Goal: Task Accomplishment & Management: Complete application form

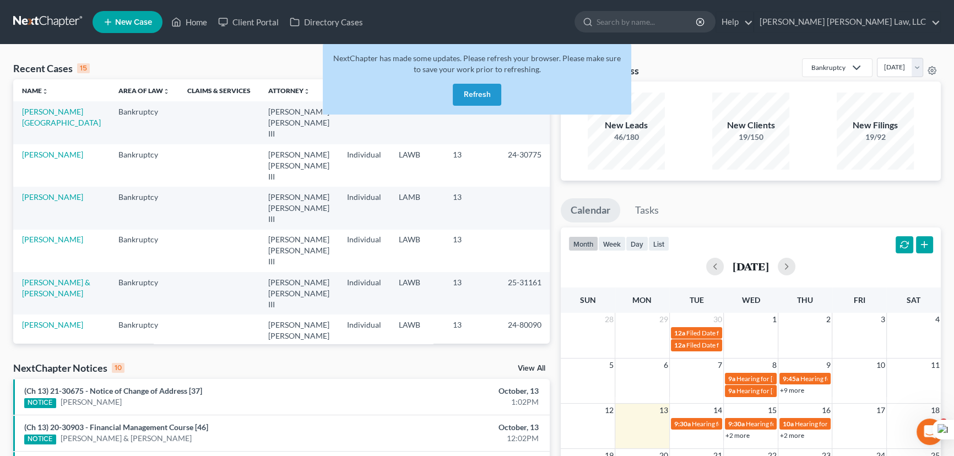
click at [479, 84] on button "Refresh" at bounding box center [477, 95] width 48 height 22
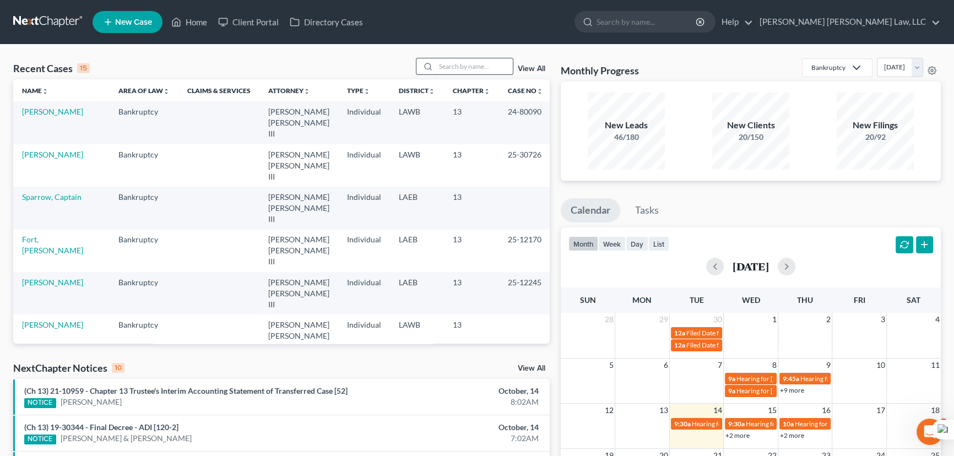
click at [462, 68] on input "search" at bounding box center [474, 66] width 77 height 16
type input "bailey, georgia"
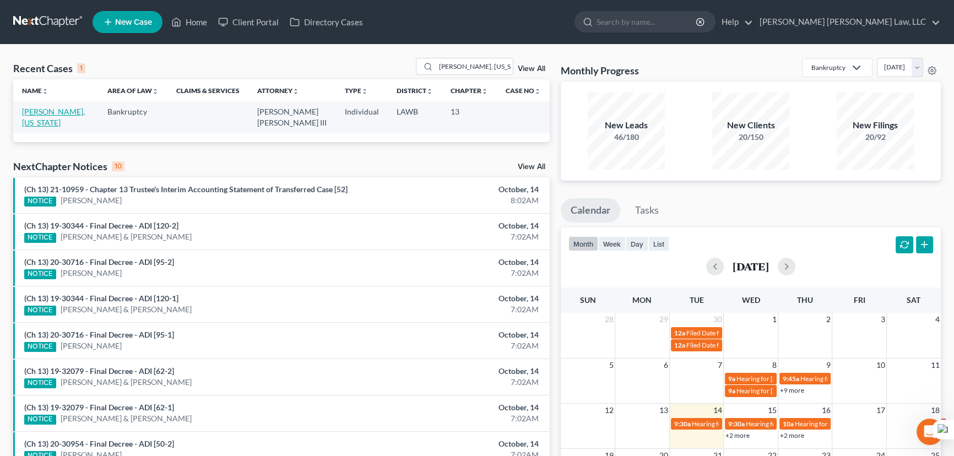
click at [51, 112] on link "[PERSON_NAME], [US_STATE]" at bounding box center [53, 117] width 63 height 20
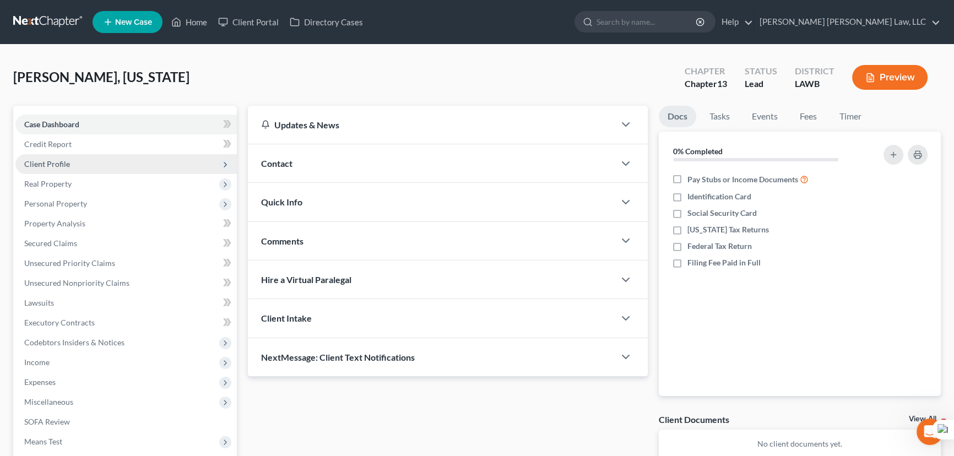
click at [51, 170] on span "Client Profile" at bounding box center [125, 164] width 221 height 20
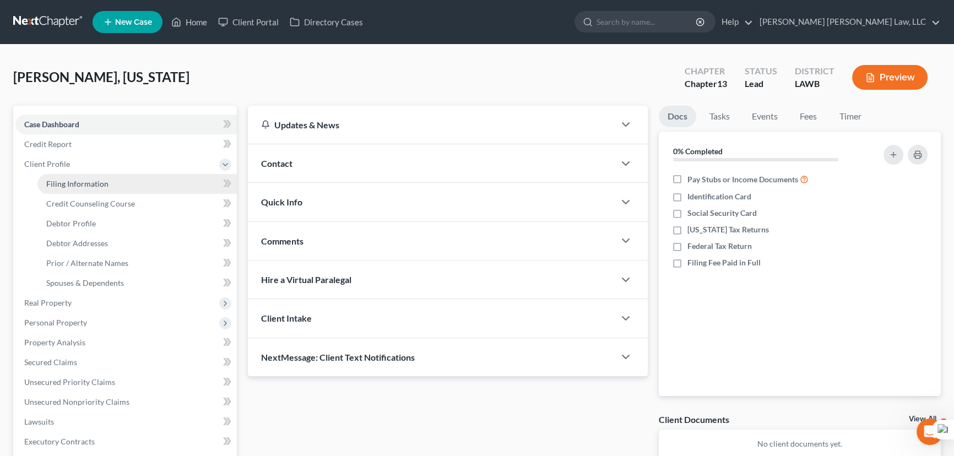
click at [75, 186] on span "Filing Information" at bounding box center [77, 183] width 62 height 9
select select "1"
select select "0"
select select "3"
select select "19"
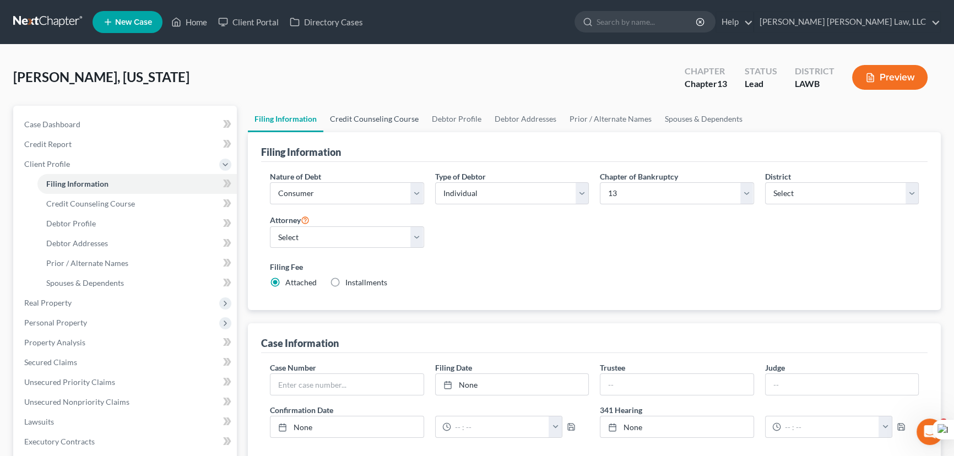
click at [390, 108] on link "Credit Counseling Course" at bounding box center [374, 119] width 102 height 26
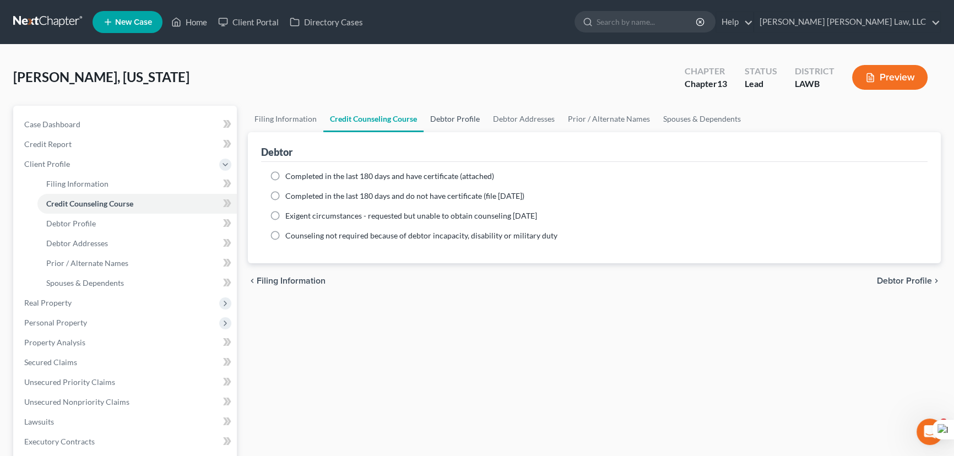
click at [457, 116] on link "Debtor Profile" at bounding box center [454, 119] width 63 height 26
select select "0"
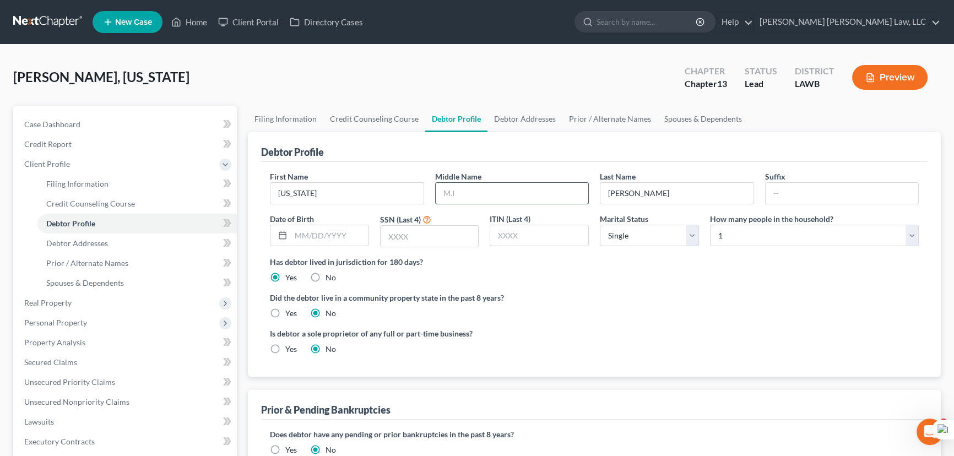
click at [510, 197] on input "text" at bounding box center [512, 193] width 153 height 21
type input "Latrice"
click at [316, 241] on input "text" at bounding box center [330, 235] width 78 height 21
type input "05/18/1985"
click at [418, 230] on input "text" at bounding box center [429, 236] width 98 height 21
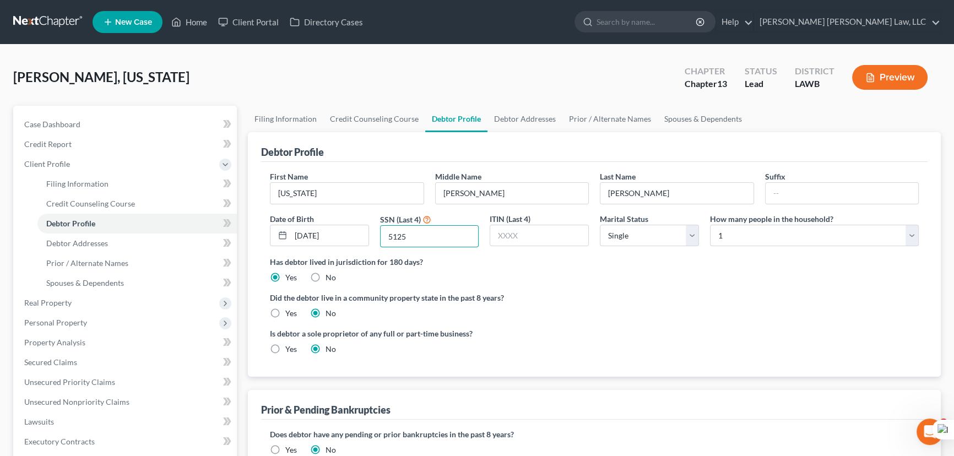
type input "5125"
click at [773, 231] on select "Select 1 2 3 4 5 6 7 8 9 10 11 12 13 14 15 16 17 18 19 20" at bounding box center [814, 236] width 209 height 22
select select "4"
click at [710, 225] on select "Select 1 2 3 4 5 6 7 8 9 10 11 12 13 14 15 16 17 18 19 20" at bounding box center [814, 236] width 209 height 22
click at [285, 311] on label "Yes" at bounding box center [291, 313] width 12 height 11
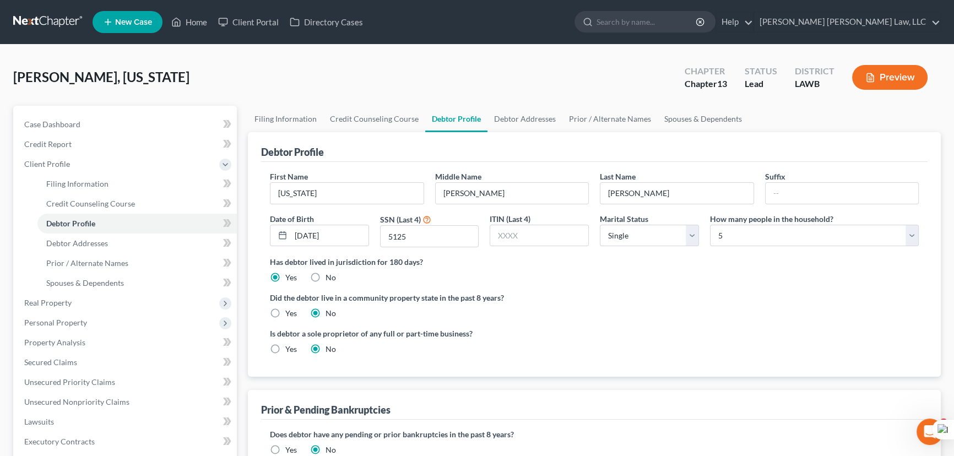
click at [290, 311] on input "Yes" at bounding box center [293, 311] width 7 height 7
radio input "true"
radio input "false"
click at [539, 116] on link "Debtor Addresses" at bounding box center [524, 119] width 75 height 26
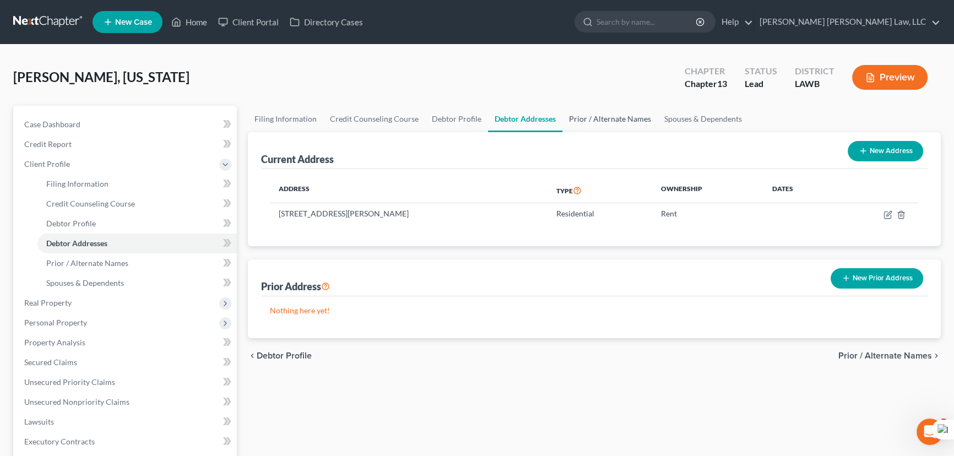
click at [621, 115] on link "Prior / Alternate Names" at bounding box center [609, 119] width 95 height 26
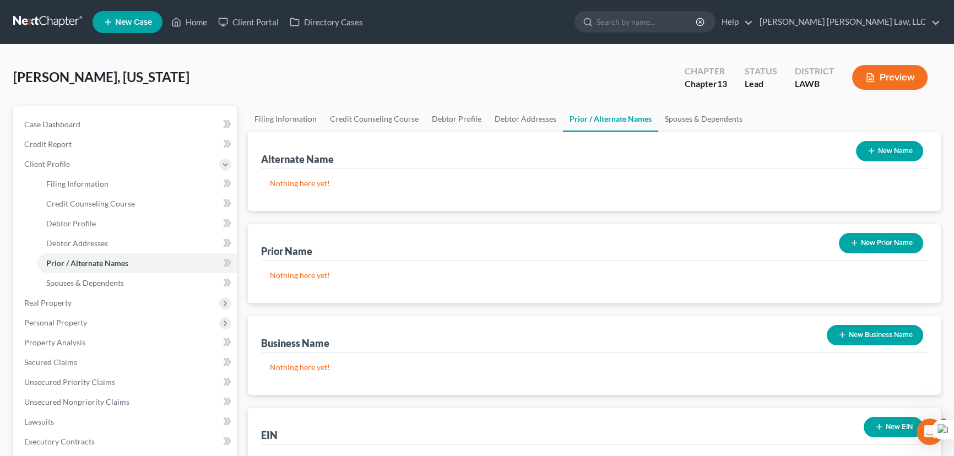
click at [874, 147] on icon "button" at bounding box center [871, 150] width 9 height 9
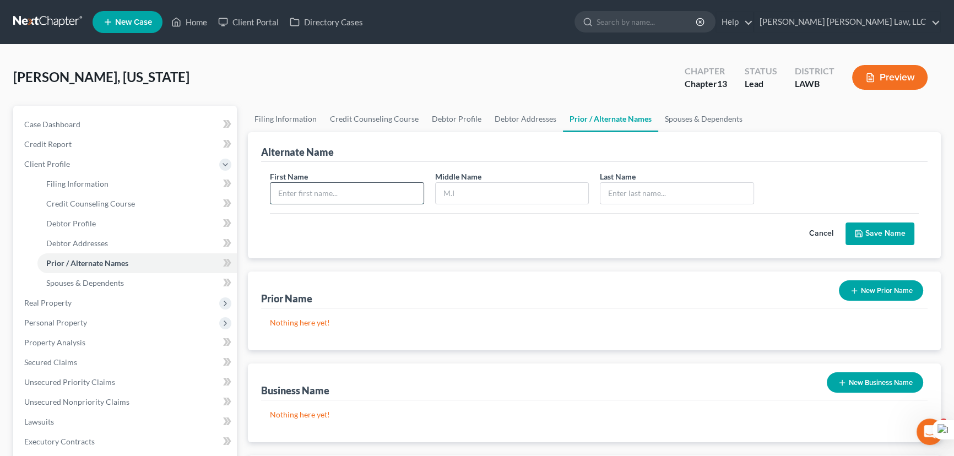
click at [352, 197] on input "text" at bounding box center [346, 193] width 153 height 21
type input "Georgia"
type input "L"
type input "Bailey"
click at [893, 244] on div "First Name Georgia Middle Name L Last Name * Bailey Cancel Save Name" at bounding box center [594, 210] width 666 height 96
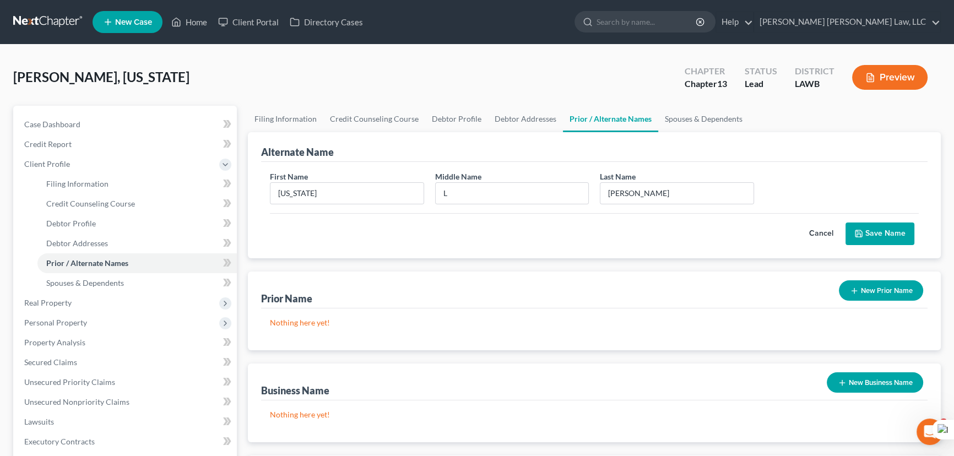
click at [886, 231] on button "Save Name" at bounding box center [879, 233] width 69 height 23
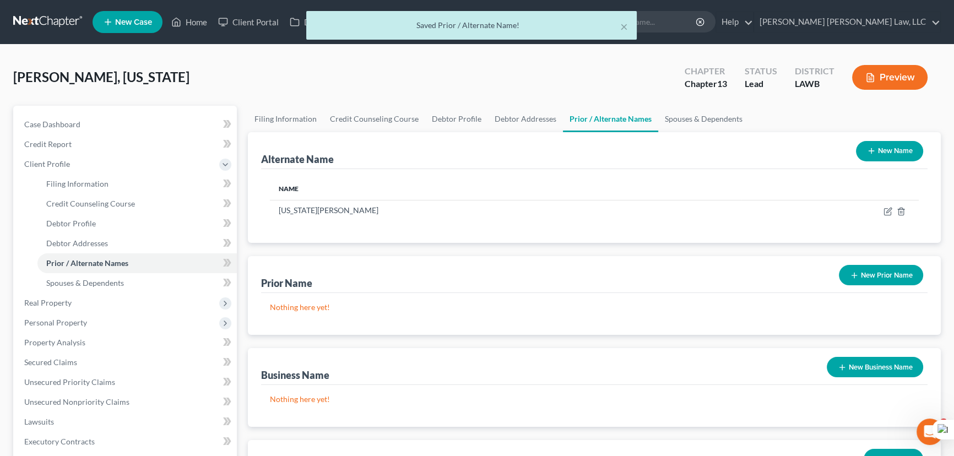
click at [880, 155] on button "New Name" at bounding box center [889, 151] width 67 height 20
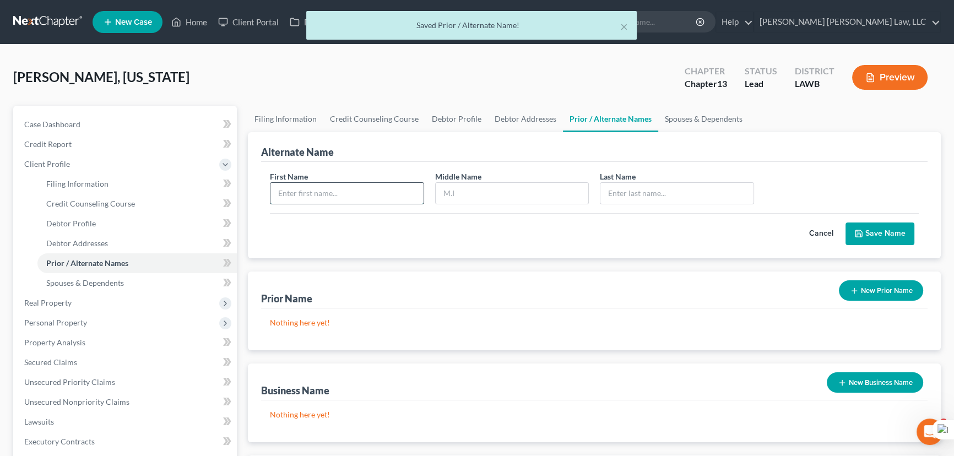
click at [307, 199] on input "text" at bounding box center [346, 193] width 153 height 21
type input "Georgia"
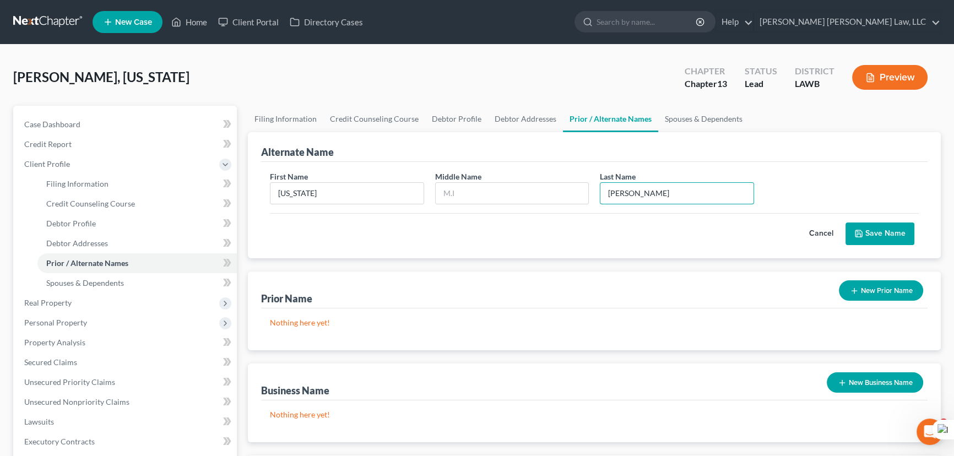
type input "Bailey"
click at [861, 229] on icon "submit" at bounding box center [858, 233] width 9 height 9
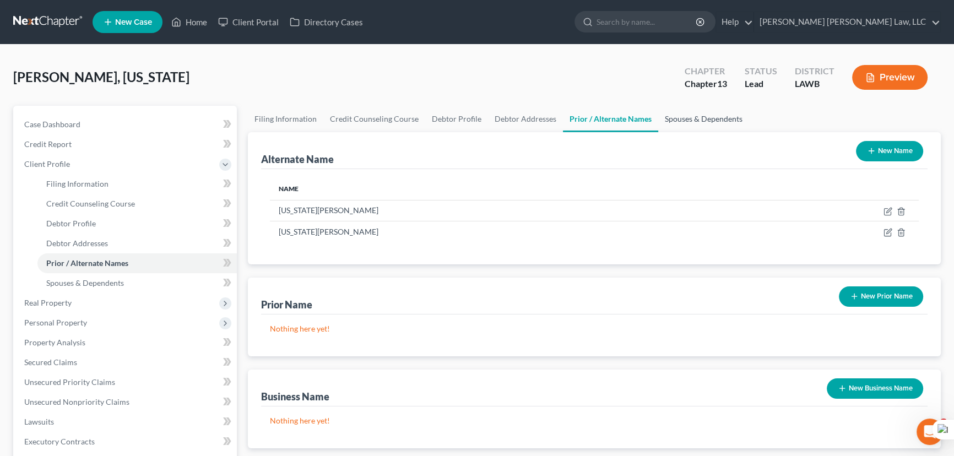
click at [713, 118] on link "Spouses & Dependents" at bounding box center [703, 119] width 91 height 26
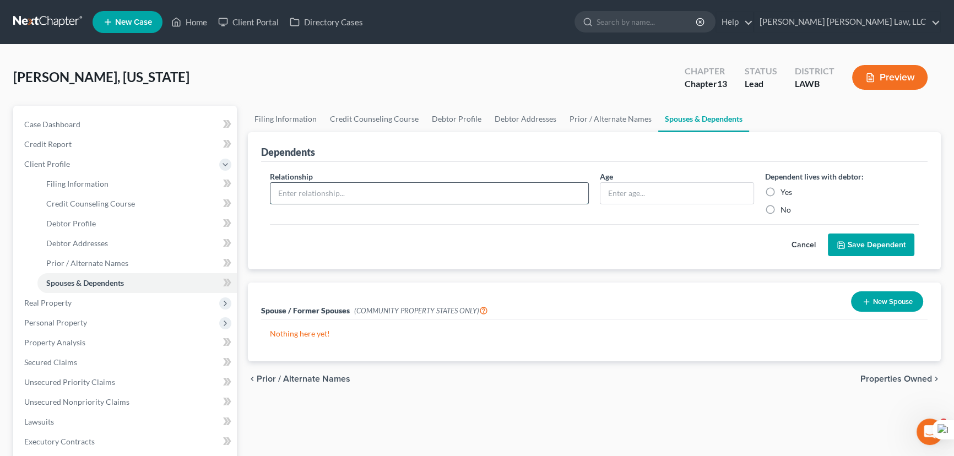
click at [501, 193] on input "text" at bounding box center [429, 193] width 318 height 21
click at [501, 194] on input "17" at bounding box center [429, 193] width 318 height 21
type input "1"
type input "son"
type input "17"
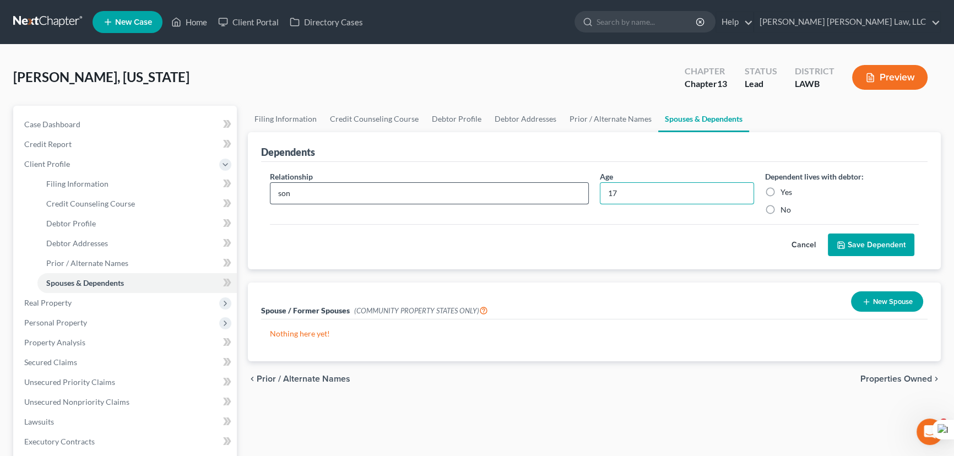
click button "Save Dependent" at bounding box center [871, 244] width 86 height 23
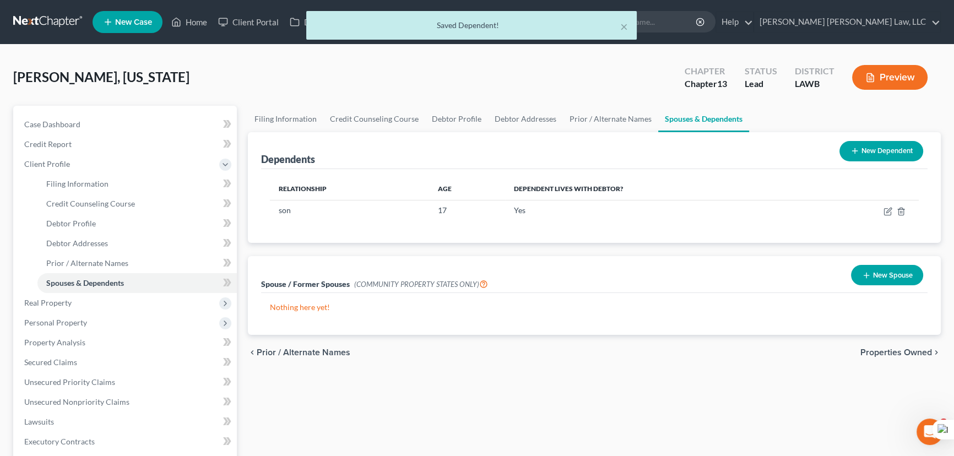
click at [911, 151] on button "New Dependent" at bounding box center [881, 151] width 84 height 20
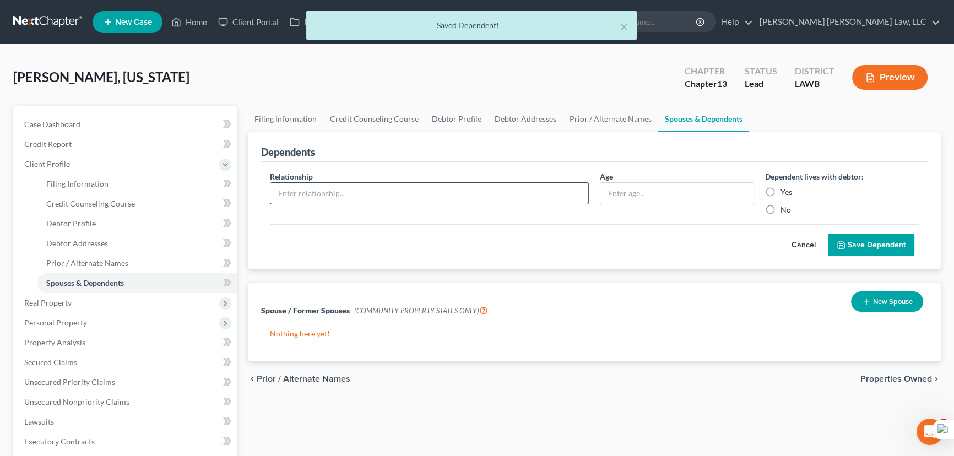
click at [333, 193] on input "text" at bounding box center [429, 193] width 318 height 21
type input "son"
type input "15"
click at [828, 233] on button "Save Dependent" at bounding box center [871, 244] width 86 height 23
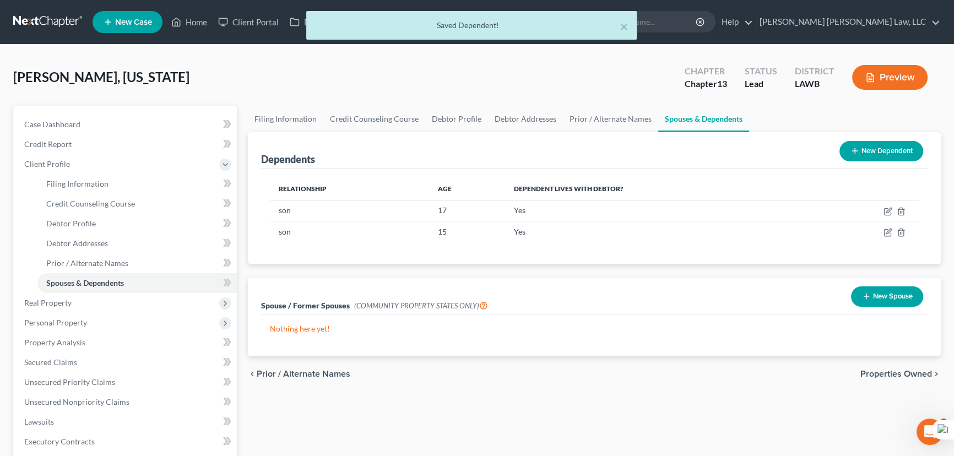
click at [866, 148] on button "New Dependent" at bounding box center [881, 151] width 84 height 20
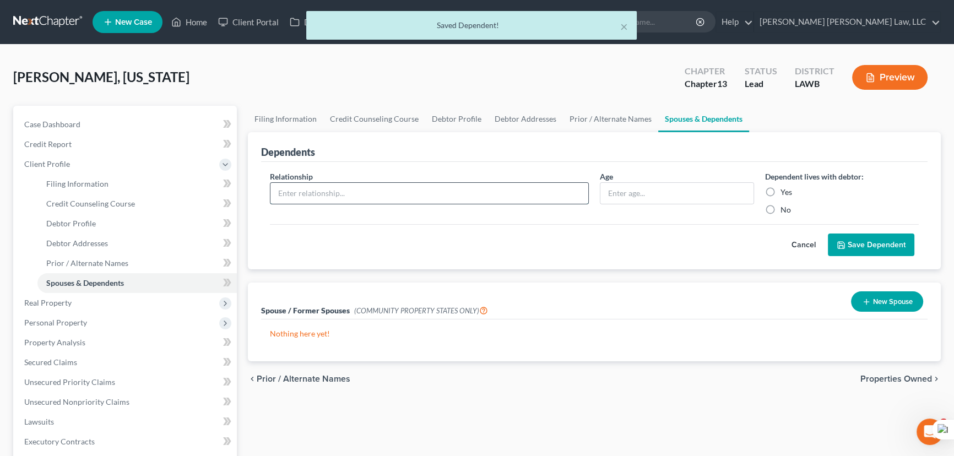
click at [376, 196] on input "text" at bounding box center [429, 193] width 318 height 21
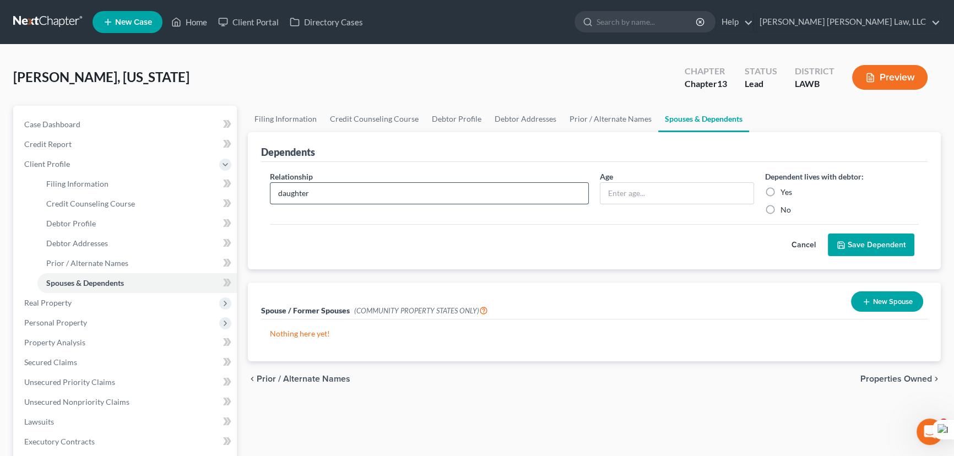
type input "daughter"
type input "13"
click at [828, 233] on button "Save Dependent" at bounding box center [871, 244] width 86 height 23
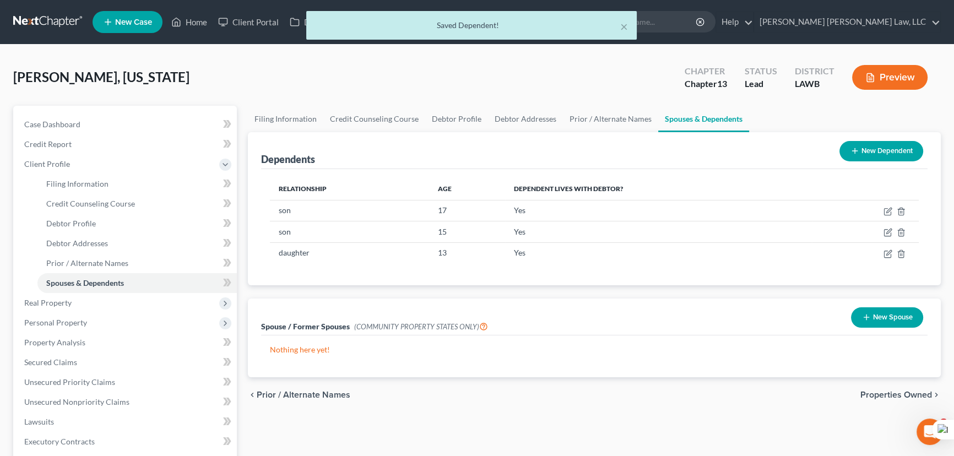
click at [864, 150] on button "New Dependent" at bounding box center [881, 151] width 84 height 20
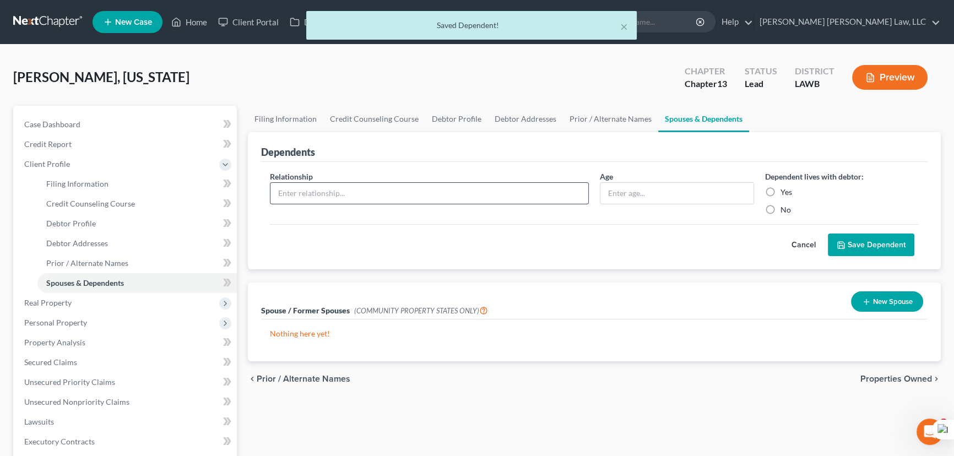
click at [394, 182] on div at bounding box center [429, 193] width 319 height 22
click at [346, 193] on input "text" at bounding box center [429, 193] width 318 height 21
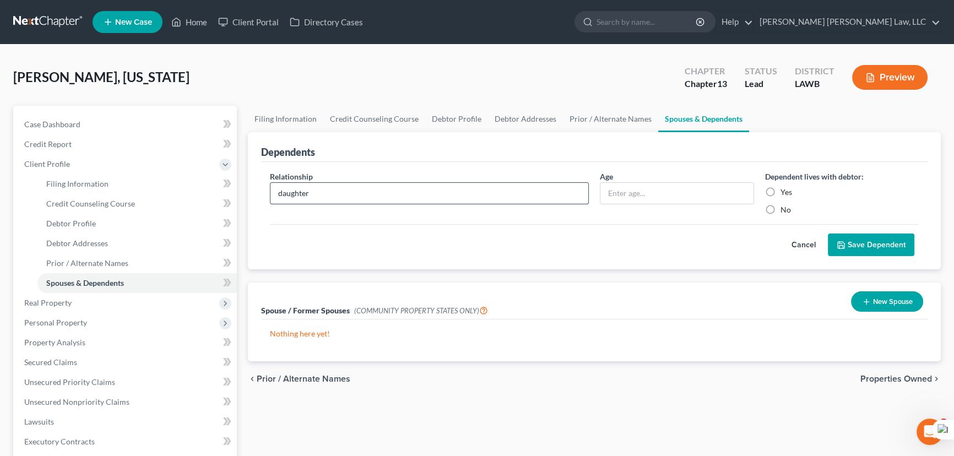
type input "daughter"
type input "12"
click at [828, 233] on button "Save Dependent" at bounding box center [871, 244] width 86 height 23
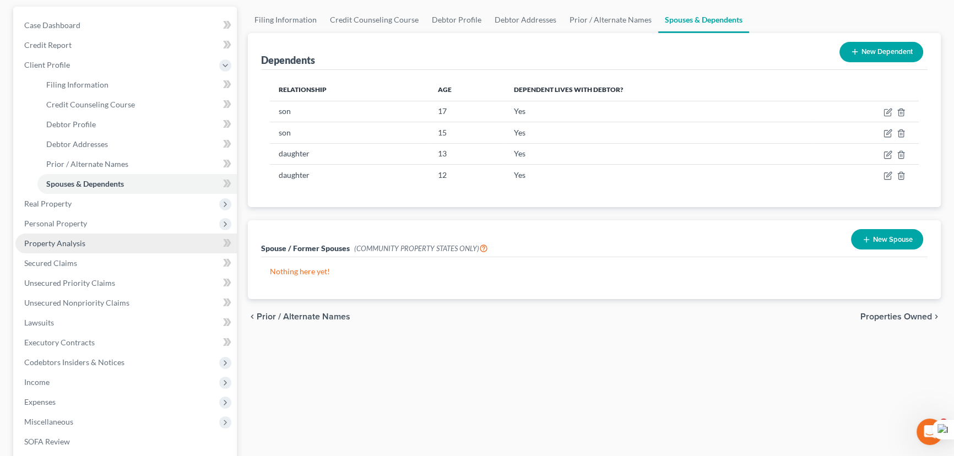
scroll to position [100, 0]
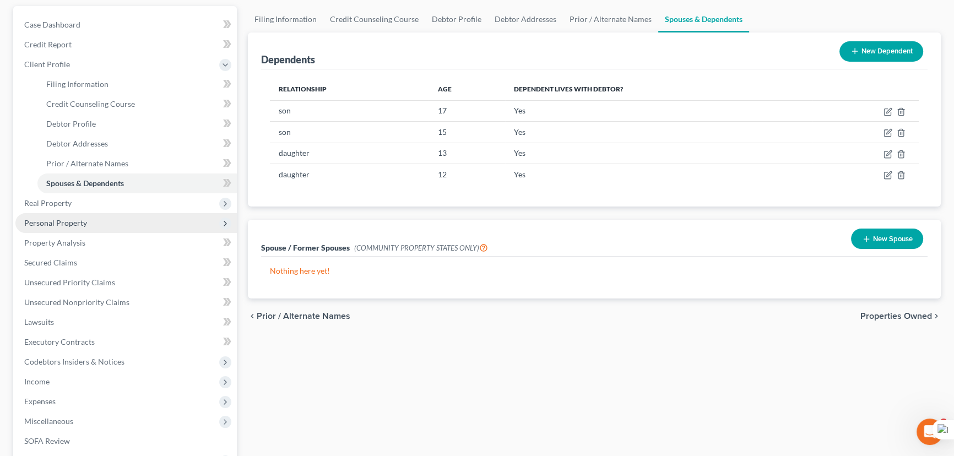
click at [120, 220] on span "Personal Property" at bounding box center [125, 223] width 221 height 20
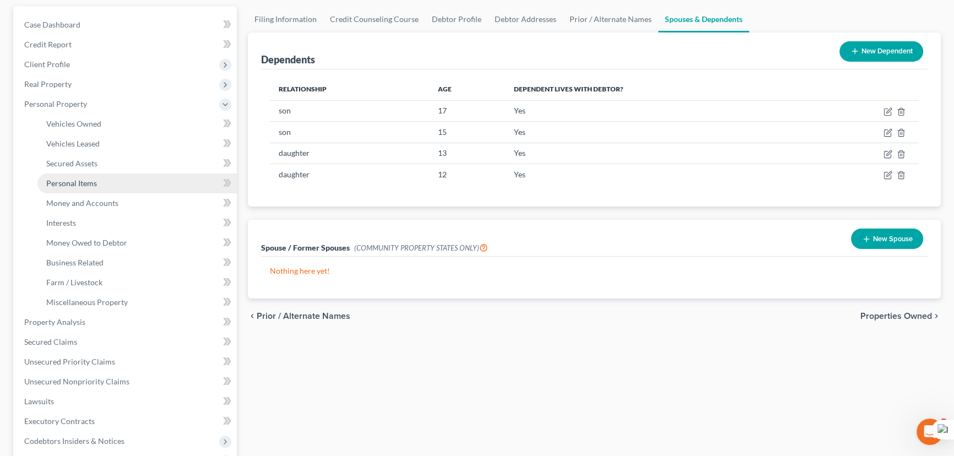
click at [124, 185] on link "Personal Items" at bounding box center [136, 183] width 199 height 20
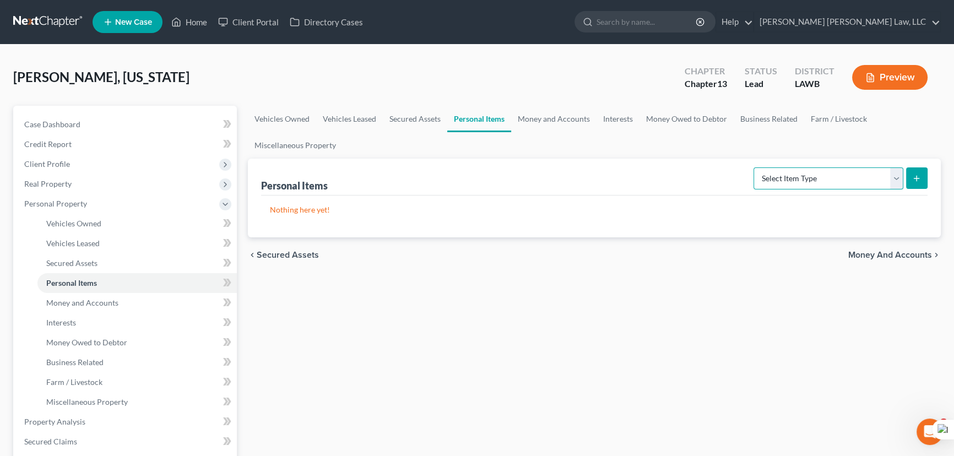
click at [847, 179] on select "Select Item Type Clothing (A/B: 11) Collectibles Of Value (A/B: 8) Electronics …" at bounding box center [828, 178] width 150 height 22
select select "clothing"
click at [755, 167] on select "Select Item Type Clothing (A/B: 11) Collectibles Of Value (A/B: 8) Electronics …" at bounding box center [828, 178] width 150 height 22
click at [919, 174] on icon "submit" at bounding box center [916, 178] width 9 height 9
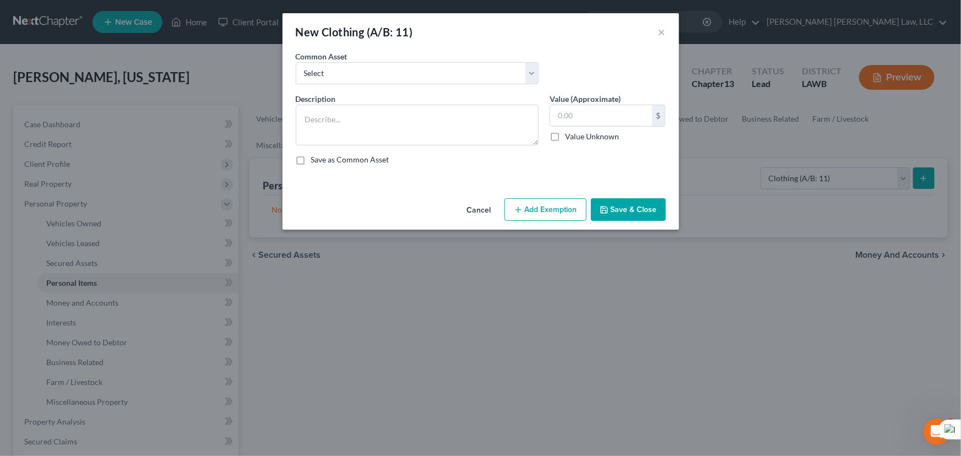
click at [666, 32] on div "New Clothing (A/B: 11) ×" at bounding box center [480, 31] width 396 height 37
click at [663, 32] on button "×" at bounding box center [662, 31] width 8 height 13
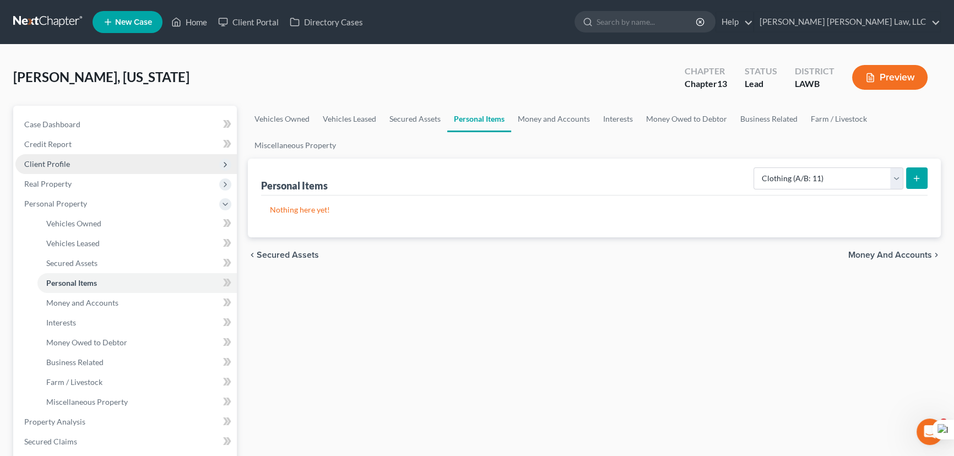
click at [142, 170] on span "Client Profile" at bounding box center [125, 164] width 221 height 20
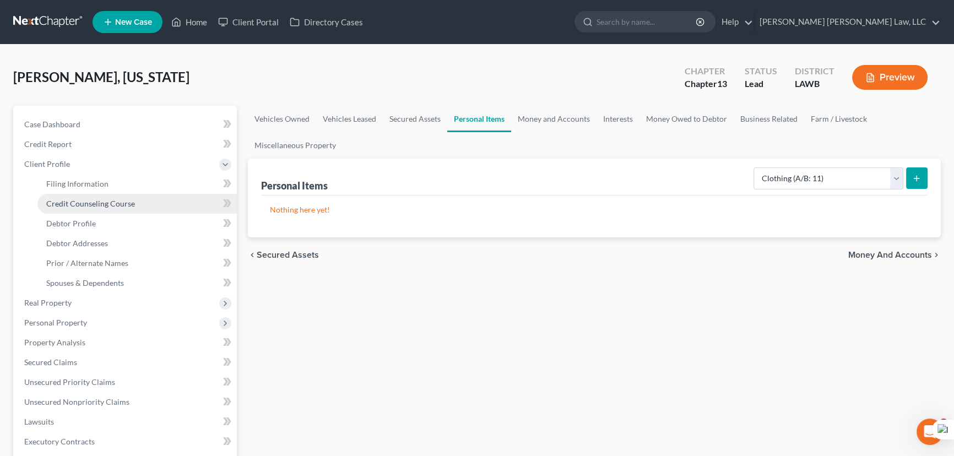
click at [134, 198] on link "Credit Counseling Course" at bounding box center [136, 204] width 199 height 20
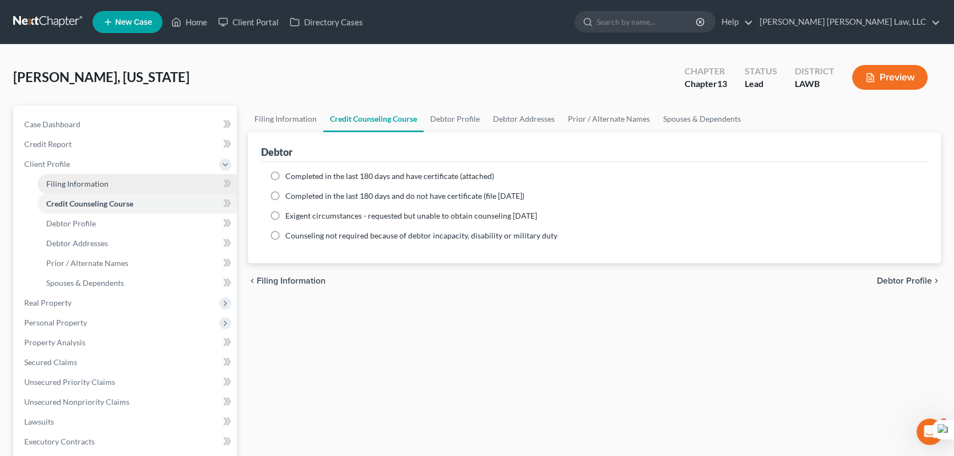
click at [133, 175] on link "Filing Information" at bounding box center [136, 184] width 199 height 20
select select "1"
select select "0"
select select "3"
select select "36"
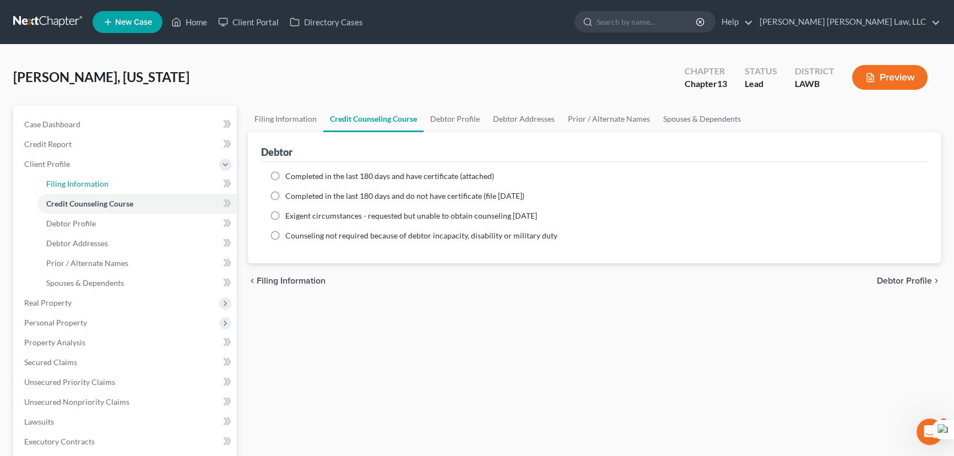
select select "0"
select select "19"
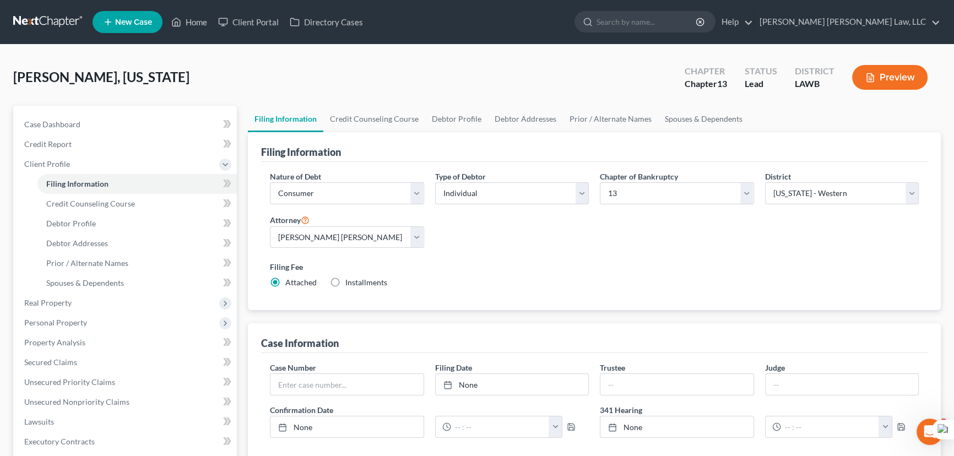
click at [402, 102] on div "Bailey, Georgia Upgraded Chapter Chapter 13 Status Lead District LAWB Preview" at bounding box center [476, 82] width 927 height 48
click at [389, 121] on link "Credit Counseling Course" at bounding box center [374, 119] width 102 height 26
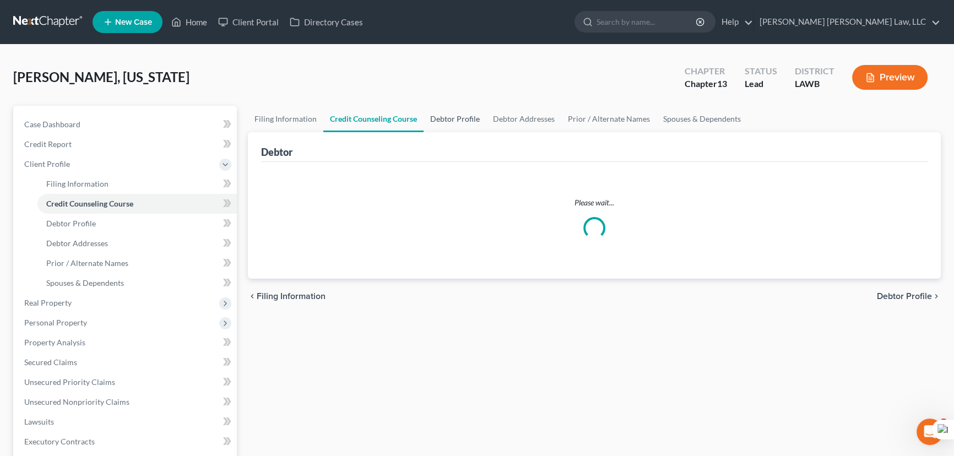
click at [450, 113] on link "Debtor Profile" at bounding box center [454, 119] width 63 height 26
select select "0"
select select "4"
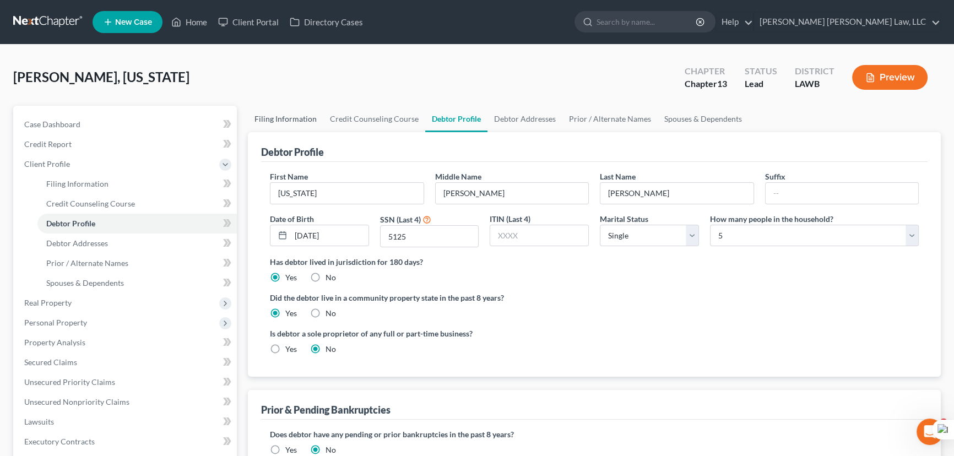
click at [302, 122] on link "Filing Information" at bounding box center [285, 119] width 75 height 26
select select "1"
select select "0"
select select "3"
select select "36"
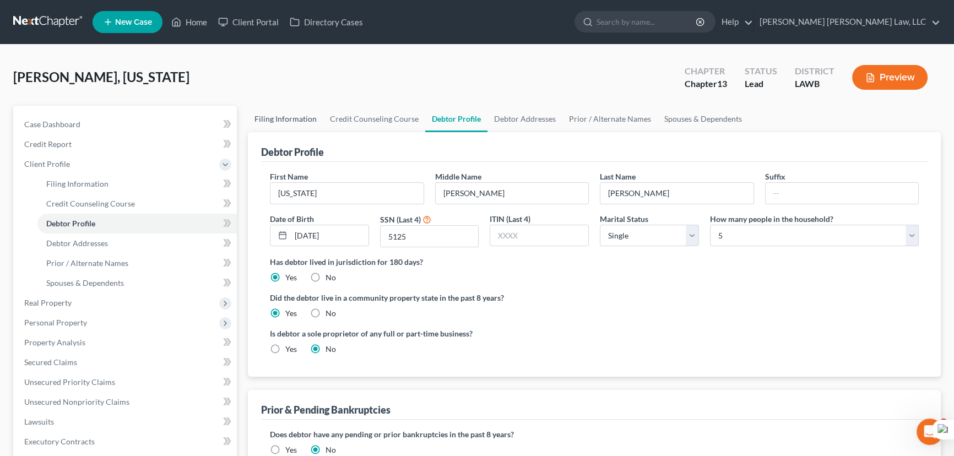
select select "0"
select select "19"
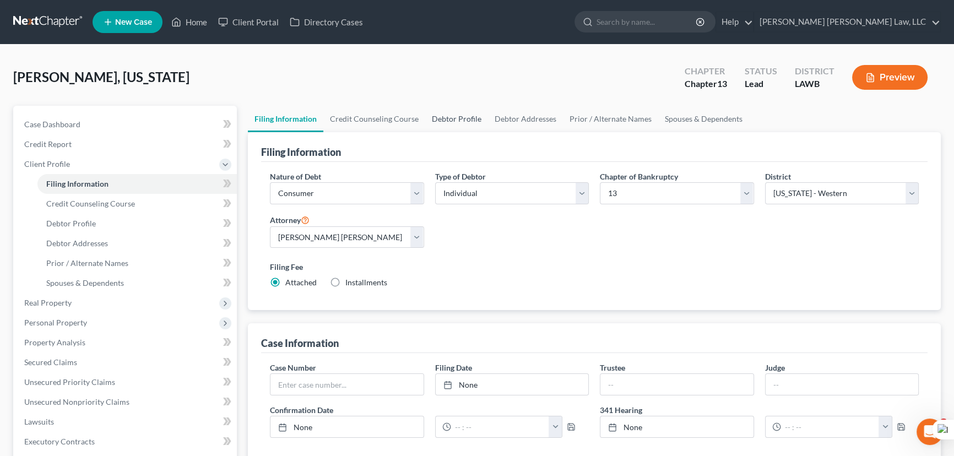
click at [446, 128] on link "Debtor Profile" at bounding box center [456, 119] width 63 height 26
select select "0"
select select "4"
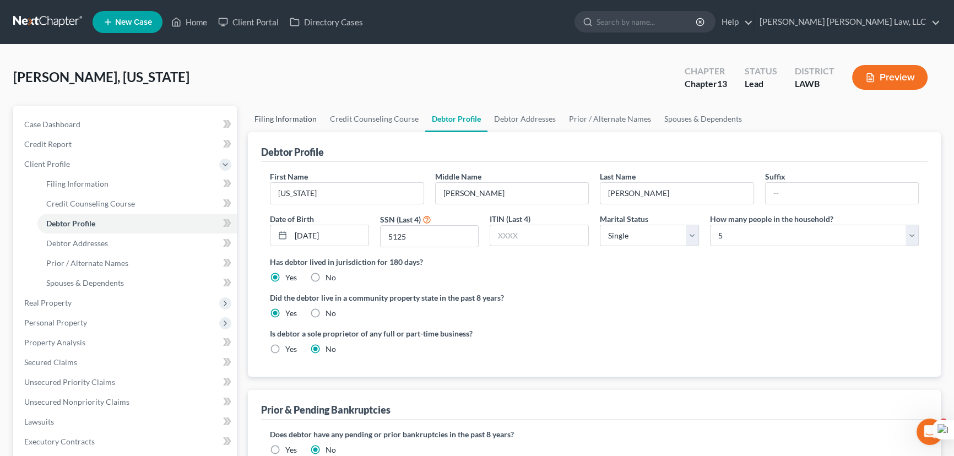
click at [290, 121] on link "Filing Information" at bounding box center [285, 119] width 75 height 26
select select "1"
select select "0"
select select "3"
select select "36"
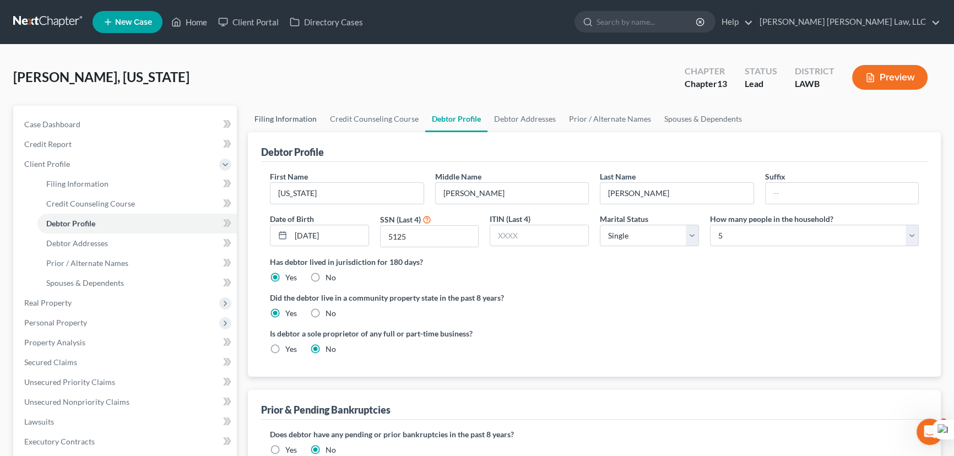
select select "0"
select select "19"
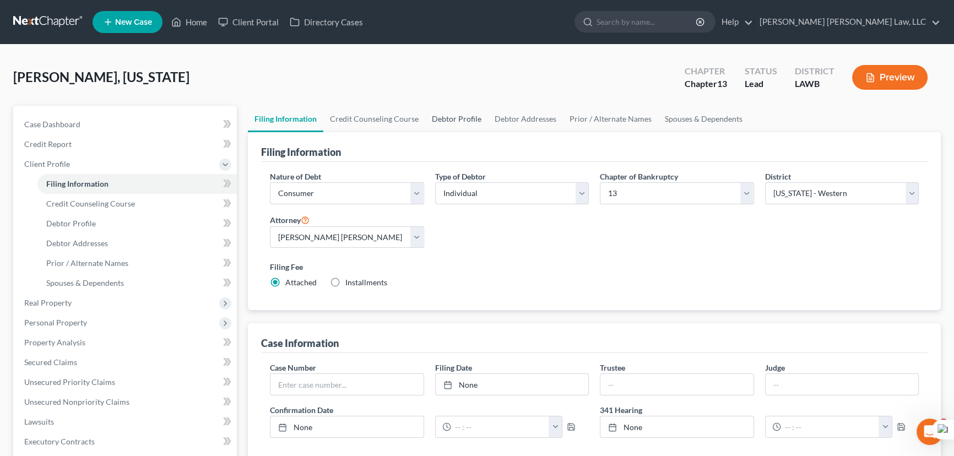
click at [443, 119] on link "Debtor Profile" at bounding box center [456, 119] width 63 height 26
select select "0"
select select "4"
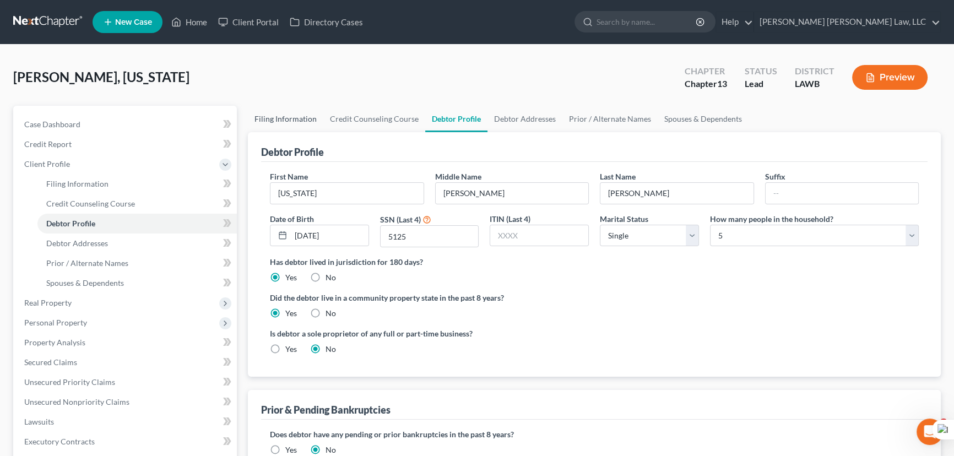
click at [264, 127] on link "Filing Information" at bounding box center [285, 119] width 75 height 26
select select "1"
select select "0"
select select "3"
select select "36"
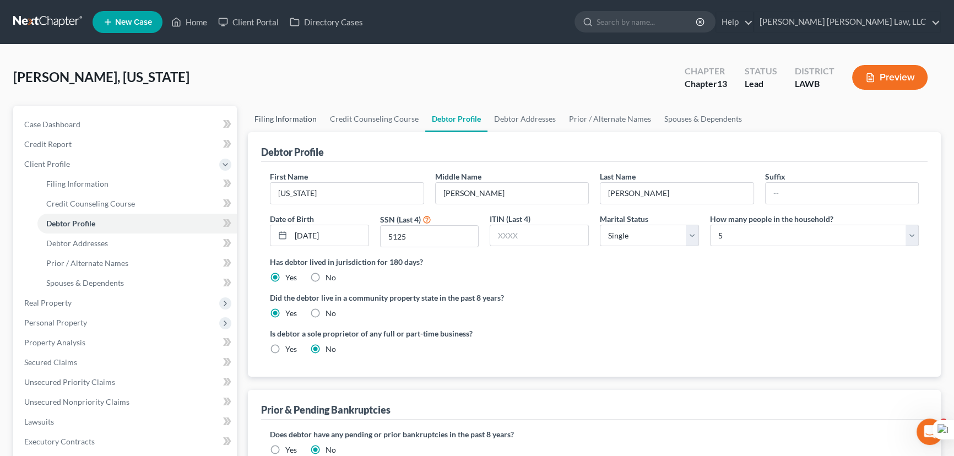
select select "0"
select select "19"
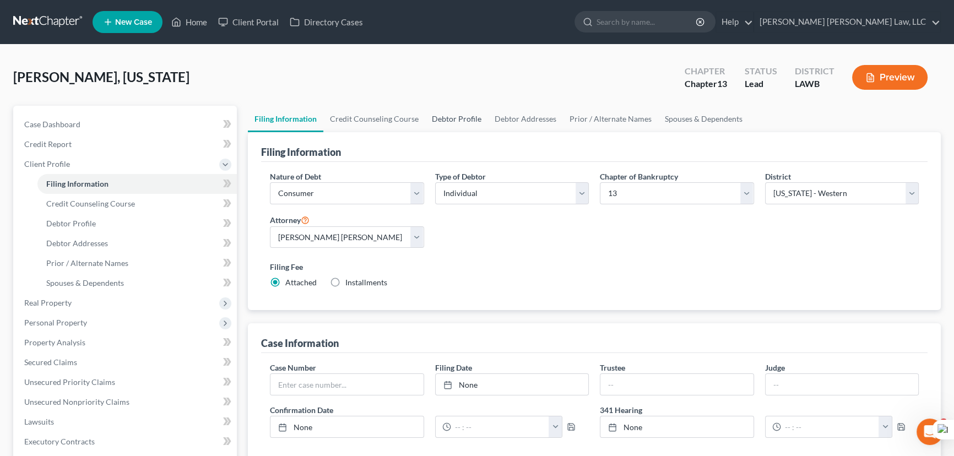
click at [440, 114] on link "Debtor Profile" at bounding box center [456, 119] width 63 height 26
select select "0"
select select "4"
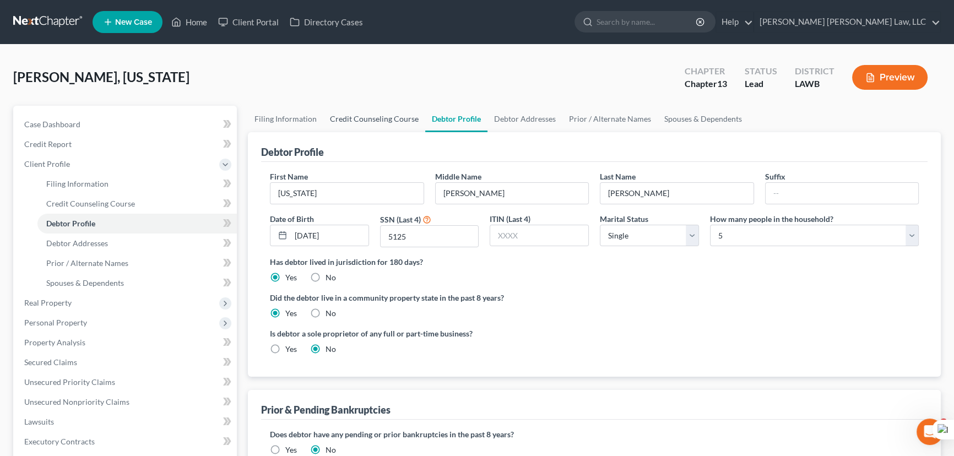
click at [374, 117] on link "Credit Counseling Course" at bounding box center [374, 119] width 102 height 26
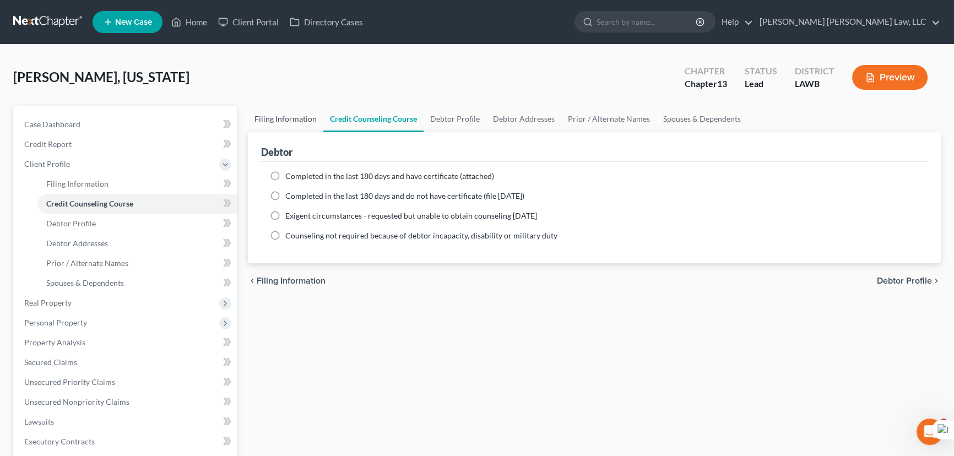
click at [279, 117] on link "Filing Information" at bounding box center [285, 119] width 75 height 26
select select "1"
select select "0"
select select "3"
select select "36"
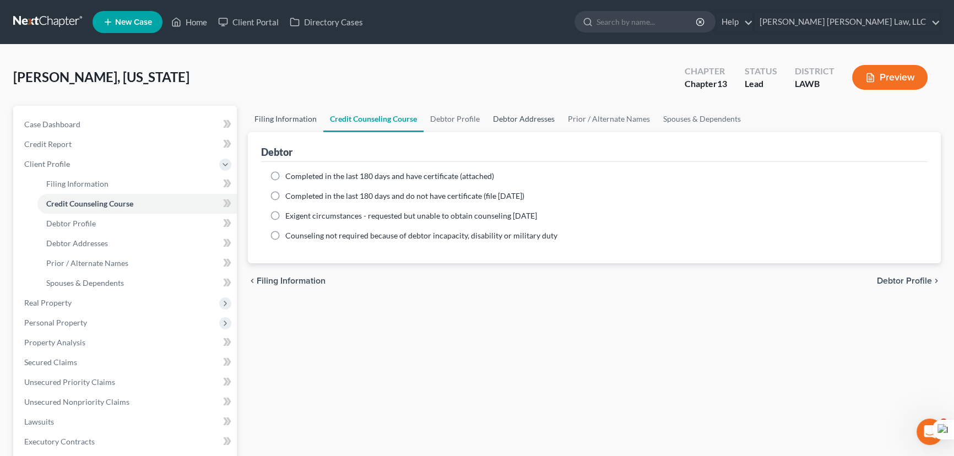
select select "0"
select select "19"
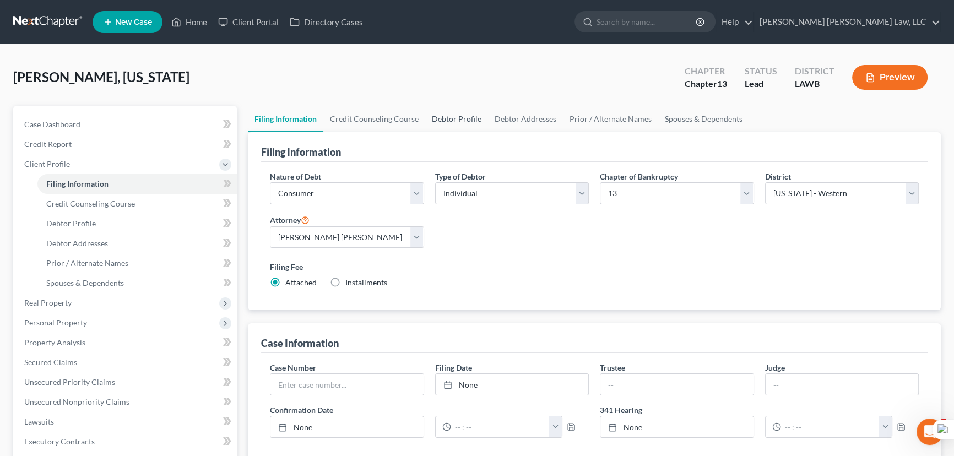
click at [447, 118] on link "Debtor Profile" at bounding box center [456, 119] width 63 height 26
select select "0"
select select "4"
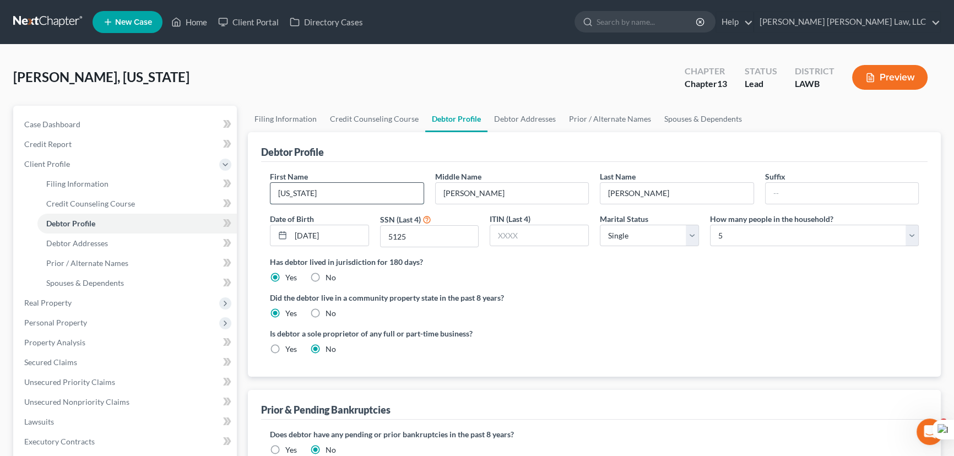
click at [324, 192] on input "Georgia" at bounding box center [346, 193] width 153 height 21
click at [514, 187] on input "Latrice" at bounding box center [512, 193] width 153 height 21
click at [649, 187] on input "Bailey" at bounding box center [676, 193] width 153 height 21
click at [349, 227] on input "05/18/1985" at bounding box center [330, 235] width 78 height 21
click at [459, 232] on input "5125" at bounding box center [429, 236] width 98 height 21
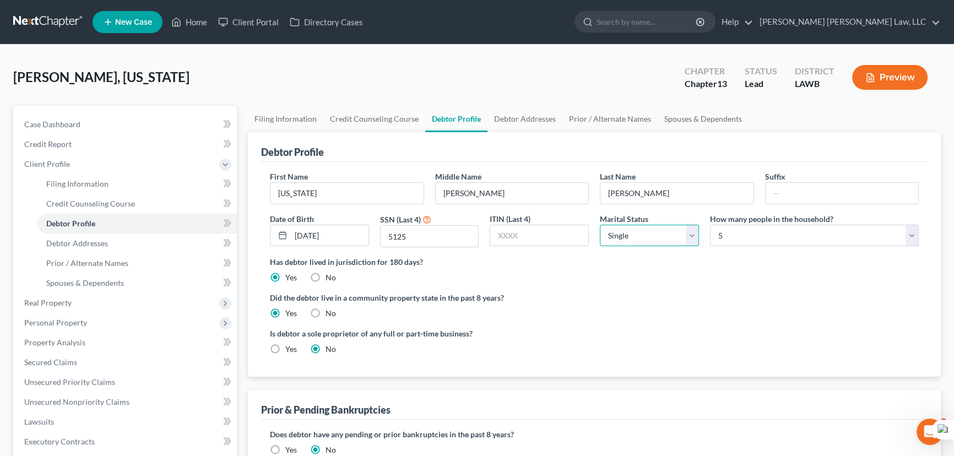
click at [650, 242] on select "Select Single Married Separated Divorced Widowed" at bounding box center [649, 236] width 99 height 22
click at [600, 225] on select "Select Single Married Separated Divorced Widowed" at bounding box center [649, 236] width 99 height 22
click at [749, 229] on select "Select 1 2 3 4 5 6 7 8 9 10 11 12 13 14 15 16 17 18 19 20" at bounding box center [814, 236] width 209 height 22
click at [710, 225] on select "Select 1 2 3 4 5 6 7 8 9 10 11 12 13 14 15 16 17 18 19 20" at bounding box center [814, 236] width 209 height 22
click at [325, 311] on label "No" at bounding box center [330, 313] width 10 height 11
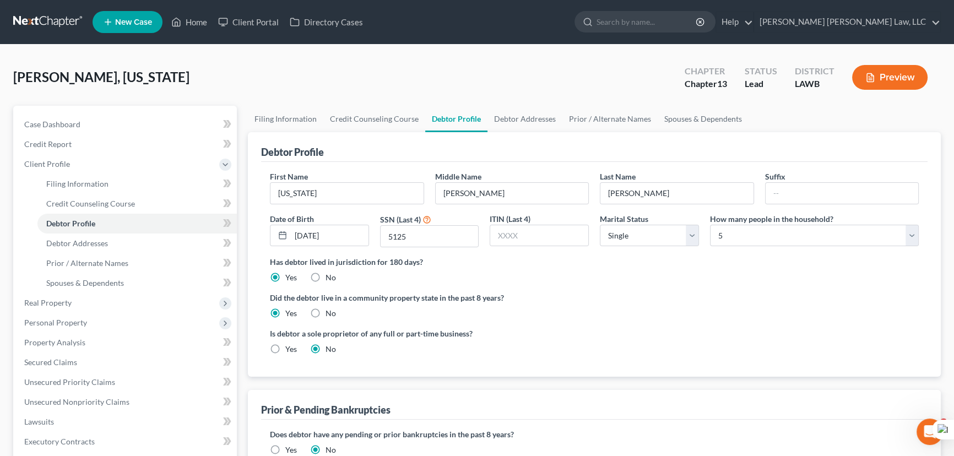
click at [330, 311] on input "No" at bounding box center [333, 311] width 7 height 7
radio input "true"
drag, startPoint x: 259, startPoint y: 296, endPoint x: 523, endPoint y: 291, distance: 263.8
click at [523, 291] on div "Debtor Profile First Name Georgia Middle Name Latrice Last Name Bailey Suffix D…" at bounding box center [594, 254] width 693 height 244
click at [371, 320] on ng-include "First Name Georgia Middle Name Latrice Last Name Bailey Suffix Date of Birth 05…" at bounding box center [594, 267] width 649 height 193
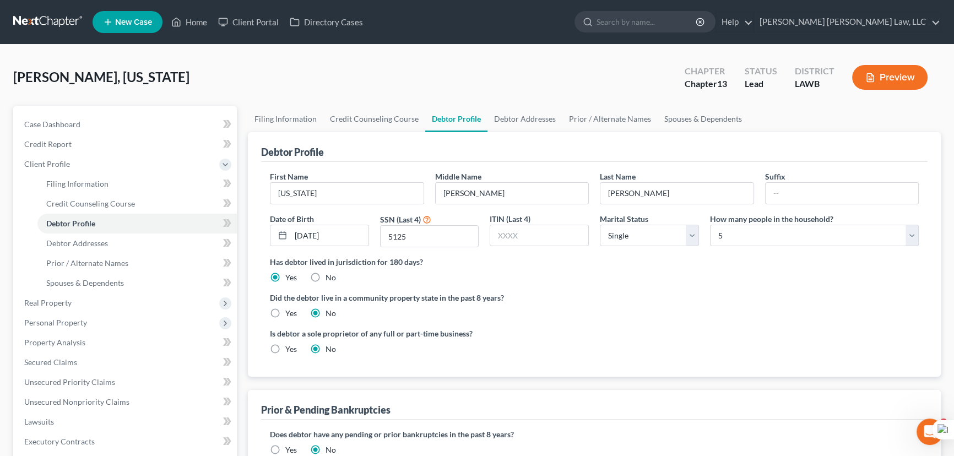
click at [285, 313] on label "Yes" at bounding box center [291, 313] width 12 height 11
click at [290, 313] on input "Yes" at bounding box center [293, 311] width 7 height 7
radio input "true"
radio input "false"
click at [513, 118] on link "Debtor Addresses" at bounding box center [524, 119] width 75 height 26
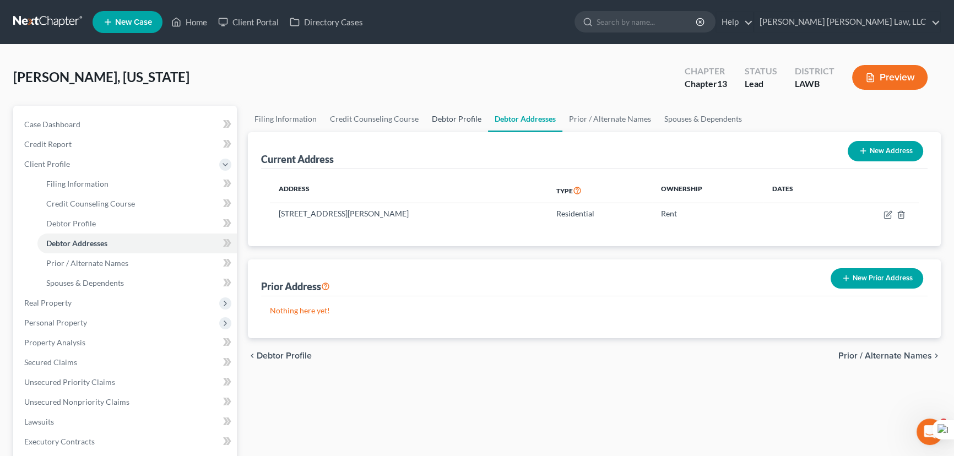
click at [457, 115] on link "Debtor Profile" at bounding box center [456, 119] width 63 height 26
select select "0"
select select "4"
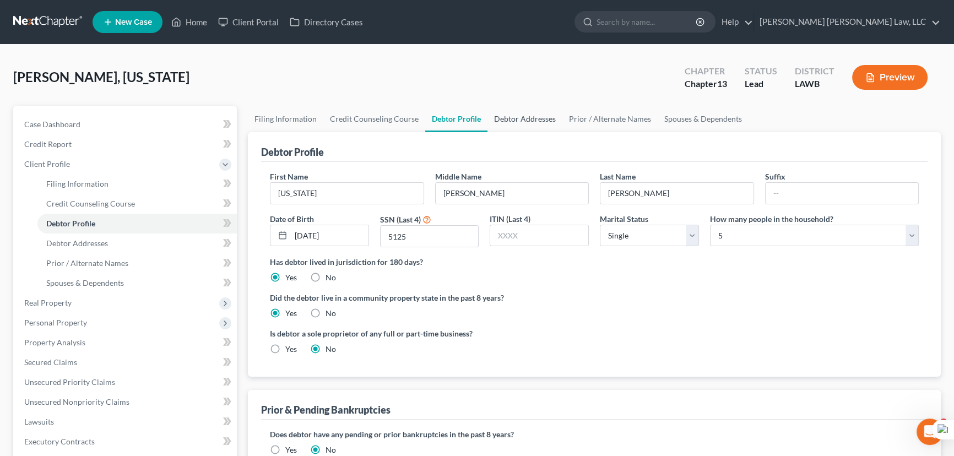
click at [509, 110] on link "Debtor Addresses" at bounding box center [524, 119] width 75 height 26
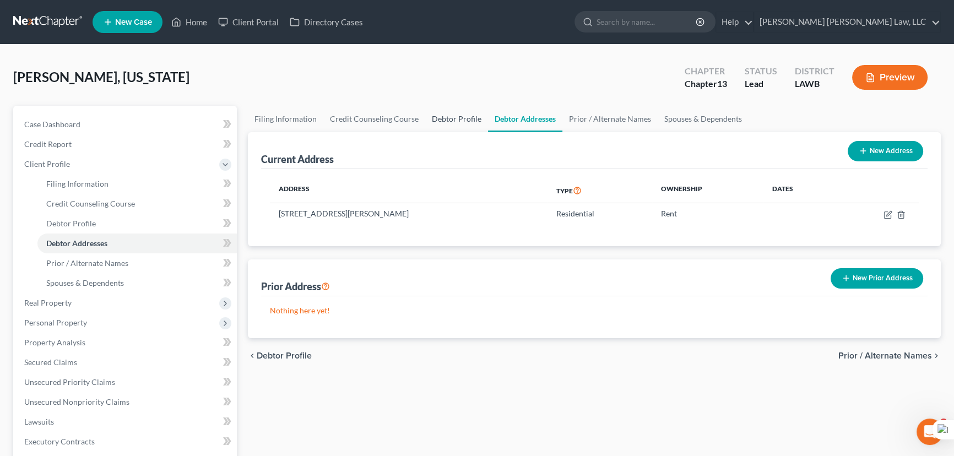
click at [447, 121] on link "Debtor Profile" at bounding box center [456, 119] width 63 height 26
select select "0"
select select "4"
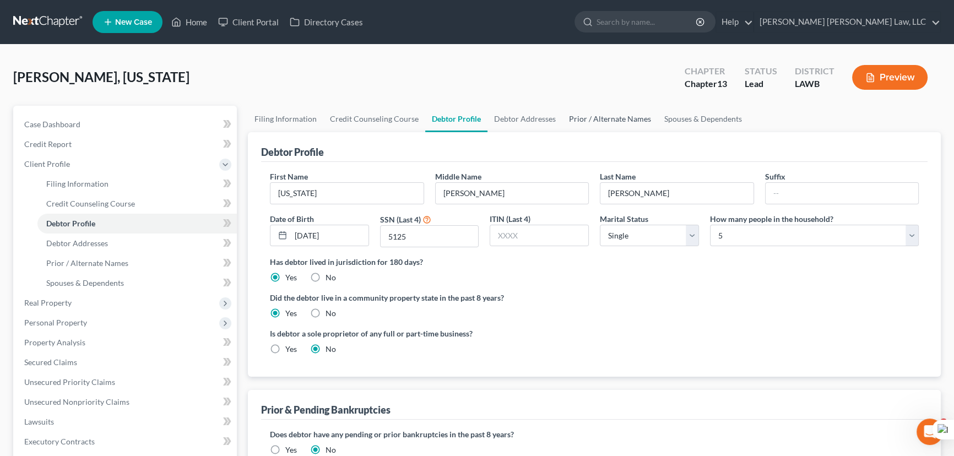
click at [572, 118] on link "Prior / Alternate Names" at bounding box center [609, 119] width 95 height 26
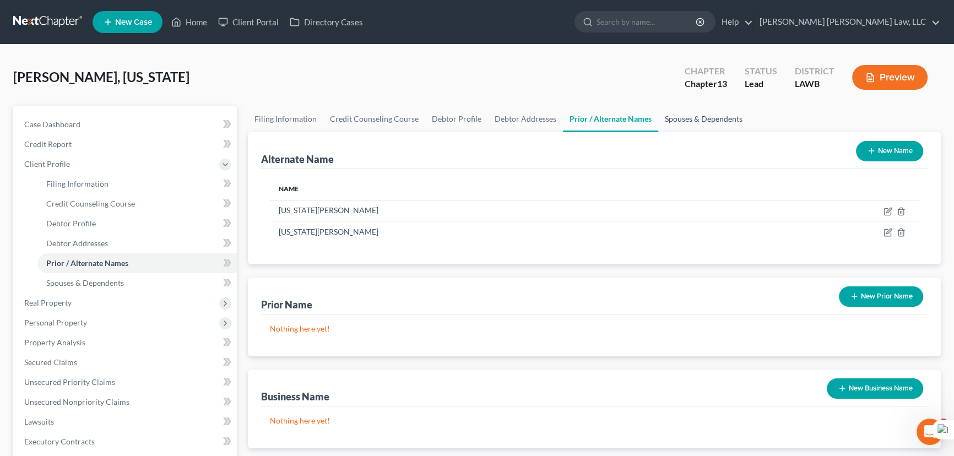
click at [672, 121] on link "Spouses & Dependents" at bounding box center [703, 119] width 91 height 26
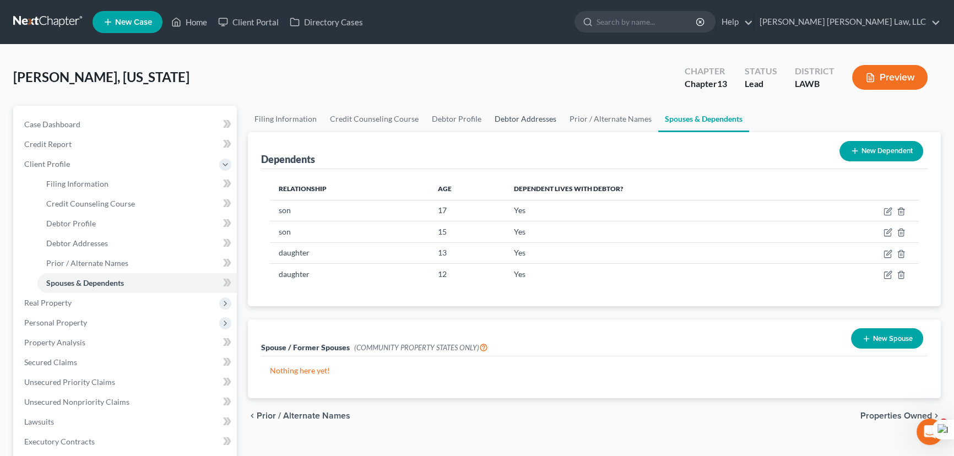
click at [507, 118] on link "Debtor Addresses" at bounding box center [525, 119] width 75 height 26
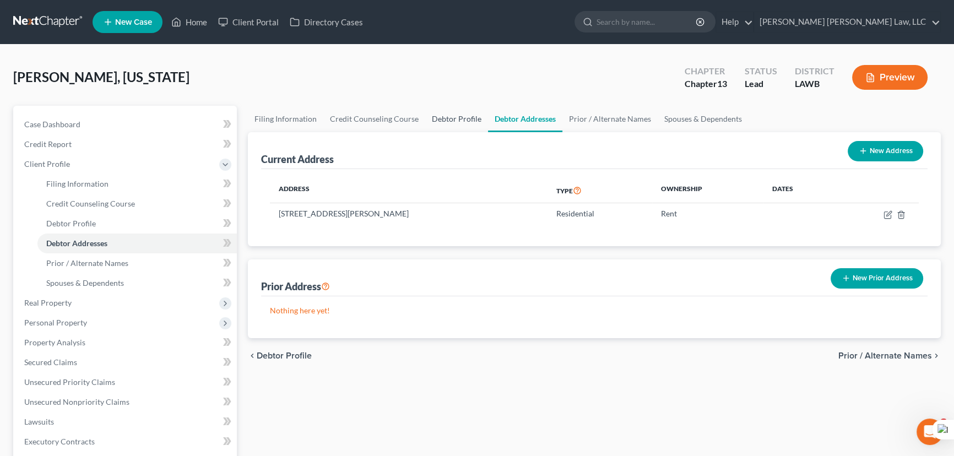
click at [436, 123] on link "Debtor Profile" at bounding box center [456, 119] width 63 height 26
select select "0"
select select "4"
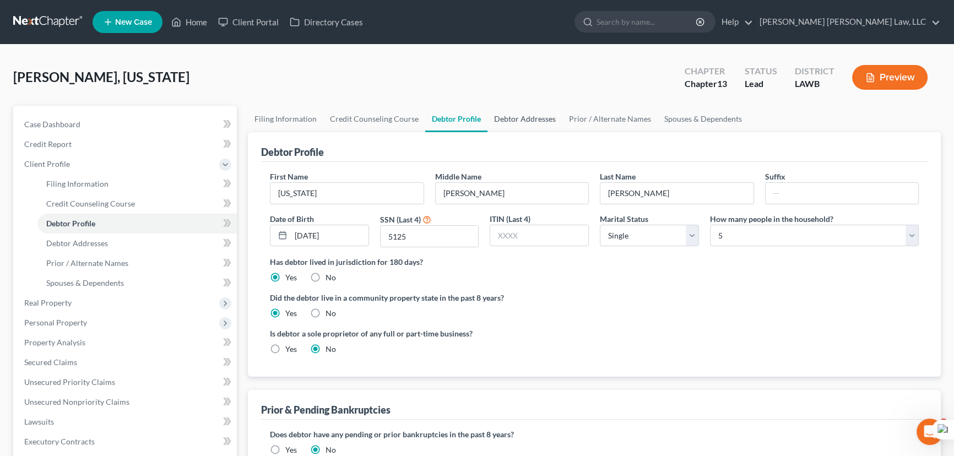
click at [519, 126] on link "Debtor Addresses" at bounding box center [524, 119] width 75 height 26
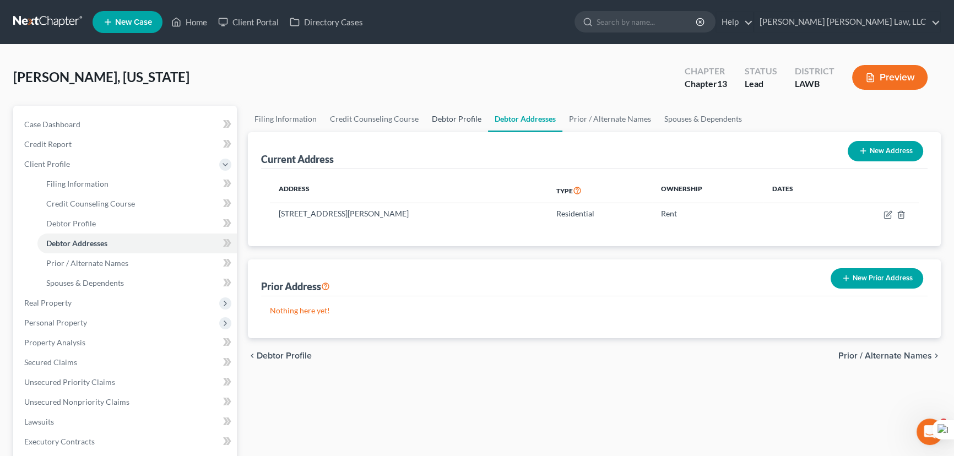
click at [452, 127] on link "Debtor Profile" at bounding box center [456, 119] width 63 height 26
select select "0"
select select "4"
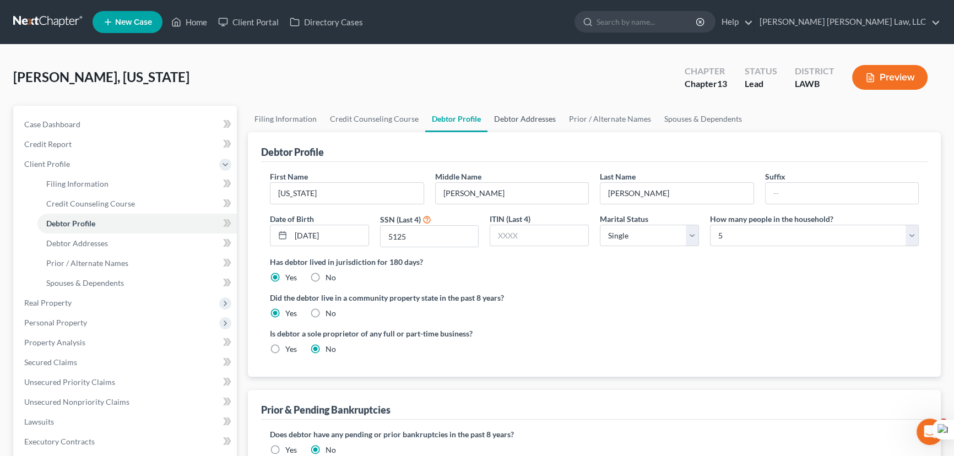
click at [535, 123] on link "Debtor Addresses" at bounding box center [524, 119] width 75 height 26
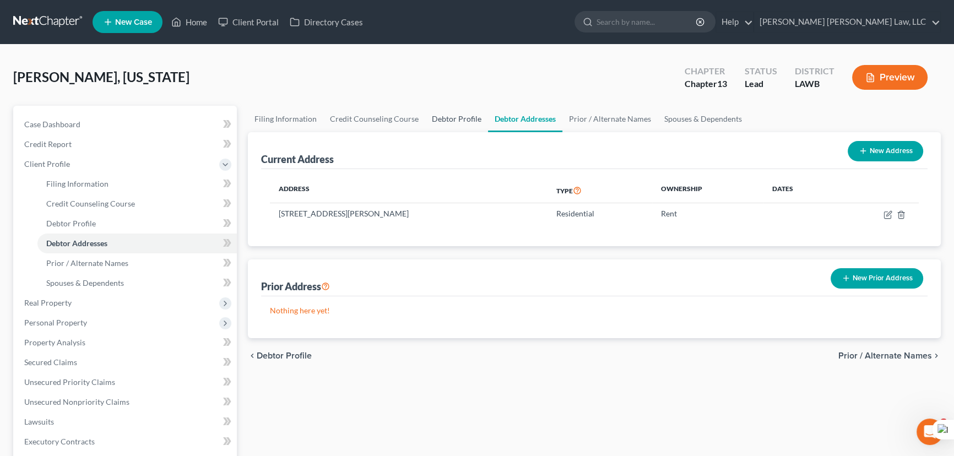
click at [440, 120] on link "Debtor Profile" at bounding box center [456, 119] width 63 height 26
select select "0"
select select "4"
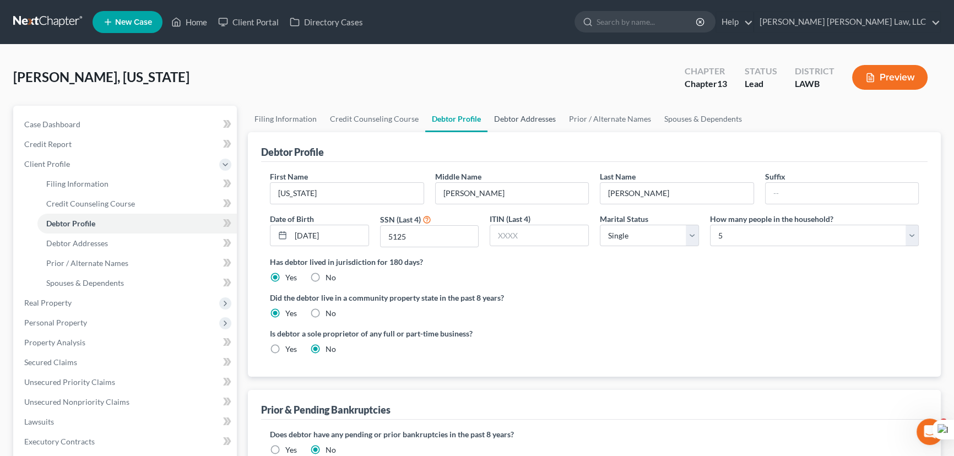
click at [516, 126] on link "Debtor Addresses" at bounding box center [524, 119] width 75 height 26
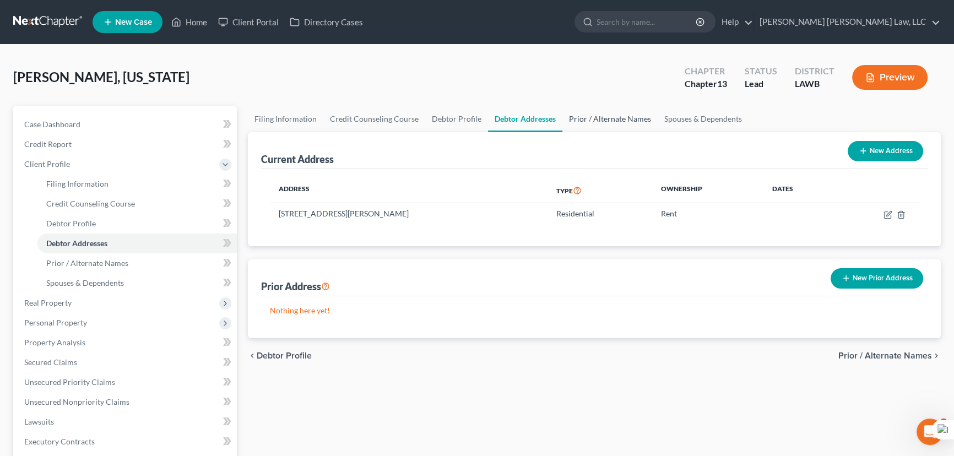
click at [573, 113] on link "Prior / Alternate Names" at bounding box center [609, 119] width 95 height 26
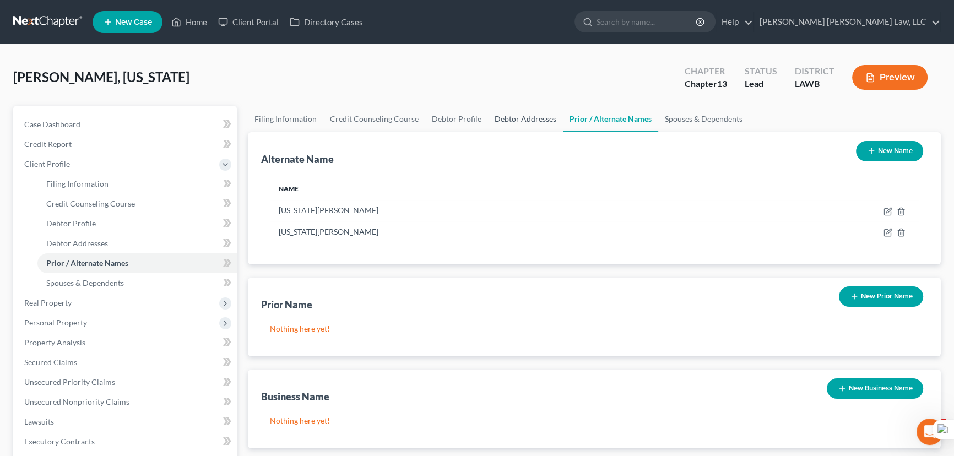
click at [529, 119] on link "Debtor Addresses" at bounding box center [525, 119] width 75 height 26
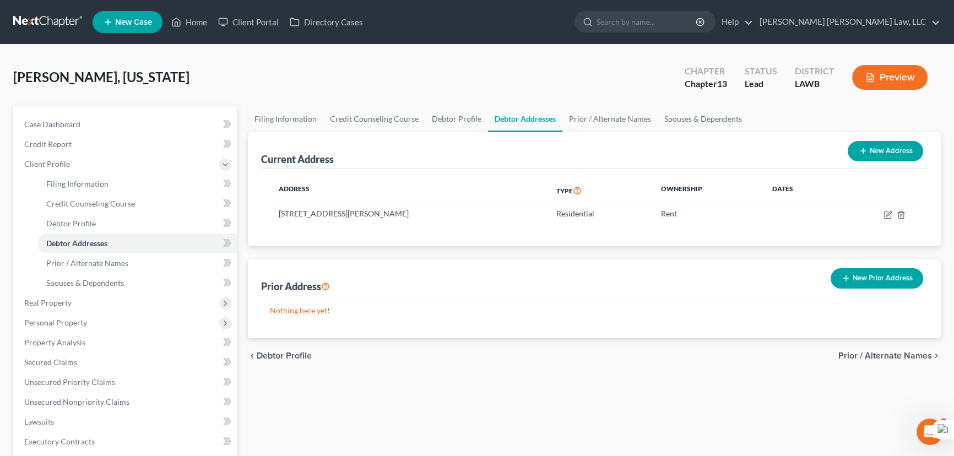
click at [881, 151] on button "New Address" at bounding box center [884, 151] width 75 height 20
select select "0"
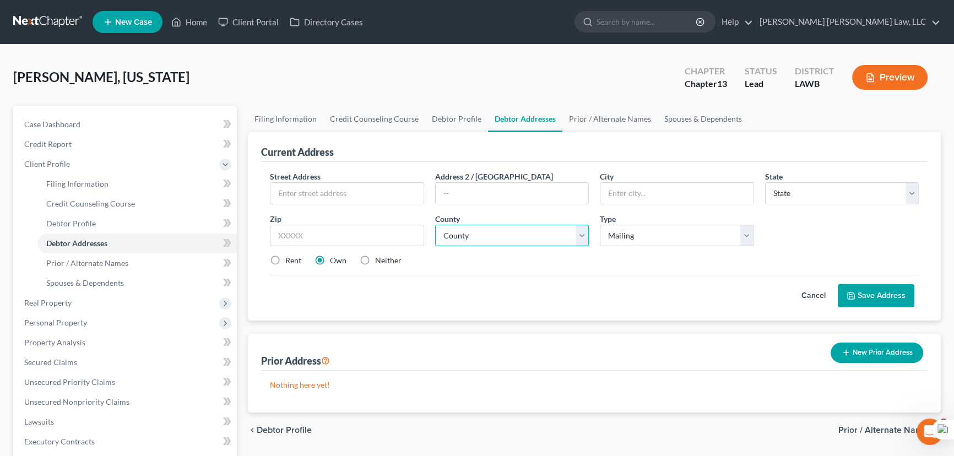
drag, startPoint x: 545, startPoint y: 238, endPoint x: 544, endPoint y: 244, distance: 6.1
click at [545, 238] on select "County" at bounding box center [512, 236] width 154 height 22
drag, startPoint x: 331, startPoint y: 251, endPoint x: 268, endPoint y: 253, distance: 63.4
click at [331, 251] on div "Street Address * Address 2 / PO Box City * State * State AL AK AR AZ CA CO CT D…" at bounding box center [594, 223] width 660 height 105
click at [375, 259] on label "Neither" at bounding box center [388, 260] width 26 height 11
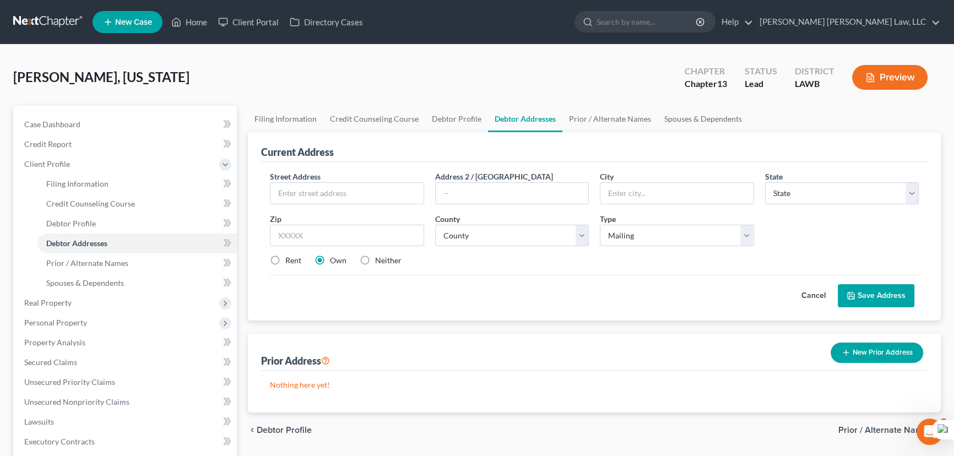
click at [379, 259] on input "Neither" at bounding box center [382, 258] width 7 height 7
radio input "true"
click at [819, 295] on button "Cancel" at bounding box center [813, 296] width 48 height 22
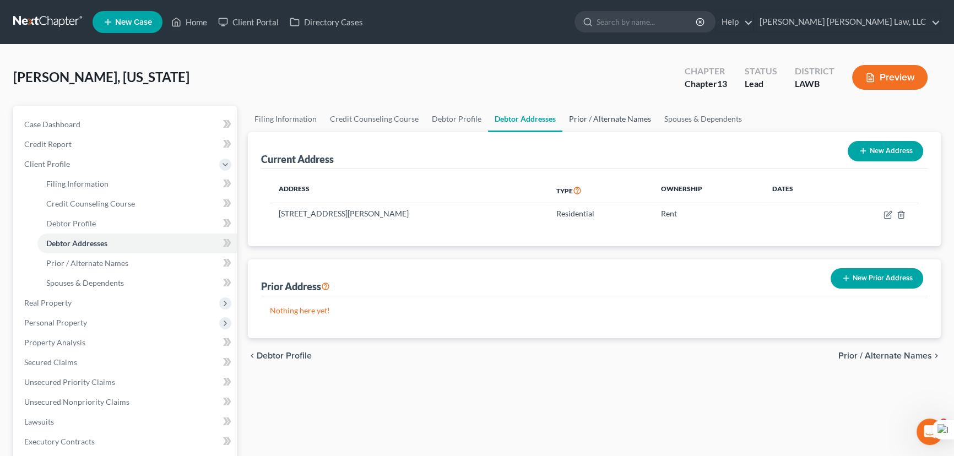
click at [603, 117] on link "Prior / Alternate Names" at bounding box center [609, 119] width 95 height 26
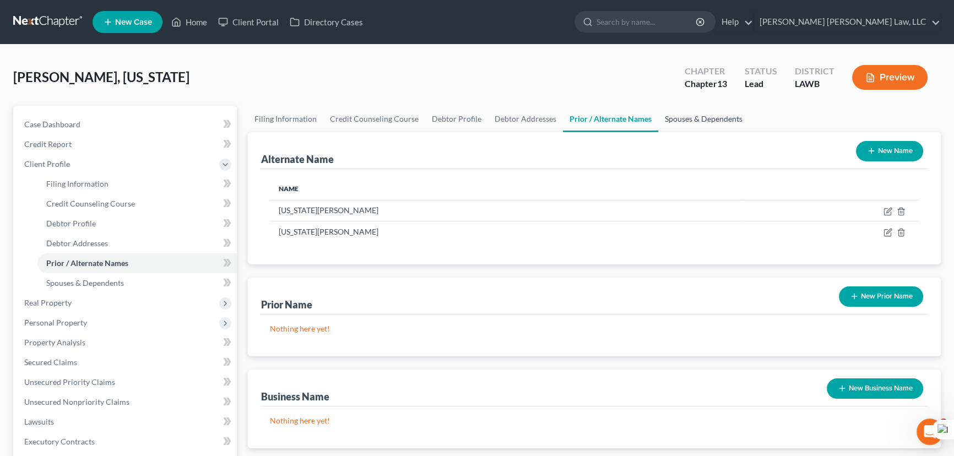
click at [682, 117] on link "Spouses & Dependents" at bounding box center [703, 119] width 91 height 26
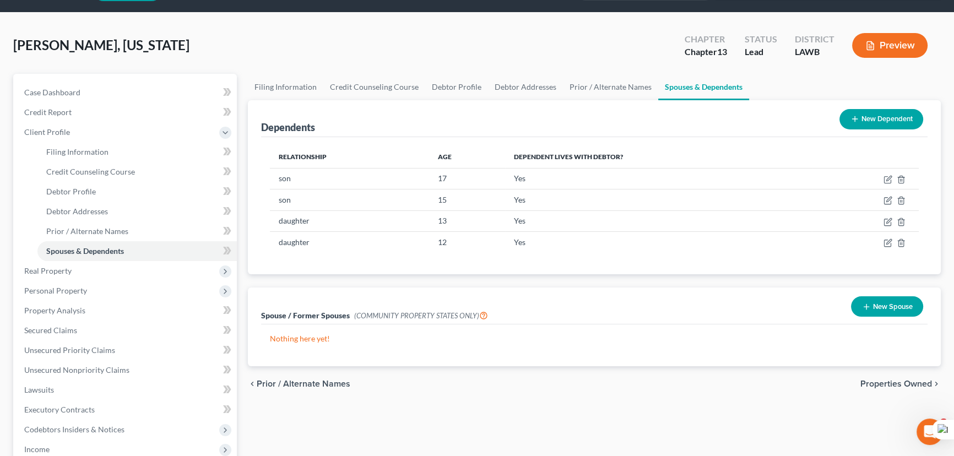
scroll to position [50, 0]
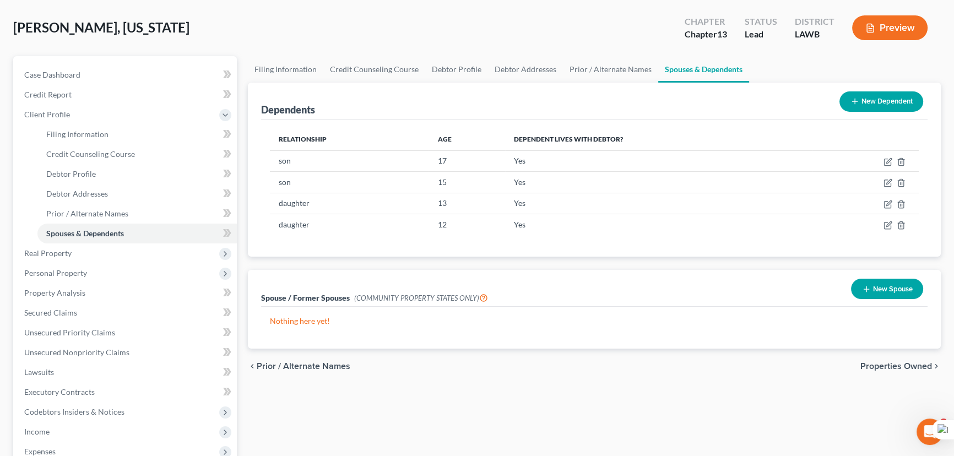
click at [872, 99] on button "New Dependent" at bounding box center [881, 101] width 84 height 20
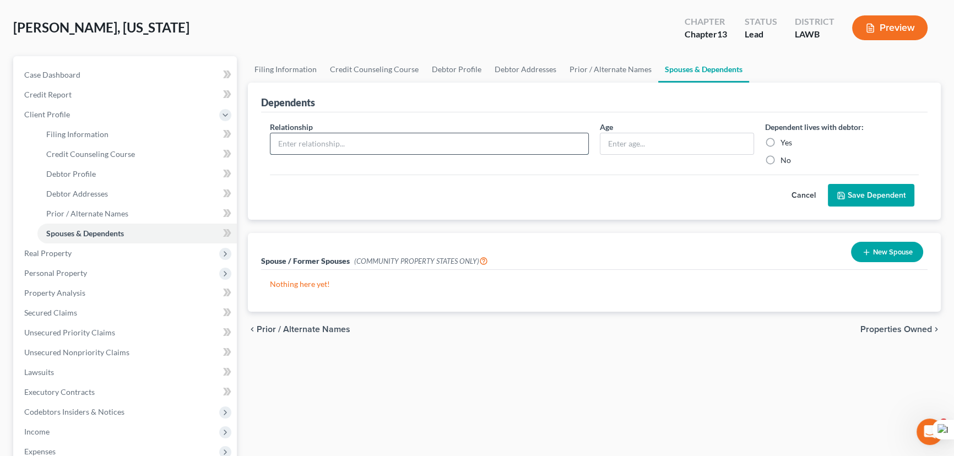
click at [420, 145] on input "text" at bounding box center [429, 143] width 318 height 21
click at [674, 140] on input "text" at bounding box center [676, 143] width 153 height 21
click at [780, 137] on label "Yes" at bounding box center [786, 142] width 12 height 11
click at [785, 137] on input "Yes" at bounding box center [788, 140] width 7 height 7
radio input "true"
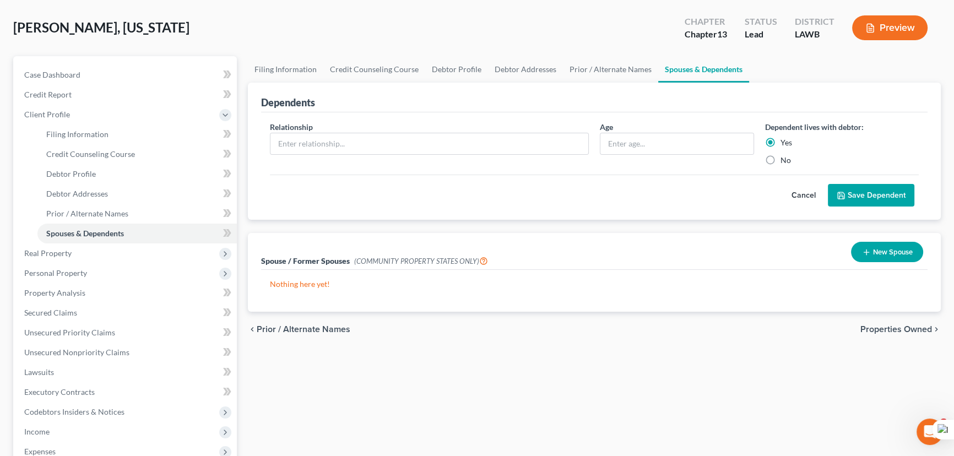
click at [804, 194] on button "Cancel" at bounding box center [803, 195] width 48 height 22
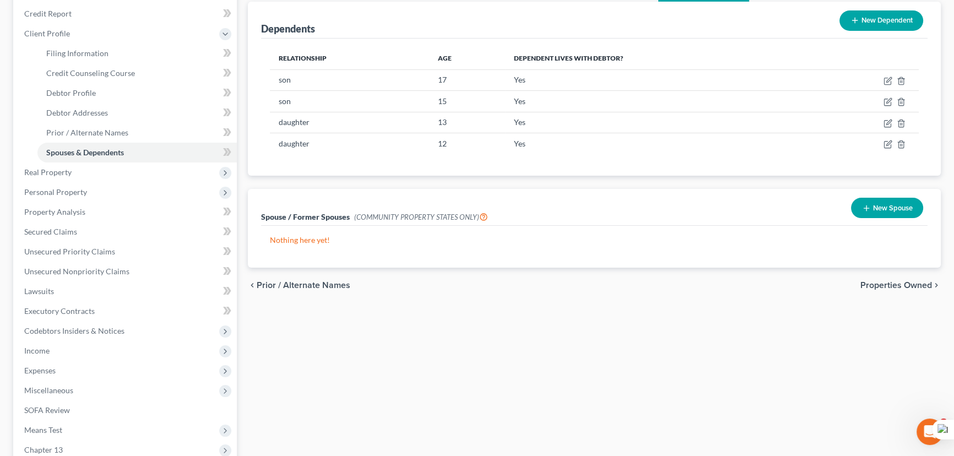
scroll to position [150, 0]
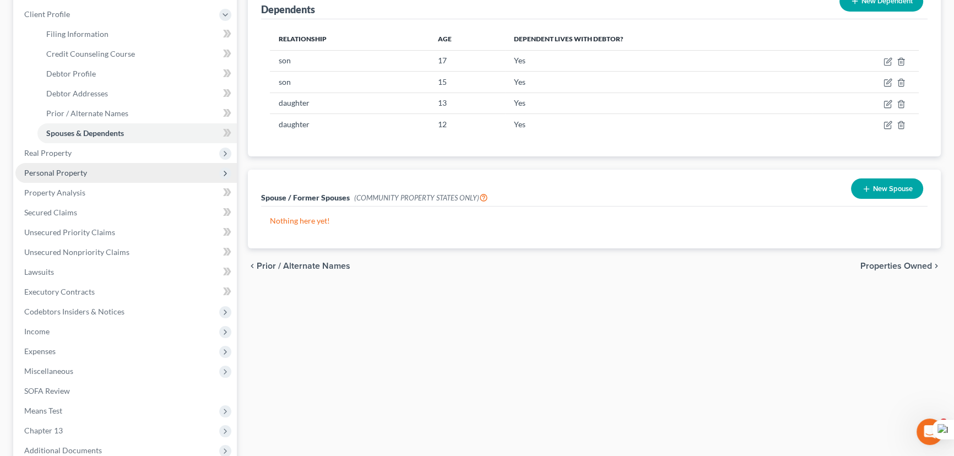
click at [73, 171] on span "Personal Property" at bounding box center [55, 172] width 63 height 9
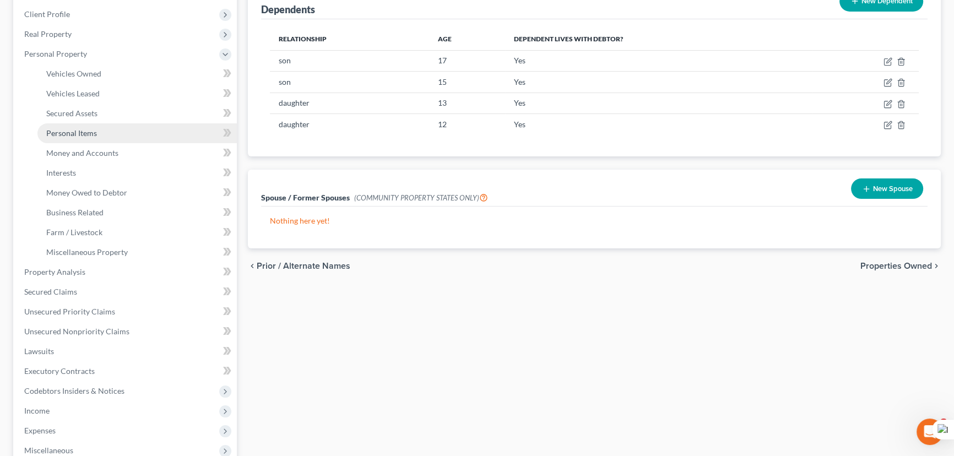
click at [99, 134] on link "Personal Items" at bounding box center [136, 133] width 199 height 20
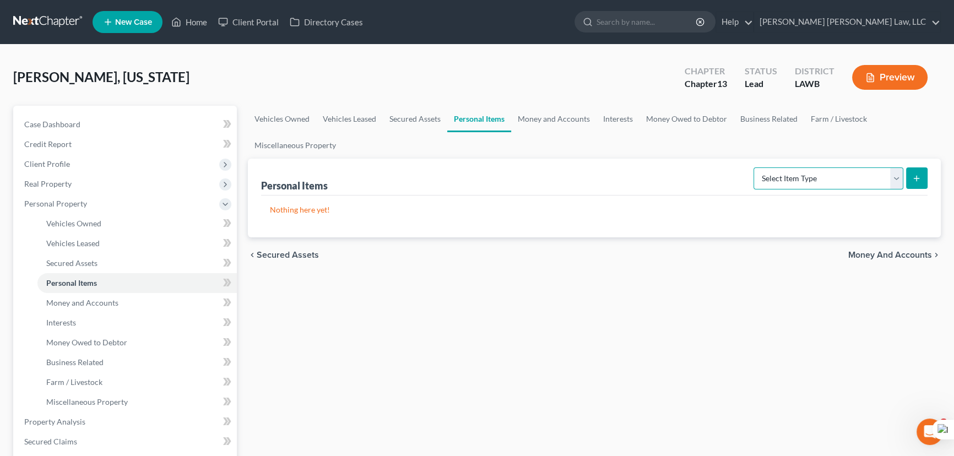
click at [854, 179] on select "Select Item Type Clothing (A/B: 11) Collectibles Of Value (A/B: 8) Electronics …" at bounding box center [828, 178] width 150 height 22
select select "clothing"
click at [755, 167] on select "Select Item Type Clothing (A/B: 11) Collectibles Of Value (A/B: 8) Electronics …" at bounding box center [828, 178] width 150 height 22
click at [918, 176] on icon "submit" at bounding box center [916, 178] width 9 height 9
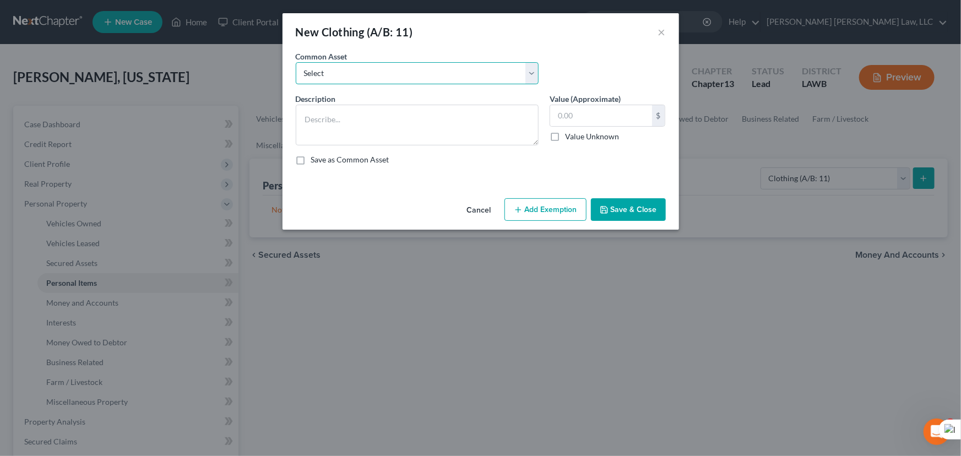
drag, startPoint x: 413, startPoint y: 75, endPoint x: 408, endPoint y: 81, distance: 7.8
click at [413, 75] on select "Select Clothes Clothes" at bounding box center [417, 73] width 243 height 22
select select "0"
click at [296, 62] on select "Select Clothes Clothes" at bounding box center [417, 73] width 243 height 22
type textarea "Clothes"
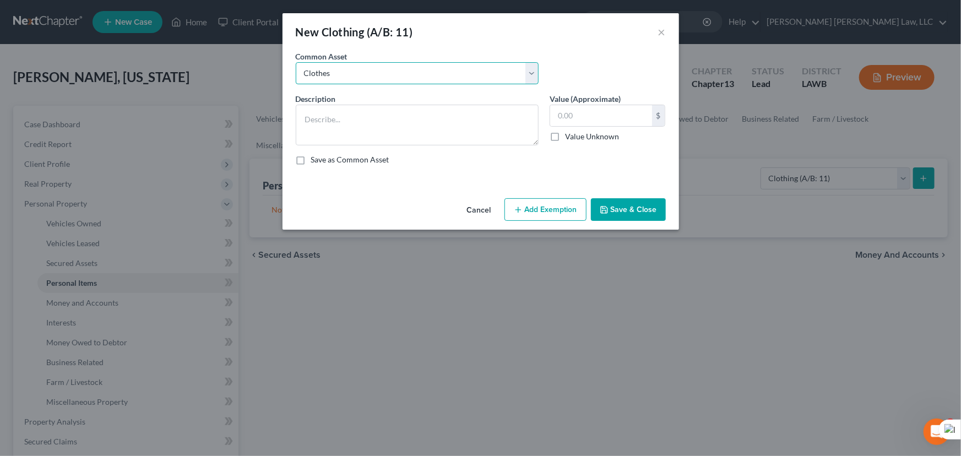
type input "300.00"
click at [551, 215] on button "Add Exemption" at bounding box center [545, 209] width 82 height 23
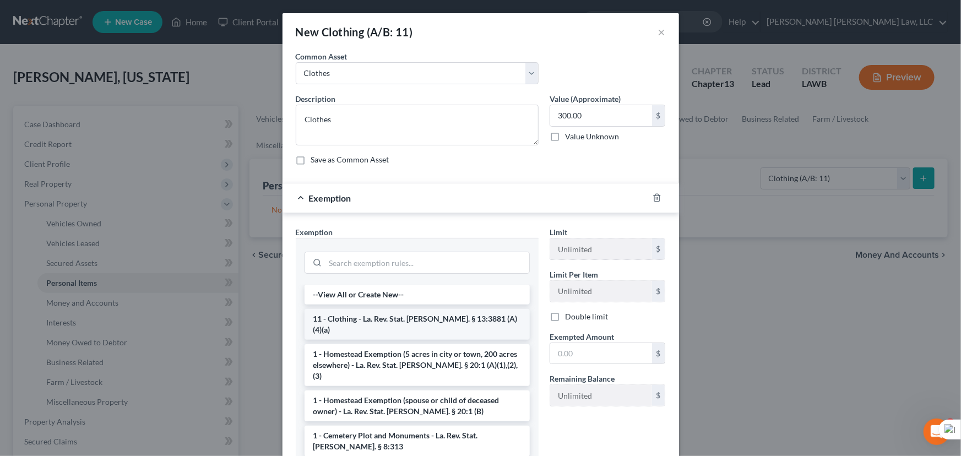
click at [411, 317] on li "11 - Clothing - La. Rev. Stat. Ann. § 13:3881 (A)(4)(a)" at bounding box center [416, 324] width 225 height 31
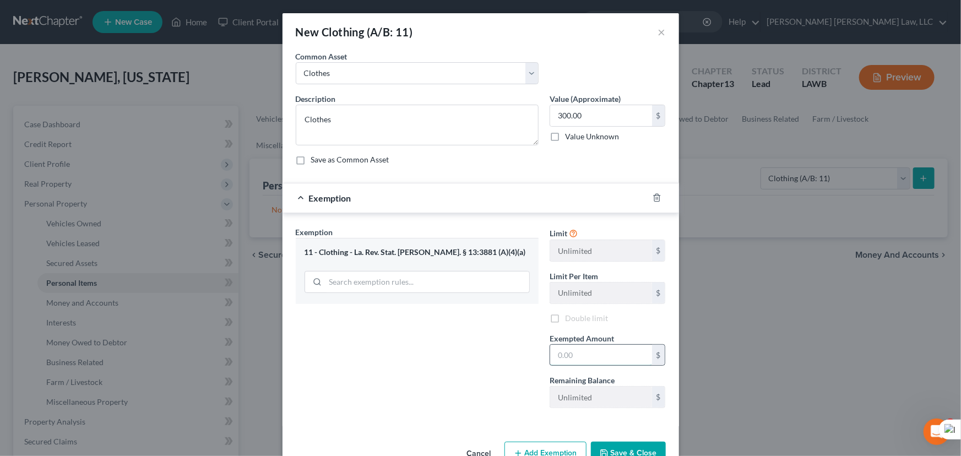
click at [601, 346] on input "text" at bounding box center [601, 355] width 102 height 21
type input "300.00"
click at [621, 442] on button "Save & Close" at bounding box center [628, 453] width 75 height 23
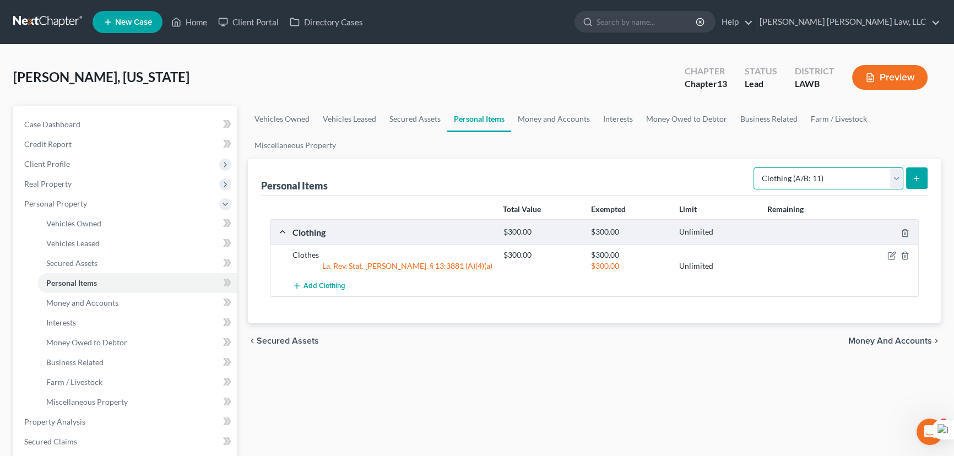
click at [814, 176] on select "Select Item Type Clothing (A/B: 11) Collectibles Of Value (A/B: 8) Electronics …" at bounding box center [828, 178] width 150 height 22
select select "household_goods"
click at [755, 167] on select "Select Item Type Clothing (A/B: 11) Collectibles Of Value (A/B: 8) Electronics …" at bounding box center [828, 178] width 150 height 22
click at [916, 174] on icon "submit" at bounding box center [916, 178] width 9 height 9
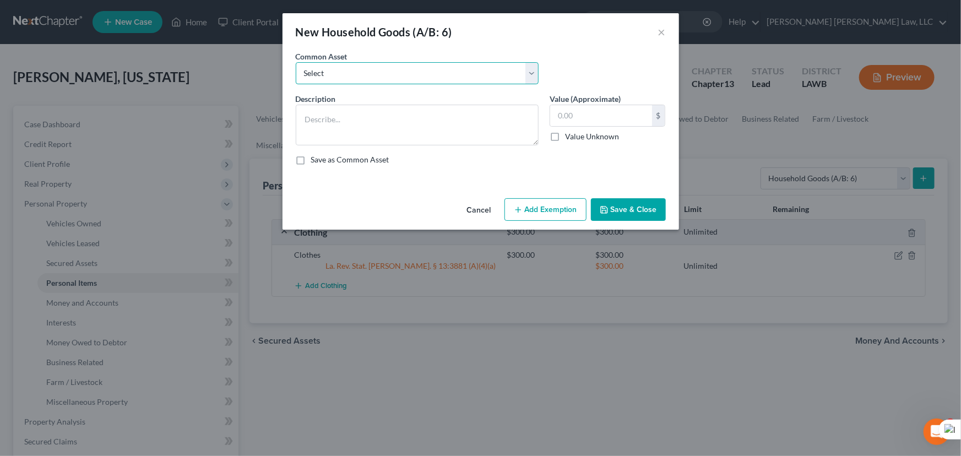
click at [478, 83] on select "Select Furniture Movables 2002 Chevy Tahoe 231,000 miles Movables Movables Mova…" at bounding box center [417, 73] width 243 height 22
select select "0"
click at [296, 62] on select "Select Furniture Movables 2002 Chevy Tahoe 231,000 miles Movables Movables Mova…" at bounding box center [417, 73] width 243 height 22
type textarea "Furniture"
type input "1,200.00"
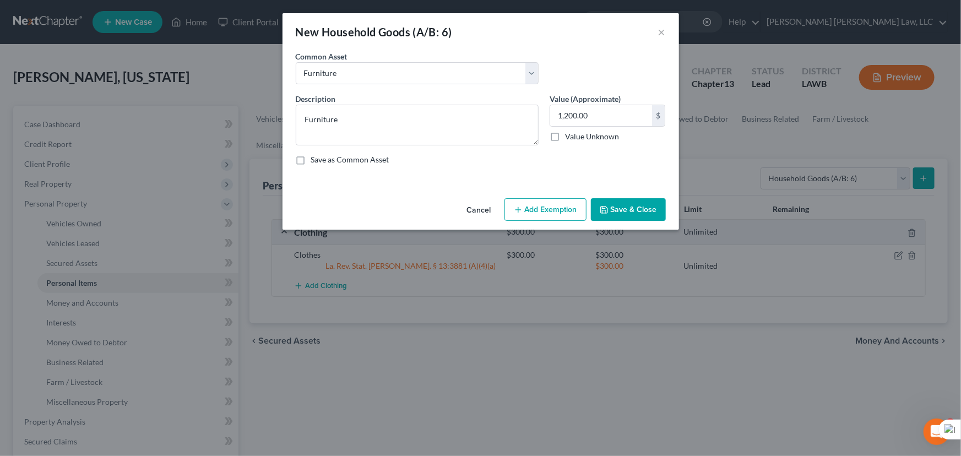
click at [567, 209] on button "Add Exemption" at bounding box center [545, 209] width 82 height 23
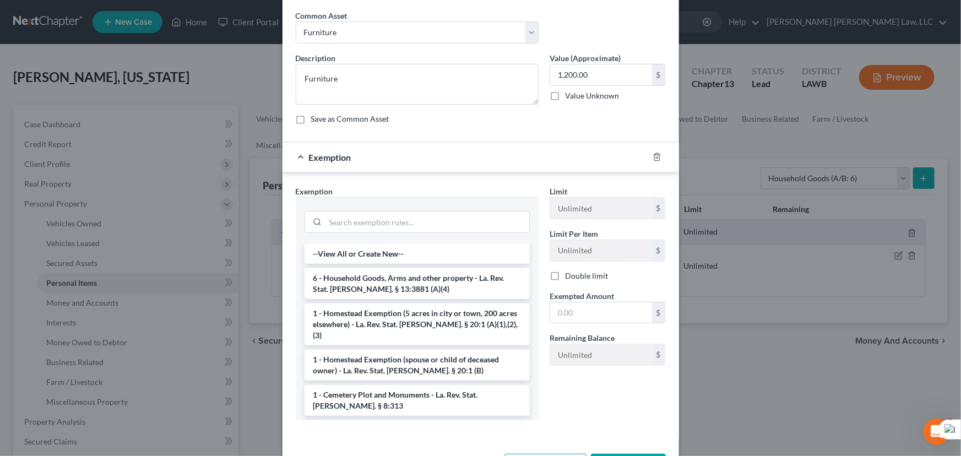
scroll to position [83, 0]
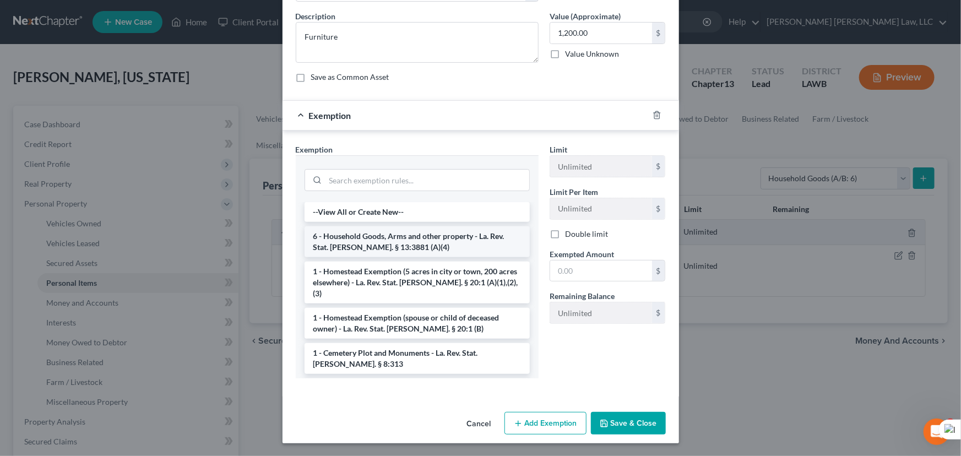
click at [431, 236] on li "6 - Household Goods, Arms and other property - La. Rev. Stat. Ann. § 13:3881 (A…" at bounding box center [416, 241] width 225 height 31
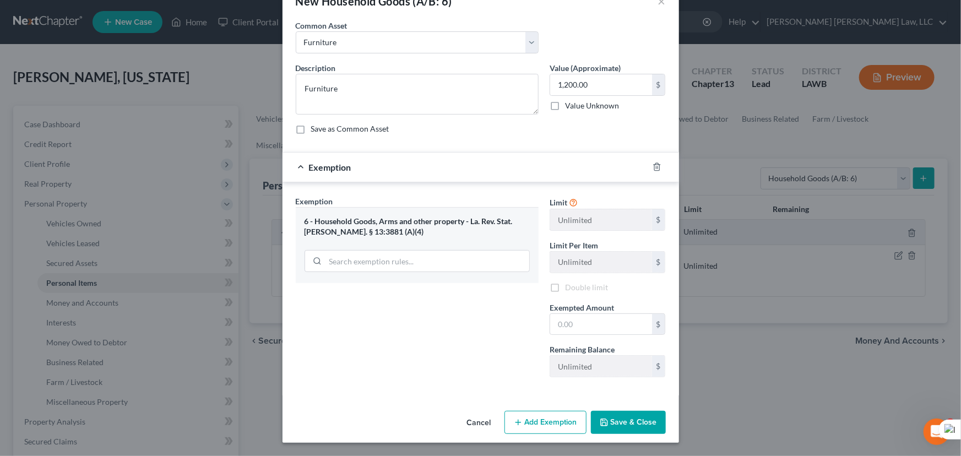
scroll to position [30, 0]
click at [577, 328] on input "text" at bounding box center [601, 325] width 102 height 21
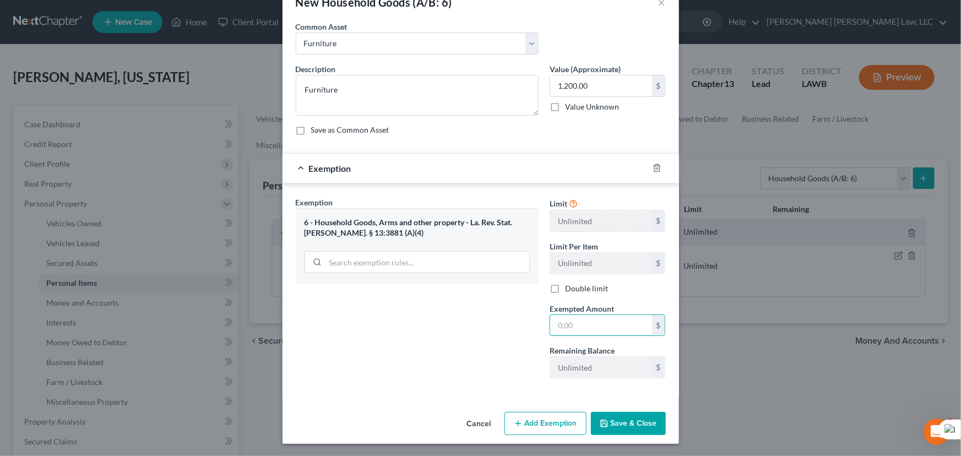
type input "1,200.00"
click at [630, 427] on button "Save & Close" at bounding box center [628, 423] width 75 height 23
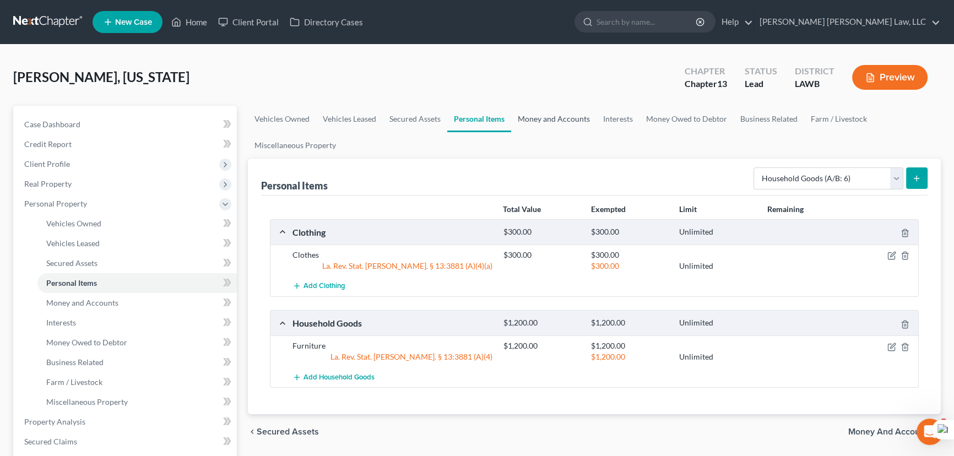
click at [512, 116] on link "Money and Accounts" at bounding box center [553, 119] width 85 height 26
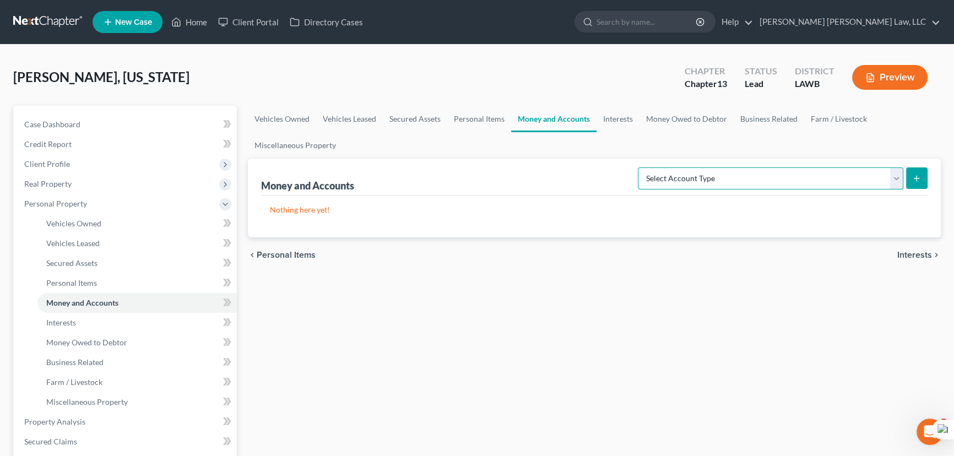
click at [842, 181] on select "Select Account Type Brokerage (A/B: 18, SOFA: 20) Cash on Hand (A/B: 16) Certif…" at bounding box center [770, 178] width 265 height 22
click at [540, 113] on link "Money and Accounts" at bounding box center [553, 119] width 85 height 26
click at [698, 178] on select "Select Account Type Brokerage (A/B: 18, SOFA: 20) Cash on Hand (A/B: 16) Certif…" at bounding box center [770, 178] width 265 height 22
select select "checking"
click at [641, 167] on select "Select Account Type Brokerage (A/B: 18, SOFA: 20) Cash on Hand (A/B: 16) Certif…" at bounding box center [770, 178] width 265 height 22
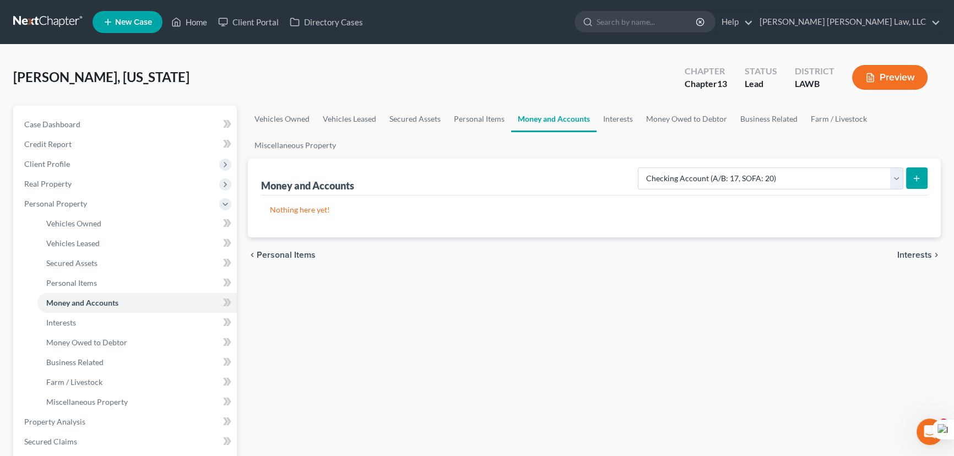
click at [920, 177] on icon "submit" at bounding box center [916, 178] width 9 height 9
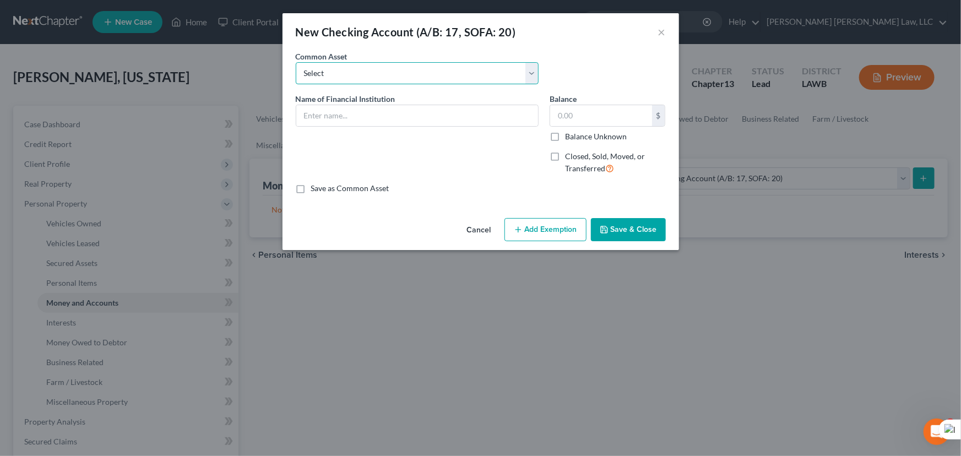
click at [365, 66] on select "Select Current Bank Sevenfold Credit Union Apple Cash First Horizon Bank Centri…" at bounding box center [417, 73] width 243 height 22
select select "43"
click at [296, 62] on select "Select Current Bank Sevenfold Credit Union Apple Cash First Horizon Bank Centri…" at bounding box center [417, 73] width 243 height 22
type input "Red River FCU"
type input "0"
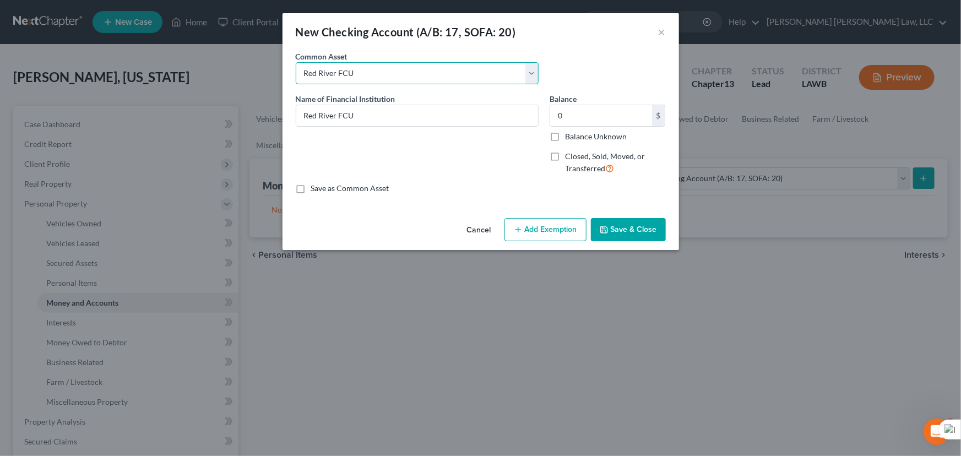
drag, startPoint x: 418, startPoint y: 66, endPoint x: 417, endPoint y: 74, distance: 8.9
click at [418, 66] on select "Select Current Bank Sevenfold Credit Union Apple Cash First Horizon Bank Centri…" at bounding box center [417, 73] width 243 height 22
drag, startPoint x: 576, startPoint y: 62, endPoint x: 395, endPoint y: 121, distance: 190.7
click at [576, 62] on div "Common Asset Select Current Bank Sevenfold Credit Union Apple Cash First Horizo…" at bounding box center [480, 72] width 381 height 42
click at [634, 234] on button "Save & Close" at bounding box center [628, 229] width 75 height 23
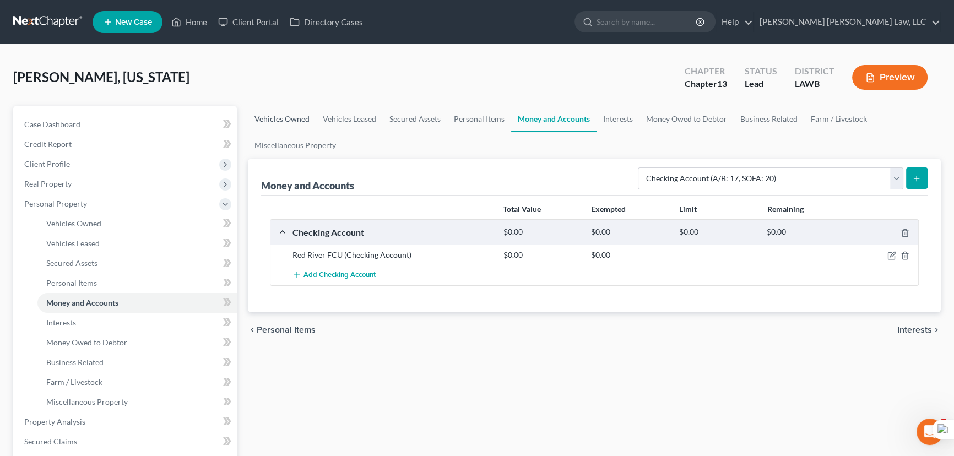
click at [254, 114] on link "Vehicles Owned" at bounding box center [282, 119] width 68 height 26
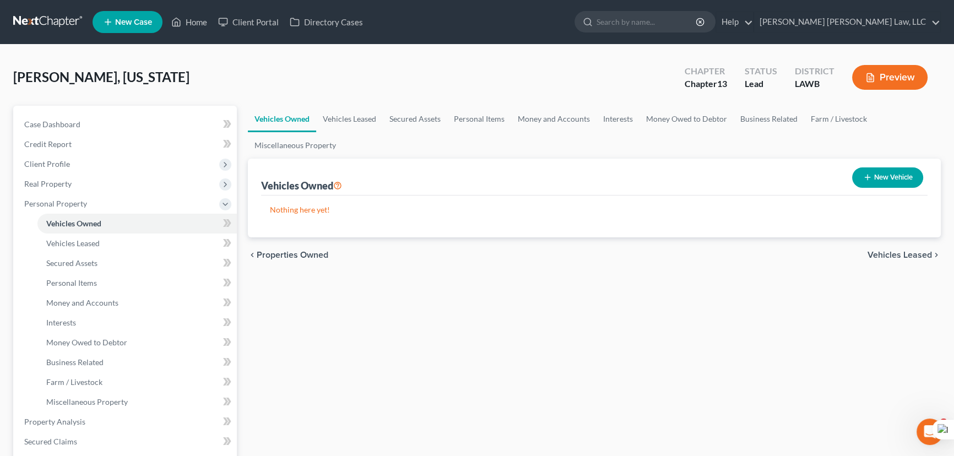
click at [283, 116] on link "Vehicles Owned" at bounding box center [282, 119] width 68 height 26
click at [886, 173] on button "New Vehicle" at bounding box center [887, 177] width 71 height 20
select select "0"
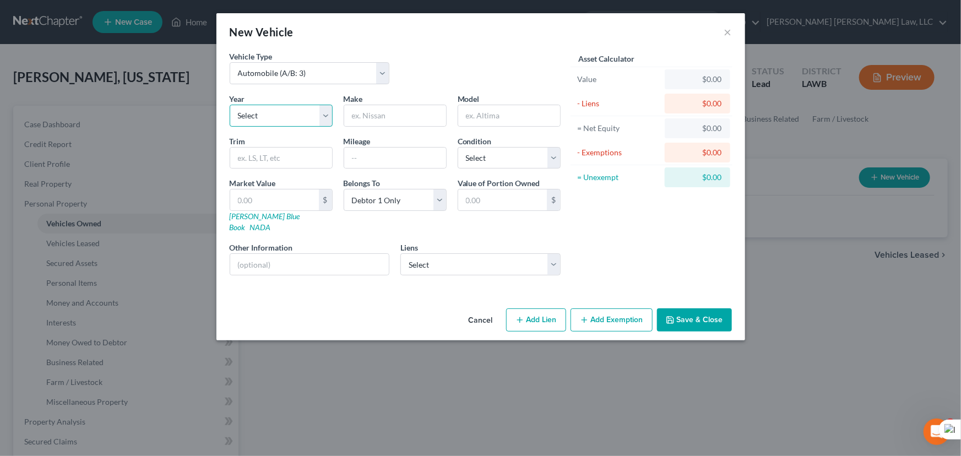
drag, startPoint x: 274, startPoint y: 116, endPoint x: 274, endPoint y: 126, distance: 9.9
click at [274, 116] on select "Select 2026 2025 2024 2023 2022 2021 2020 2019 2018 2017 2016 2015 2014 2013 20…" at bounding box center [281, 116] width 103 height 22
select select "9"
click at [230, 105] on select "Select 2026 2025 2024 2023 2022 2021 2020 2019 2018 2017 2016 2015 2014 2013 20…" at bounding box center [281, 116] width 103 height 22
click at [406, 121] on input "text" at bounding box center [395, 115] width 102 height 21
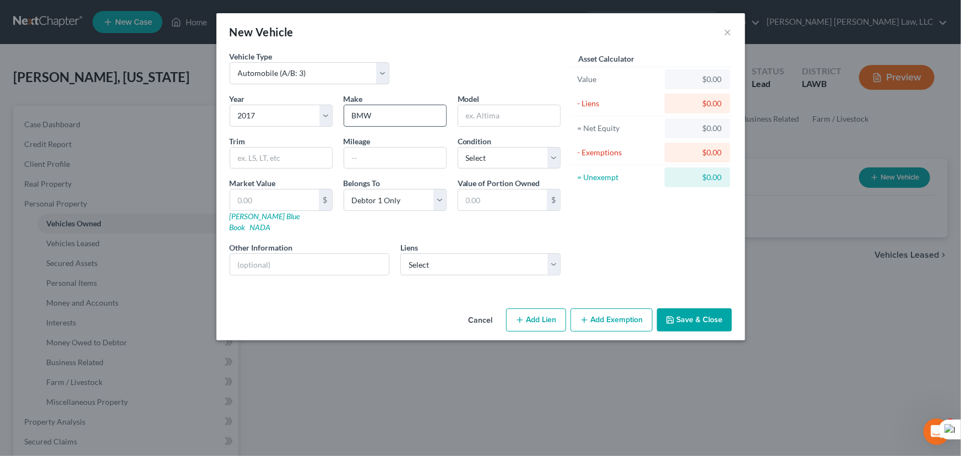
type input "BMW"
type input "X5"
click at [509, 153] on select "Select Excellent Very Good Good Fair Poor" at bounding box center [509, 158] width 103 height 22
select select "2"
click at [458, 147] on select "Select Excellent Very Good Good Fair Poor" at bounding box center [509, 158] width 103 height 22
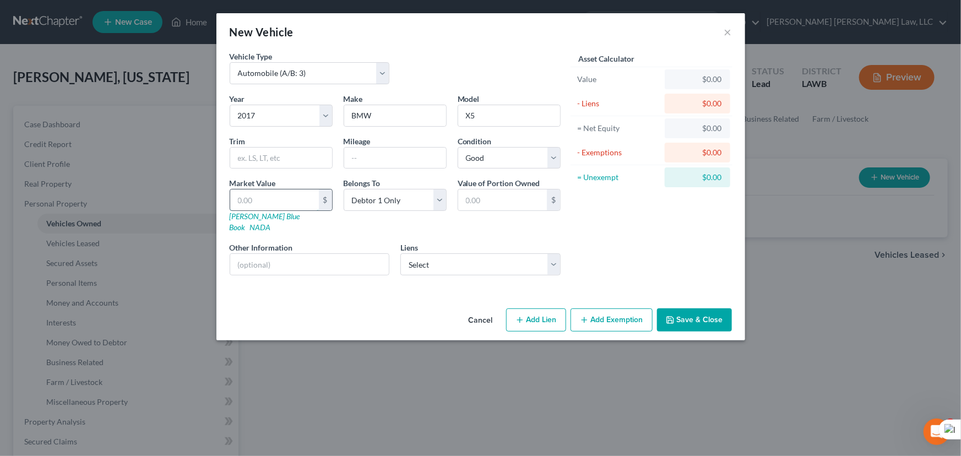
click at [260, 209] on input "text" at bounding box center [274, 199] width 89 height 21
type input "1"
type input "1.00"
type input "11"
type input "11.00"
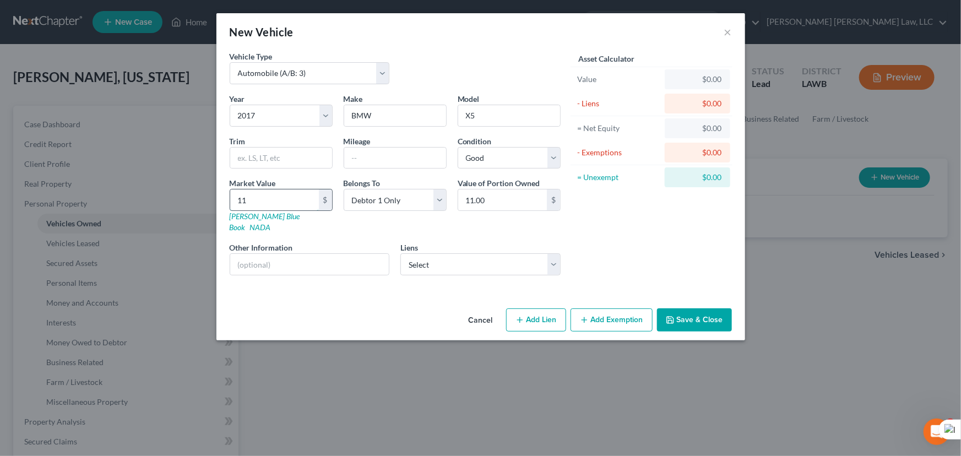
type input "118"
type input "118.00"
type input "1187"
type input "1,187.00"
type input "1,1875"
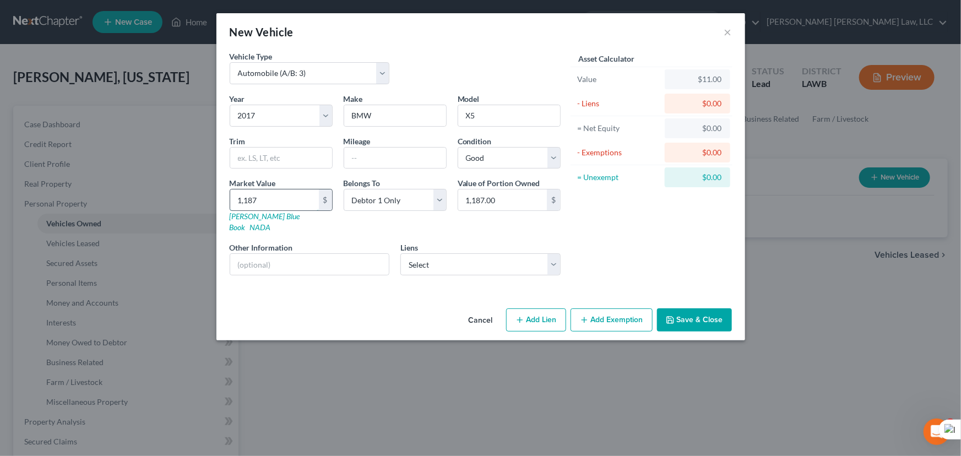
type input "11,875.00"
type input "11,875"
click at [438, 253] on select "Select Credit Acceptance Corp - $24,875.00" at bounding box center [480, 264] width 160 height 22
click at [650, 234] on div "Asset Calculator Value $11,875.00 - Liens $0.00 = Net Equity $1,187.00 - Exempt…" at bounding box center [651, 167] width 171 height 233
click at [444, 253] on select "Select Credit Acceptance Corp - $24,875.00" at bounding box center [480, 264] width 160 height 22
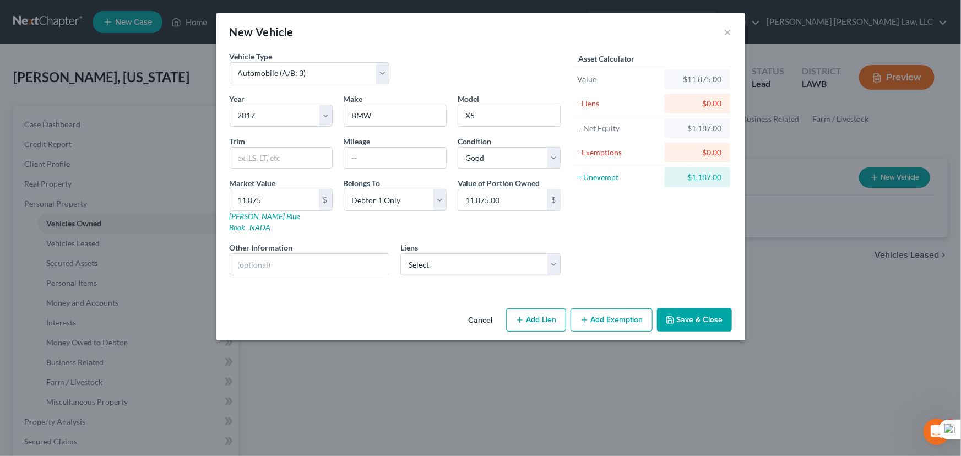
click at [478, 227] on div "Year Select 2026 2025 2024 2023 2022 2021 2020 2019 2018 2017 2016 2015 2014 20…" at bounding box center [395, 188] width 342 height 191
click at [470, 258] on select "Select Credit Acceptance Corp - $24,875.00" at bounding box center [480, 264] width 160 height 22
select select "23"
select select "0"
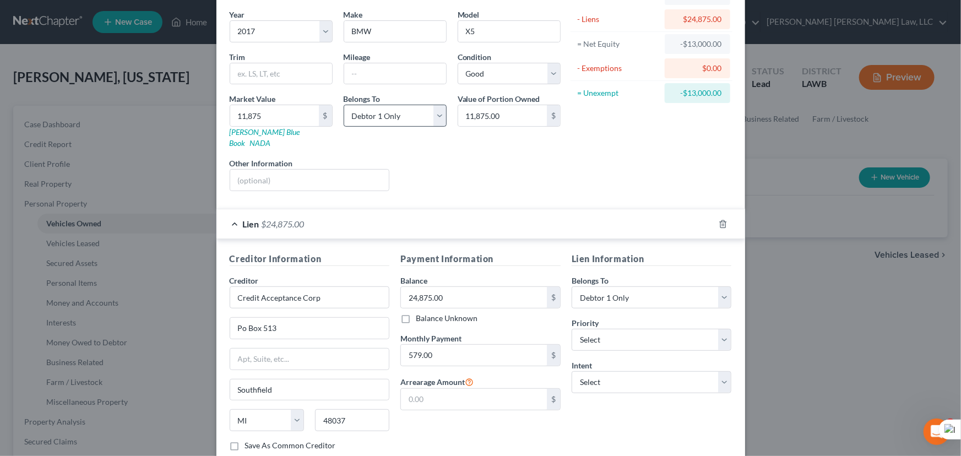
scroll to position [145, 0]
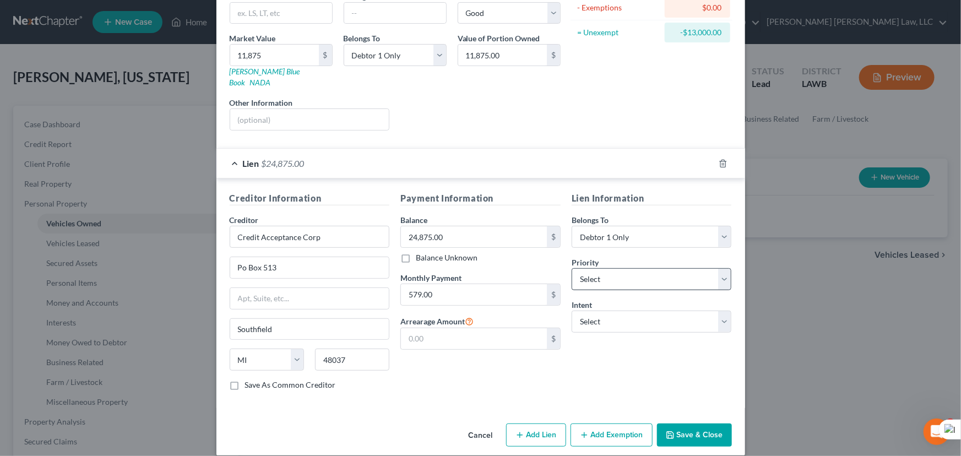
drag, startPoint x: 616, startPoint y: 422, endPoint x: 623, endPoint y: 275, distance: 147.7
click at [616, 423] on button "Add Exemption" at bounding box center [611, 434] width 82 height 23
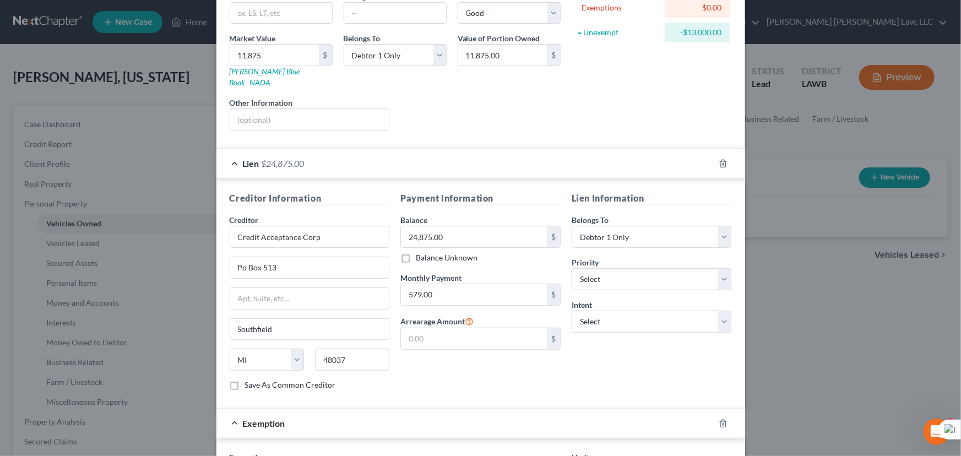
scroll to position [440, 0]
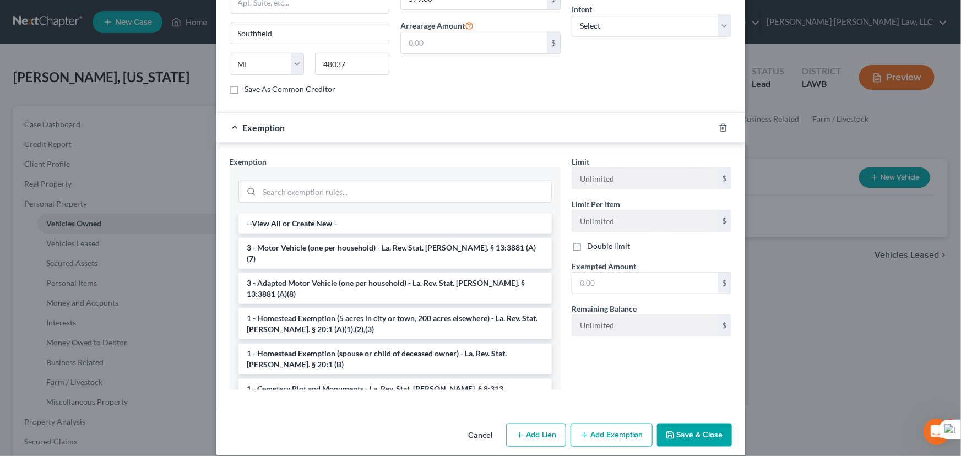
drag, startPoint x: 268, startPoint y: 232, endPoint x: 735, endPoint y: 304, distance: 472.0
click at [268, 238] on li "3 - Motor Vehicle (one per household) - La. Rev. Stat. Ann. § 13:3881 (A)(7)" at bounding box center [394, 253] width 313 height 31
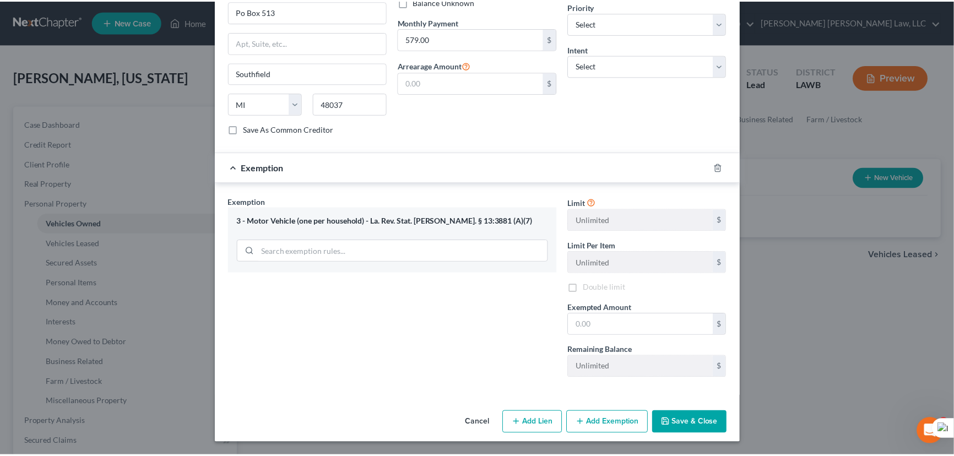
scroll to position [388, 0]
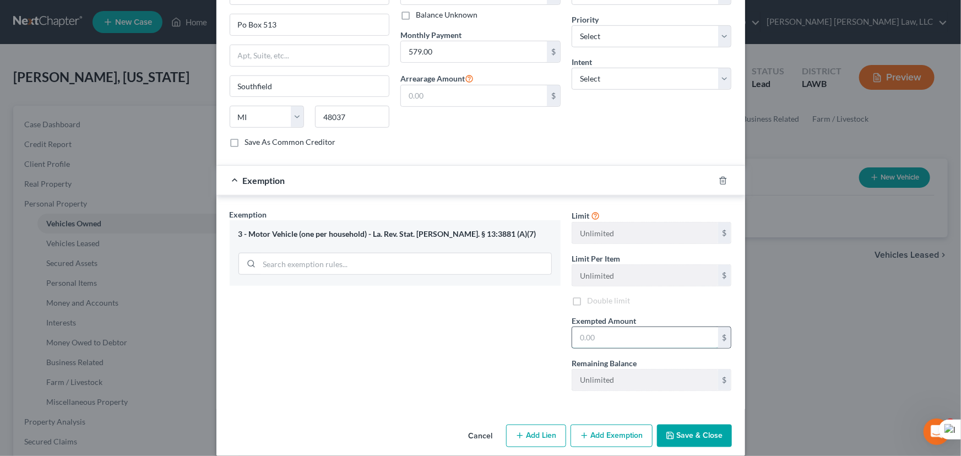
click at [622, 327] on input "text" at bounding box center [645, 337] width 146 height 21
type input "7,500"
click at [701, 425] on button "Save & Close" at bounding box center [694, 436] width 75 height 23
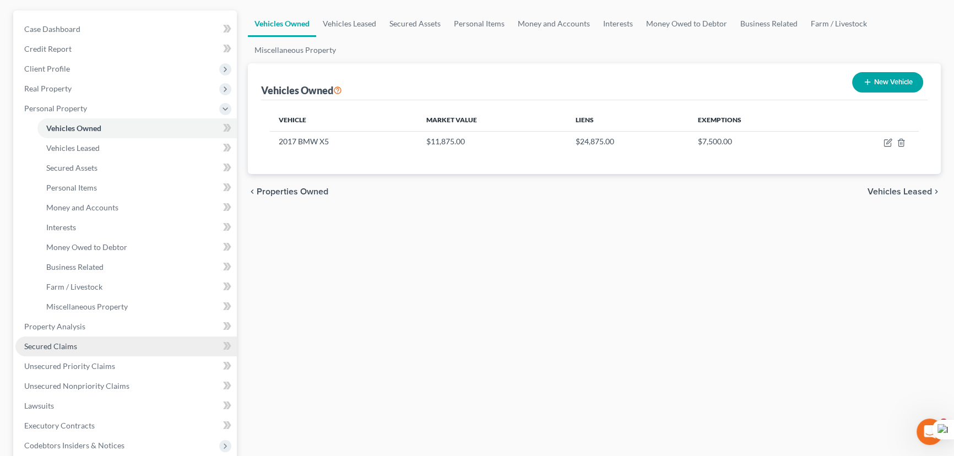
scroll to position [200, 0]
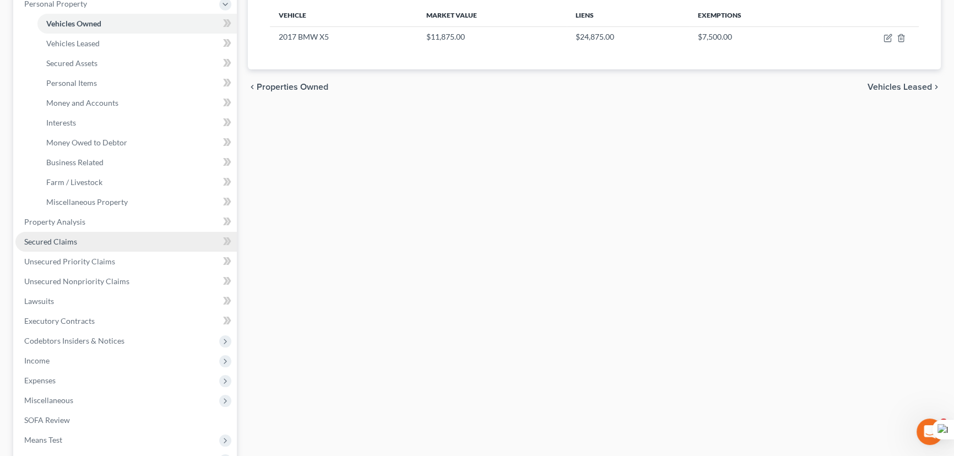
drag, startPoint x: 68, startPoint y: 238, endPoint x: 174, endPoint y: 239, distance: 106.3
click at [68, 238] on span "Secured Claims" at bounding box center [50, 241] width 53 height 9
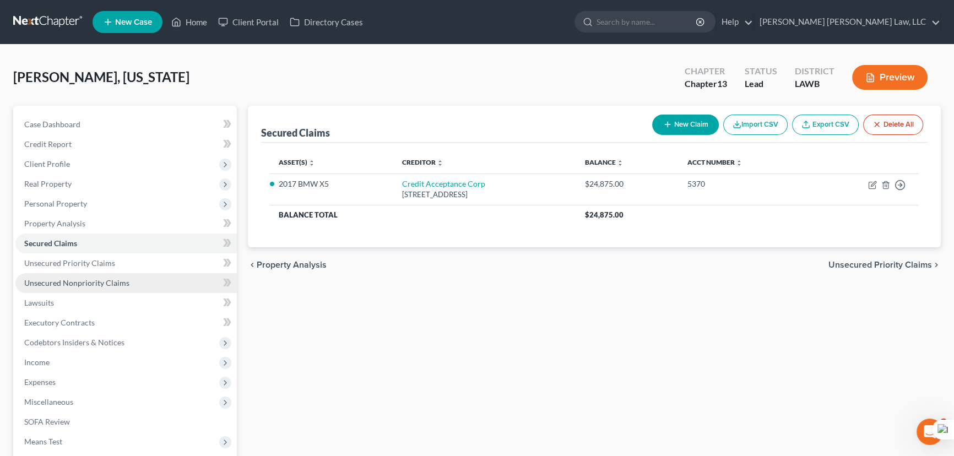
click at [110, 280] on span "Unsecured Nonpriority Claims" at bounding box center [76, 282] width 105 height 9
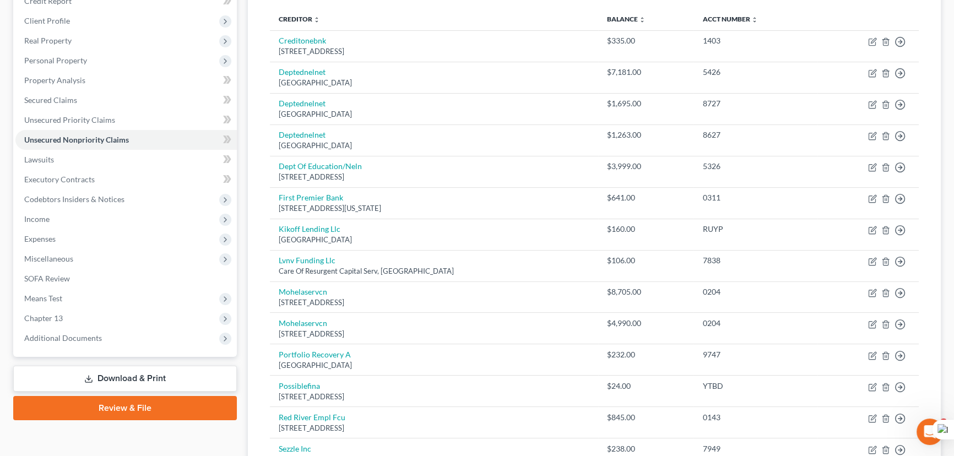
scroll to position [68, 0]
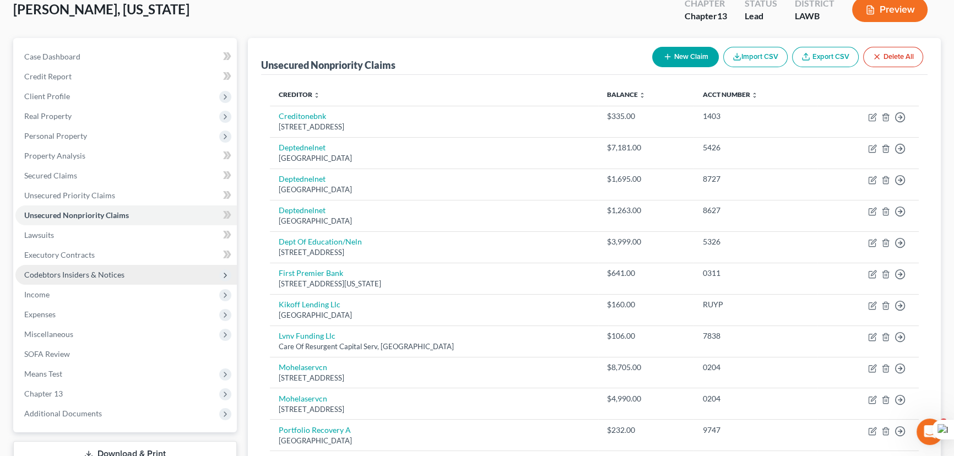
click at [98, 270] on span "Codebtors Insiders & Notices" at bounding box center [74, 274] width 100 height 9
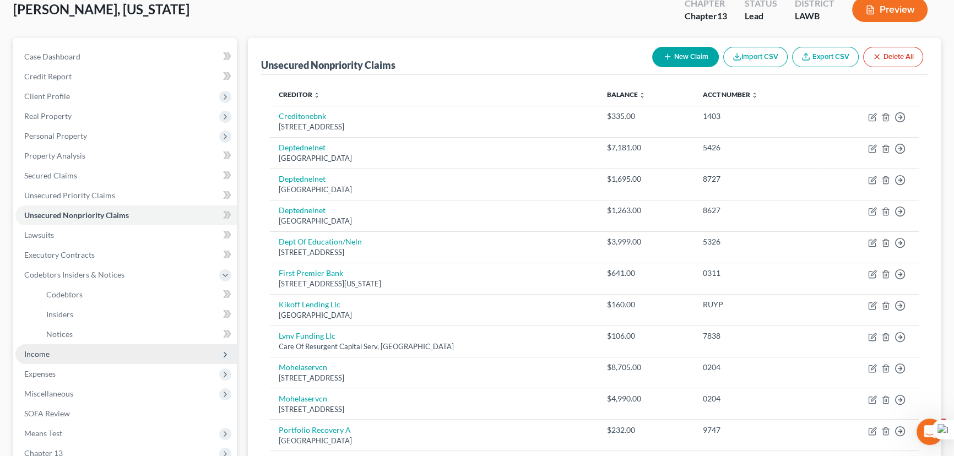
click at [69, 357] on span "Income" at bounding box center [125, 354] width 221 height 20
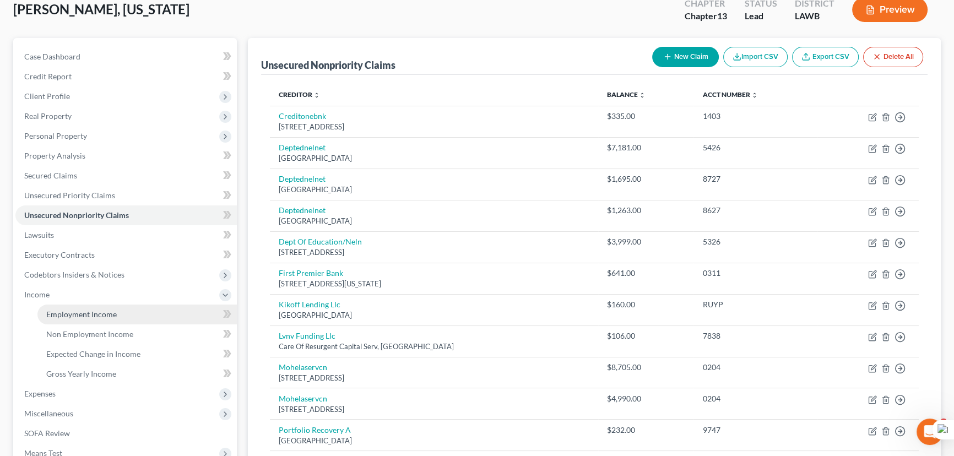
click at [100, 306] on link "Employment Income" at bounding box center [136, 314] width 199 height 20
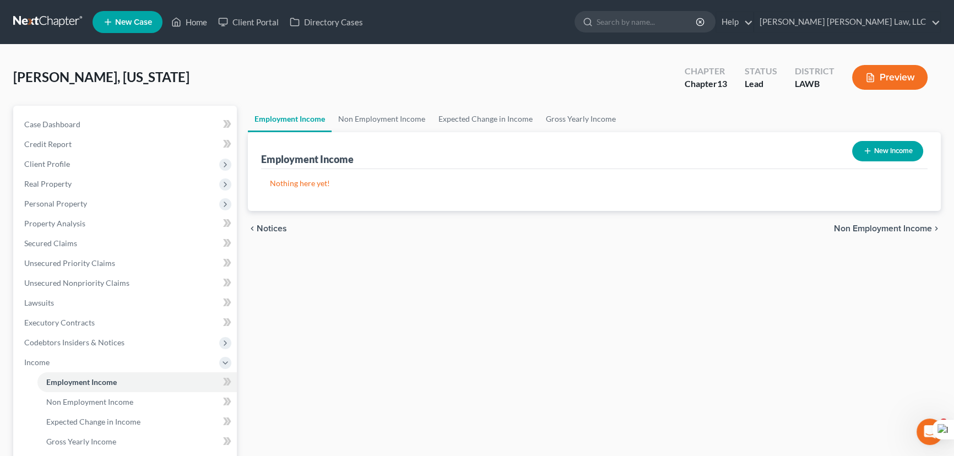
click at [895, 149] on button "New Income" at bounding box center [887, 151] width 71 height 20
select select "0"
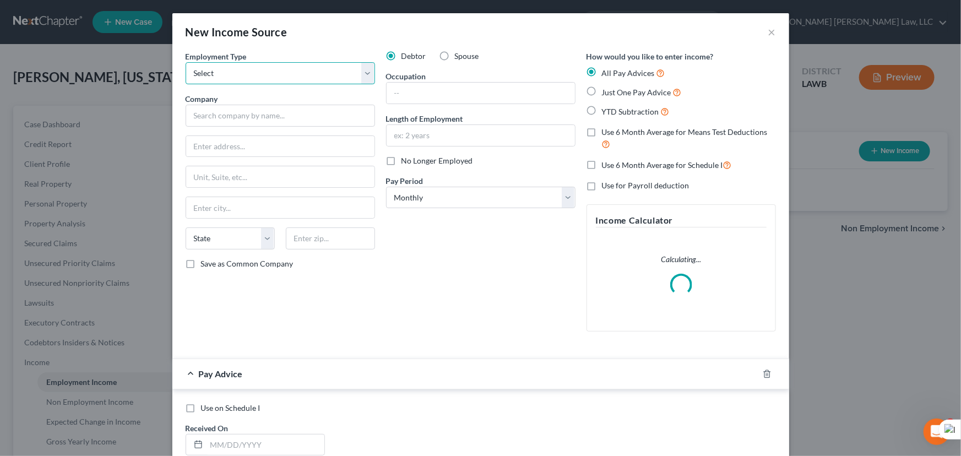
drag, startPoint x: 274, startPoint y: 74, endPoint x: 274, endPoint y: 82, distance: 7.7
click at [274, 74] on select "Select Full or Part Time Employment Self Employment" at bounding box center [280, 73] width 189 height 22
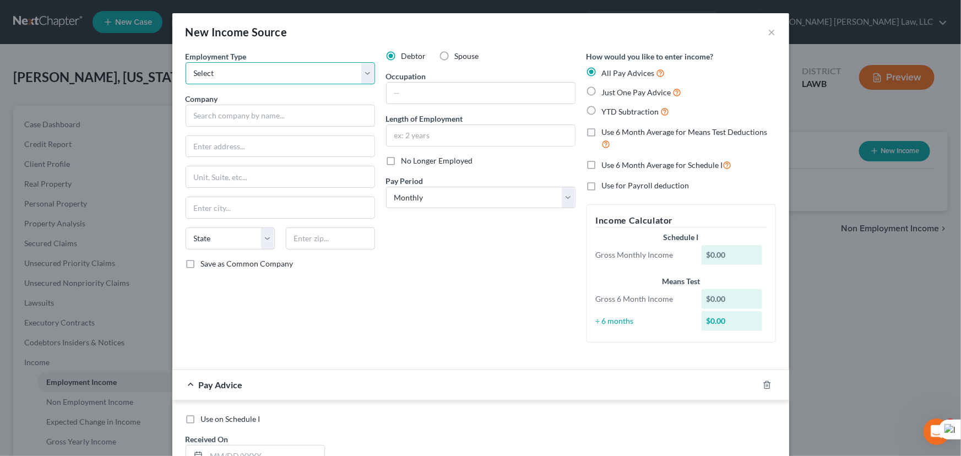
select select "0"
click at [186, 62] on select "Select Full or Part Time Employment Self Employment" at bounding box center [280, 73] width 189 height 22
click at [271, 119] on input "text" at bounding box center [280, 116] width 189 height 22
click at [257, 112] on input "text" at bounding box center [280, 116] width 189 height 22
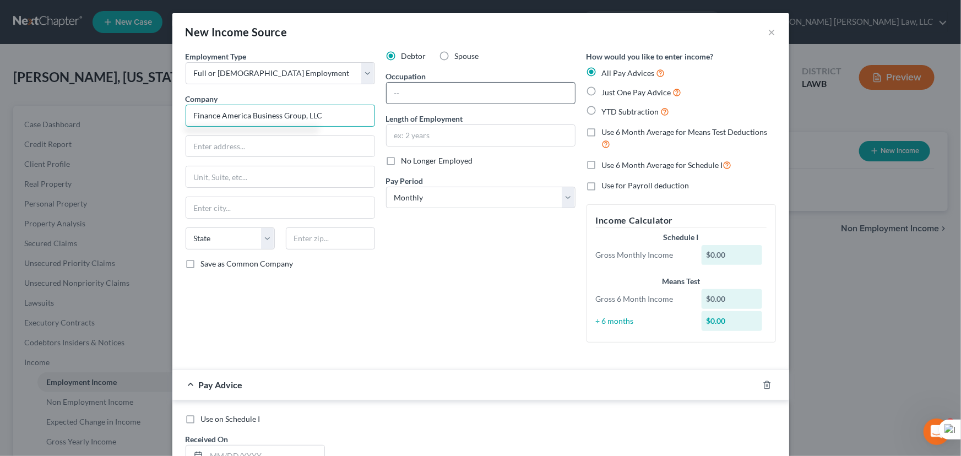
type input "Finance America Business Group, LLC"
type input "2644 S Sherwood Forest Blvd"
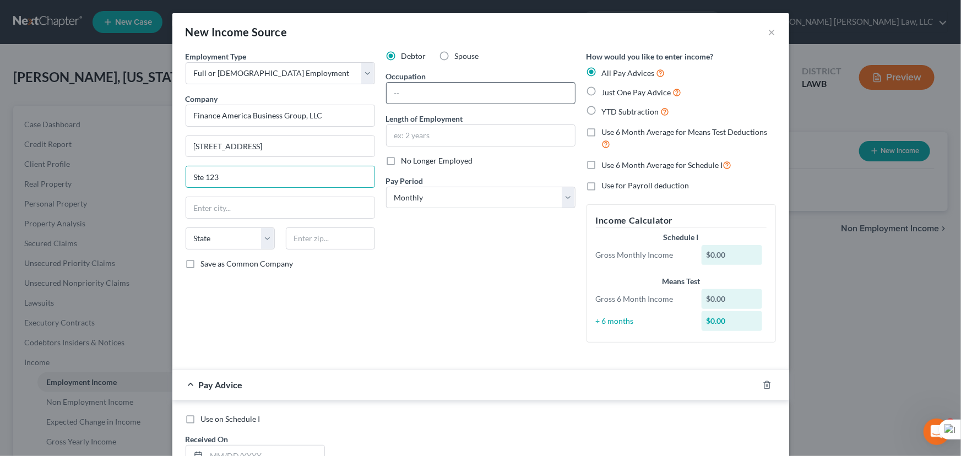
type input "Ste 123"
type input "BAton Rouge"
select select "19"
type input "70816"
click at [199, 209] on input "BAton Rouge" at bounding box center [280, 207] width 188 height 21
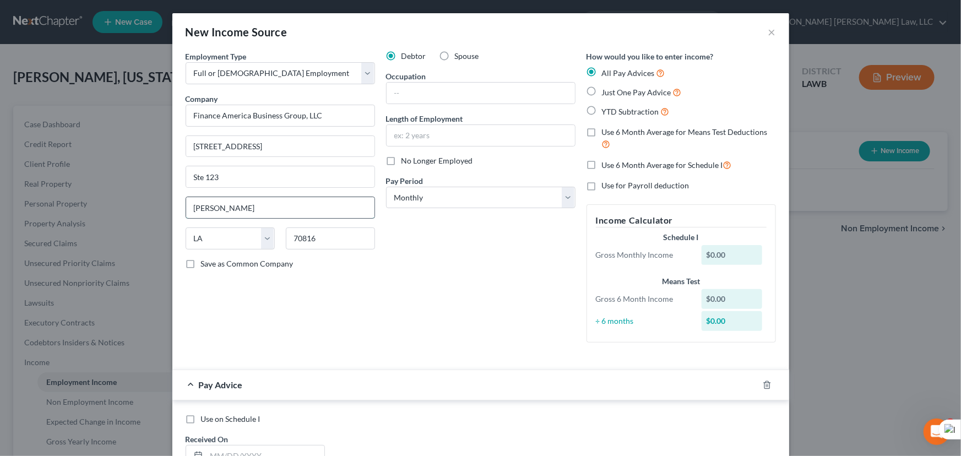
click at [269, 211] on input "Baton Rouga" at bounding box center [280, 207] width 188 height 21
type input "Baton Rouge"
click at [438, 92] on input "text" at bounding box center [481, 93] width 188 height 21
click at [454, 88] on input "text" at bounding box center [481, 93] width 188 height 21
type input "Customer Service Representative"
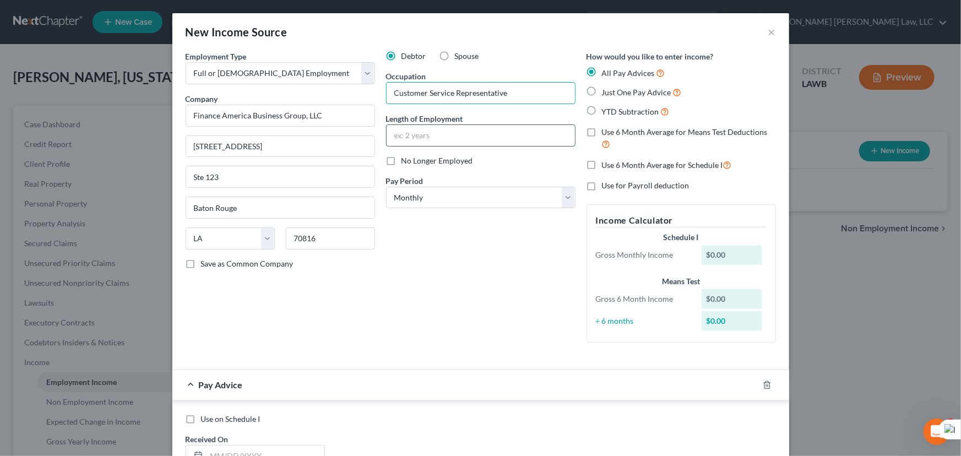
click at [439, 140] on input "text" at bounding box center [481, 135] width 188 height 21
type input "2 years"
drag, startPoint x: 413, startPoint y: 191, endPoint x: 410, endPoint y: 205, distance: 15.2
click at [413, 191] on select "Select Monthly Twice Monthly Every Other Week Weekly" at bounding box center [480, 198] width 189 height 22
select select "2"
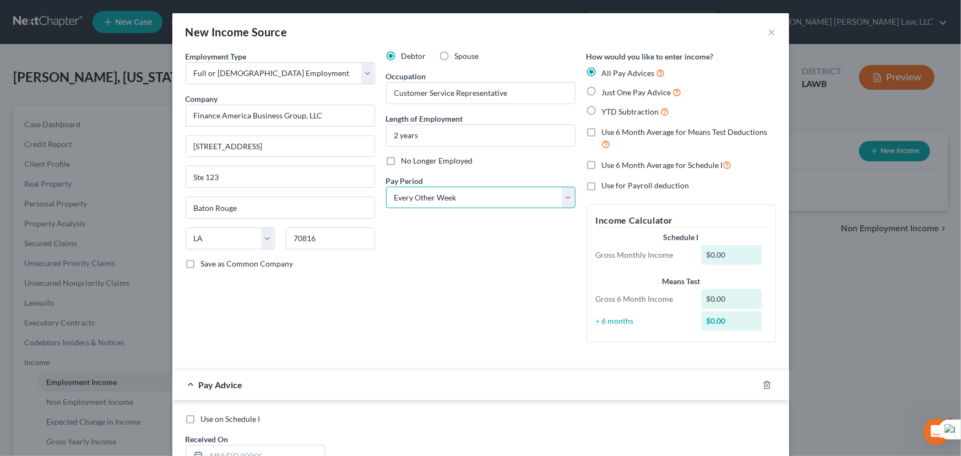
click at [386, 187] on select "Select Monthly Twice Monthly Every Other Week Weekly" at bounding box center [480, 198] width 189 height 22
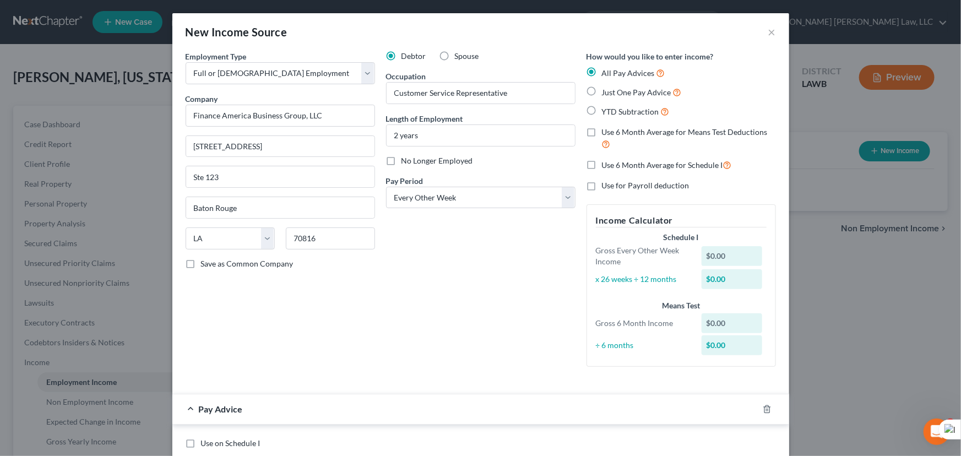
click at [602, 91] on label "Just One Pay Advice" at bounding box center [642, 92] width 80 height 13
click at [606, 91] on input "Just One Pay Advice" at bounding box center [609, 89] width 7 height 7
radio input "true"
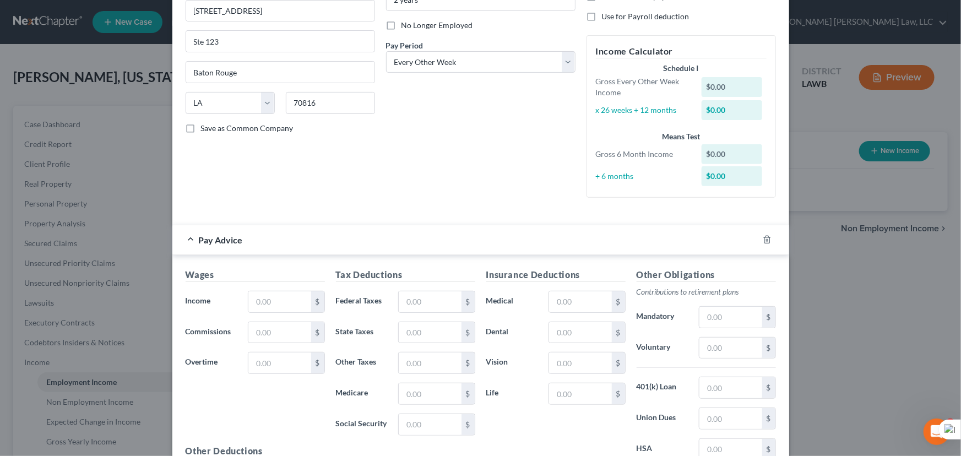
scroll to position [263, 0]
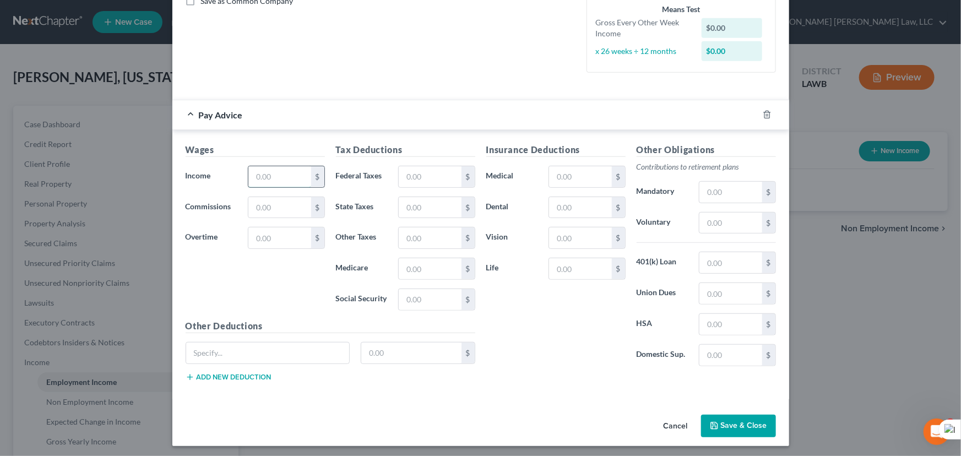
click at [263, 180] on input "text" at bounding box center [279, 176] width 62 height 21
type input "876.04"
click at [573, 205] on input "text" at bounding box center [580, 207] width 62 height 21
type input "20.81"
click at [418, 171] on input "text" at bounding box center [430, 176] width 62 height 21
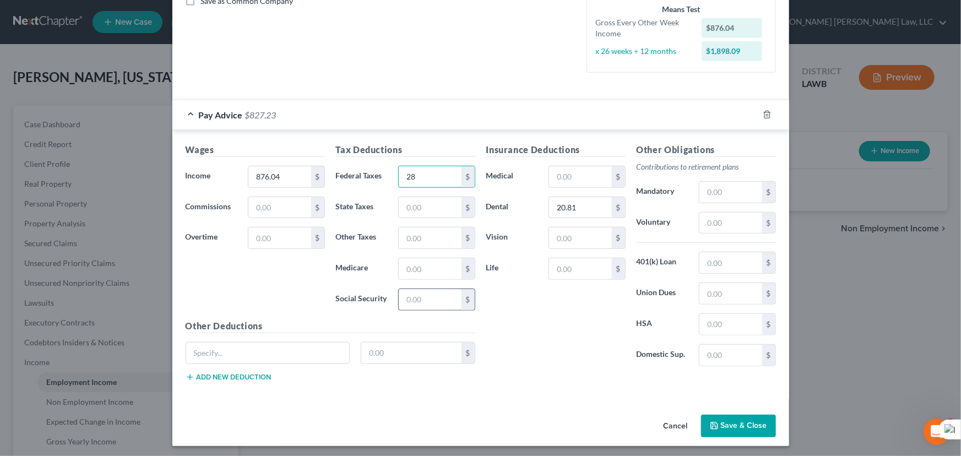
type input "28"
click at [422, 296] on input "text" at bounding box center [430, 299] width 62 height 21
type input "53.03"
click at [434, 263] on input "text" at bounding box center [430, 268] width 62 height 21
type input "12.40"
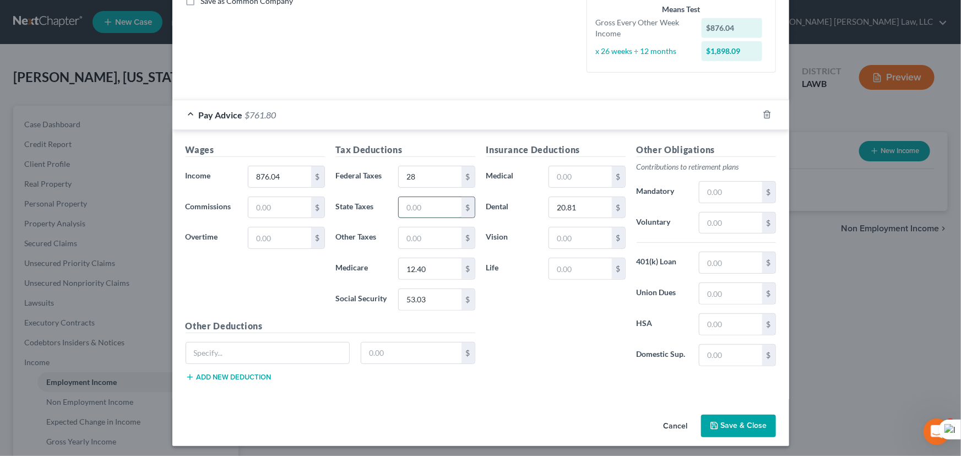
click at [432, 215] on input "text" at bounding box center [430, 207] width 62 height 21
type input "11.57"
click at [734, 425] on button "Save & Close" at bounding box center [738, 426] width 75 height 23
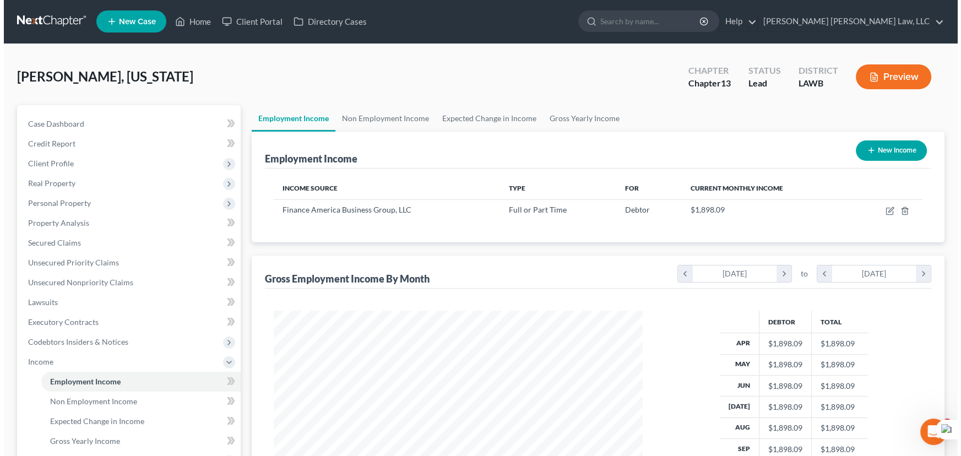
scroll to position [0, 0]
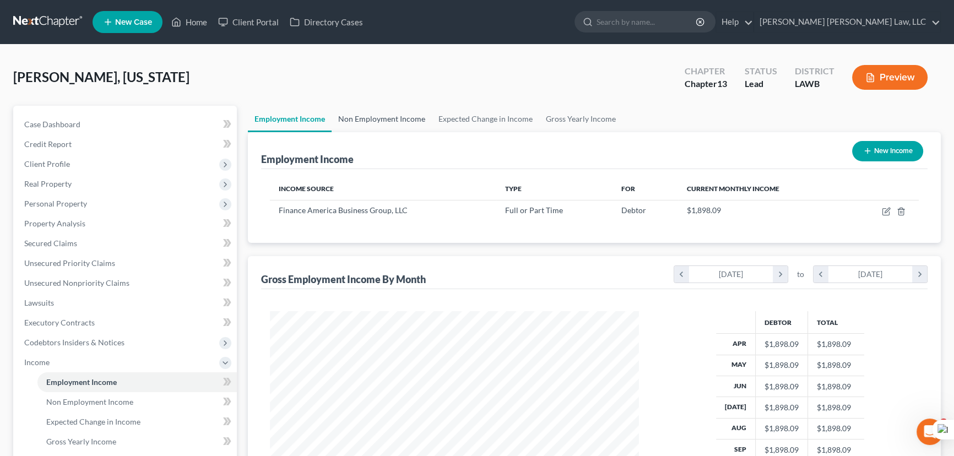
click at [385, 116] on link "Non Employment Income" at bounding box center [381, 119] width 100 height 26
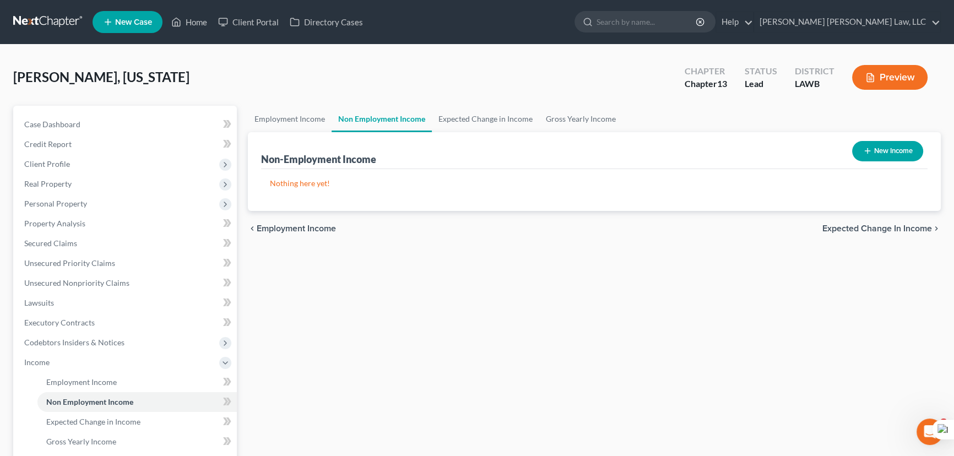
click at [893, 148] on button "New Income" at bounding box center [887, 151] width 71 height 20
select select "0"
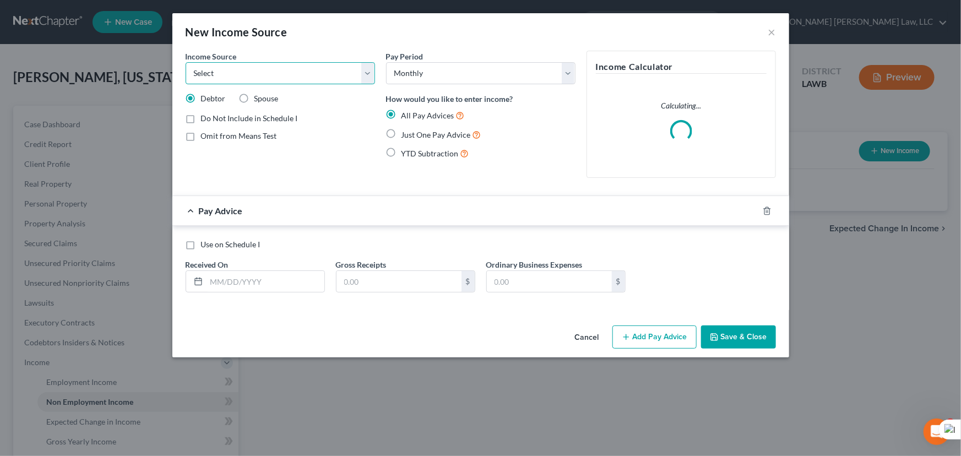
click at [260, 77] on select "Select Unemployment Disability (from employer) Pension Retirement Social Securi…" at bounding box center [280, 73] width 189 height 22
select select "13"
click at [186, 62] on select "Select Unemployment Disability (from employer) Pension Retirement Social Securi…" at bounding box center [280, 73] width 189 height 22
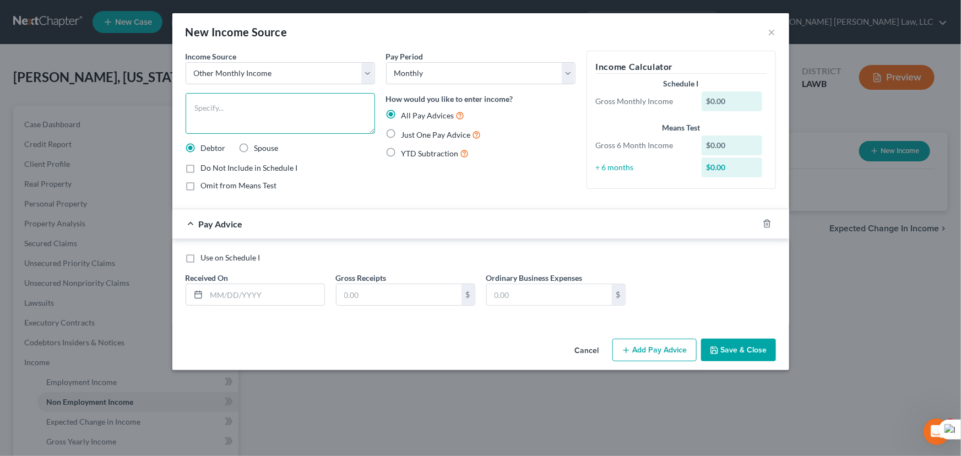
click at [271, 101] on textarea at bounding box center [280, 113] width 189 height 41
type textarea "SNAP"
click at [401, 135] on label "Just One Pay Advice" at bounding box center [441, 134] width 80 height 13
click at [406, 135] on input "Just One Pay Advice" at bounding box center [409, 131] width 7 height 7
radio input "true"
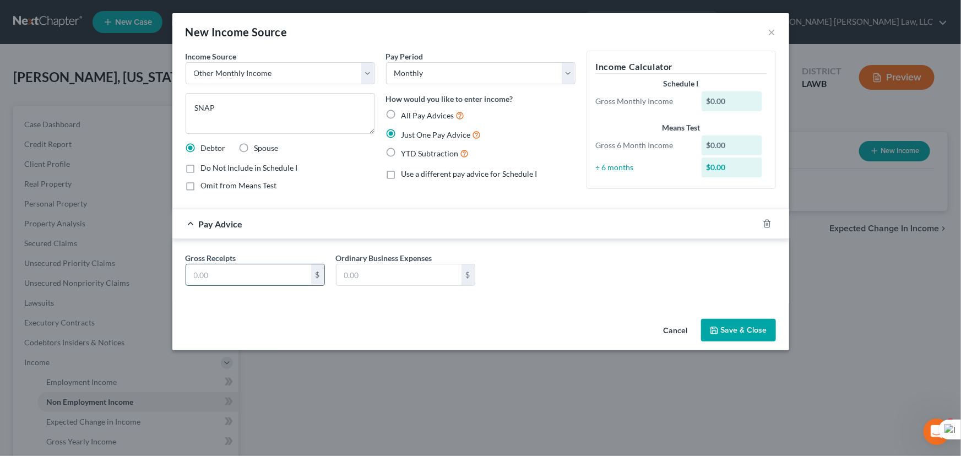
click at [259, 269] on input "text" at bounding box center [248, 274] width 125 height 21
type input "975"
click at [737, 334] on button "Save & Close" at bounding box center [738, 330] width 75 height 23
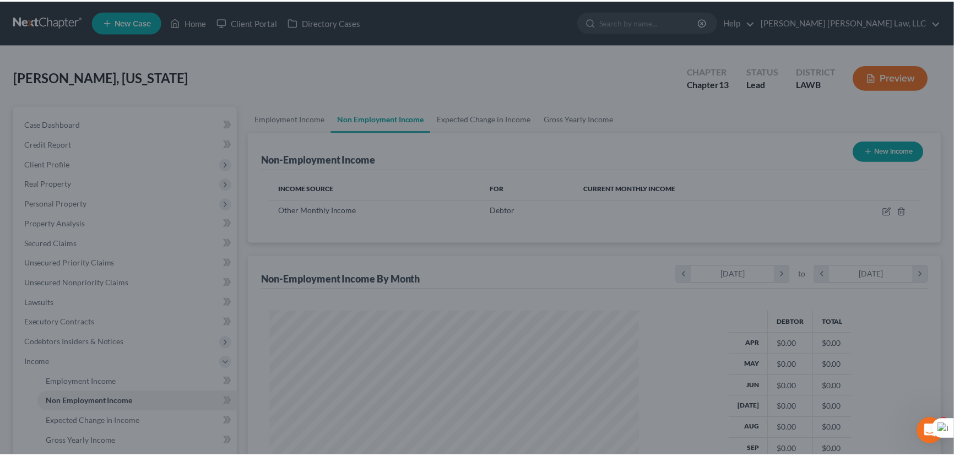
scroll to position [197, 391]
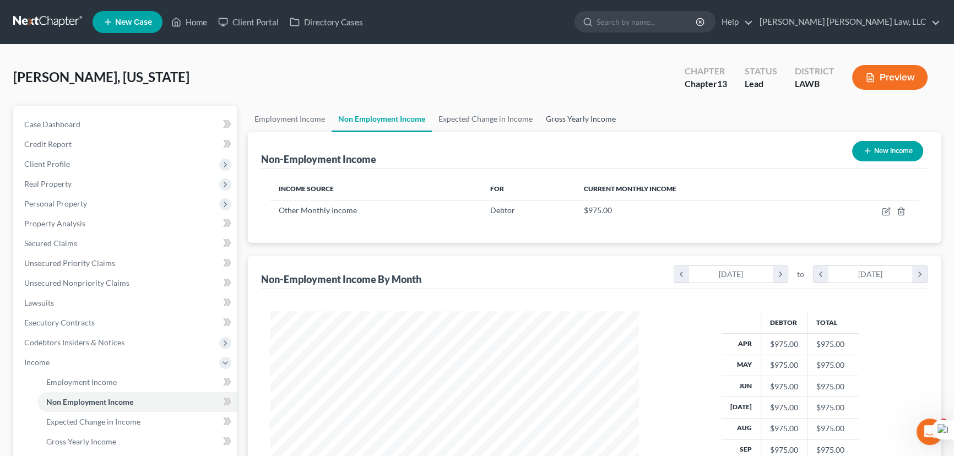
click at [556, 118] on link "Gross Yearly Income" at bounding box center [580, 119] width 83 height 26
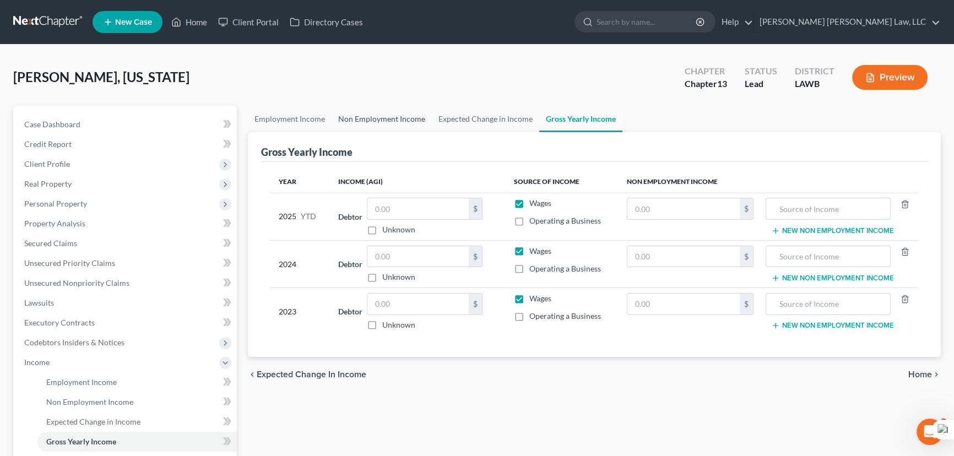
click at [357, 115] on link "Non Employment Income" at bounding box center [381, 119] width 100 height 26
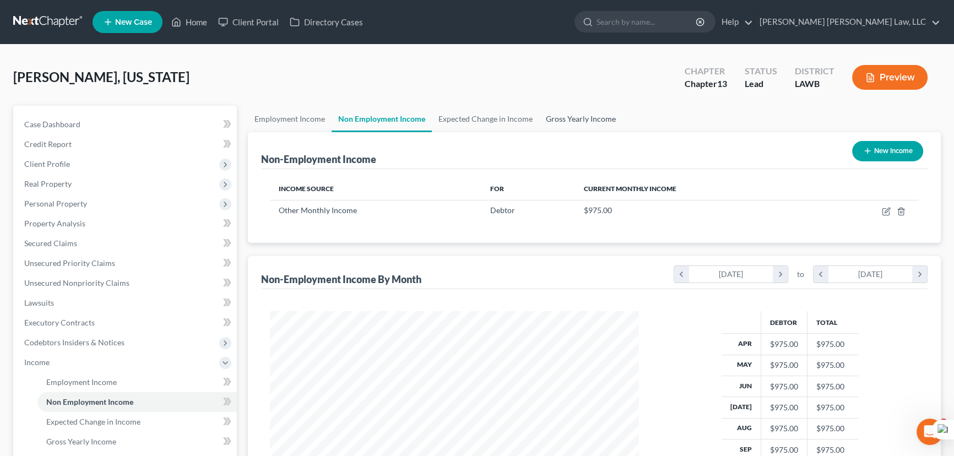
scroll to position [197, 391]
click at [588, 124] on link "Gross Yearly Income" at bounding box center [580, 119] width 83 height 26
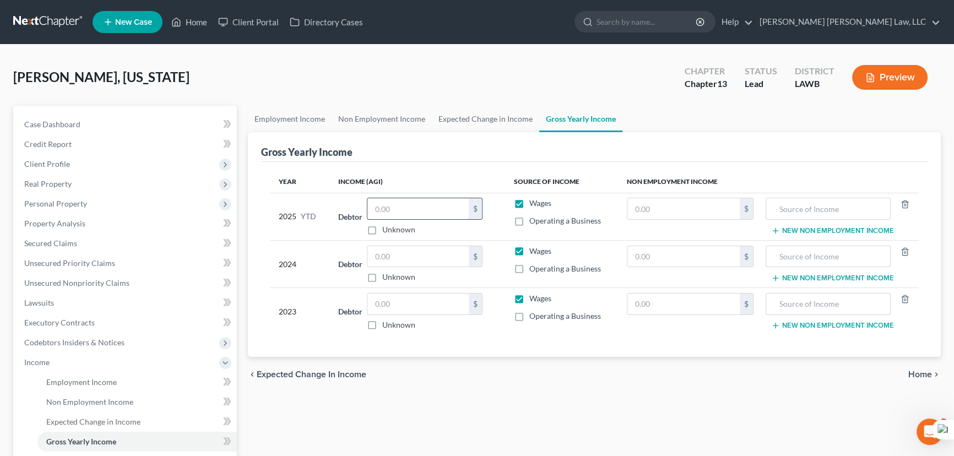
click at [399, 209] on input "text" at bounding box center [417, 208] width 101 height 21
type input "16,381.14"
drag, startPoint x: 419, startPoint y: 255, endPoint x: 420, endPoint y: 262, distance: 7.2
click at [419, 255] on input "text" at bounding box center [417, 256] width 101 height 21
click at [416, 301] on input "text" at bounding box center [417, 303] width 101 height 21
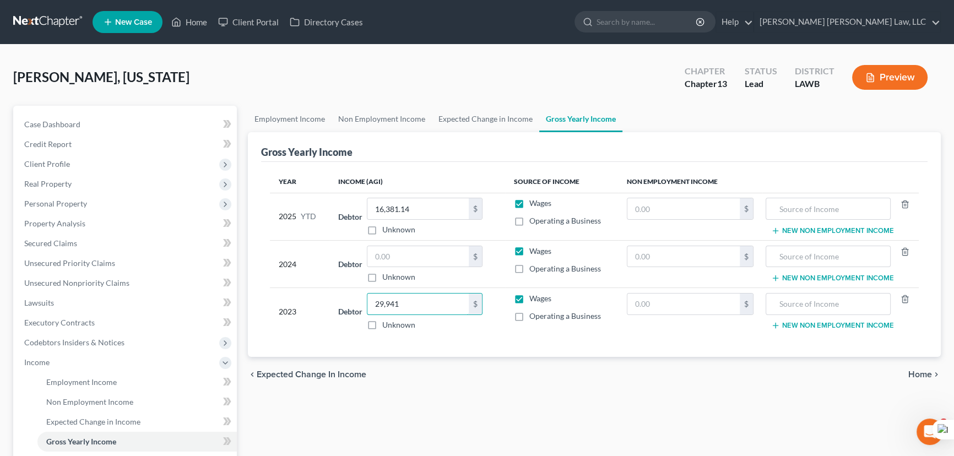
type input "29,941"
click at [420, 258] on input "text" at bounding box center [417, 256] width 101 height 21
type input "23,280"
click at [382, 123] on link "Non Employment Income" at bounding box center [381, 119] width 100 height 26
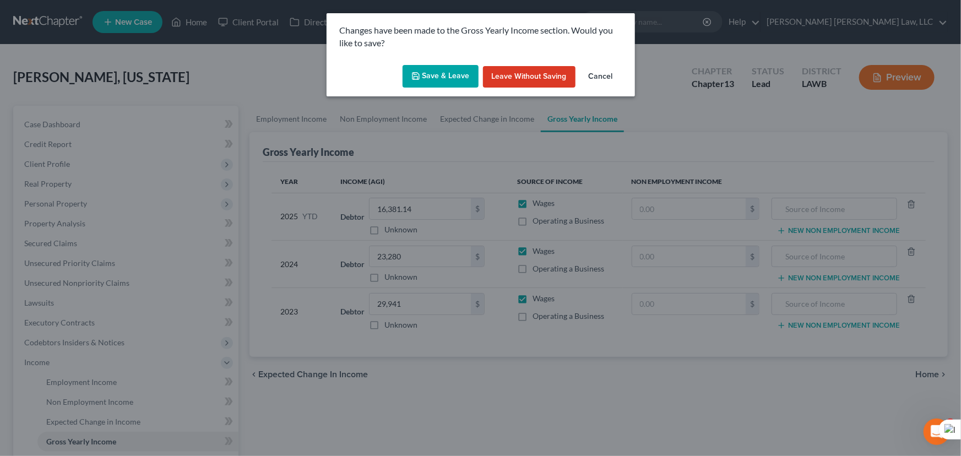
click at [449, 75] on button "Save & Leave" at bounding box center [440, 76] width 76 height 23
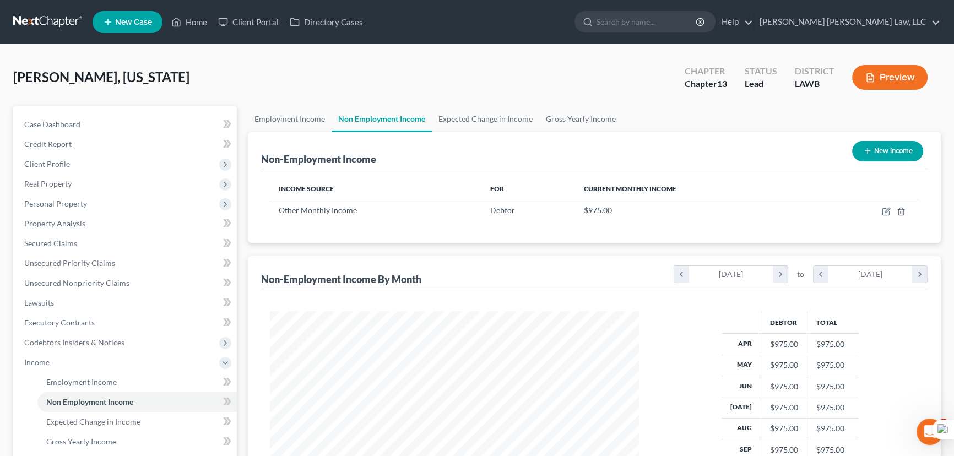
scroll to position [197, 391]
drag, startPoint x: 575, startPoint y: 207, endPoint x: 621, endPoint y: 209, distance: 45.2
click at [621, 209] on td "$975.00" at bounding box center [696, 210] width 243 height 21
click at [584, 122] on link "Gross Yearly Income" at bounding box center [580, 119] width 83 height 26
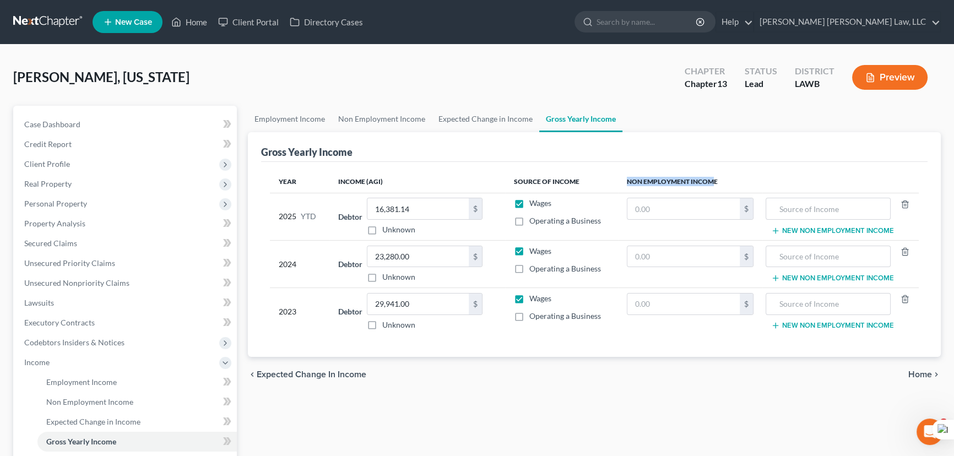
drag, startPoint x: 628, startPoint y: 180, endPoint x: 727, endPoint y: 149, distance: 104.0
click at [714, 174] on th "Non Employment Income" at bounding box center [768, 182] width 301 height 22
click at [727, 149] on div "Gross Yearly Income" at bounding box center [594, 147] width 666 height 30
click at [724, 205] on input "text" at bounding box center [683, 208] width 112 height 21
type input "9,750"
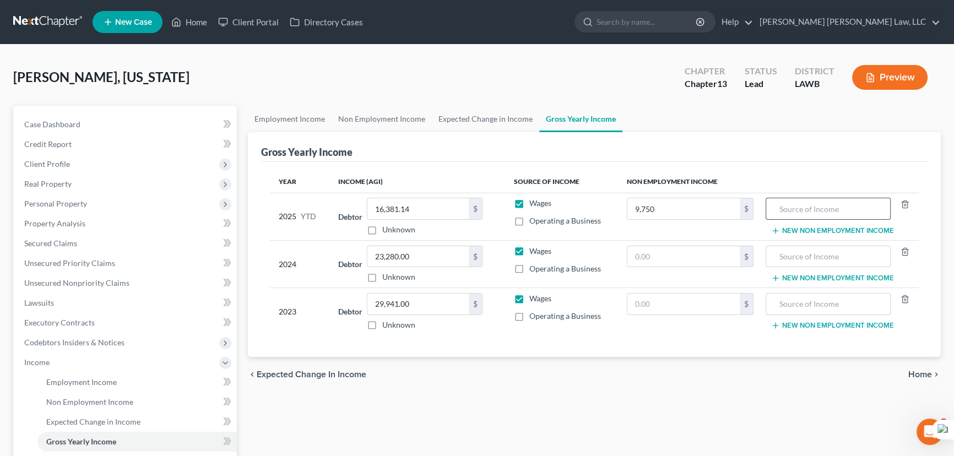
click at [803, 209] on input "text" at bounding box center [827, 208] width 112 height 21
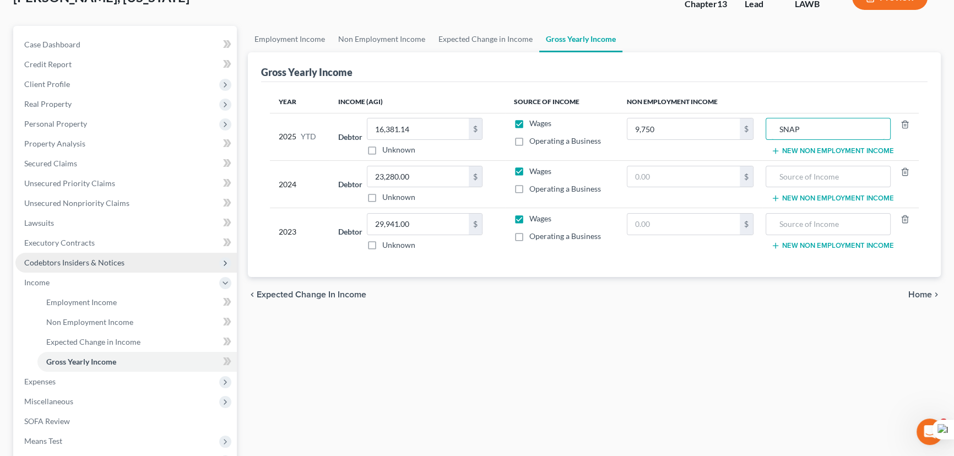
scroll to position [227, 0]
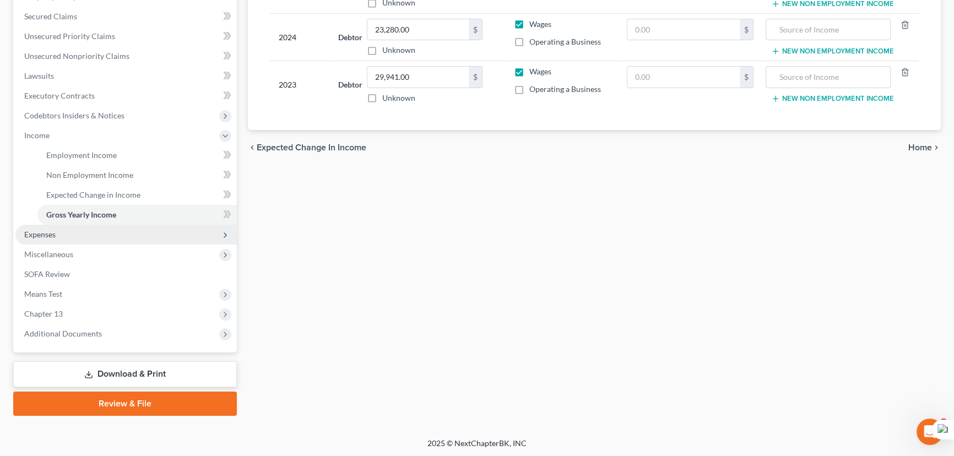
type input "SNAP"
click at [71, 233] on span "Expenses" at bounding box center [125, 235] width 221 height 20
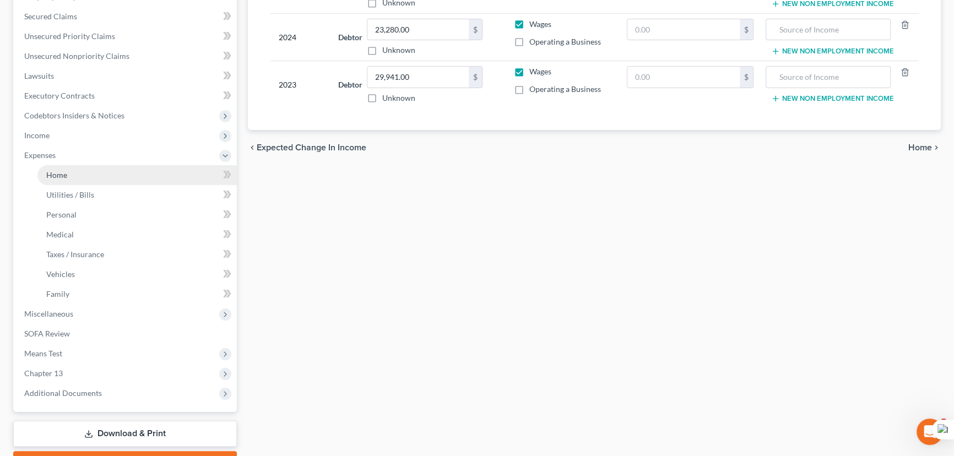
click at [131, 176] on link "Home" at bounding box center [136, 175] width 199 height 20
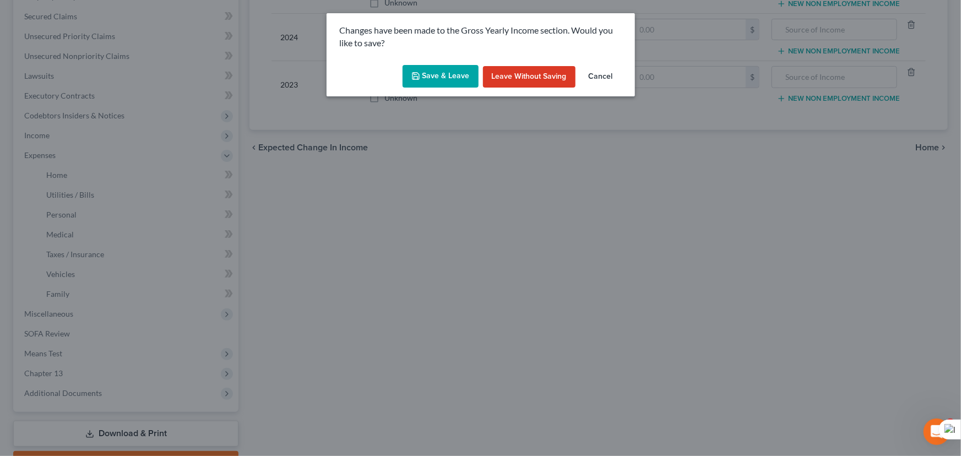
click at [449, 80] on button "Save & Leave" at bounding box center [440, 76] width 76 height 23
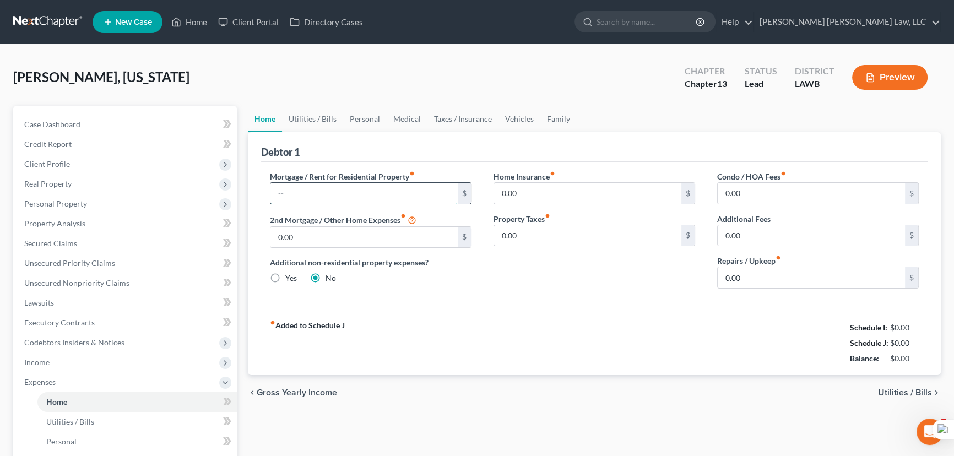
click at [345, 197] on input "text" at bounding box center [363, 193] width 187 height 21
click at [308, 122] on link "Utilities / Bills" at bounding box center [312, 119] width 61 height 26
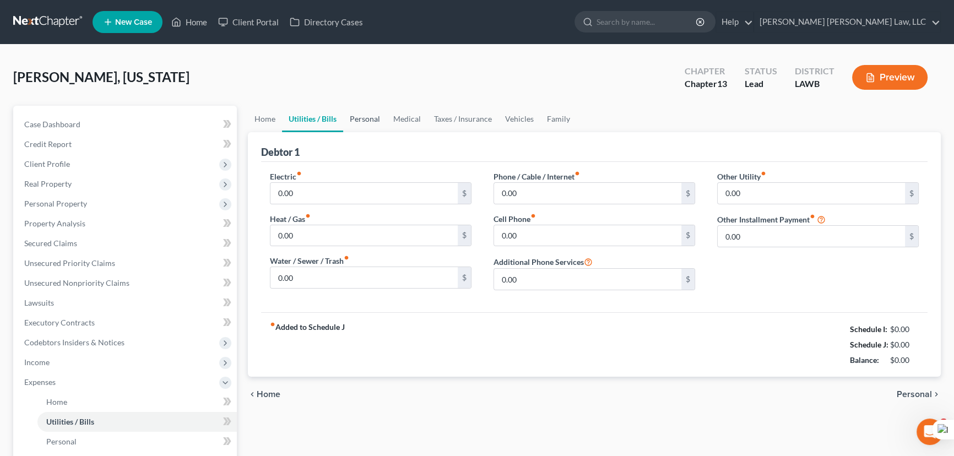
click at [358, 116] on link "Personal" at bounding box center [364, 119] width 43 height 26
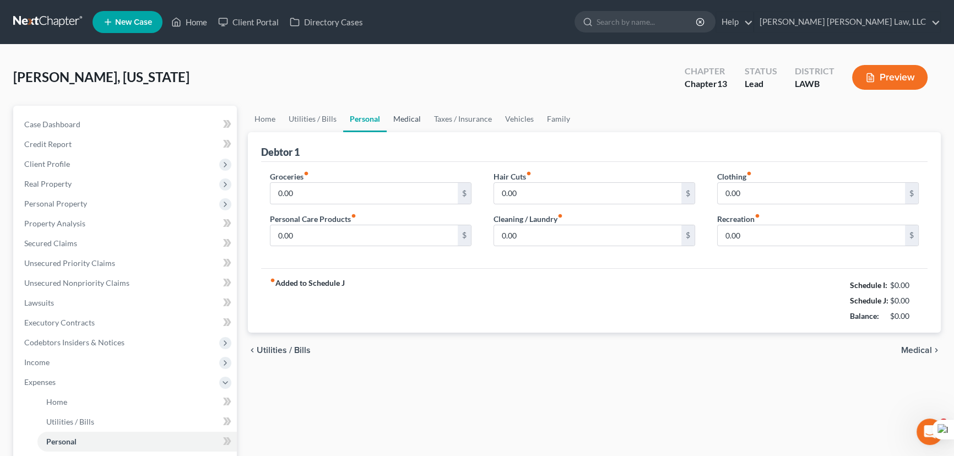
click at [415, 117] on link "Medical" at bounding box center [407, 119] width 41 height 26
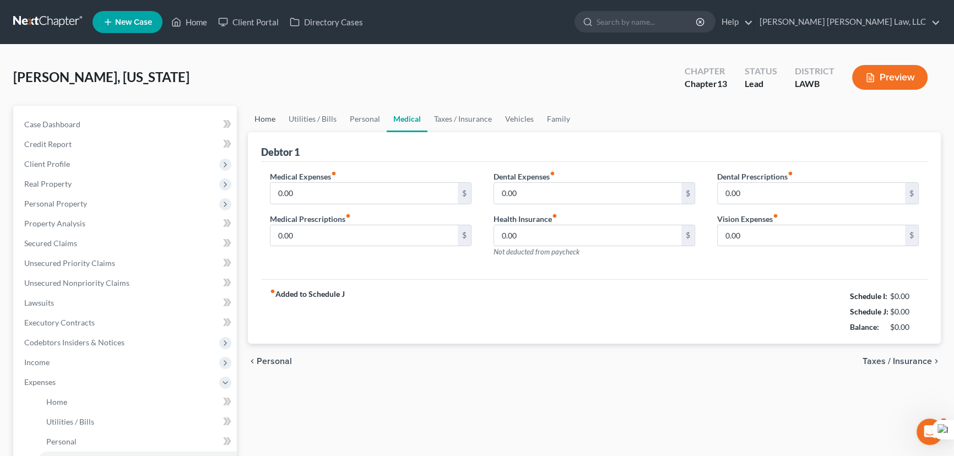
click at [268, 112] on link "Home" at bounding box center [265, 119] width 34 height 26
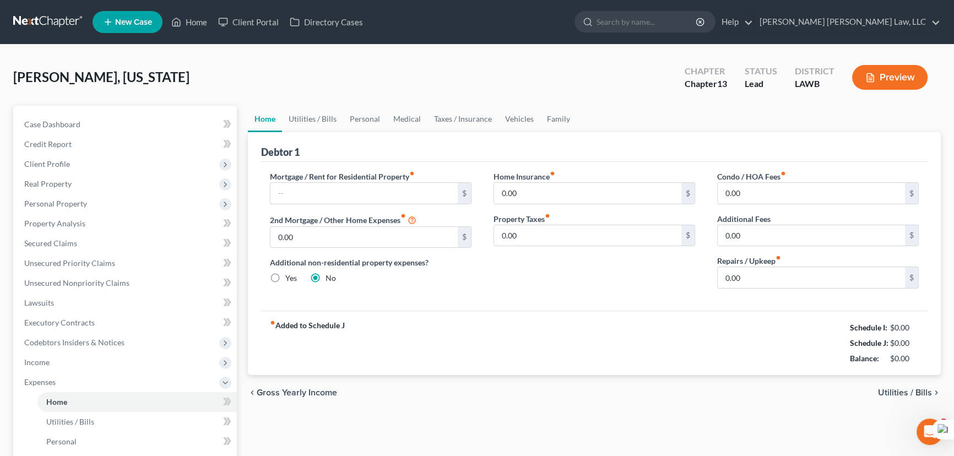
drag, startPoint x: 330, startPoint y: 190, endPoint x: 401, endPoint y: 155, distance: 79.5
click at [330, 190] on input "text" at bounding box center [363, 193] width 187 height 21
type input "655"
click at [621, 63] on div "Bailey, Georgia Upgraded Chapter Chapter 13 Status Lead District LAWB Preview" at bounding box center [476, 82] width 927 height 48
click at [306, 117] on link "Utilities / Bills" at bounding box center [312, 119] width 61 height 26
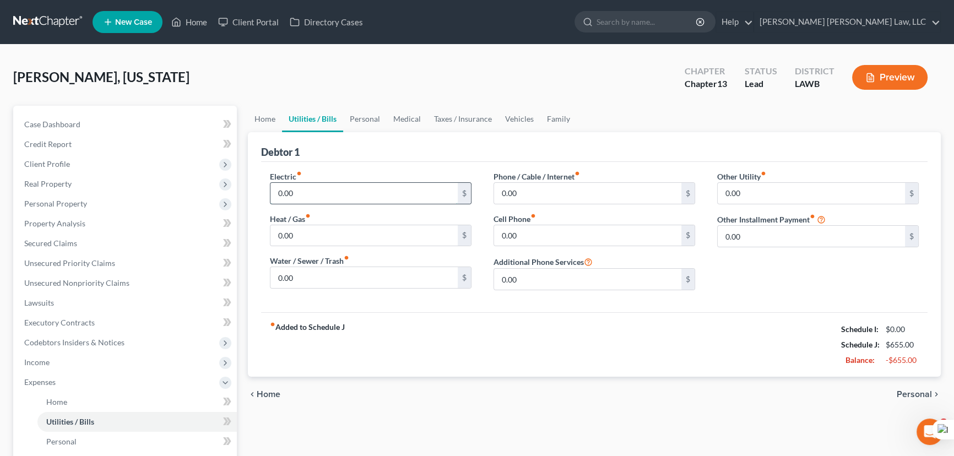
click at [303, 193] on input "0.00" at bounding box center [363, 193] width 187 height 21
click at [528, 116] on link "Vehicles" at bounding box center [519, 119] width 42 height 26
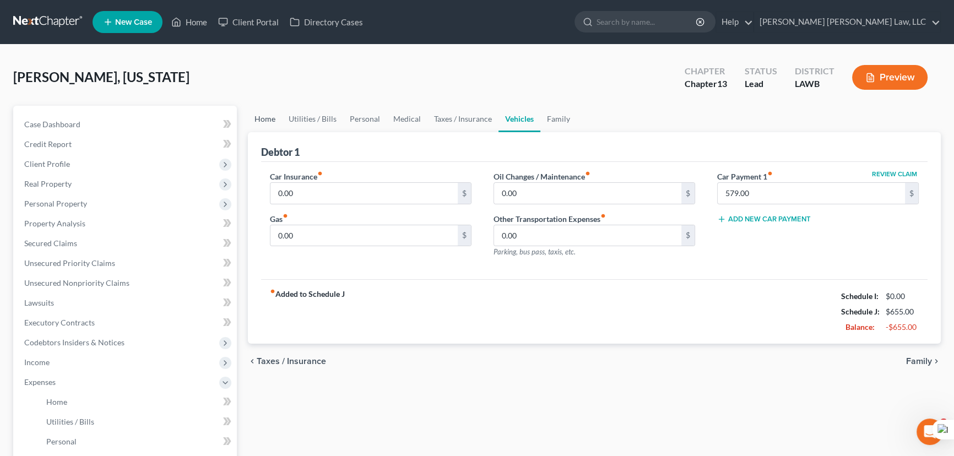
click at [258, 119] on link "Home" at bounding box center [265, 119] width 34 height 26
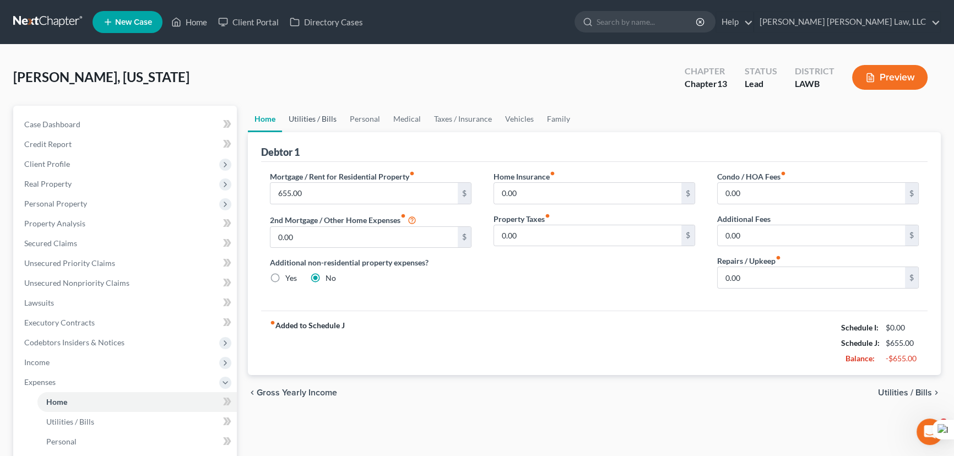
click at [327, 115] on link "Utilities / Bills" at bounding box center [312, 119] width 61 height 26
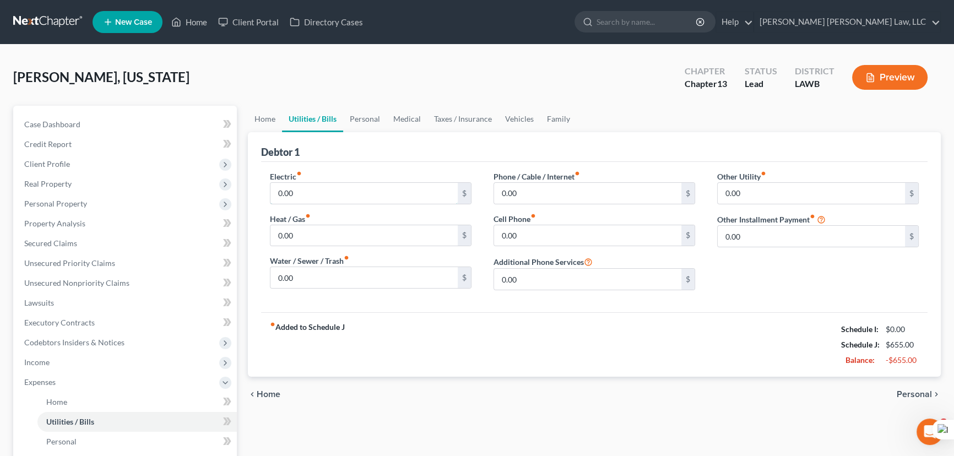
click at [350, 192] on input "0.00" at bounding box center [363, 193] width 187 height 21
type input "300"
click at [358, 275] on input "0.00" at bounding box center [363, 277] width 187 height 21
type input "65"
click at [583, 193] on input "0.00" at bounding box center [587, 193] width 187 height 21
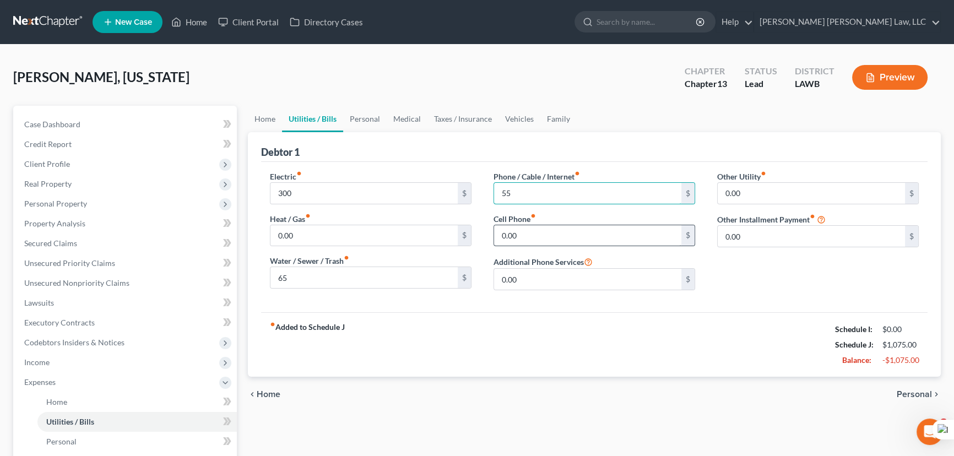
type input "55"
click at [515, 235] on input "0.00" at bounding box center [587, 235] width 187 height 21
type input "35"
click at [365, 121] on link "Personal" at bounding box center [364, 119] width 43 height 26
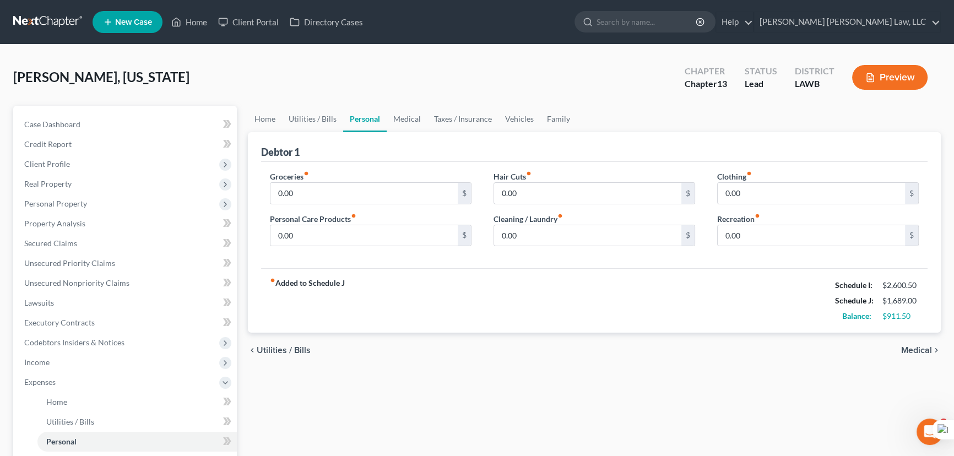
click at [306, 181] on label "Groceries fiber_manual_record" at bounding box center [289, 177] width 39 height 12
click at [307, 190] on input "0.00" at bounding box center [363, 193] width 187 height 21
type input "975"
click at [373, 233] on input "0.00" at bounding box center [363, 235] width 187 height 21
type input "25"
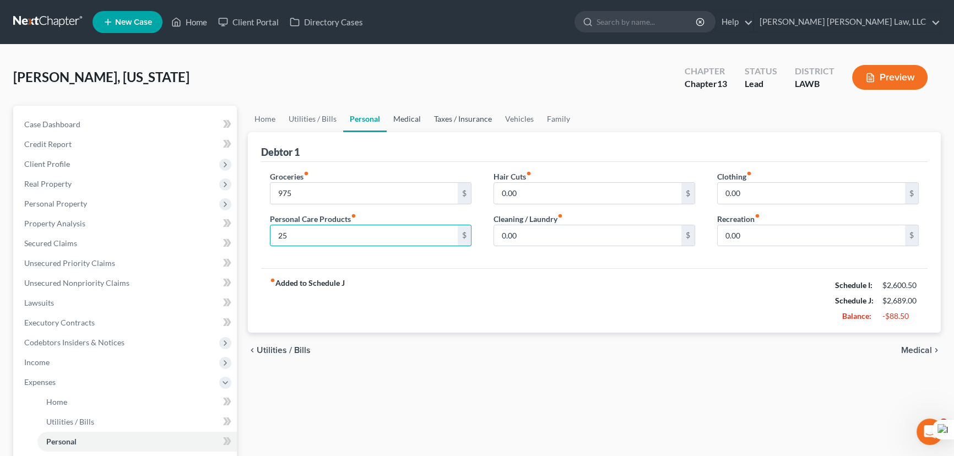
drag, startPoint x: 410, startPoint y: 119, endPoint x: 477, endPoint y: 118, distance: 66.6
click at [410, 119] on link "Medical" at bounding box center [407, 119] width 41 height 26
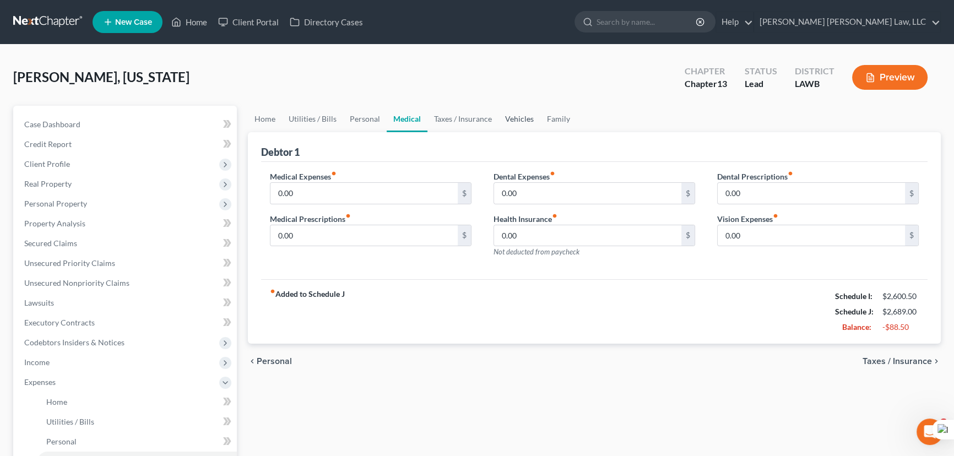
click at [513, 118] on link "Vehicles" at bounding box center [519, 119] width 42 height 26
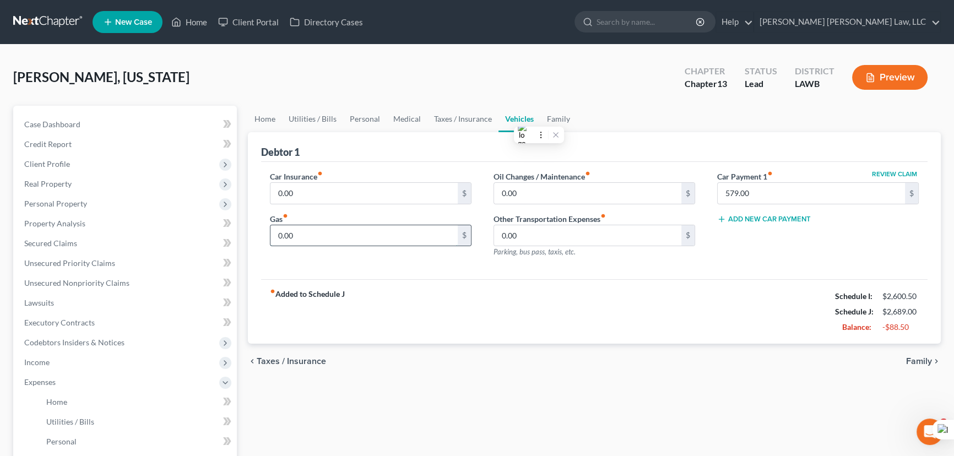
click at [368, 225] on input "0.00" at bounding box center [363, 235] width 187 height 21
type input "80"
click at [365, 186] on input "0.00" at bounding box center [363, 193] width 187 height 21
type input "120"
click at [770, 186] on input "579.00" at bounding box center [810, 193] width 187 height 21
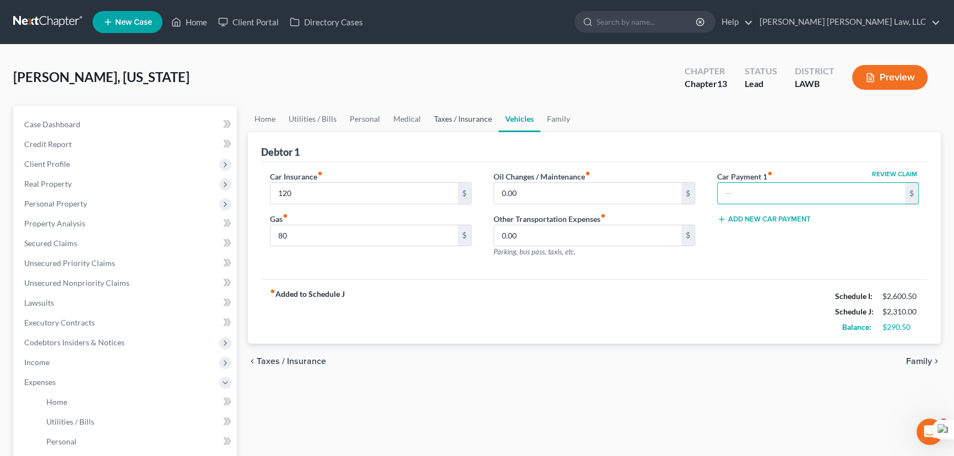
click at [467, 120] on link "Taxes / Insurance" at bounding box center [462, 119] width 71 height 26
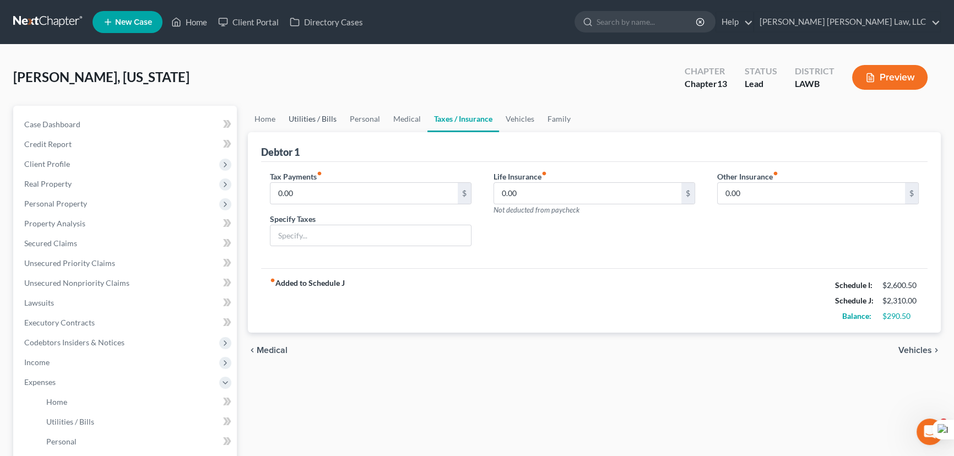
click at [301, 109] on link "Utilities / Bills" at bounding box center [312, 119] width 61 height 26
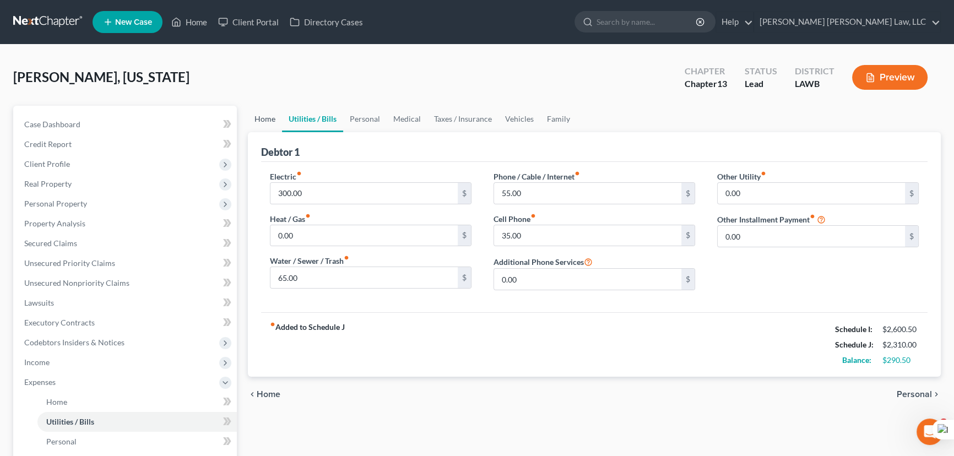
click at [263, 116] on link "Home" at bounding box center [265, 119] width 34 height 26
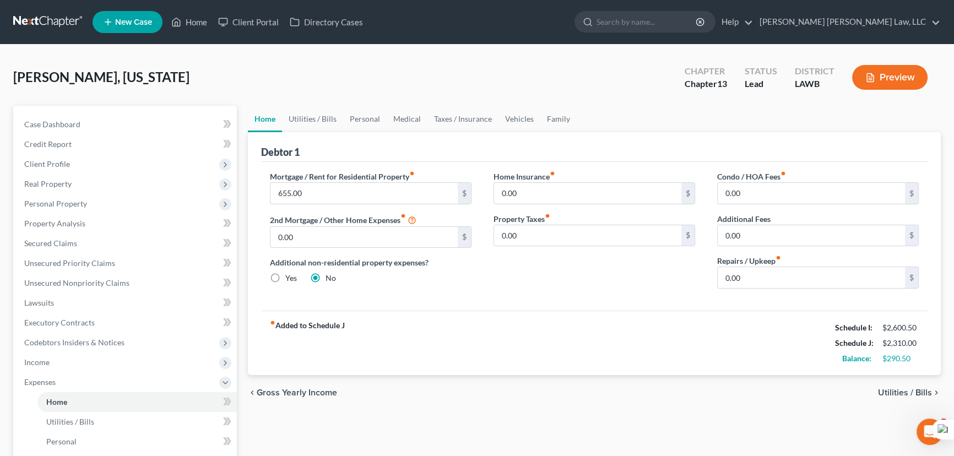
click at [718, 380] on div "chevron_left Gross Yearly Income Utilities / Bills chevron_right" at bounding box center [594, 392] width 693 height 35
drag, startPoint x: 881, startPoint y: 357, endPoint x: 404, endPoint y: 176, distance: 510.8
click at [881, 373] on div "fiber_manual_record Added to Schedule J Schedule I: $2,600.50 Schedule J: $2,31…" at bounding box center [594, 343] width 666 height 64
click at [320, 110] on link "Utilities / Bills" at bounding box center [312, 119] width 61 height 26
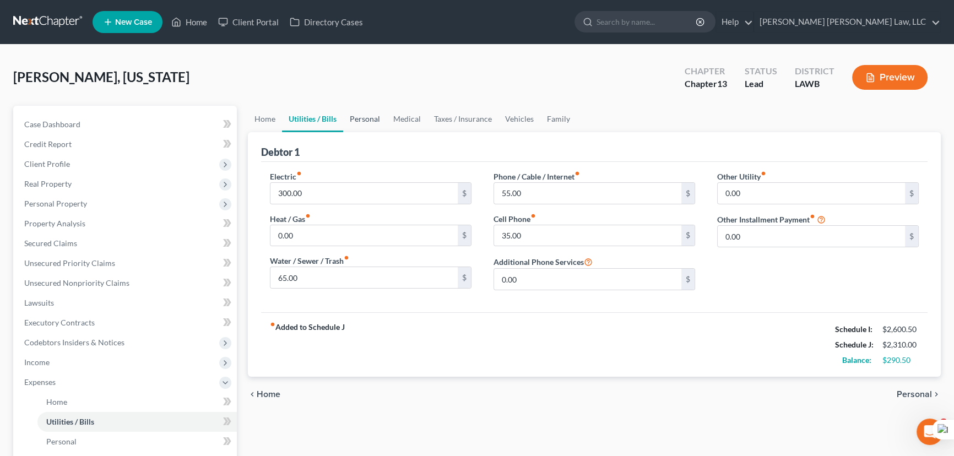
click at [359, 119] on link "Personal" at bounding box center [364, 119] width 43 height 26
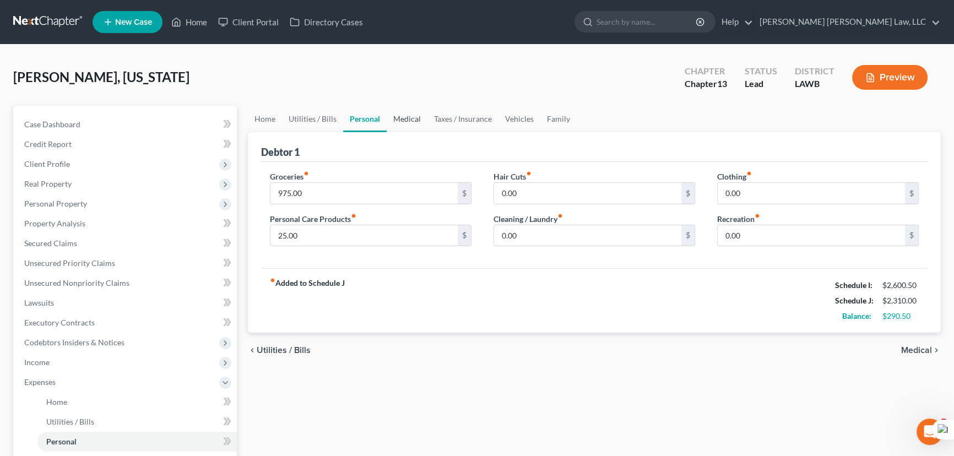
click at [401, 119] on link "Medical" at bounding box center [407, 119] width 41 height 26
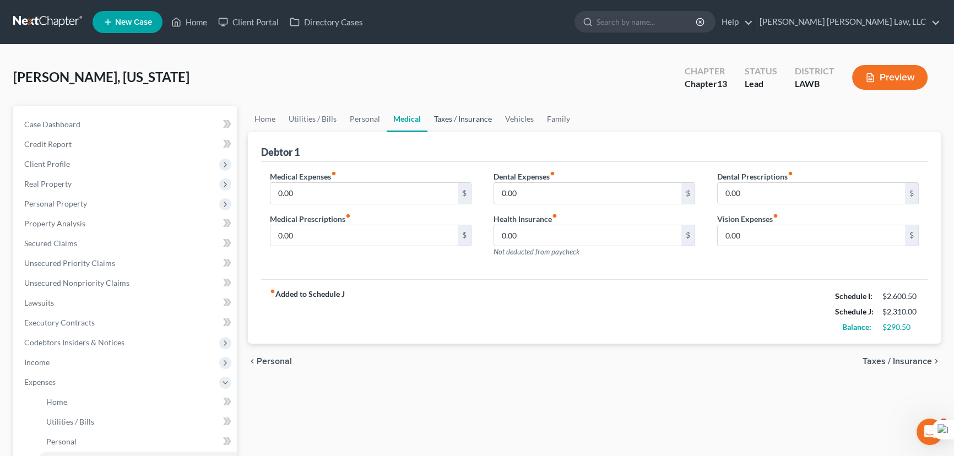
click at [443, 122] on link "Taxes / Insurance" at bounding box center [462, 119] width 71 height 26
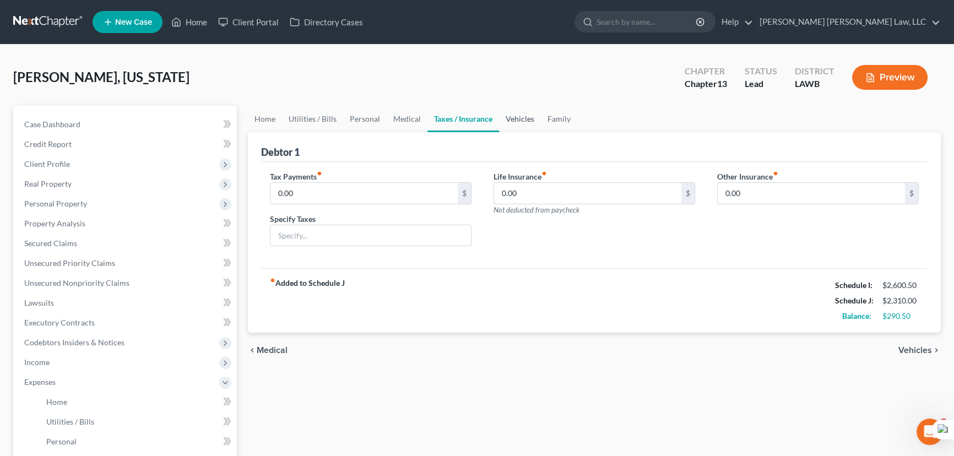
click at [524, 125] on link "Vehicles" at bounding box center [520, 119] width 42 height 26
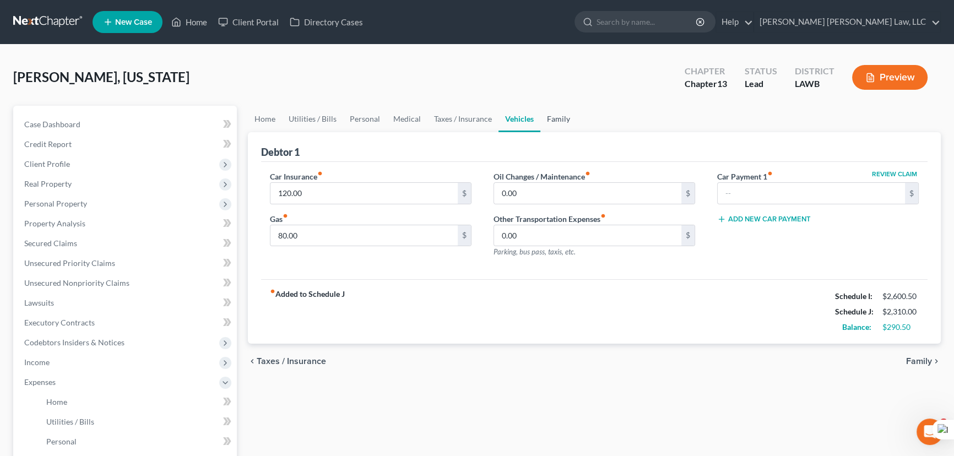
click at [553, 111] on link "Family" at bounding box center [558, 119] width 36 height 26
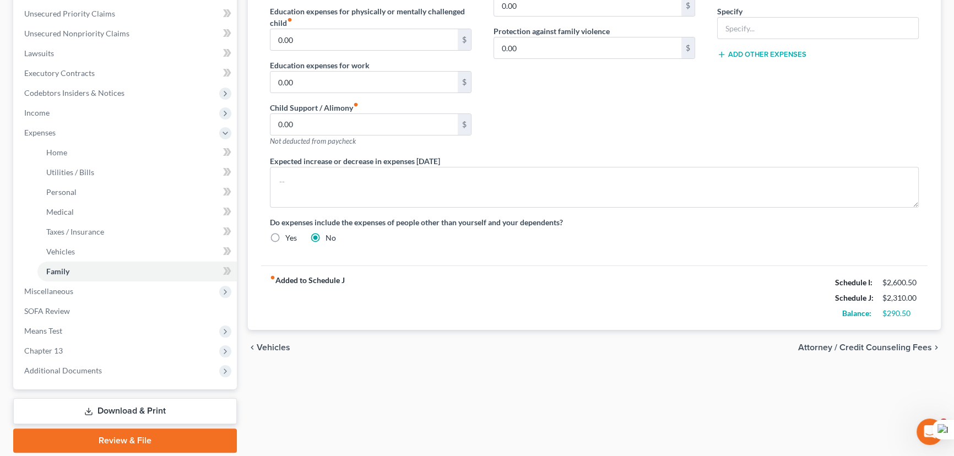
scroll to position [250, 0]
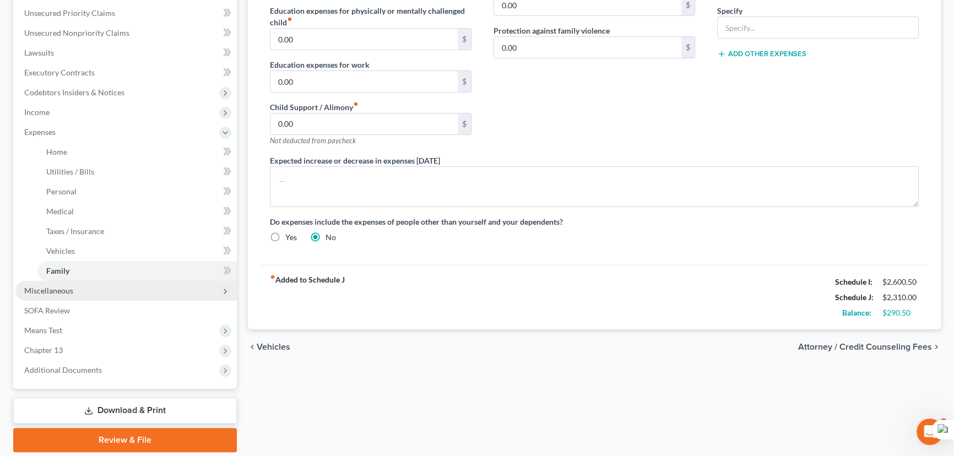
click at [50, 290] on span "Miscellaneous" at bounding box center [48, 290] width 49 height 9
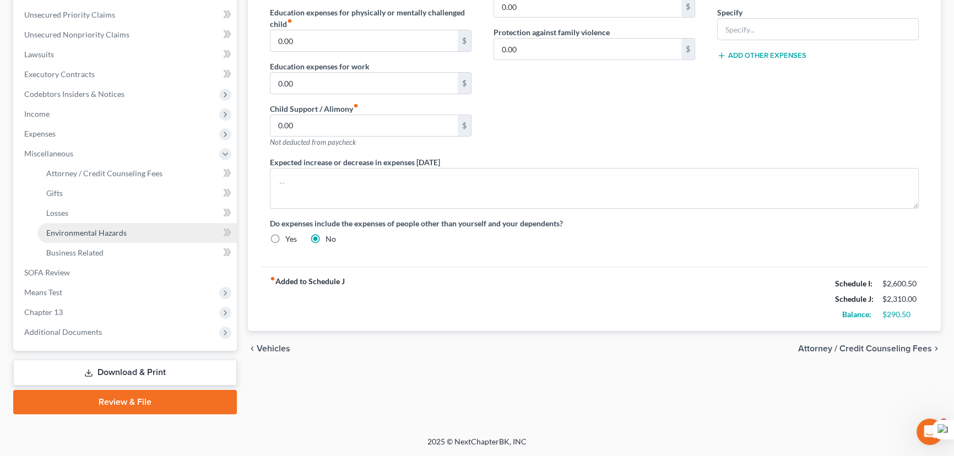
scroll to position [247, 0]
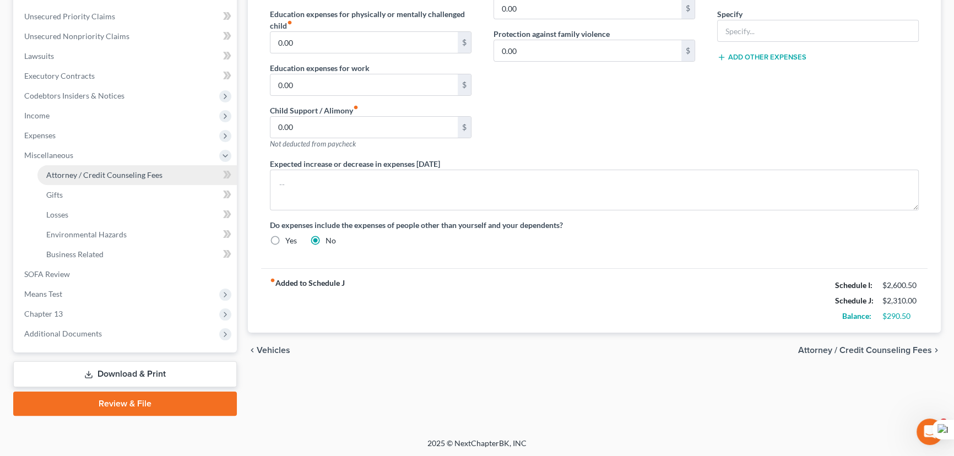
click at [117, 170] on span "Attorney / Credit Counseling Fees" at bounding box center [104, 174] width 116 height 9
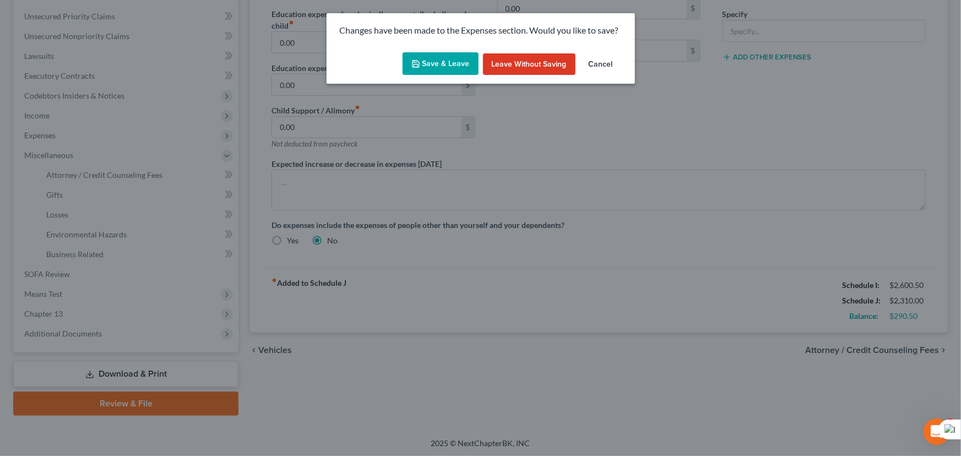
click at [433, 64] on button "Save & Leave" at bounding box center [440, 63] width 76 height 23
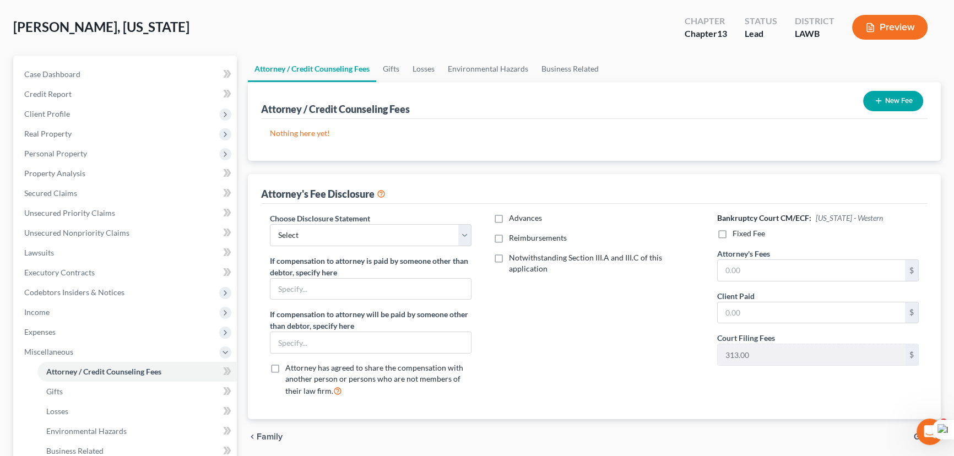
scroll to position [50, 0]
click at [901, 101] on button "New Fee" at bounding box center [893, 101] width 60 height 20
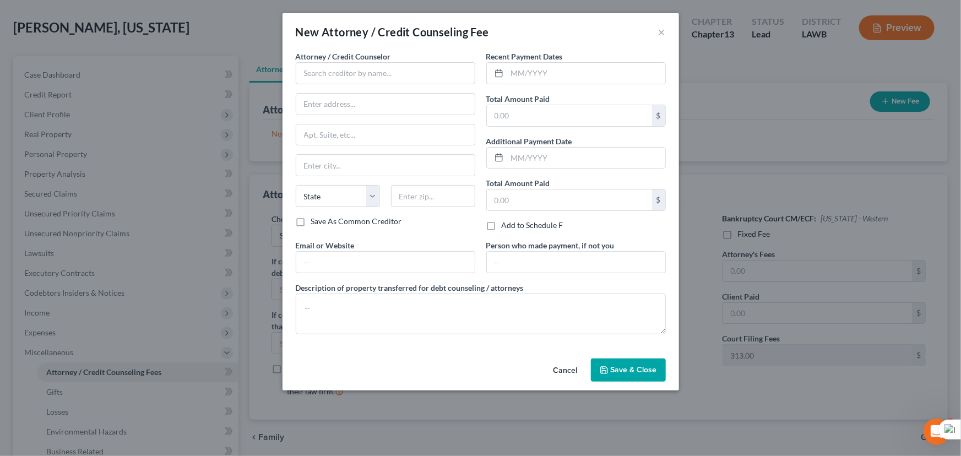
click at [333, 84] on div "Attorney / Credit Counselor * State AL AK AR AZ CA CO CT DE DC FL GA GU HI ID I…" at bounding box center [385, 133] width 179 height 165
click at [333, 69] on input "text" at bounding box center [385, 73] width 179 height 22
type input "E Orum Young Law Office"
type input "200 Washington Street"
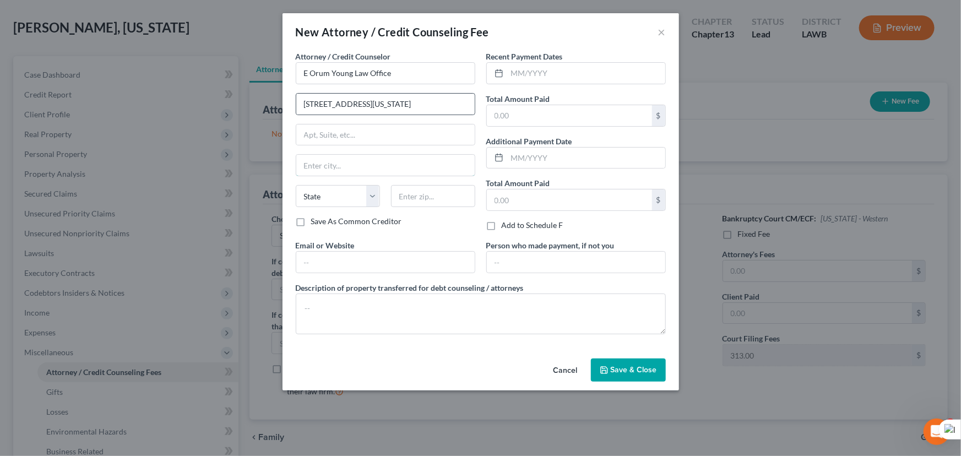
type input "Monroe"
select select "19"
type input "71201"
drag, startPoint x: 569, startPoint y: 69, endPoint x: 960, endPoint y: 137, distance: 396.9
click at [569, 69] on input "text" at bounding box center [586, 73] width 158 height 21
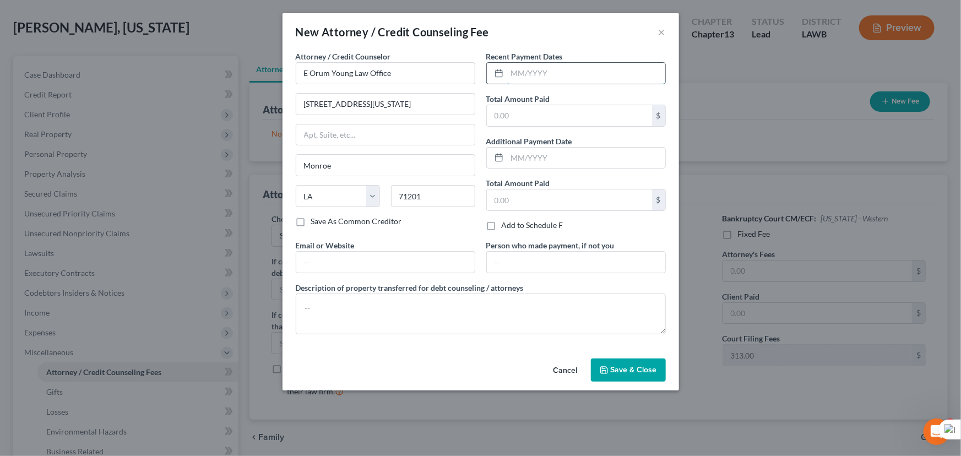
click at [571, 67] on input "text" at bounding box center [586, 73] width 158 height 21
type input "09/2024"
click at [553, 121] on input "text" at bounding box center [569, 115] width 165 height 21
type input "365"
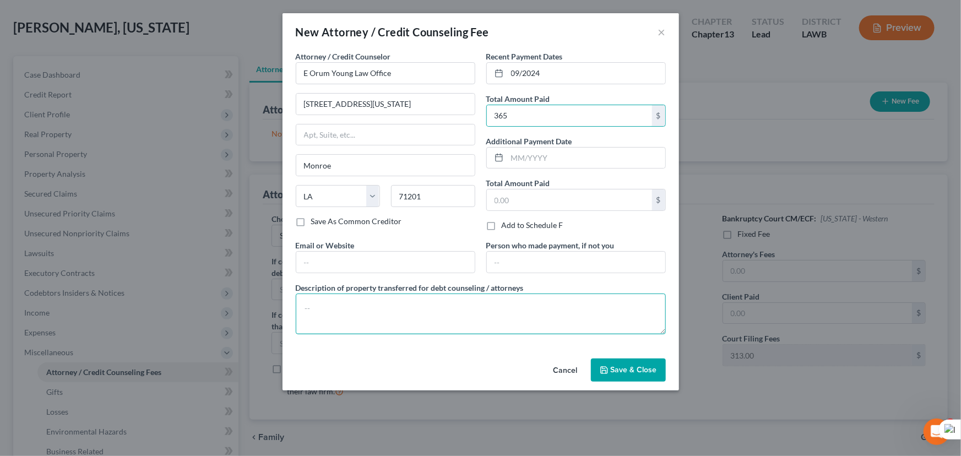
drag, startPoint x: 444, startPoint y: 308, endPoint x: 356, endPoint y: 295, distance: 89.1
click at [444, 308] on textarea at bounding box center [481, 313] width 370 height 41
click at [343, 311] on textarea at bounding box center [481, 313] width 370 height 41
type textarea "credit report, credit counseling, filing fee"
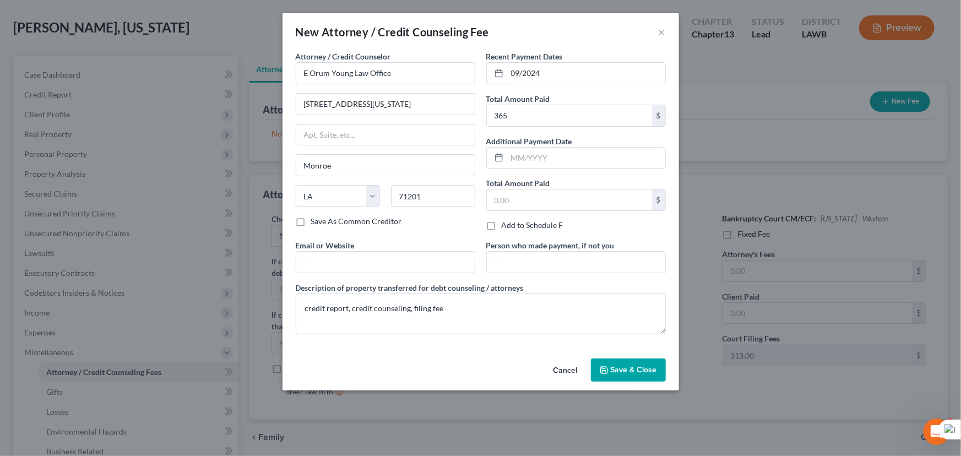
click at [619, 361] on button "Save & Close" at bounding box center [628, 369] width 75 height 23
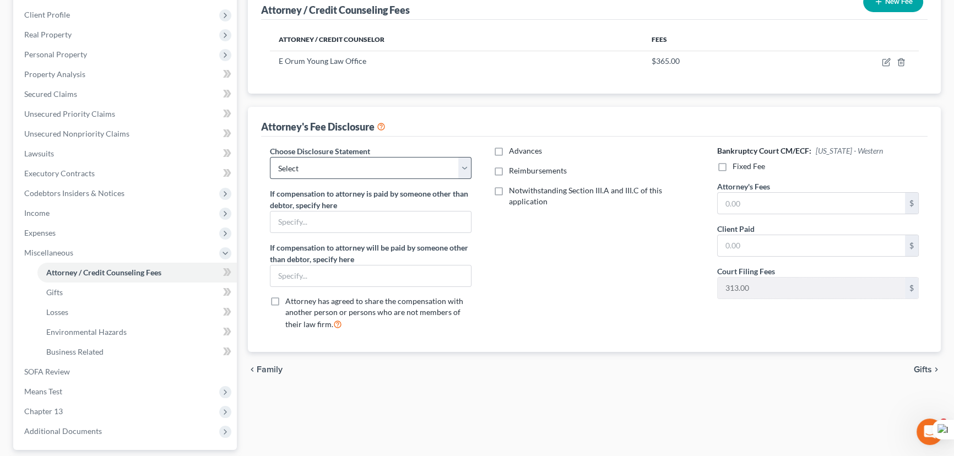
scroll to position [150, 0]
click at [384, 165] on select "Select LAEB 2016 Bankruptcy Rule 2016(B) Disclosure and Application for Approva…" at bounding box center [371, 167] width 202 height 22
select select "1"
click at [270, 156] on select "Select LAEB 2016 Bankruptcy Rule 2016(B) Disclosure and Application for Approva…" at bounding box center [371, 167] width 202 height 22
click at [509, 165] on label "Reimbursements" at bounding box center [538, 170] width 58 height 11
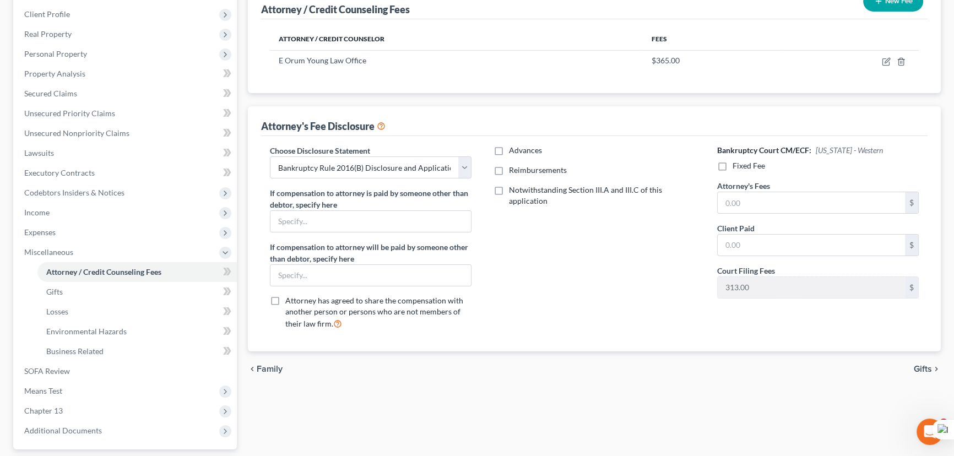
click at [513, 165] on input "Reimbursements" at bounding box center [516, 168] width 7 height 7
checkbox input "true"
click at [539, 205] on input "text" at bounding box center [587, 207] width 187 height 21
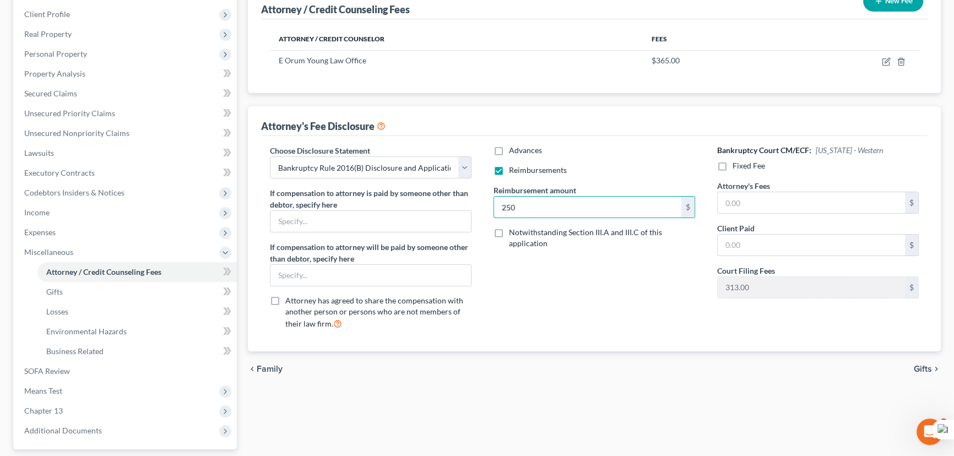
type input "250"
click at [732, 164] on label "Fixed Fee" at bounding box center [748, 165] width 32 height 11
click at [737, 164] on input "Fixed Fee" at bounding box center [740, 163] width 7 height 7
checkbox input "true"
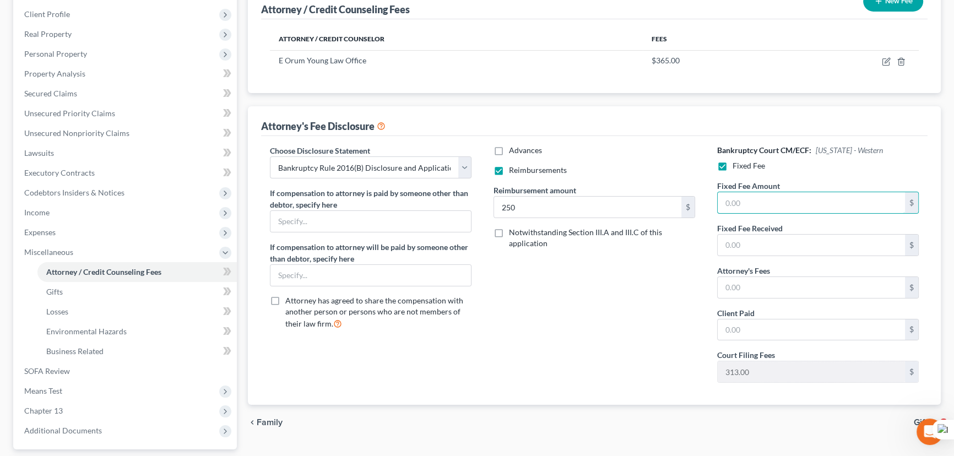
click at [771, 203] on input "text" at bounding box center [810, 202] width 187 height 21
type input "5,025"
click at [801, 279] on input "text" at bounding box center [810, 287] width 187 height 21
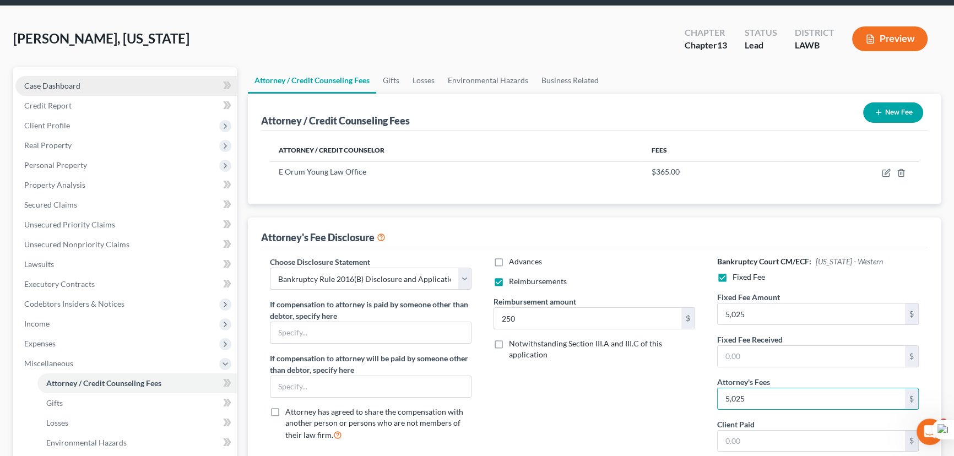
scroll to position [0, 0]
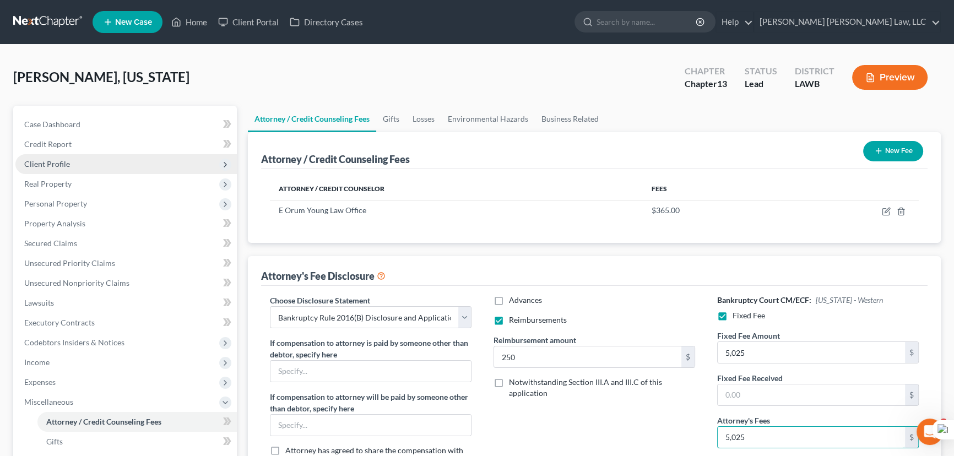
type input "5,025"
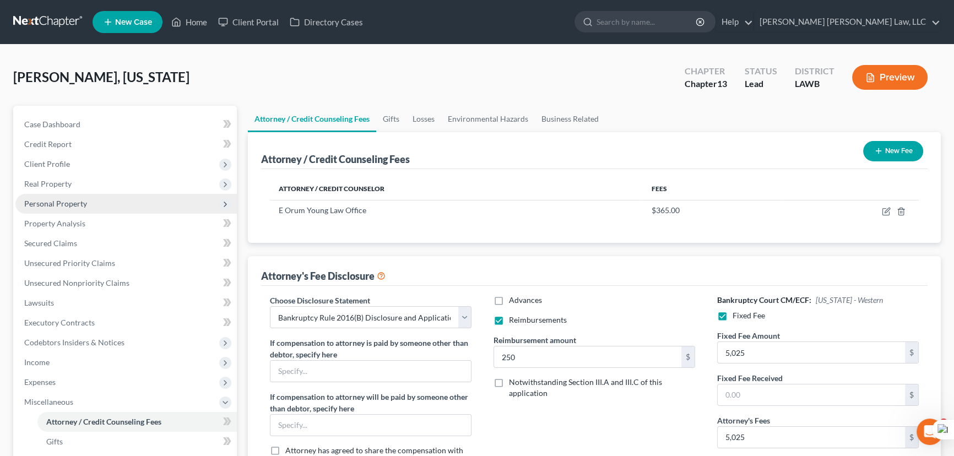
drag, startPoint x: 81, startPoint y: 164, endPoint x: 86, endPoint y: 208, distance: 43.8
click at [81, 164] on span "Client Profile" at bounding box center [125, 164] width 221 height 20
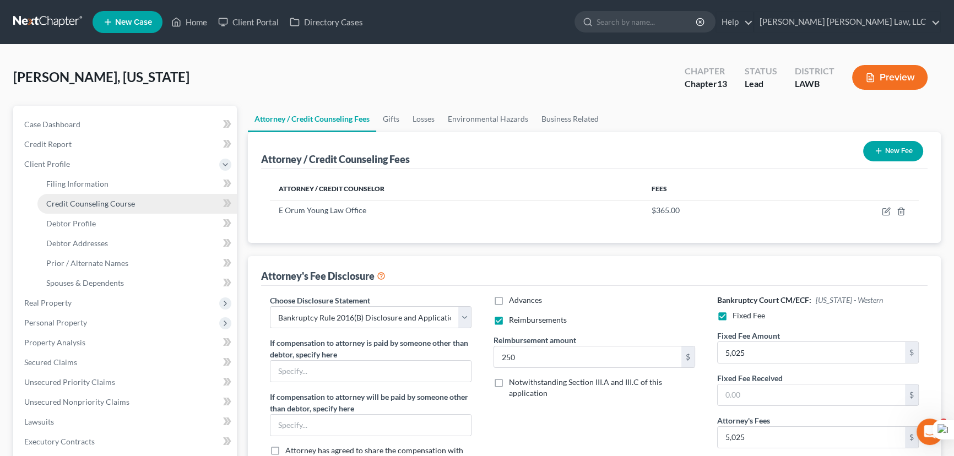
click at [84, 199] on span "Credit Counseling Course" at bounding box center [90, 203] width 89 height 9
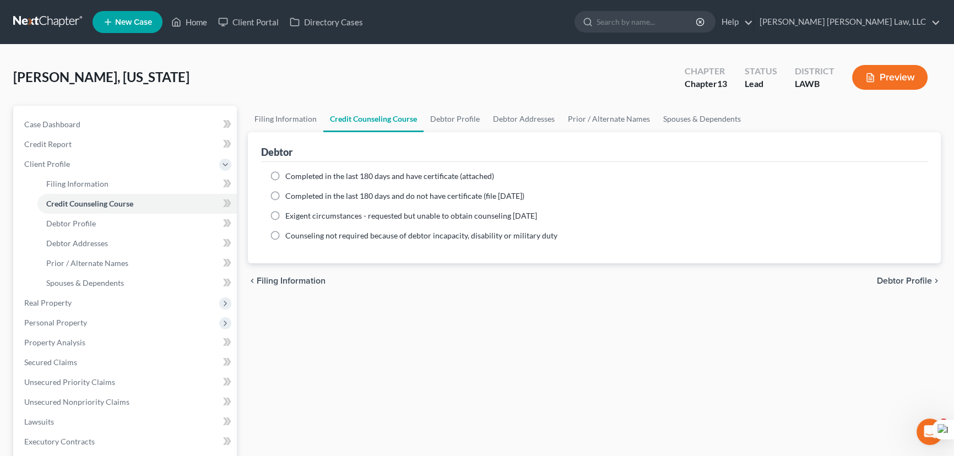
drag, startPoint x: 276, startPoint y: 193, endPoint x: 388, endPoint y: 266, distance: 133.6
click at [285, 193] on label "Completed in the last 180 days and do not have certificate (file within 14 days)" at bounding box center [404, 196] width 239 height 11
click at [290, 193] on input "Completed in the last 180 days and do not have certificate (file within 14 days)" at bounding box center [293, 194] width 7 height 7
radio input "true"
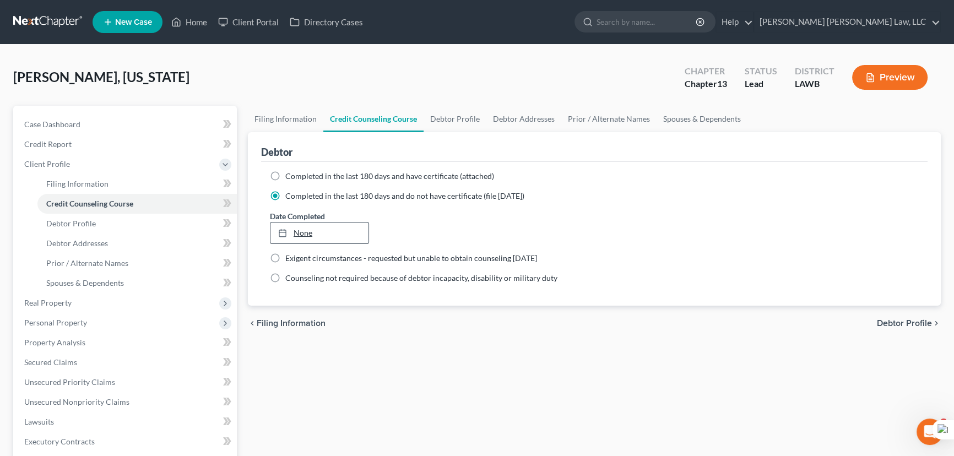
click at [319, 224] on link "None" at bounding box center [319, 232] width 98 height 21
type input "10/14/2025"
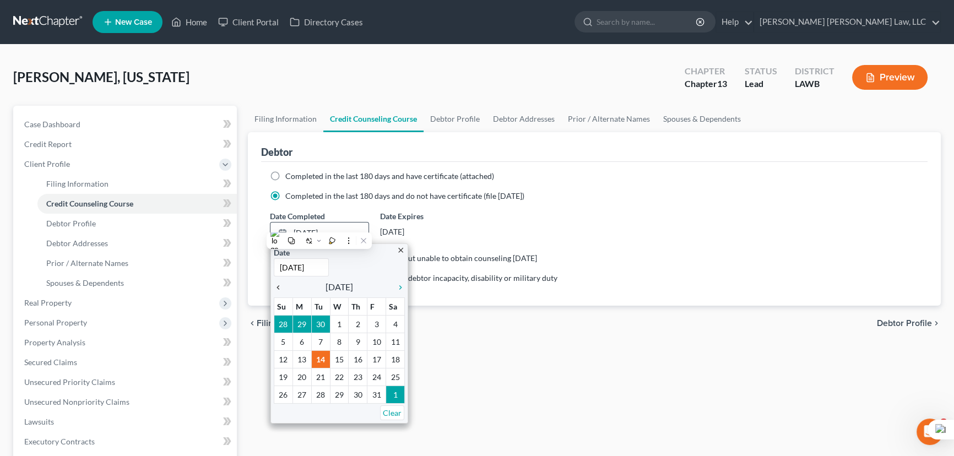
click at [280, 286] on icon "chevron_left" at bounding box center [281, 287] width 14 height 9
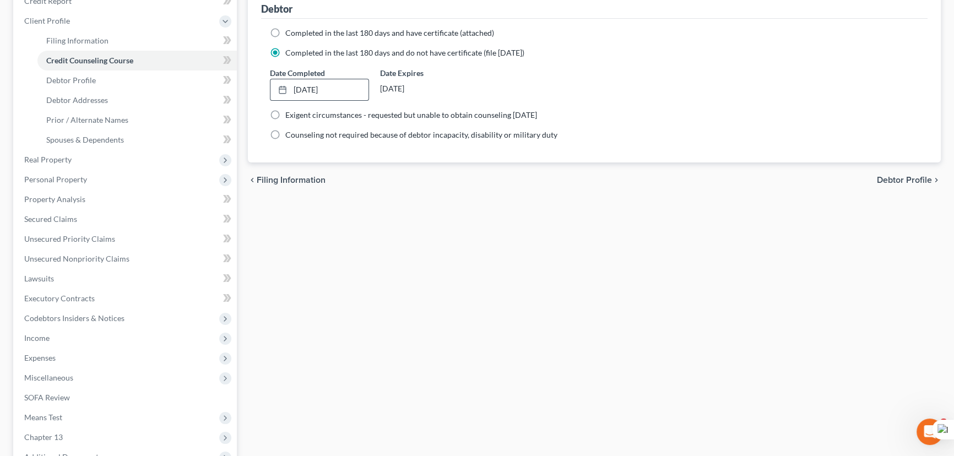
scroll to position [266, 0]
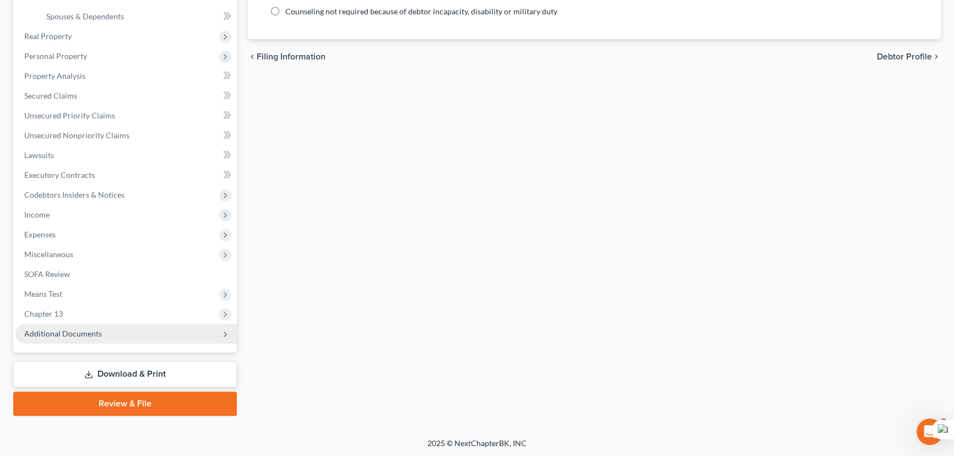
click at [124, 331] on span "Additional Documents" at bounding box center [125, 334] width 221 height 20
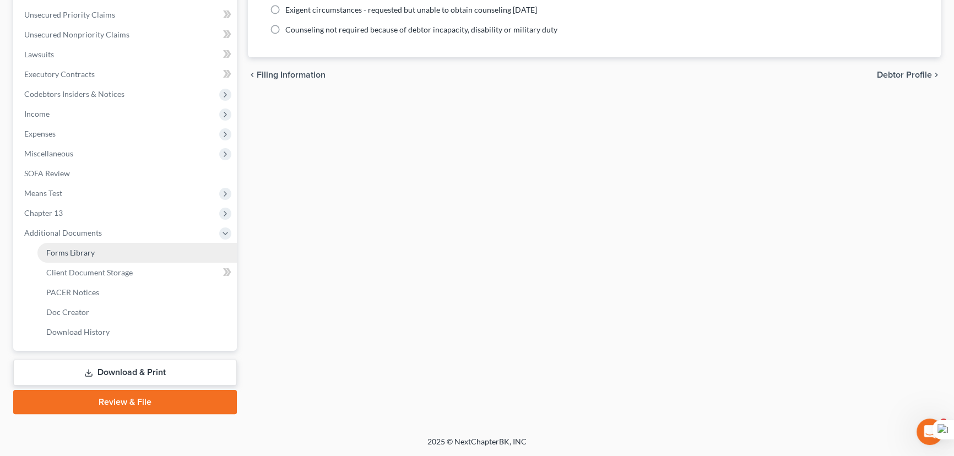
scroll to position [247, 0]
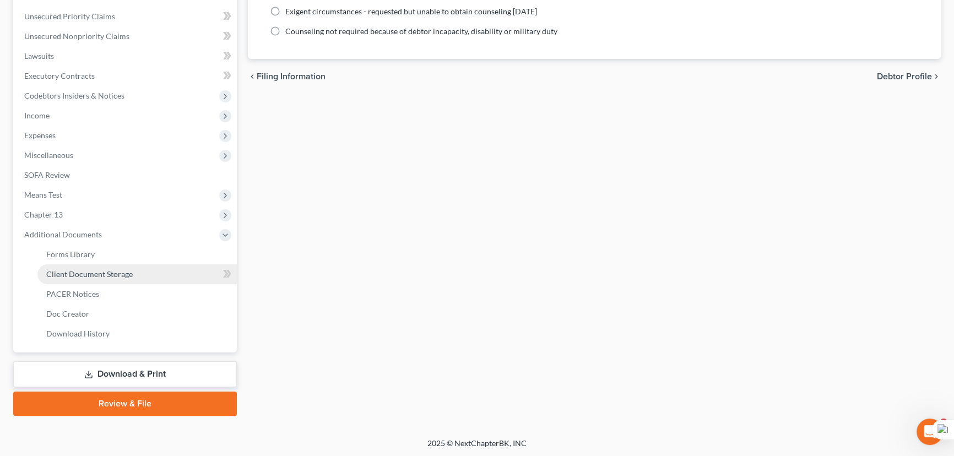
click at [139, 280] on link "Client Document Storage" at bounding box center [136, 274] width 199 height 20
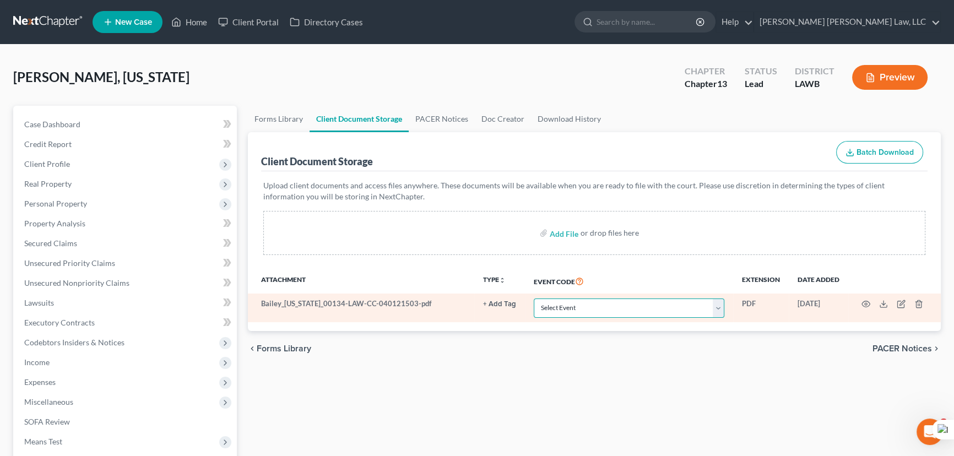
click at [595, 306] on select "Select Event 20 Largest Unsecured Creditors Amended Creditor Matrix (Fee) Amend…" at bounding box center [629, 307] width 191 height 19
select select "9"
click at [534, 298] on select "Select Event 20 Largest Unsecured Creditors Amended Creditor Matrix (Fee) Amend…" at bounding box center [629, 307] width 191 height 19
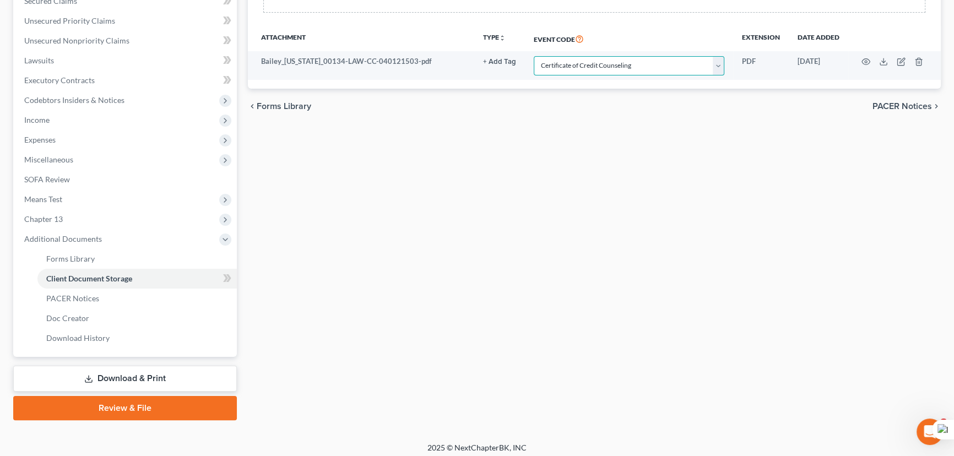
scroll to position [247, 0]
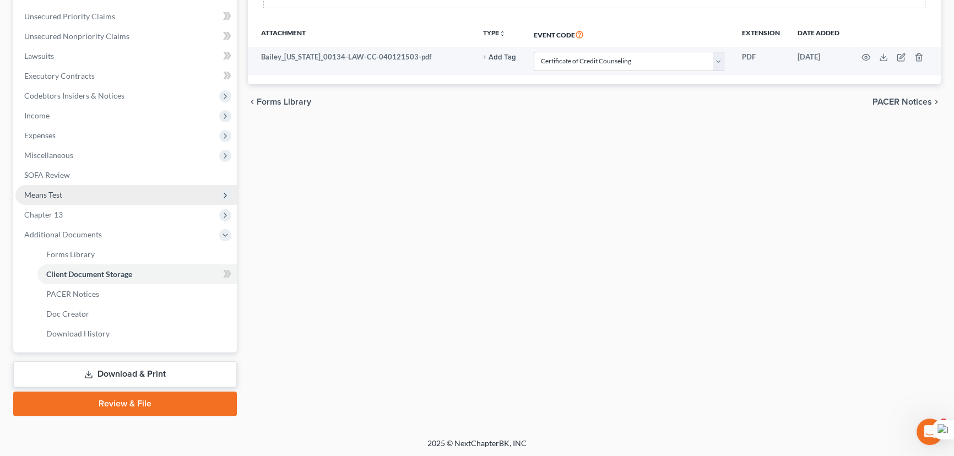
drag, startPoint x: 51, startPoint y: 153, endPoint x: 142, endPoint y: 193, distance: 100.1
click at [51, 153] on span "Miscellaneous" at bounding box center [48, 154] width 49 height 9
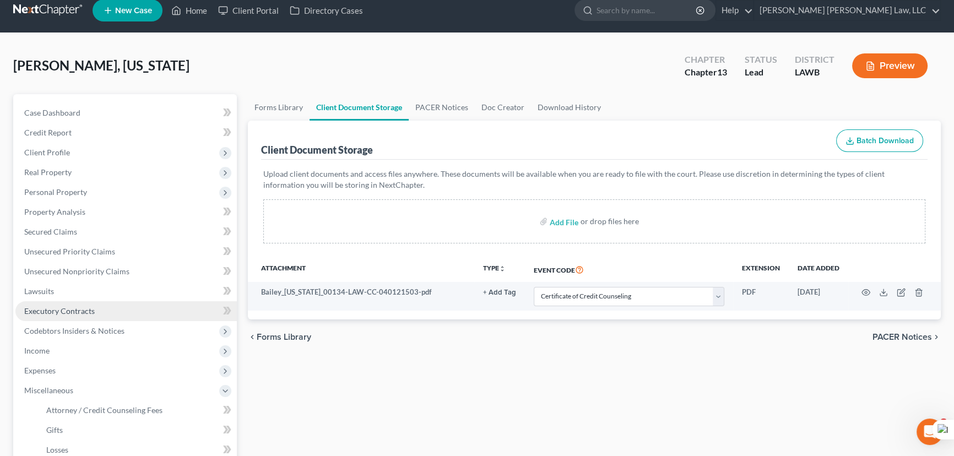
scroll to position [0, 0]
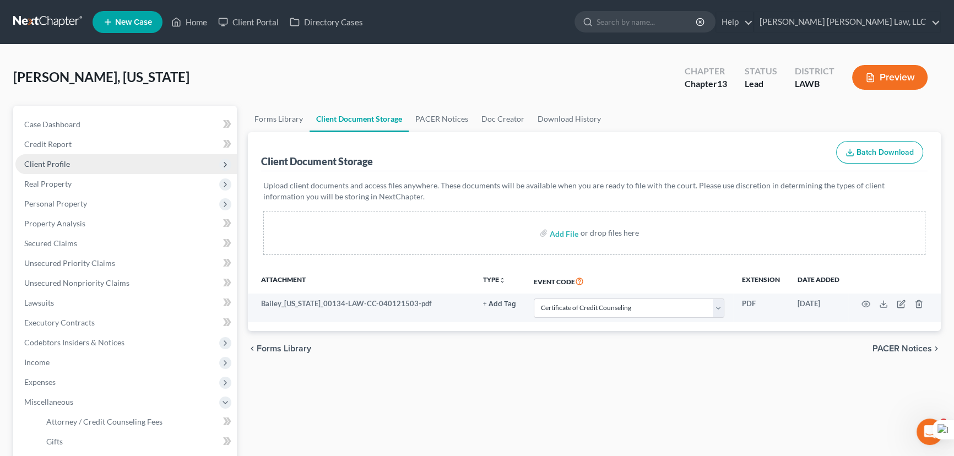
click at [128, 167] on span "Client Profile" at bounding box center [125, 164] width 221 height 20
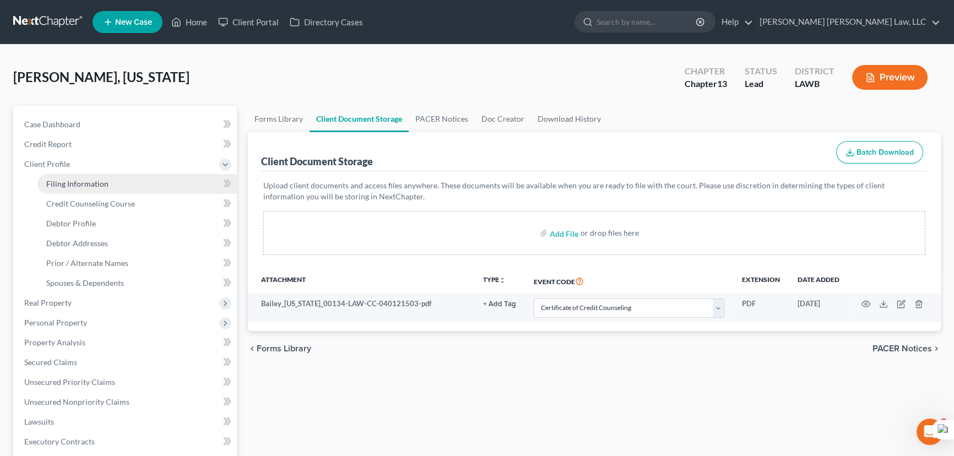
click at [126, 190] on link "Filing Information" at bounding box center [136, 184] width 199 height 20
select select "1"
select select "0"
select select "3"
select select "36"
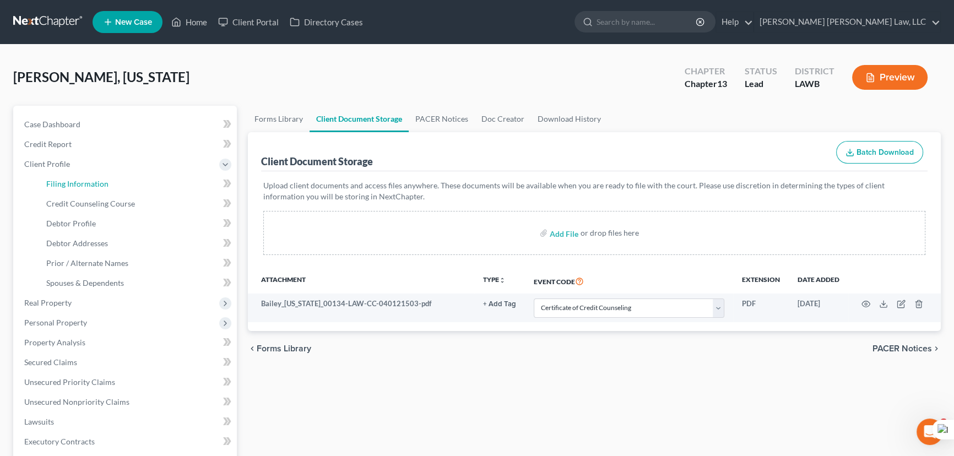
select select "0"
select select "19"
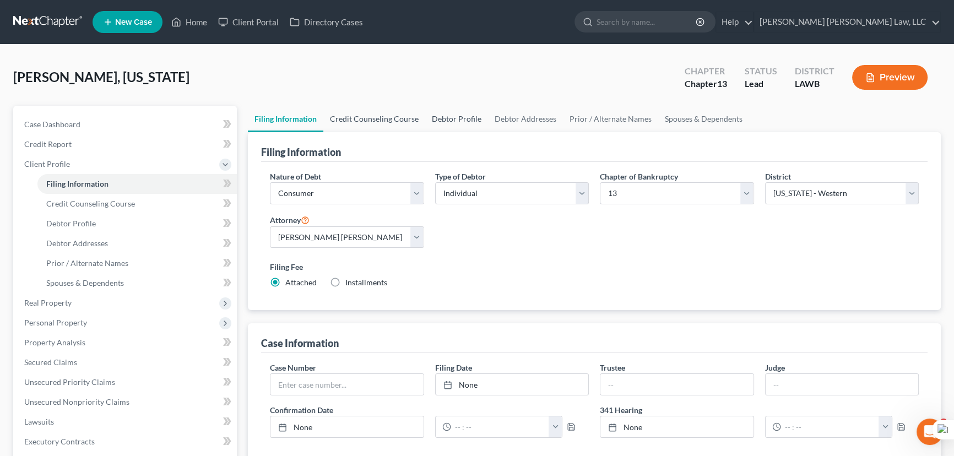
click at [383, 113] on link "Credit Counseling Course" at bounding box center [374, 119] width 102 height 26
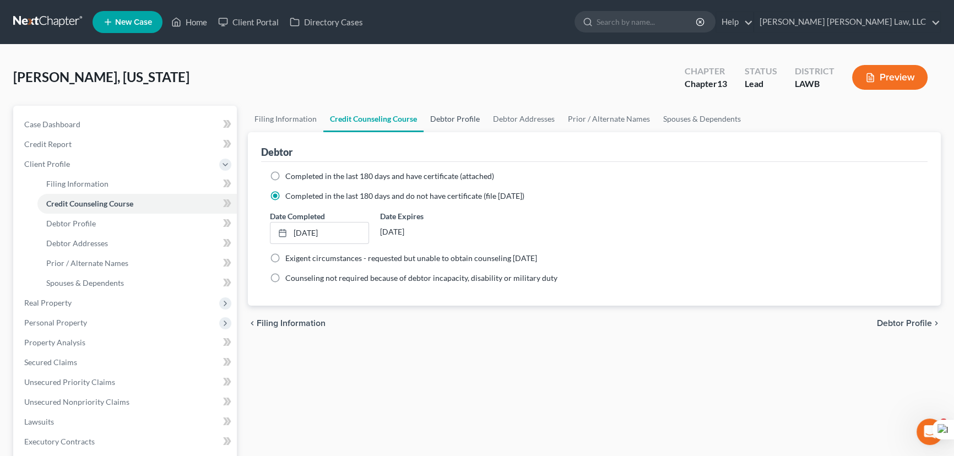
click at [454, 119] on link "Debtor Profile" at bounding box center [454, 119] width 63 height 26
select select "0"
select select "4"
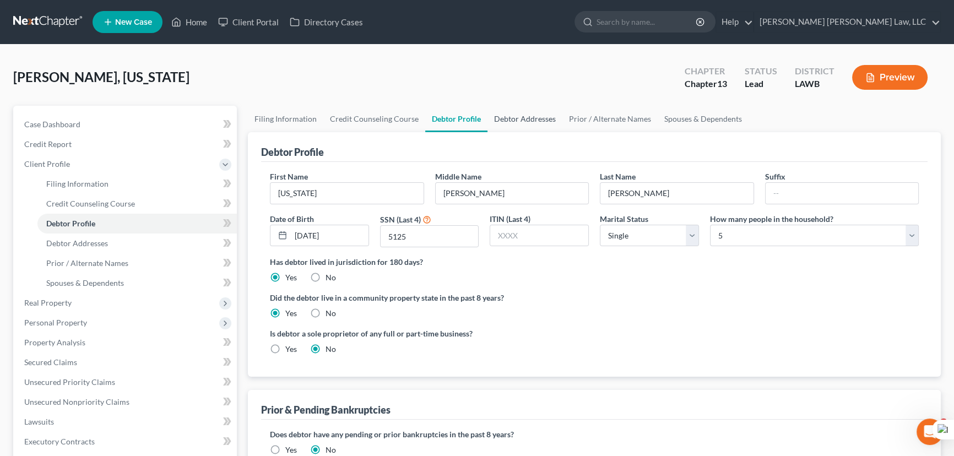
click at [502, 114] on link "Debtor Addresses" at bounding box center [524, 119] width 75 height 26
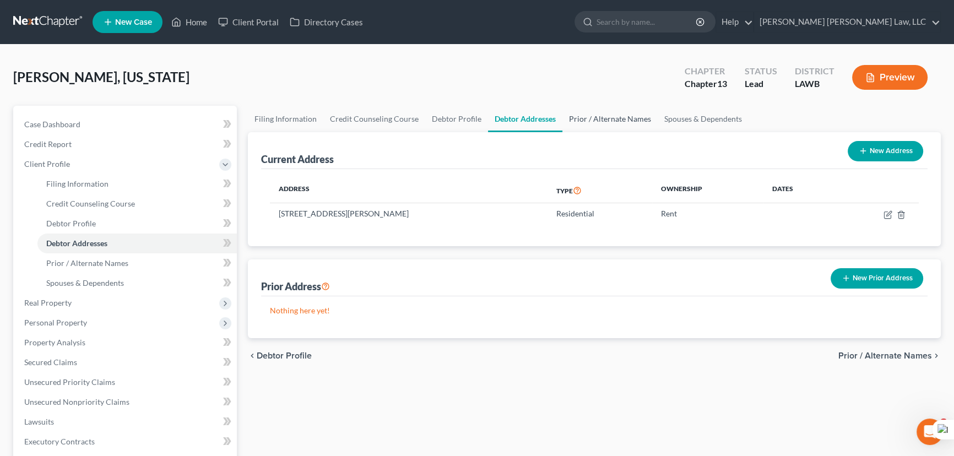
click at [583, 117] on link "Prior / Alternate Names" at bounding box center [609, 119] width 95 height 26
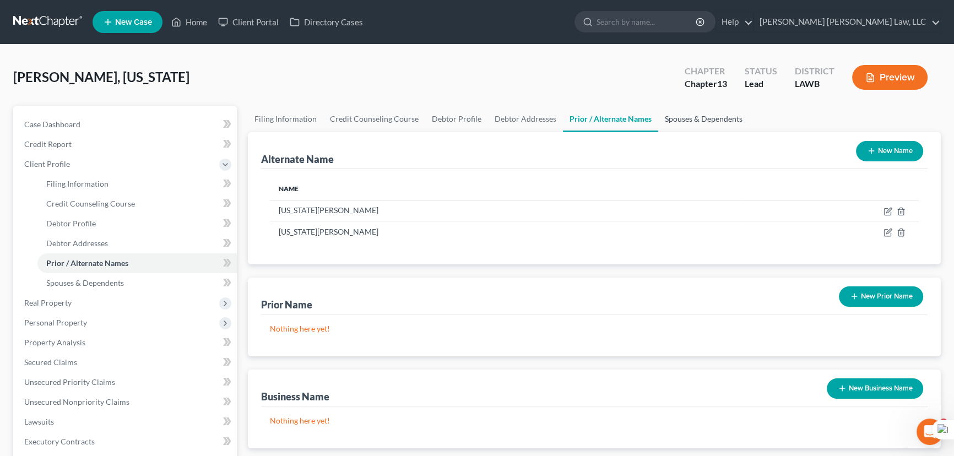
click at [683, 113] on link "Spouses & Dependents" at bounding box center [703, 119] width 91 height 26
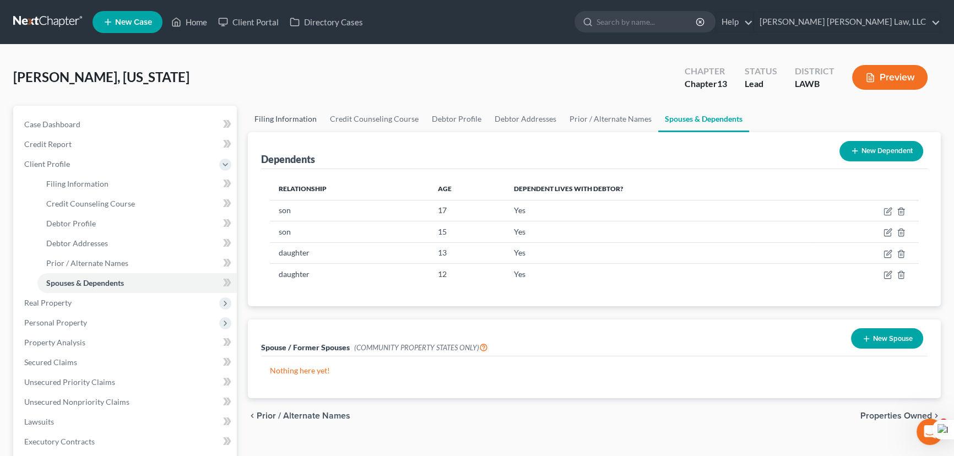
click at [258, 119] on link "Filing Information" at bounding box center [285, 119] width 75 height 26
select select "1"
select select "0"
select select "3"
select select "36"
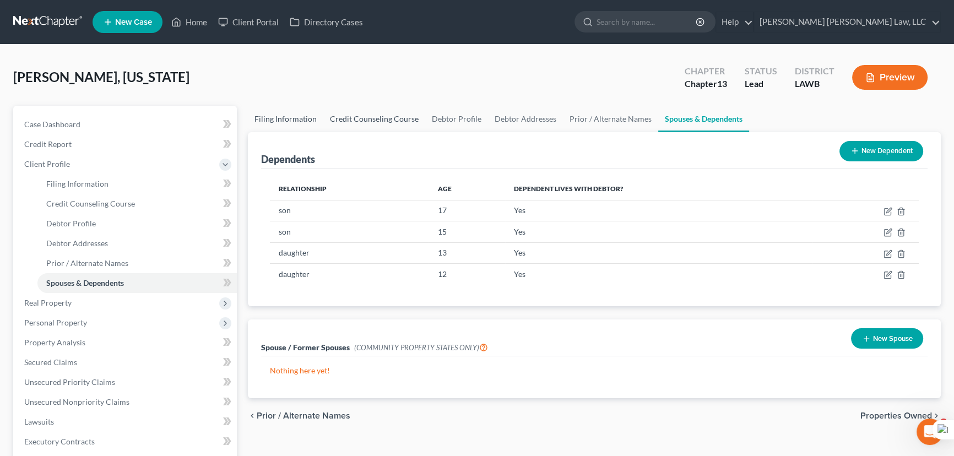
select select "0"
select select "19"
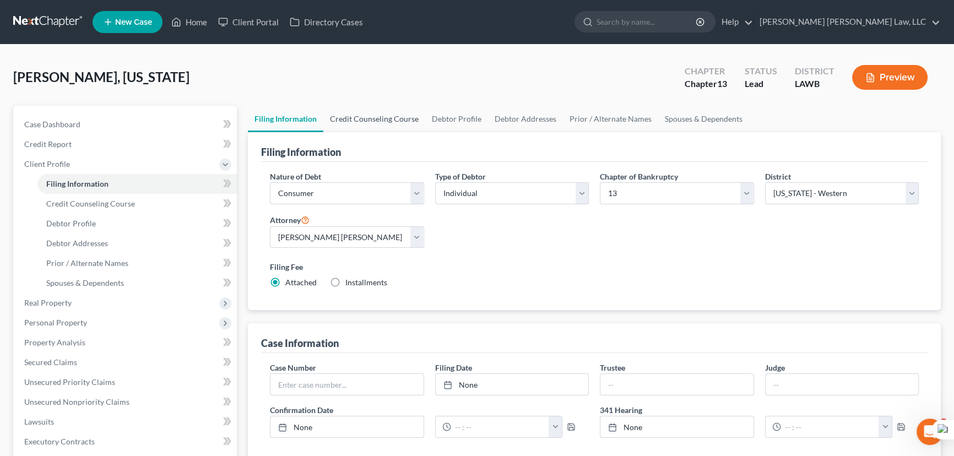
click at [369, 121] on link "Credit Counseling Course" at bounding box center [374, 119] width 102 height 26
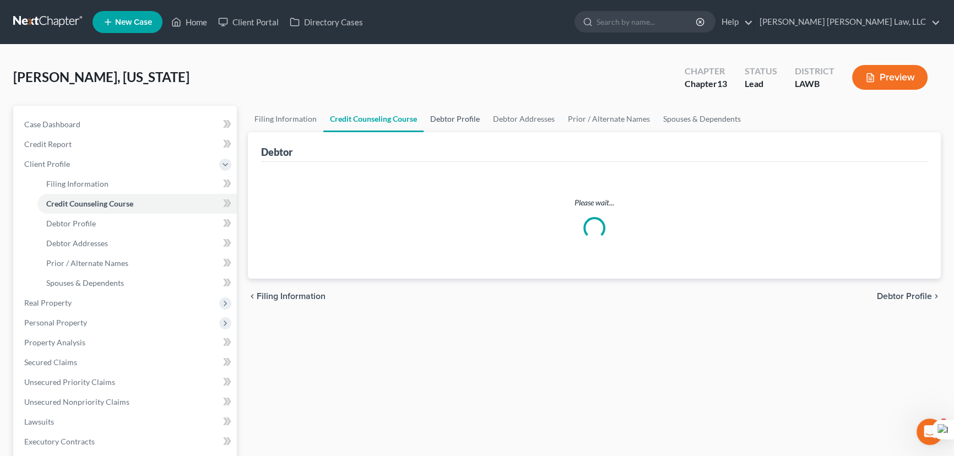
click at [469, 121] on link "Debtor Profile" at bounding box center [454, 119] width 63 height 26
select select "0"
select select "4"
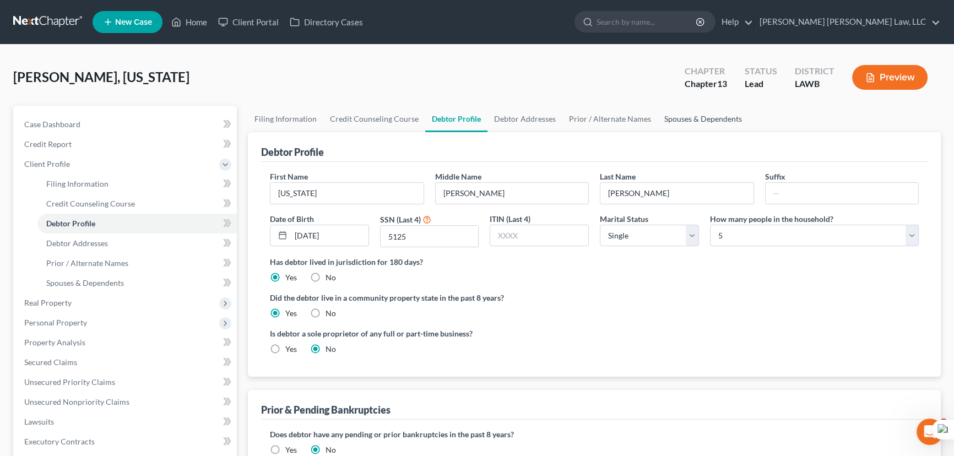
click at [684, 124] on link "Spouses & Dependents" at bounding box center [702, 119] width 91 height 26
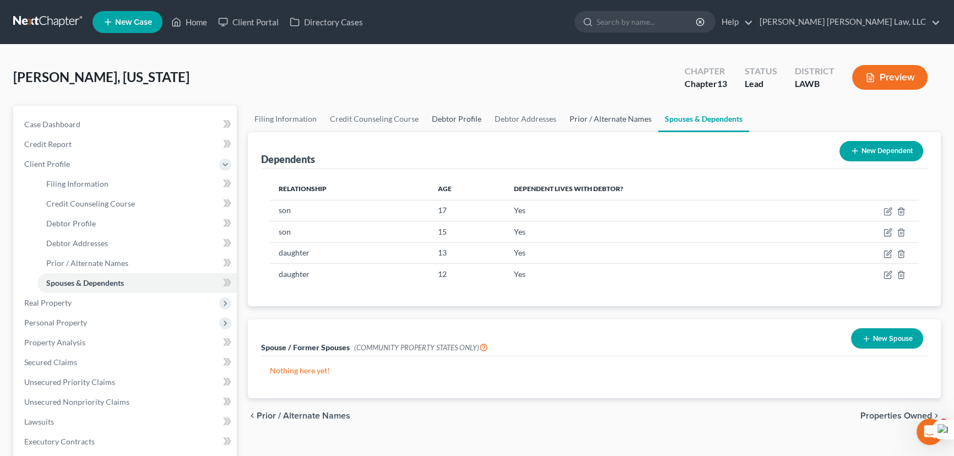
drag, startPoint x: 584, startPoint y: 120, endPoint x: 452, endPoint y: 112, distance: 133.0
click at [584, 120] on link "Prior / Alternate Names" at bounding box center [610, 119] width 95 height 26
click at [510, 115] on link "Debtor Addresses" at bounding box center [525, 119] width 75 height 26
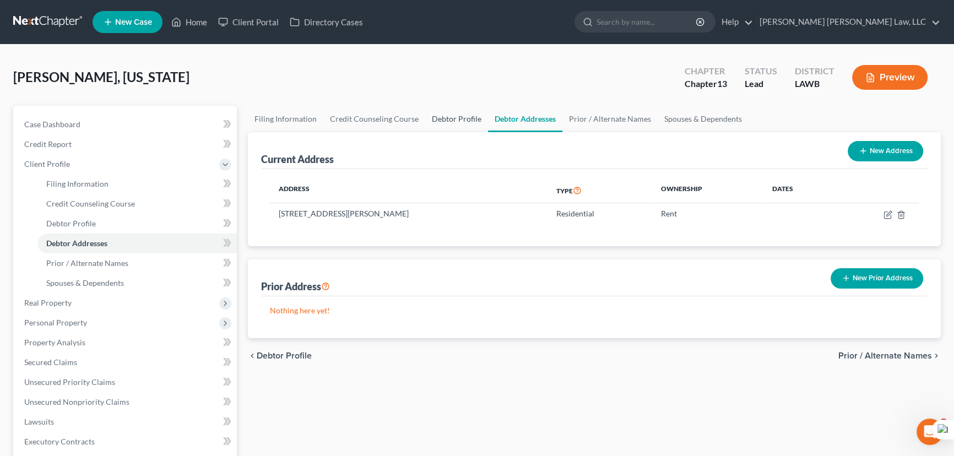
click at [444, 116] on link "Debtor Profile" at bounding box center [456, 119] width 63 height 26
select select "0"
select select "4"
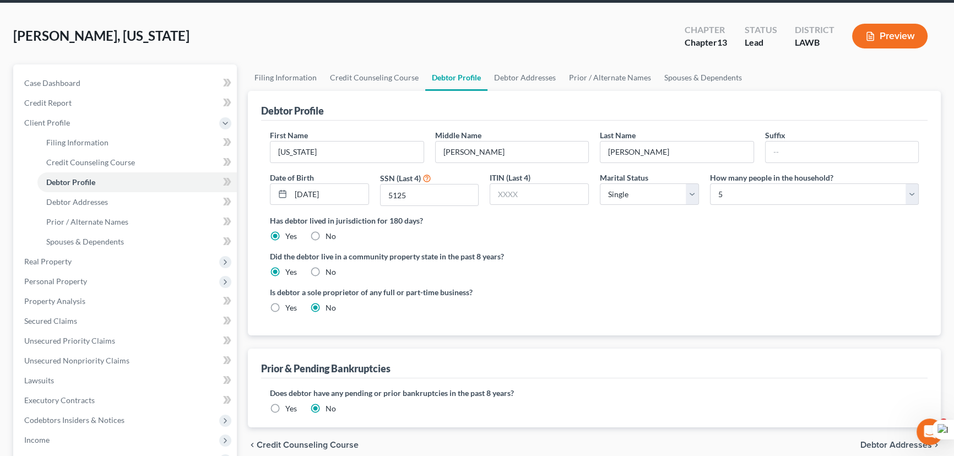
scroll to position [250, 0]
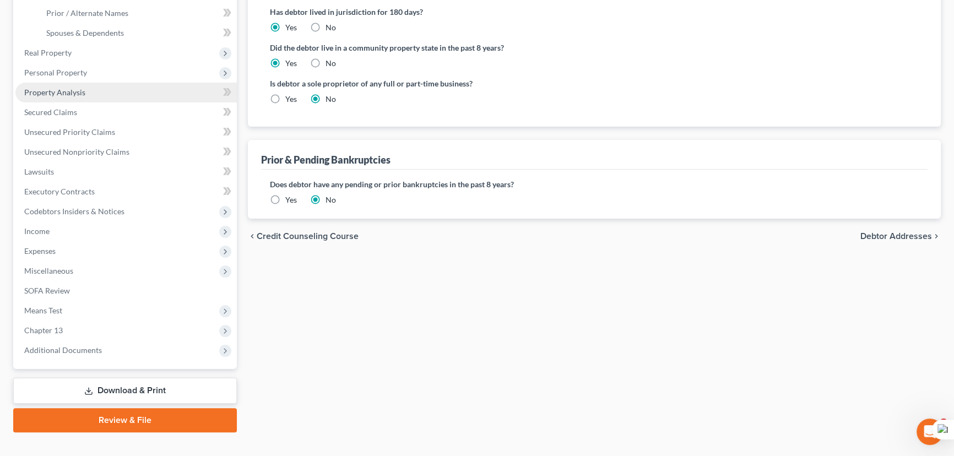
click at [97, 100] on link "Property Analysis" at bounding box center [125, 93] width 221 height 20
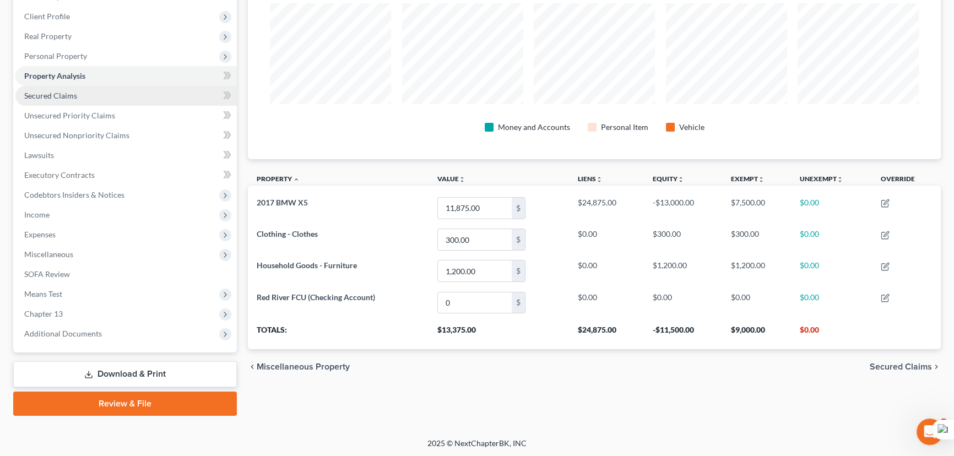
click at [81, 88] on link "Secured Claims" at bounding box center [125, 96] width 221 height 20
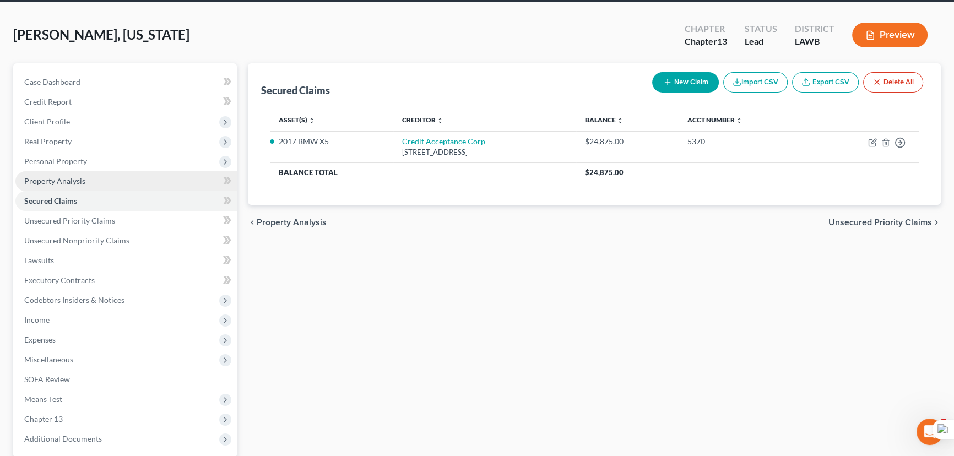
scroll to position [148, 0]
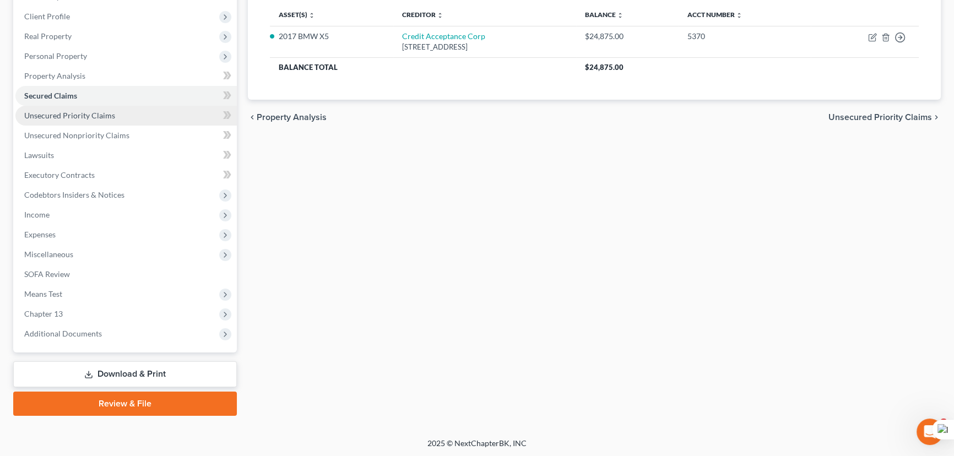
click at [135, 116] on link "Unsecured Priority Claims" at bounding box center [125, 116] width 221 height 20
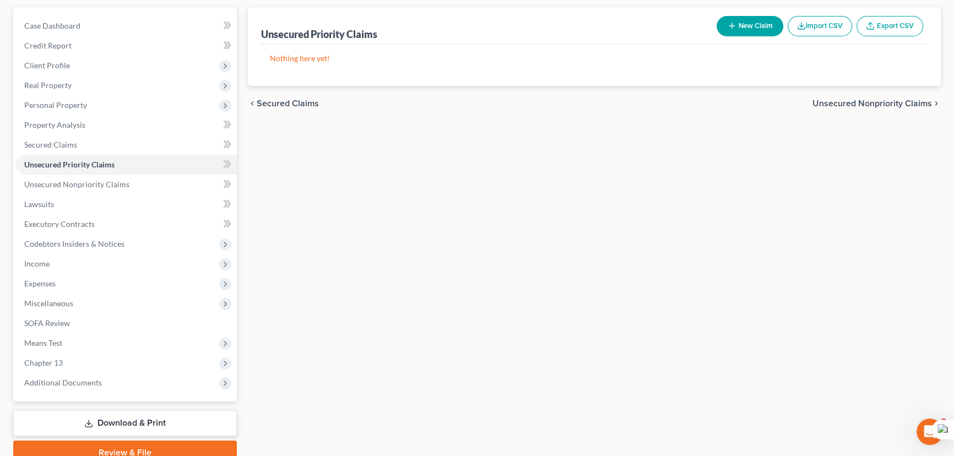
scroll to position [148, 0]
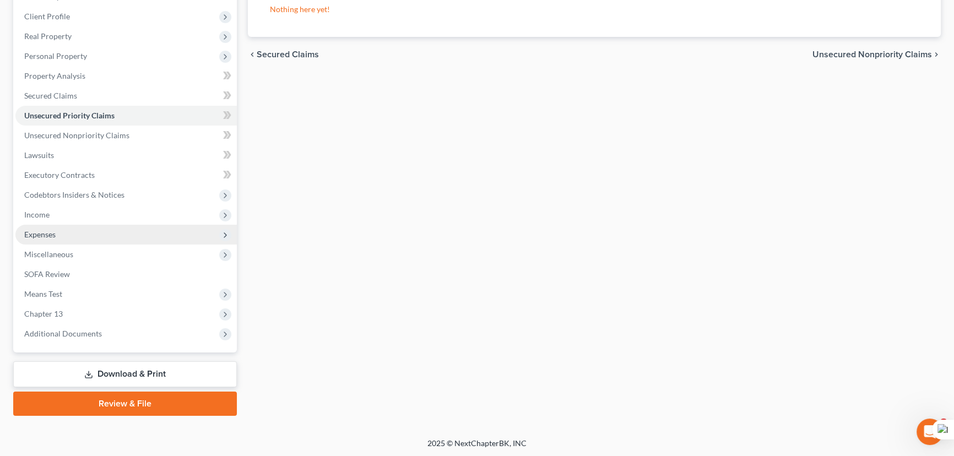
drag, startPoint x: 126, startPoint y: 195, endPoint x: 117, endPoint y: 236, distance: 42.1
click at [126, 195] on span "Codebtors Insiders & Notices" at bounding box center [125, 195] width 221 height 20
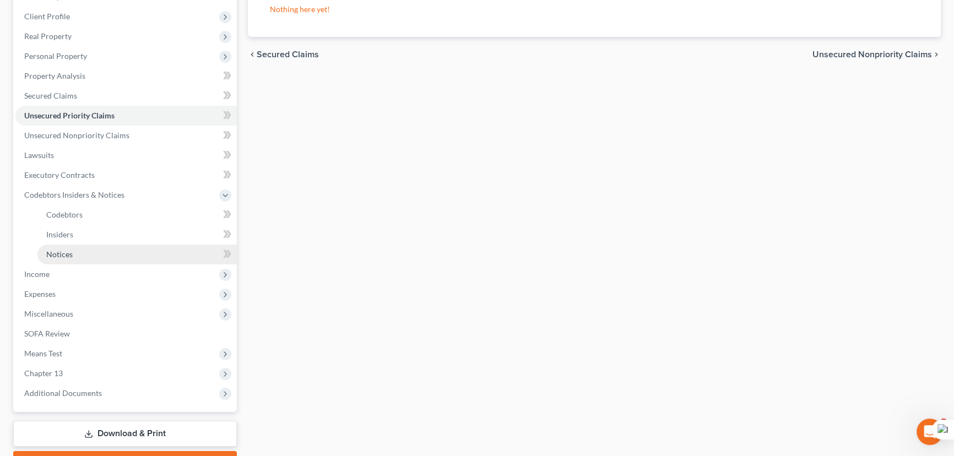
click at [110, 253] on link "Notices" at bounding box center [136, 254] width 199 height 20
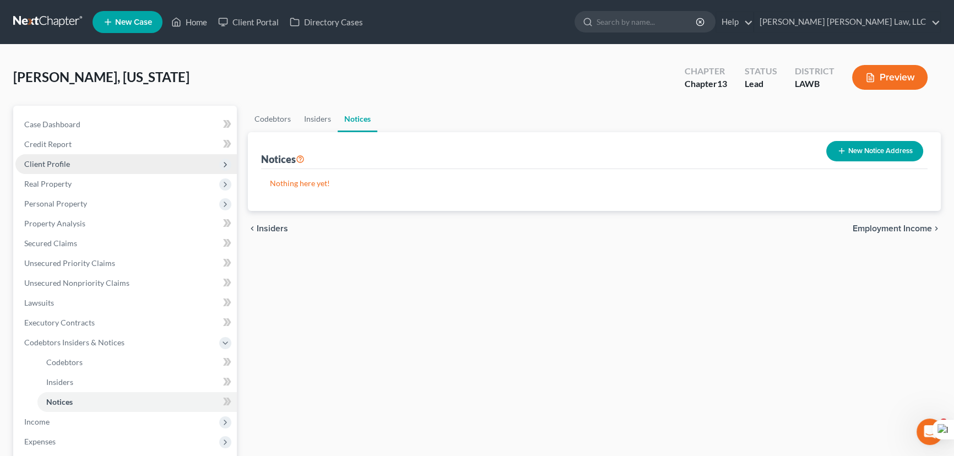
click at [102, 161] on span "Client Profile" at bounding box center [125, 164] width 221 height 20
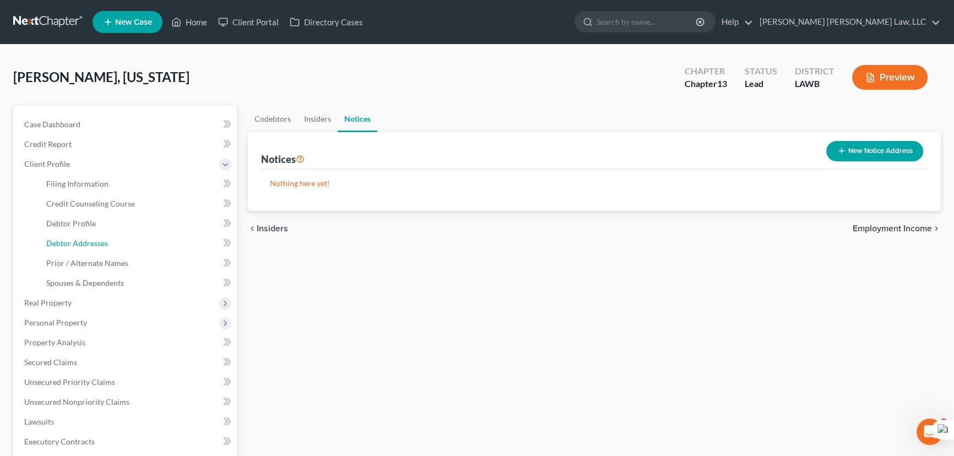
click at [108, 243] on link "Debtor Addresses" at bounding box center [136, 243] width 199 height 20
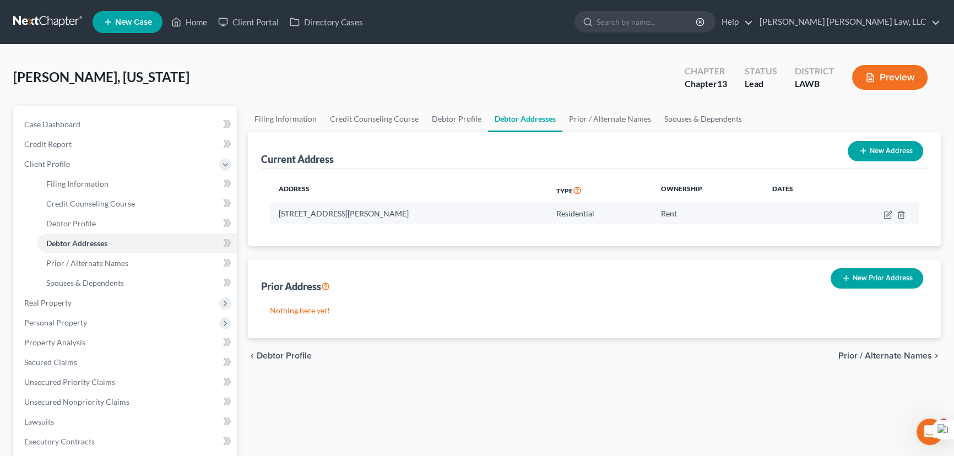
click at [892, 217] on td at bounding box center [876, 213] width 83 height 21
click at [888, 216] on icon "button" at bounding box center [887, 214] width 9 height 9
select select "19"
select select "33"
select select "0"
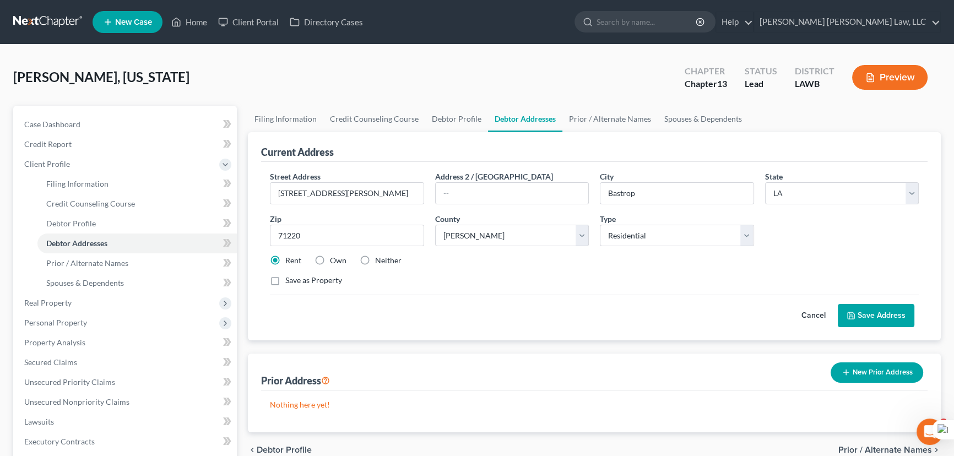
click at [868, 315] on button "Save Address" at bounding box center [875, 315] width 77 height 23
click at [89, 455] on span "Codebtors Insiders & Notices" at bounding box center [74, 460] width 100 height 9
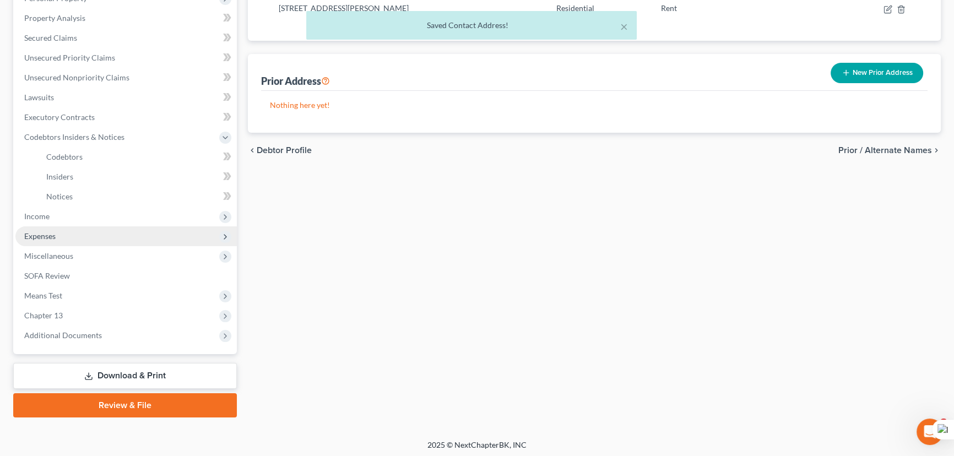
scroll to position [207, 0]
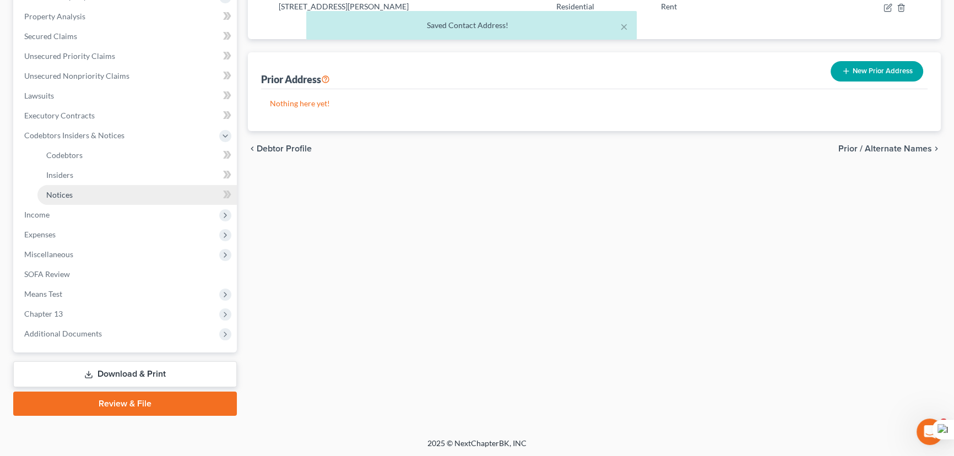
click at [113, 193] on link "Notices" at bounding box center [136, 195] width 199 height 20
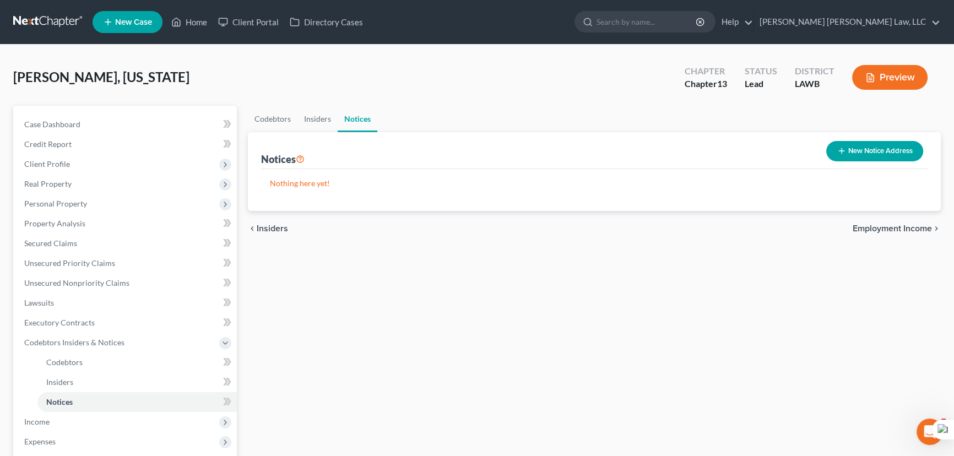
click at [879, 158] on button "New Notice Address" at bounding box center [874, 151] width 97 height 20
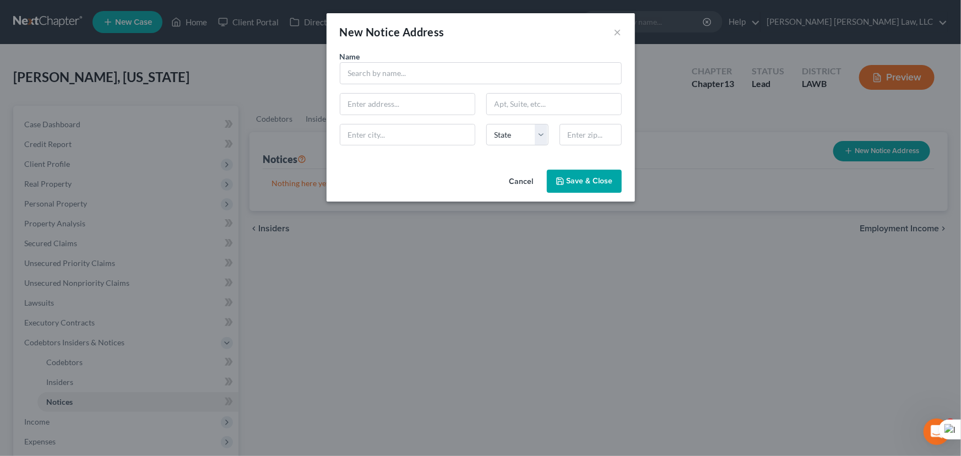
click at [385, 85] on div "Name * State AL AK AR AZ CA CO CT DE DC FL GA GU HI ID IL IN IA KS KY LA ME MD …" at bounding box center [480, 103] width 293 height 104
click at [397, 58] on div "Name *" at bounding box center [480, 68] width 293 height 34
click at [390, 77] on input "text" at bounding box center [481, 73] width 282 height 22
type input "Morehouse Parish Sheriff's Office"
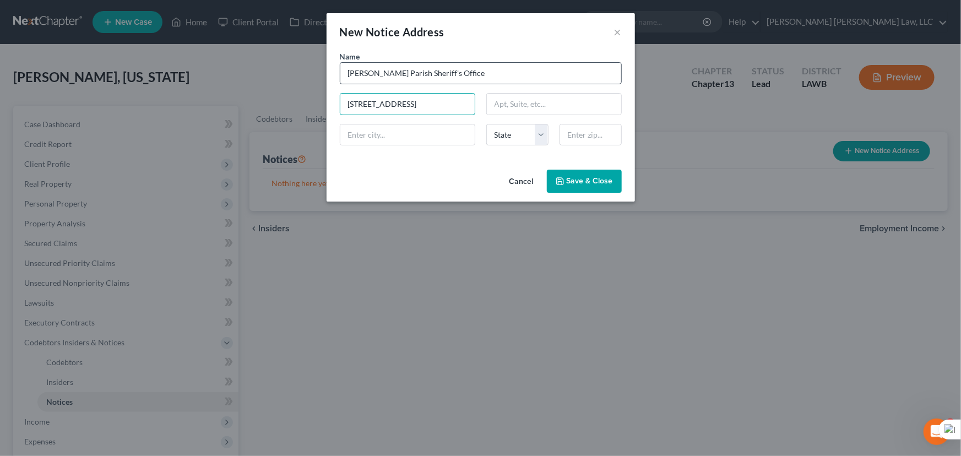
type input "351 S Franklin St"
type input "Bastrop"
select select "19"
type input "71220"
click at [572, 176] on span "Save & Close" at bounding box center [590, 180] width 46 height 9
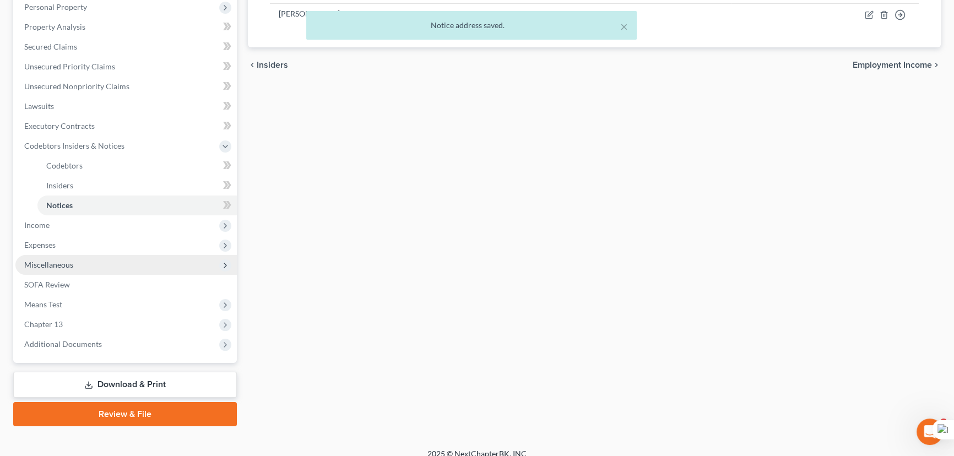
scroll to position [207, 0]
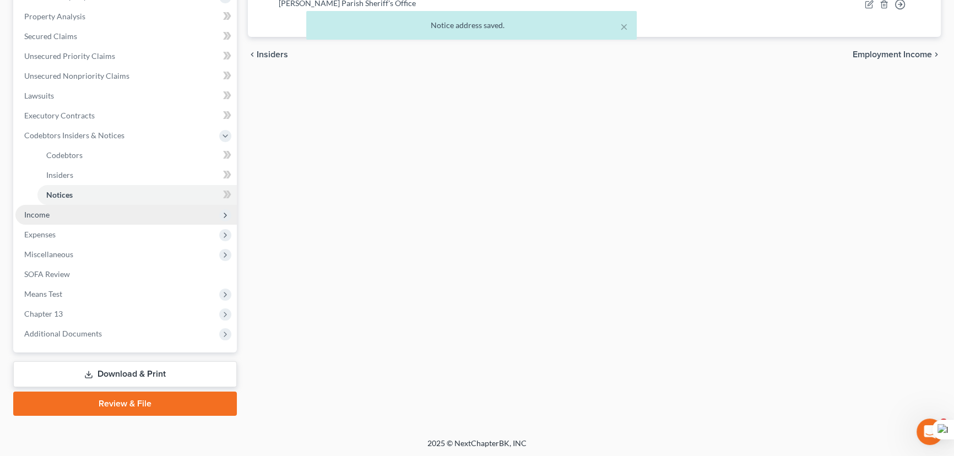
click at [47, 218] on span "Income" at bounding box center [125, 215] width 221 height 20
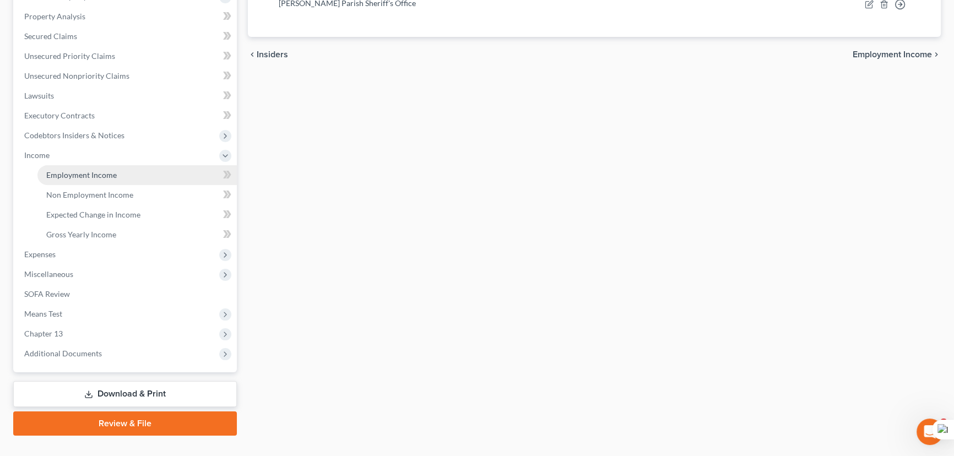
click at [84, 177] on span "Employment Income" at bounding box center [81, 174] width 70 height 9
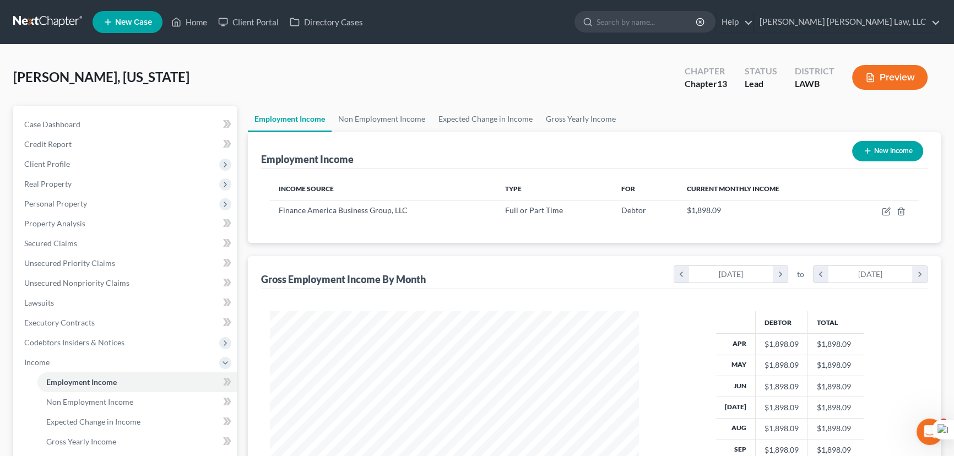
scroll to position [197, 391]
click at [606, 116] on link "Gross Yearly Income" at bounding box center [580, 119] width 83 height 26
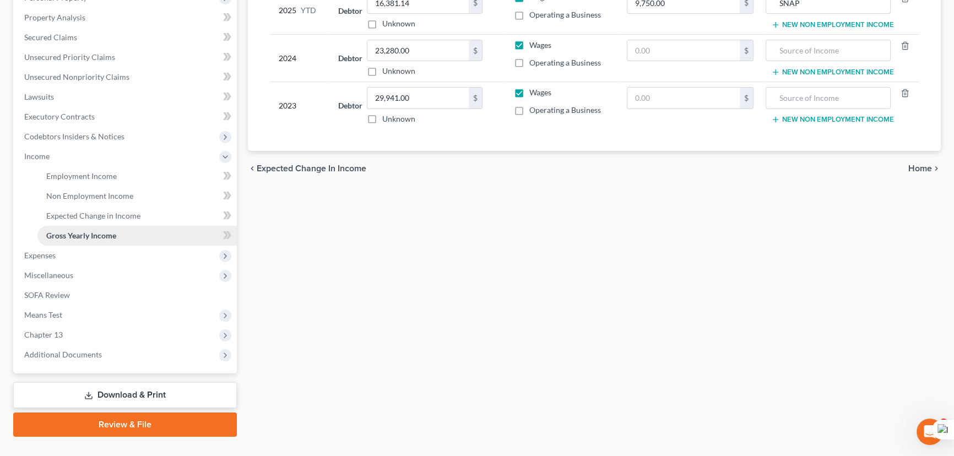
scroll to position [227, 0]
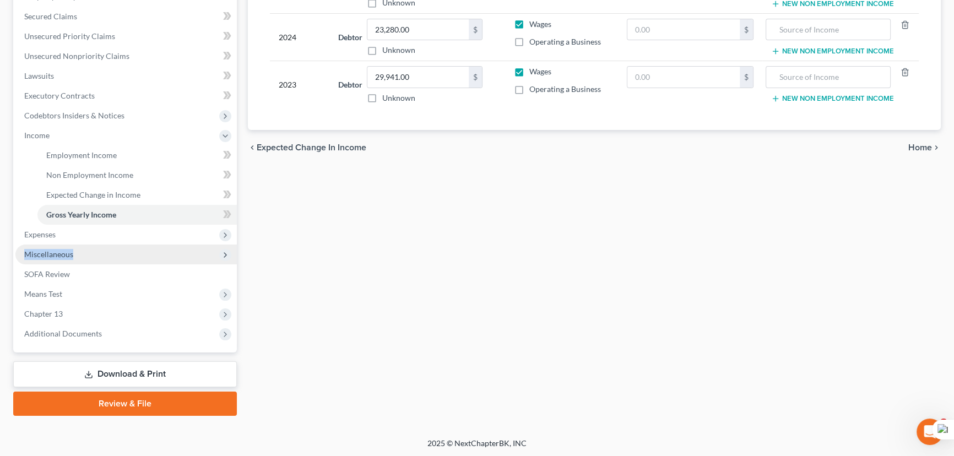
click at [123, 243] on ul "Case Dashboard Payments Invoices Payments Payments Credit Report Client Profile" at bounding box center [125, 116] width 221 height 456
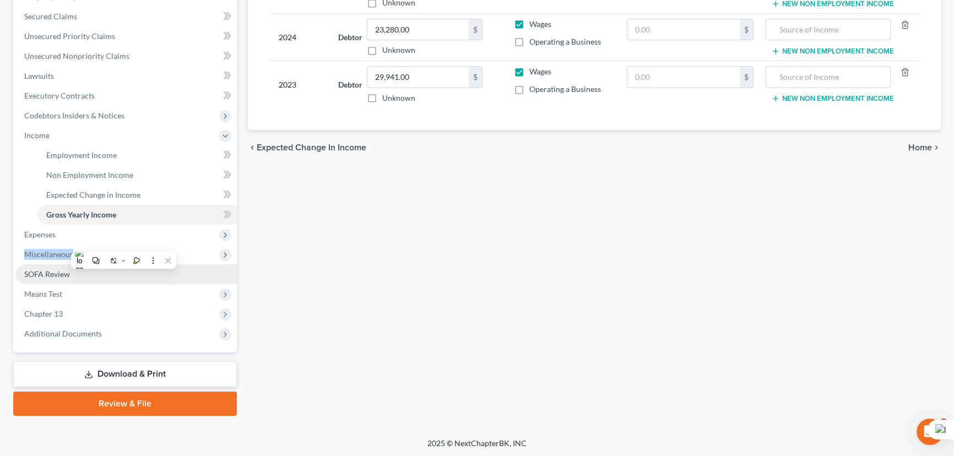
click at [97, 257] on icon at bounding box center [96, 261] width 8 height 8
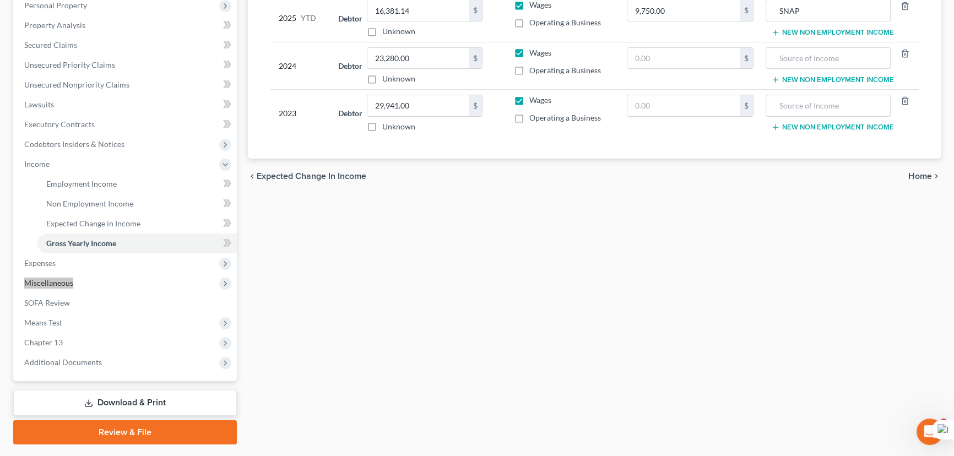
scroll to position [200, 0]
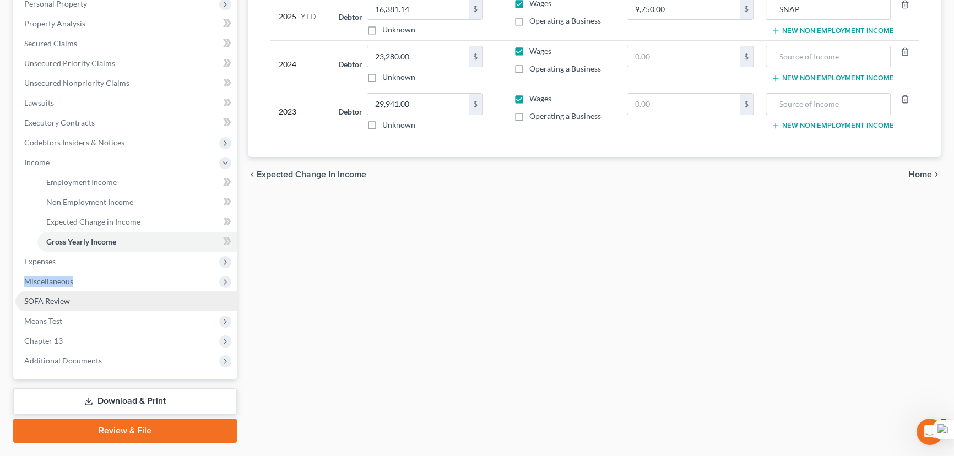
click at [71, 291] on link "SOFA Review" at bounding box center [125, 301] width 221 height 20
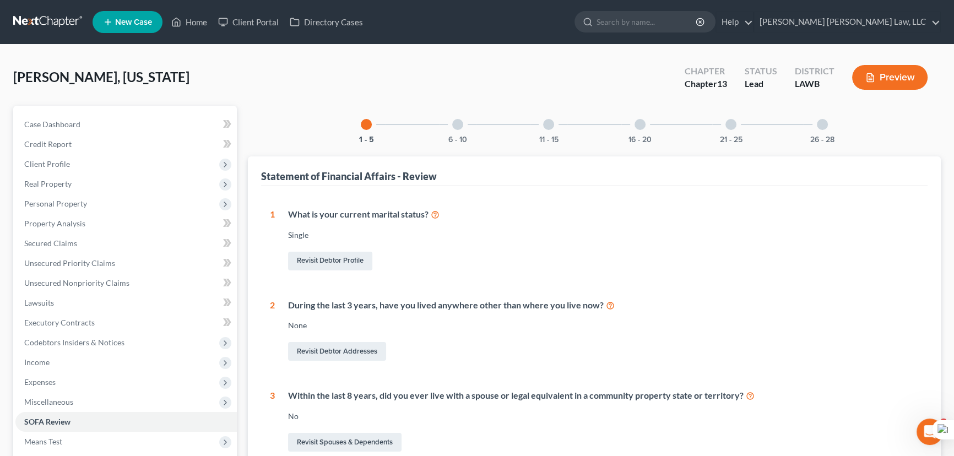
click at [736, 124] on div "21 - 25" at bounding box center [730, 124] width 37 height 37
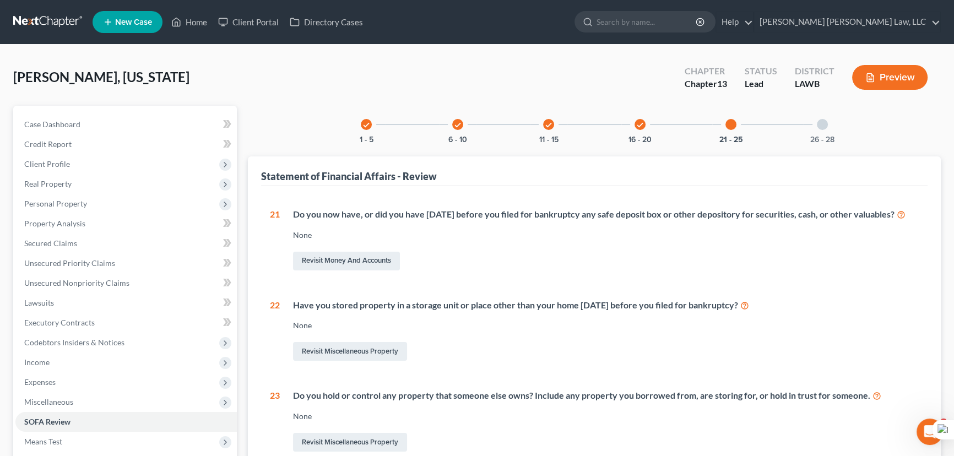
drag, startPoint x: 825, startPoint y: 115, endPoint x: 653, endPoint y: 184, distance: 185.5
click at [825, 115] on div "26 - 28" at bounding box center [821, 124] width 37 height 37
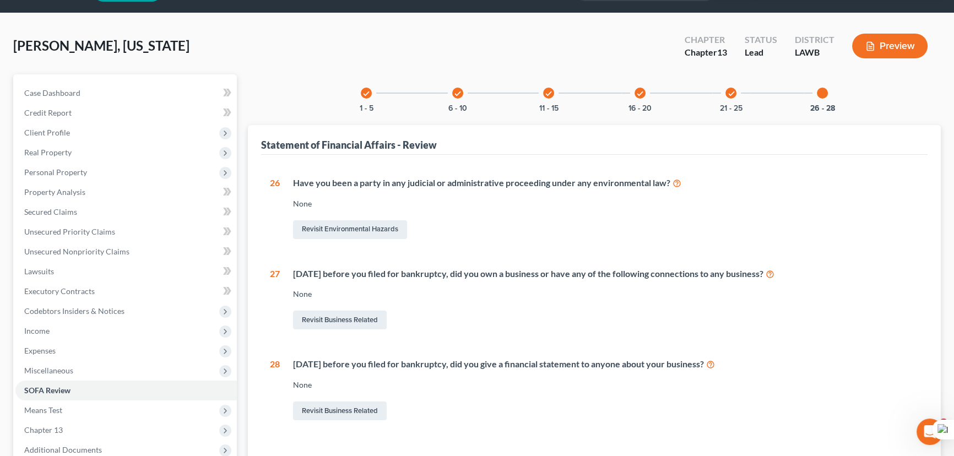
scroll to position [100, 0]
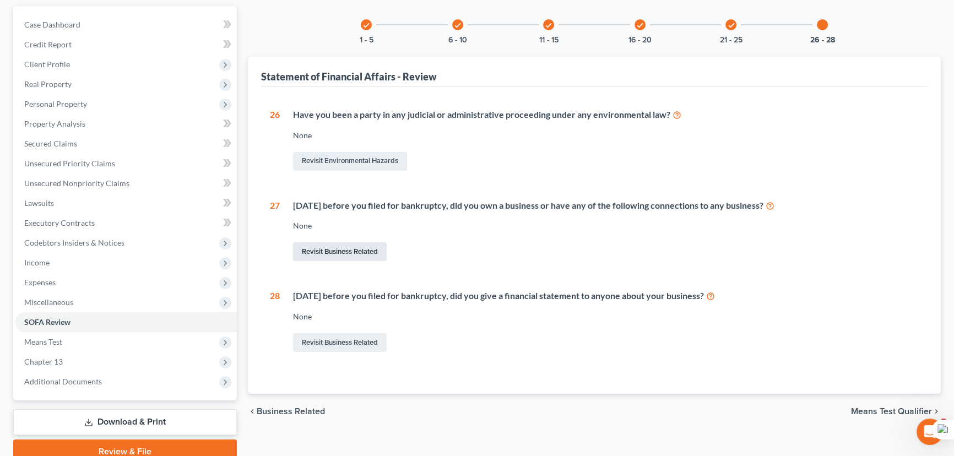
click at [363, 257] on link "Revisit Business Related" at bounding box center [340, 251] width 94 height 19
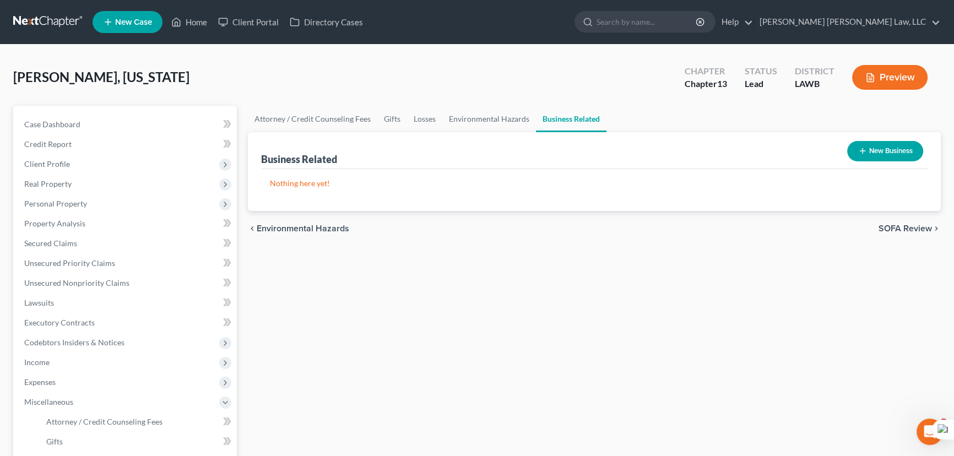
click at [875, 154] on button "New Business" at bounding box center [885, 151] width 76 height 20
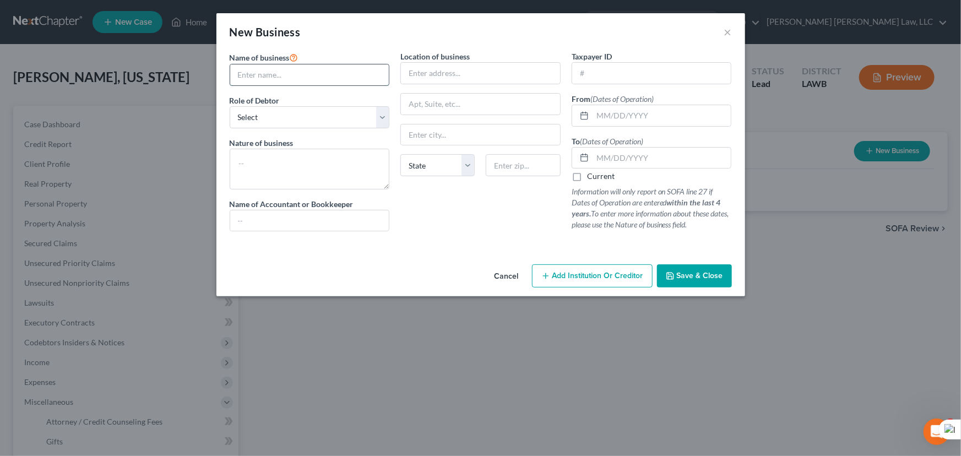
click at [322, 74] on input "text" at bounding box center [309, 74] width 159 height 21
drag, startPoint x: 322, startPoint y: 111, endPoint x: 320, endPoint y: 127, distance: 15.6
click at [322, 111] on select "Select A member of a limited liability company (LLC) or limited liability partn…" at bounding box center [310, 117] width 160 height 22
click at [230, 106] on select "Select A member of a limited liability company (LLC) or limited liability partn…" at bounding box center [310, 117] width 160 height 22
click at [289, 162] on textarea at bounding box center [310, 169] width 160 height 41
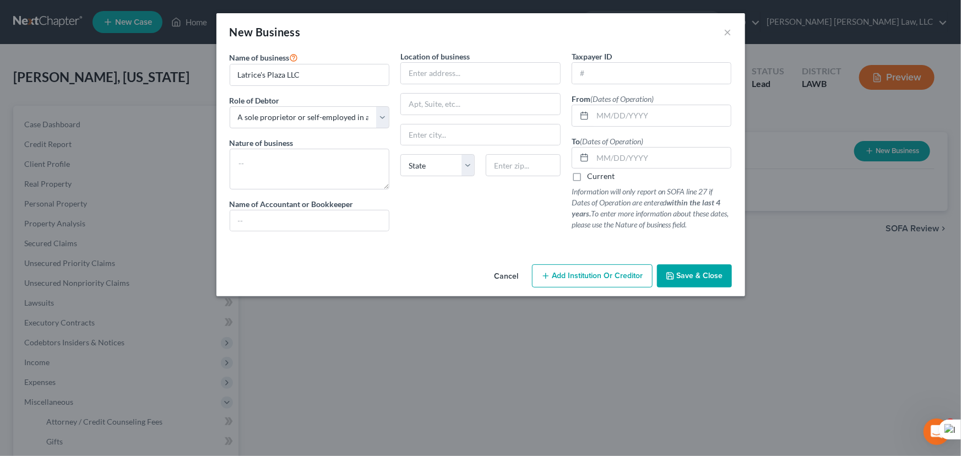
click at [678, 281] on button "Save & Close" at bounding box center [694, 275] width 75 height 23
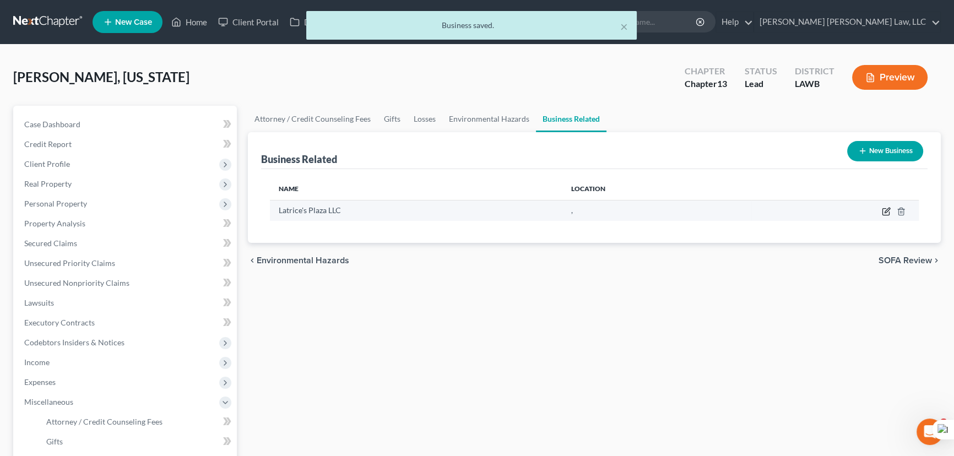
click at [887, 209] on icon "button" at bounding box center [886, 211] width 9 height 9
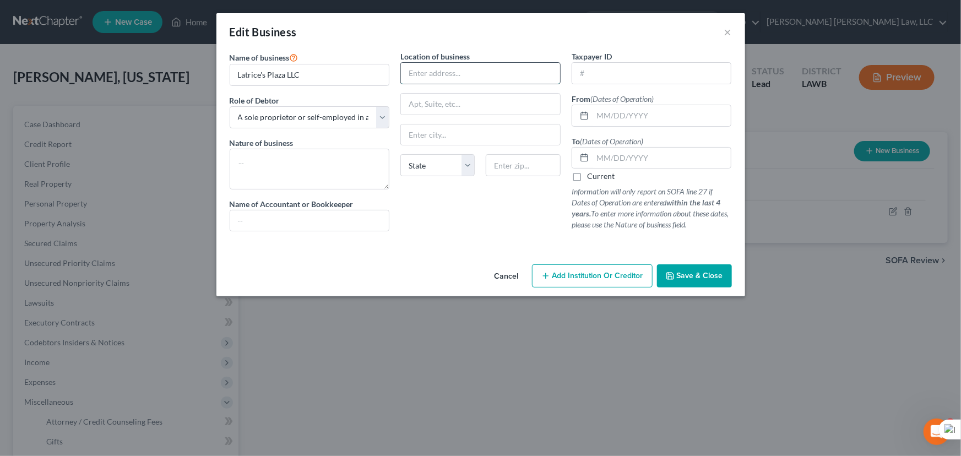
click at [472, 76] on input "text" at bounding box center [480, 73] width 159 height 21
click at [460, 126] on input "text" at bounding box center [480, 134] width 159 height 21
click at [700, 275] on span "Save & Close" at bounding box center [700, 275] width 46 height 9
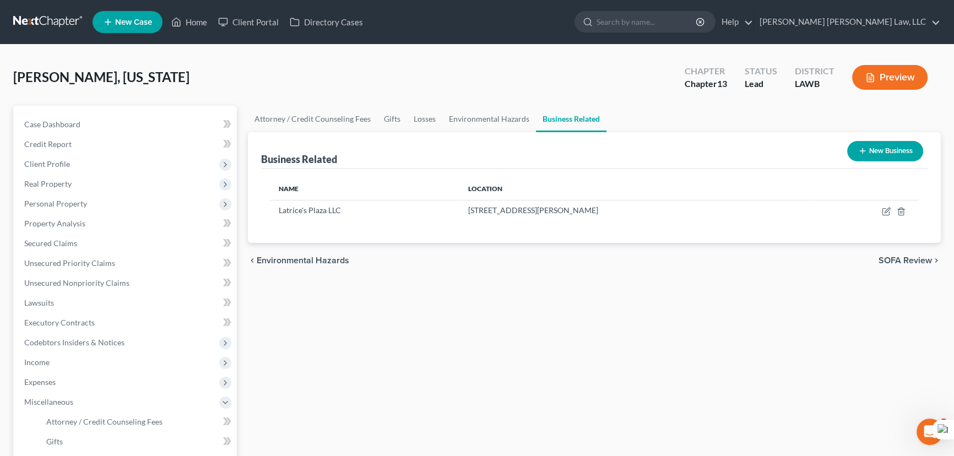
drag, startPoint x: 21, startPoint y: 23, endPoint x: 318, endPoint y: 64, distance: 299.6
click at [21, 23] on link at bounding box center [48, 22] width 70 height 20
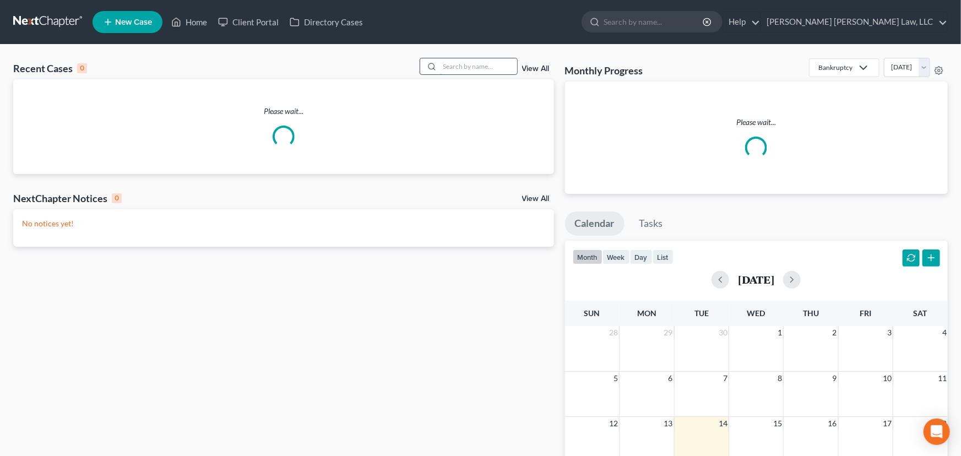
click at [451, 68] on input "search" at bounding box center [478, 66] width 77 height 16
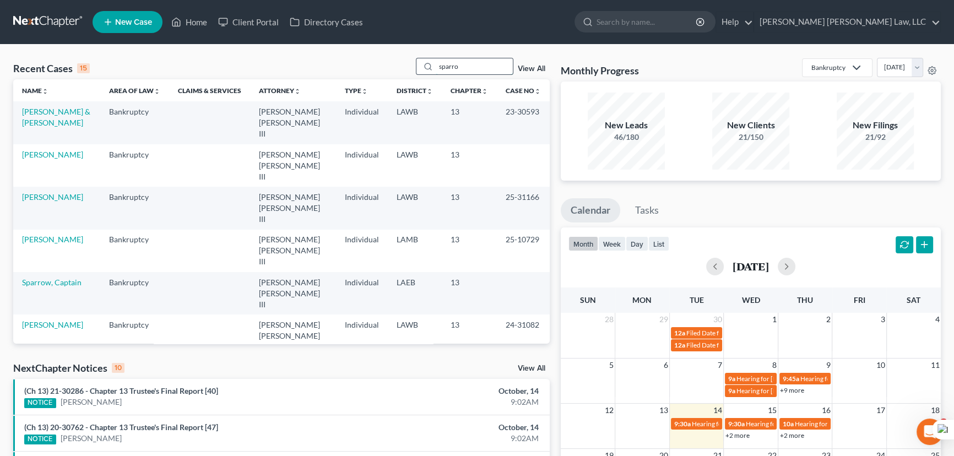
type input "sparrow"
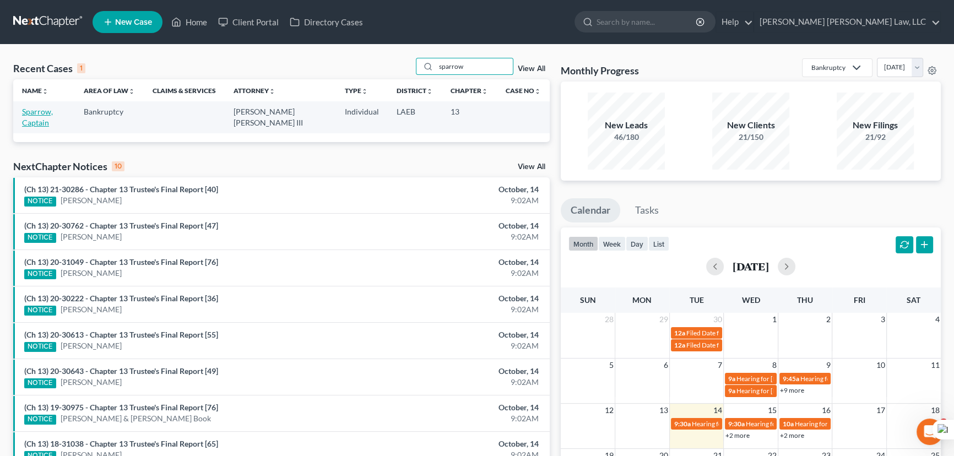
click at [53, 113] on link "Sparrow, Captain" at bounding box center [37, 117] width 31 height 20
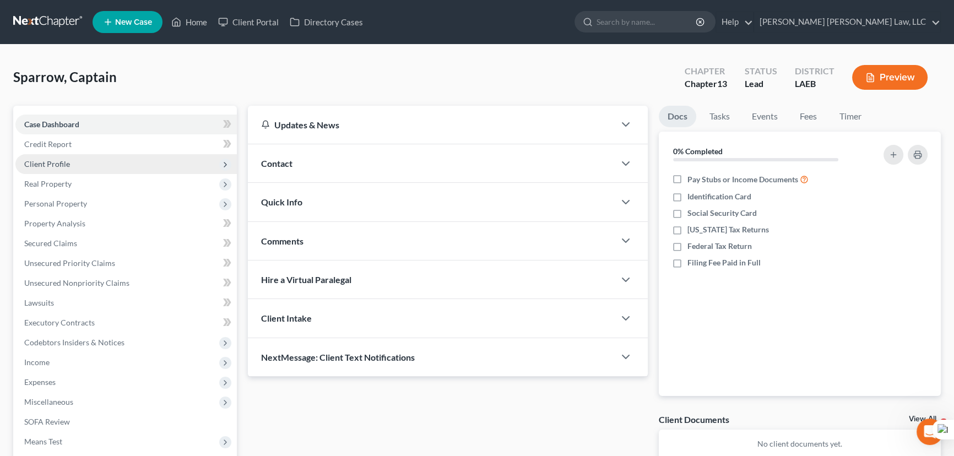
click at [108, 165] on span "Client Profile" at bounding box center [125, 164] width 221 height 20
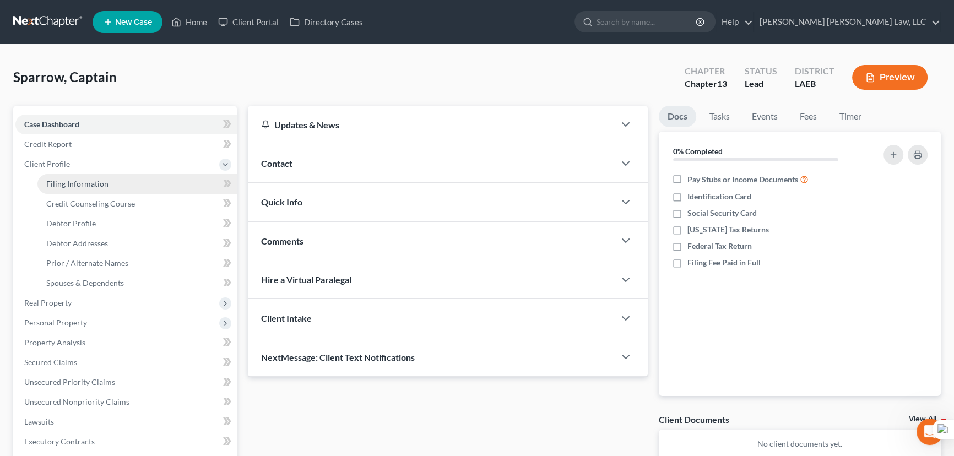
click at [109, 174] on link "Filing Information" at bounding box center [136, 184] width 199 height 20
select select "1"
select select "0"
select select "3"
select select "19"
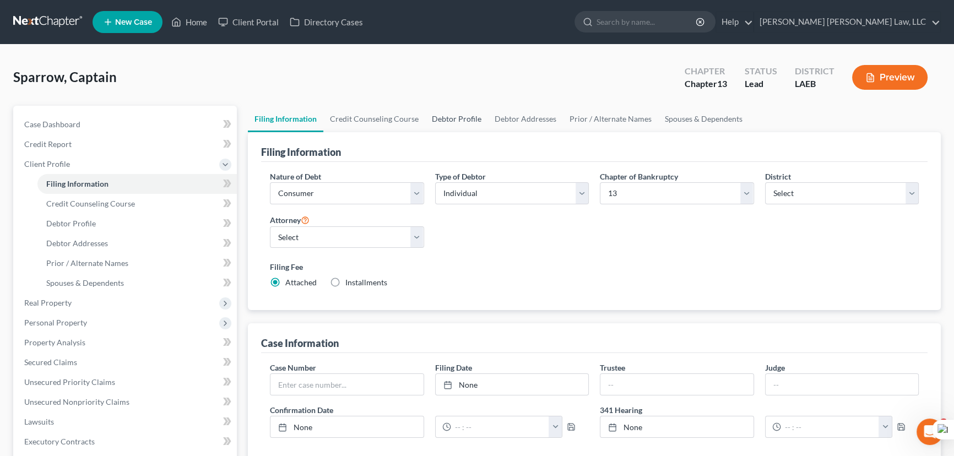
click at [426, 110] on link "Debtor Profile" at bounding box center [456, 119] width 63 height 26
select select "0"
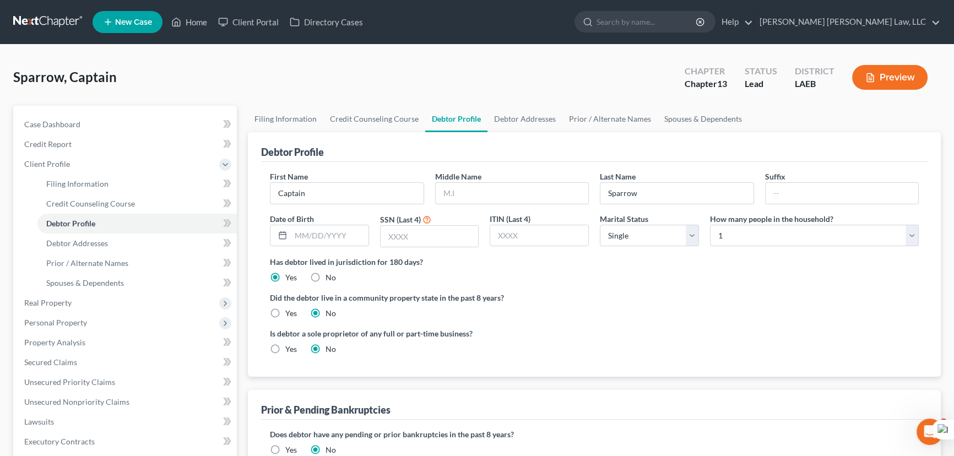
drag, startPoint x: 31, startPoint y: 39, endPoint x: 35, endPoint y: 28, distance: 11.9
click at [31, 39] on nav "Home New Case Client Portal Directory Cases E. Orum Young Law, LLC madison.f@eo…" at bounding box center [477, 22] width 954 height 44
click at [37, 26] on link at bounding box center [48, 22] width 70 height 20
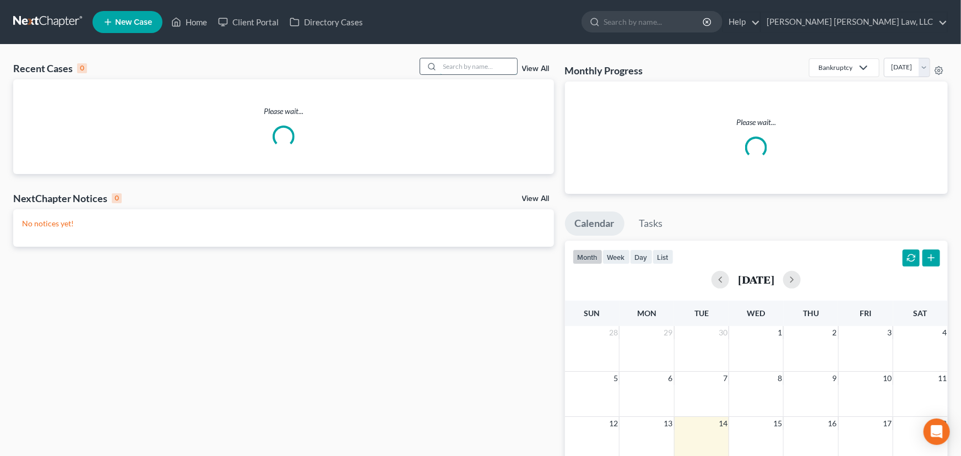
click at [471, 61] on input "search" at bounding box center [478, 66] width 77 height 16
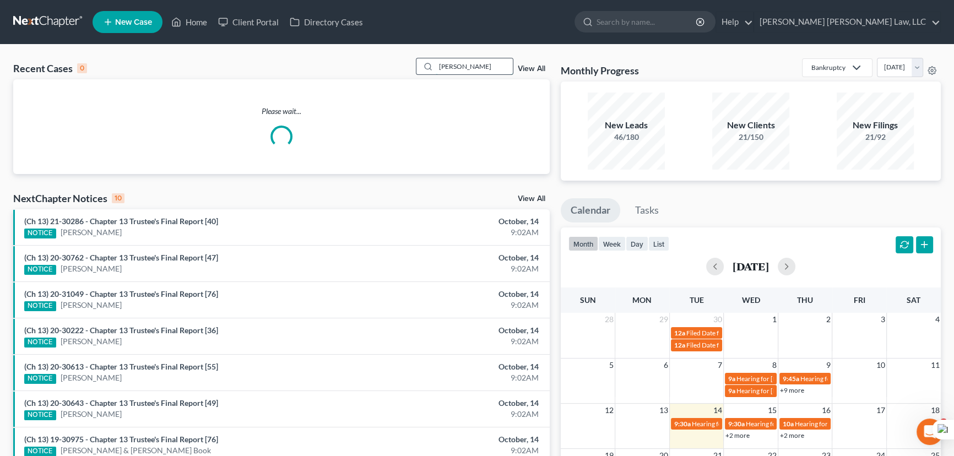
type input "[PERSON_NAME]"
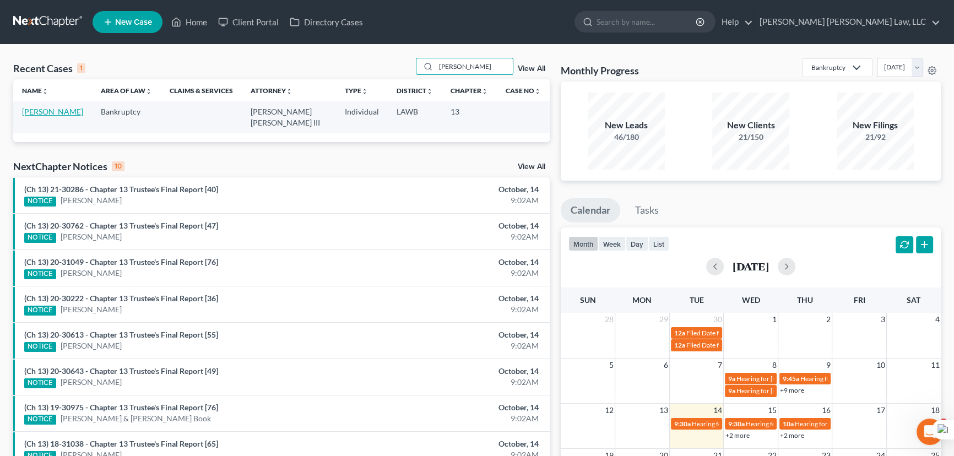
click at [58, 110] on link "[PERSON_NAME]" at bounding box center [52, 111] width 61 height 9
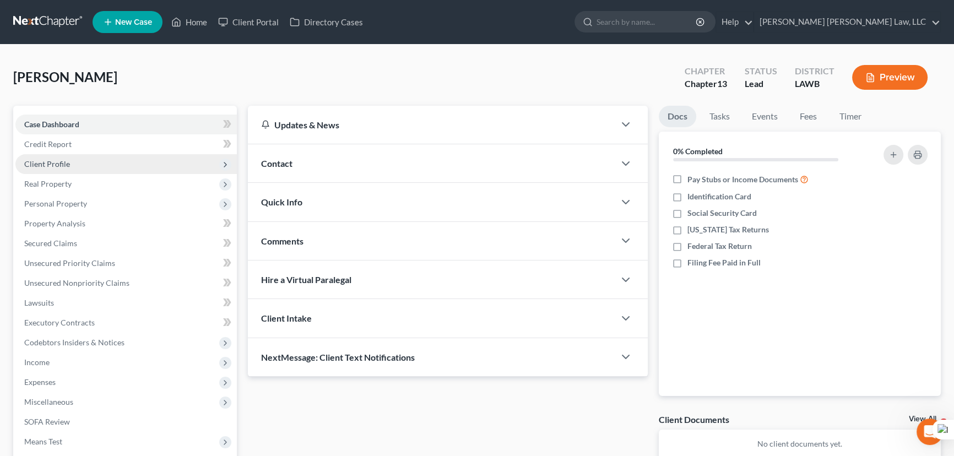
click at [75, 157] on span "Client Profile" at bounding box center [125, 164] width 221 height 20
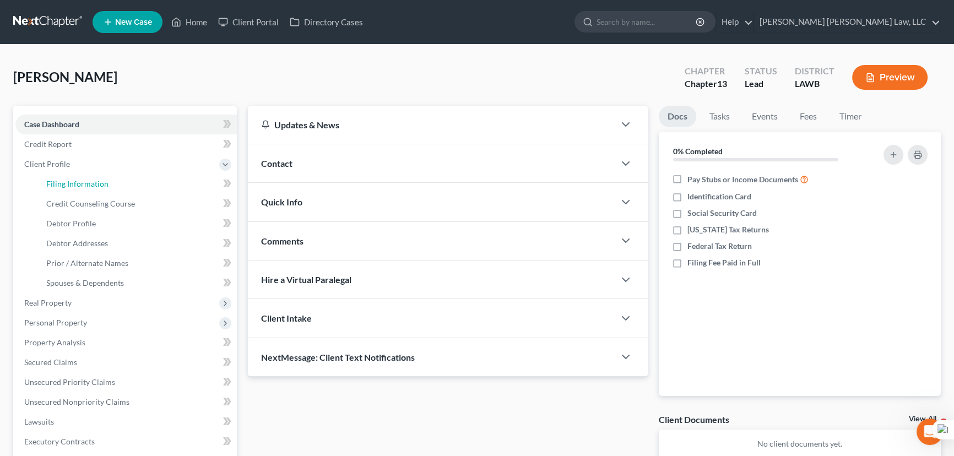
click at [74, 177] on link "Filing Information" at bounding box center [136, 184] width 199 height 20
select select "1"
select select "0"
select select "3"
select select "19"
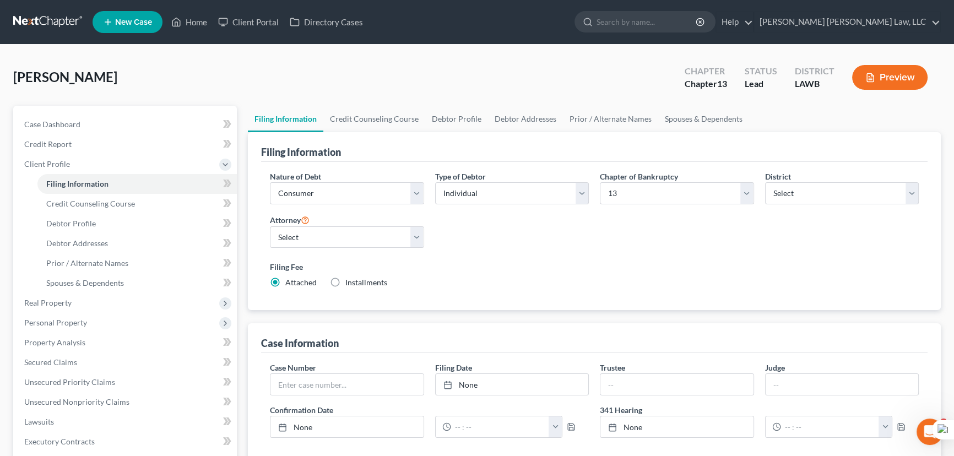
click at [319, 106] on link "Filing Information" at bounding box center [285, 119] width 75 height 26
click at [346, 111] on link "Credit Counseling Course" at bounding box center [374, 119] width 102 height 26
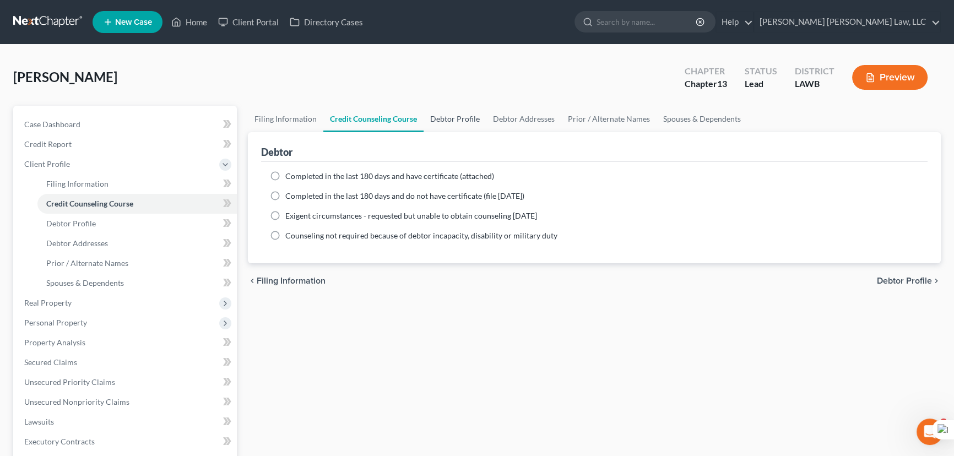
click at [447, 111] on link "Debtor Profile" at bounding box center [454, 119] width 63 height 26
select select "0"
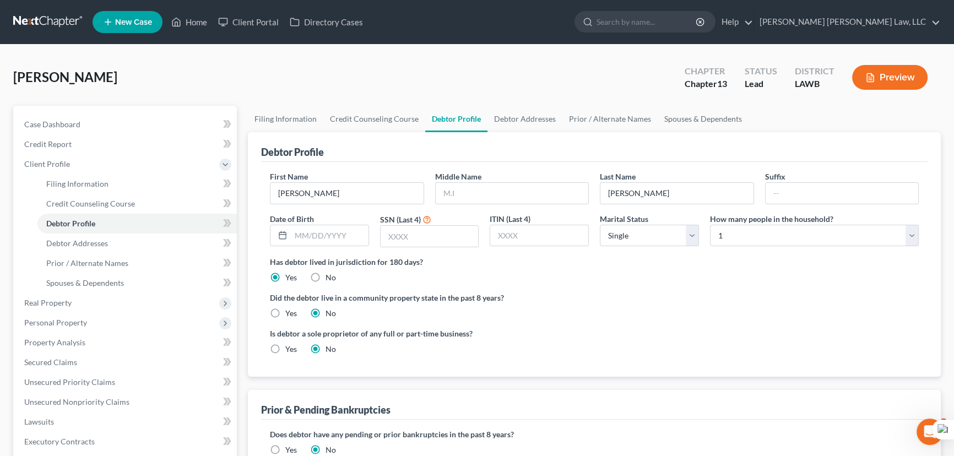
click at [56, 14] on link at bounding box center [48, 22] width 70 height 20
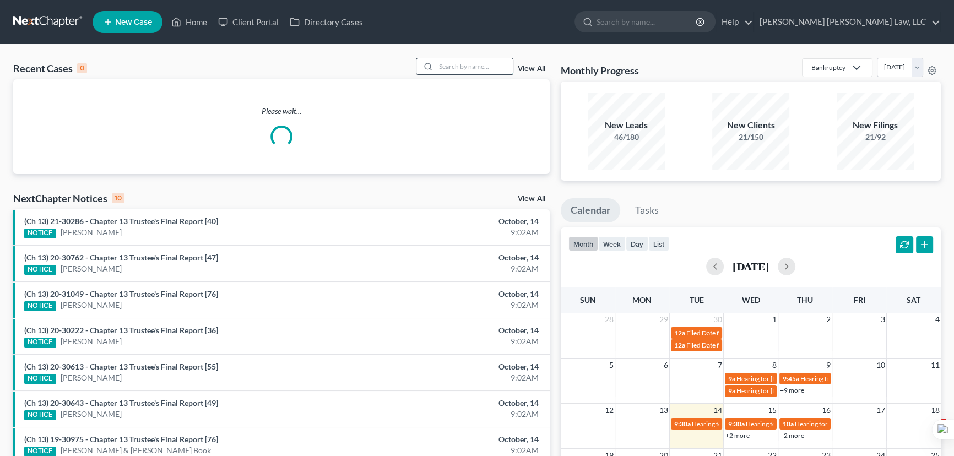
click at [481, 68] on input "search" at bounding box center [474, 66] width 77 height 16
type input "[PERSON_NAME]"
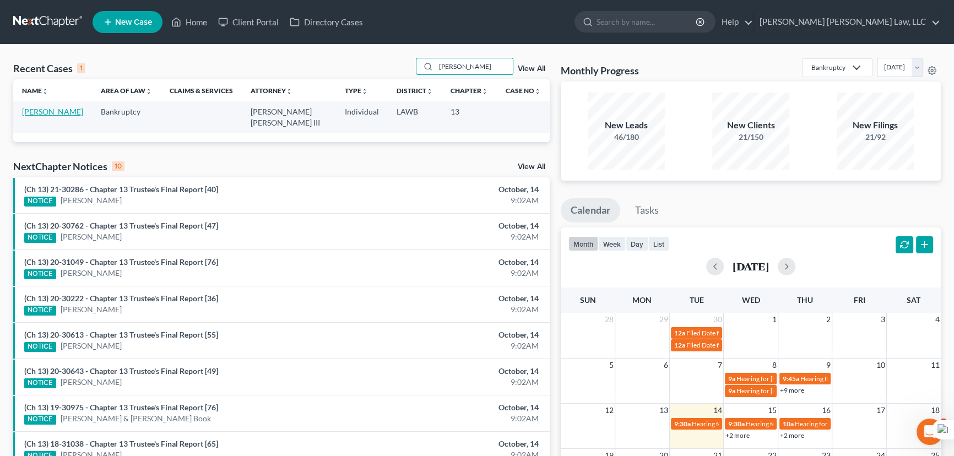
click at [50, 111] on link "[PERSON_NAME]" at bounding box center [52, 111] width 61 height 9
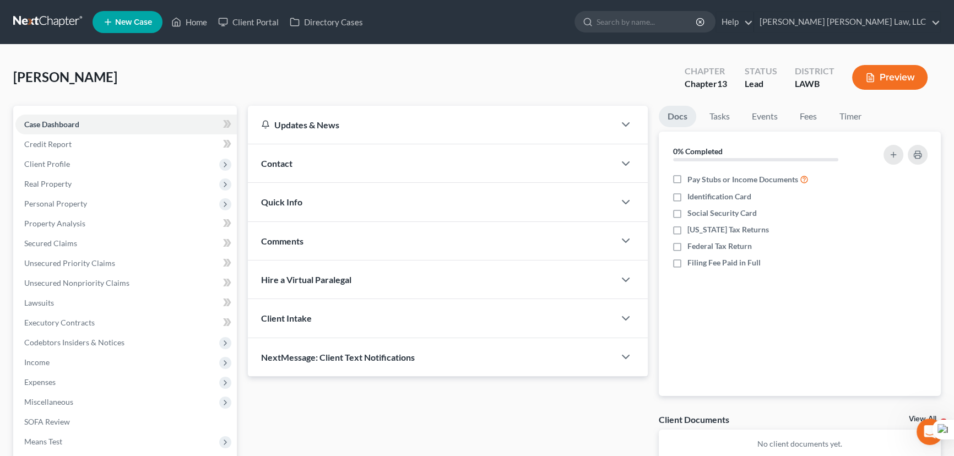
click at [418, 56] on div "[PERSON_NAME] Upgraded Chapter Chapter 13 Status Lead District LAWB Preview Pet…" at bounding box center [477, 315] width 954 height 541
click at [71, 161] on span "Client Profile" at bounding box center [125, 164] width 221 height 20
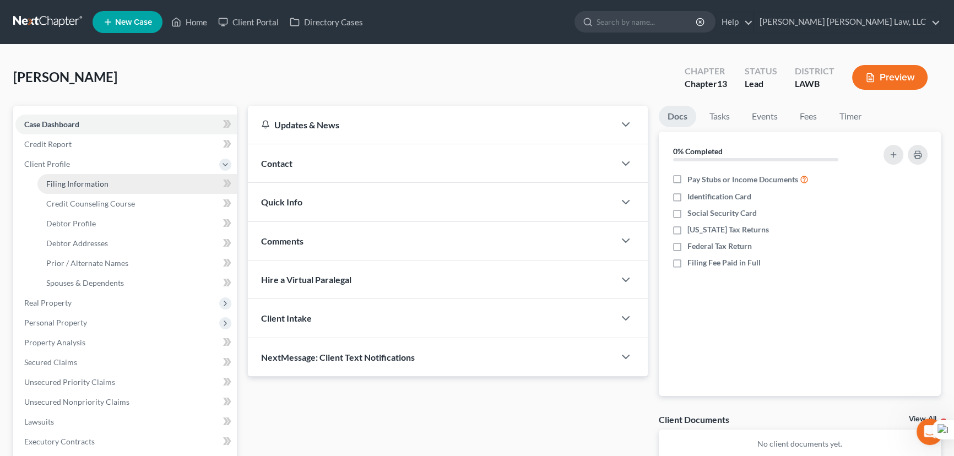
click at [77, 181] on span "Filing Information" at bounding box center [77, 183] width 62 height 9
select select "1"
select select "0"
select select "3"
select select "19"
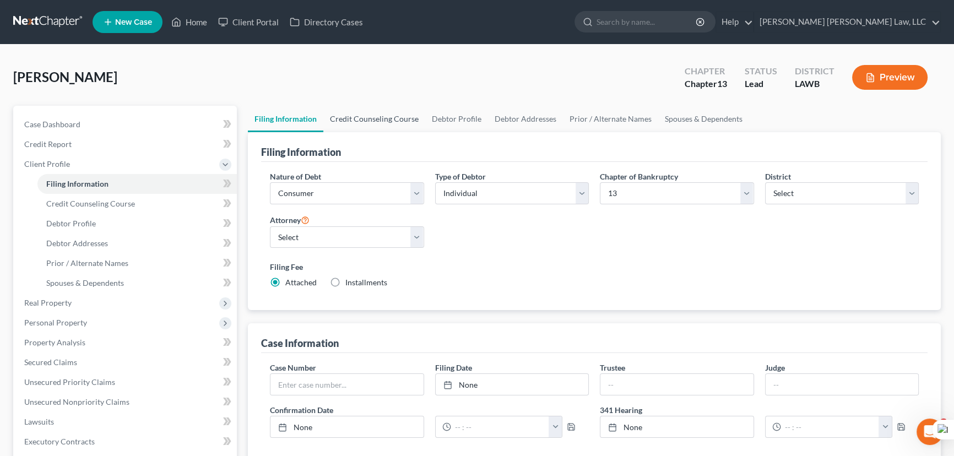
drag, startPoint x: 369, startPoint y: 97, endPoint x: 369, endPoint y: 109, distance: 12.1
click at [369, 97] on div "Carlson, Jeffrey Upgraded Chapter Chapter 13 Status Lead District LAWB Preview" at bounding box center [476, 82] width 927 height 48
click at [479, 115] on link "Debtor Profile" at bounding box center [456, 119] width 63 height 26
select select "0"
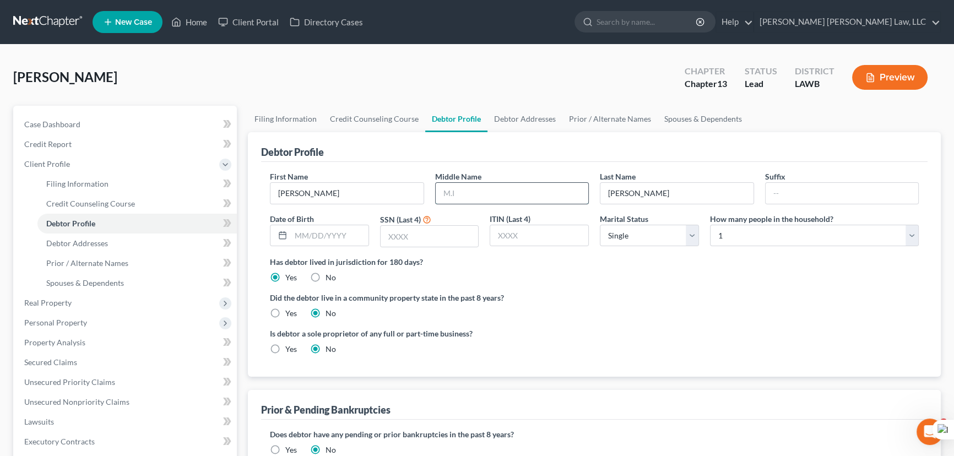
click at [481, 186] on input "text" at bounding box center [512, 193] width 153 height 21
type input "M"
click at [325, 235] on input "text" at bounding box center [330, 235] width 78 height 21
type input "12/12/1960"
click at [418, 235] on input "text" at bounding box center [429, 236] width 98 height 21
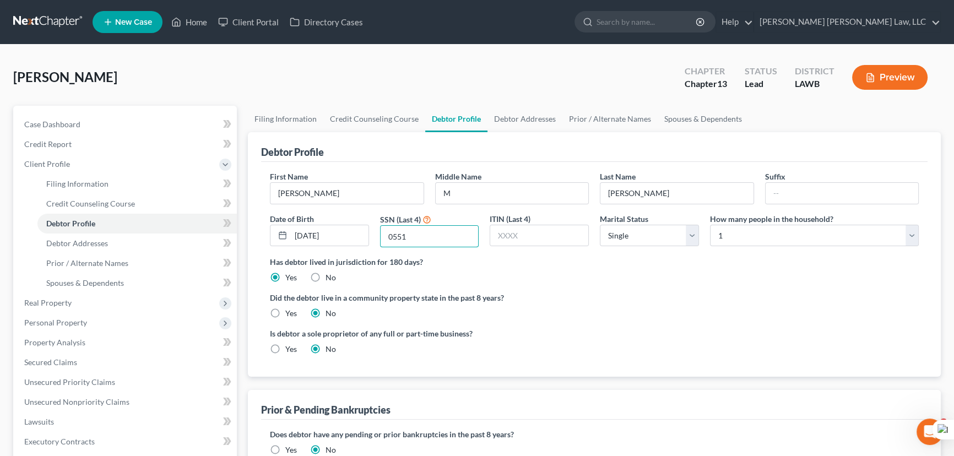
type input "0551"
click at [285, 311] on label "Yes" at bounding box center [291, 313] width 12 height 11
click at [290, 311] on input "Yes" at bounding box center [293, 311] width 7 height 7
radio input "true"
radio input "false"
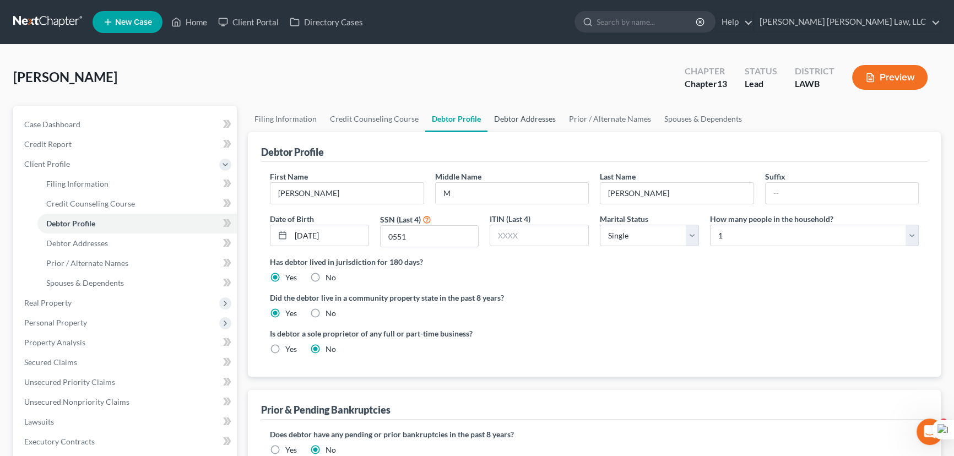
click at [509, 107] on link "Debtor Addresses" at bounding box center [524, 119] width 75 height 26
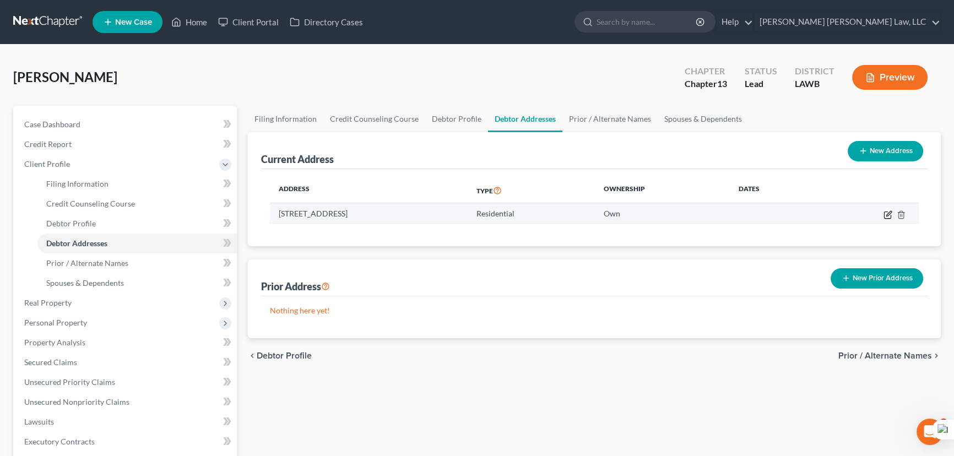
click at [890, 214] on icon "button" at bounding box center [887, 214] width 9 height 9
select select "19"
select select "0"
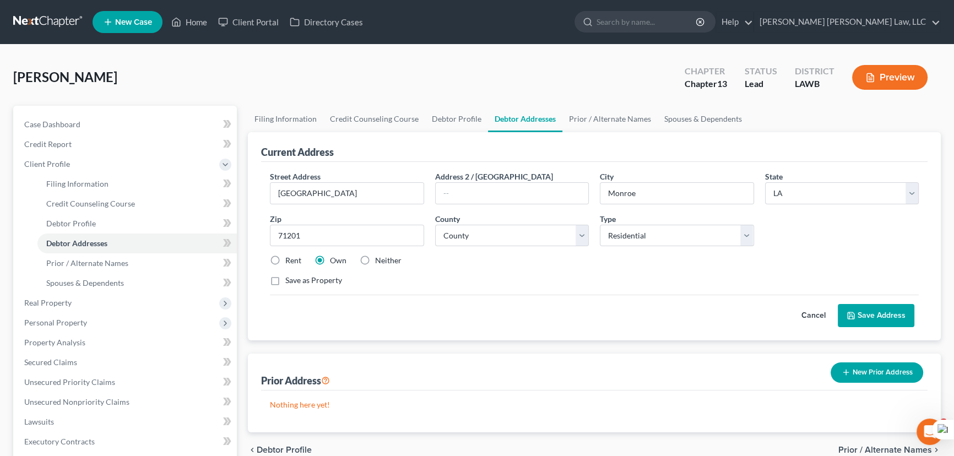
click at [285, 280] on label "Save as Property" at bounding box center [313, 280] width 57 height 11
click at [290, 280] on input "Save as Property" at bounding box center [293, 278] width 7 height 7
checkbox input "true"
click at [897, 319] on button "Save Address" at bounding box center [875, 315] width 77 height 23
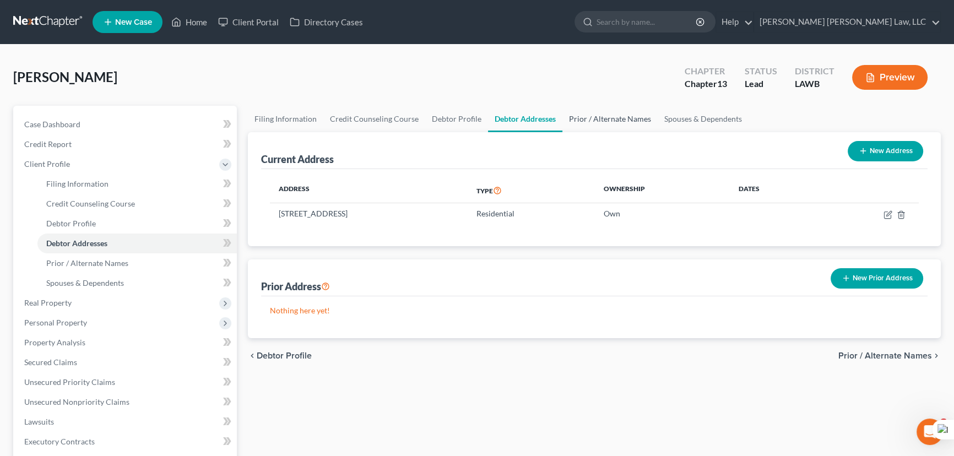
drag, startPoint x: 589, startPoint y: 118, endPoint x: 413, endPoint y: 100, distance: 176.6
click at [589, 118] on link "Prior / Alternate Names" at bounding box center [609, 119] width 95 height 26
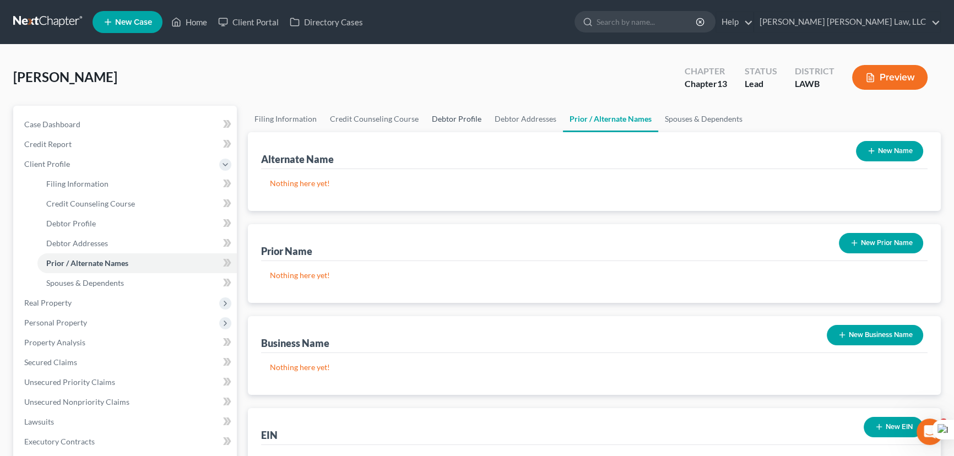
click at [462, 113] on link "Debtor Profile" at bounding box center [456, 119] width 63 height 26
select select "0"
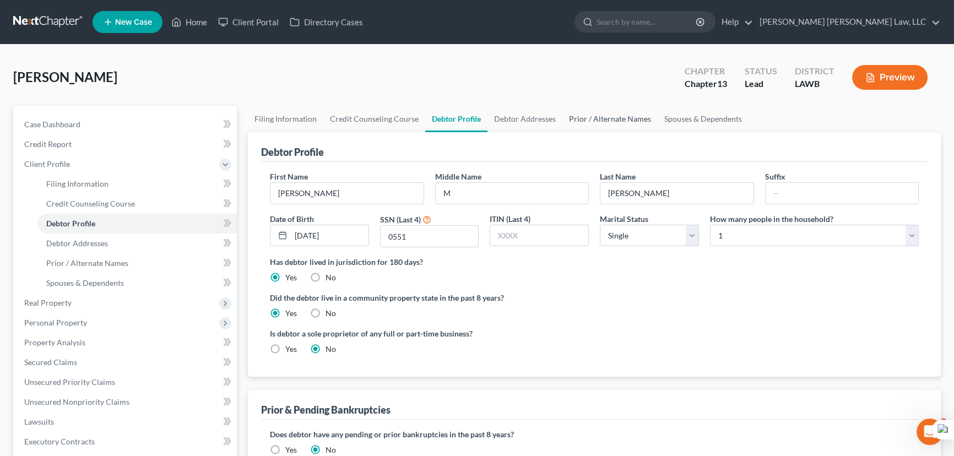
click at [573, 118] on link "Prior / Alternate Names" at bounding box center [609, 119] width 95 height 26
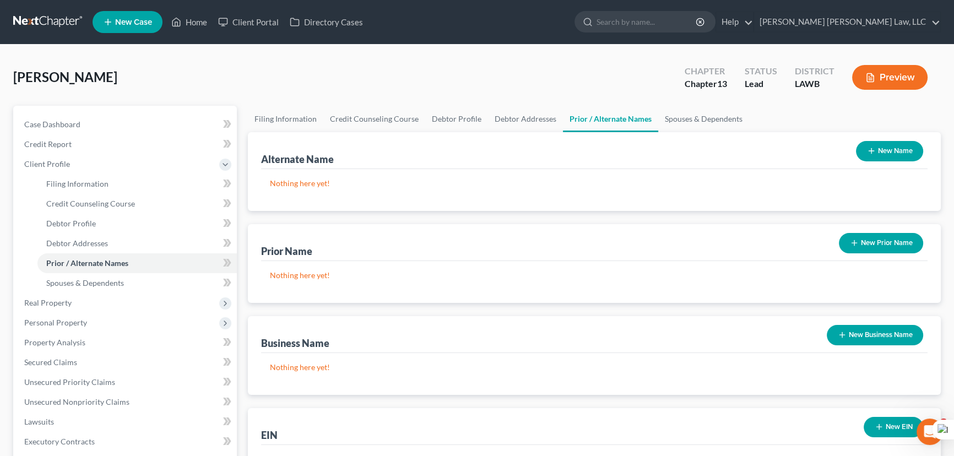
click at [913, 149] on button "New Name" at bounding box center [889, 151] width 67 height 20
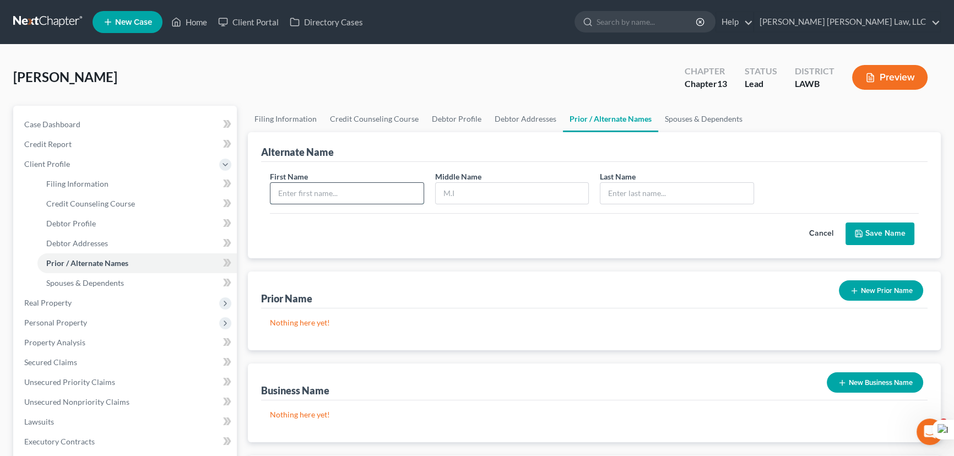
click at [386, 198] on input "text" at bounding box center [346, 193] width 153 height 21
drag, startPoint x: 387, startPoint y: 187, endPoint x: 415, endPoint y: 175, distance: 31.3
click at [415, 175] on div "First Name Jeffre" at bounding box center [346, 188] width 165 height 34
click at [359, 196] on input "Jeffre" at bounding box center [346, 193] width 153 height 21
type input "Jeffrey"
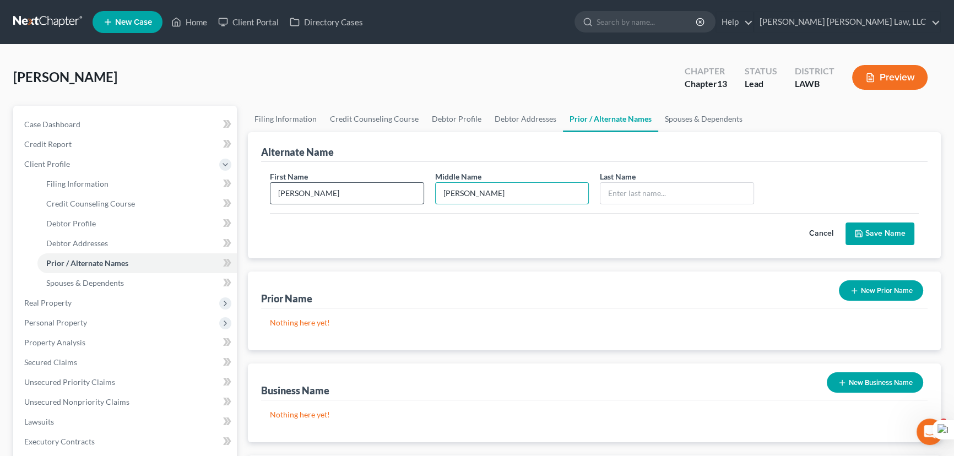
type input "Michael"
type input "Carlson"
click at [896, 227] on button "Save Name" at bounding box center [879, 233] width 69 height 23
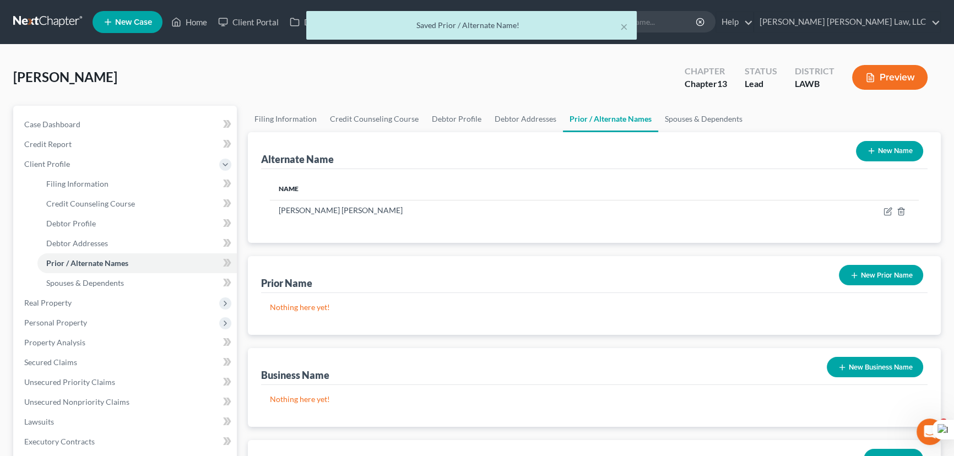
click at [903, 144] on button "New Name" at bounding box center [889, 151] width 67 height 20
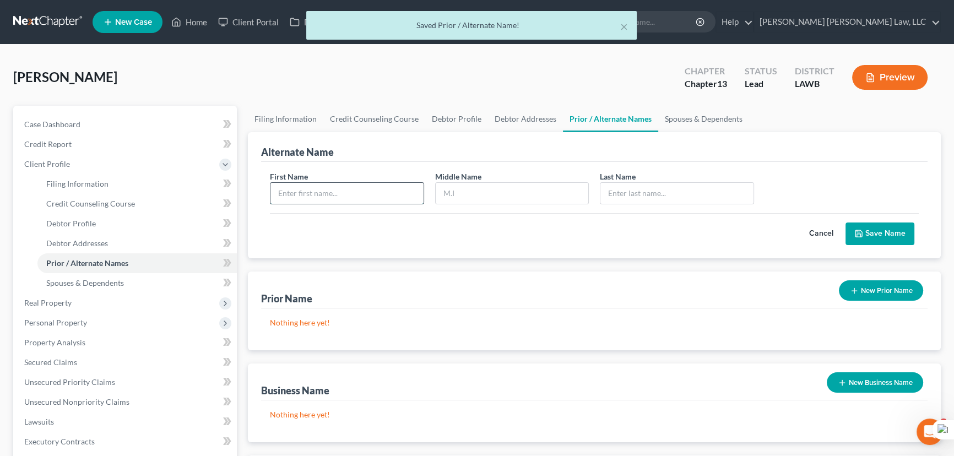
click at [378, 187] on input "text" at bounding box center [346, 193] width 153 height 21
type input "Jeffrey"
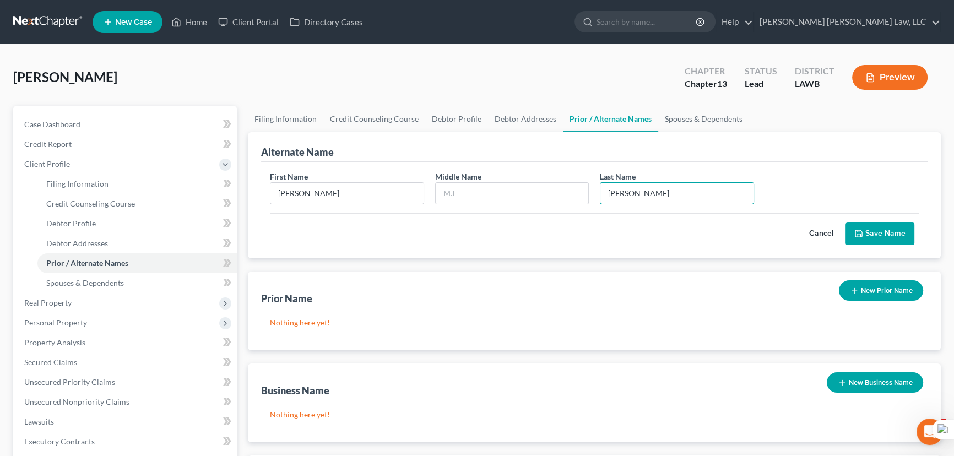
type input "Carlson"
click at [878, 213] on div "Cancel Save Name" at bounding box center [594, 229] width 649 height 32
click at [881, 231] on button "Save Name" at bounding box center [879, 233] width 69 height 23
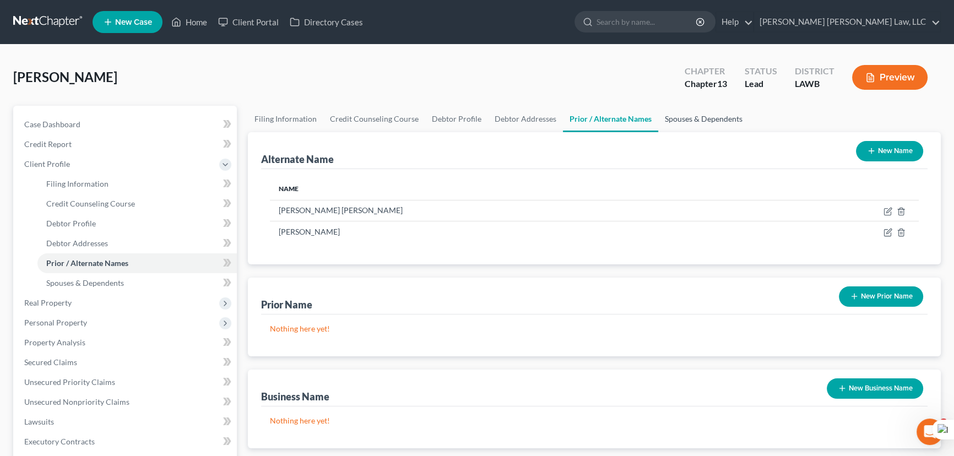
click at [667, 121] on link "Spouses & Dependents" at bounding box center [703, 119] width 91 height 26
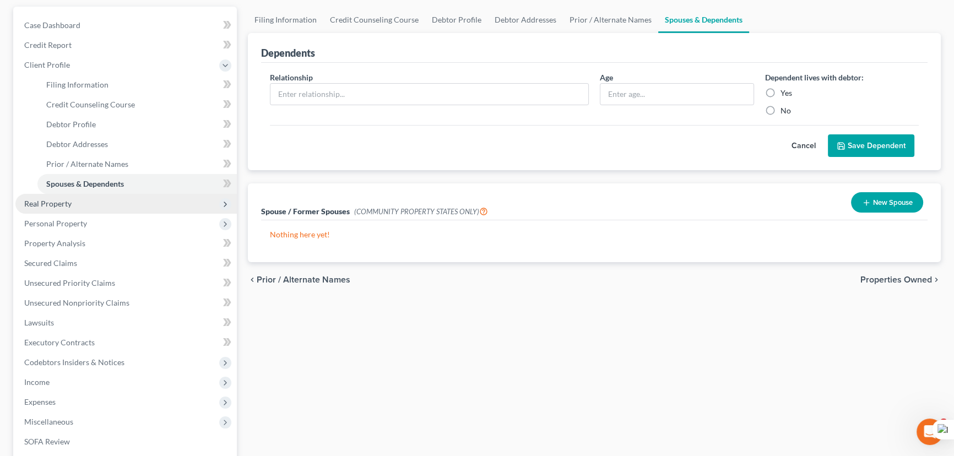
scroll to position [100, 0]
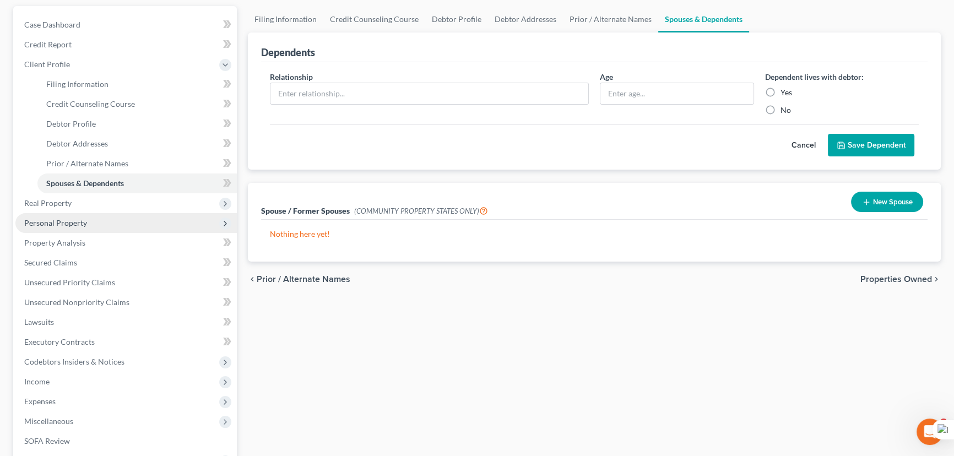
click at [131, 219] on span "Personal Property" at bounding box center [125, 223] width 221 height 20
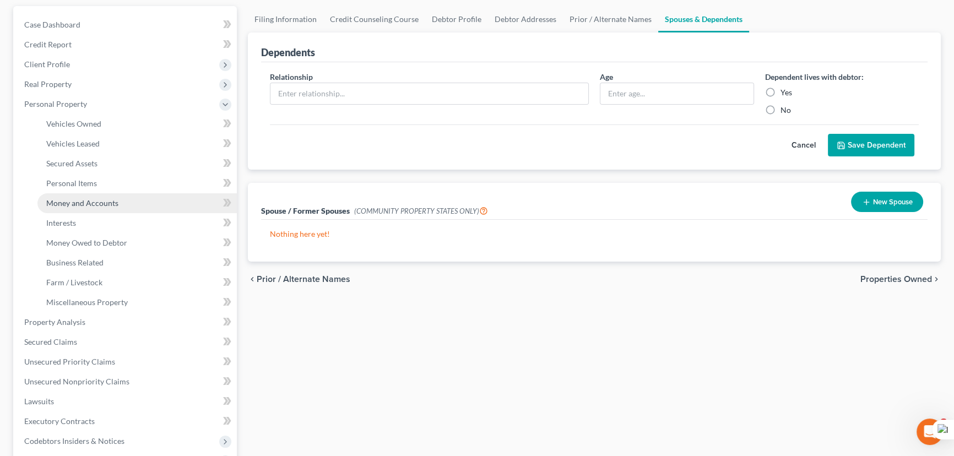
click at [126, 204] on link "Money and Accounts" at bounding box center [136, 203] width 199 height 20
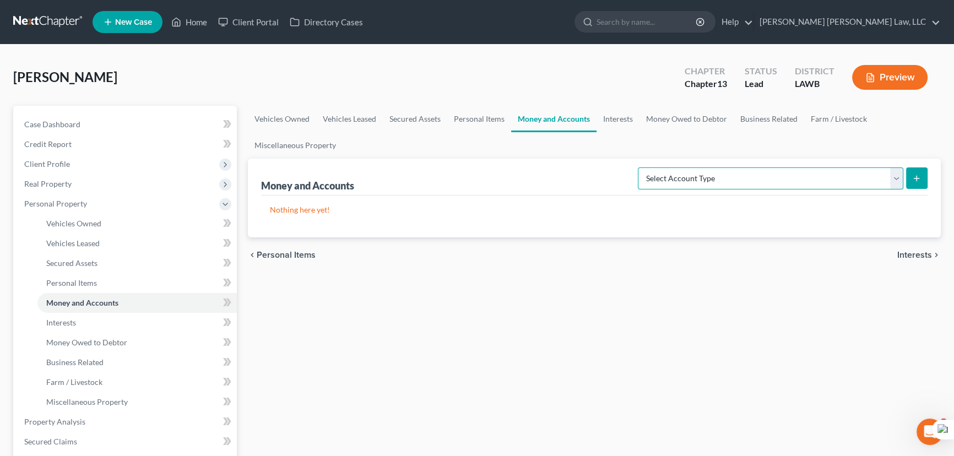
drag, startPoint x: 831, startPoint y: 181, endPoint x: 827, endPoint y: 186, distance: 6.6
click at [831, 181] on select "Select Account Type Brokerage (A/B: 18, SOFA: 20) Cash on Hand (A/B: 16) Certif…" at bounding box center [770, 178] width 265 height 22
select select "checking"
click at [641, 167] on select "Select Account Type Brokerage (A/B: 18, SOFA: 20) Cash on Hand (A/B: 16) Certif…" at bounding box center [770, 178] width 265 height 22
click at [917, 178] on line "submit" at bounding box center [916, 178] width 5 height 0
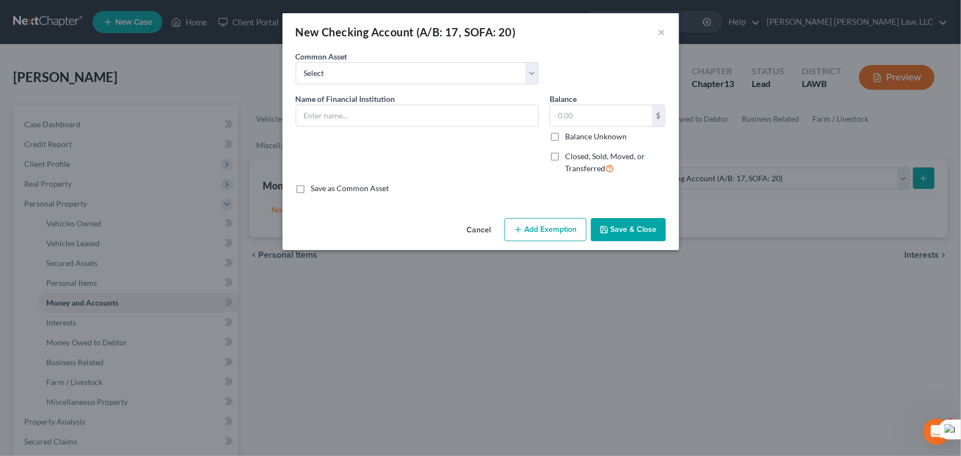
click at [400, 86] on div "Common Asset Select Current Bank Sevenfold Credit Union Apple Cash First Horizo…" at bounding box center [480, 72] width 381 height 42
click at [404, 77] on select "Select Current Bank Sevenfold Credit Union Apple Cash First Horizon Bank Centri…" at bounding box center [417, 73] width 243 height 22
select select "10"
click at [296, 62] on select "Select Current Bank Sevenfold Credit Union Apple Cash First Horizon Bank Centri…" at bounding box center [417, 73] width 243 height 22
type input "Chase Bank"
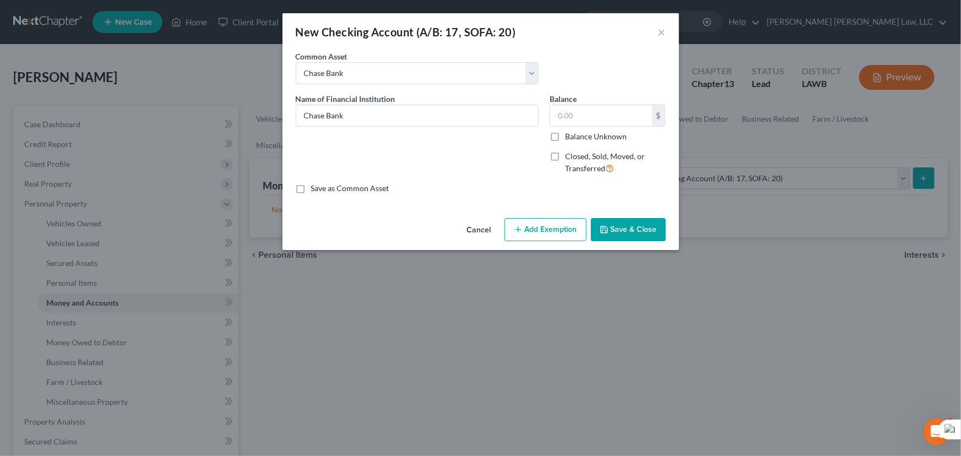
click at [618, 229] on button "Save & Close" at bounding box center [628, 229] width 75 height 23
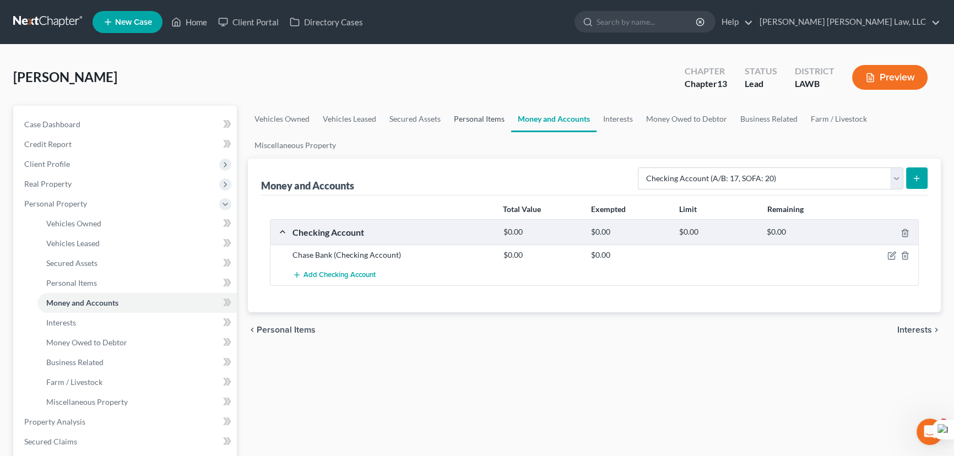
click at [471, 116] on link "Personal Items" at bounding box center [479, 119] width 64 height 26
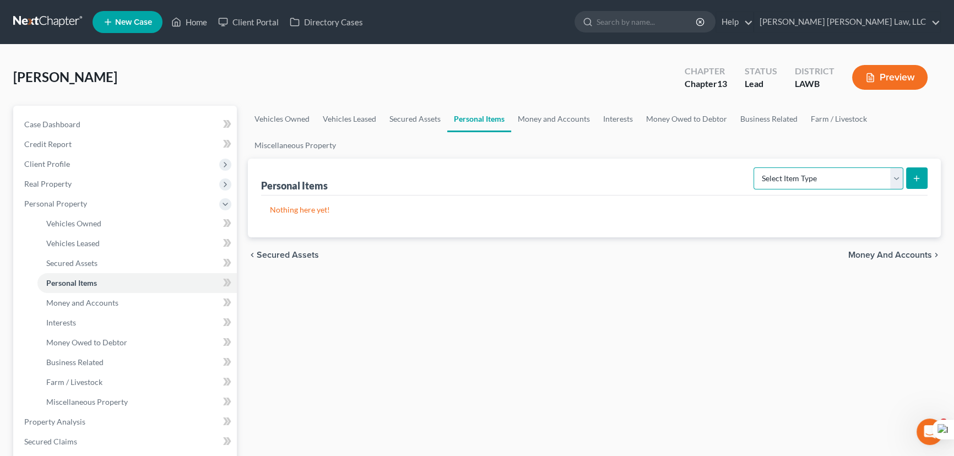
drag, startPoint x: 805, startPoint y: 180, endPoint x: 809, endPoint y: 186, distance: 7.5
click at [805, 180] on select "Select Item Type Clothing (A/B: 11) Collectibles Of Value (A/B: 8) Electronics …" at bounding box center [828, 178] width 150 height 22
select select "clothing"
click at [755, 167] on select "Select Item Type Clothing (A/B: 11) Collectibles Of Value (A/B: 8) Electronics …" at bounding box center [828, 178] width 150 height 22
click at [920, 175] on icon "submit" at bounding box center [916, 178] width 9 height 9
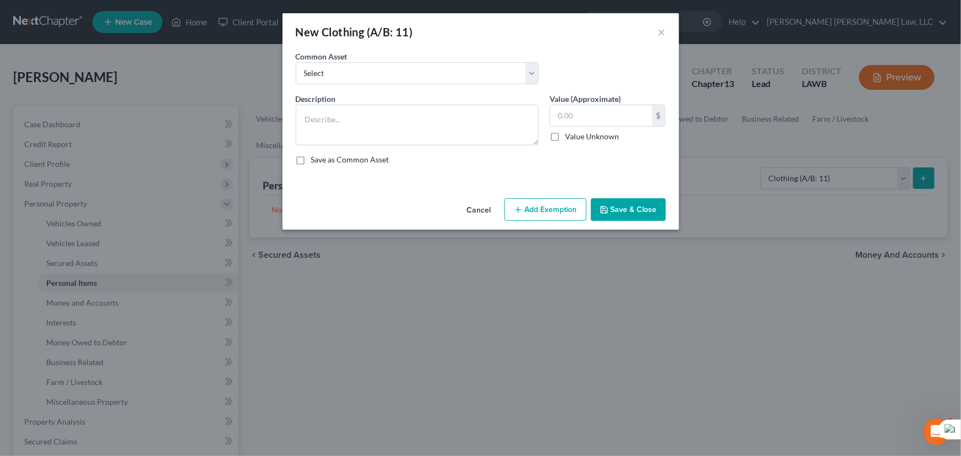
click at [351, 86] on div "Common Asset Select Clothes Clothes" at bounding box center [480, 72] width 381 height 42
drag, startPoint x: 355, startPoint y: 72, endPoint x: 355, endPoint y: 80, distance: 8.8
click at [355, 72] on select "Select Clothes Clothes" at bounding box center [417, 73] width 243 height 22
select select "0"
click at [296, 62] on select "Select Clothes Clothes" at bounding box center [417, 73] width 243 height 22
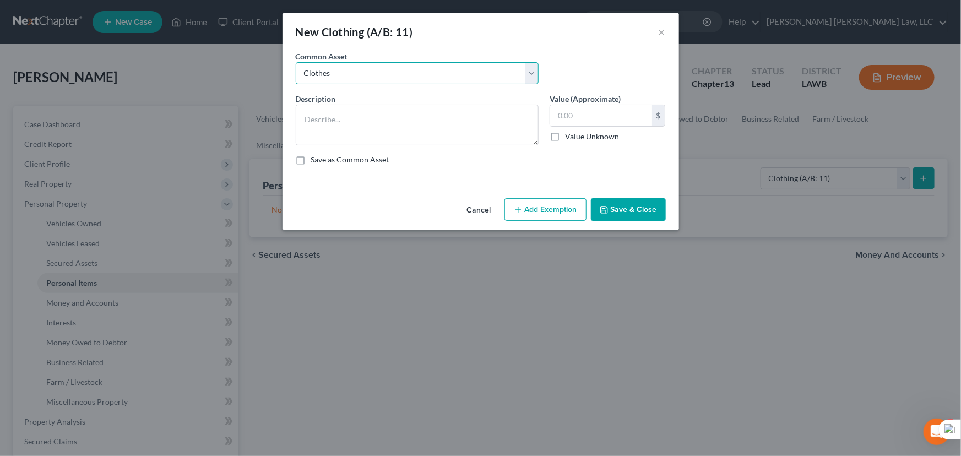
type textarea "Clothes"
type input "300.00"
click at [546, 206] on button "Add Exemption" at bounding box center [545, 209] width 82 height 23
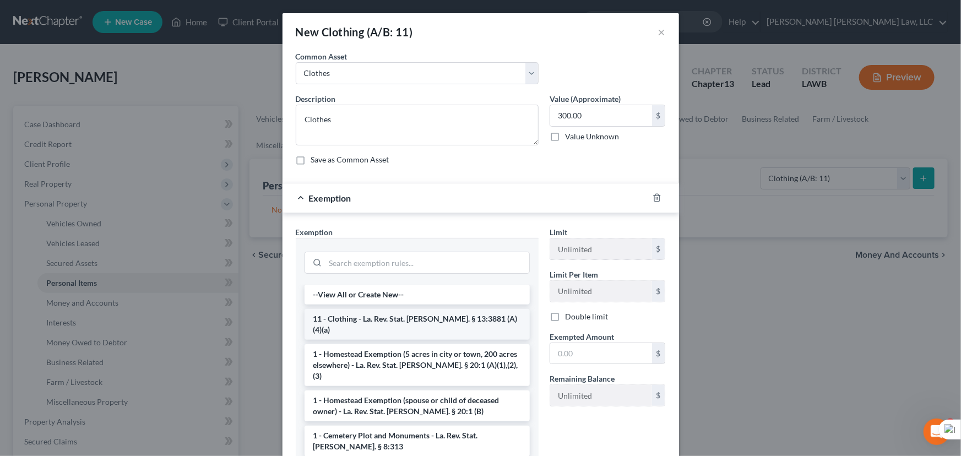
click at [404, 319] on li "11 - Clothing - La. Rev. Stat. Ann. § 13:3881 (A)(4)(a)" at bounding box center [416, 324] width 225 height 31
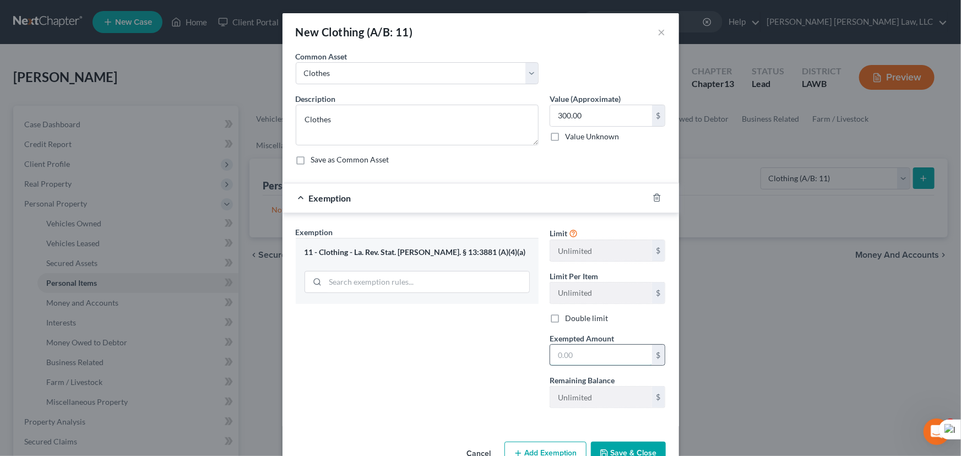
drag, startPoint x: 596, startPoint y: 352, endPoint x: 602, endPoint y: 354, distance: 6.8
click at [596, 352] on input "text" at bounding box center [601, 355] width 102 height 21
type input "300.00"
click at [631, 445] on button "Save & Close" at bounding box center [628, 453] width 75 height 23
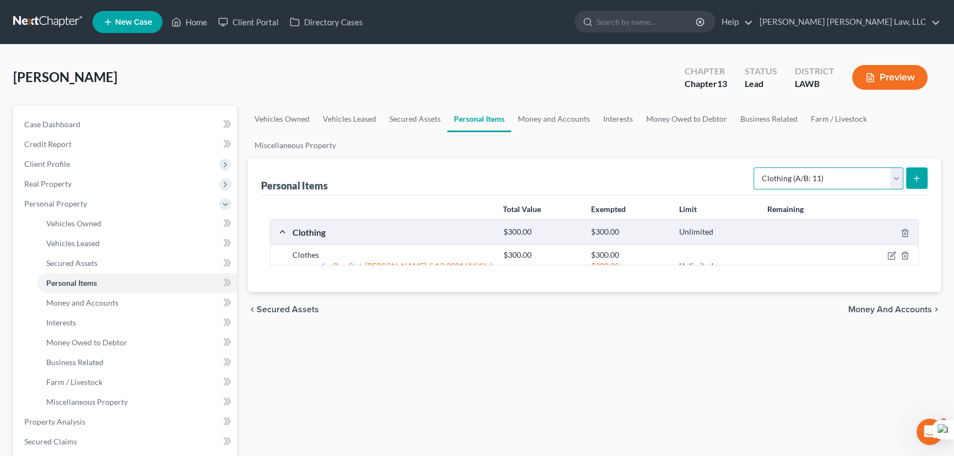
click at [817, 183] on select "Select Item Type Clothing (A/B: 11) Collectibles Of Value (A/B: 8) Electronics …" at bounding box center [828, 178] width 150 height 22
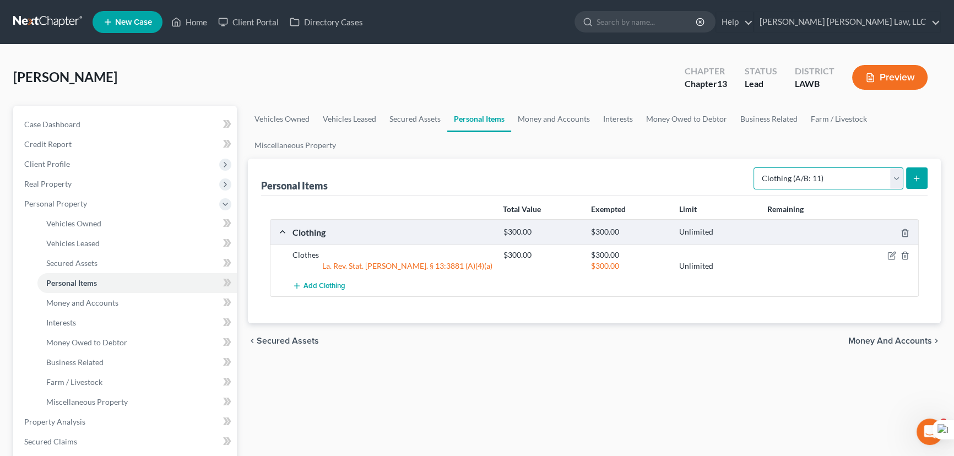
select select "household_goods"
click at [755, 167] on select "Select Item Type Clothing (A/B: 11) Collectibles Of Value (A/B: 8) Electronics …" at bounding box center [828, 178] width 150 height 22
click at [919, 169] on button "submit" at bounding box center [916, 177] width 21 height 21
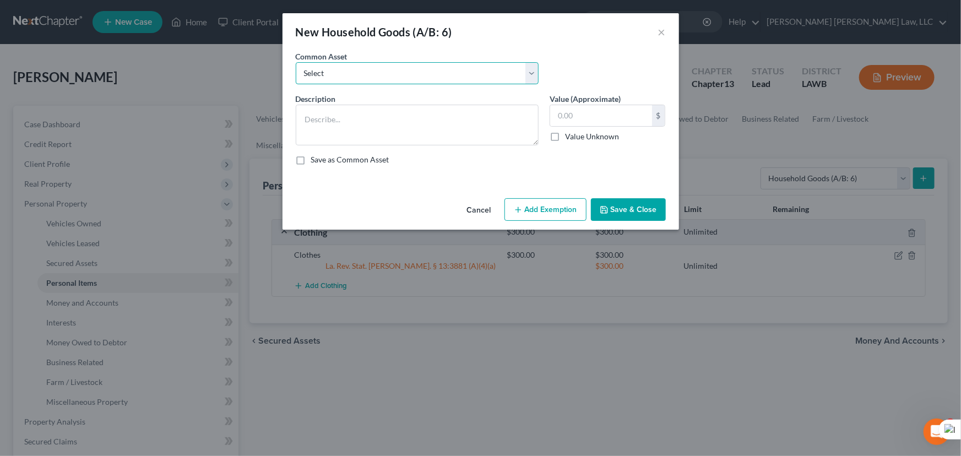
click at [463, 69] on select "Select Furniture Movables 2002 Chevy Tahoe 231,000 miles Movables Movables Mova…" at bounding box center [417, 73] width 243 height 22
select select "0"
click at [296, 62] on select "Select Furniture Movables 2002 Chevy Tahoe 231,000 miles Movables Movables Mova…" at bounding box center [417, 73] width 243 height 22
type textarea "Furniture"
type input "1,200.00"
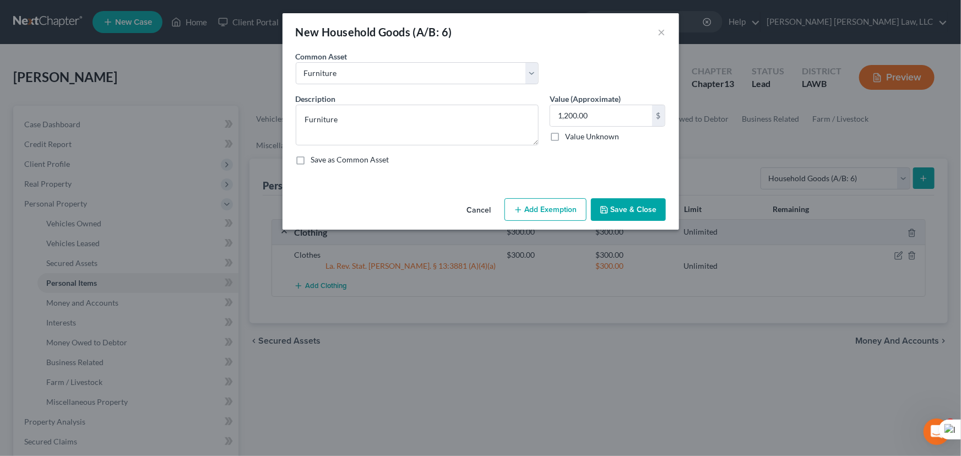
click at [560, 206] on button "Add Exemption" at bounding box center [545, 209] width 82 height 23
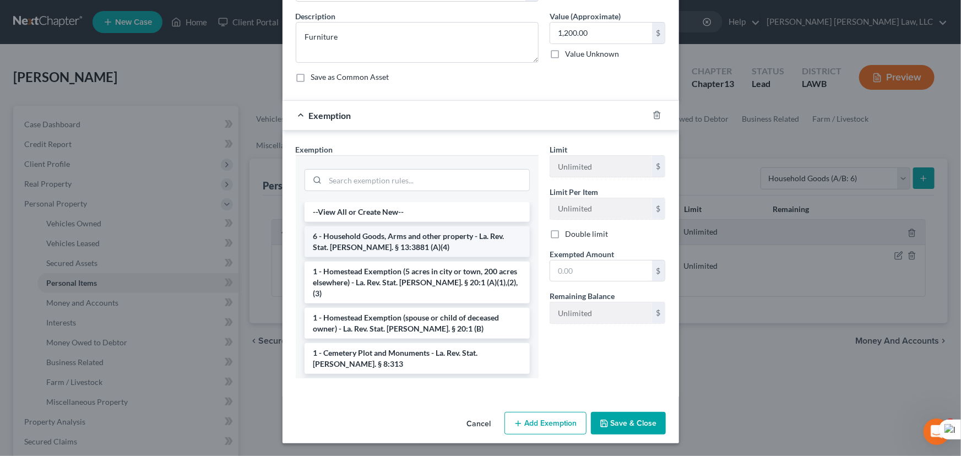
click at [382, 247] on li "6 - Household Goods, Arms and other property - La. Rev. Stat. Ann. § 13:3881 (A…" at bounding box center [416, 241] width 225 height 31
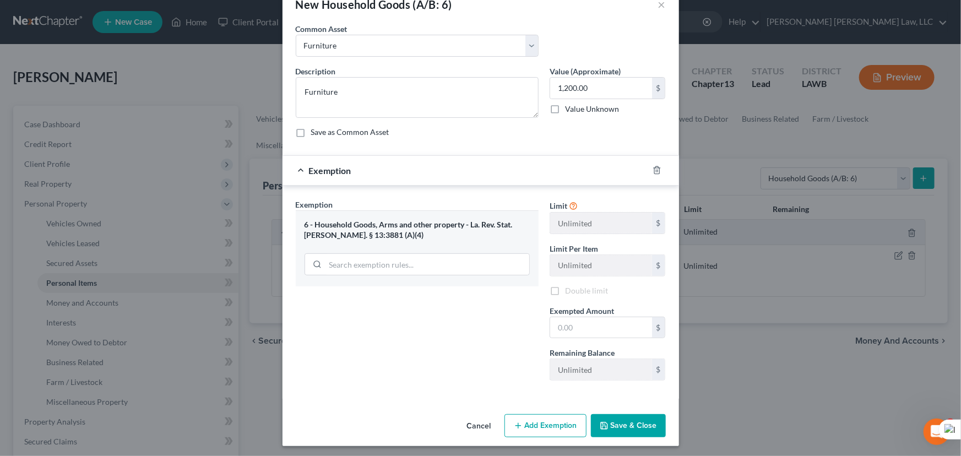
scroll to position [30, 0]
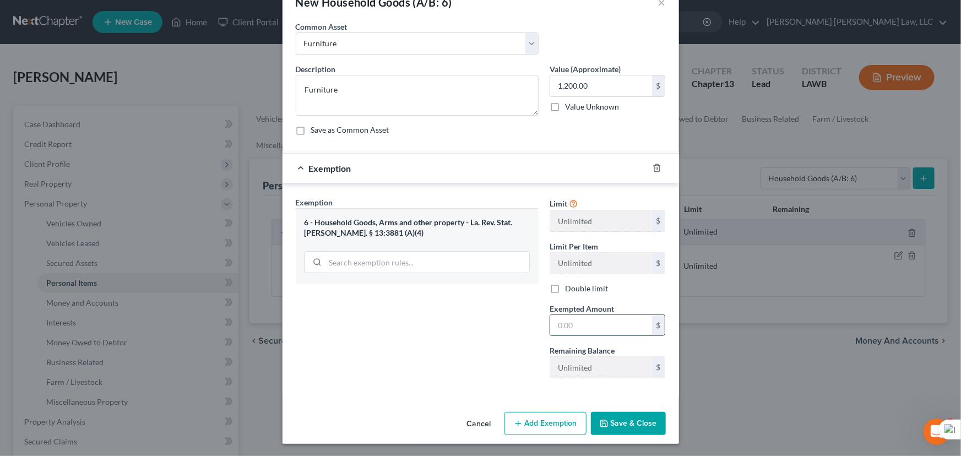
click at [589, 326] on input "text" at bounding box center [601, 325] width 102 height 21
type input "1,200.00"
click at [632, 419] on button "Save & Close" at bounding box center [628, 423] width 75 height 23
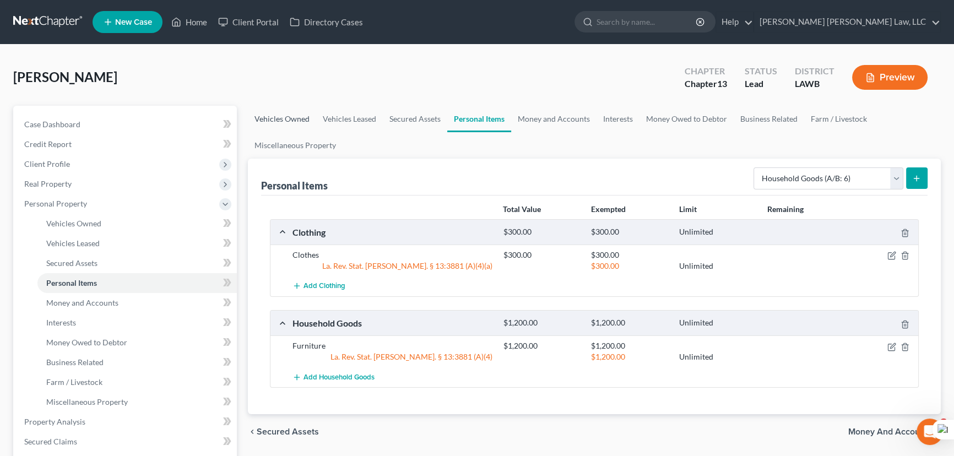
click at [298, 119] on link "Vehicles Owned" at bounding box center [282, 119] width 68 height 26
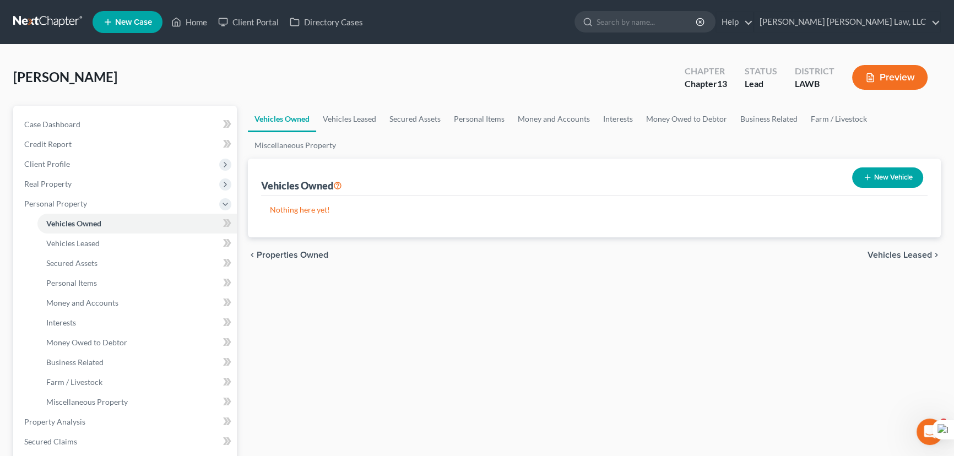
click at [855, 168] on button "New Vehicle" at bounding box center [887, 177] width 71 height 20
select select "0"
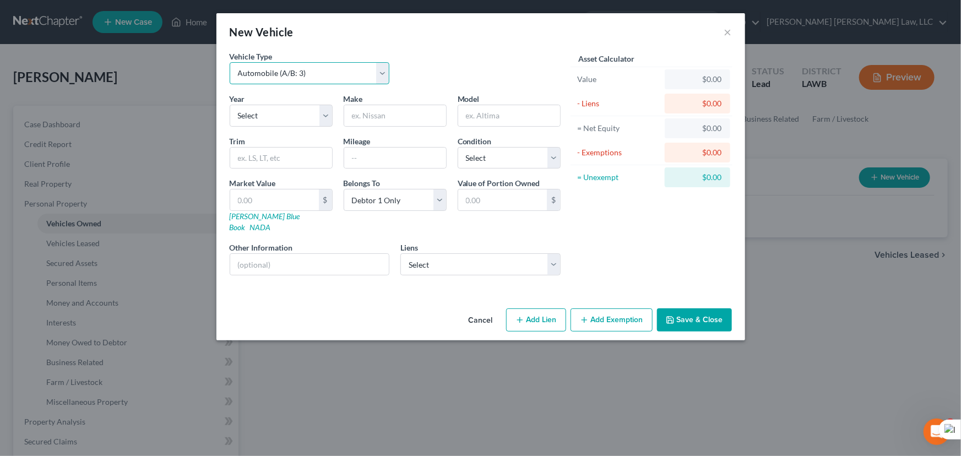
click at [303, 80] on select "Select Automobile (A/B: 3) Truck (A/B: 3) Trailer (A/B: 4) Watercraft (A/B: 4) …" at bounding box center [310, 73] width 160 height 22
click at [450, 54] on div "Vehicle Type Select Automobile (A/B: 3) Truck (A/B: 3) Trailer (A/B: 4) Watercr…" at bounding box center [395, 72] width 342 height 42
click at [308, 121] on select "Select 2026 2025 2024 2023 2022 2021 2020 2019 2018 2017 2016 2015 2014 2013 20…" at bounding box center [281, 116] width 103 height 22
select select "7"
click at [230, 105] on select "Select 2026 2025 2024 2023 2022 2021 2020 2019 2018 2017 2016 2015 2014 2013 20…" at bounding box center [281, 116] width 103 height 22
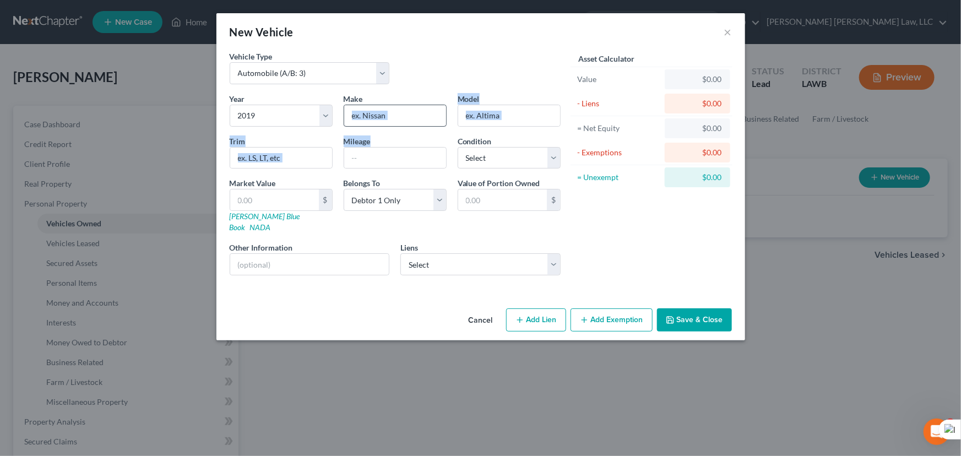
click at [381, 128] on div "Year Select 2026 2025 2024 2023 2022 2021 2020 2019 2018 2017 2016 2015 2014 20…" at bounding box center [395, 188] width 342 height 191
click at [384, 116] on input "text" at bounding box center [395, 115] width 102 height 21
type input "Honda"
type input "CRV"
click at [281, 191] on input "text" at bounding box center [274, 199] width 89 height 21
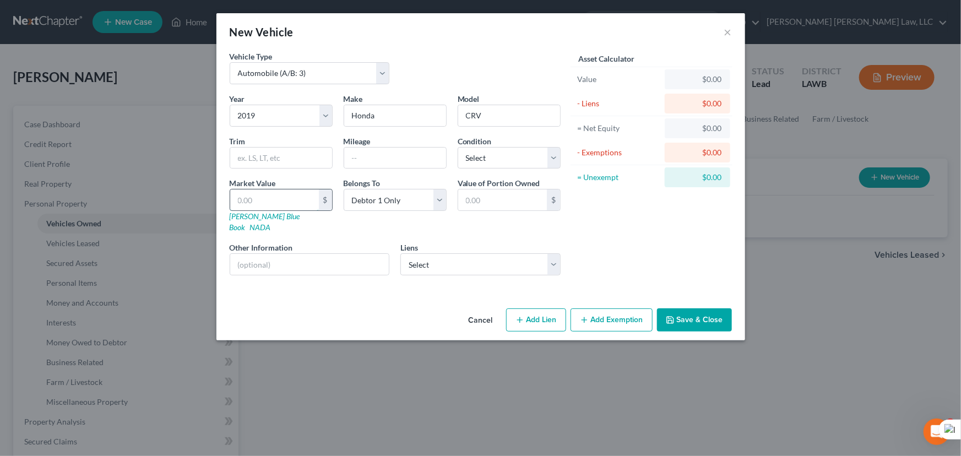
type input "1"
type input "1.00"
type input "19"
type input "19.00"
type input "192"
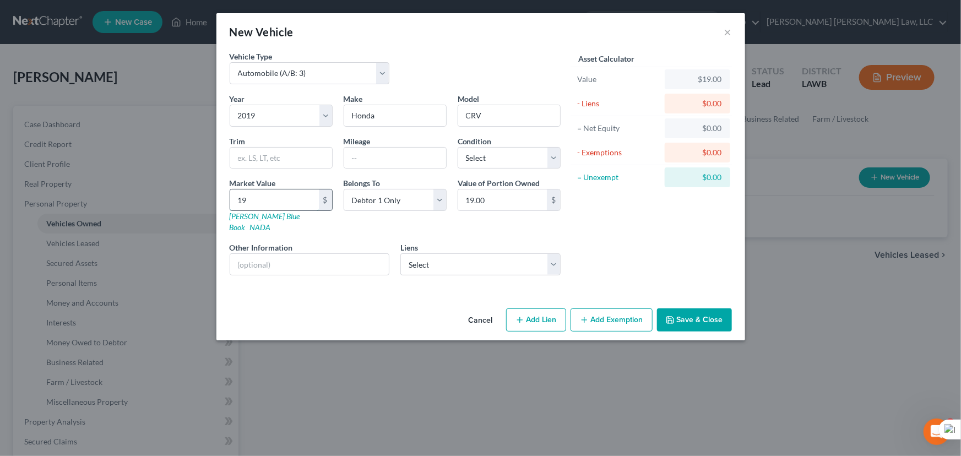
type input "192.00"
type input "1922"
type input "1,922.00"
type input "1,9225"
type input "19,225.00"
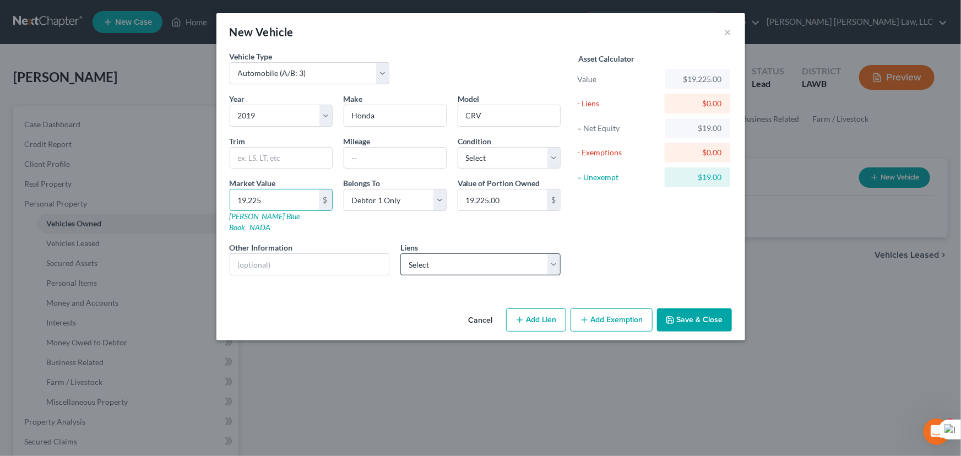
type input "19,225"
click at [463, 253] on select "Select Jpmcb Home - $155,477.00 Ouachitavfcu - $17,474.00" at bounding box center [480, 264] width 160 height 22
click at [513, 257] on select "Select Jpmcb Home - $155,477.00 Ouachitavfcu - $17,474.00" at bounding box center [480, 264] width 160 height 22
select select "1"
click at [400, 253] on select "Select Jpmcb Home - $155,477.00 Ouachitavfcu - $17,474.00" at bounding box center [480, 264] width 160 height 22
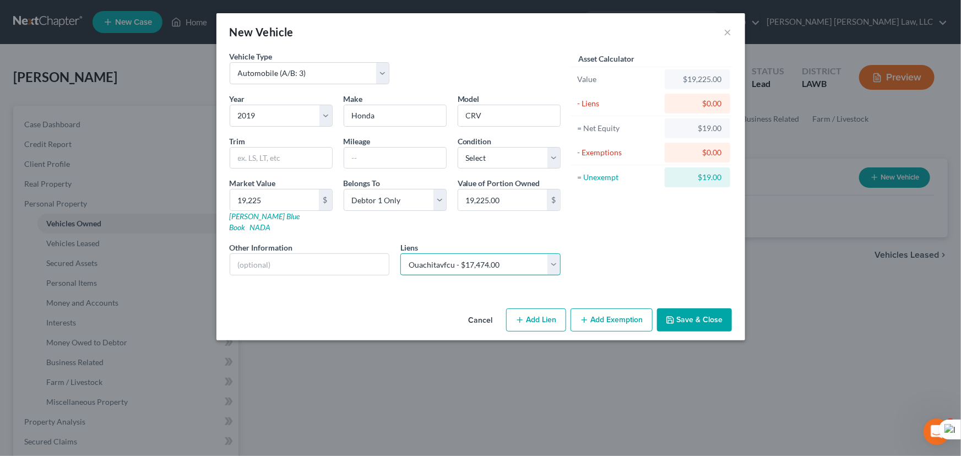
select select
select select "19"
select select "0"
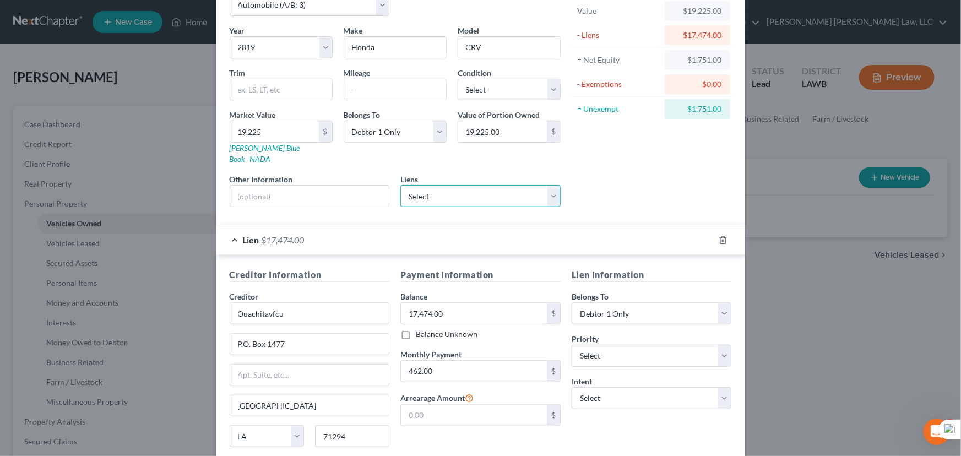
scroll to position [145, 0]
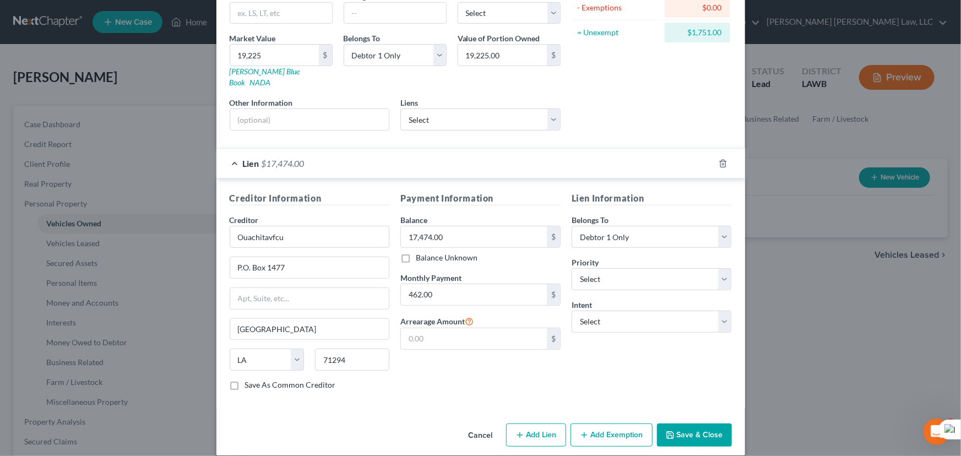
click at [611, 423] on button "Add Exemption" at bounding box center [611, 434] width 82 height 23
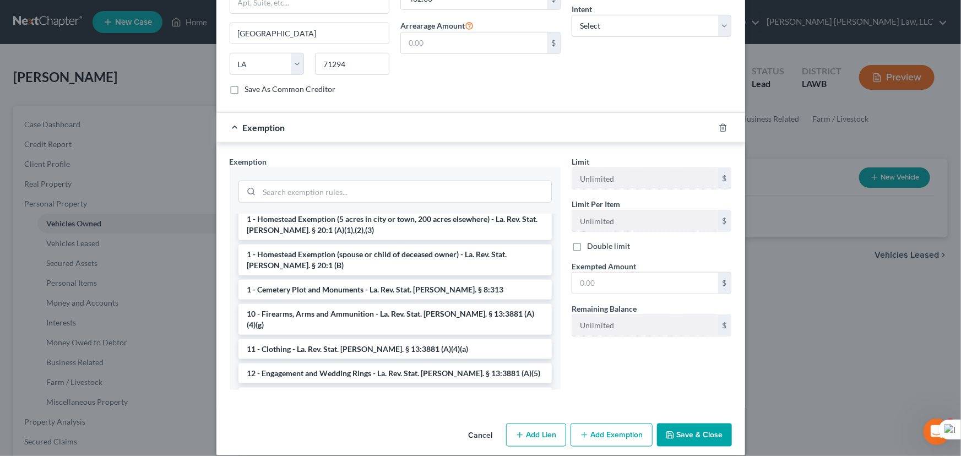
scroll to position [0, 0]
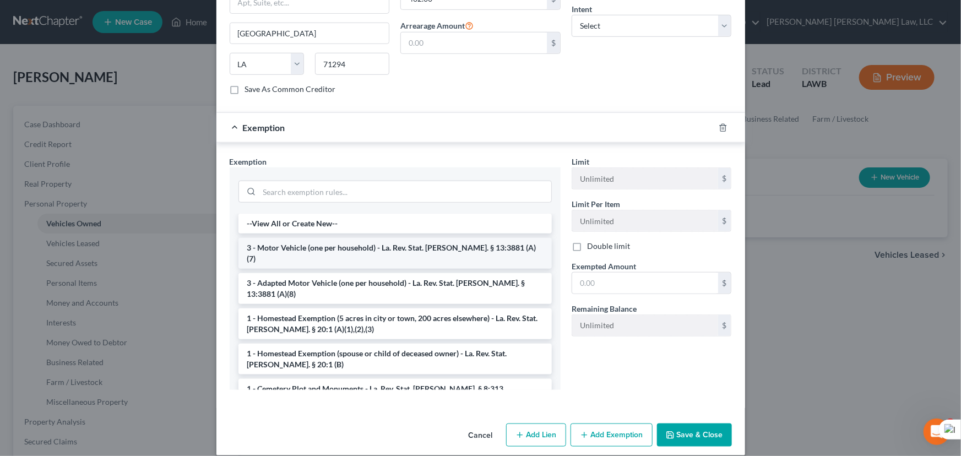
click at [320, 242] on li "3 - Motor Vehicle (one per household) - La. Rev. Stat. Ann. § 13:3881 (A)(7)" at bounding box center [394, 253] width 313 height 31
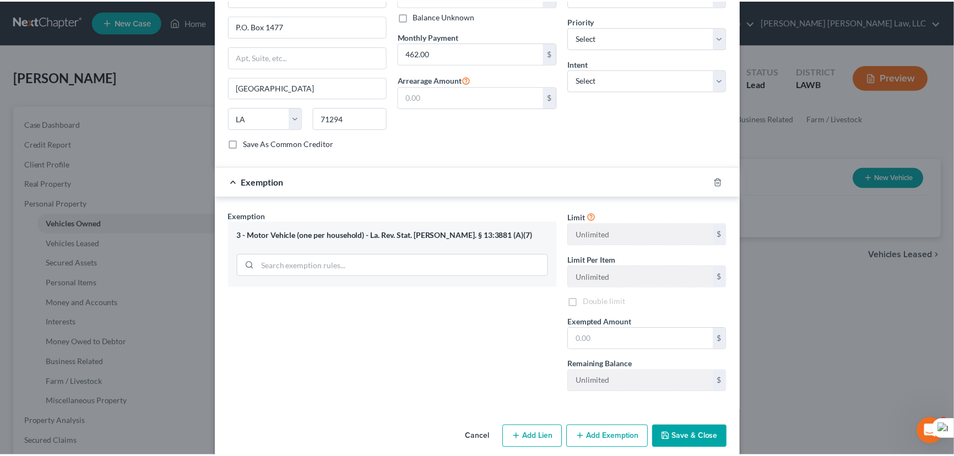
scroll to position [388, 0]
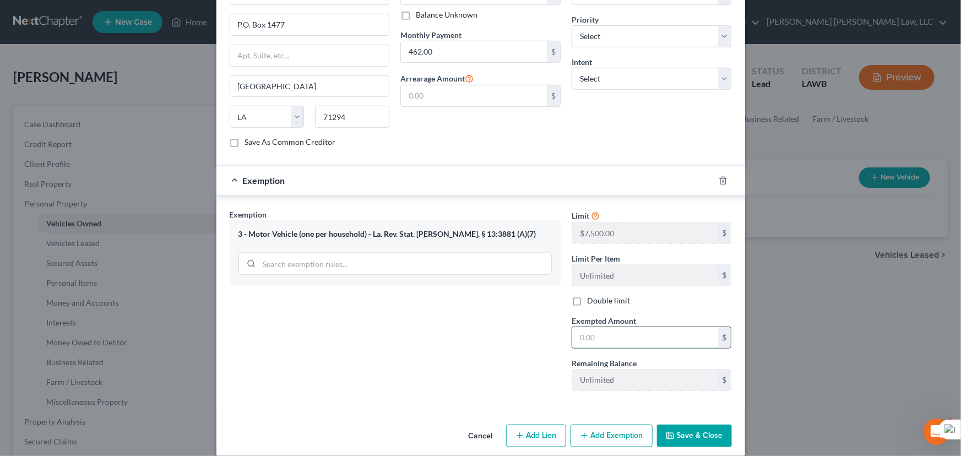
click at [605, 327] on input "text" at bounding box center [645, 337] width 146 height 21
type input "7,500"
drag, startPoint x: 696, startPoint y: 407, endPoint x: 699, endPoint y: 415, distance: 8.4
click at [699, 420] on div "Cancel Add Lien Add Lease Add Exemption Save & Close" at bounding box center [480, 438] width 529 height 36
click at [699, 425] on button "Save & Close" at bounding box center [694, 436] width 75 height 23
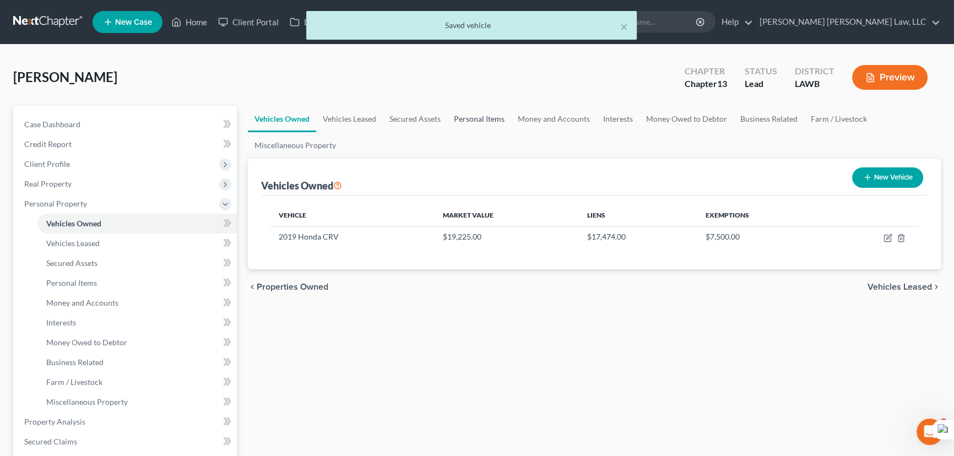
click at [459, 114] on link "Personal Items" at bounding box center [479, 119] width 64 height 26
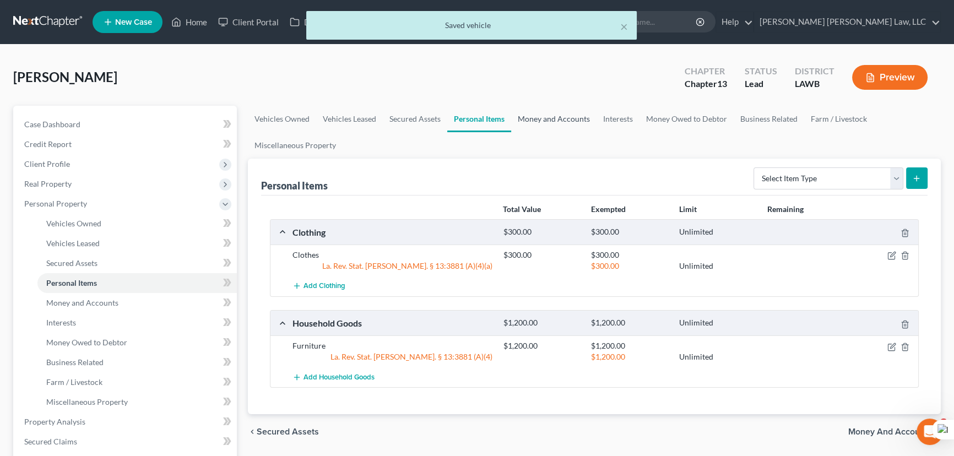
click at [551, 121] on link "Money and Accounts" at bounding box center [553, 119] width 85 height 26
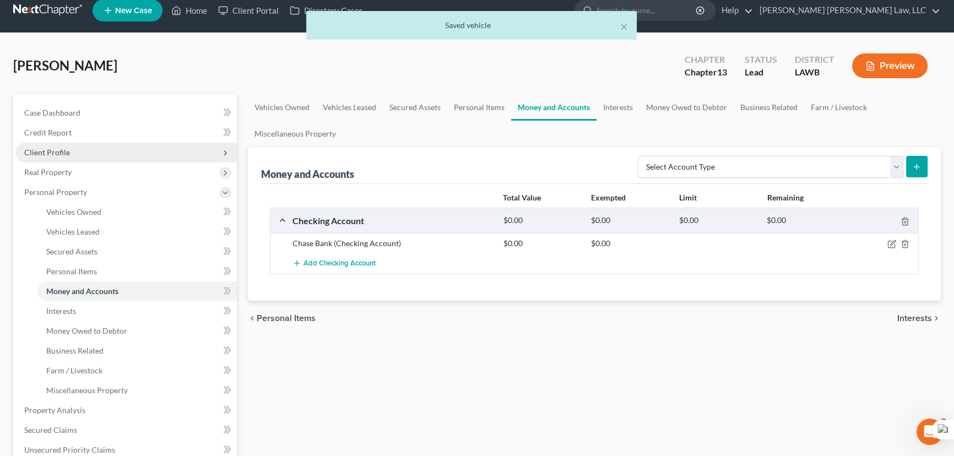
scroll to position [100, 0]
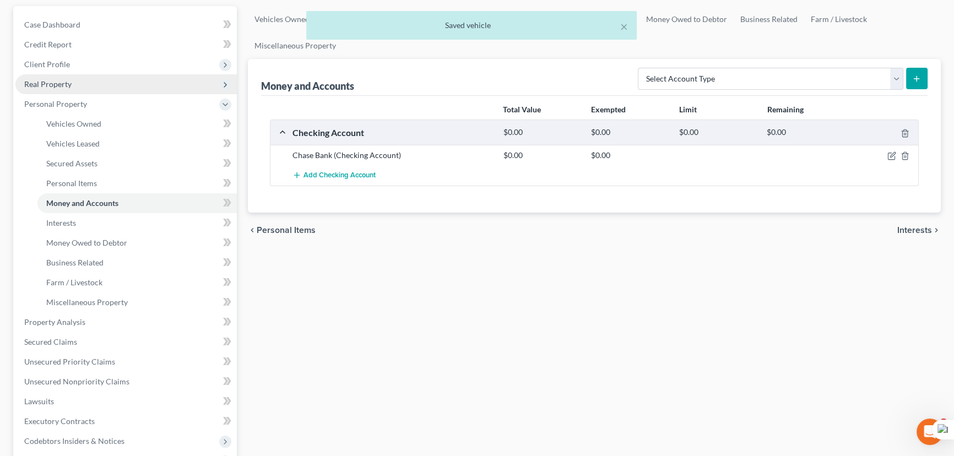
click at [83, 88] on span "Real Property" at bounding box center [125, 84] width 221 height 20
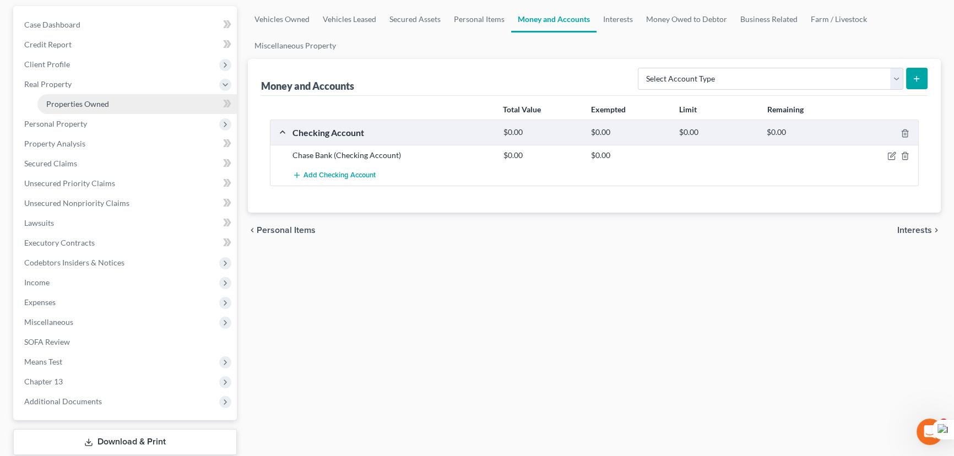
click at [91, 96] on link "Properties Owned" at bounding box center [136, 104] width 199 height 20
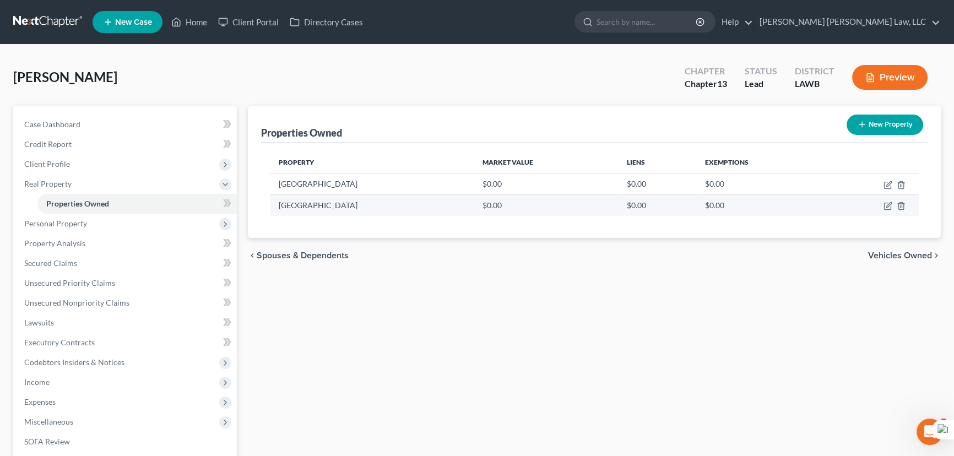
click at [901, 210] on td at bounding box center [871, 205] width 93 height 21
click at [899, 203] on icon "button" at bounding box center [900, 206] width 5 height 7
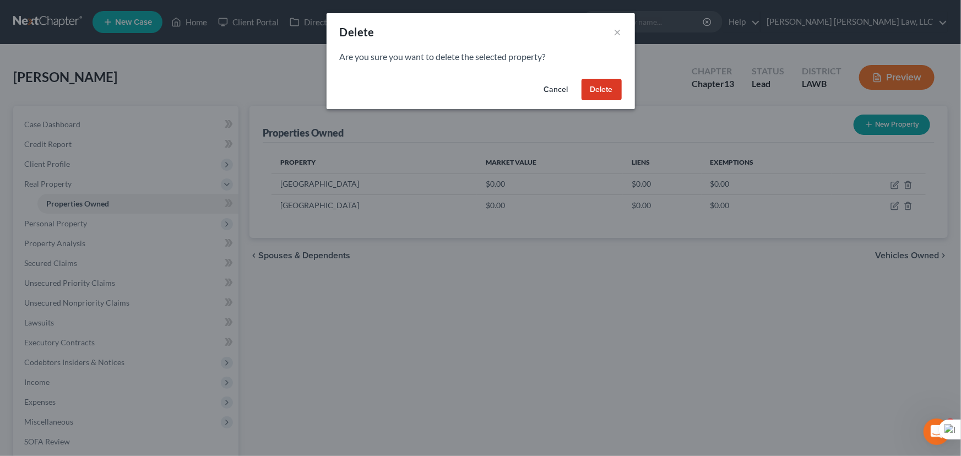
click at [600, 94] on button "Delete" at bounding box center [601, 90] width 40 height 22
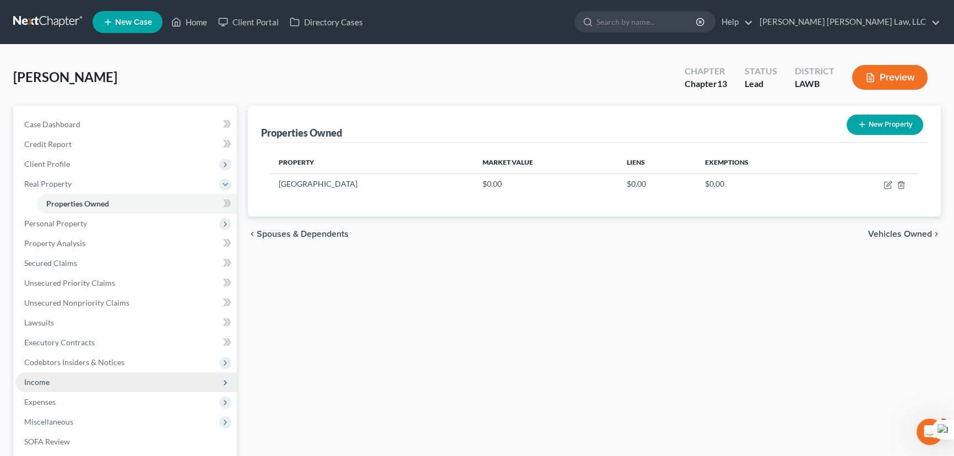
click at [86, 384] on span "Income" at bounding box center [125, 382] width 221 height 20
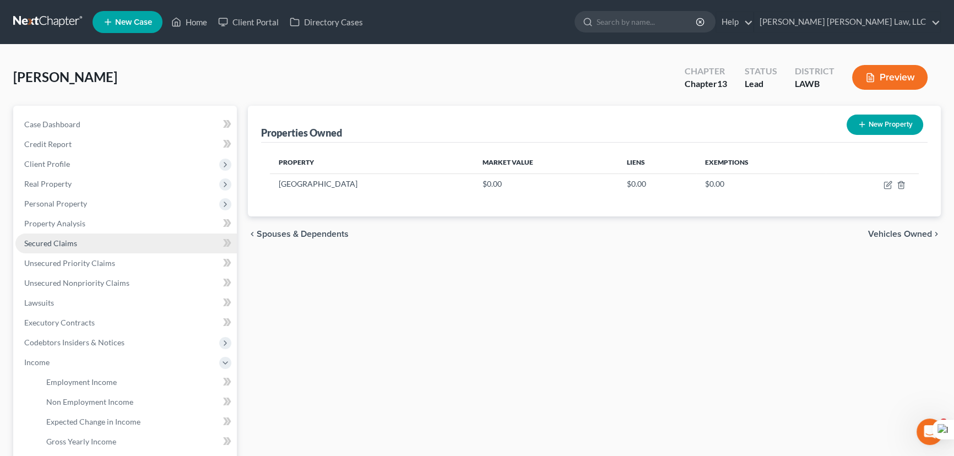
click at [88, 250] on link "Secured Claims" at bounding box center [125, 243] width 221 height 20
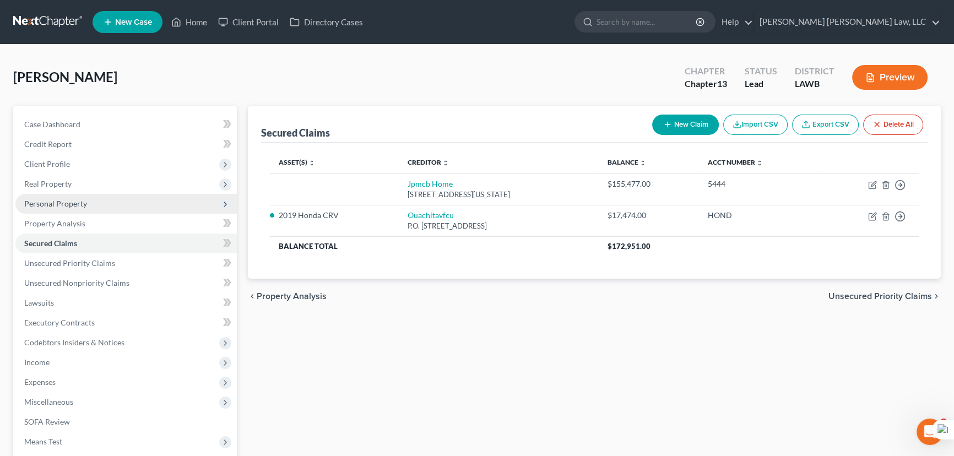
click at [108, 195] on span "Personal Property" at bounding box center [125, 204] width 221 height 20
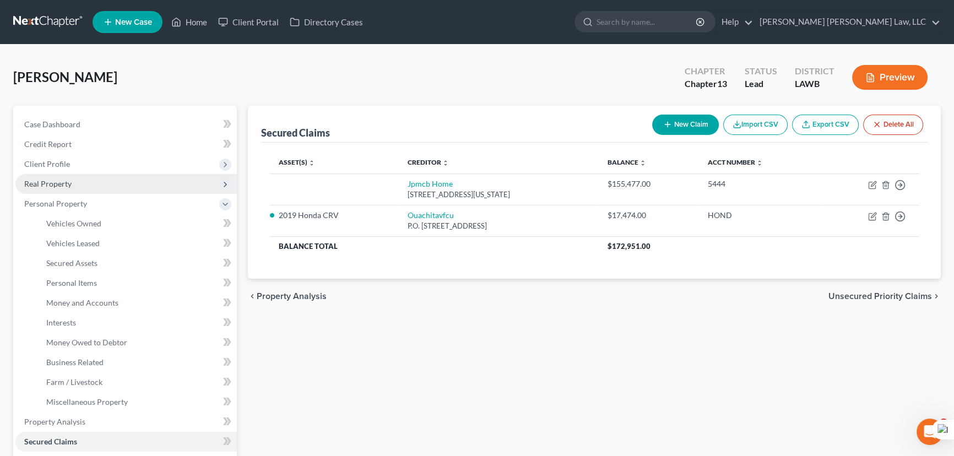
click at [108, 184] on span "Real Property" at bounding box center [125, 184] width 221 height 20
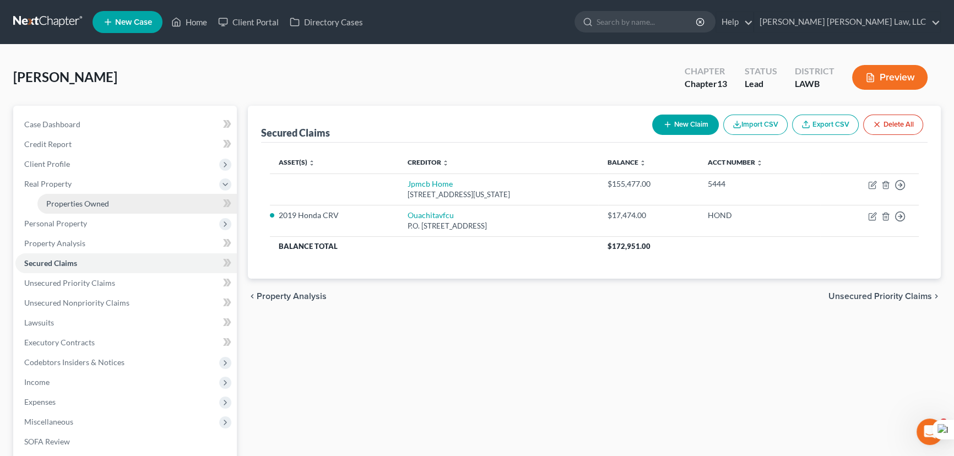
click at [106, 205] on span "Properties Owned" at bounding box center [77, 203] width 63 height 9
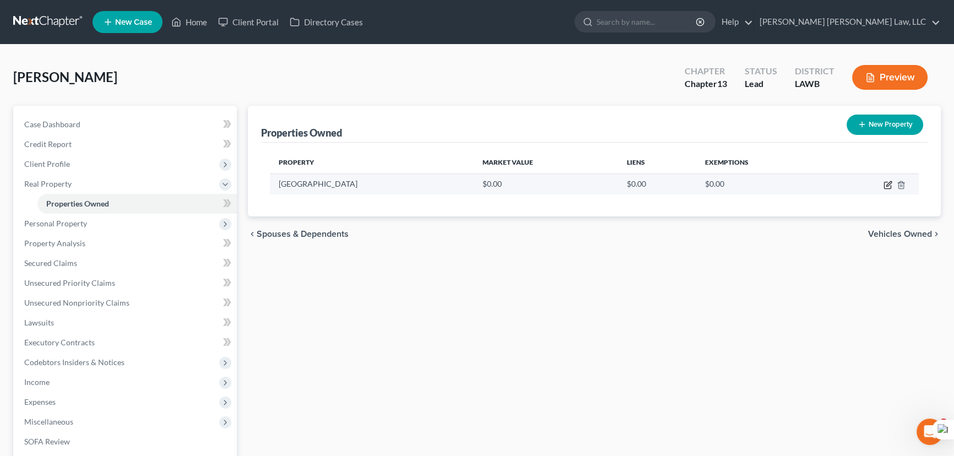
click at [886, 182] on icon "button" at bounding box center [887, 185] width 7 height 7
click at [888, 186] on icon "button" at bounding box center [887, 185] width 9 height 9
select select "19"
select select "36"
select select "19"
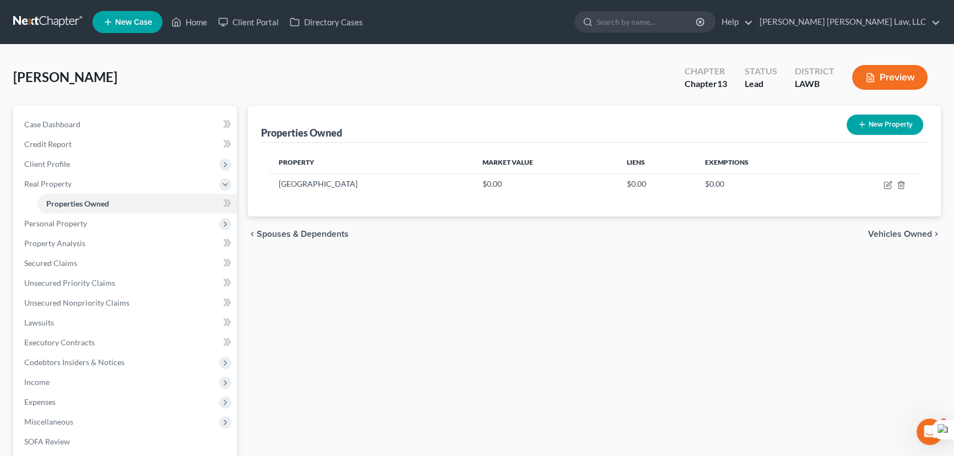
select select "36"
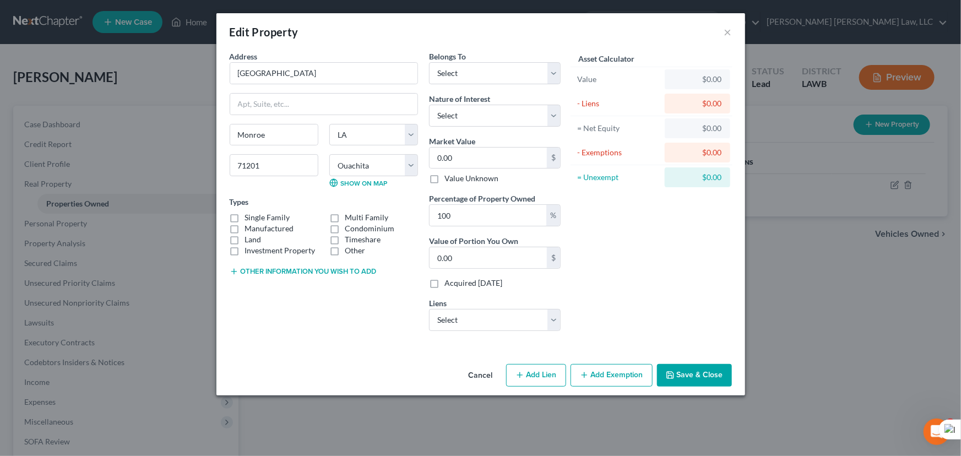
click at [245, 217] on label "Single Family" at bounding box center [267, 217] width 45 height 11
click at [249, 217] on input "Single Family" at bounding box center [252, 215] width 7 height 7
checkbox input "true"
click at [245, 240] on label "Land" at bounding box center [253, 239] width 17 height 11
click at [249, 240] on input "Land" at bounding box center [252, 237] width 7 height 7
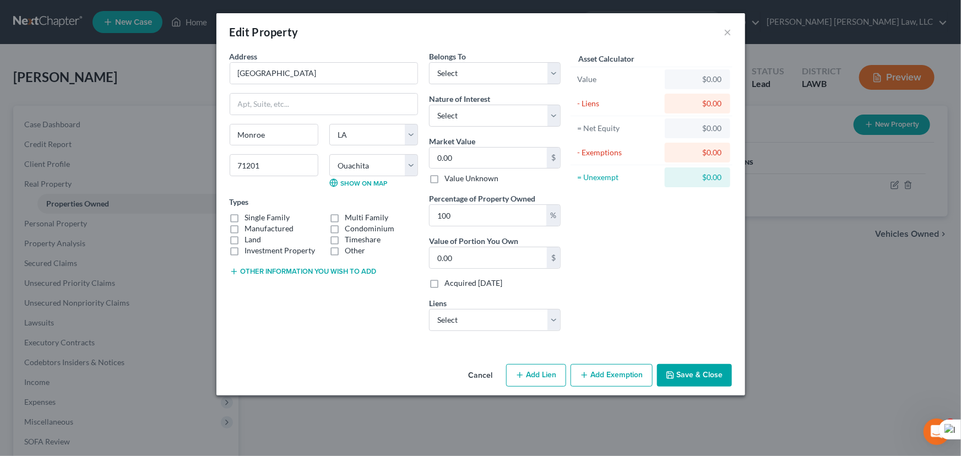
checkbox input "true"
click at [472, 79] on select "Select Debtor 1 Only Debtor 2 Only Debtor 1 And Debtor 2 Only At Least One Of T…" at bounding box center [495, 73] width 132 height 22
select select "0"
click at [429, 62] on select "Select Debtor 1 Only Debtor 2 Only Debtor 1 And Debtor 2 Only At Least One Of T…" at bounding box center [495, 73] width 132 height 22
click at [497, 148] on input "0.00" at bounding box center [487, 158] width 117 height 21
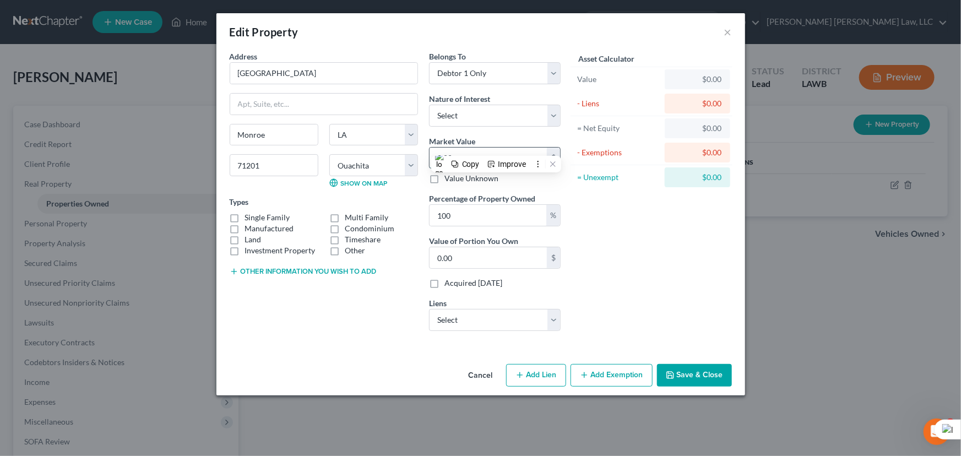
type input "1"
type input "1.00"
type input "17"
type input "17.00"
type input "171"
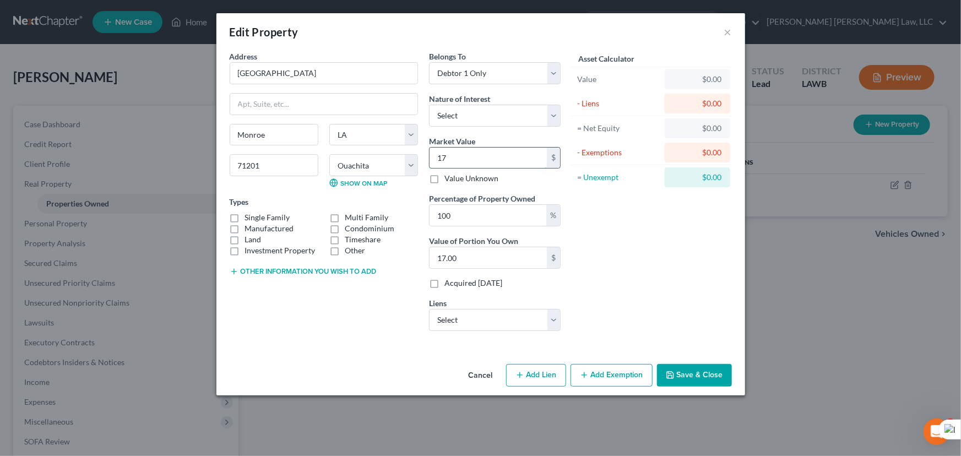
type input "171.00"
type input "1713"
type input "1,713.00"
type input "1,7130"
type input "17,130.00"
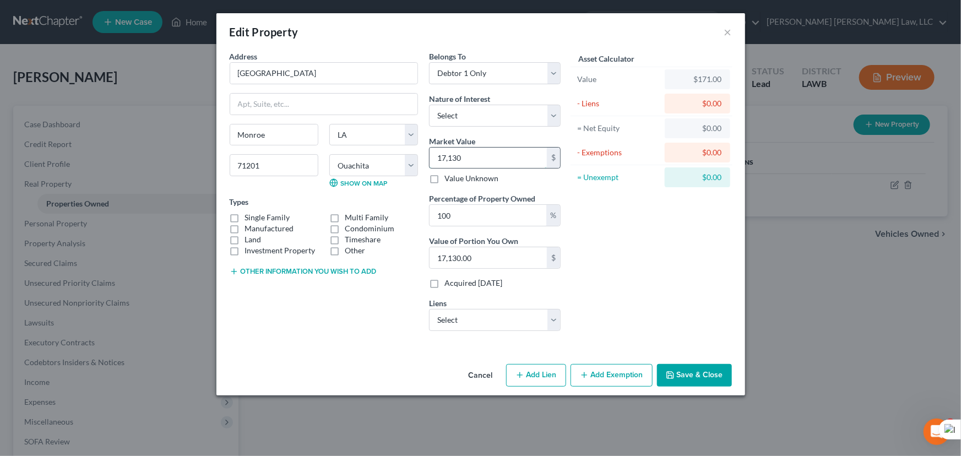
type input "17,1300"
type input "171,300.00"
type input "171,300"
drag, startPoint x: 491, startPoint y: 319, endPoint x: 492, endPoint y: 329, distance: 10.6
click at [491, 319] on select "Select Jpmcb Home - $155,477.00" at bounding box center [495, 320] width 132 height 22
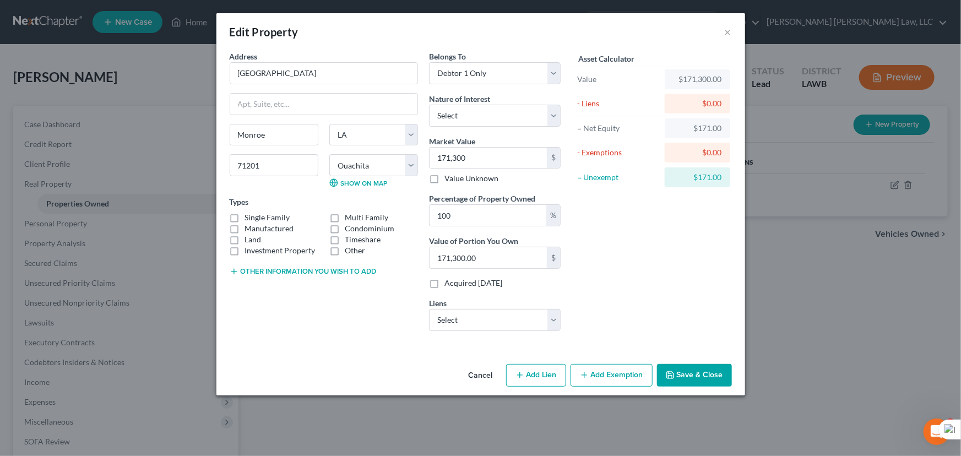
select select "19"
select select "0"
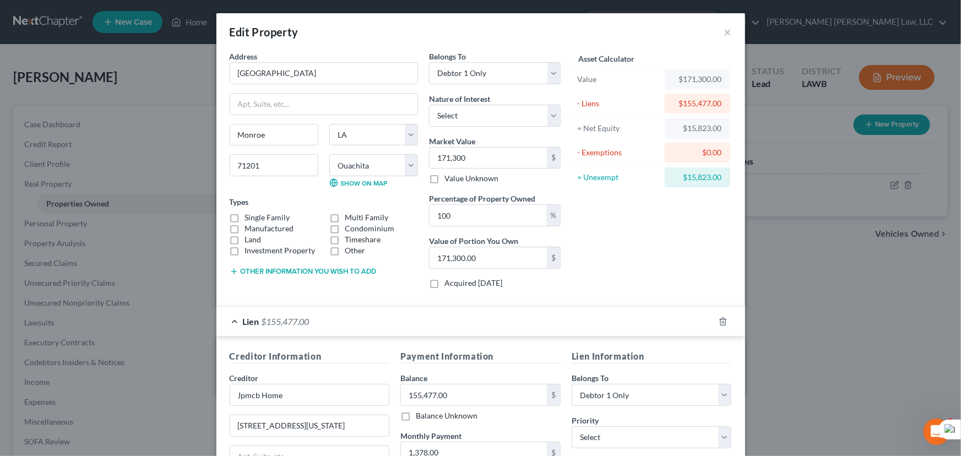
click at [245, 217] on label "Single Family" at bounding box center [267, 217] width 45 height 11
click at [249, 217] on input "Single Family" at bounding box center [252, 215] width 7 height 7
checkbox input "false"
click at [245, 245] on label "Investment Property" at bounding box center [280, 250] width 70 height 11
click at [249, 245] on input "Investment Property" at bounding box center [252, 248] width 7 height 7
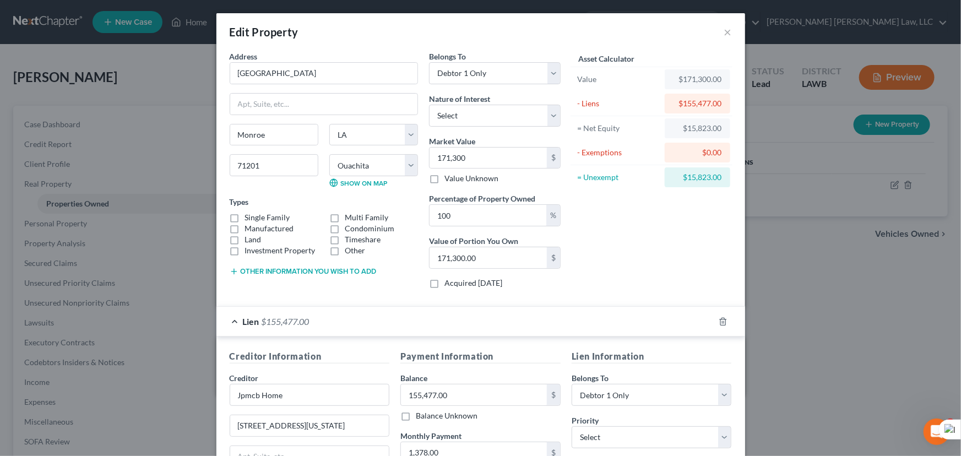
checkbox input "true"
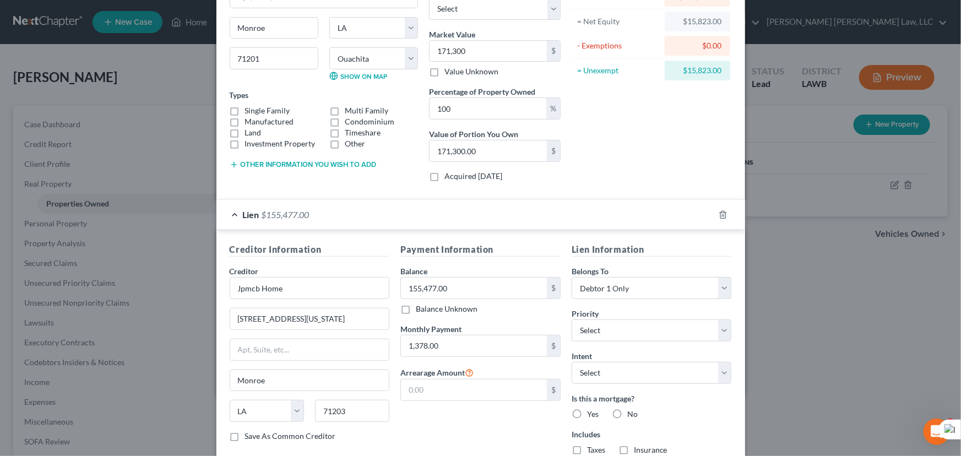
scroll to position [182, 0]
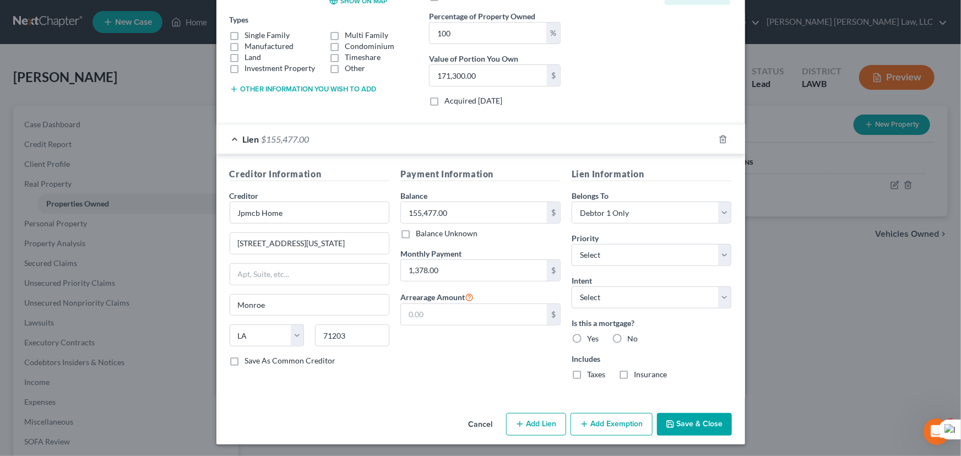
click at [584, 417] on button "Add Exemption" at bounding box center [611, 424] width 82 height 23
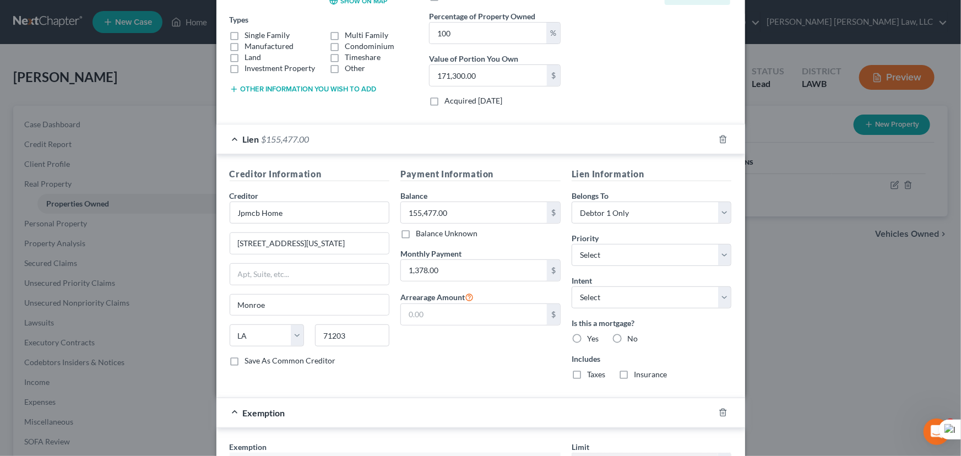
scroll to position [424, 0]
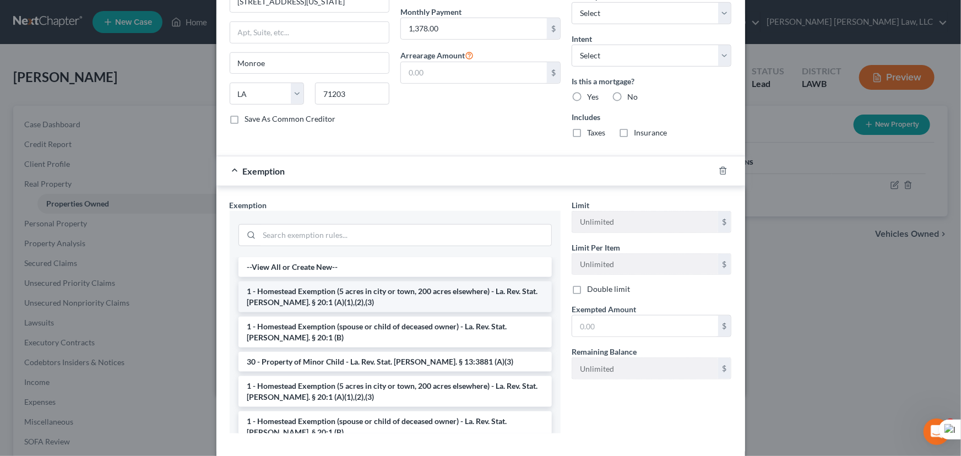
click at [331, 298] on li "1 - Homestead Exemption (5 acres in city or town, 200 acres elsewhere) - La. Re…" at bounding box center [394, 296] width 313 height 31
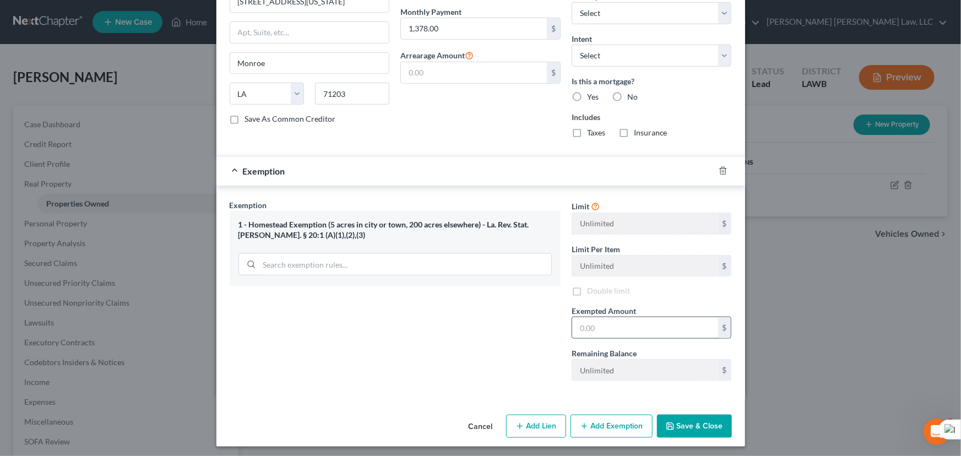
click at [645, 326] on input "text" at bounding box center [645, 327] width 146 height 21
type input "35,000"
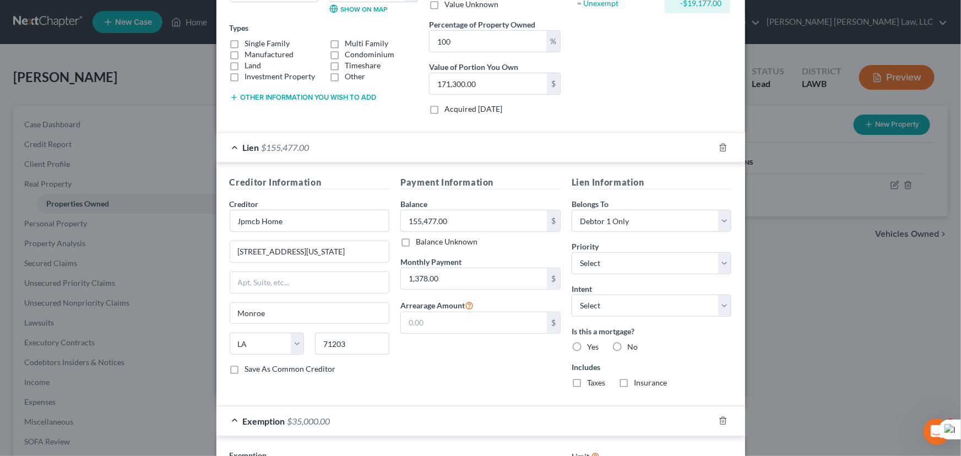
click at [587, 344] on label "Yes" at bounding box center [593, 346] width 12 height 11
click at [591, 344] on input "Yes" at bounding box center [594, 344] width 7 height 7
radio input "true"
click at [587, 382] on label "Taxes" at bounding box center [596, 382] width 18 height 11
click at [591, 382] on input "Taxes" at bounding box center [594, 380] width 7 height 7
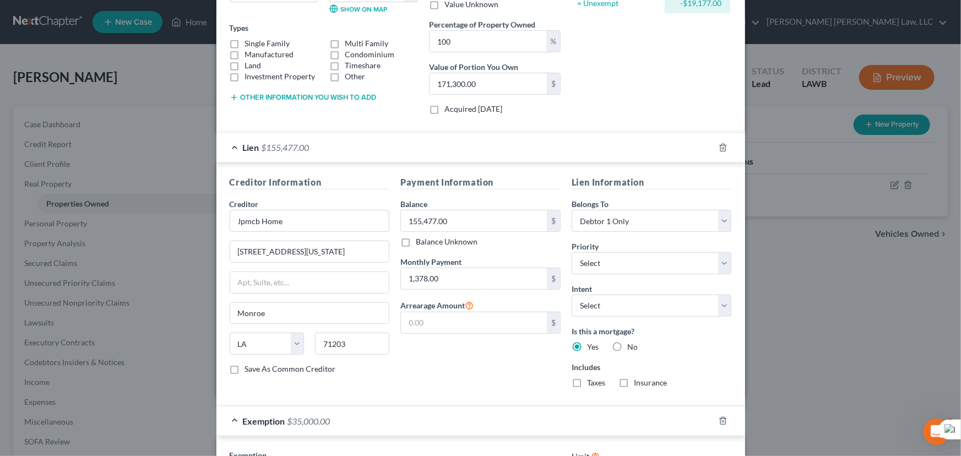
checkbox input "true"
click at [634, 383] on label "Insurance" at bounding box center [651, 382] width 34 height 11
click at [638, 383] on input "Insurance" at bounding box center [641, 380] width 7 height 7
checkbox input "true"
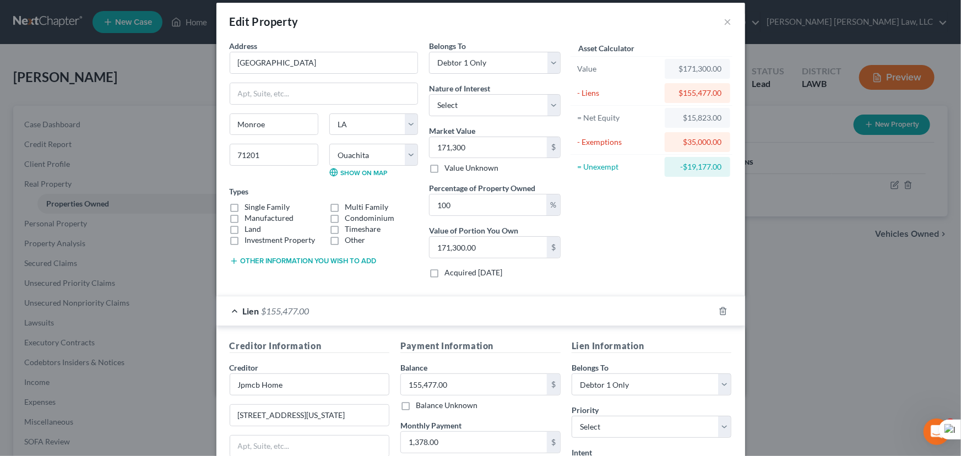
scroll to position [0, 0]
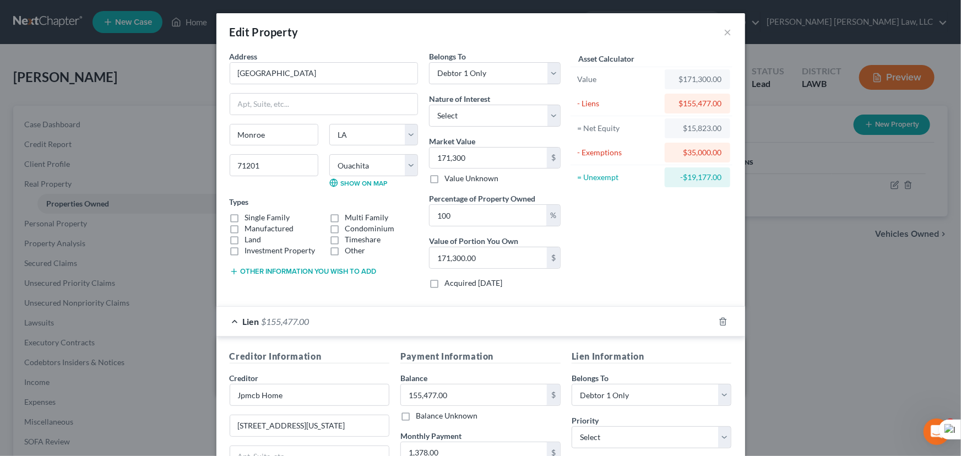
click at [245, 219] on label "Single Family" at bounding box center [267, 217] width 45 height 11
click at [249, 219] on input "Single Family" at bounding box center [252, 215] width 7 height 7
checkbox input "true"
click at [245, 238] on label "Land" at bounding box center [253, 239] width 17 height 11
click at [249, 238] on input "Land" at bounding box center [252, 237] width 7 height 7
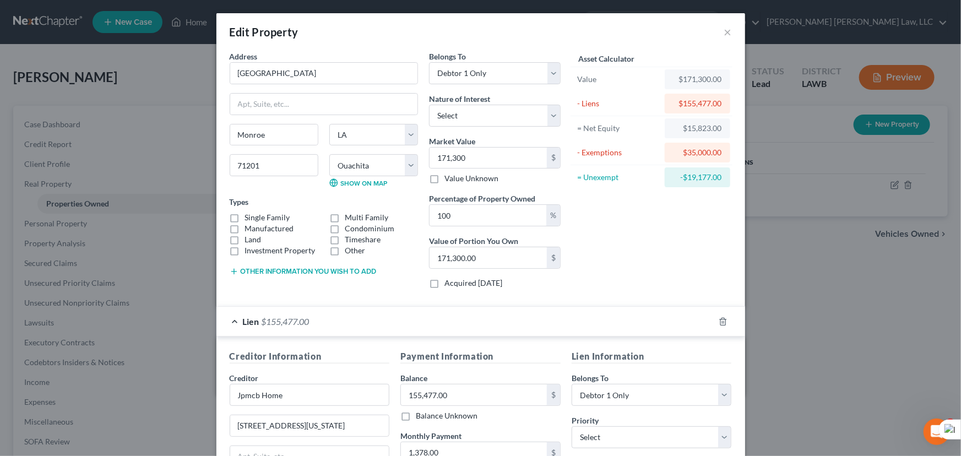
checkbox input "false"
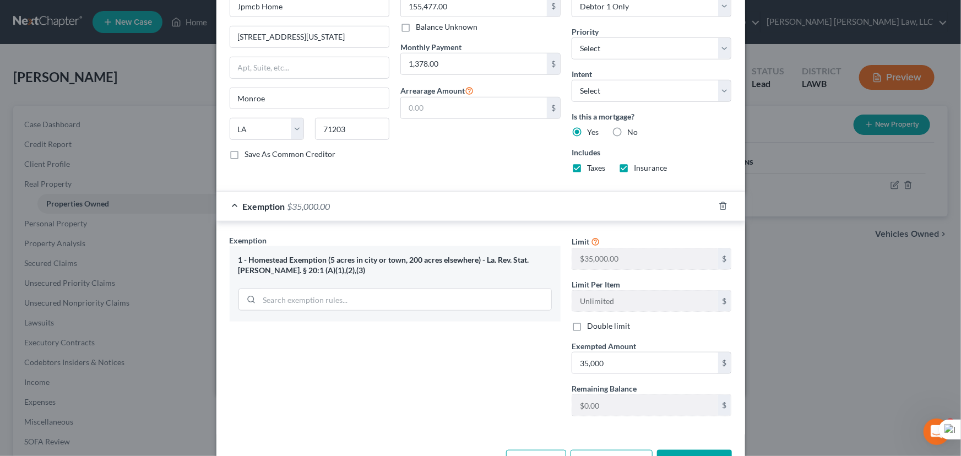
scroll to position [426, 0]
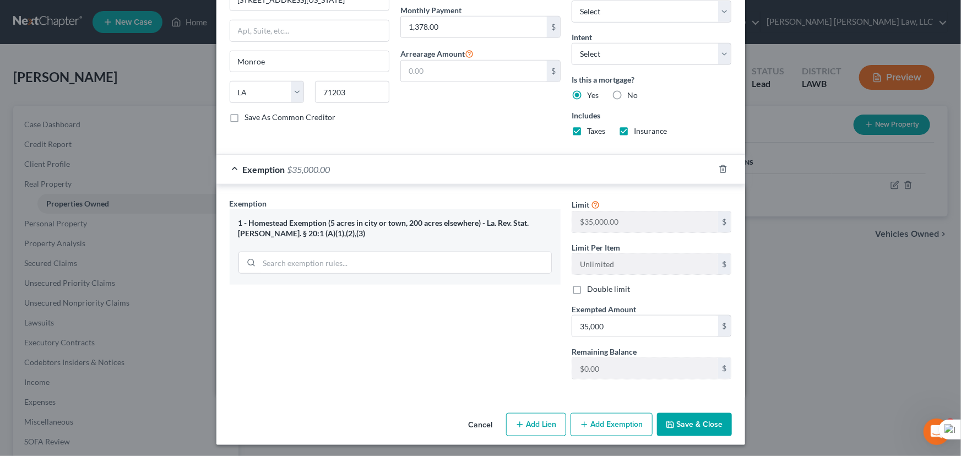
click at [668, 425] on polyline "button" at bounding box center [670, 426] width 4 height 3
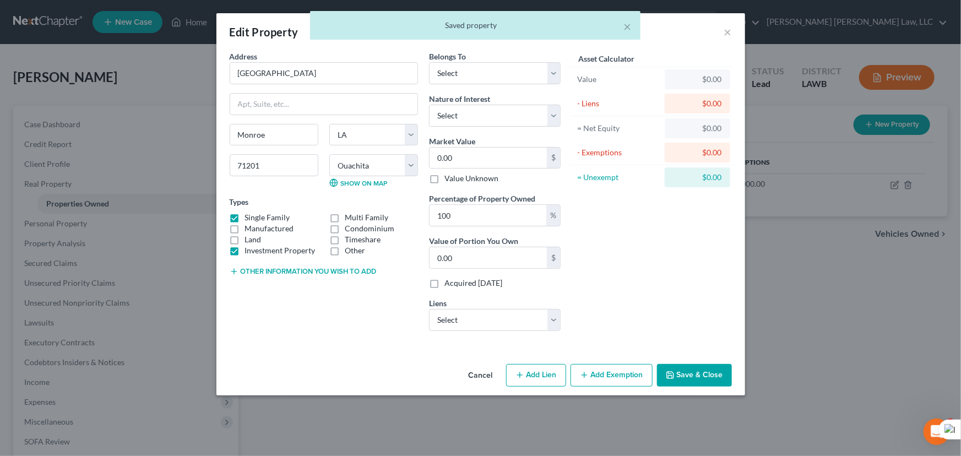
click at [721, 36] on div "× Saved property" at bounding box center [474, 28] width 961 height 34
click at [725, 34] on div "× Saved property" at bounding box center [474, 28] width 961 height 34
click at [728, 33] on div "× Saved property" at bounding box center [474, 28] width 961 height 34
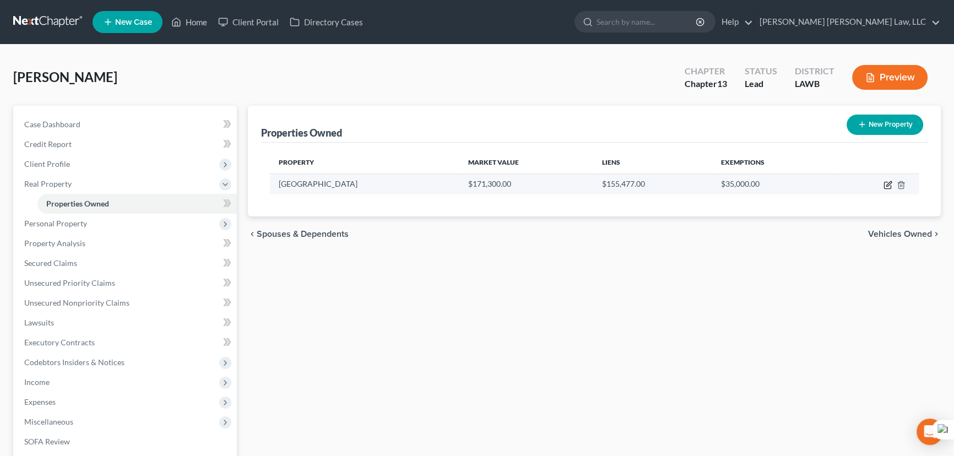
click at [884, 182] on icon "button" at bounding box center [887, 185] width 9 height 9
select select "19"
select select "0"
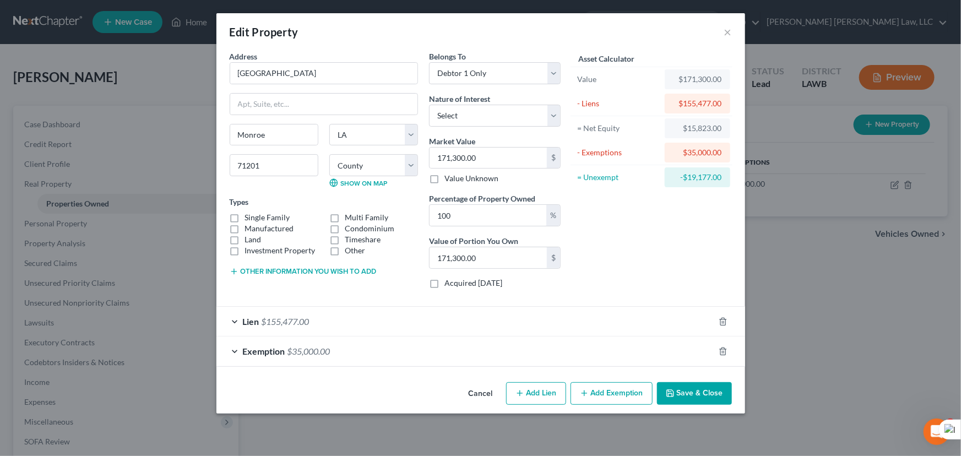
click at [245, 215] on label "Single Family" at bounding box center [267, 217] width 45 height 11
click at [249, 215] on input "Single Family" at bounding box center [252, 215] width 7 height 7
checkbox input "true"
click at [245, 240] on label "Land" at bounding box center [253, 239] width 17 height 11
click at [249, 240] on input "Land" at bounding box center [252, 237] width 7 height 7
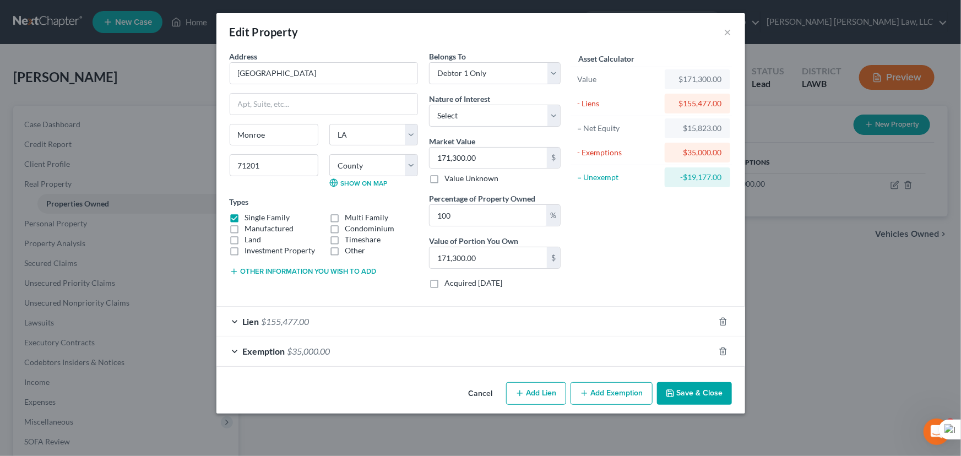
checkbox input "true"
click at [687, 382] on button "Save & Close" at bounding box center [694, 393] width 75 height 23
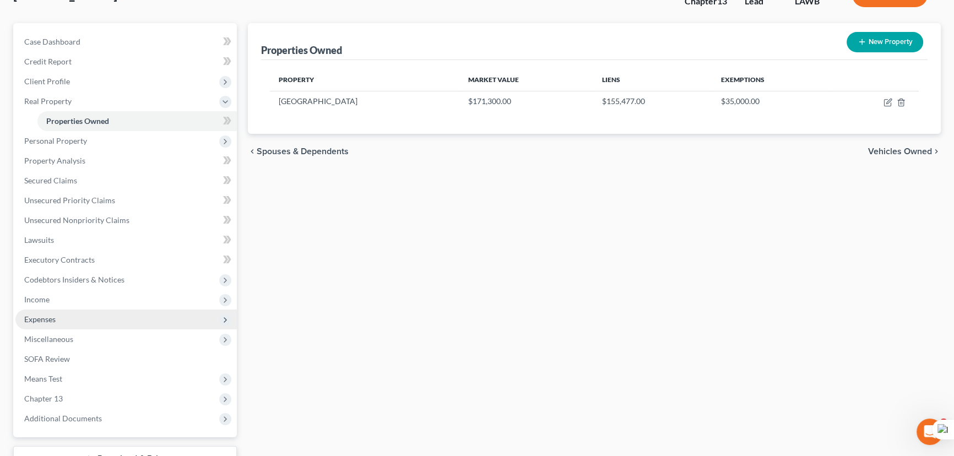
scroll to position [167, 0]
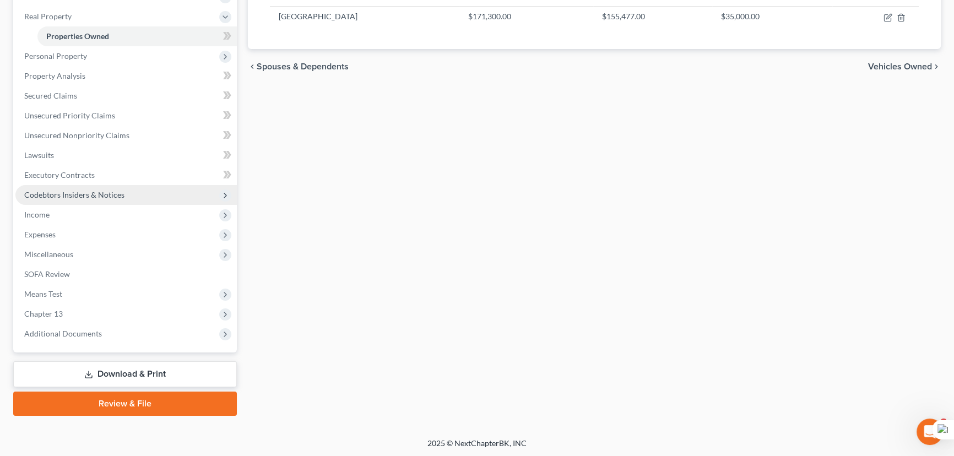
click at [132, 197] on span "Codebtors Insiders & Notices" at bounding box center [125, 195] width 221 height 20
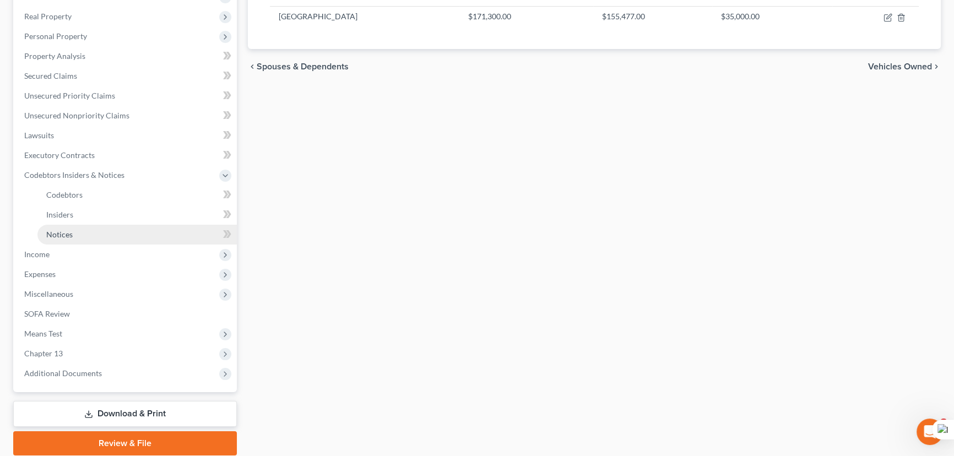
click at [135, 241] on link "Notices" at bounding box center [136, 235] width 199 height 20
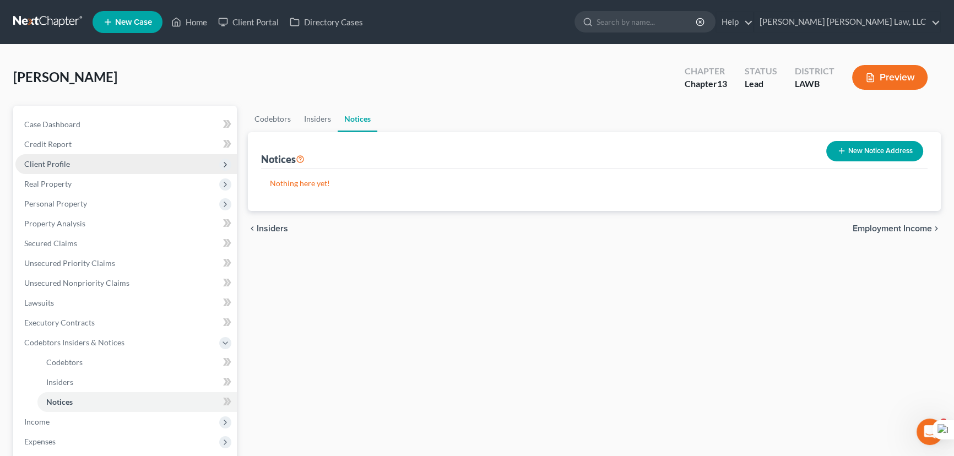
click at [99, 164] on span "Client Profile" at bounding box center [125, 164] width 221 height 20
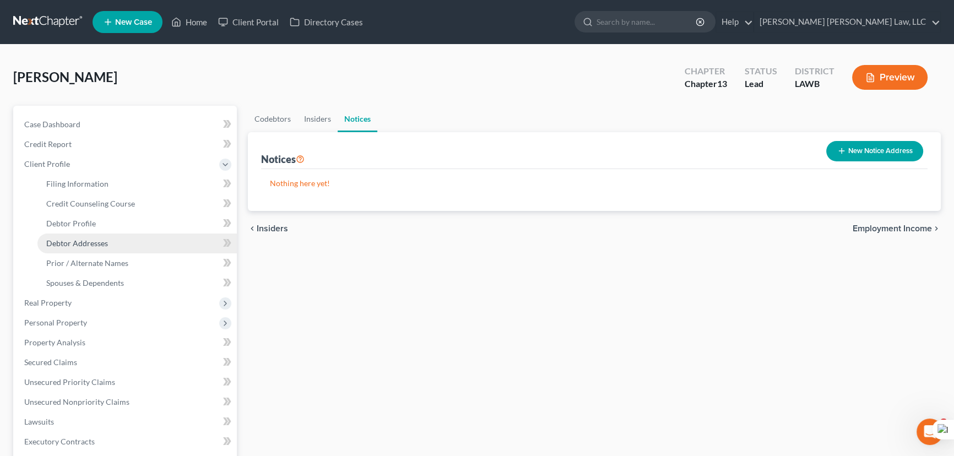
click at [118, 242] on link "Debtor Addresses" at bounding box center [136, 243] width 199 height 20
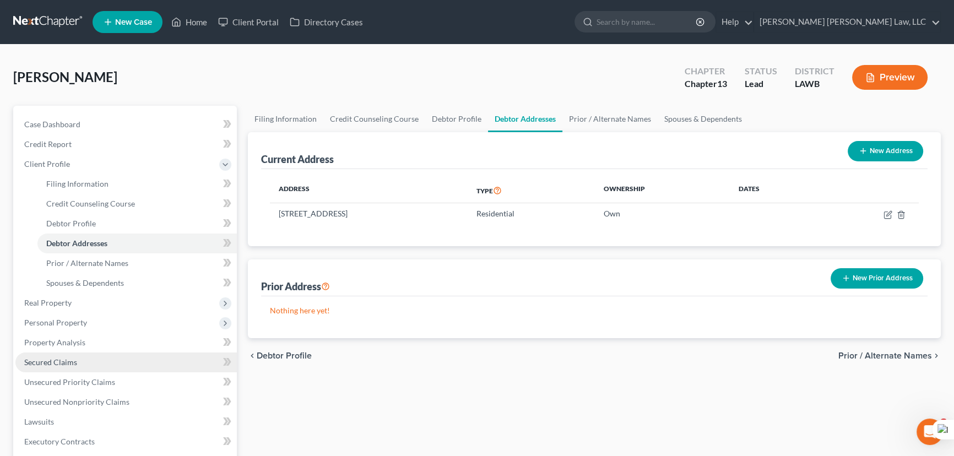
scroll to position [250, 0]
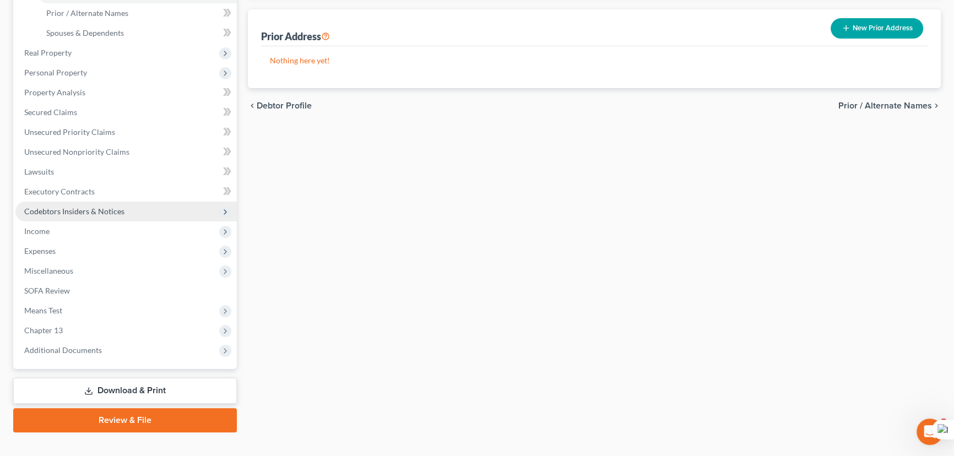
click at [104, 209] on span "Codebtors Insiders & Notices" at bounding box center [74, 210] width 100 height 9
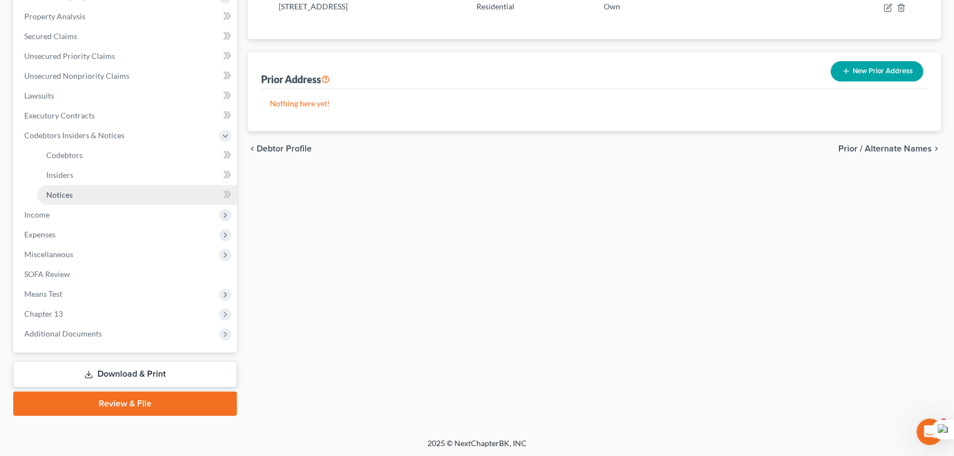
click at [107, 198] on link "Notices" at bounding box center [136, 195] width 199 height 20
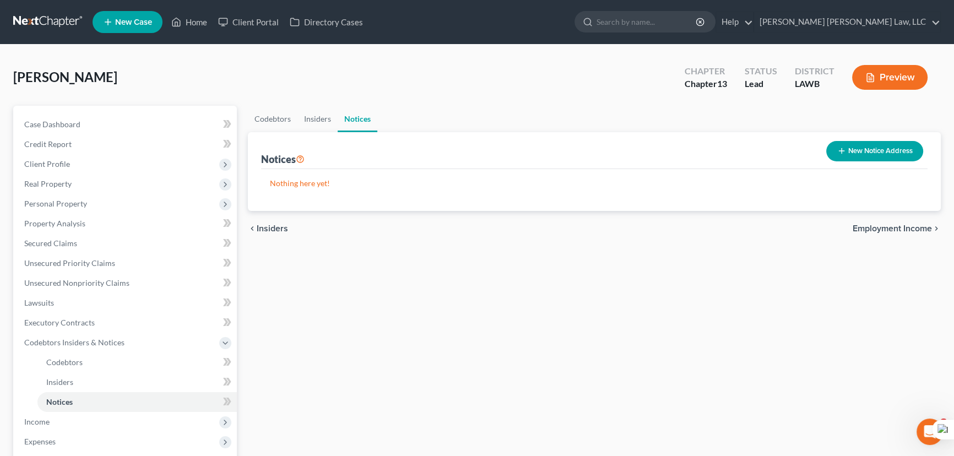
click at [834, 151] on button "New Notice Address" at bounding box center [874, 151] width 97 height 20
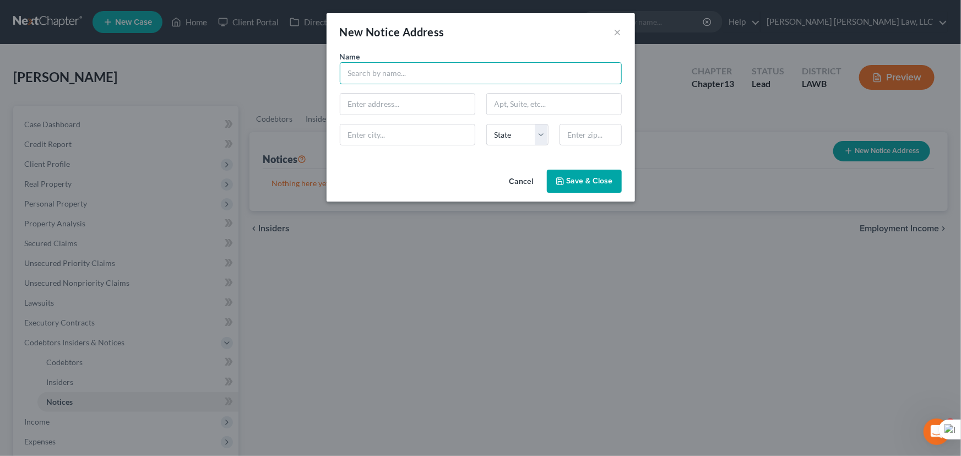
click at [440, 78] on input "text" at bounding box center [481, 73] width 282 height 22
type input "Ouachita Parish Sheriff's Office"
type input "400 St. John Street"
type input "Suite 301"
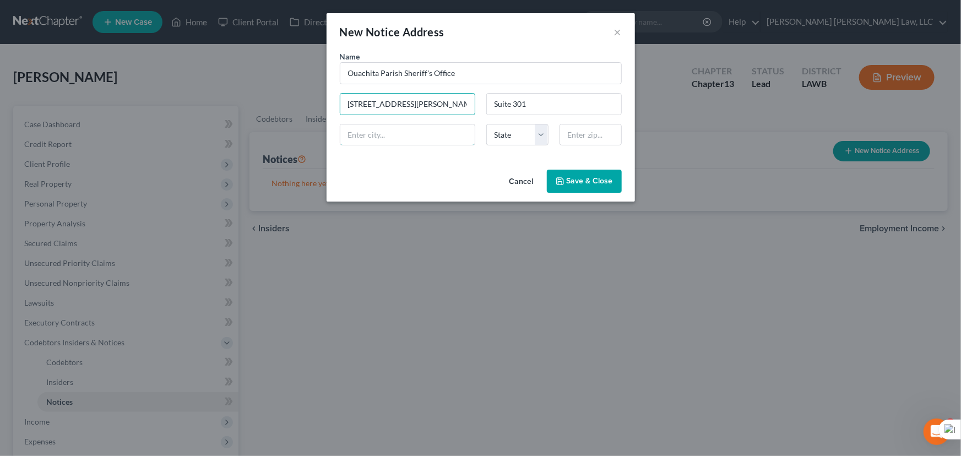
type input "Monroe"
select select "19"
type input "71201"
click at [585, 175] on button "Save & Close" at bounding box center [584, 181] width 75 height 23
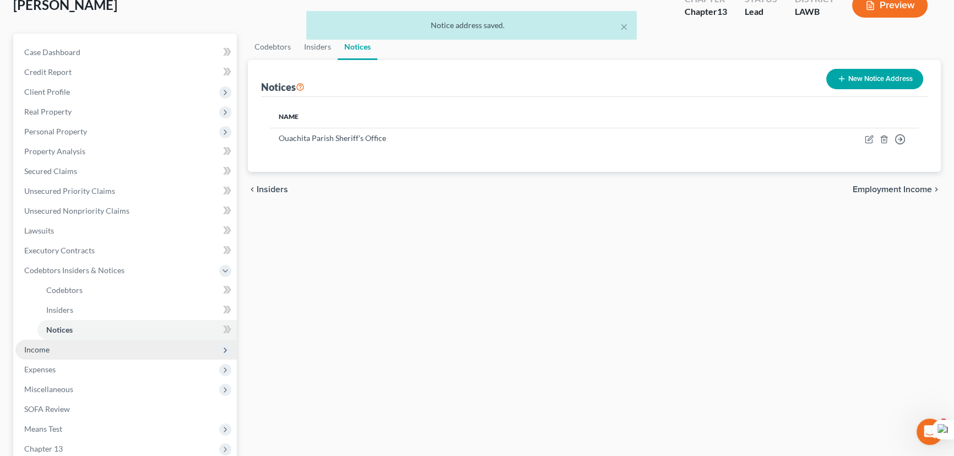
scroll to position [150, 0]
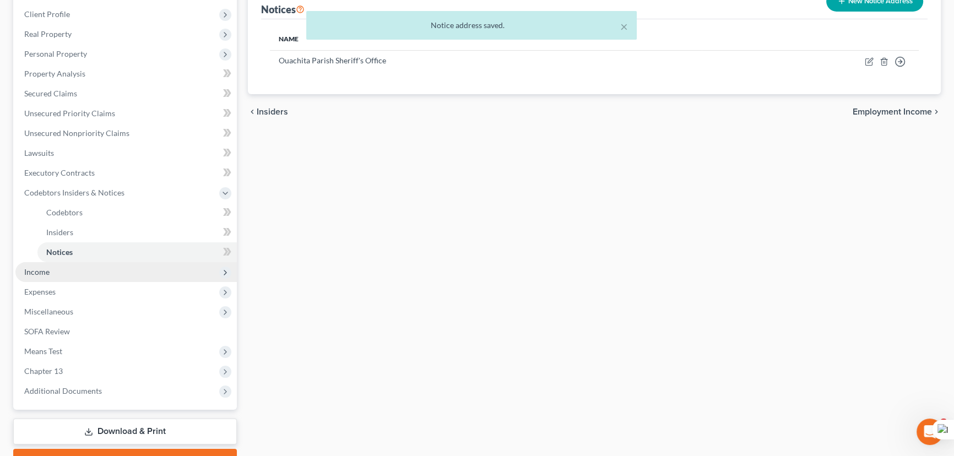
click at [150, 271] on span "Income" at bounding box center [125, 272] width 221 height 20
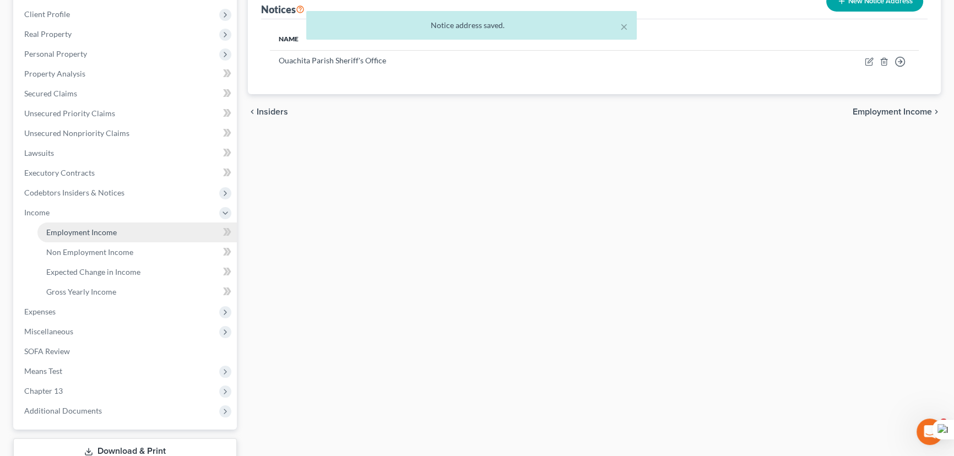
click at [137, 227] on link "Employment Income" at bounding box center [136, 232] width 199 height 20
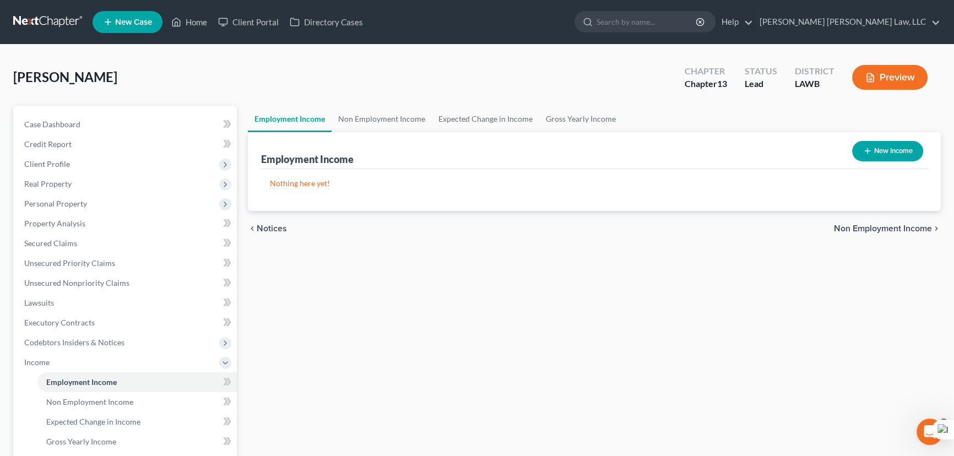
click at [881, 139] on div "New Income" at bounding box center [887, 151] width 80 height 29
click at [882, 145] on button "New Income" at bounding box center [887, 151] width 71 height 20
select select "0"
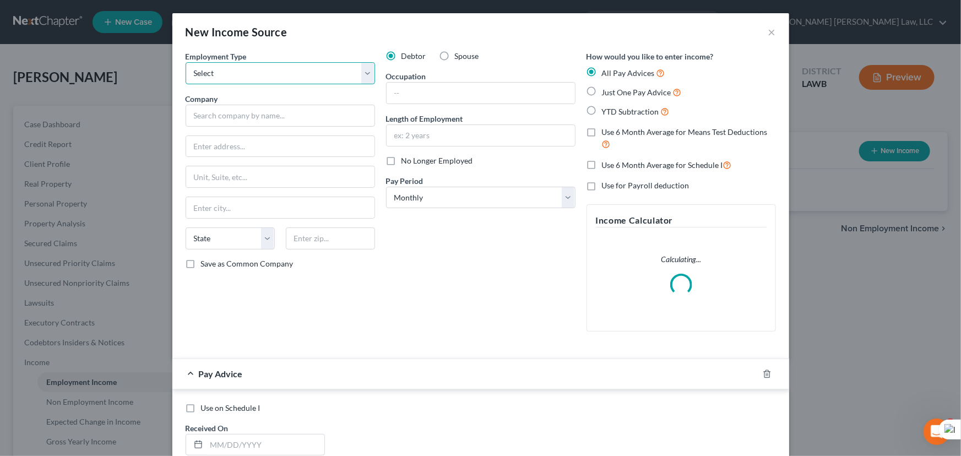
click at [230, 79] on select "Select Full or Part Time Employment Self Employment" at bounding box center [280, 73] width 189 height 22
select select "0"
click at [186, 62] on select "Select Full or Part Time Employment Self Employment" at bounding box center [280, 73] width 189 height 22
click at [236, 124] on input "text" at bounding box center [280, 116] width 189 height 22
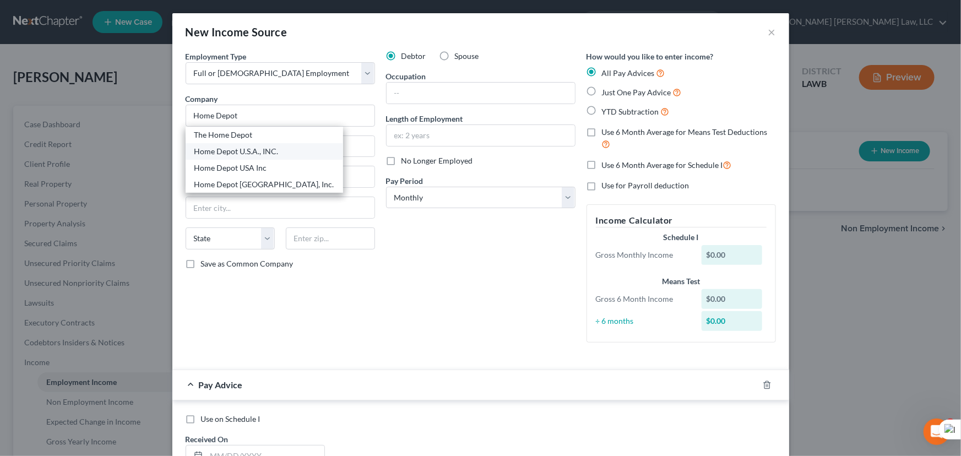
click at [238, 149] on div "Home Depot U.S.A., INC." at bounding box center [264, 151] width 140 height 11
type input "Home Depot U.S.A., INC."
type input "2455 Paces Ferry Road"
type input "B3"
type input "Atlanta"
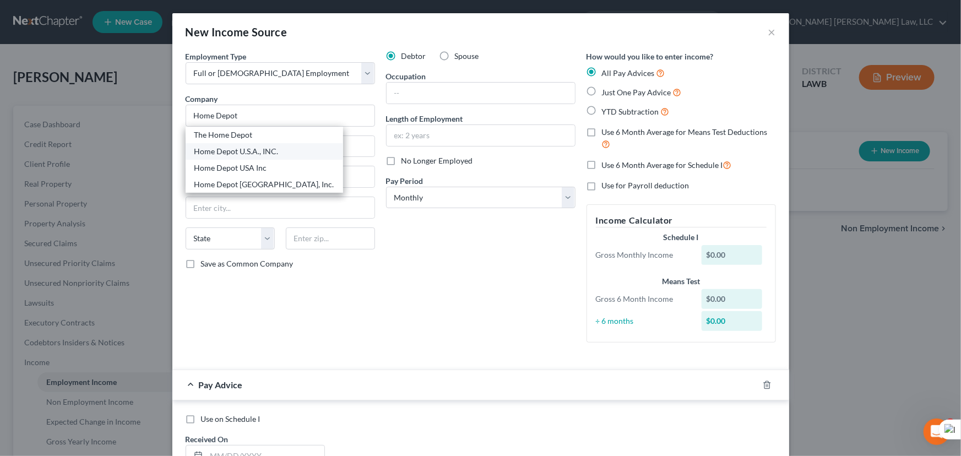
select select "10"
type input "30339"
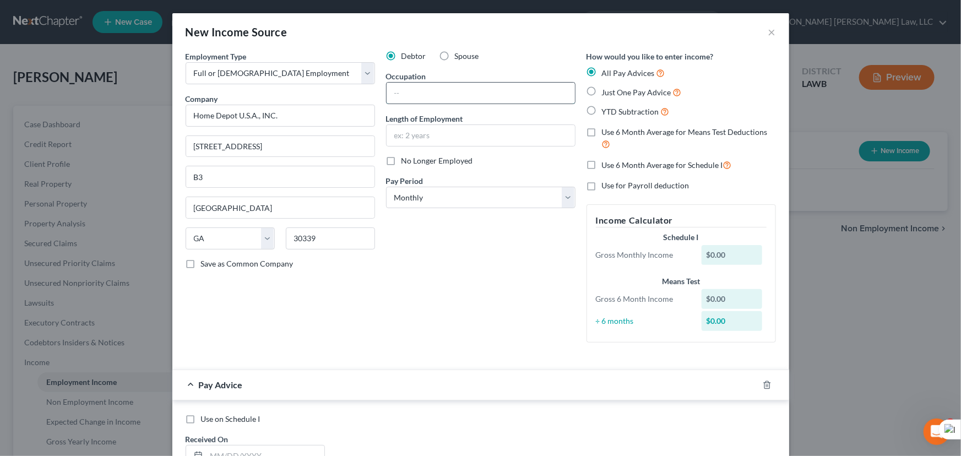
click at [420, 94] on input "text" at bounding box center [481, 93] width 188 height 21
type input "Garden Manager"
type input "34 years"
click at [454, 201] on select "Select Monthly Twice Monthly Every Other Week Weekly" at bounding box center [480, 198] width 189 height 22
select select "2"
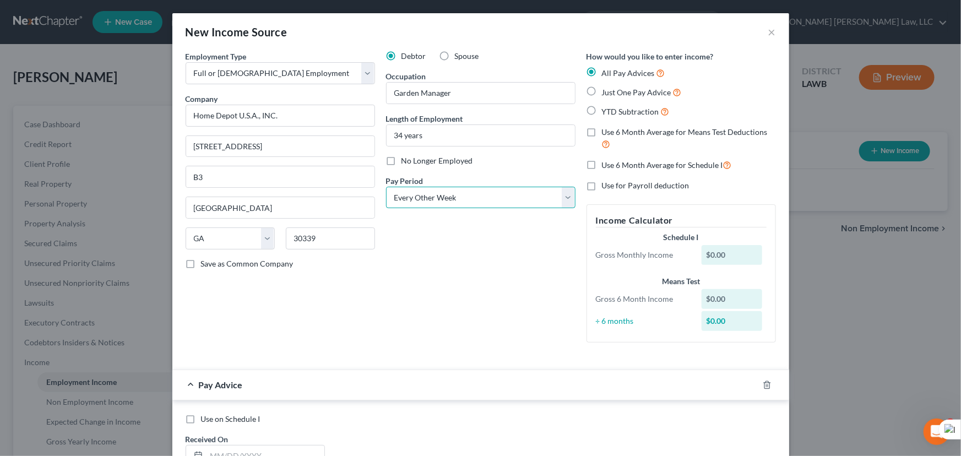
click at [386, 187] on select "Select Monthly Twice Monthly Every Other Week Weekly" at bounding box center [480, 198] width 189 height 22
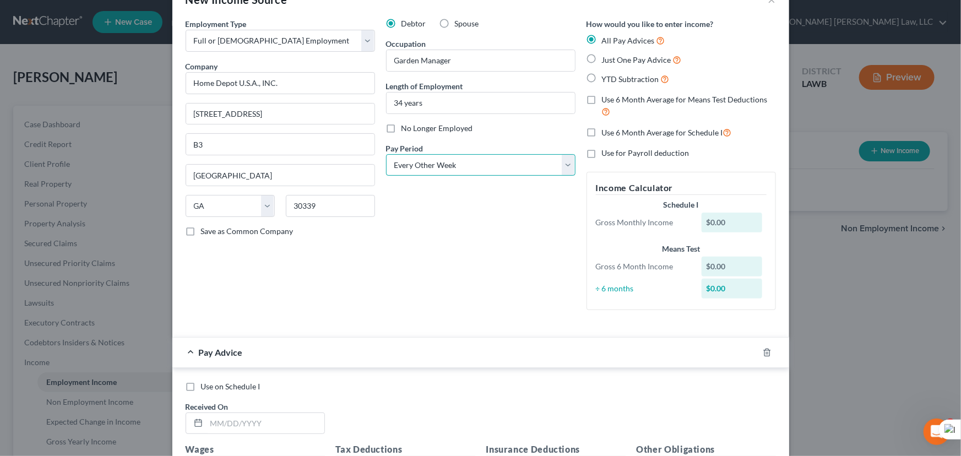
scroll to position [50, 0]
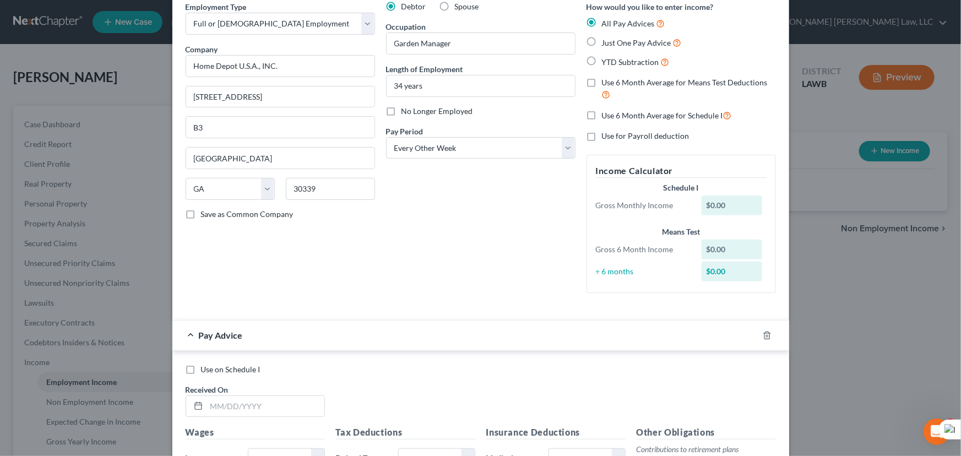
click at [602, 77] on label "Use 6 Month Average for Means Test Deductions" at bounding box center [689, 89] width 174 height 24
click at [606, 77] on input "Use 6 Month Average for Means Test Deductions" at bounding box center [609, 80] width 7 height 7
checkbox input "true"
click at [602, 118] on label "Use 6 Month Average for Schedule I" at bounding box center [667, 115] width 130 height 13
click at [606, 116] on input "Use 6 Month Average for Schedule I" at bounding box center [609, 112] width 7 height 7
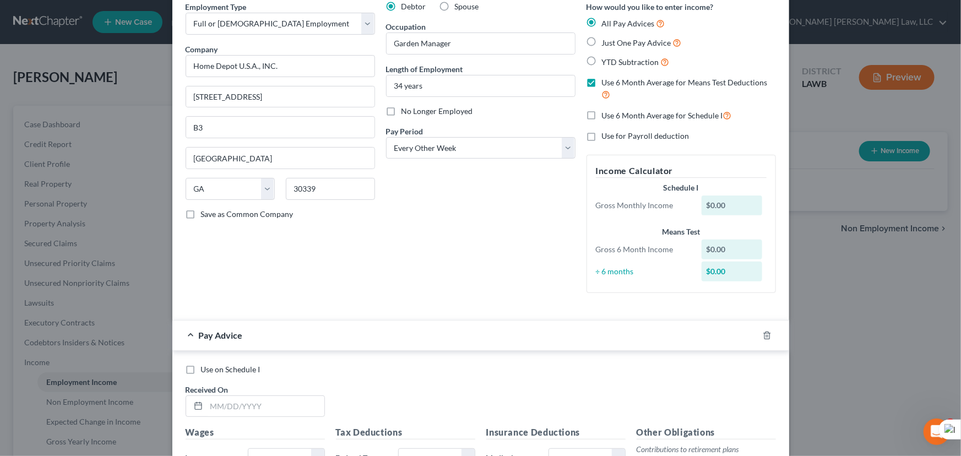
checkbox input "true"
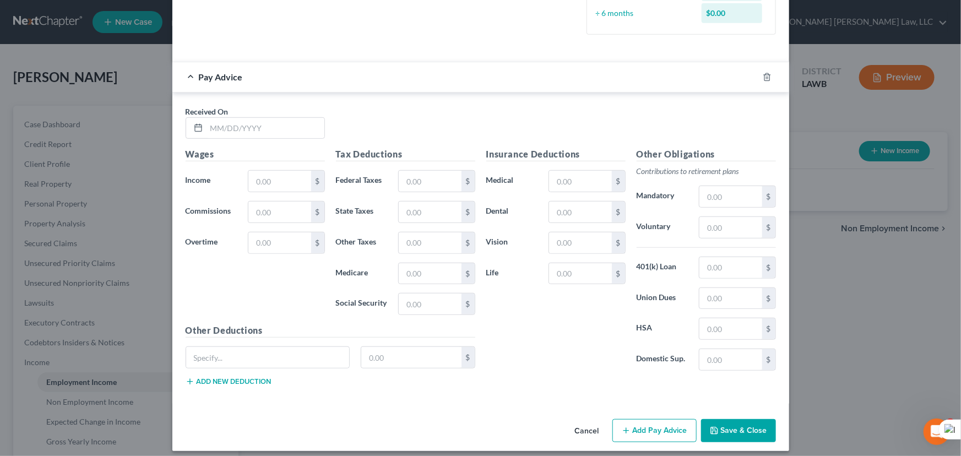
scroll to position [314, 0]
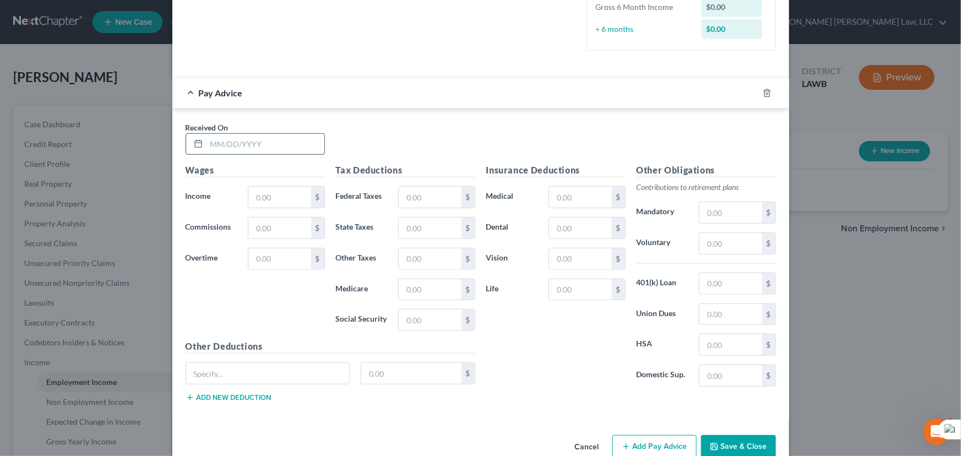
click at [253, 140] on input "text" at bounding box center [265, 144] width 118 height 21
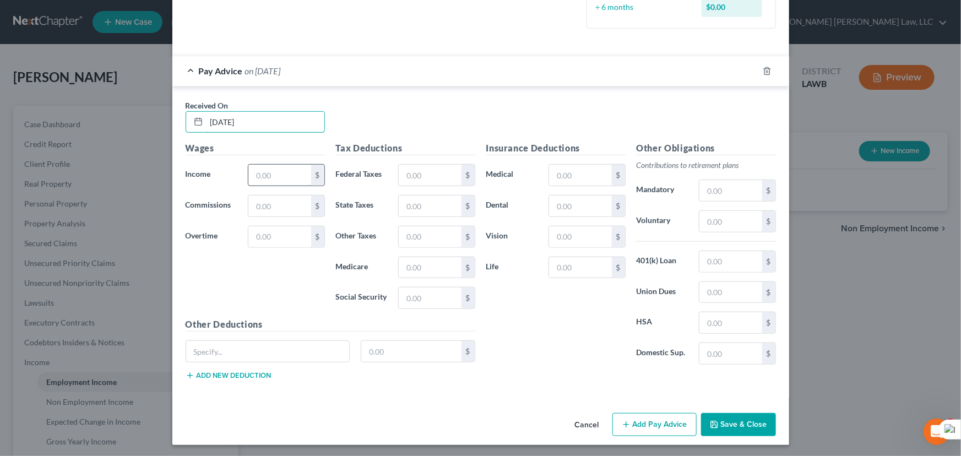
type input "04/04/2025"
click at [294, 175] on input "text" at bounding box center [279, 175] width 62 height 21
type input "2,862.92"
drag, startPoint x: 437, startPoint y: 268, endPoint x: 526, endPoint y: 236, distance: 94.0
click at [437, 268] on input "text" at bounding box center [430, 267] width 62 height 21
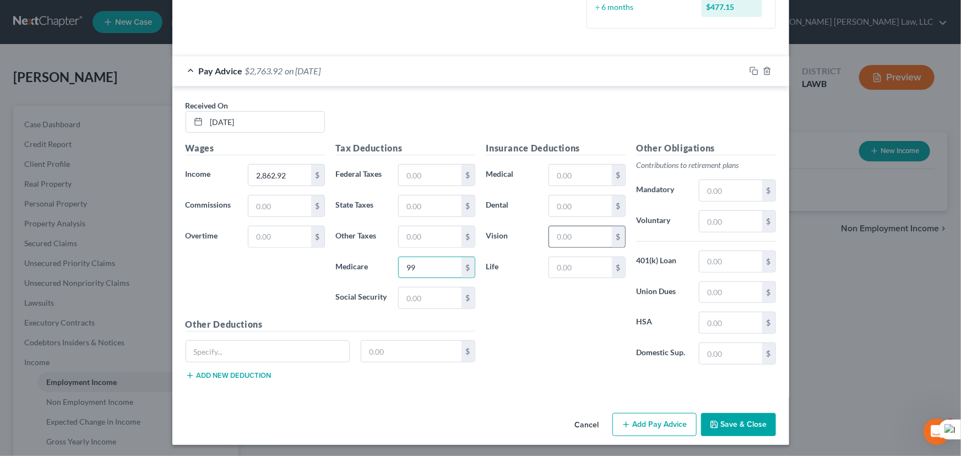
type input "99"
click at [581, 236] on input "text" at bounding box center [580, 236] width 62 height 21
type input "6.25"
click at [564, 198] on input "text" at bounding box center [580, 205] width 62 height 21
type input "16"
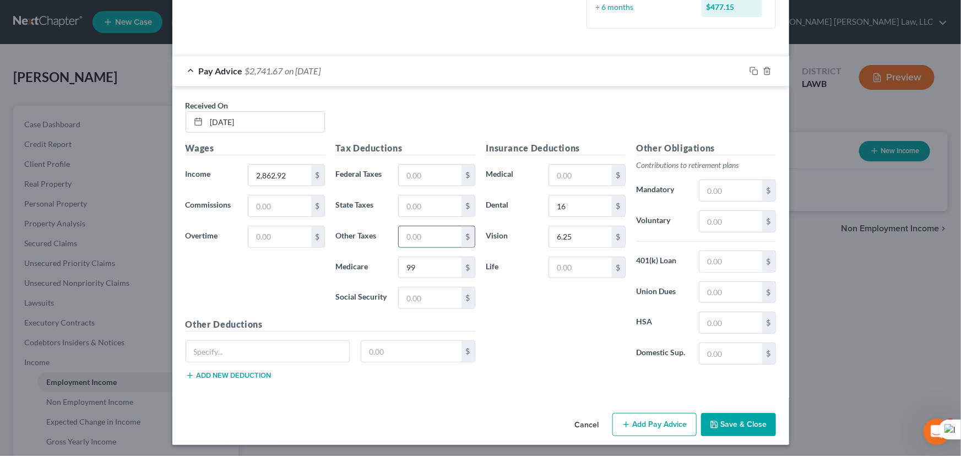
click at [409, 235] on input "text" at bounding box center [430, 236] width 62 height 21
type input "57.26"
click at [397, 347] on input "text" at bounding box center [411, 351] width 100 height 21
type input "220.52"
click at [442, 238] on input "57.26" at bounding box center [430, 236] width 62 height 21
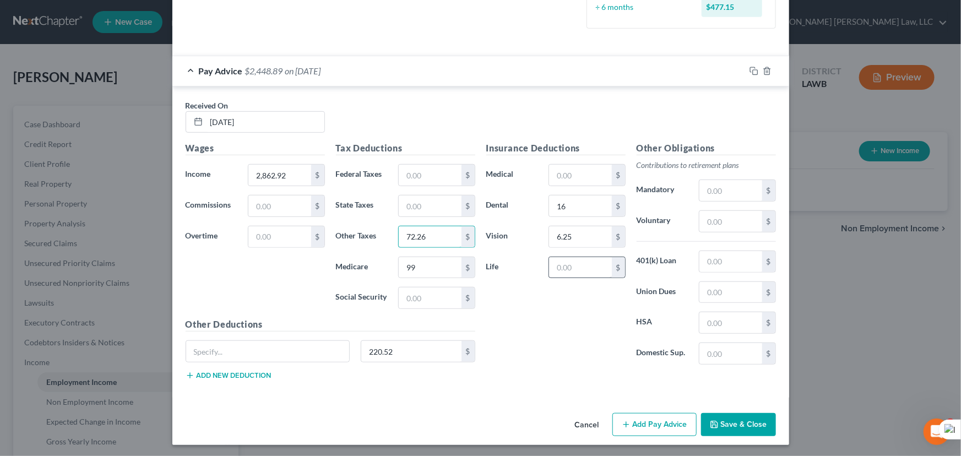
type input "72.26"
click at [585, 266] on input "text" at bounding box center [580, 267] width 62 height 21
type input "43.71"
click at [433, 302] on input "text" at bounding box center [430, 297] width 62 height 21
type input "7"
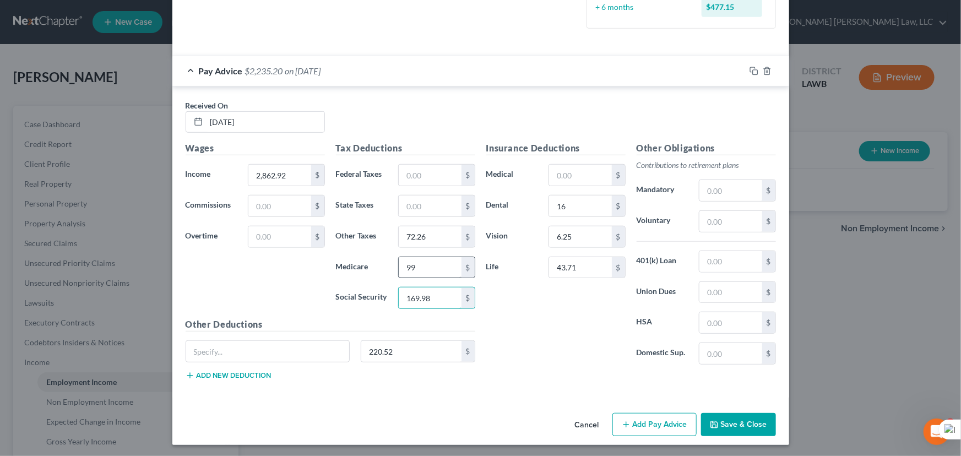
type input "169.98"
click at [431, 267] on input "99" at bounding box center [430, 267] width 62 height 21
type input "39.76"
click at [422, 167] on input "text" at bounding box center [430, 175] width 62 height 21
type input "373.40"
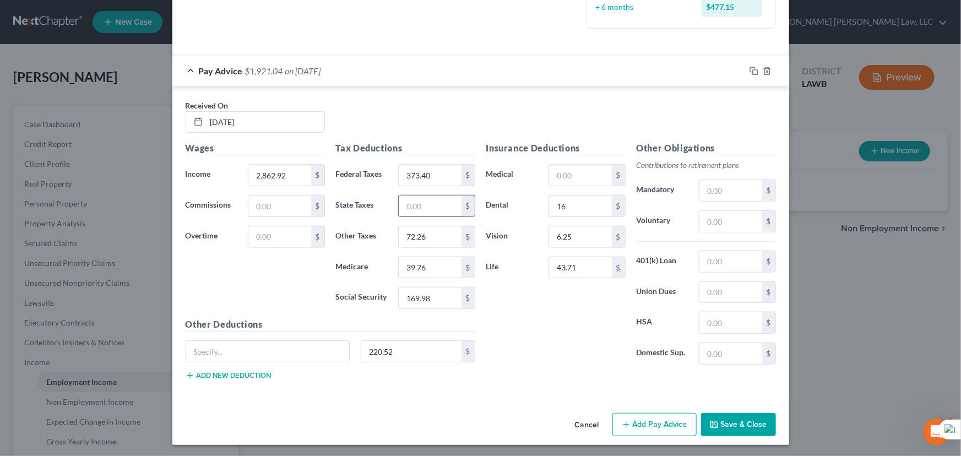
click at [432, 196] on input "text" at bounding box center [430, 205] width 62 height 21
type input "94.72"
click at [593, 166] on input "text" at bounding box center [580, 175] width 62 height 21
type input "99"
click at [430, 352] on input "220.52" at bounding box center [411, 351] width 100 height 21
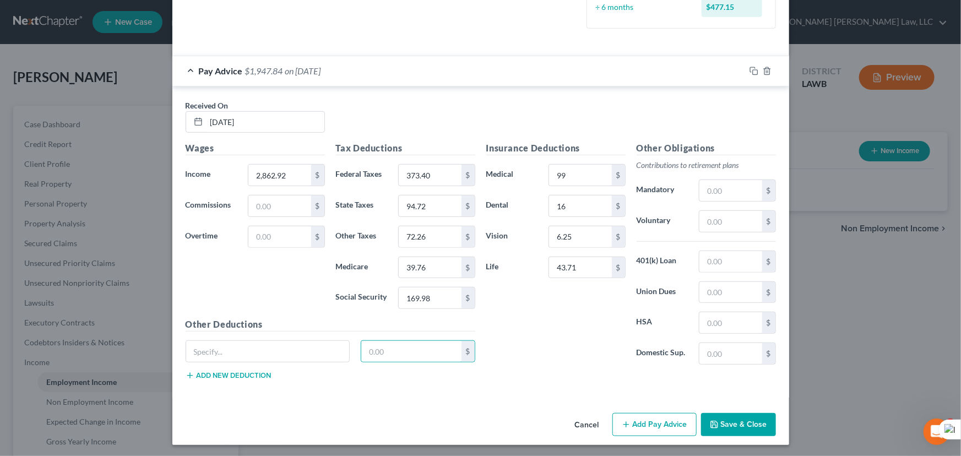
click at [672, 426] on button "Add Pay Advice" at bounding box center [654, 424] width 84 height 23
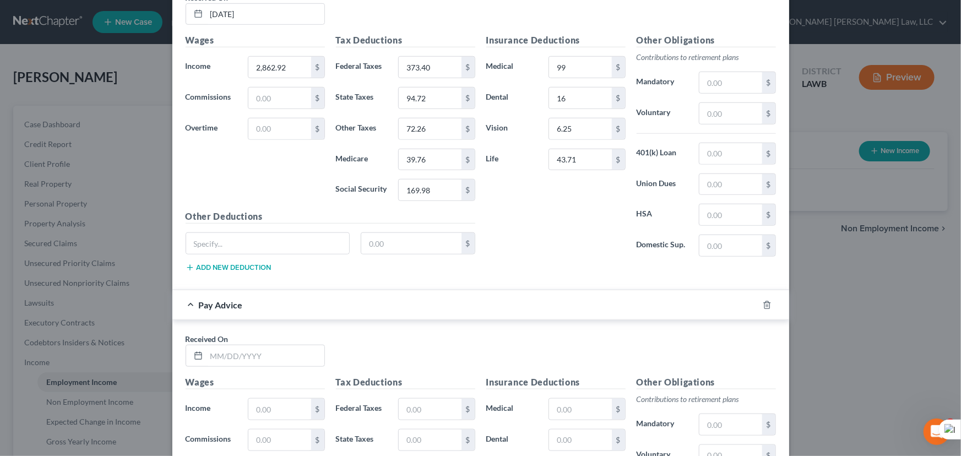
scroll to position [677, 0]
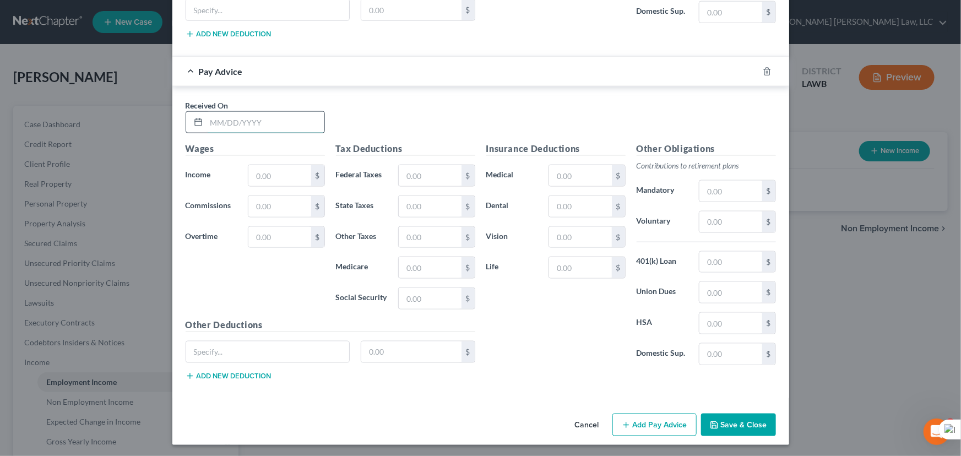
click at [269, 122] on input "text" at bounding box center [265, 122] width 118 height 21
type input "04/18/2025"
click at [288, 176] on input "text" at bounding box center [279, 175] width 62 height 21
type input "2,887.16"
click at [580, 168] on input "text" at bounding box center [580, 175] width 62 height 21
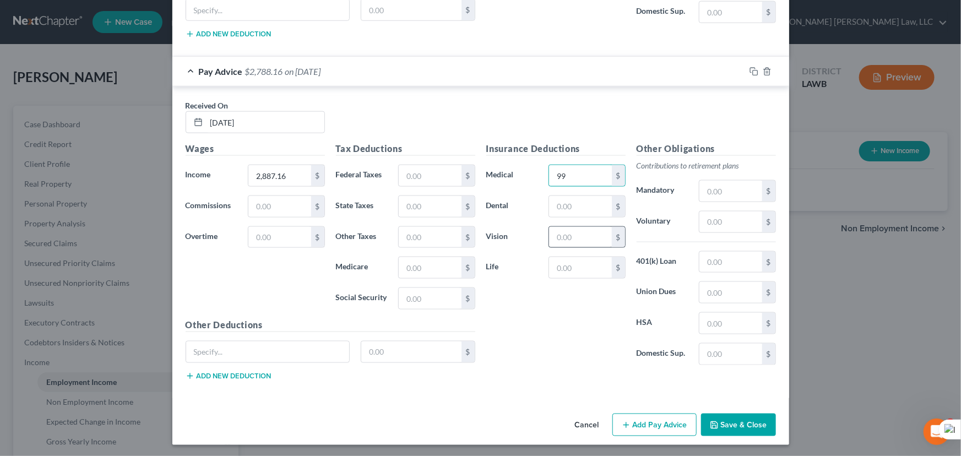
type input "99"
click at [581, 235] on input "text" at bounding box center [580, 237] width 62 height 21
type input "6.25"
click at [567, 196] on input "text" at bounding box center [580, 206] width 62 height 21
type input "16"
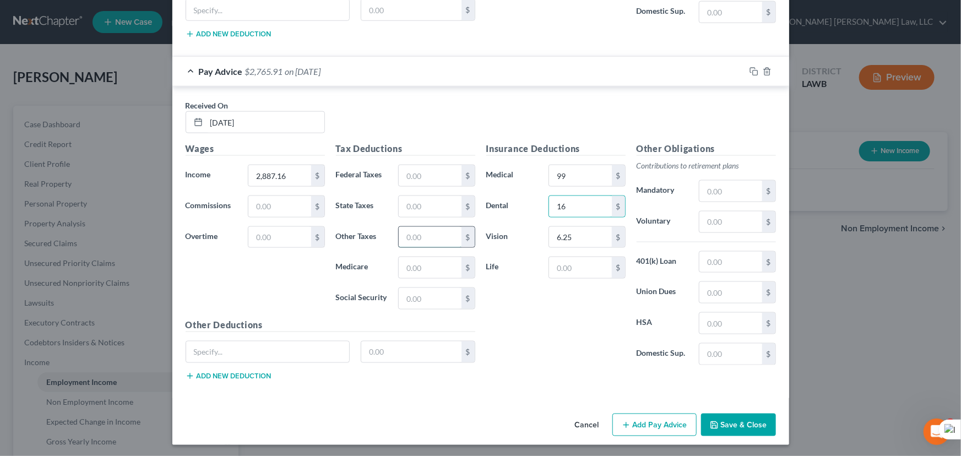
click at [443, 238] on input "text" at bounding box center [430, 237] width 62 height 21
type input "57.75"
click at [413, 342] on input "text" at bounding box center [411, 351] width 100 height 21
type input "220.52"
click at [433, 246] on div "57.75 $" at bounding box center [436, 237] width 77 height 22
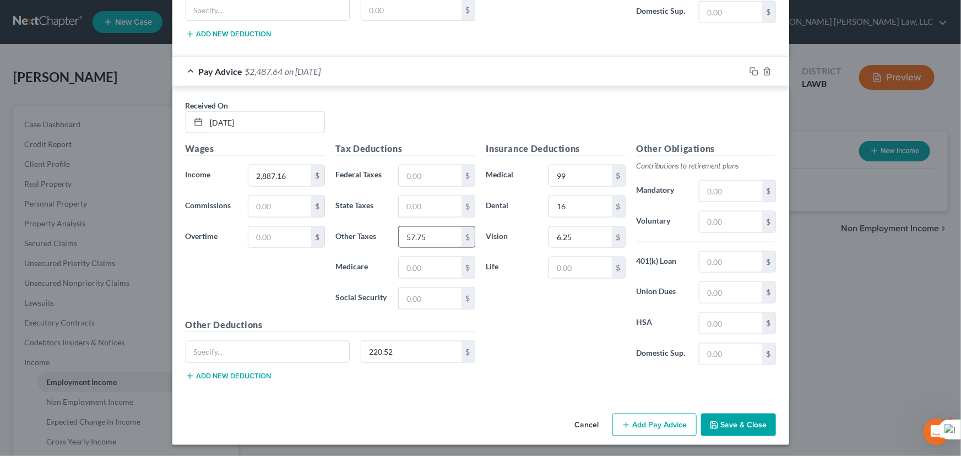
click at [440, 242] on input "57.75" at bounding box center [430, 237] width 62 height 21
type input "72.75"
click at [570, 260] on input "text" at bounding box center [580, 267] width 62 height 21
type input "43.71"
click at [429, 291] on input "text" at bounding box center [430, 298] width 62 height 21
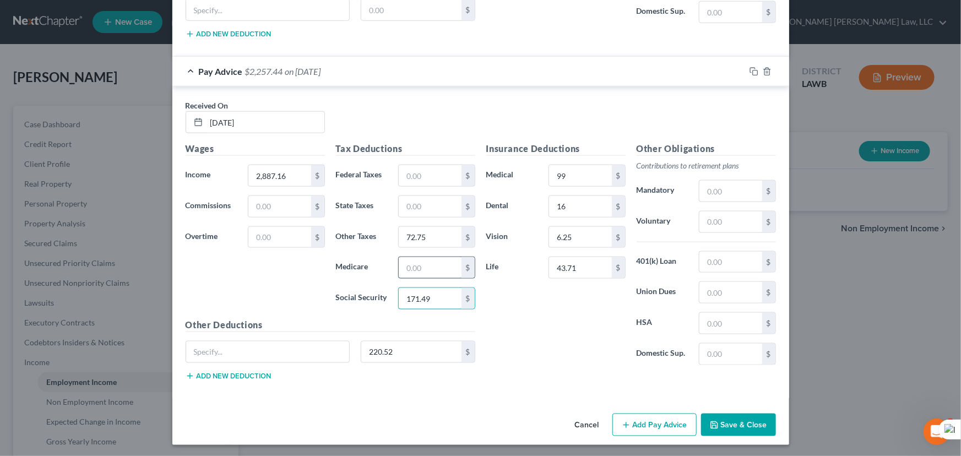
type input "171.49"
click at [422, 262] on input "text" at bounding box center [430, 267] width 62 height 21
type input "40.10"
click at [448, 171] on input "text" at bounding box center [430, 175] width 62 height 21
type input "378.73"
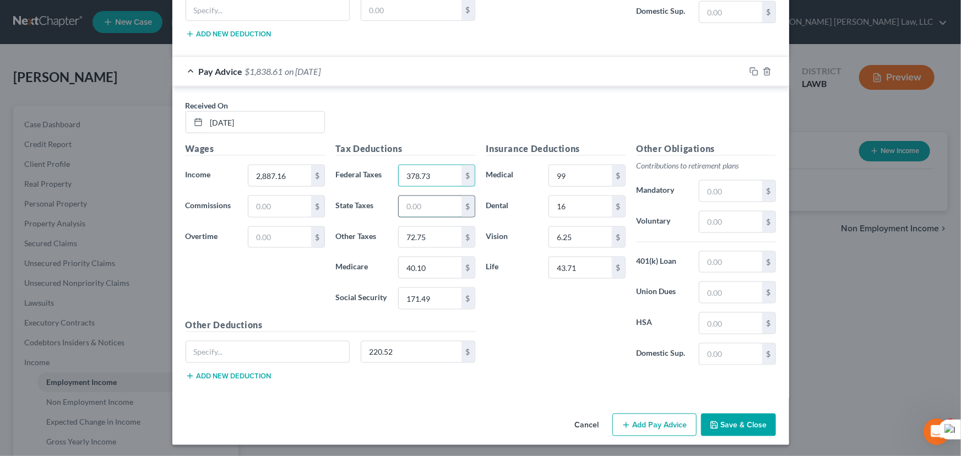
click at [433, 198] on input "text" at bounding box center [430, 206] width 62 height 21
type input "95.47"
click at [414, 350] on input "220.52" at bounding box center [411, 351] width 100 height 21
click at [655, 425] on button "Add Pay Advice" at bounding box center [654, 425] width 84 height 23
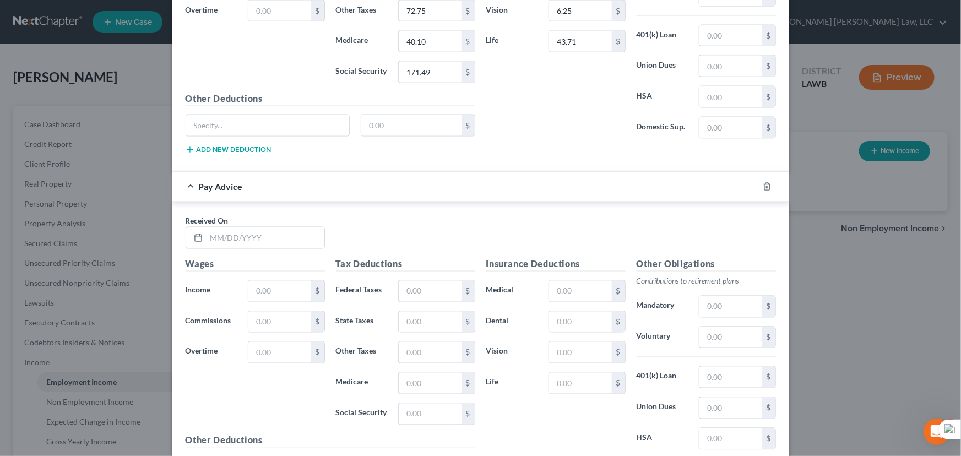
scroll to position [1018, 0]
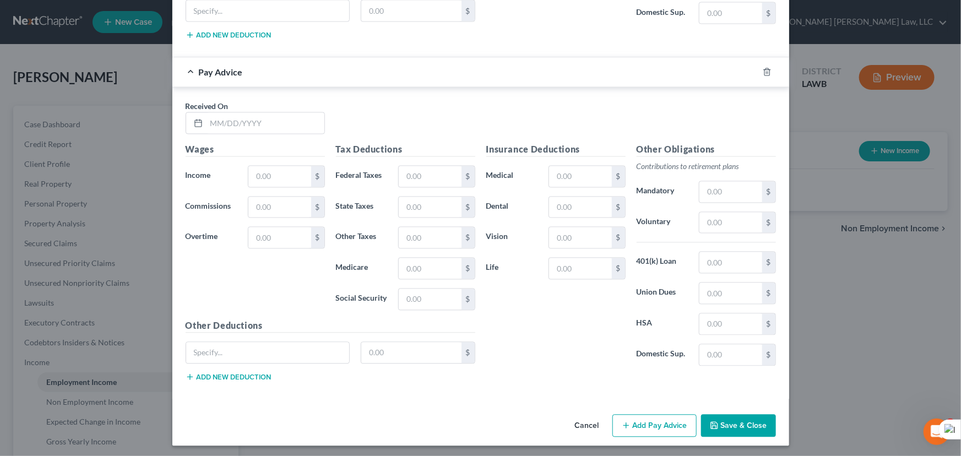
click at [259, 102] on div "Received On *" at bounding box center [255, 118] width 150 height 34
click at [258, 113] on input "text" at bounding box center [265, 123] width 118 height 21
type input "05/02/2025"
click at [273, 171] on input "text" at bounding box center [279, 176] width 62 height 21
type input "2,881.50"
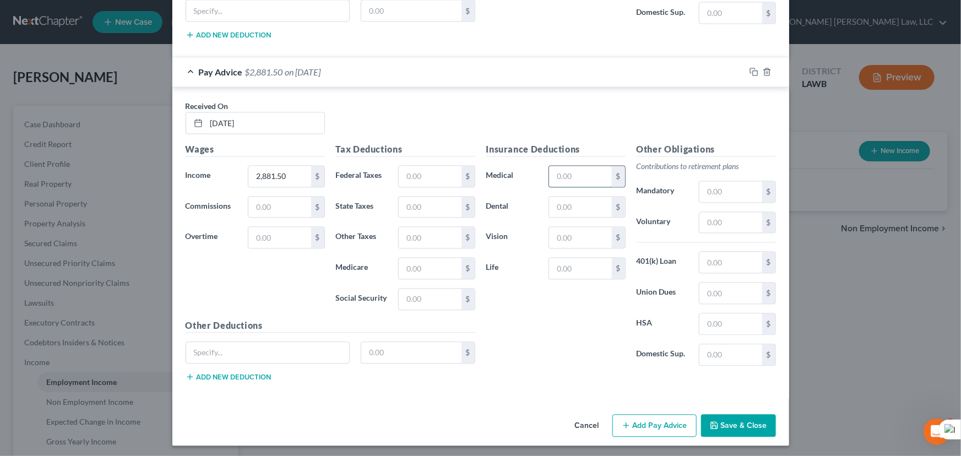
click at [561, 166] on input "text" at bounding box center [580, 176] width 62 height 21
type input "99"
click at [567, 232] on input "text" at bounding box center [580, 237] width 62 height 21
type input "6.25"
click at [564, 189] on div "Insurance Deductions Medical 99 $ Dental $ Vision 6.25 $ Life $" at bounding box center [556, 259] width 150 height 232
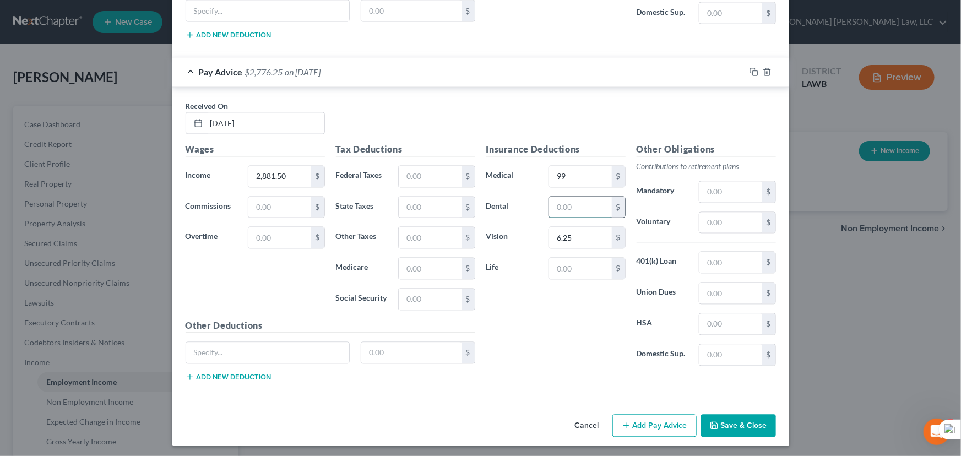
click at [566, 205] on input "text" at bounding box center [580, 207] width 62 height 21
type input "16"
click at [415, 232] on input "text" at bounding box center [430, 237] width 62 height 21
type input "57.63"
click at [430, 350] on input "text" at bounding box center [411, 352] width 100 height 21
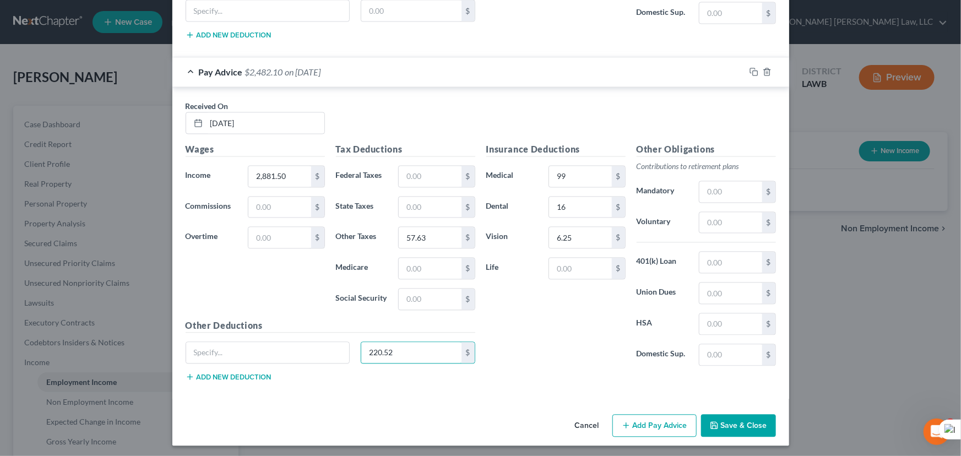
type input "220.52"
click at [434, 241] on input "57.63" at bounding box center [430, 237] width 62 height 21
type input "72.63"
click at [575, 264] on input "text" at bounding box center [580, 268] width 62 height 21
type input "43.71"
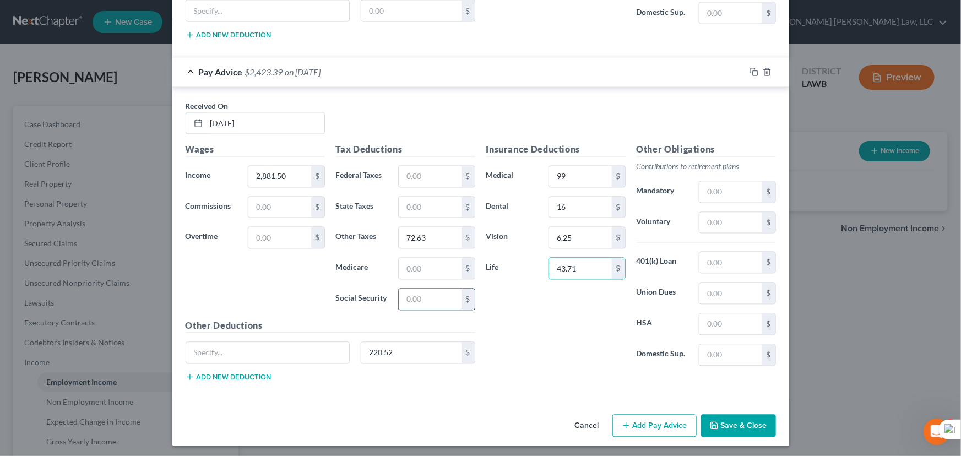
click at [448, 303] on input "text" at bounding box center [430, 299] width 62 height 21
type input "171.13"
click at [440, 260] on input "text" at bounding box center [430, 268] width 62 height 21
type input "40.03"
click at [426, 197] on input "text" at bounding box center [430, 207] width 62 height 21
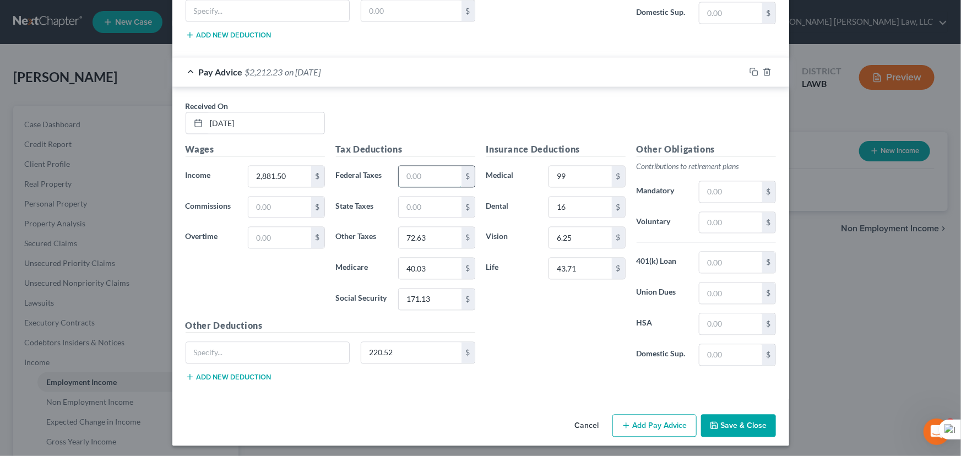
click at [427, 175] on input "text" at bounding box center [430, 176] width 62 height 21
type input "377.49"
click at [420, 206] on input "text" at bounding box center [430, 207] width 62 height 21
type input "95.29"
click at [414, 351] on input "220.52" at bounding box center [411, 352] width 100 height 21
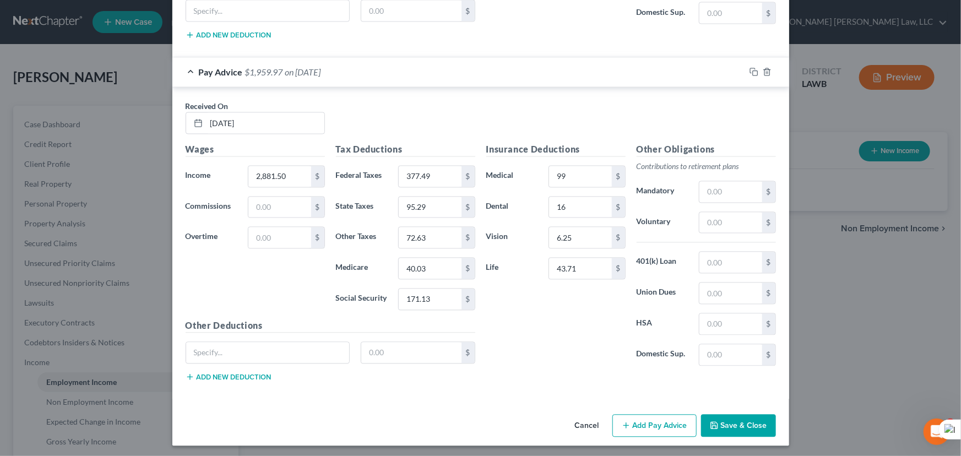
click at [632, 421] on button "Add Pay Advice" at bounding box center [654, 426] width 84 height 23
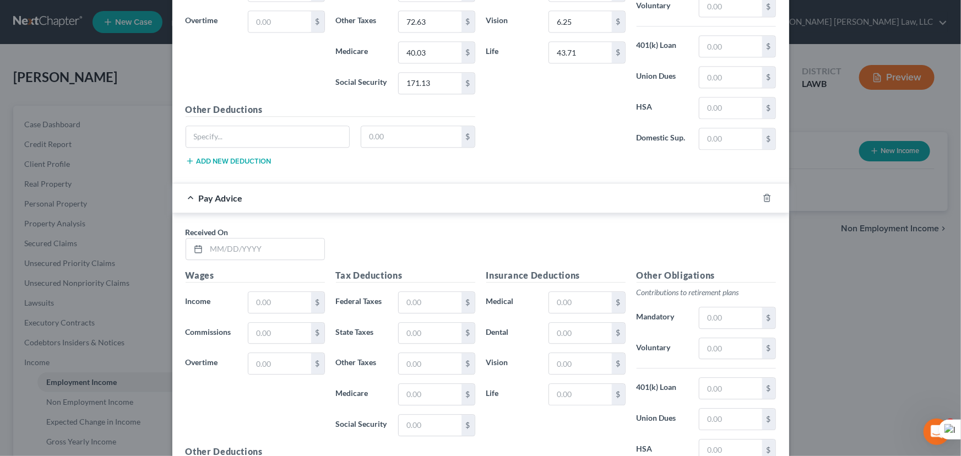
scroll to position [1359, 0]
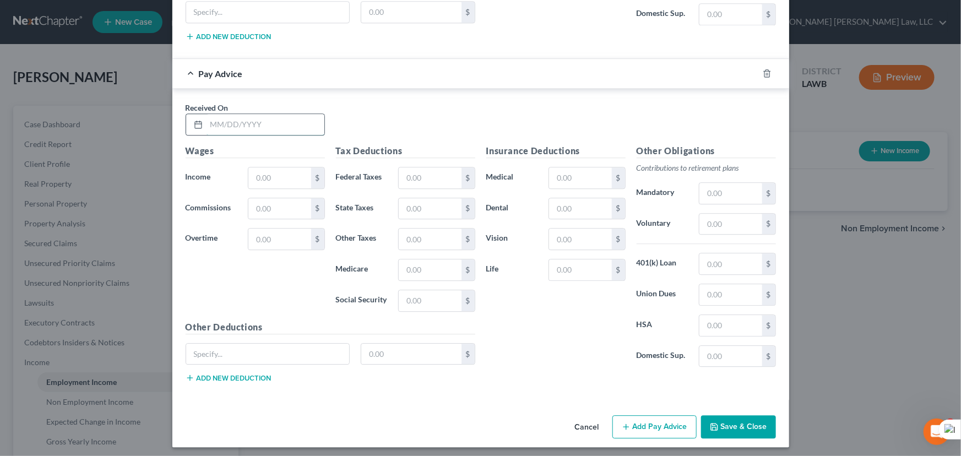
click at [255, 117] on input "text" at bounding box center [265, 124] width 118 height 21
type input "05/16/2025"
click at [264, 167] on input "text" at bounding box center [279, 177] width 62 height 21
type input "2,850.57"
click at [567, 173] on input "text" at bounding box center [580, 177] width 62 height 21
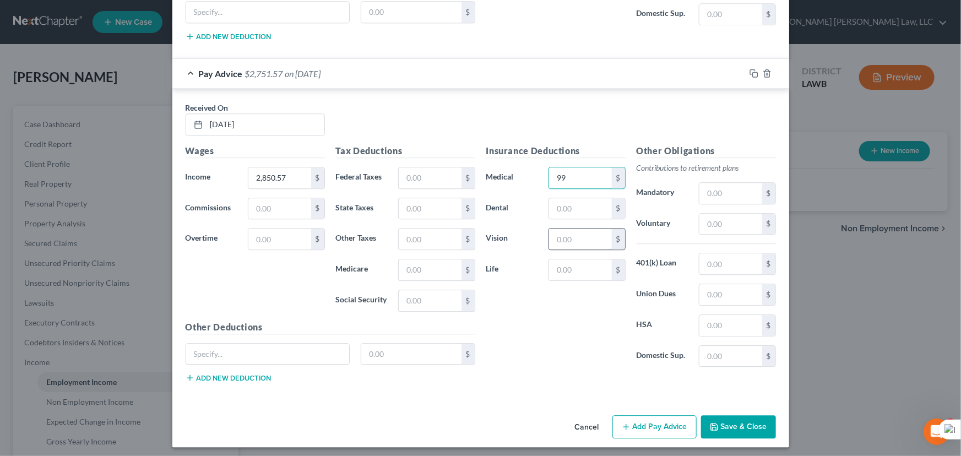
type input "99"
click at [561, 238] on input "text" at bounding box center [580, 239] width 62 height 21
type input "6.25"
click at [561, 203] on input "text" at bounding box center [580, 208] width 62 height 21
type input "16"
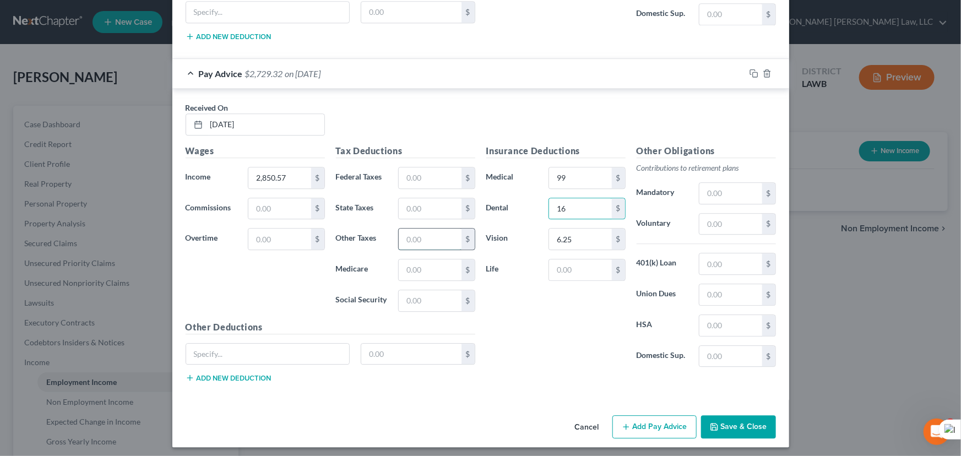
click at [410, 230] on input "text" at bounding box center [430, 239] width 62 height 21
type input "57.02"
click at [395, 355] on input "text" at bounding box center [411, 354] width 100 height 21
type input "220.52"
click at [433, 234] on input "57.02" at bounding box center [430, 239] width 62 height 21
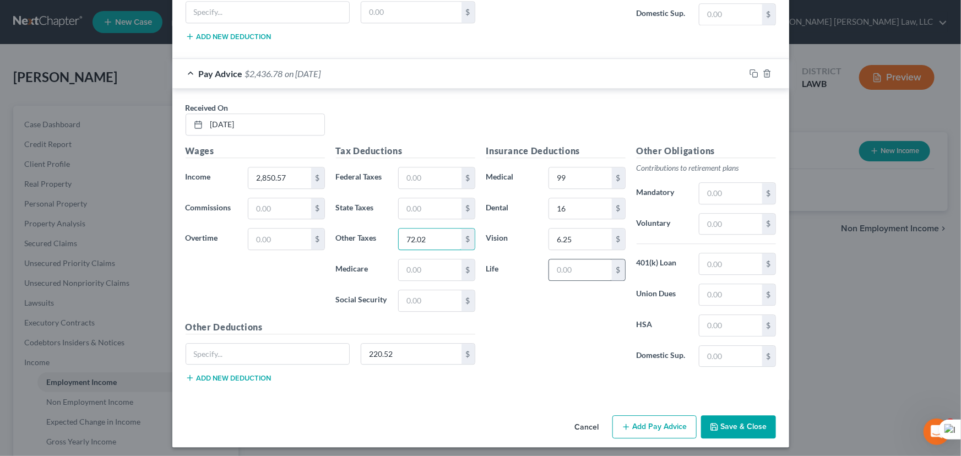
type input "72.02"
click at [584, 264] on input "text" at bounding box center [580, 269] width 62 height 21
type input "43.71"
click at [436, 290] on input "text" at bounding box center [430, 300] width 62 height 21
type input "169.22"
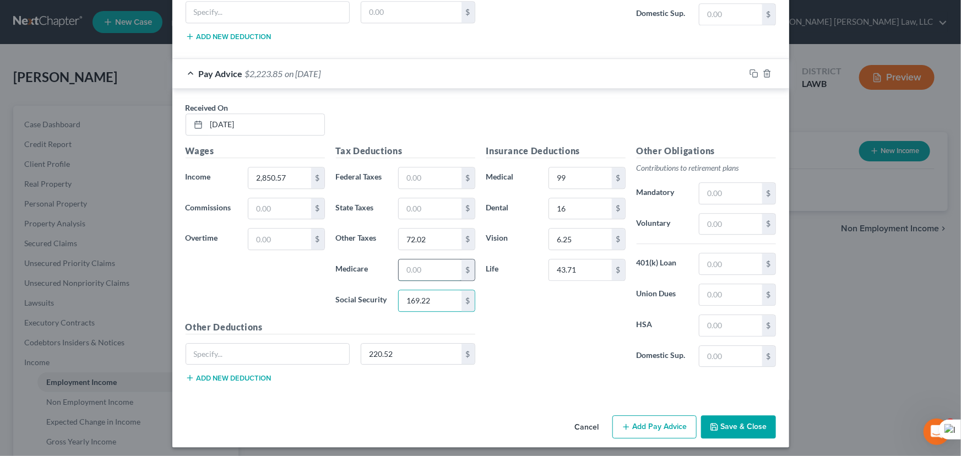
click at [444, 272] on input "text" at bounding box center [430, 269] width 62 height 21
type input "39.57"
click at [402, 175] on input "text" at bounding box center [430, 177] width 62 height 21
type input "370.67"
click at [415, 198] on div "$" at bounding box center [436, 209] width 77 height 22
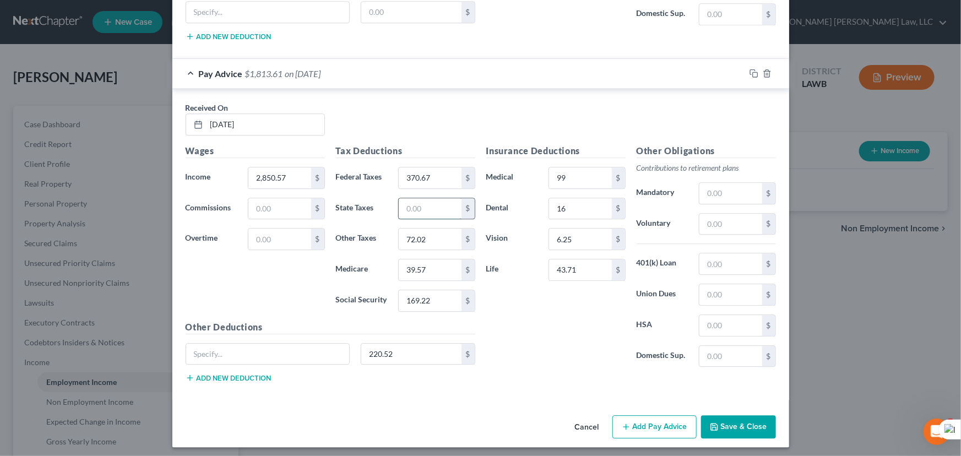
click at [418, 202] on input "text" at bounding box center [430, 208] width 62 height 21
type input "94.34"
click at [401, 346] on input "220.52" at bounding box center [411, 354] width 100 height 21
click at [649, 415] on button "Add Pay Advice" at bounding box center [654, 426] width 84 height 23
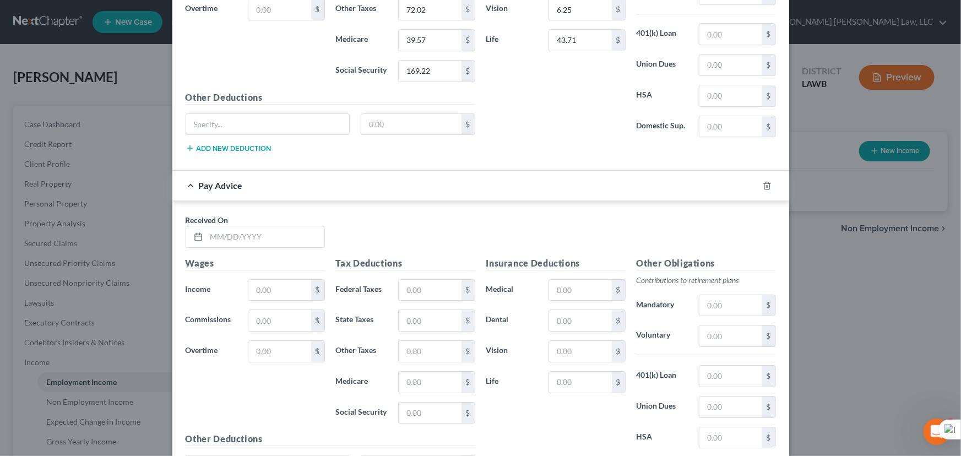
scroll to position [1700, 0]
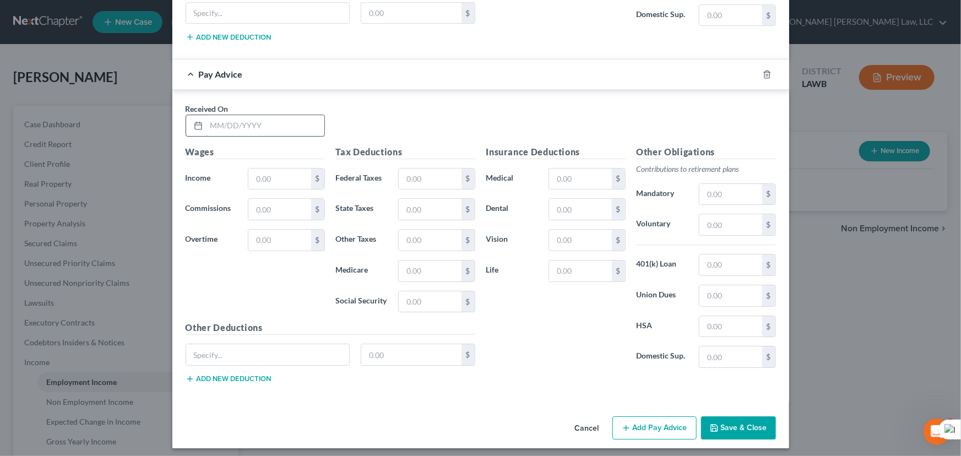
click at [280, 115] on input "text" at bounding box center [265, 125] width 118 height 21
type input "05/30/2025"
click at [256, 168] on input "text" at bounding box center [279, 178] width 62 height 21
type input "2,899.89"
click at [606, 168] on input "text" at bounding box center [580, 178] width 62 height 21
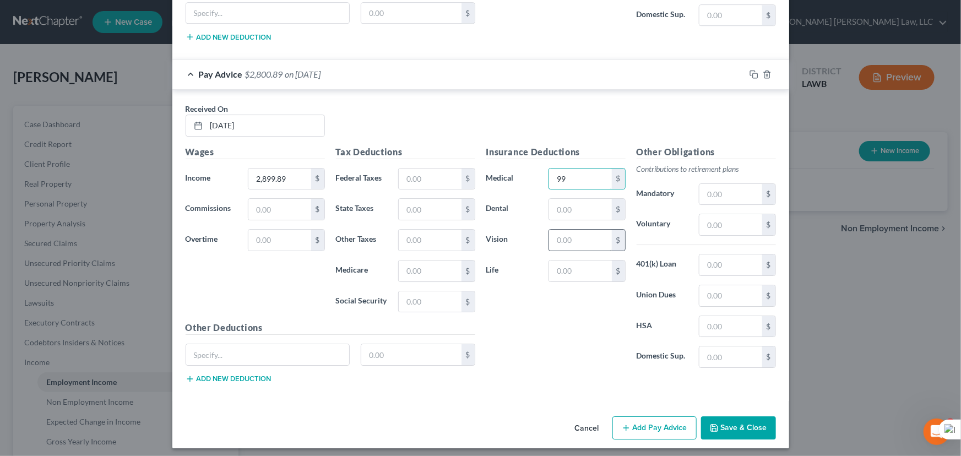
type input "99"
click at [572, 236] on input "text" at bounding box center [580, 240] width 62 height 21
type input "6.25"
click at [572, 199] on input "text" at bounding box center [580, 209] width 62 height 21
type input "16"
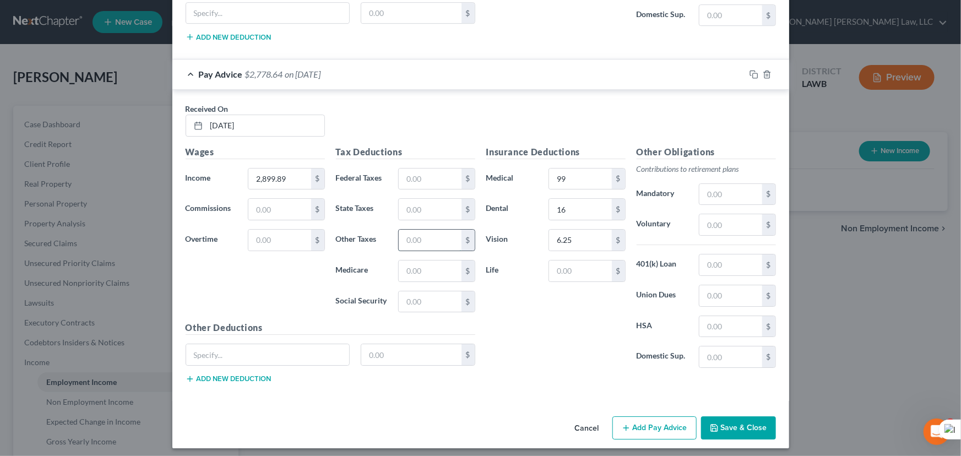
click at [414, 230] on input "text" at bounding box center [430, 240] width 62 height 21
type input "58"
click at [416, 337] on div "Other Deductions $ Add new deduction" at bounding box center [330, 356] width 301 height 71
click at [415, 344] on input "text" at bounding box center [411, 354] width 100 height 21
type input "220.52"
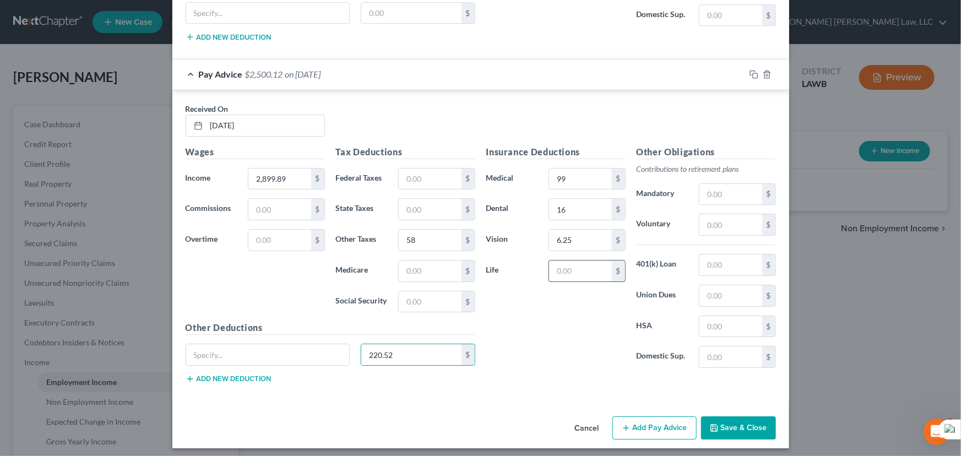
click at [582, 267] on input "text" at bounding box center [580, 270] width 62 height 21
type input "58.71"
click at [417, 298] on input "text" at bounding box center [430, 301] width 62 height 21
type input "172.28"
click at [409, 266] on input "text" at bounding box center [430, 270] width 62 height 21
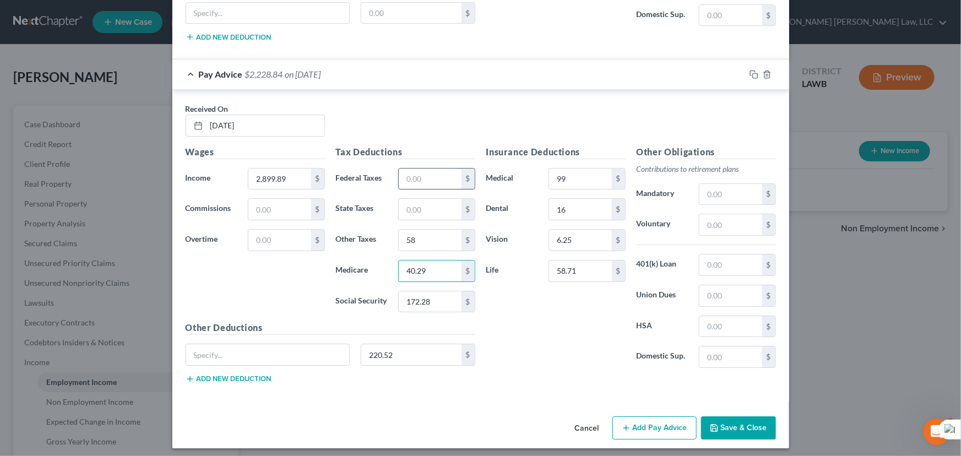
type input "40.29"
click at [424, 177] on input "text" at bounding box center [430, 178] width 62 height 21
type input "381.53"
click at [413, 207] on input "text" at bounding box center [430, 209] width 62 height 21
type input "95.86"
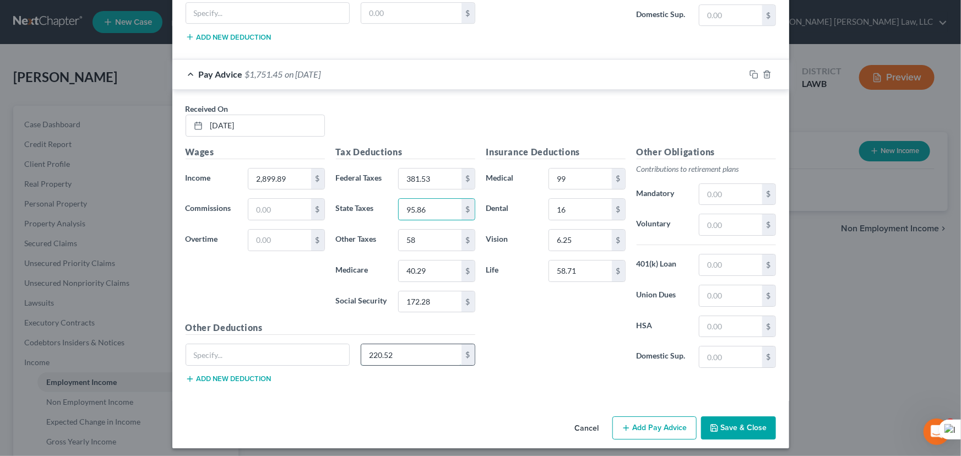
click at [421, 347] on input "220.52" at bounding box center [411, 354] width 100 height 21
click at [648, 416] on button "Add Pay Advice" at bounding box center [654, 427] width 84 height 23
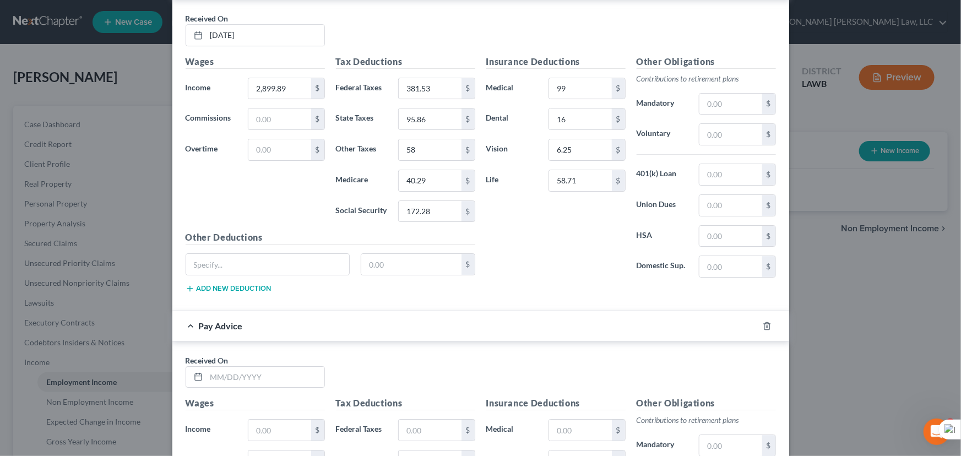
scroll to position [2041, 0]
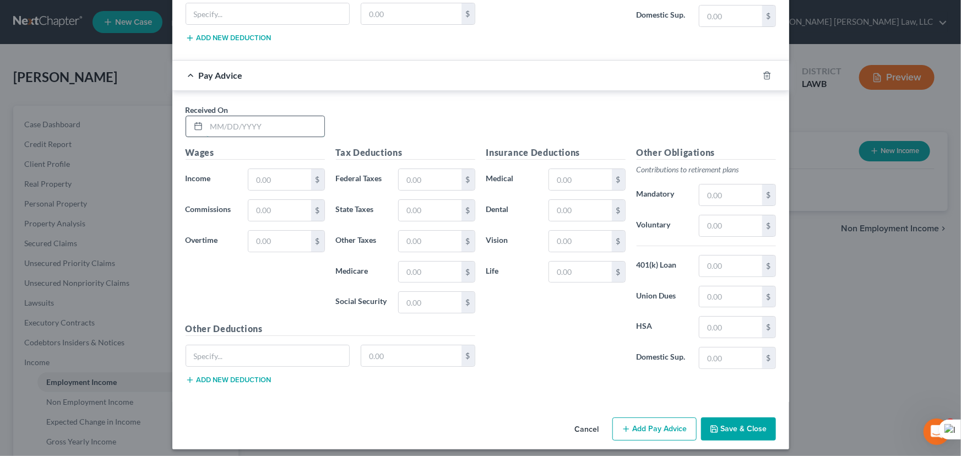
click at [285, 119] on input "text" at bounding box center [265, 126] width 118 height 21
type input "06/13/2025"
click at [573, 169] on input "text" at bounding box center [580, 179] width 62 height 21
type input "99"
click at [589, 241] on input "text" at bounding box center [580, 241] width 62 height 21
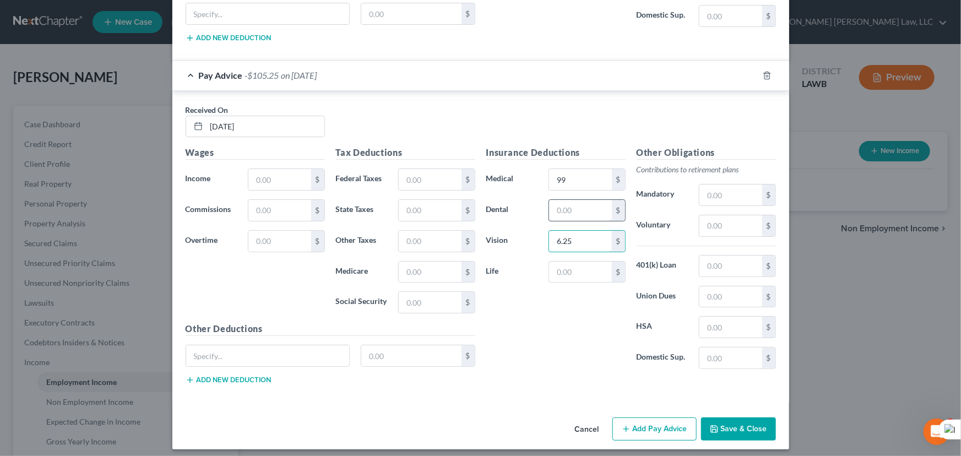
type input "6.25"
click at [575, 200] on input "text" at bounding box center [580, 210] width 62 height 21
type input "16"
click at [449, 236] on input "text" at bounding box center [430, 241] width 62 height 21
type input "62.83"
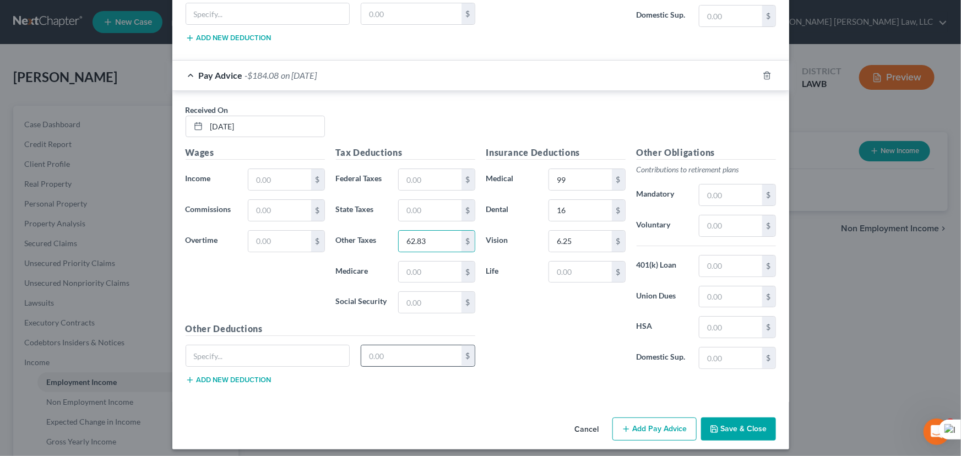
drag, startPoint x: 418, startPoint y: 330, endPoint x: 417, endPoint y: 346, distance: 16.0
click at [417, 333] on div "Other Deductions $ Add new deduction" at bounding box center [330, 357] width 301 height 71
click at [417, 350] on input "text" at bounding box center [411, 355] width 100 height 21
type input "220.52"
click at [449, 237] on input "62.83" at bounding box center [430, 241] width 62 height 21
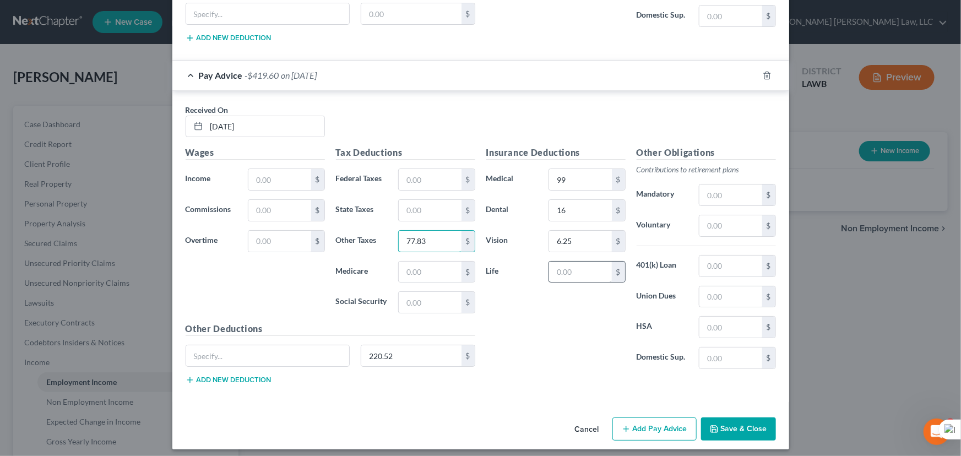
type input "77.83"
click at [576, 262] on input "text" at bounding box center [580, 272] width 62 height 21
type input "48.56"
click at [432, 292] on input "text" at bounding box center [430, 302] width 62 height 21
type input "187.25"
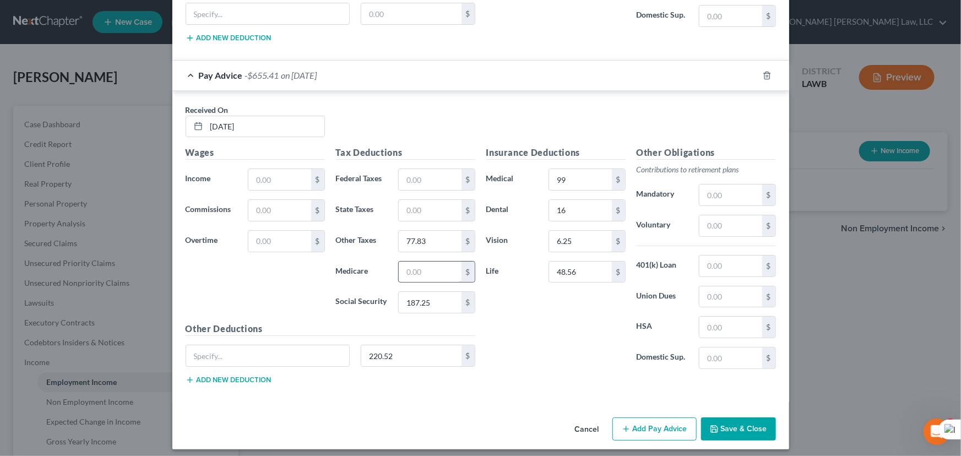
click at [428, 269] on input "text" at bounding box center [430, 272] width 62 height 21
type input "43.80"
click at [426, 176] on input "text" at bounding box center [430, 179] width 62 height 21
type input "434.66"
click at [404, 204] on input "text" at bounding box center [430, 210] width 62 height 21
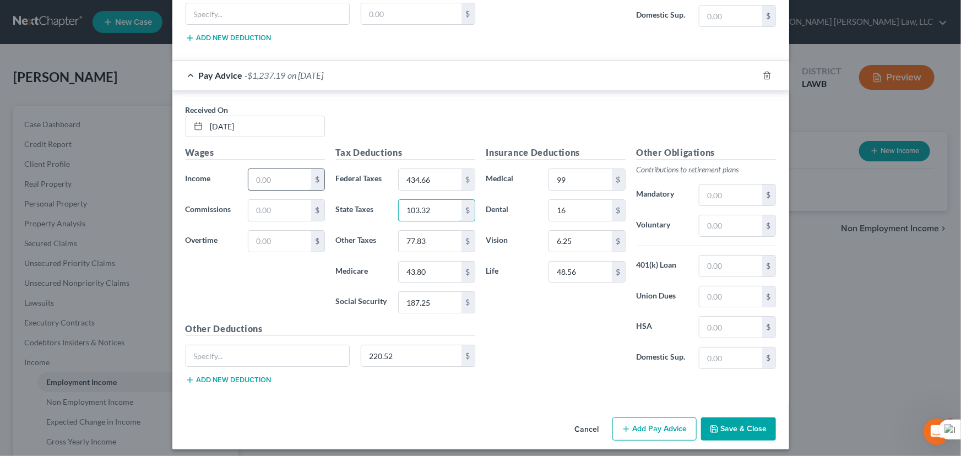
type input "103.32"
drag, startPoint x: 285, startPoint y: 171, endPoint x: 674, endPoint y: 237, distance: 394.4
click at [285, 171] on input "text" at bounding box center [279, 179] width 62 height 21
click at [275, 173] on input "text" at bounding box center [279, 179] width 62 height 21
type input "3,141.40"
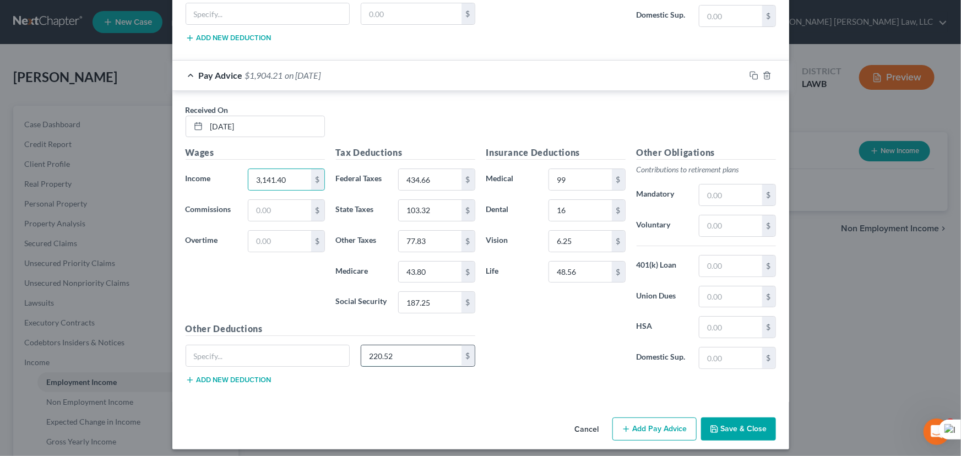
click at [431, 349] on input "220.52" at bounding box center [411, 355] width 100 height 21
click at [655, 422] on button "Add Pay Advice" at bounding box center [654, 428] width 84 height 23
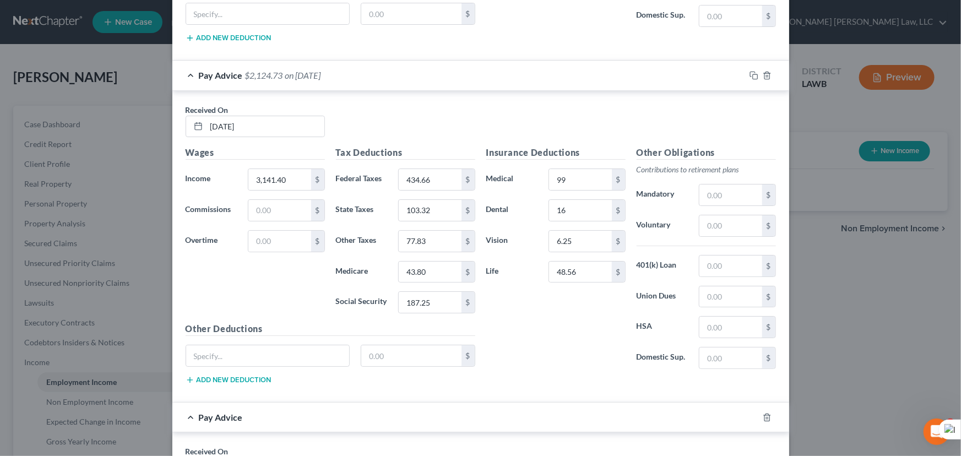
scroll to position [2381, 0]
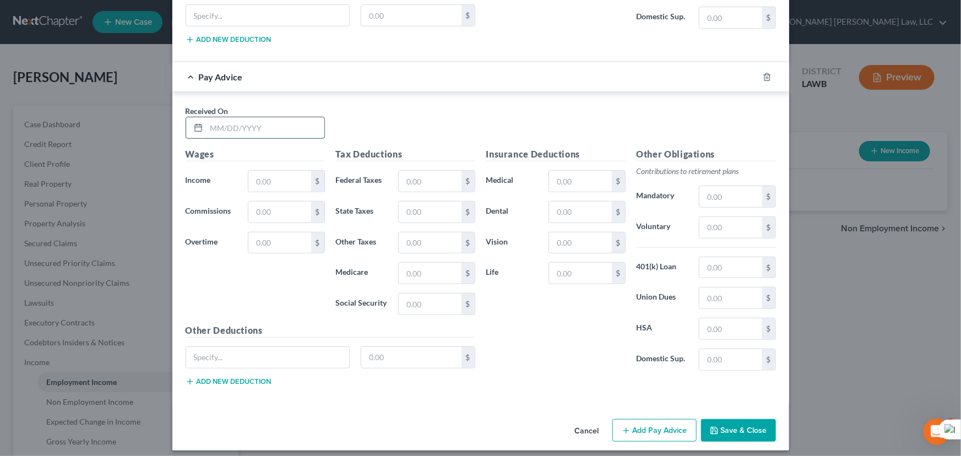
click at [253, 117] on input "text" at bounding box center [265, 127] width 118 height 21
click at [226, 117] on input "06/24/2025" at bounding box center [265, 127] width 118 height 21
type input "06/27/2025"
click at [593, 174] on input "text" at bounding box center [580, 181] width 62 height 21
type input "99"
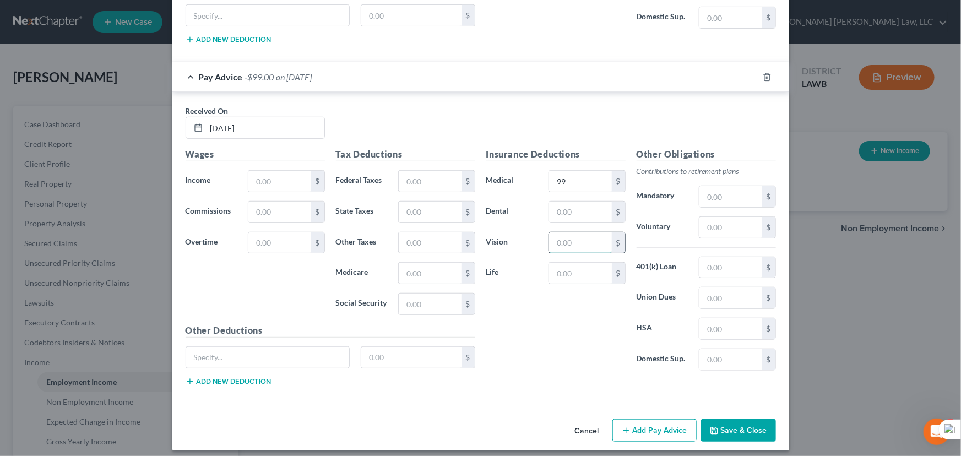
drag, startPoint x: 570, startPoint y: 243, endPoint x: 573, endPoint y: 236, distance: 8.2
click at [570, 242] on input "text" at bounding box center [580, 242] width 62 height 21
type input "6.25"
click at [572, 208] on input "text" at bounding box center [580, 212] width 62 height 21
type input "16"
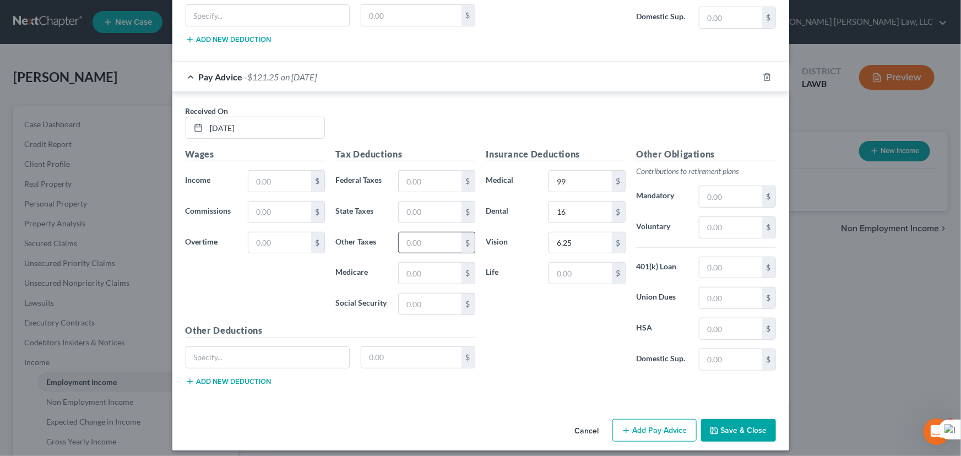
drag, startPoint x: 413, startPoint y: 224, endPoint x: 414, endPoint y: 230, distance: 6.1
click at [414, 230] on div "Tax Deductions Federal Taxes $ State Taxes $ Other Taxes $ Medicare $ Social Se…" at bounding box center [405, 236] width 150 height 176
click at [414, 232] on input "text" at bounding box center [430, 242] width 62 height 21
type input "57.49"
click at [424, 348] on input "text" at bounding box center [411, 357] width 100 height 21
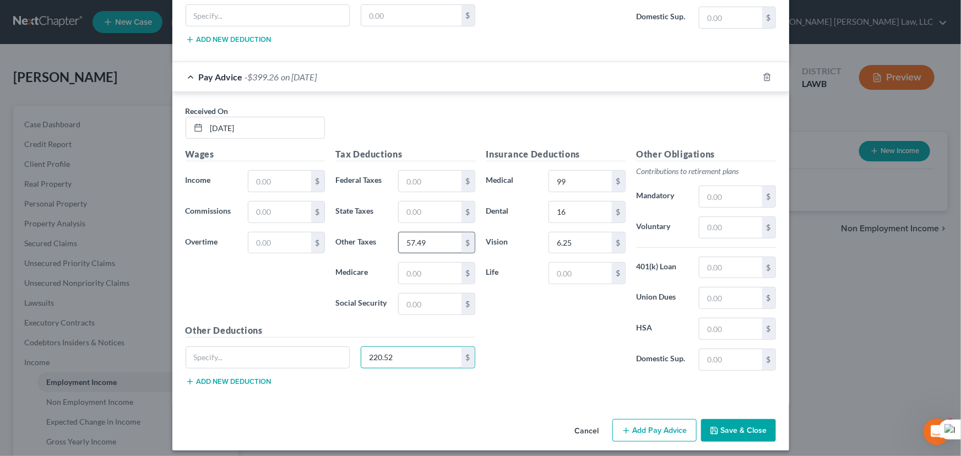
type input "220.52"
click at [450, 236] on input "57.49" at bounding box center [430, 242] width 62 height 21
type input "72.49"
drag, startPoint x: 275, startPoint y: 172, endPoint x: 565, endPoint y: 178, distance: 290.2
click at [275, 172] on input "text" at bounding box center [279, 181] width 62 height 21
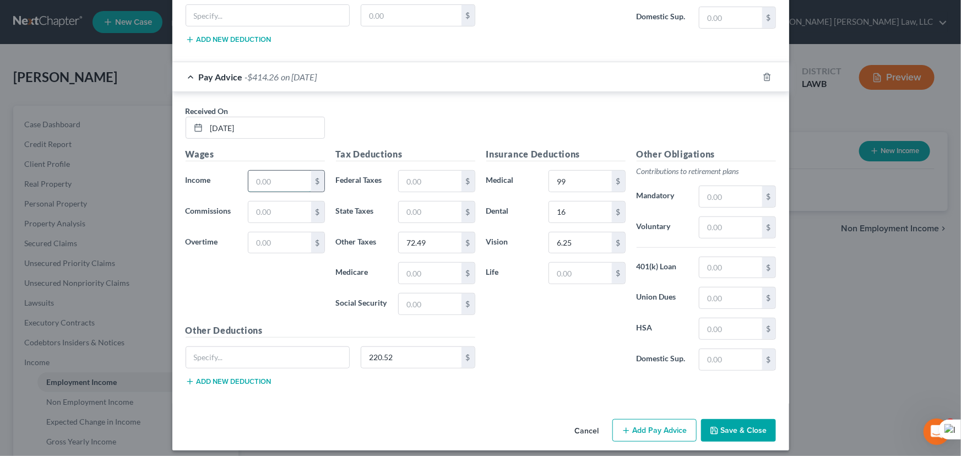
click at [295, 174] on input "text" at bounding box center [279, 181] width 62 height 21
type input "2,874.42"
click at [568, 263] on input "text" at bounding box center [580, 273] width 62 height 21
type input "43.71"
click at [410, 280] on div "Tax Deductions Federal Taxes $ State Taxes $ Other Taxes 72.49 $ Medicare $ Soc…" at bounding box center [405, 236] width 150 height 176
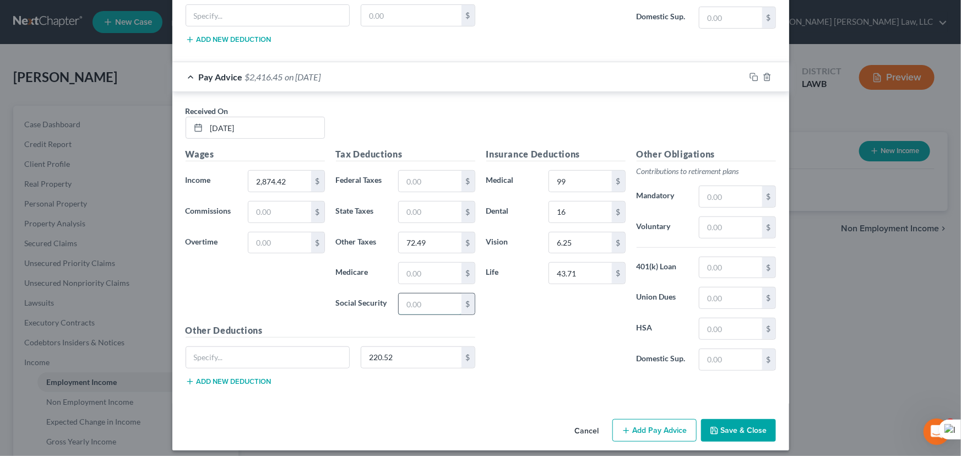
click at [416, 297] on input "text" at bounding box center [430, 303] width 62 height 21
type input "170.69"
click at [414, 274] on input "text" at bounding box center [430, 273] width 62 height 21
type input "39.92"
click at [426, 181] on input "text" at bounding box center [430, 181] width 62 height 21
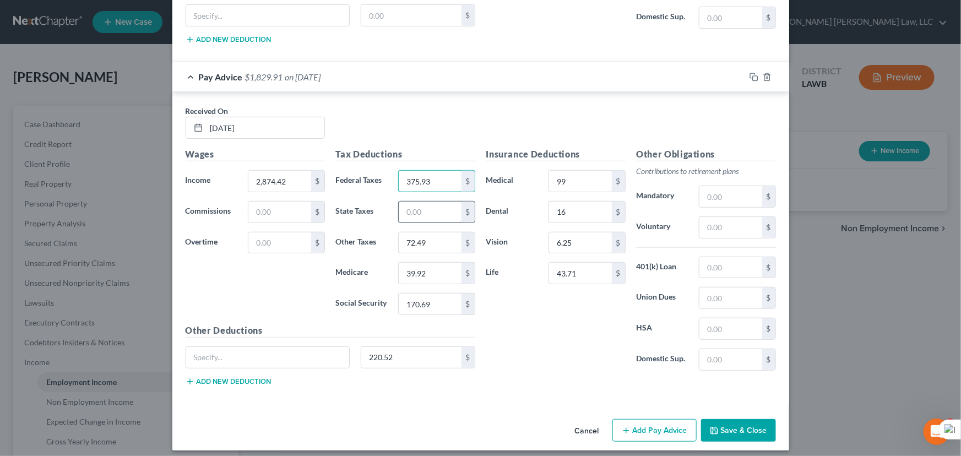
type input "375.93"
click at [424, 205] on input "text" at bounding box center [430, 212] width 62 height 21
type input "95.07"
click at [406, 347] on input "220.52" at bounding box center [411, 357] width 100 height 21
click at [625, 426] on icon "button" at bounding box center [626, 430] width 9 height 9
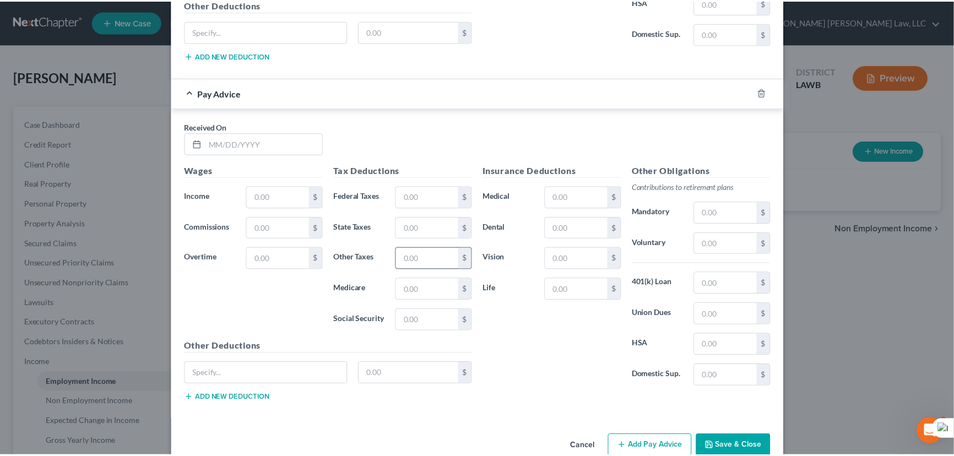
scroll to position [2722, 0]
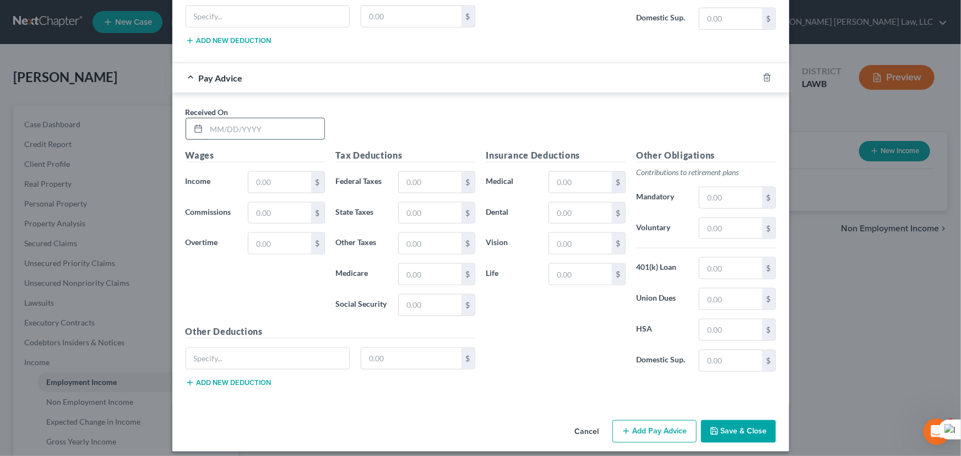
click at [240, 118] on input "text" at bounding box center [265, 128] width 118 height 21
type input "07/11/2025"
click at [258, 178] on input "text" at bounding box center [279, 182] width 62 height 21
type input "3,148.28"
click at [602, 172] on input "text" at bounding box center [580, 182] width 62 height 21
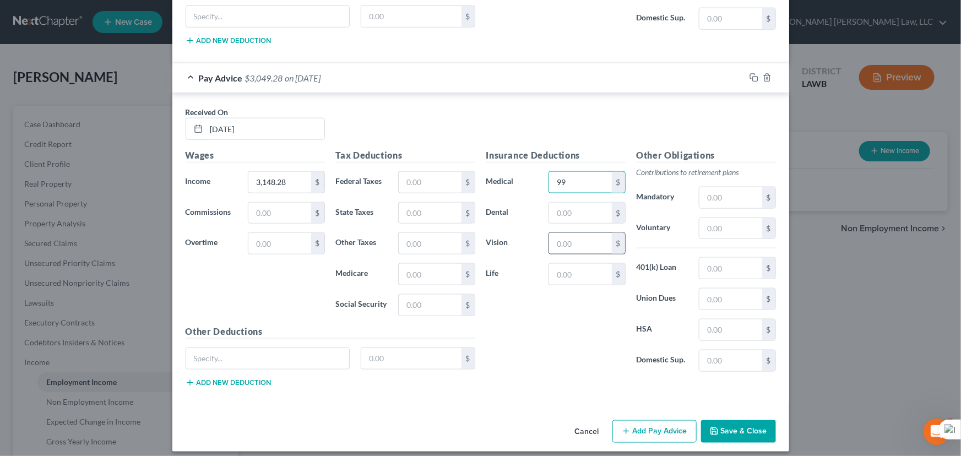
type input "99"
click at [596, 233] on input "text" at bounding box center [580, 243] width 62 height 21
type input "6.25"
click at [584, 211] on input "text" at bounding box center [580, 213] width 62 height 21
type input "16"
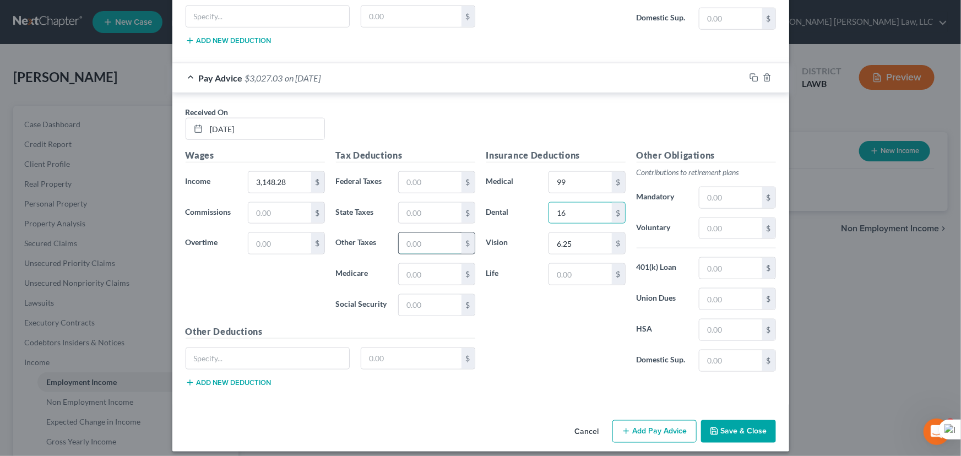
click at [404, 242] on input "text" at bounding box center [430, 243] width 62 height 21
type input "62.97"
click at [405, 355] on input "text" at bounding box center [411, 358] width 100 height 21
type input "220.52"
click at [440, 233] on input "62.97" at bounding box center [430, 243] width 62 height 21
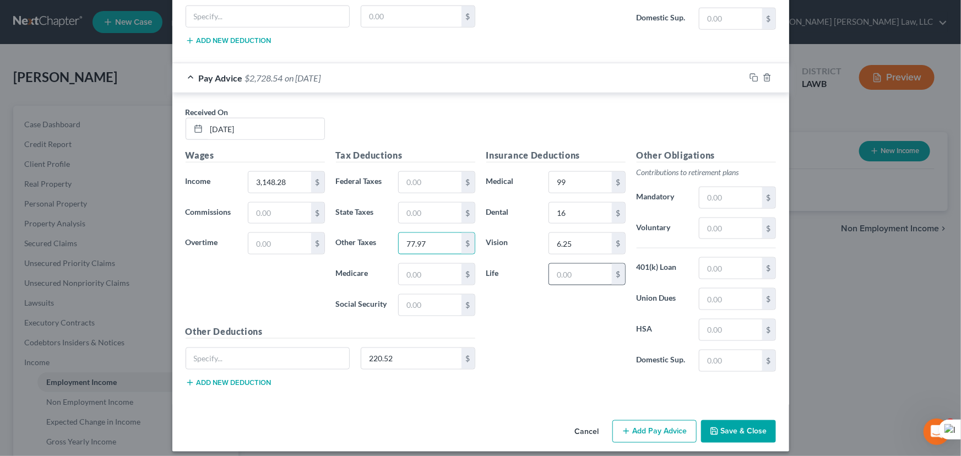
type input "77.97"
click at [578, 271] on input "text" at bounding box center [580, 274] width 62 height 21
type input "43.71"
click at [418, 298] on input "text" at bounding box center [430, 305] width 62 height 21
type input "187.66"
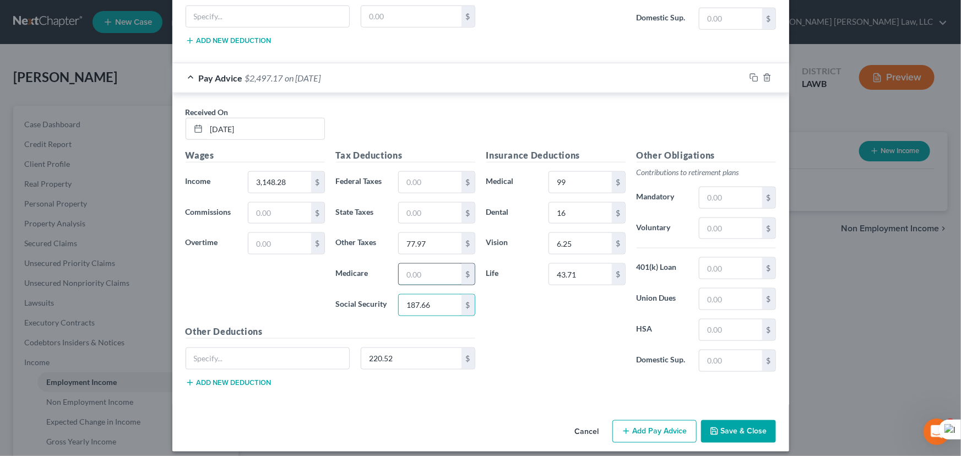
click at [411, 264] on input "text" at bounding box center [430, 274] width 62 height 21
type input "43.89"
click at [425, 176] on input "text" at bounding box center [430, 182] width 62 height 21
type input "436.18"
click at [446, 203] on input "text" at bounding box center [430, 213] width 62 height 21
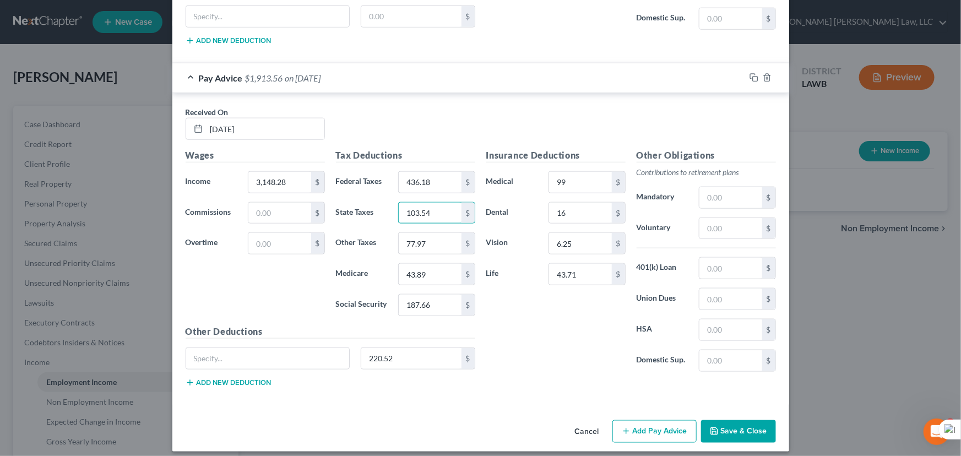
type input "103.54"
click at [728, 420] on button "Save & Close" at bounding box center [738, 431] width 75 height 23
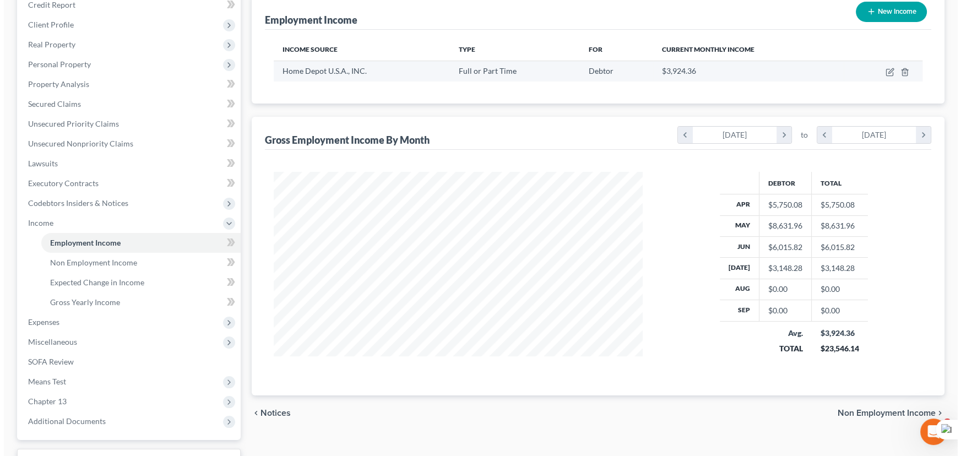
scroll to position [0, 0]
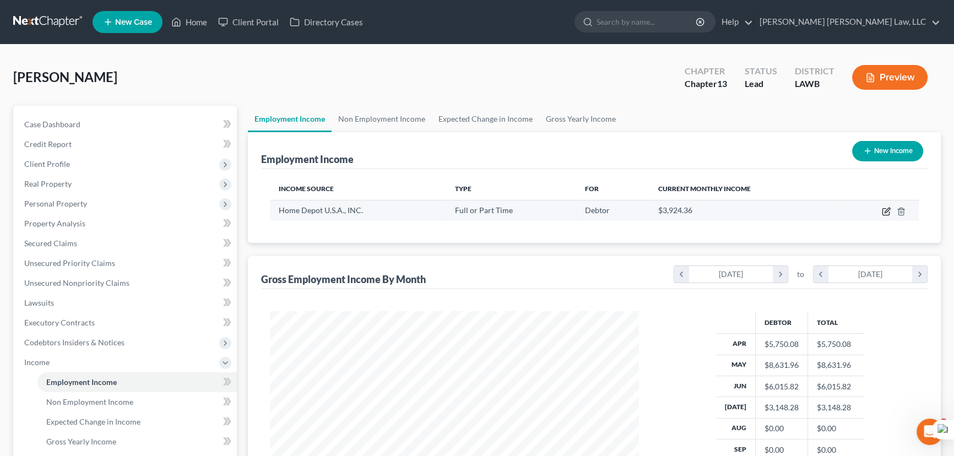
click at [884, 212] on icon "button" at bounding box center [886, 211] width 9 height 9
select select "0"
select select "10"
select select "2"
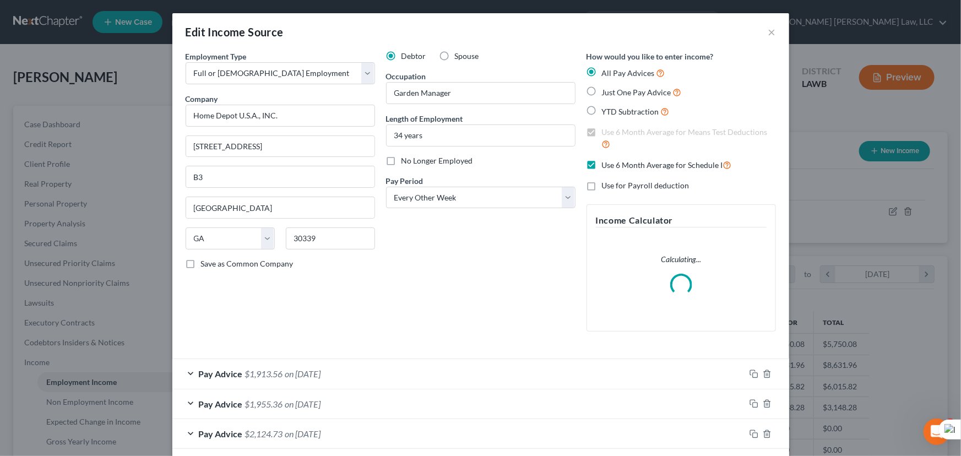
scroll to position [202, 0]
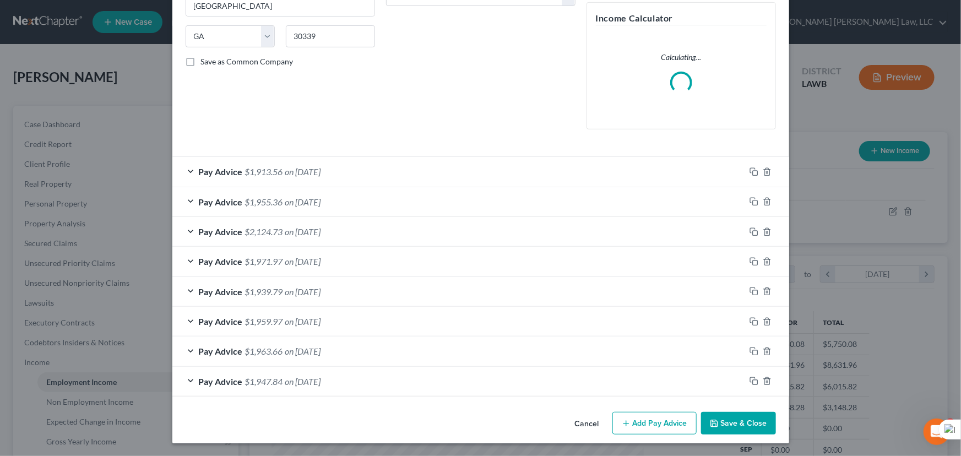
drag, startPoint x: 657, startPoint y: 416, endPoint x: 501, endPoint y: 310, distance: 188.3
click at [656, 415] on button "Add Pay Advice" at bounding box center [654, 423] width 84 height 23
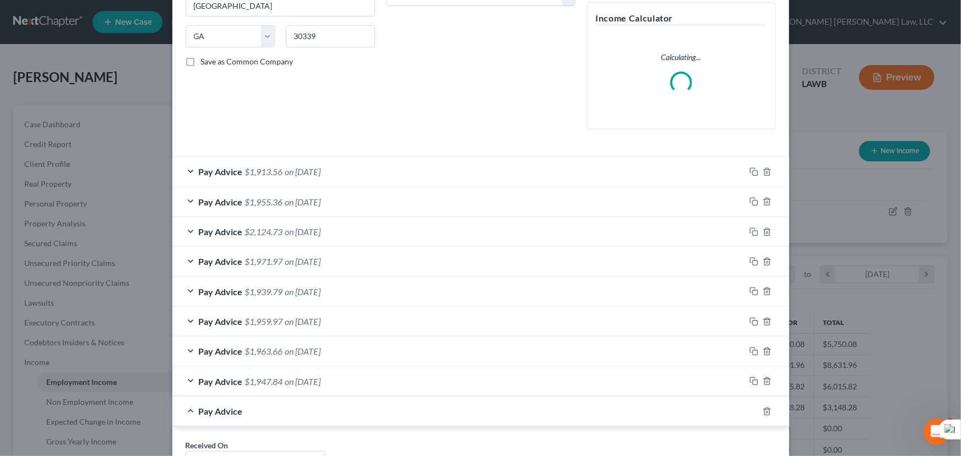
scroll to position [542, 0]
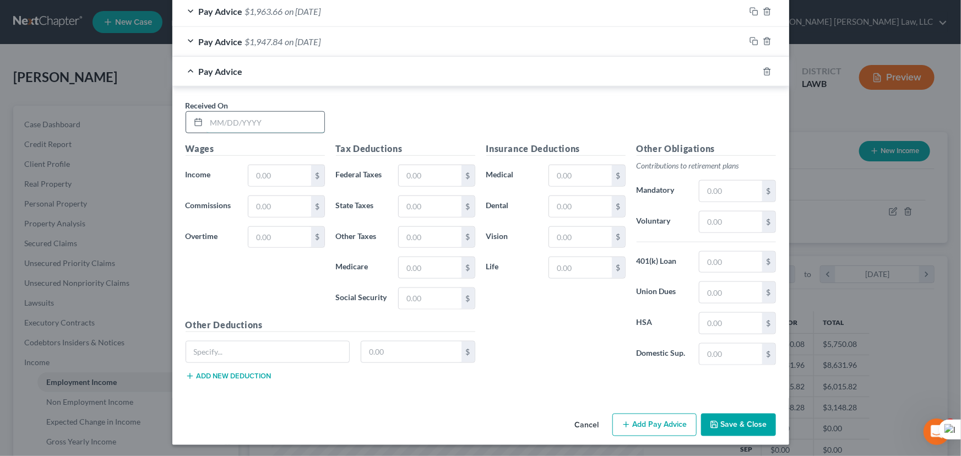
click at [257, 131] on input "text" at bounding box center [265, 122] width 118 height 21
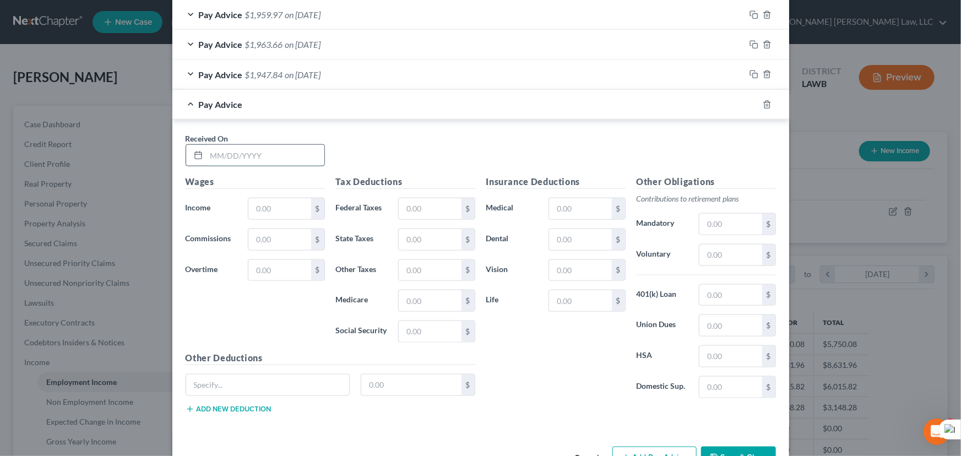
scroll to position [575, 0]
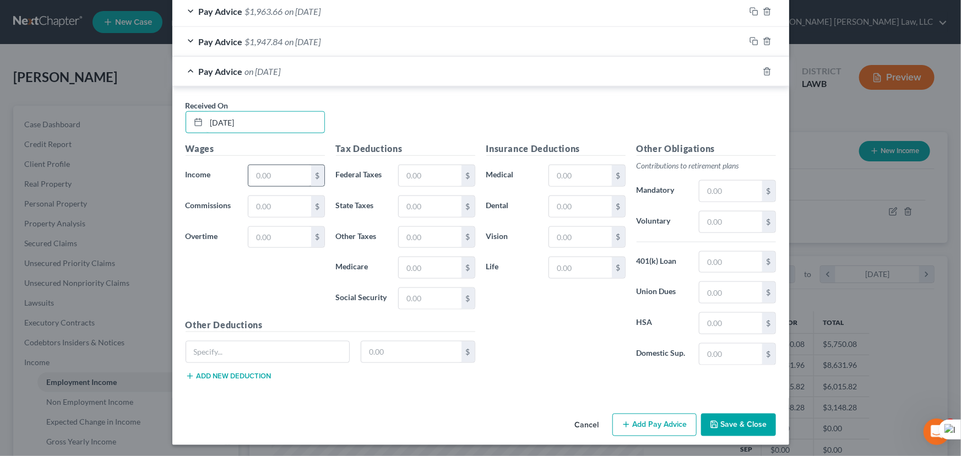
type input "07/25/2025"
click at [264, 171] on input "text" at bounding box center [279, 175] width 62 height 21
type input "2,909.08"
click at [588, 159] on div "Insurance Deductions Medical $ Dental $ Vision $ Life $" at bounding box center [556, 258] width 150 height 232
click at [588, 165] on input "text" at bounding box center [580, 175] width 62 height 21
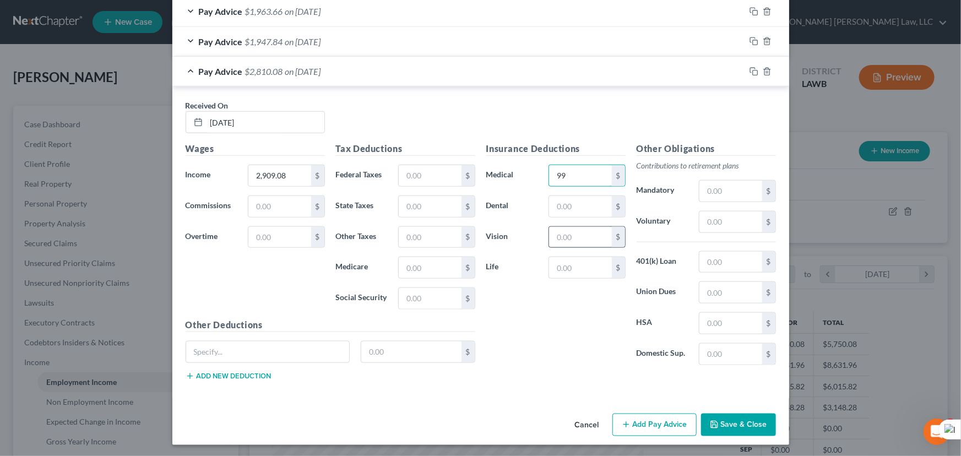
type input "99"
click at [579, 236] on input "text" at bounding box center [580, 237] width 62 height 21
type input "6.25"
click at [573, 204] on input "text" at bounding box center [580, 206] width 62 height 21
type input "16"
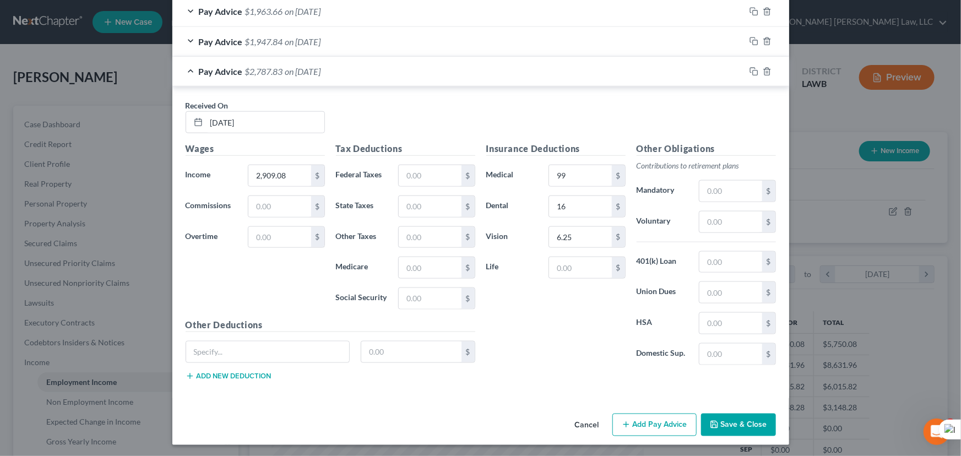
click at [393, 233] on div "$" at bounding box center [437, 237] width 88 height 22
click at [412, 237] on input "text" at bounding box center [430, 237] width 62 height 21
type input "58.19"
click at [694, 195] on div "$" at bounding box center [737, 191] width 88 height 22
click at [718, 189] on input "text" at bounding box center [730, 191] width 62 height 21
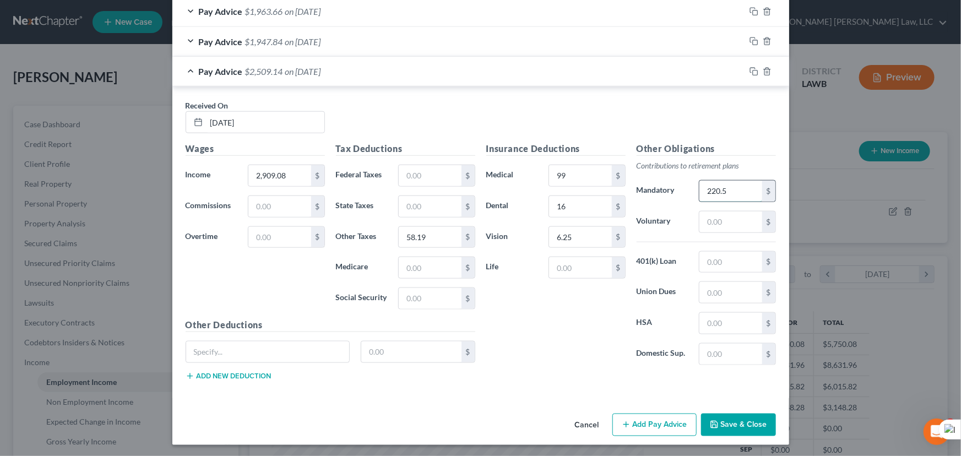
type input "220.52"
drag, startPoint x: 732, startPoint y: 192, endPoint x: 650, endPoint y: 194, distance: 82.1
click at [650, 194] on div "Mandatory 220.52 $" at bounding box center [706, 191] width 150 height 22
click at [440, 352] on input "text" at bounding box center [411, 351] width 100 height 21
type input "220.52"
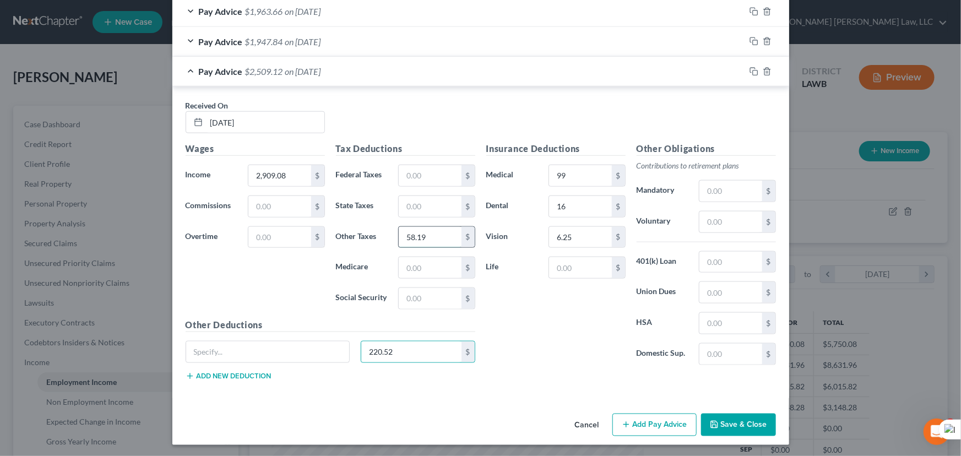
click at [435, 236] on input "58.19" at bounding box center [430, 237] width 62 height 21
type input "73.19"
click at [590, 263] on input "text" at bounding box center [580, 267] width 62 height 21
type input "43.71"
click at [423, 295] on input "text" at bounding box center [430, 298] width 62 height 21
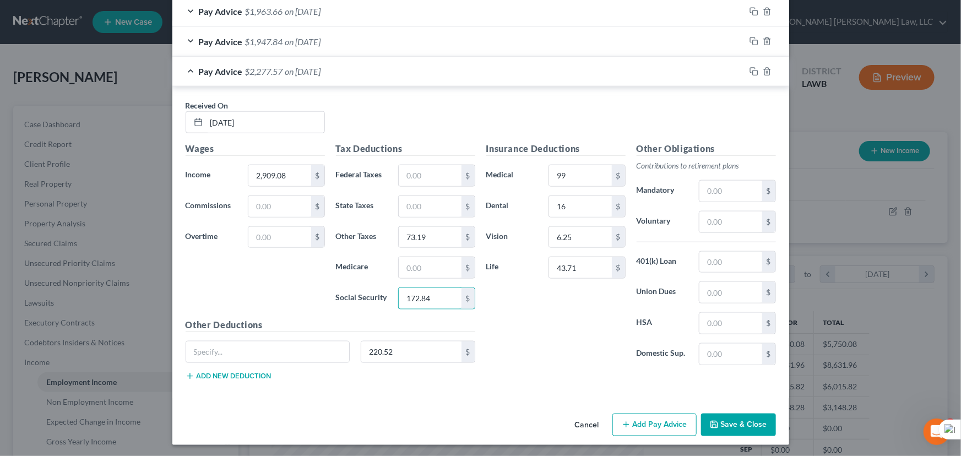
type input "172.84"
click at [421, 249] on div "Tax Deductions Federal Taxes $ State Taxes $ Other Taxes 73.19 $ Medicare $ Soc…" at bounding box center [405, 230] width 150 height 176
click at [423, 260] on input "text" at bounding box center [430, 267] width 62 height 21
type input "40.42"
click at [418, 167] on input "text" at bounding box center [430, 175] width 62 height 21
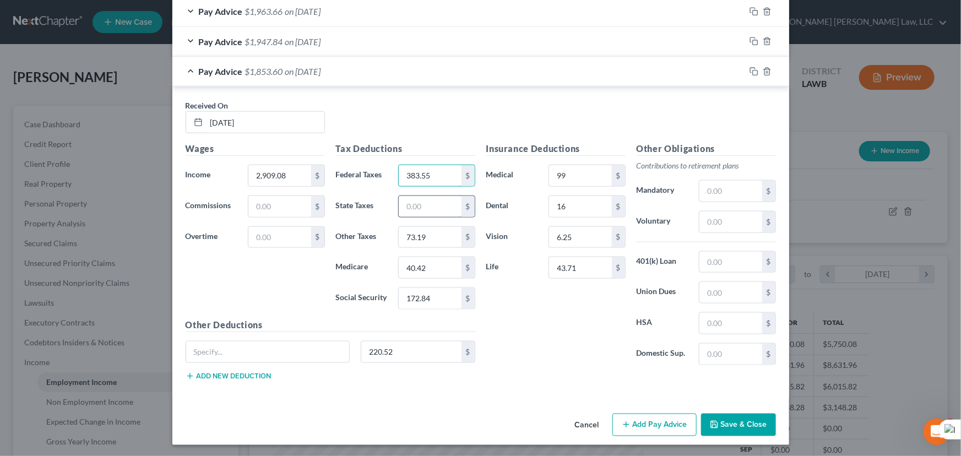
type input "383.55"
click at [417, 197] on input "text" at bounding box center [430, 206] width 62 height 21
type input "96.14"
click at [391, 331] on div "Other Deductions 220.52 $ Add new deduction" at bounding box center [330, 353] width 301 height 71
click at [393, 345] on input "220.52" at bounding box center [411, 351] width 100 height 21
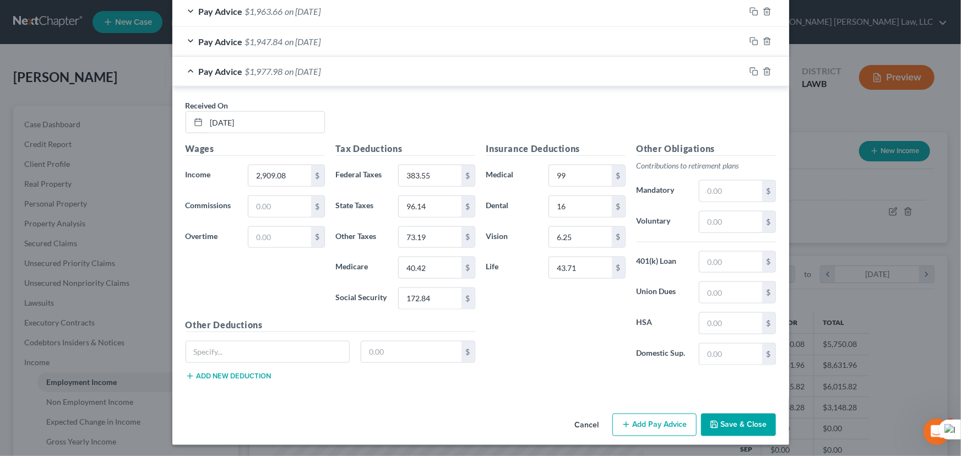
click at [649, 418] on button "Add Pay Advice" at bounding box center [654, 425] width 84 height 23
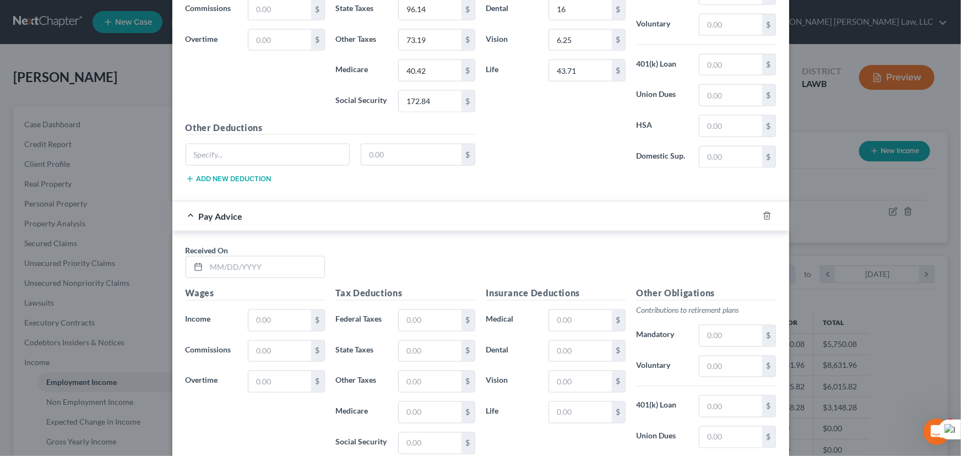
scroll to position [916, 0]
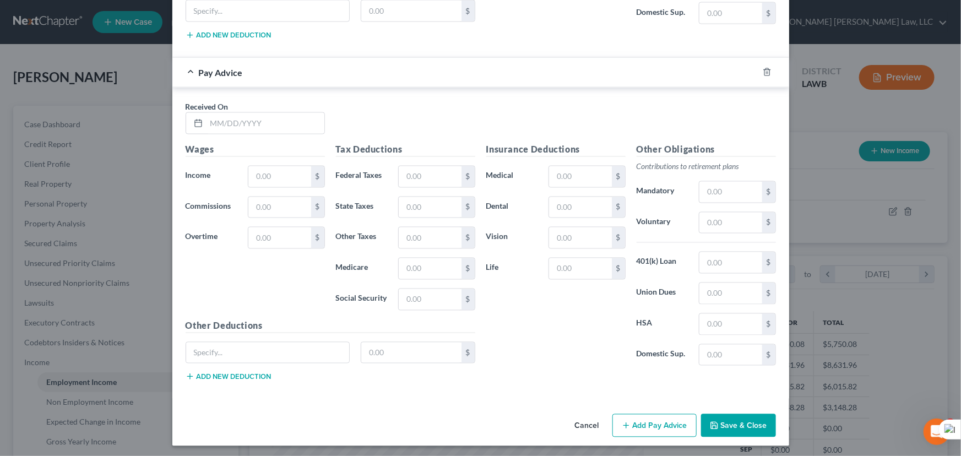
click at [259, 133] on div "Received On *" at bounding box center [480, 122] width 601 height 42
click at [260, 121] on input "text" at bounding box center [265, 123] width 118 height 21
type input "08/08/2025"
click at [297, 169] on input "text" at bounding box center [279, 176] width 62 height 21
type input "2,844.73"
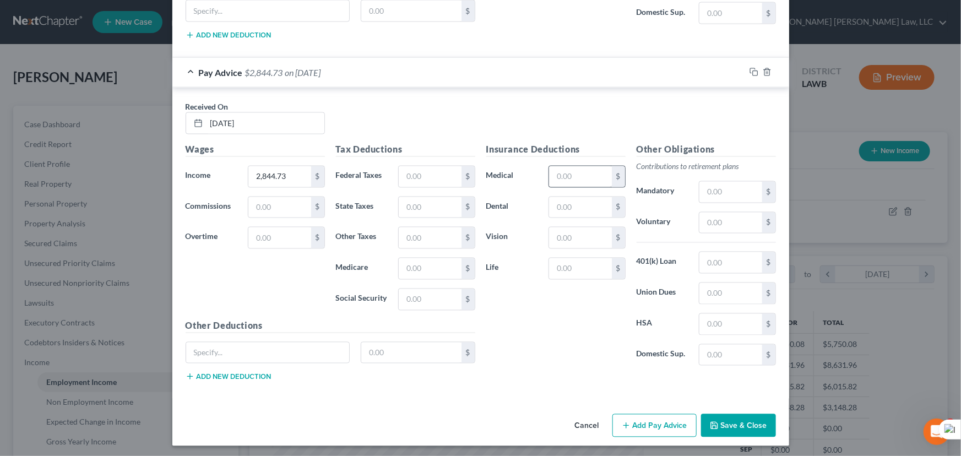
drag, startPoint x: 559, startPoint y: 191, endPoint x: 572, endPoint y: 182, distance: 15.0
click at [563, 189] on div "Insurance Deductions Medical $ Dental $ Vision $ Life $" at bounding box center [556, 259] width 150 height 232
drag, startPoint x: 572, startPoint y: 182, endPoint x: 579, endPoint y: 173, distance: 11.7
click at [572, 182] on input "text" at bounding box center [580, 176] width 62 height 21
type input "99"
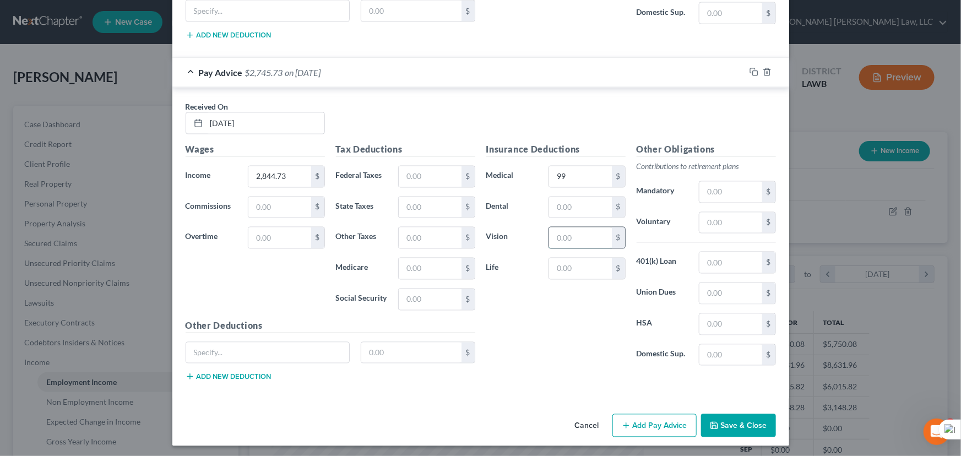
click at [590, 236] on input "text" at bounding box center [580, 237] width 62 height 21
type input "6.25"
click at [583, 206] on input "text" at bounding box center [580, 207] width 62 height 21
type input "16"
click at [413, 236] on input "text" at bounding box center [430, 237] width 62 height 21
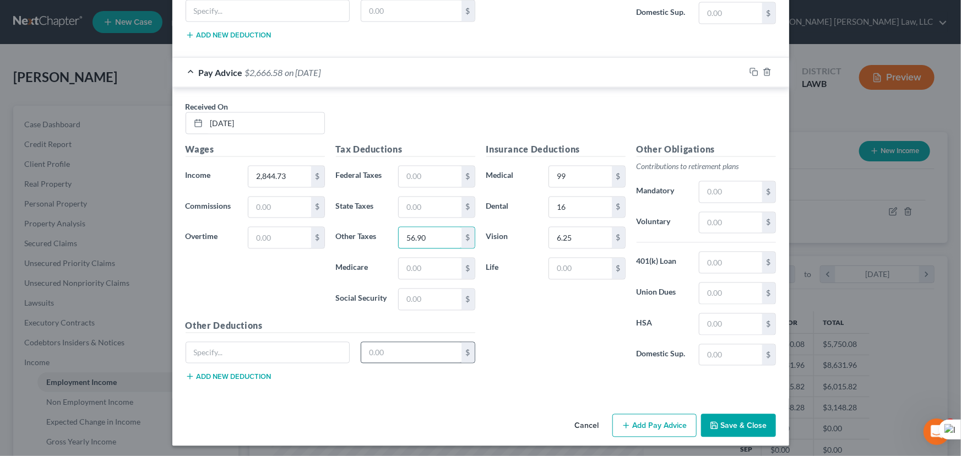
type input "56.90"
drag, startPoint x: 405, startPoint y: 345, endPoint x: 382, endPoint y: 339, distance: 23.2
click at [405, 345] on input "text" at bounding box center [411, 352] width 100 height 21
type input "220.52"
click at [429, 236] on input "56.90" at bounding box center [430, 237] width 62 height 21
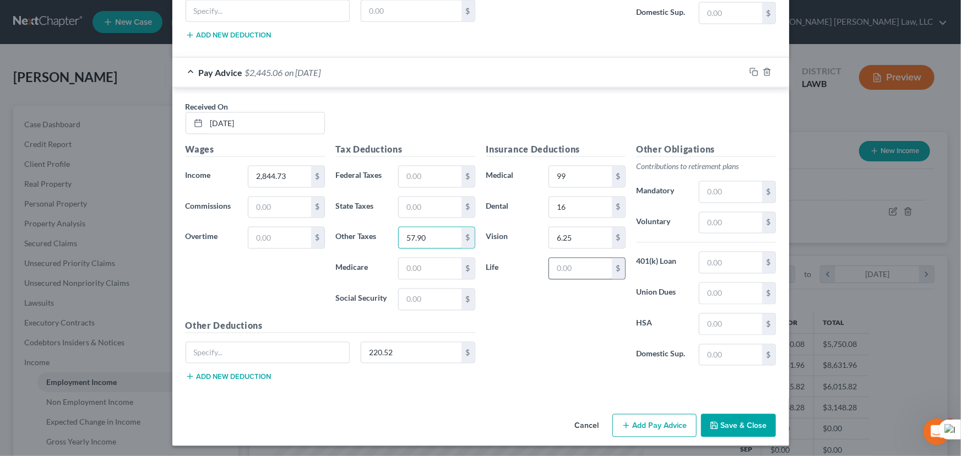
type input "57.90"
click at [578, 264] on input "text" at bounding box center [580, 268] width 62 height 21
type input "43.71"
drag, startPoint x: 431, startPoint y: 309, endPoint x: 429, endPoint y: 302, distance: 6.7
click at [429, 309] on div "Tax Deductions Federal Taxes $ State Taxes $ Other Taxes 57.90 $ Medicare $ Soc…" at bounding box center [405, 231] width 150 height 176
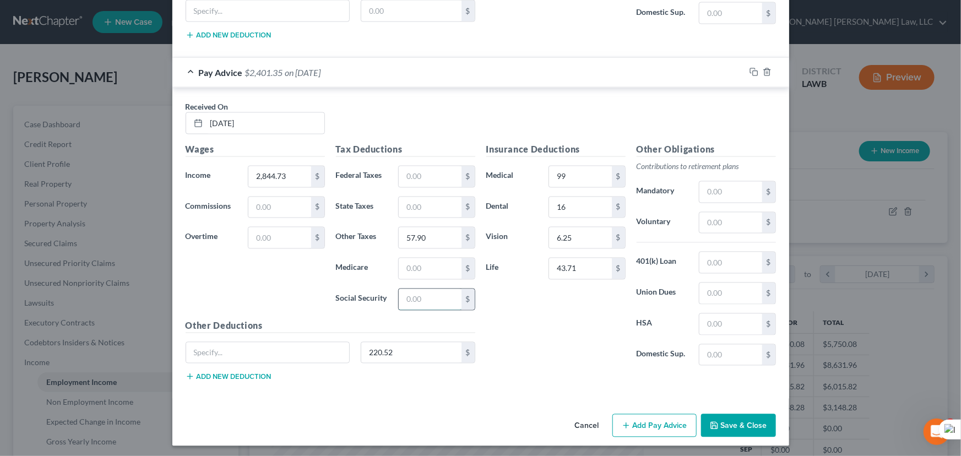
click at [429, 296] on input "text" at bounding box center [430, 299] width 62 height 21
type input "168.86"
click at [412, 268] on input "text" at bounding box center [430, 268] width 62 height 21
type input "39.49"
click at [421, 178] on input "text" at bounding box center [430, 176] width 62 height 21
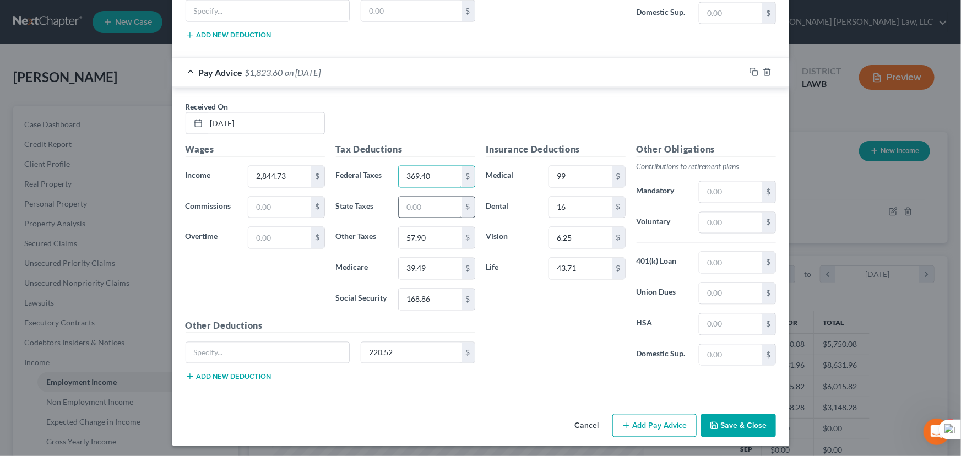
type input "369.40"
click at [435, 204] on input "text" at bounding box center [430, 207] width 62 height 21
type input "94.16"
click at [430, 353] on input "220.52" at bounding box center [411, 352] width 100 height 21
click at [650, 421] on button "Add Pay Advice" at bounding box center [654, 425] width 84 height 23
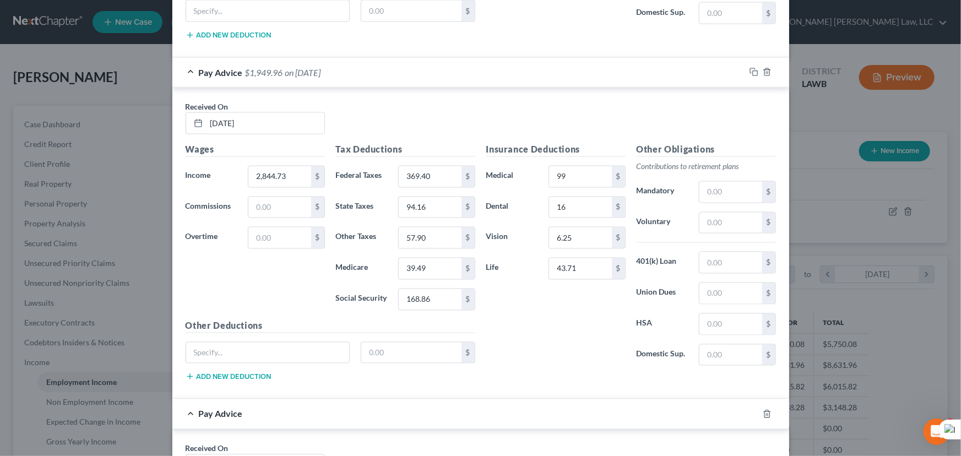
scroll to position [1256, 0]
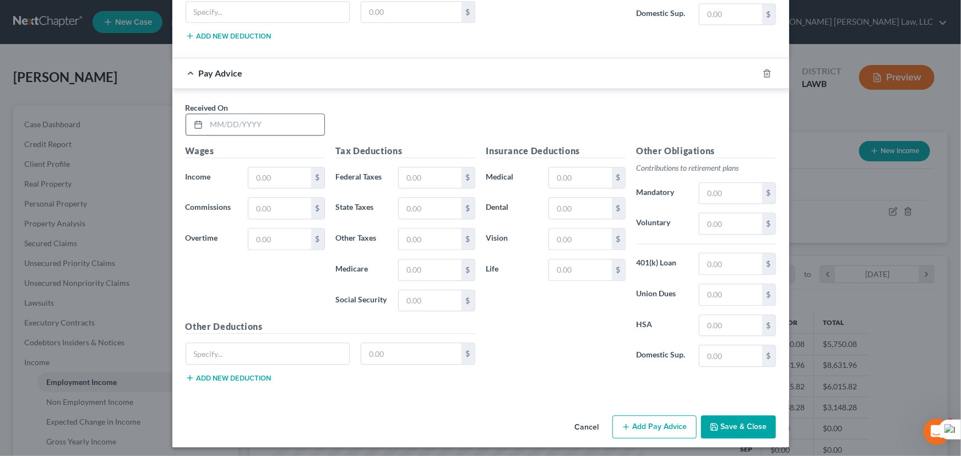
click at [265, 134] on div "Received On *" at bounding box center [480, 123] width 601 height 42
click at [264, 126] on input "text" at bounding box center [265, 124] width 118 height 21
type input "08/22/2025"
click at [284, 176] on input "text" at bounding box center [279, 177] width 62 height 21
type input "2,862.77"
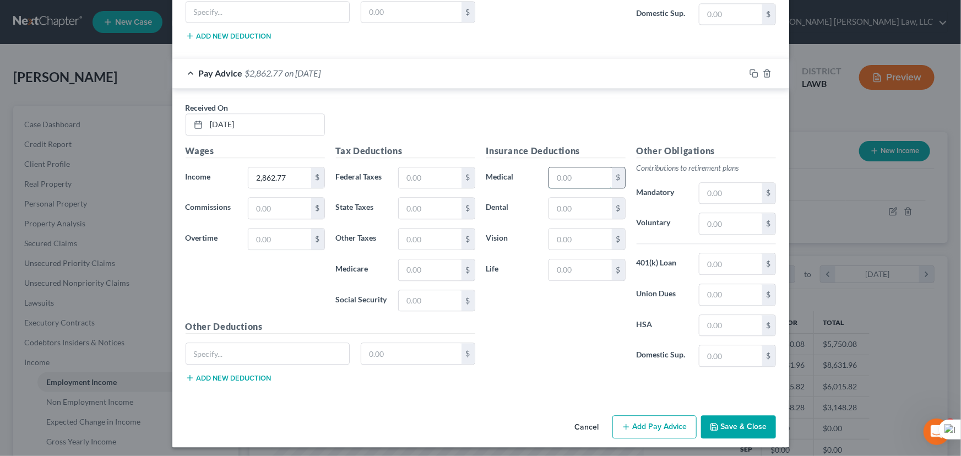
click at [573, 167] on input "text" at bounding box center [580, 177] width 62 height 21
type input "99"
click at [573, 233] on input "text" at bounding box center [580, 239] width 62 height 21
type input "6.25"
click at [578, 201] on input "text" at bounding box center [580, 208] width 62 height 21
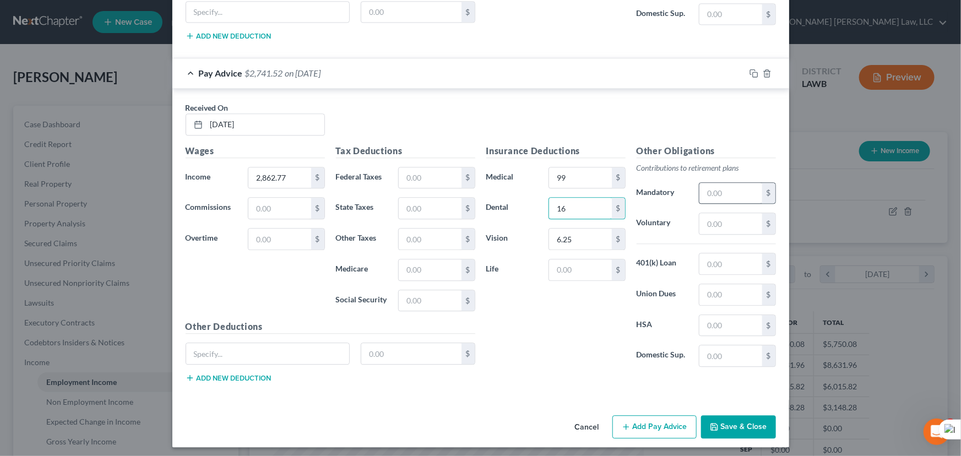
type input "16"
click at [725, 195] on input "text" at bounding box center [730, 193] width 62 height 21
type input "135.15"
click at [741, 189] on input "135.15" at bounding box center [730, 193] width 62 height 21
drag, startPoint x: 744, startPoint y: 189, endPoint x: 657, endPoint y: 187, distance: 87.6
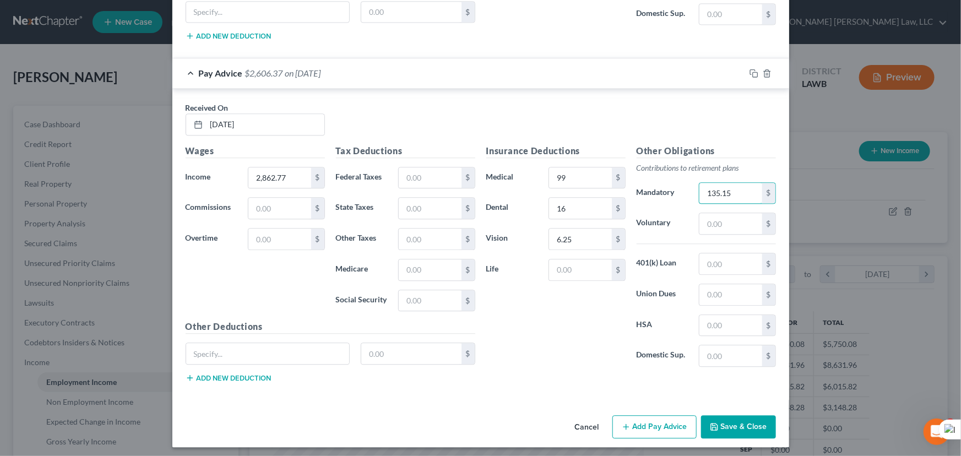
click at [657, 187] on div "Mandatory 135.15 $" at bounding box center [706, 193] width 150 height 22
drag, startPoint x: 455, startPoint y: 241, endPoint x: 442, endPoint y: 236, distance: 14.1
click at [446, 238] on input "text" at bounding box center [430, 239] width 62 height 21
drag, startPoint x: 450, startPoint y: 232, endPoint x: 292, endPoint y: 265, distance: 160.8
click at [292, 265] on div "Wages Income * 2,862.77 $ Commissions $ Overtime $ Tax Deductions Federal Taxes…" at bounding box center [330, 267] width 301 height 247
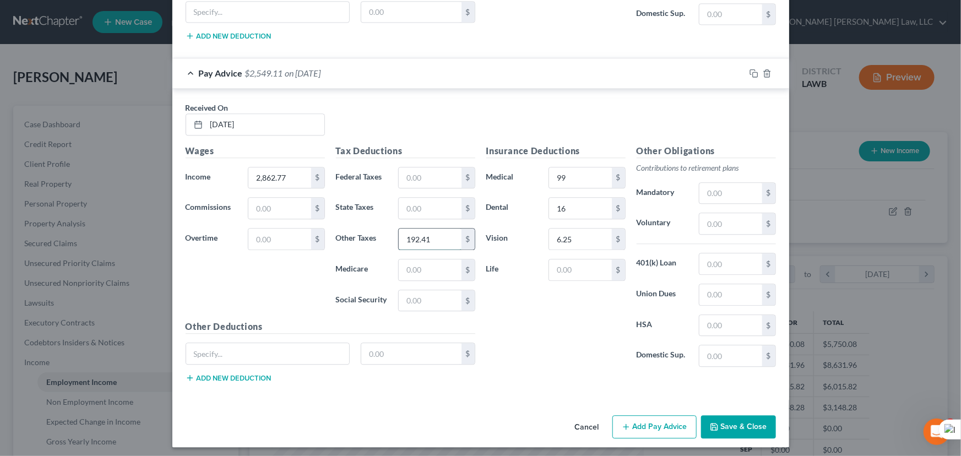
click at [416, 233] on input "192.41" at bounding box center [430, 239] width 62 height 21
type input "193.41"
click at [416, 352] on input "text" at bounding box center [411, 353] width 100 height 21
type input "220.52"
click at [591, 265] on input "text" at bounding box center [580, 269] width 62 height 21
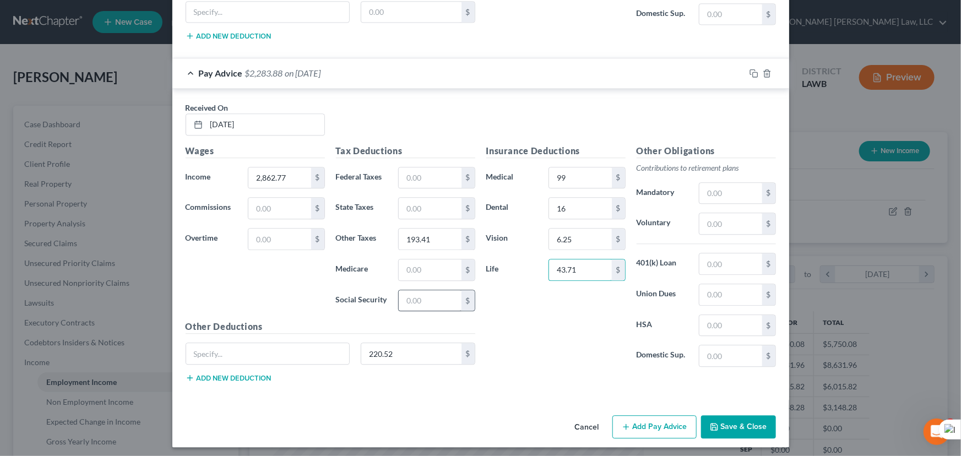
type input "43.71"
click at [435, 290] on input "text" at bounding box center [430, 300] width 62 height 21
type input "169.97"
click at [433, 270] on input "text" at bounding box center [430, 269] width 62 height 21
type input "39.75"
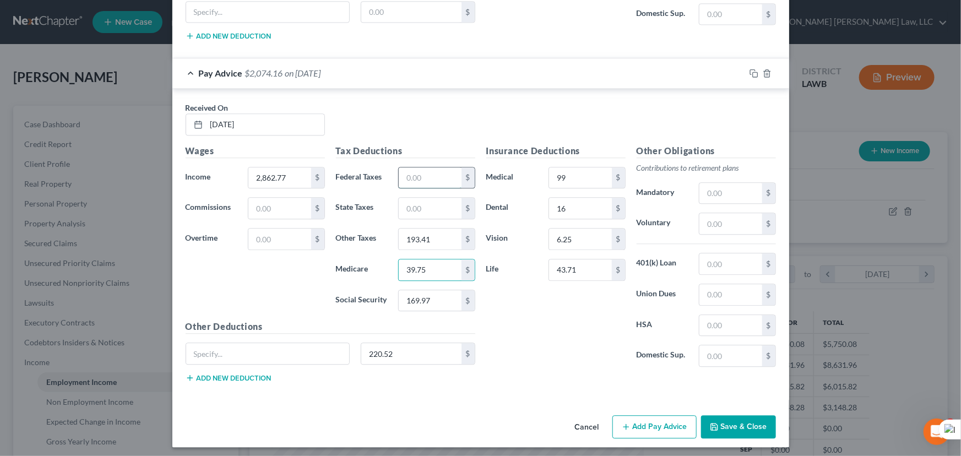
click at [429, 167] on input "text" at bounding box center [430, 177] width 62 height 21
type input "373.37"
click at [428, 202] on input "text" at bounding box center [430, 208] width 62 height 21
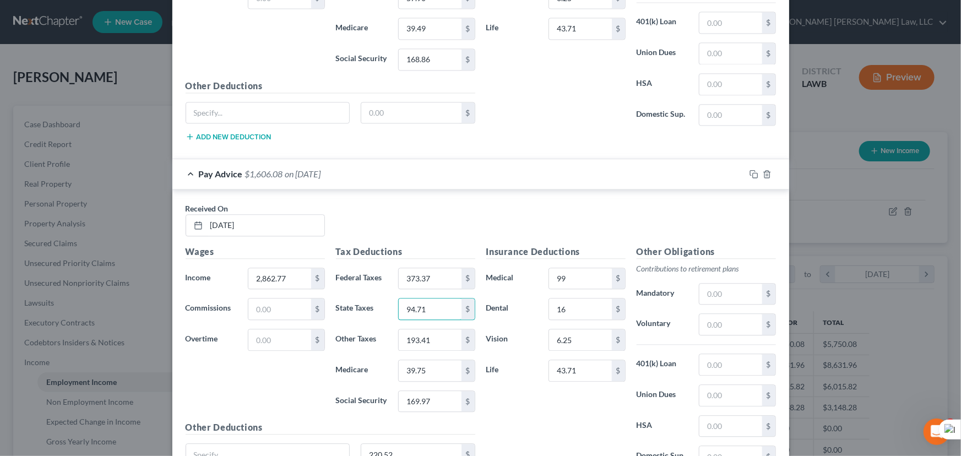
scroll to position [1156, 0]
type input "94.71"
click at [443, 330] on input "193.41" at bounding box center [430, 339] width 62 height 21
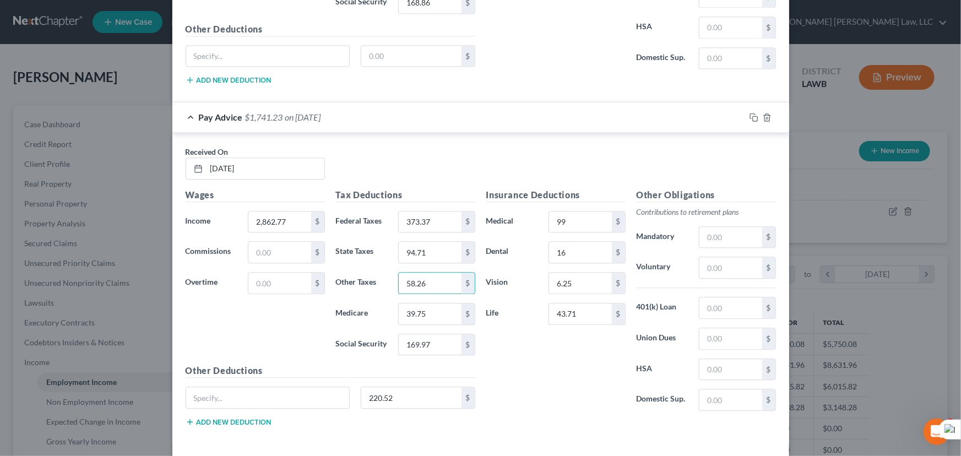
scroll to position [1256, 0]
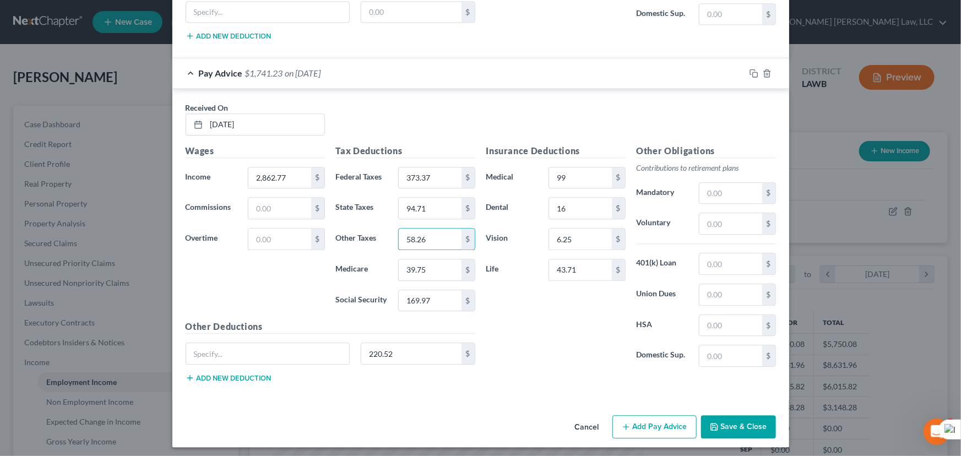
type input "58.26"
click at [655, 430] on button "Add Pay Advice" at bounding box center [654, 426] width 84 height 23
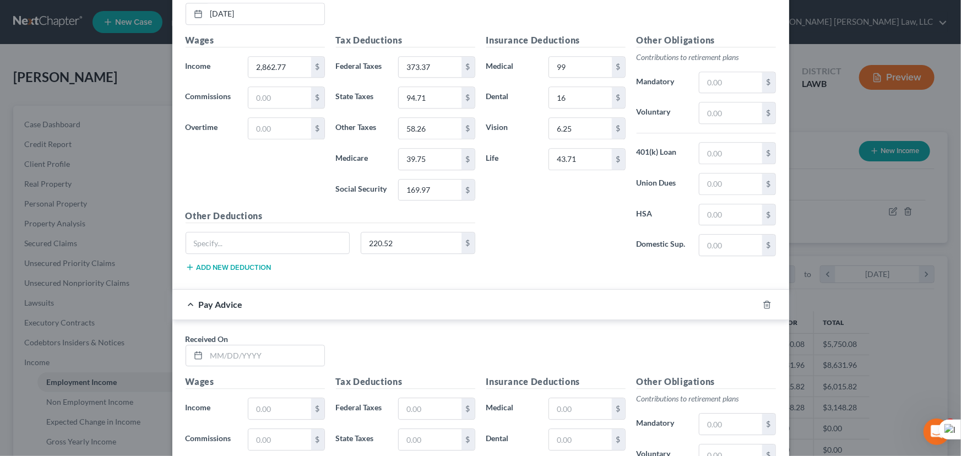
scroll to position [1597, 0]
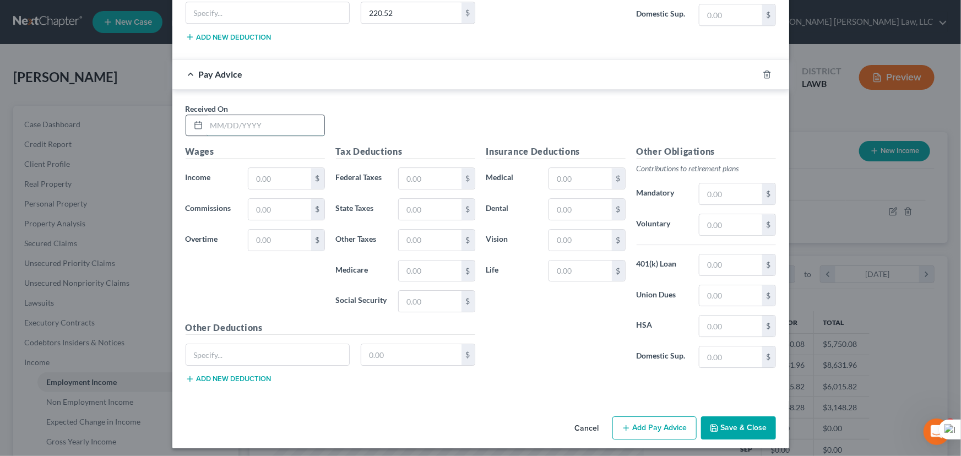
click at [240, 126] on input "text" at bounding box center [265, 125] width 118 height 21
type input "09/05/2025"
click at [277, 168] on input "text" at bounding box center [279, 178] width 62 height 21
type input "2,831.47"
click at [568, 170] on input "text" at bounding box center [580, 178] width 62 height 21
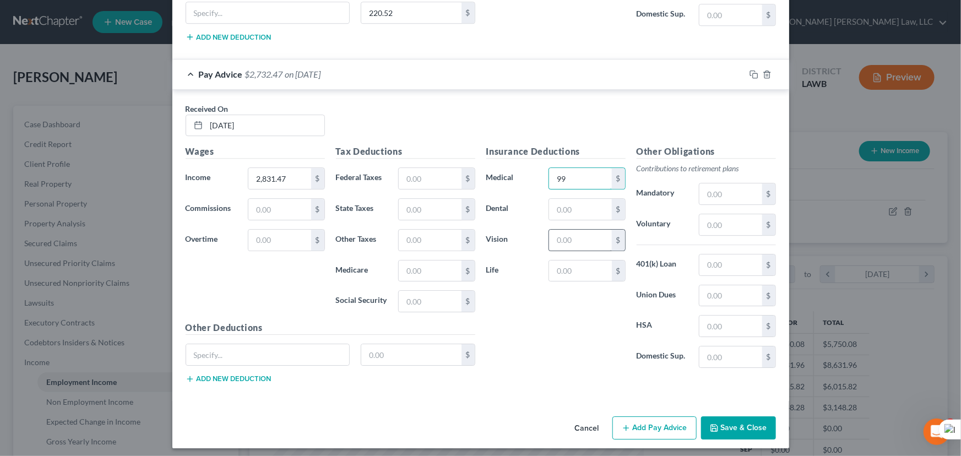
type input "99"
click at [563, 231] on input "text" at bounding box center [580, 240] width 62 height 21
type input "6.25"
click at [558, 199] on input "text" at bounding box center [580, 209] width 62 height 21
type input "16"
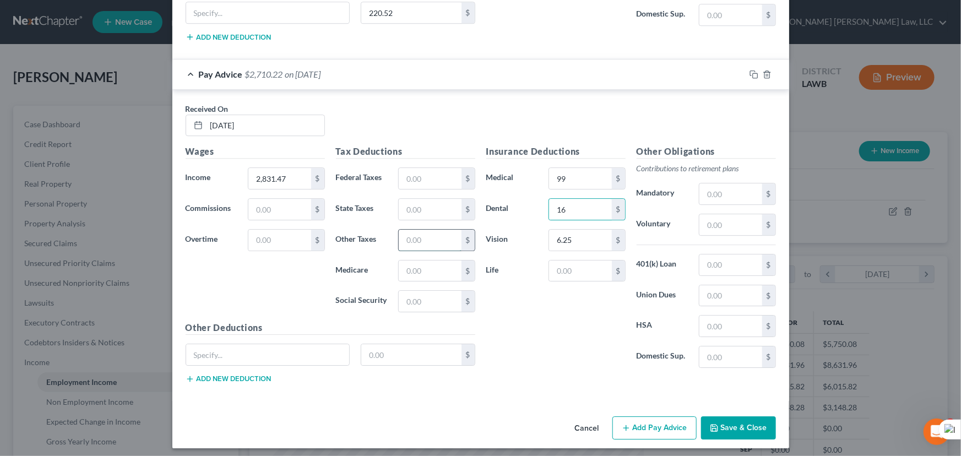
click at [419, 230] on input "text" at bounding box center [430, 240] width 62 height 21
type input "56.63"
click at [416, 344] on input "text" at bounding box center [411, 354] width 100 height 21
type input "220.52"
click at [410, 233] on input "56.63" at bounding box center [430, 240] width 62 height 21
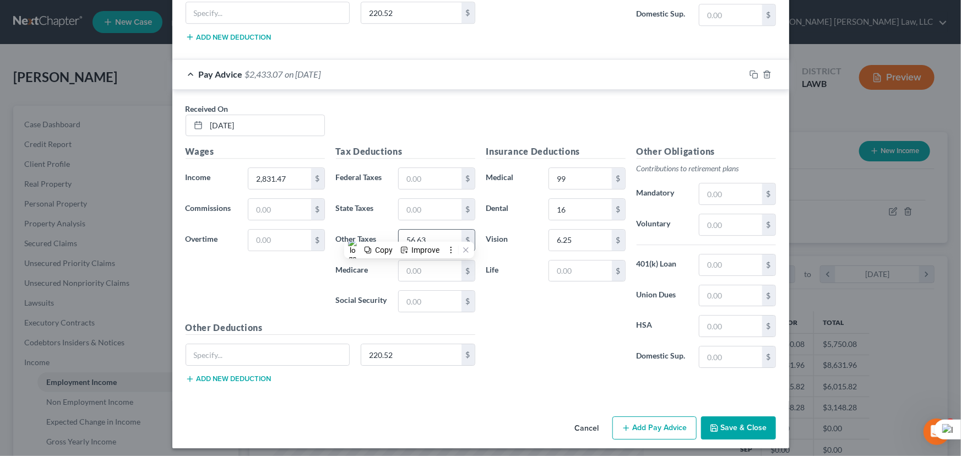
click at [411, 233] on input "56.63" at bounding box center [430, 240] width 62 height 21
type input "57.63"
click at [574, 260] on input "text" at bounding box center [580, 270] width 62 height 21
type input "43.71"
click at [425, 291] on input "text" at bounding box center [430, 301] width 62 height 21
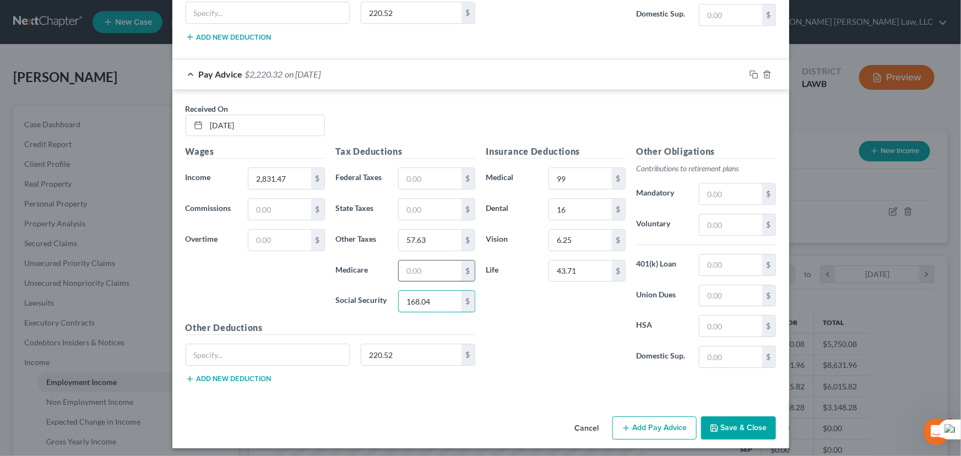
type input "168.04"
click at [427, 260] on input "text" at bounding box center [430, 270] width 62 height 21
type input "39.30"
click at [414, 168] on input "text" at bounding box center [430, 178] width 62 height 21
type input "366.48"
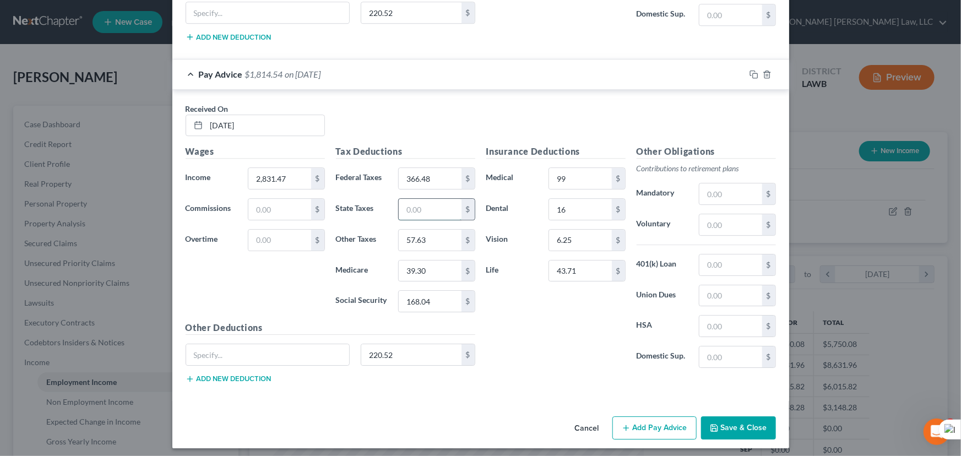
click at [404, 202] on input "text" at bounding box center [430, 209] width 62 height 21
type input "93.75"
click at [415, 347] on input "220.52" at bounding box center [411, 354] width 100 height 21
click at [636, 416] on button "Add Pay Advice" at bounding box center [654, 427] width 84 height 23
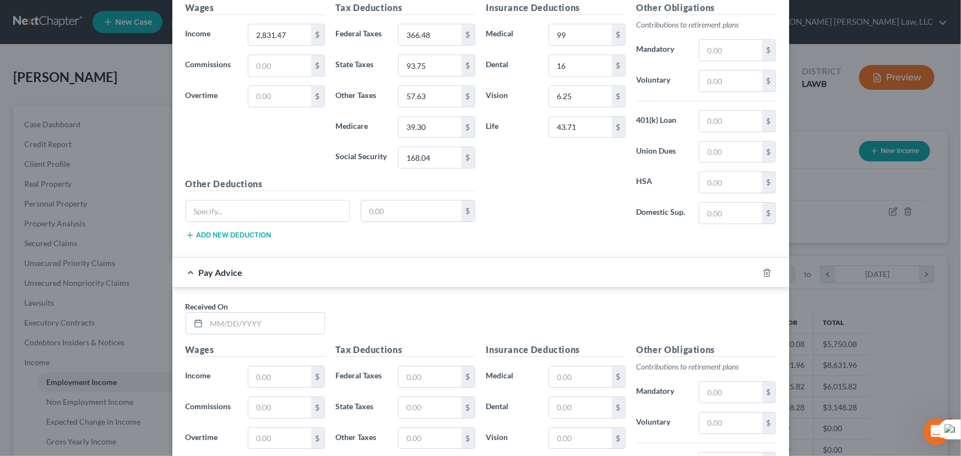
scroll to position [1938, 0]
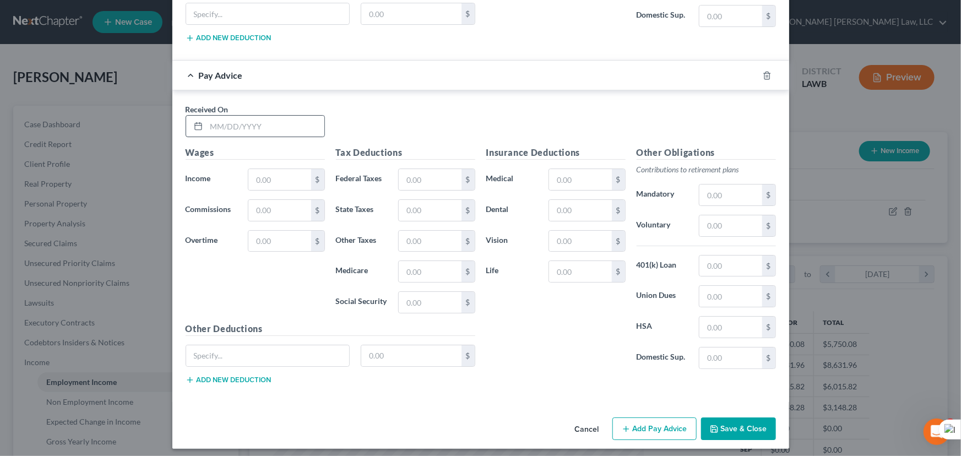
click at [252, 115] on div at bounding box center [255, 126] width 139 height 22
click at [248, 117] on input "text" at bounding box center [265, 126] width 118 height 21
type input "09/19/2025"
click at [268, 171] on input "text" at bounding box center [279, 179] width 62 height 21
type input "3,152.53"
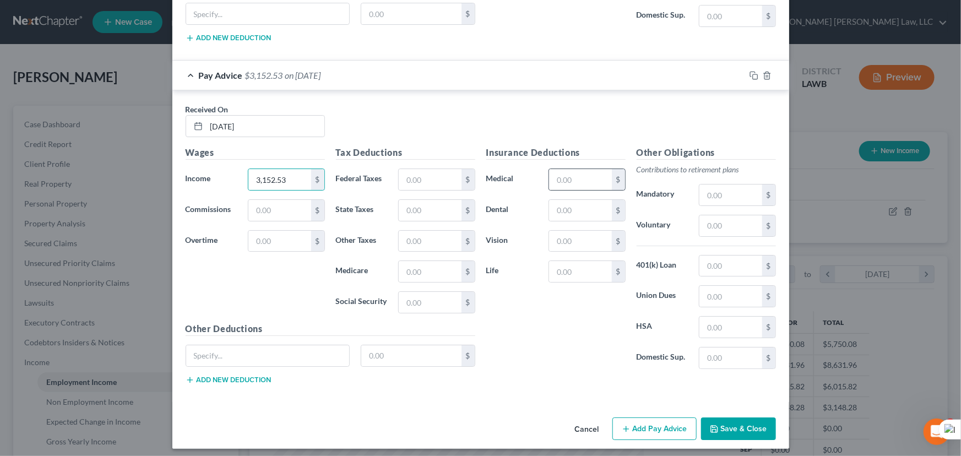
click at [612, 169] on div "$" at bounding box center [618, 179] width 13 height 21
click at [604, 172] on input "text" at bounding box center [580, 179] width 62 height 21
type input "99"
click at [571, 239] on input "text" at bounding box center [580, 241] width 62 height 21
click at [561, 203] on input "text" at bounding box center [580, 210] width 62 height 21
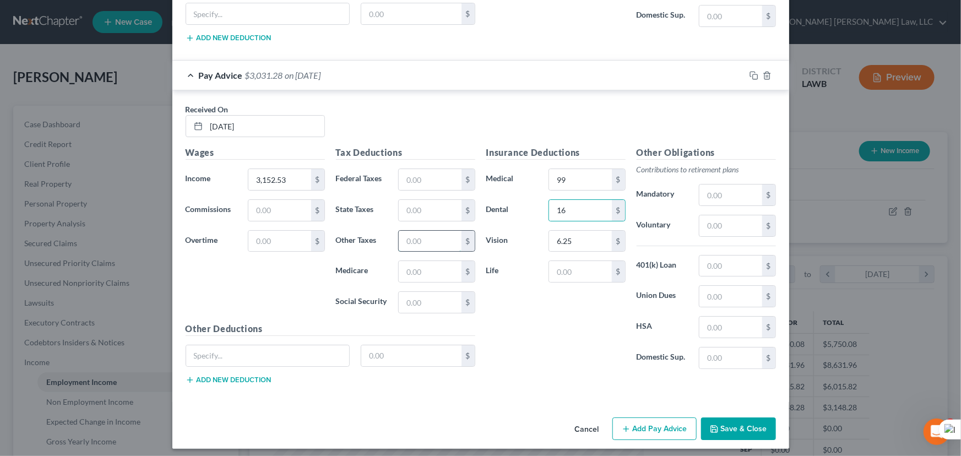
click at [429, 234] on input "text" at bounding box center [430, 241] width 62 height 21
drag, startPoint x: 418, startPoint y: 347, endPoint x: 411, endPoint y: 347, distance: 7.2
click at [418, 347] on input "text" at bounding box center [411, 355] width 100 height 21
click at [579, 269] on input "text" at bounding box center [580, 271] width 62 height 21
click at [402, 172] on input "text" at bounding box center [430, 179] width 62 height 21
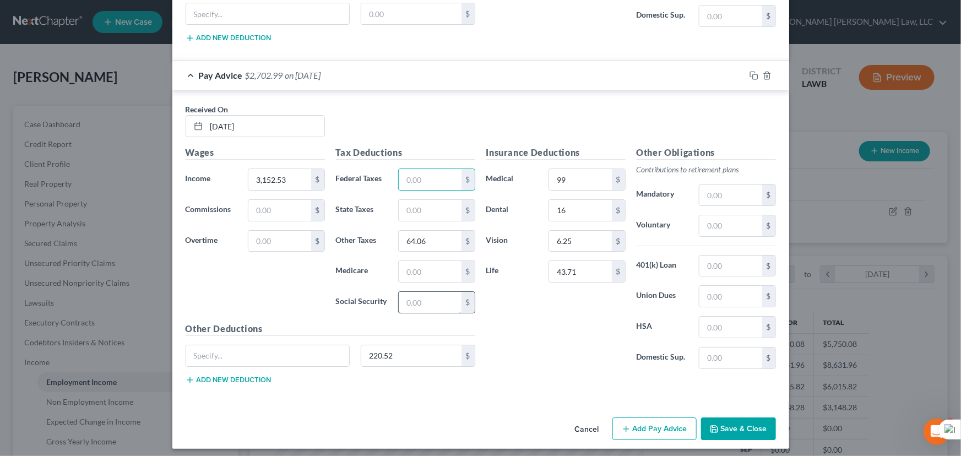
click at [404, 297] on input "text" at bounding box center [430, 302] width 62 height 21
click at [401, 264] on input "text" at bounding box center [430, 271] width 62 height 21
click at [404, 176] on input "text" at bounding box center [430, 179] width 62 height 21
click at [425, 205] on input "text" at bounding box center [430, 210] width 62 height 21
click at [396, 346] on input "220.52" at bounding box center [411, 355] width 100 height 21
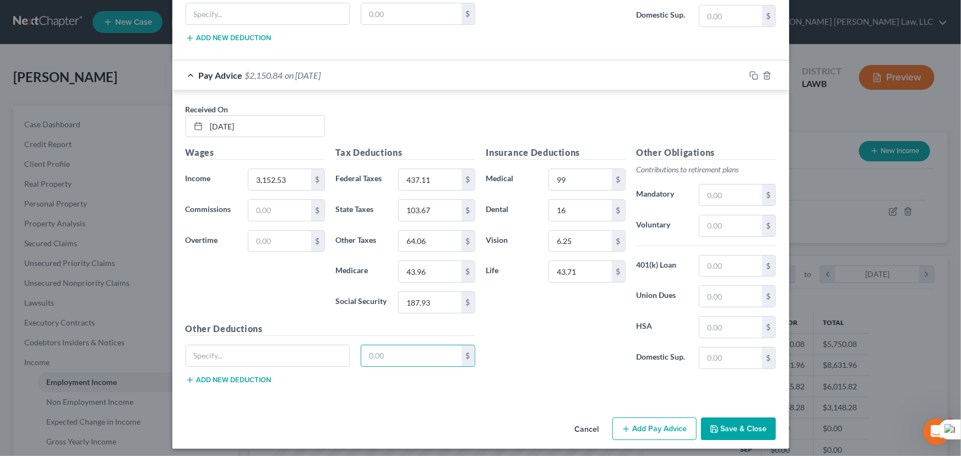
click at [639, 417] on button "Add Pay Advice" at bounding box center [654, 428] width 84 height 23
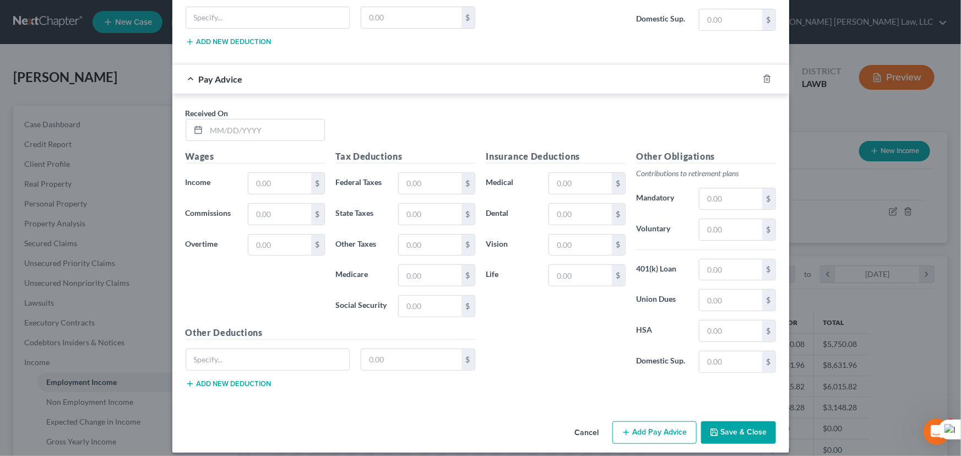
scroll to position [2280, 0]
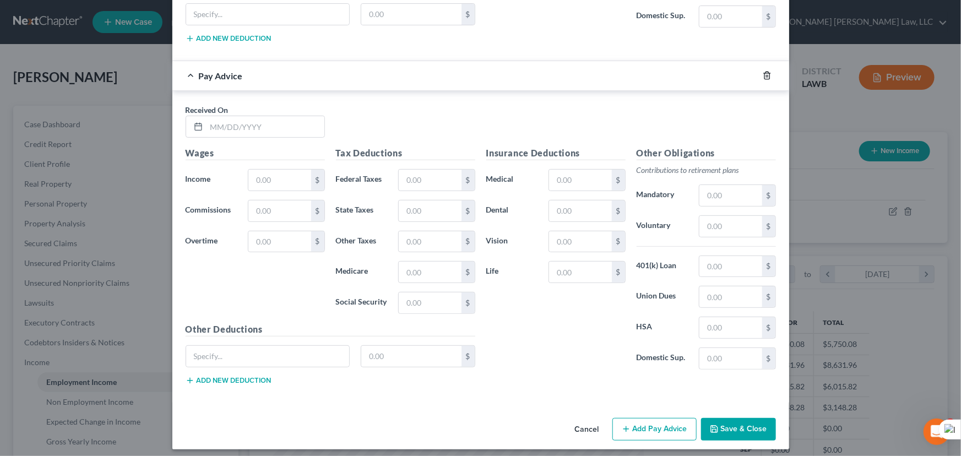
click at [764, 73] on icon "button" at bounding box center [767, 75] width 9 height 9
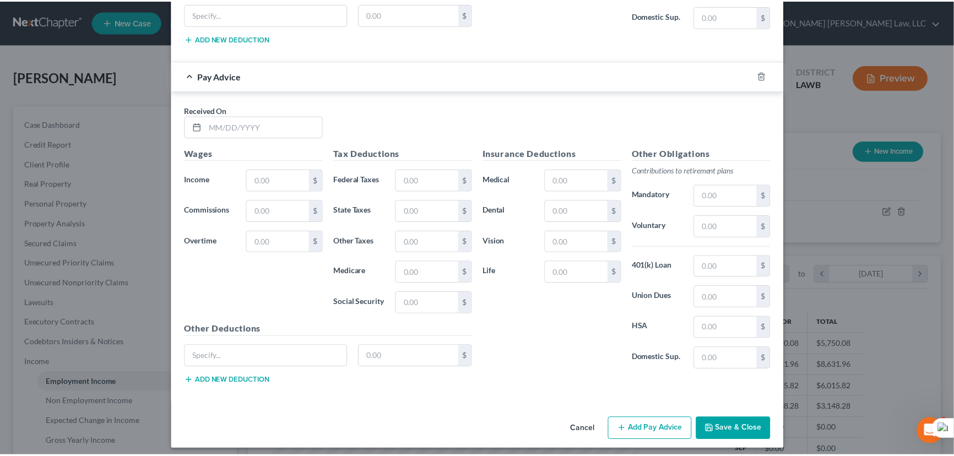
scroll to position [1938, 0]
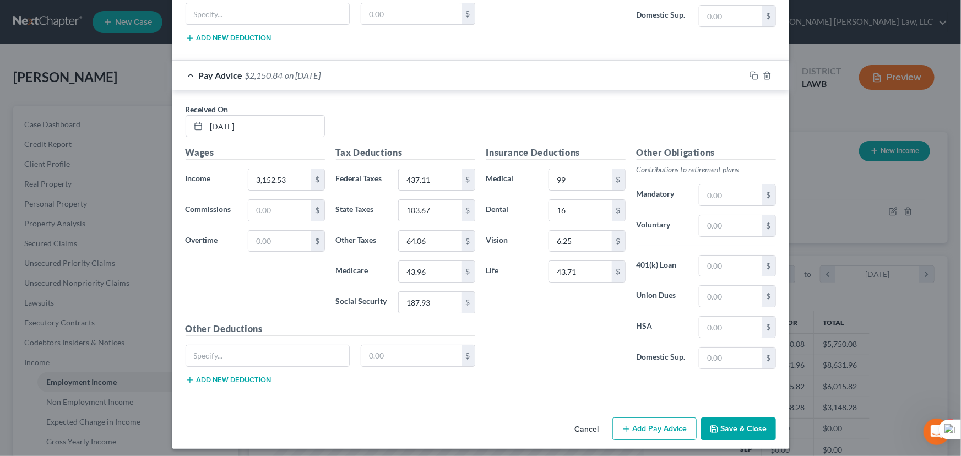
click at [716, 417] on button "Save & Close" at bounding box center [738, 428] width 75 height 23
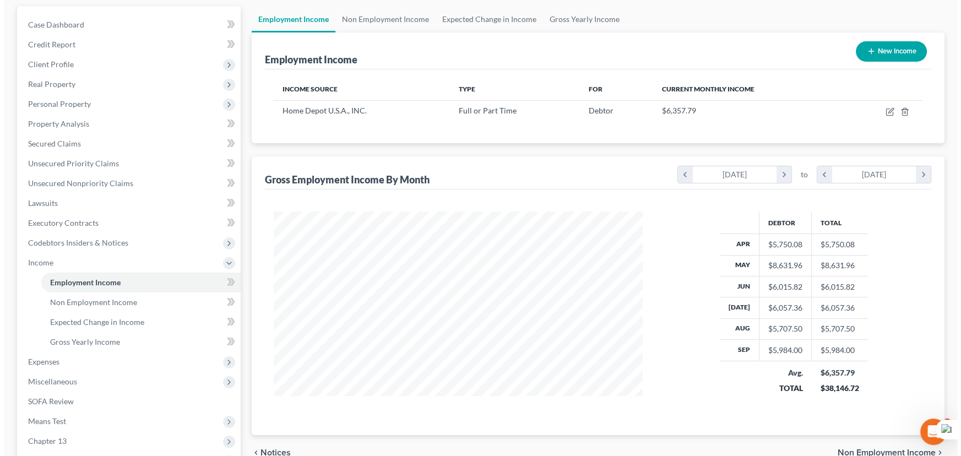
scroll to position [0, 0]
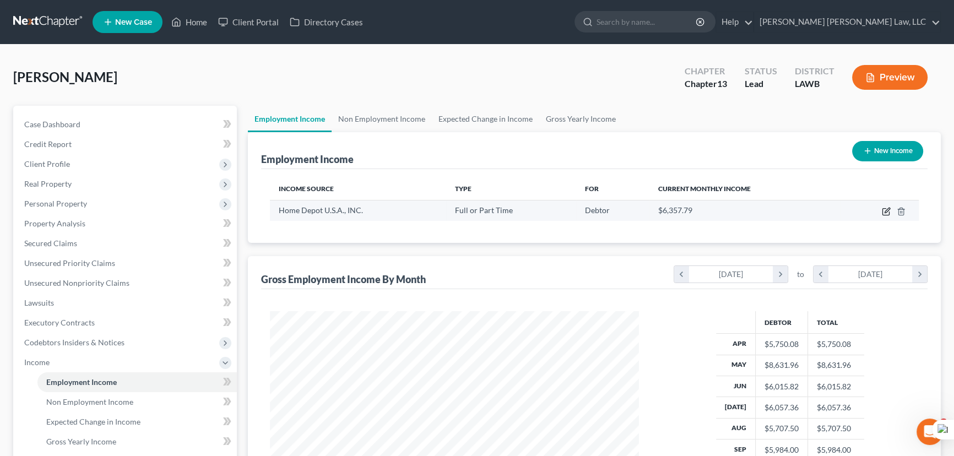
click at [883, 207] on icon "button" at bounding box center [886, 211] width 9 height 9
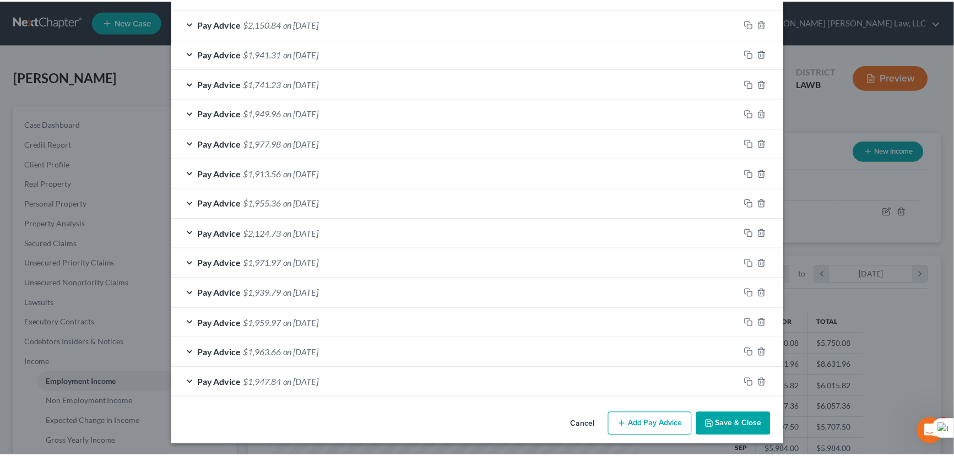
scroll to position [351, 0]
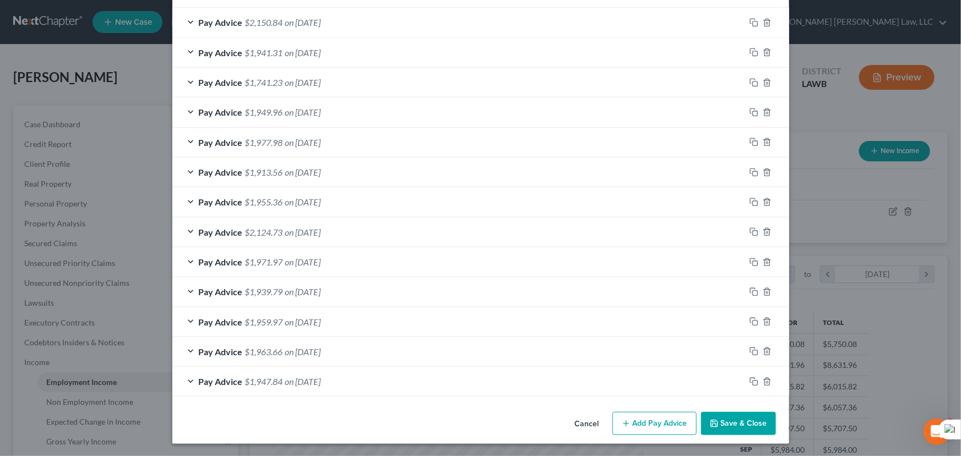
click at [739, 424] on button "Save & Close" at bounding box center [738, 423] width 75 height 23
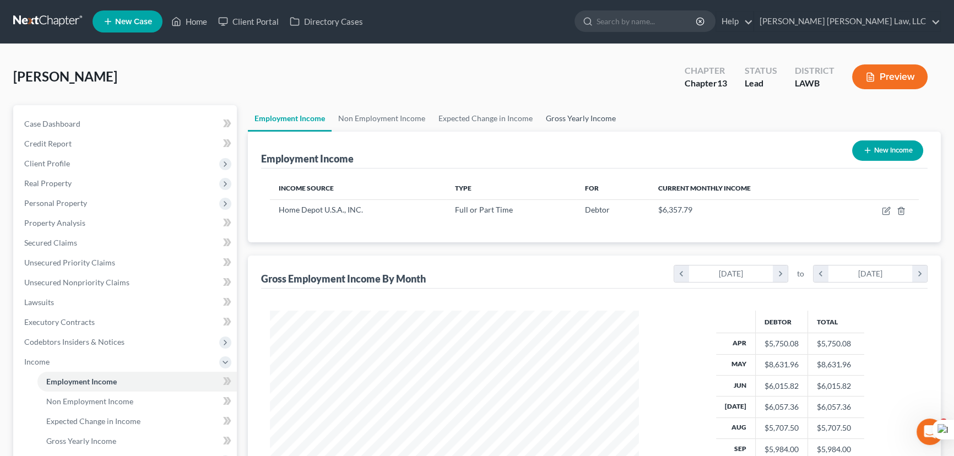
scroll to position [0, 0]
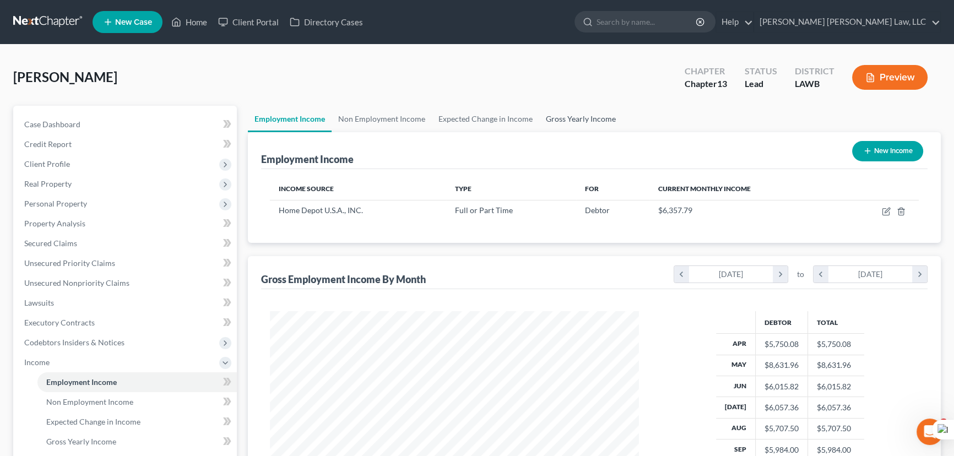
click at [569, 116] on link "Gross Yearly Income" at bounding box center [580, 119] width 83 height 26
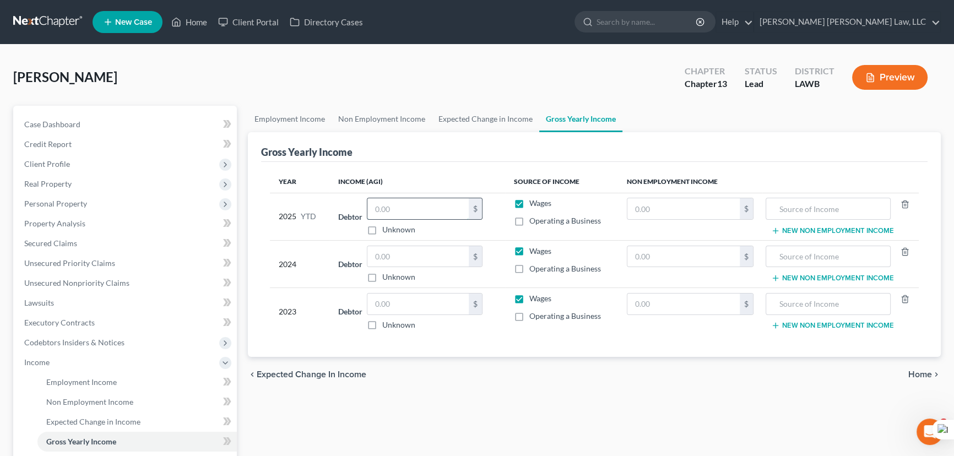
click at [400, 213] on input "text" at bounding box center [417, 208] width 101 height 21
click at [396, 247] on input "text" at bounding box center [417, 256] width 101 height 21
click at [402, 300] on input "text" at bounding box center [417, 303] width 101 height 21
click at [391, 252] on input "text" at bounding box center [417, 256] width 101 height 21
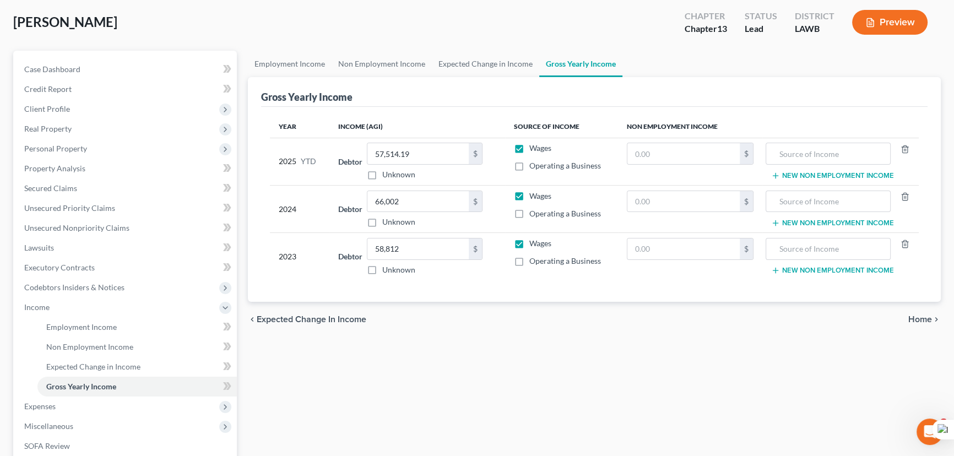
scroll to position [150, 0]
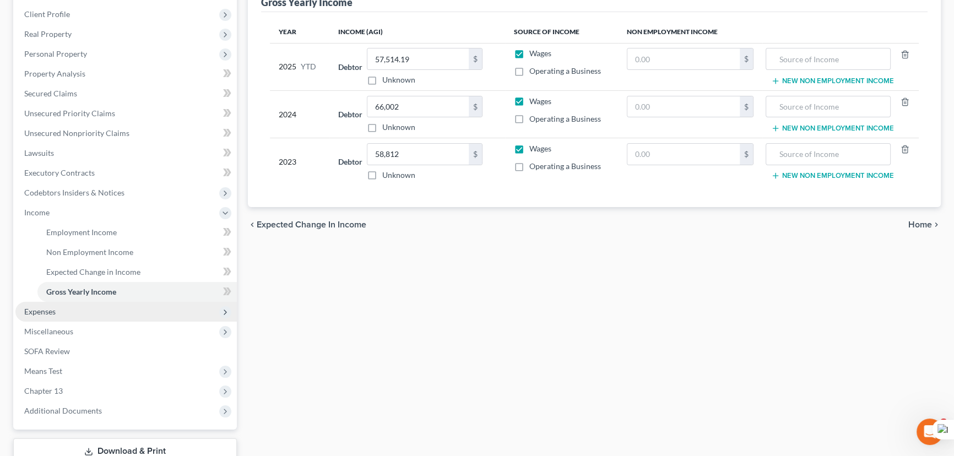
click at [121, 313] on span "Expenses" at bounding box center [125, 312] width 221 height 20
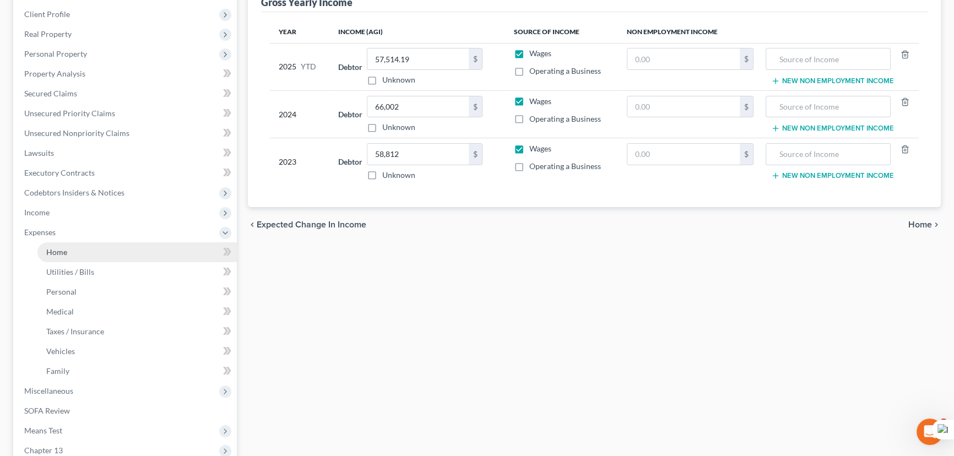
click at [113, 253] on link "Home" at bounding box center [136, 252] width 199 height 20
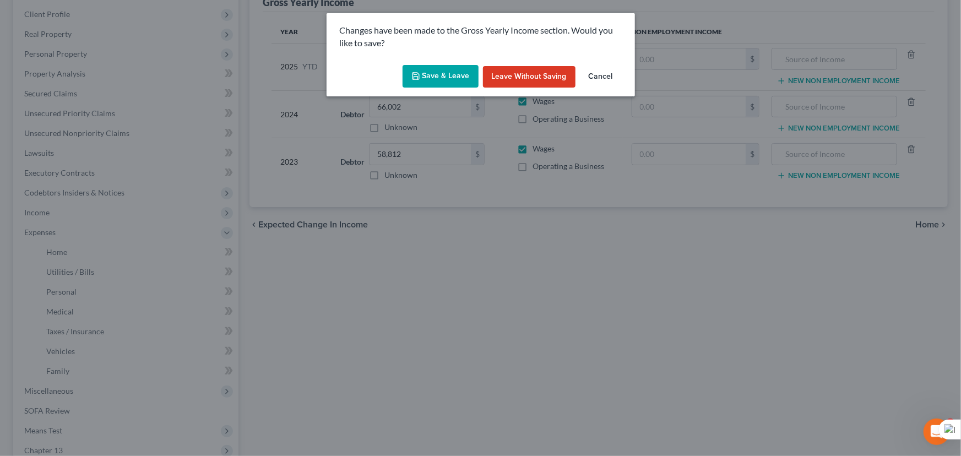
click at [434, 74] on button "Save & Leave" at bounding box center [440, 76] width 76 height 23
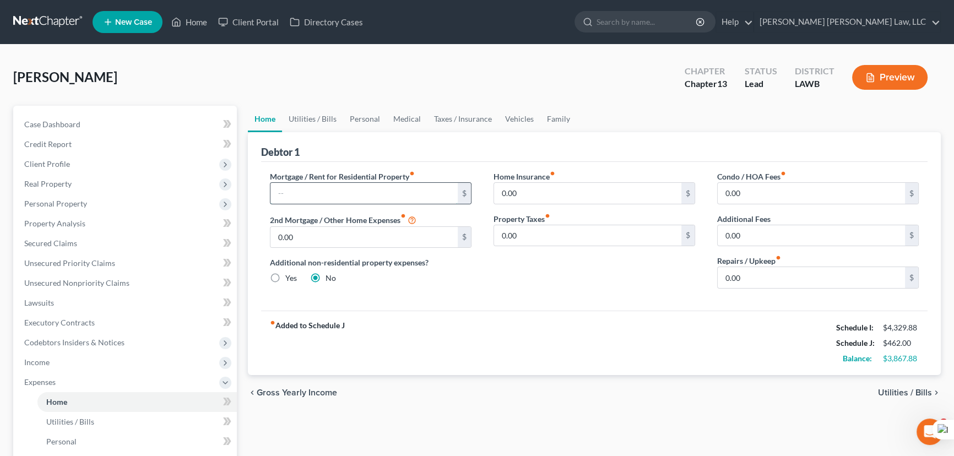
click at [388, 191] on input "text" at bounding box center [363, 193] width 187 height 21
drag, startPoint x: 64, startPoint y: 224, endPoint x: 68, endPoint y: 236, distance: 13.4
click at [64, 224] on span "Property Analysis" at bounding box center [54, 223] width 61 height 9
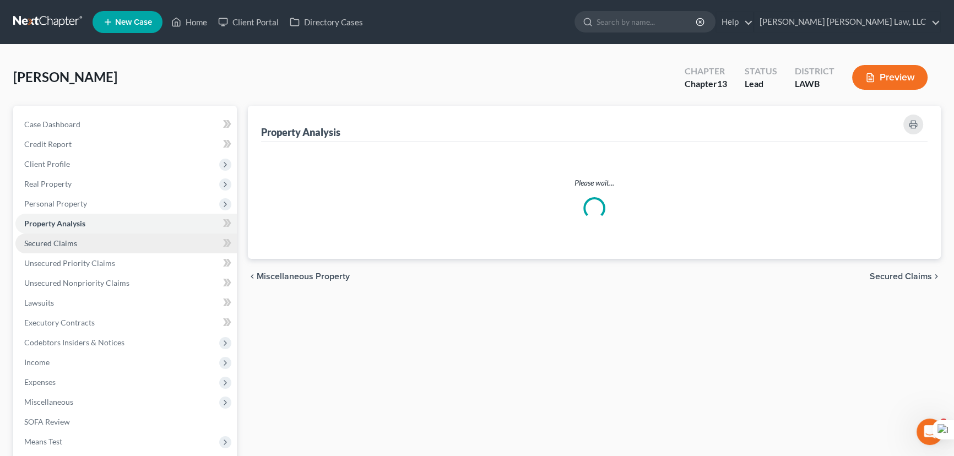
click at [69, 242] on span "Secured Claims" at bounding box center [50, 242] width 53 height 9
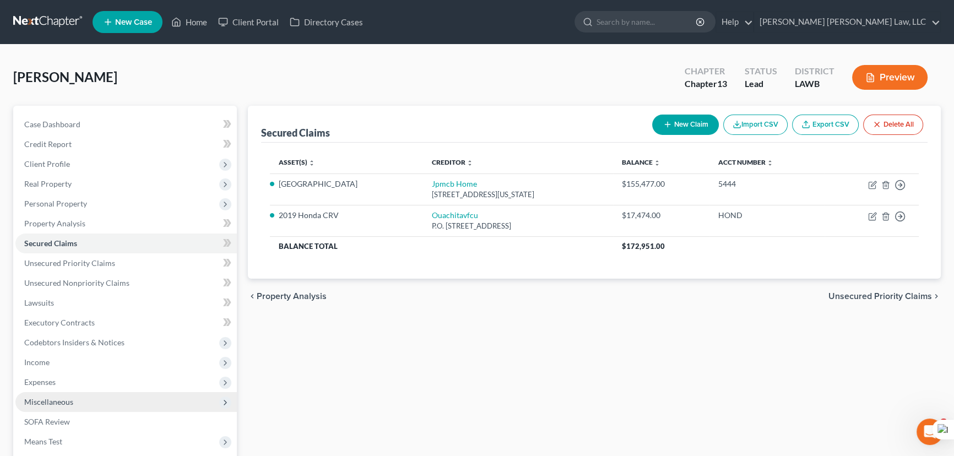
scroll to position [50, 0]
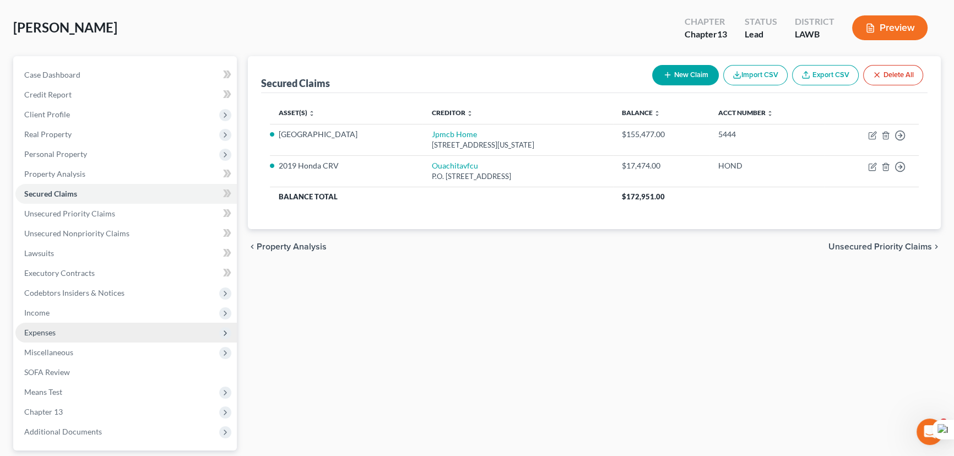
drag, startPoint x: 89, startPoint y: 333, endPoint x: 89, endPoint y: 339, distance: 6.6
click at [89, 333] on span "Expenses" at bounding box center [125, 333] width 221 height 20
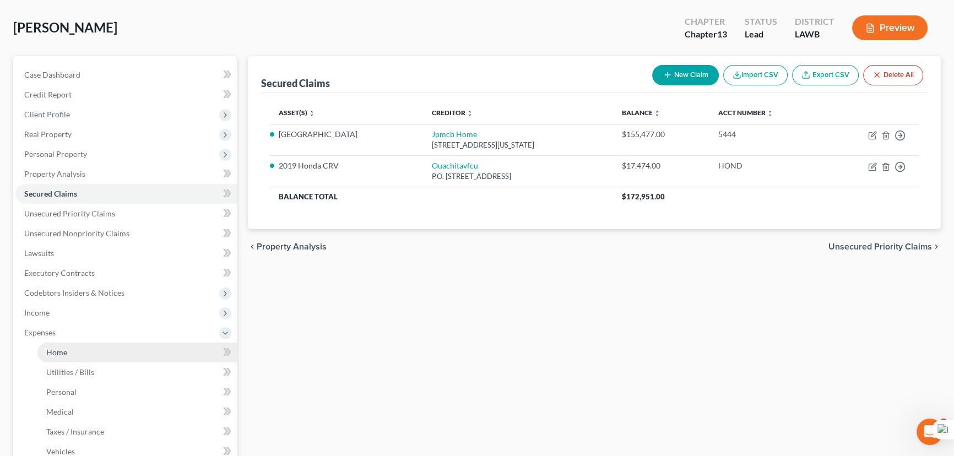
click at [95, 347] on link "Home" at bounding box center [136, 352] width 199 height 20
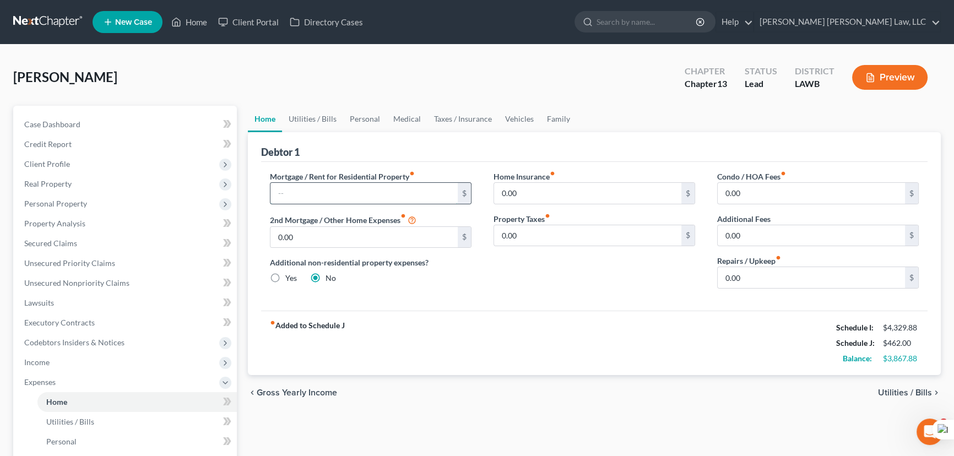
click at [339, 199] on input "text" at bounding box center [363, 193] width 187 height 21
click at [320, 118] on link "Utilities / Bills" at bounding box center [312, 119] width 61 height 26
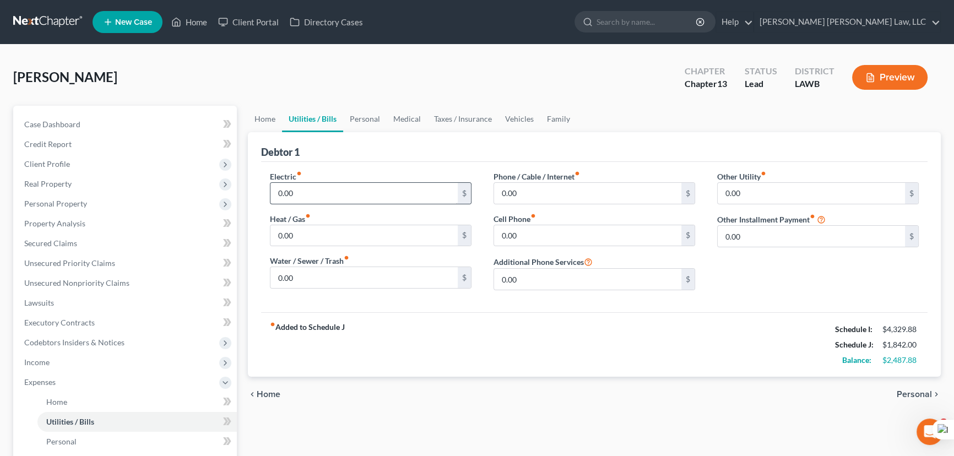
drag, startPoint x: 329, startPoint y: 174, endPoint x: 329, endPoint y: 188, distance: 13.8
click at [329, 175] on div "Electric fiber_manual_record 0.00 $" at bounding box center [371, 188] width 202 height 34
click at [329, 191] on html "Home New Case Client Portal Directory Cases E. Orum Young Law, LLC madison.f@eo…" at bounding box center [477, 372] width 954 height 744
click at [331, 226] on input "0.00" at bounding box center [363, 235] width 187 height 21
click at [411, 273] on input "0.00" at bounding box center [363, 277] width 187 height 21
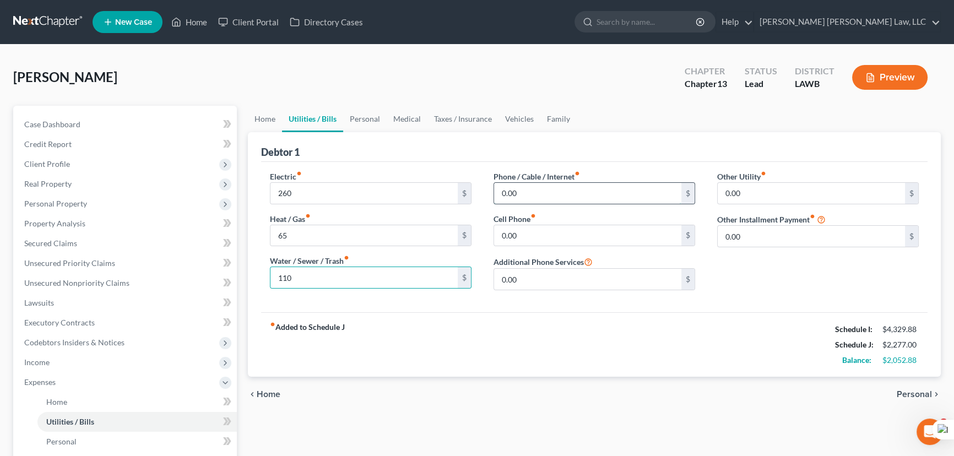
click at [569, 188] on input "0.00" at bounding box center [587, 193] width 187 height 21
click at [505, 232] on input "0.00" at bounding box center [587, 235] width 187 height 21
click at [368, 117] on link "Personal" at bounding box center [364, 119] width 43 height 26
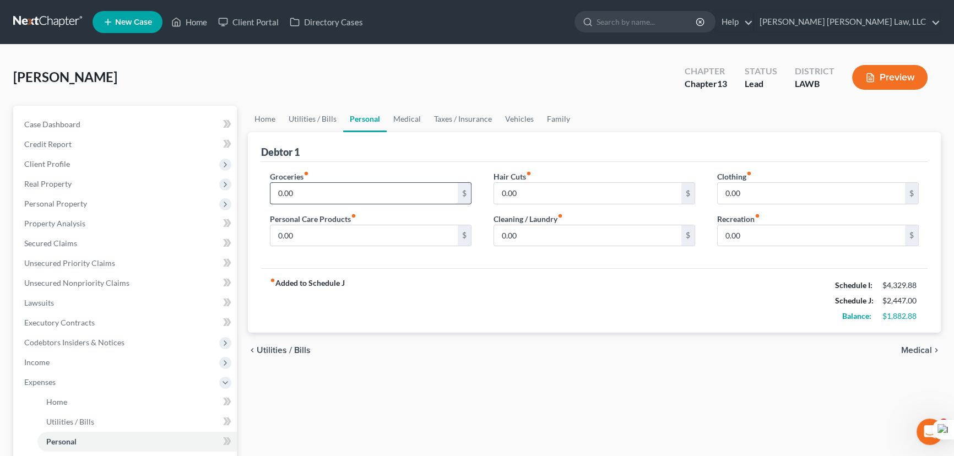
click at [339, 186] on input "0.00" at bounding box center [363, 193] width 187 height 21
click at [411, 275] on div "fiber_manual_record Added to Schedule J Schedule I: $4,329.88 Schedule J: $2,94…" at bounding box center [594, 300] width 666 height 64
click at [366, 233] on input "0.00" at bounding box center [363, 235] width 187 height 21
click at [534, 233] on input "0.00" at bounding box center [587, 235] width 187 height 21
click at [749, 193] on input "0.00" at bounding box center [810, 193] width 187 height 21
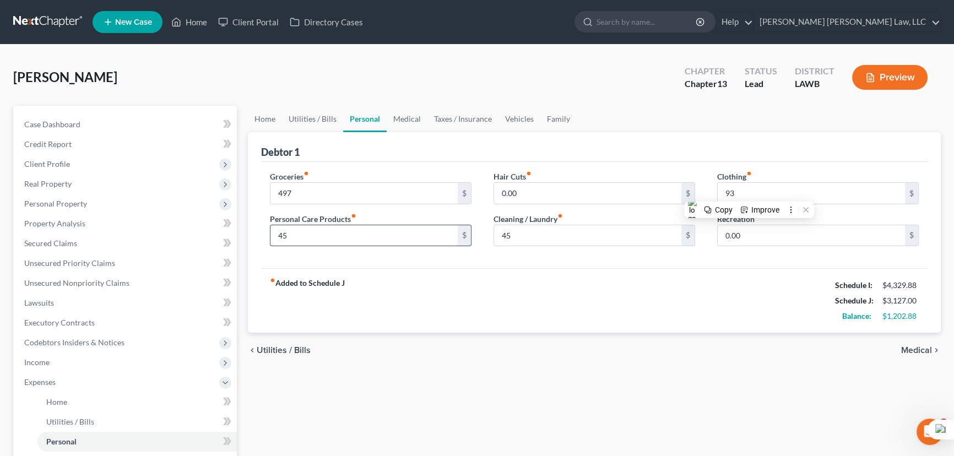
click at [328, 229] on input "45" at bounding box center [363, 235] width 187 height 21
click at [410, 120] on link "Medical" at bounding box center [407, 119] width 41 height 26
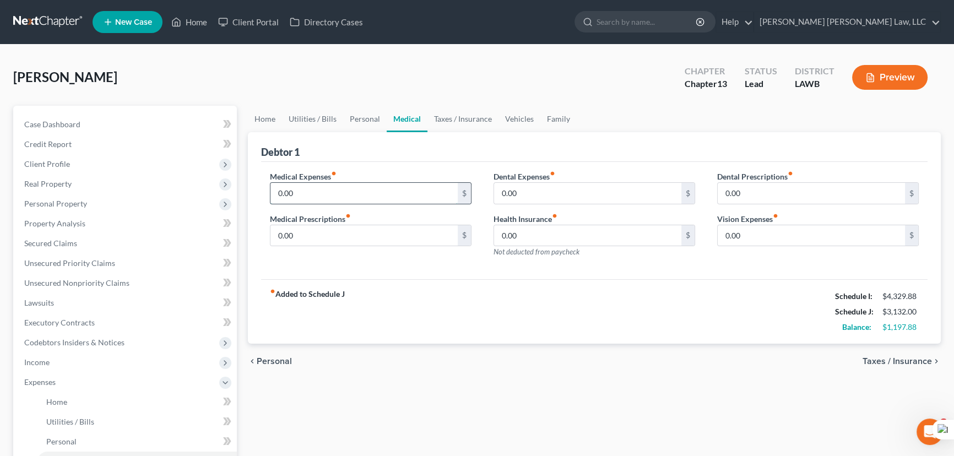
click at [311, 199] on input "0.00" at bounding box center [363, 193] width 187 height 21
click at [547, 183] on input "0.00" at bounding box center [587, 193] width 187 height 21
click at [519, 119] on link "Vehicles" at bounding box center [519, 119] width 42 height 26
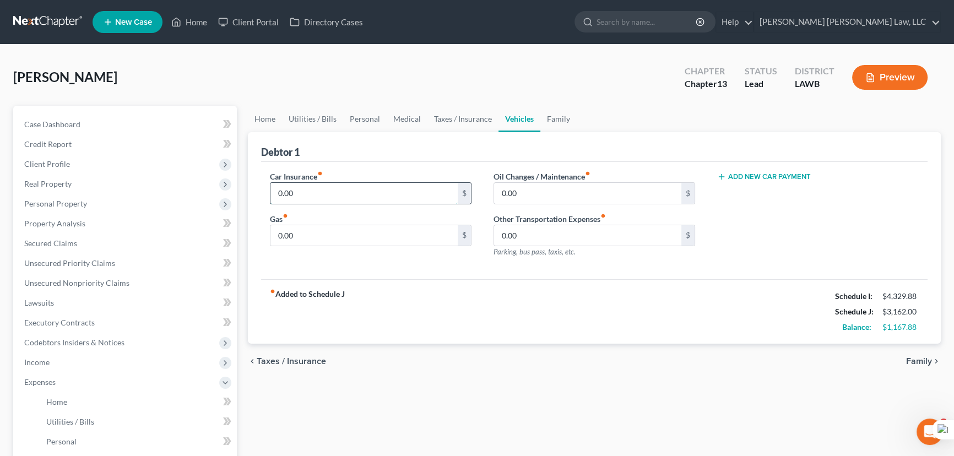
click at [343, 188] on input "0.00" at bounding box center [363, 193] width 187 height 21
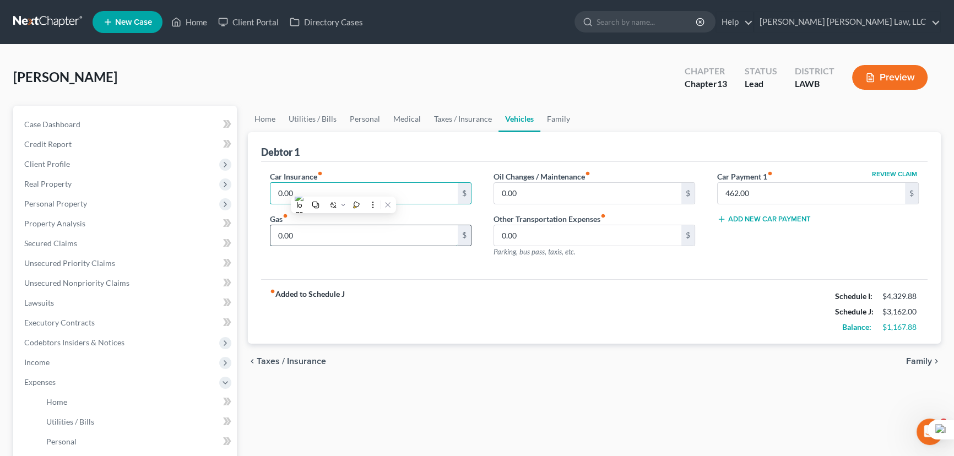
click at [328, 240] on input "0.00" at bounding box center [363, 235] width 187 height 21
click at [334, 198] on input "0.00" at bounding box center [363, 193] width 187 height 21
click at [602, 200] on input "0.00" at bounding box center [587, 193] width 187 height 21
click at [865, 186] on input "462.00" at bounding box center [810, 193] width 187 height 21
click at [338, 115] on link "Utilities / Bills" at bounding box center [312, 119] width 61 height 26
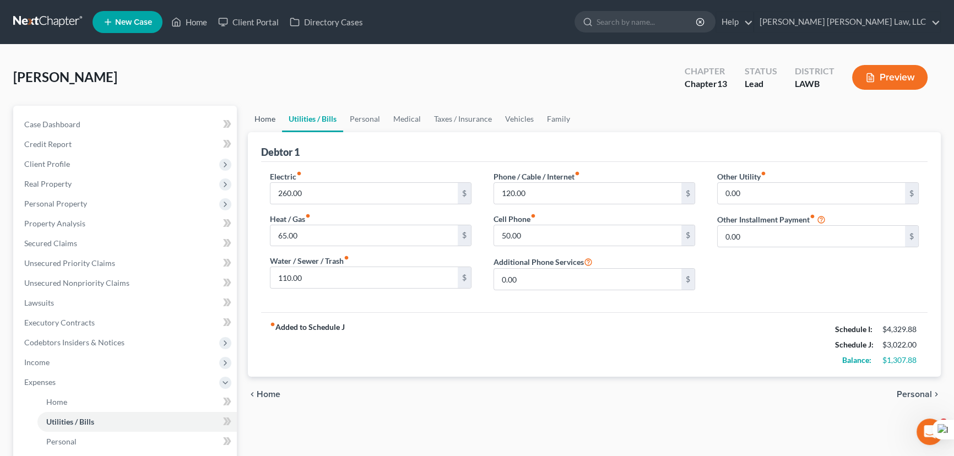
click at [268, 124] on link "Home" at bounding box center [265, 119] width 34 height 26
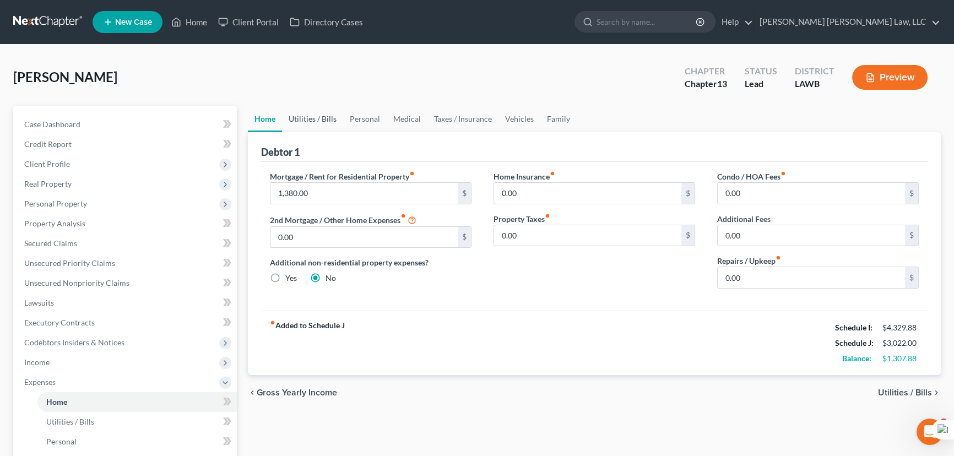
click at [303, 121] on link "Utilities / Bills" at bounding box center [312, 119] width 61 height 26
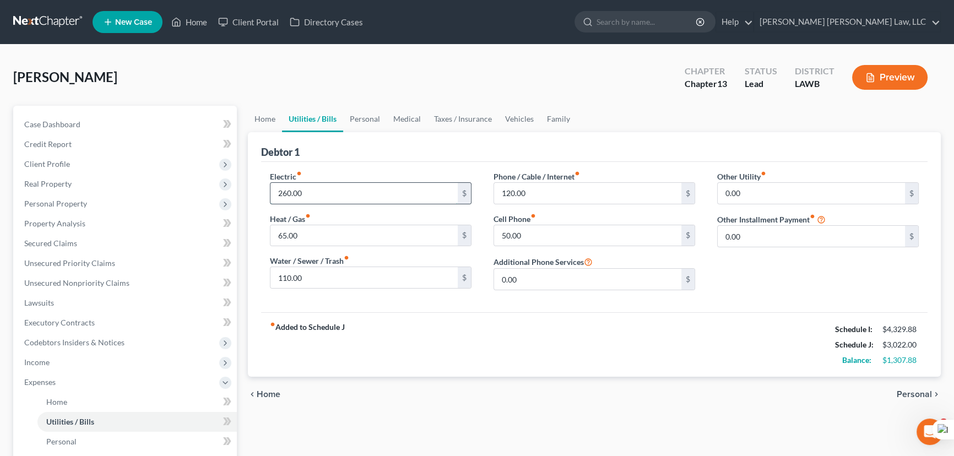
click at [309, 193] on input "260.00" at bounding box center [363, 193] width 187 height 21
drag, startPoint x: 309, startPoint y: 193, endPoint x: 313, endPoint y: 291, distance: 97.5
click at [309, 193] on input "200" at bounding box center [363, 193] width 187 height 21
click at [313, 279] on input "110.00" at bounding box center [363, 277] width 187 height 21
click at [553, 193] on input "120.00" at bounding box center [587, 193] width 187 height 21
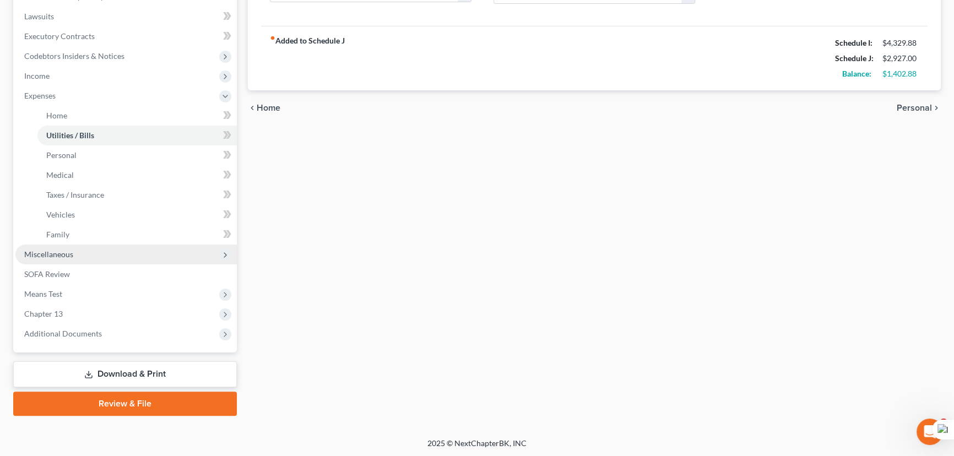
click at [85, 251] on span "Miscellaneous" at bounding box center [125, 254] width 221 height 20
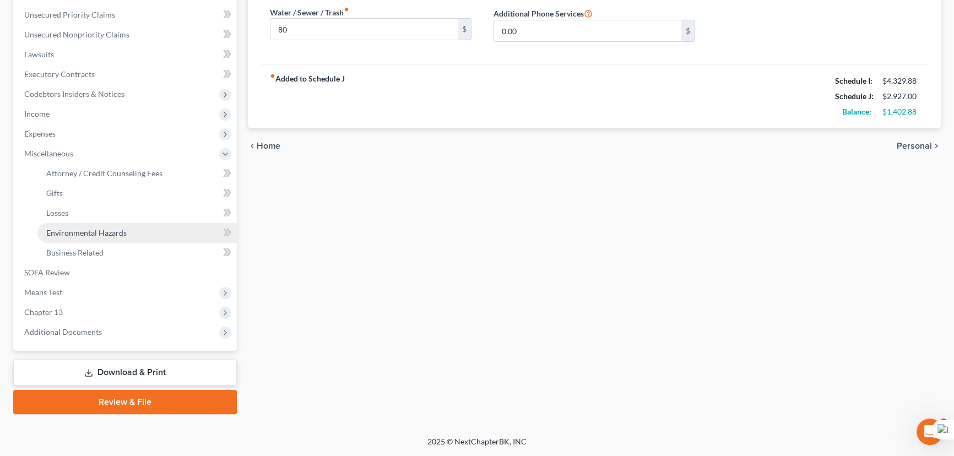
scroll to position [247, 0]
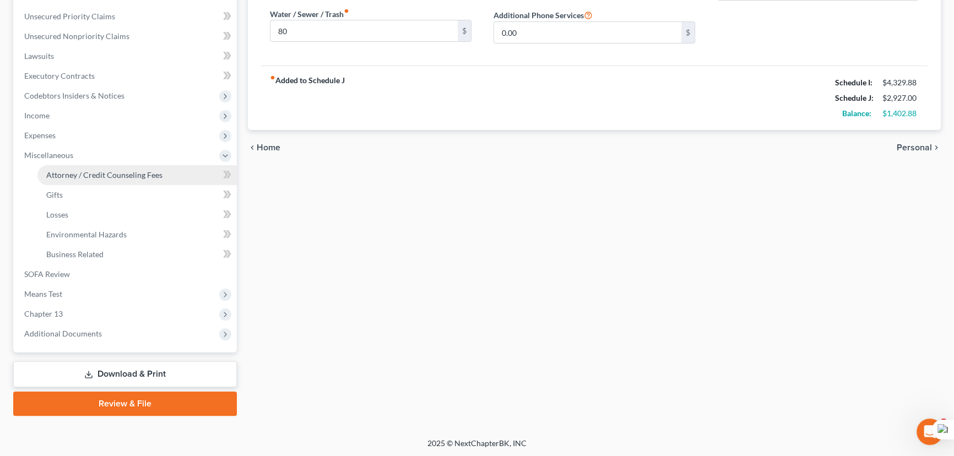
click at [110, 176] on span "Attorney / Credit Counseling Fees" at bounding box center [104, 174] width 116 height 9
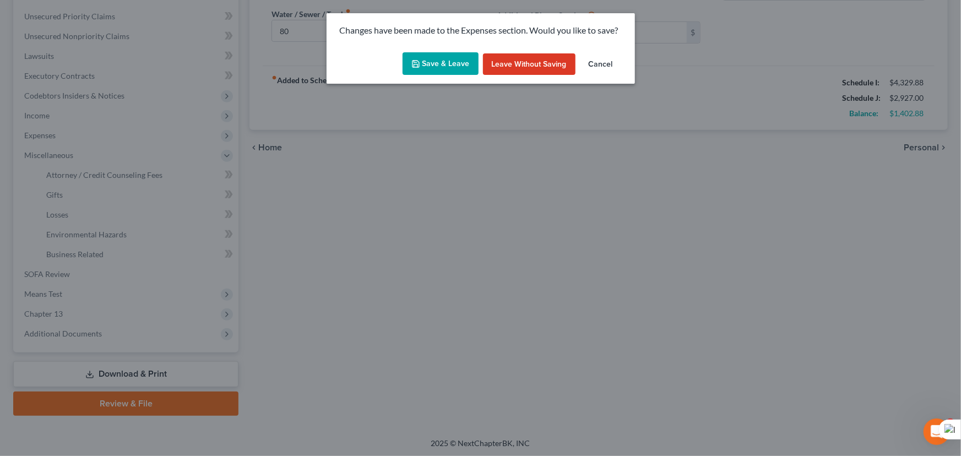
click at [458, 61] on button "Save & Leave" at bounding box center [440, 63] width 76 height 23
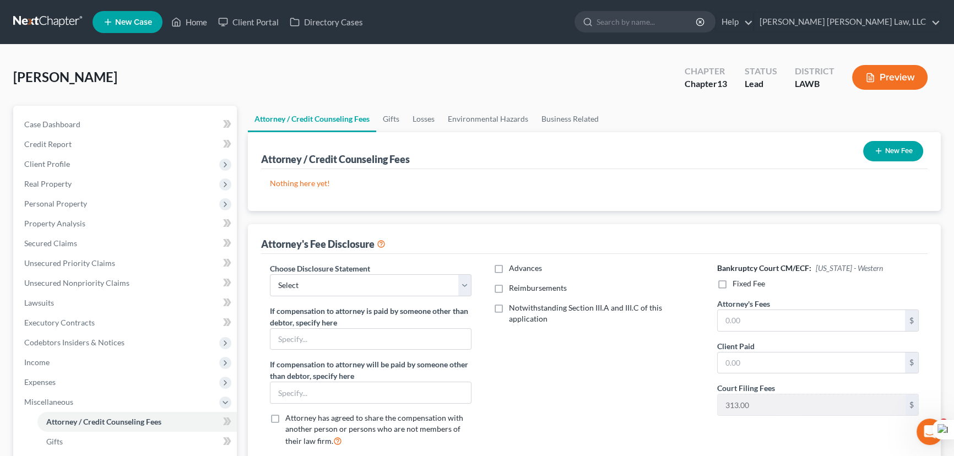
click at [873, 141] on button "New Fee" at bounding box center [893, 151] width 60 height 20
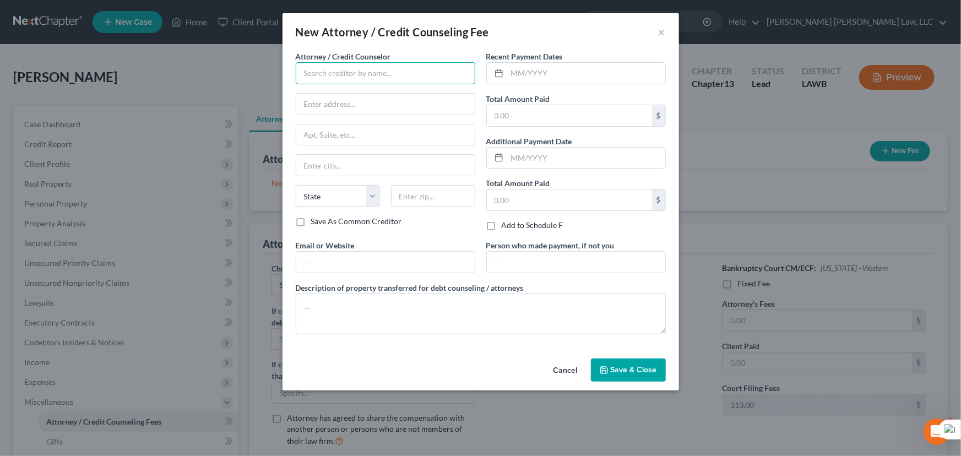
click at [434, 79] on input "text" at bounding box center [385, 73] width 179 height 22
click at [413, 116] on div "Attorney / Credit Counselor * E Orum Young Law Office 200 was State AL AK AR AZ…" at bounding box center [385, 133] width 179 height 165
click at [534, 65] on input "text" at bounding box center [586, 73] width 158 height 21
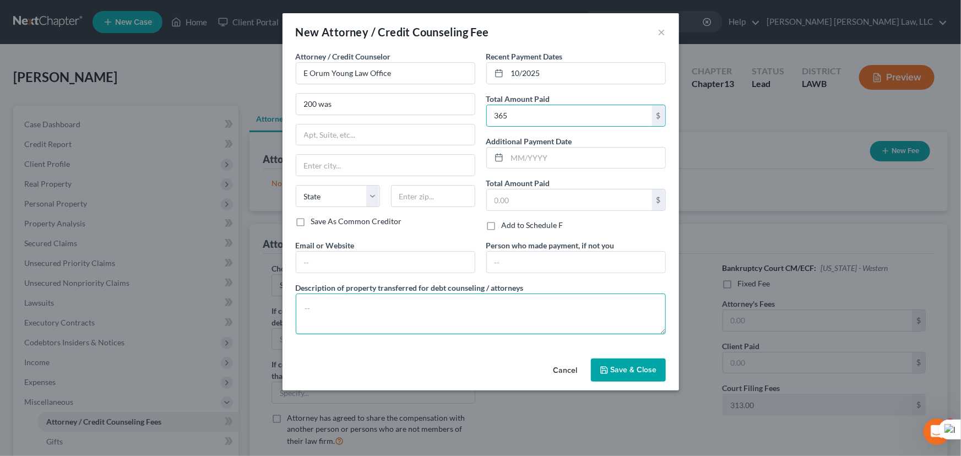
click at [440, 320] on textarea at bounding box center [481, 313] width 370 height 41
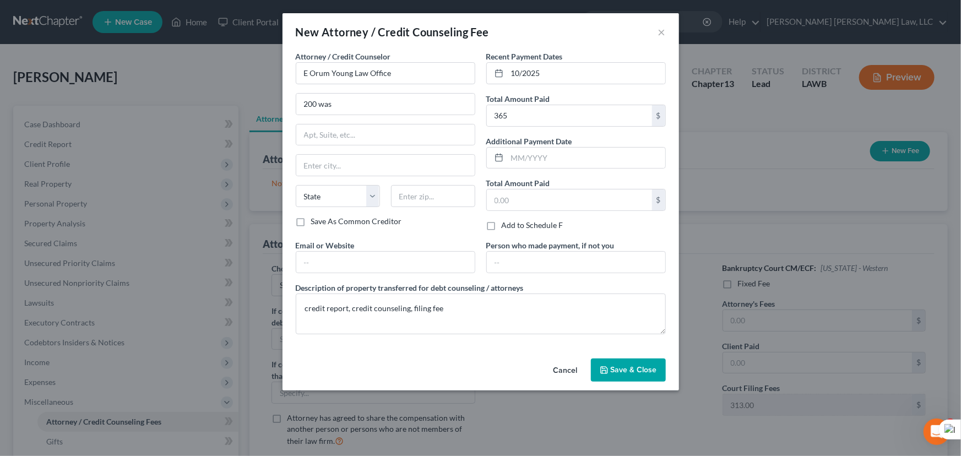
click at [614, 373] on span "Save & Close" at bounding box center [634, 369] width 46 height 9
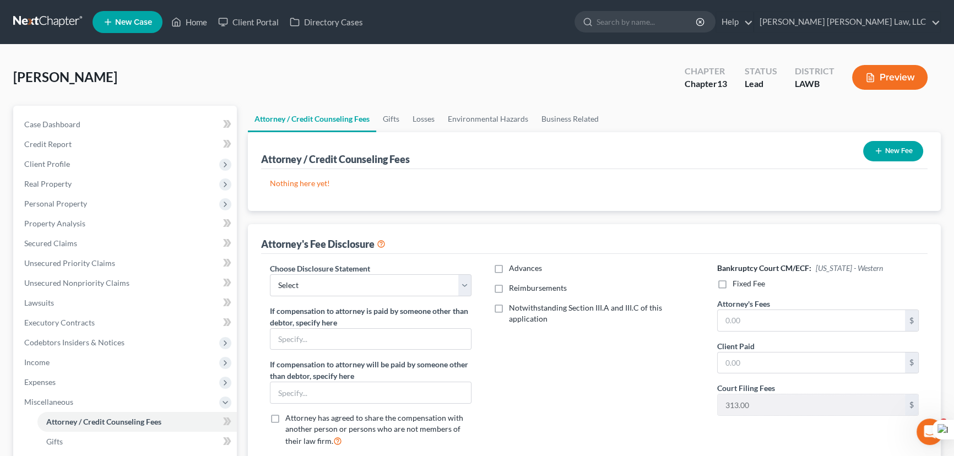
click at [309, 288] on div "Choose Disclosure Statement Select LAEB 2016 Bankruptcy Rule 2016(B) Disclosure…" at bounding box center [594, 361] width 666 height 215
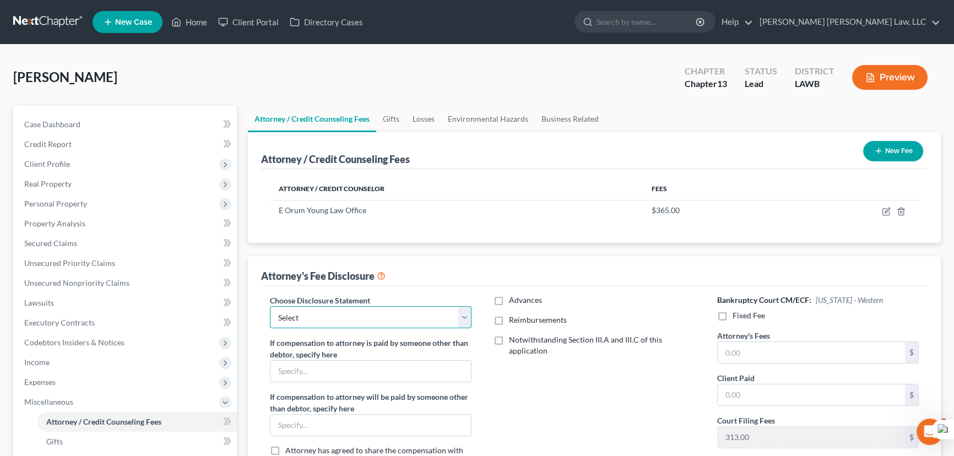
click at [324, 314] on select "Select LAEB 2016 Bankruptcy Rule 2016(B) Disclosure and Application for Approva…" at bounding box center [371, 317] width 202 height 22
click at [270, 306] on select "Select LAEB 2016 Bankruptcy Rule 2016(B) Disclosure and Application for Approva…" at bounding box center [371, 317] width 202 height 22
click at [509, 317] on label "Reimbursements" at bounding box center [538, 319] width 58 height 11
click at [513, 317] on input "Reimbursements" at bounding box center [516, 317] width 7 height 7
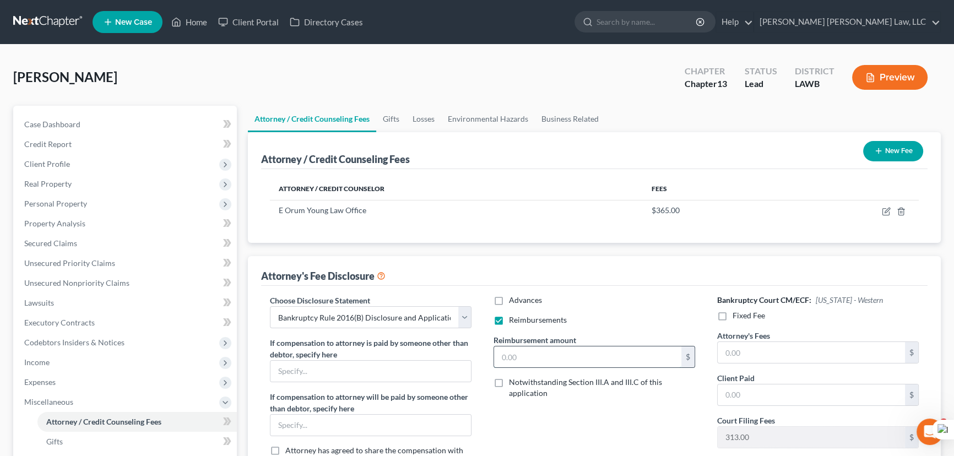
click at [533, 353] on input "text" at bounding box center [587, 356] width 187 height 21
click at [732, 317] on label "Fixed Fee" at bounding box center [748, 315] width 32 height 11
click at [737, 317] on input "Fixed Fee" at bounding box center [740, 313] width 7 height 7
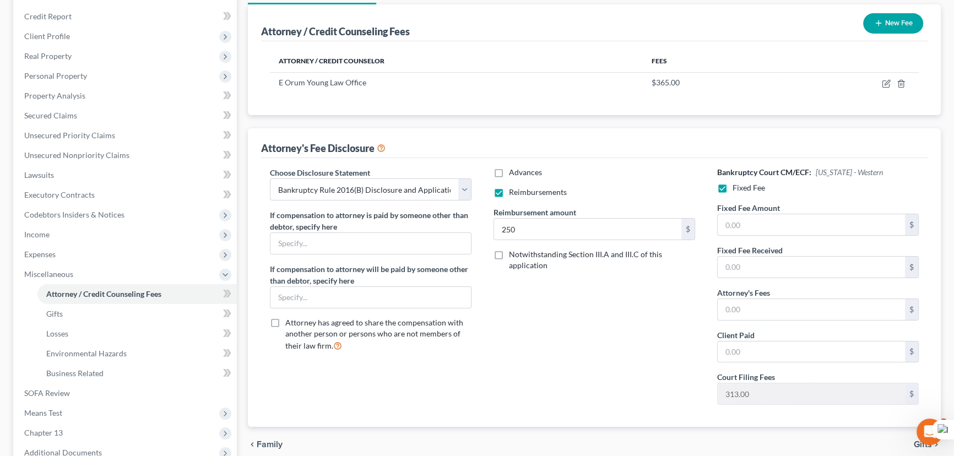
scroll to position [150, 0]
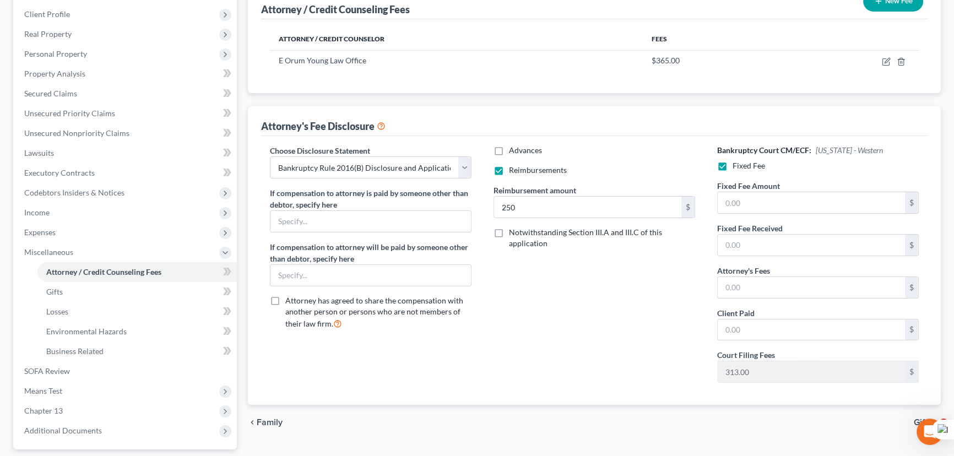
click at [766, 188] on label "Fixed Fee Amount" at bounding box center [748, 186] width 63 height 12
click at [769, 211] on input "text" at bounding box center [810, 202] width 187 height 21
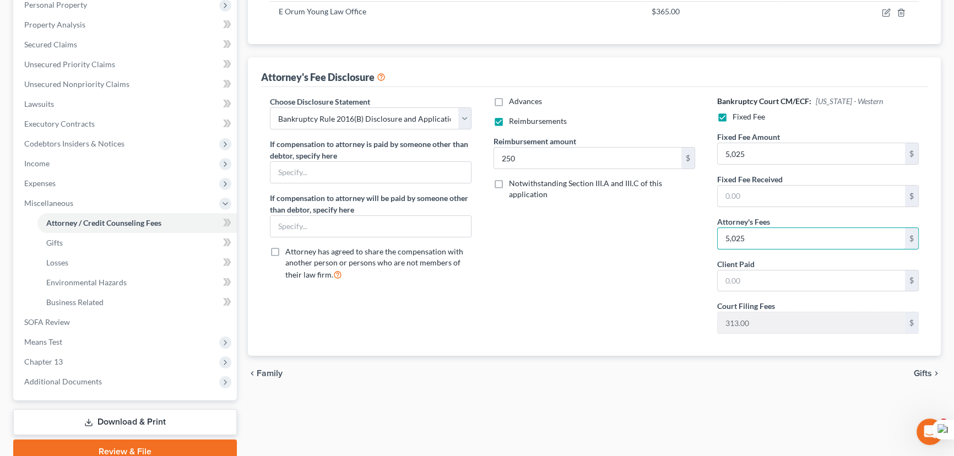
scroll to position [247, 0]
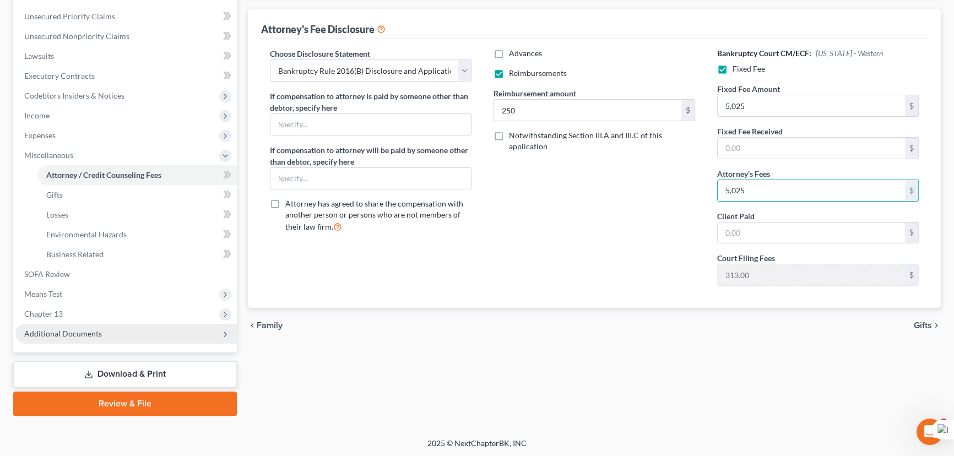
click at [109, 330] on span "Additional Documents" at bounding box center [125, 334] width 221 height 20
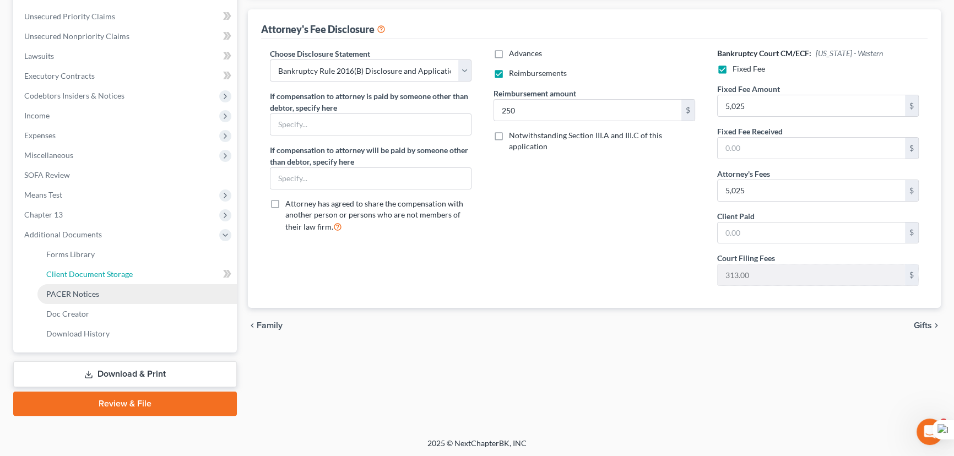
drag, startPoint x: 106, startPoint y: 269, endPoint x: 96, endPoint y: 293, distance: 26.2
click at [106, 269] on span "Client Document Storage" at bounding box center [89, 273] width 86 height 9
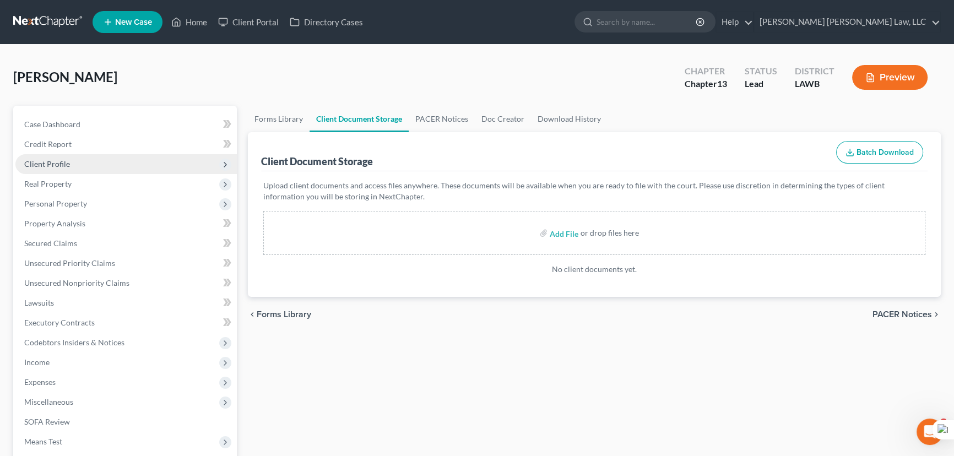
click at [66, 154] on span "Client Profile" at bounding box center [125, 164] width 221 height 20
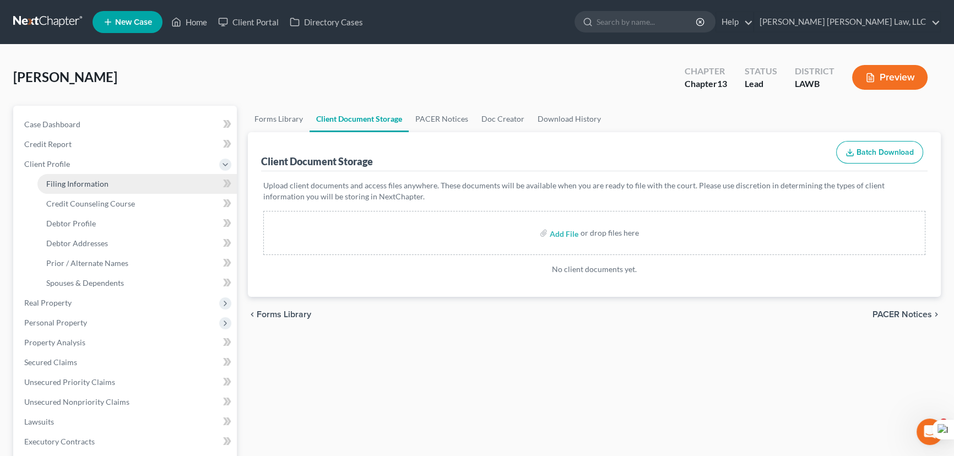
click at [74, 189] on link "Filing Information" at bounding box center [136, 184] width 199 height 20
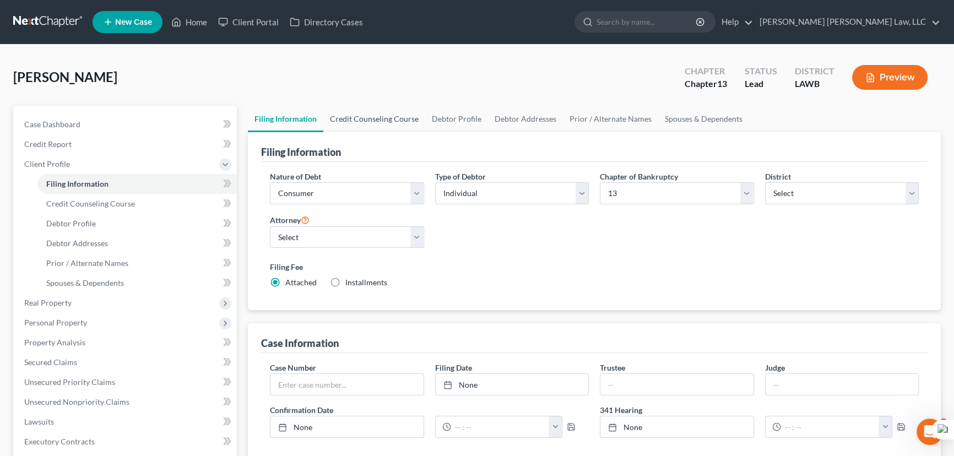
click at [364, 129] on link "Credit Counseling Course" at bounding box center [374, 119] width 102 height 26
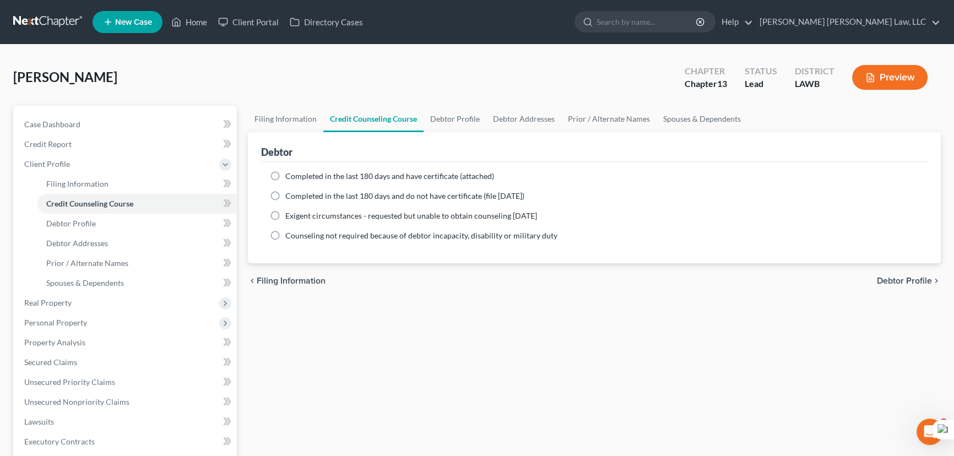
click at [285, 195] on label "Completed in the last 180 days and do not have certificate (file within 14 days)" at bounding box center [404, 196] width 239 height 11
click at [290, 195] on input "Completed in the last 180 days and do not have certificate (file within 14 days)" at bounding box center [293, 194] width 7 height 7
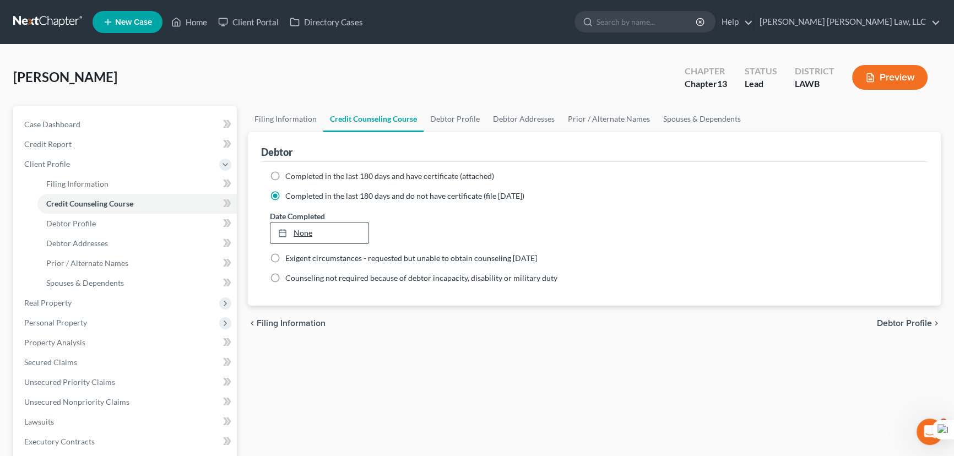
click at [306, 224] on link "None" at bounding box center [319, 232] width 98 height 21
click at [448, 127] on link "Debtor Profile" at bounding box center [454, 119] width 63 height 26
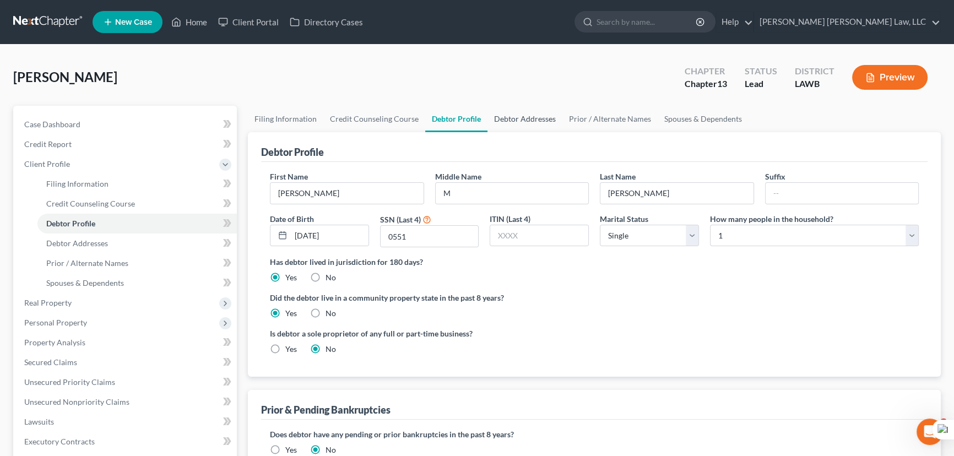
click at [535, 119] on link "Debtor Addresses" at bounding box center [524, 119] width 75 height 26
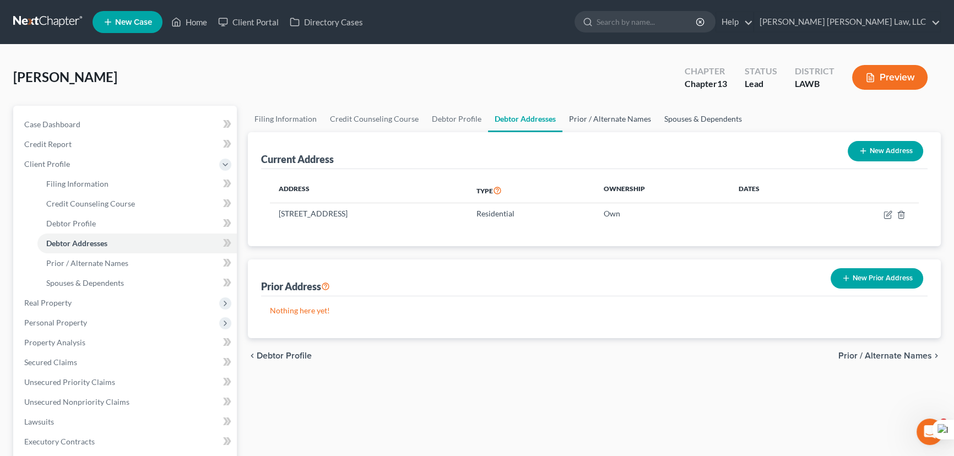
click at [623, 123] on link "Prior / Alternate Names" at bounding box center [609, 119] width 95 height 26
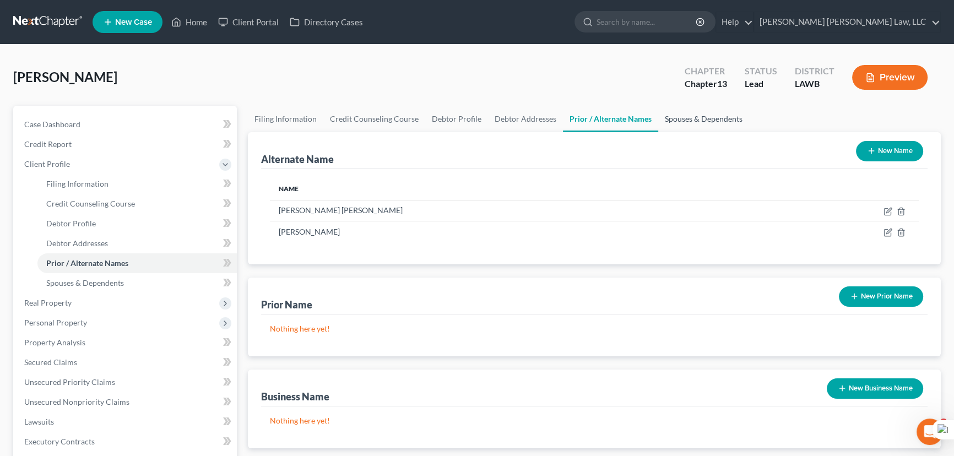
click at [703, 129] on link "Spouses & Dependents" at bounding box center [703, 119] width 91 height 26
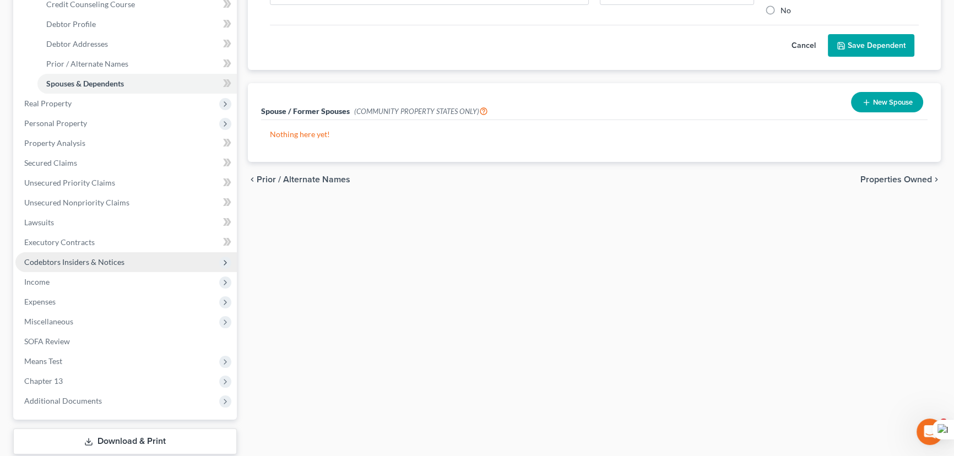
scroll to position [200, 0]
click at [102, 260] on span "Codebtors Insiders & Notices" at bounding box center [74, 261] width 100 height 9
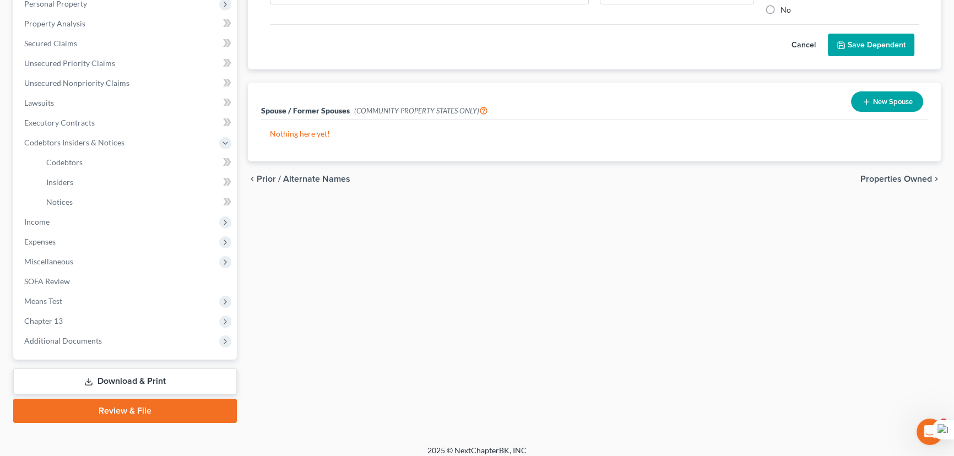
click at [122, 339] on span "Additional Documents" at bounding box center [125, 341] width 221 height 20
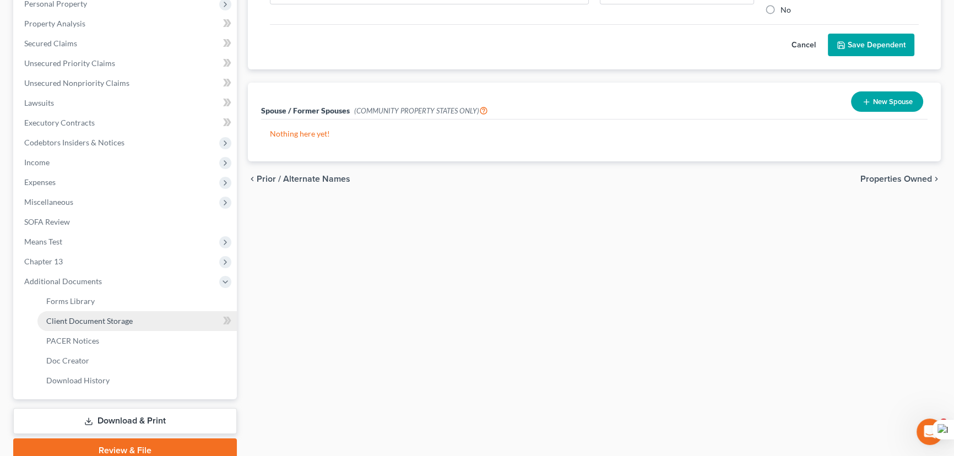
click at [125, 328] on link "Client Document Storage" at bounding box center [136, 321] width 199 height 20
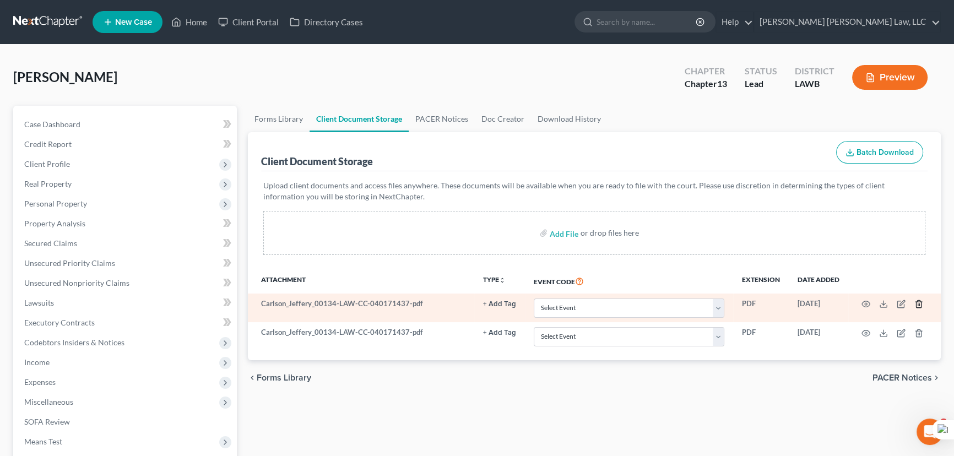
click at [920, 303] on icon "button" at bounding box center [918, 304] width 9 height 9
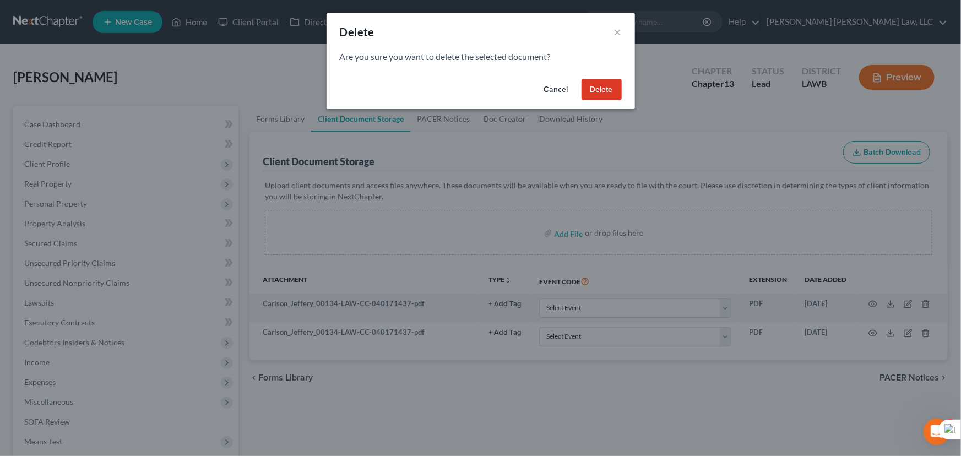
click at [607, 92] on button "Delete" at bounding box center [601, 90] width 40 height 22
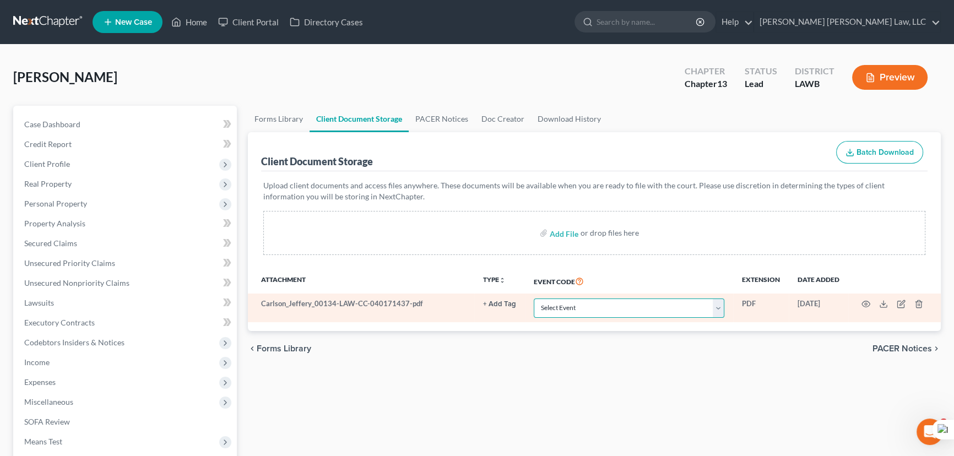
click at [614, 303] on select "Select Event 20 Largest Unsecured Creditors Amended Creditor Matrix (Fee) Amend…" at bounding box center [629, 307] width 191 height 19
click at [534, 298] on select "Select Event 20 Largest Unsecured Creditors Amended Creditor Matrix (Fee) Amend…" at bounding box center [629, 307] width 191 height 19
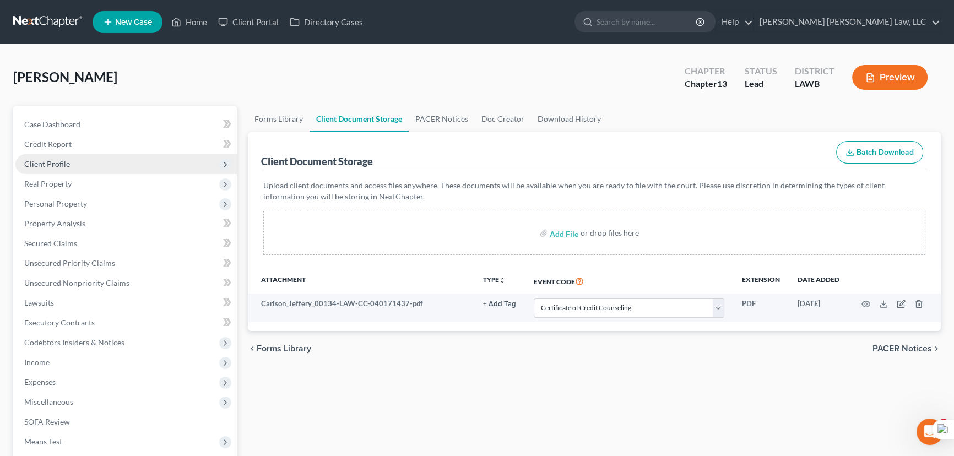
click at [121, 167] on span "Client Profile" at bounding box center [125, 164] width 221 height 20
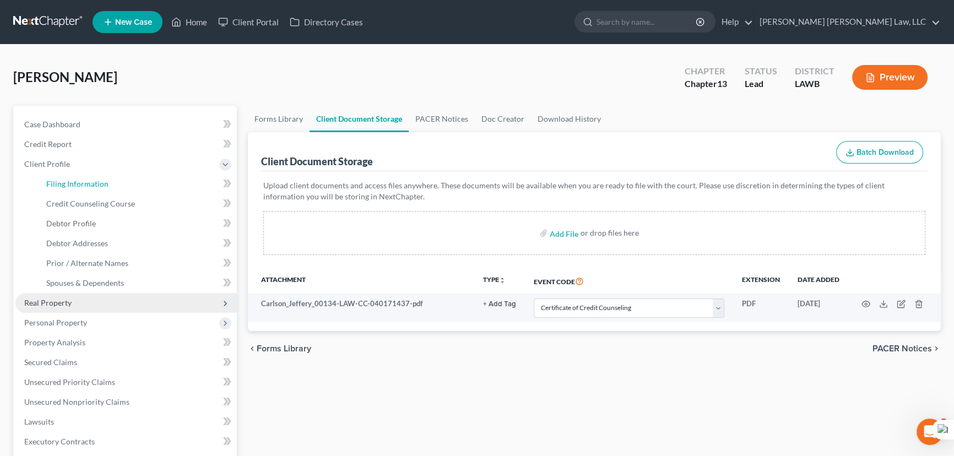
click at [123, 185] on link "Filing Information" at bounding box center [136, 184] width 199 height 20
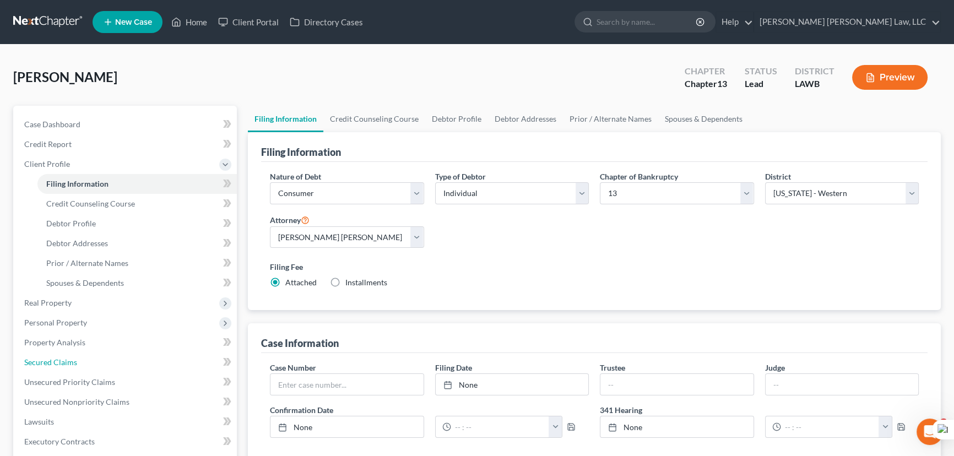
click at [56, 358] on span "Secured Claims" at bounding box center [50, 361] width 53 height 9
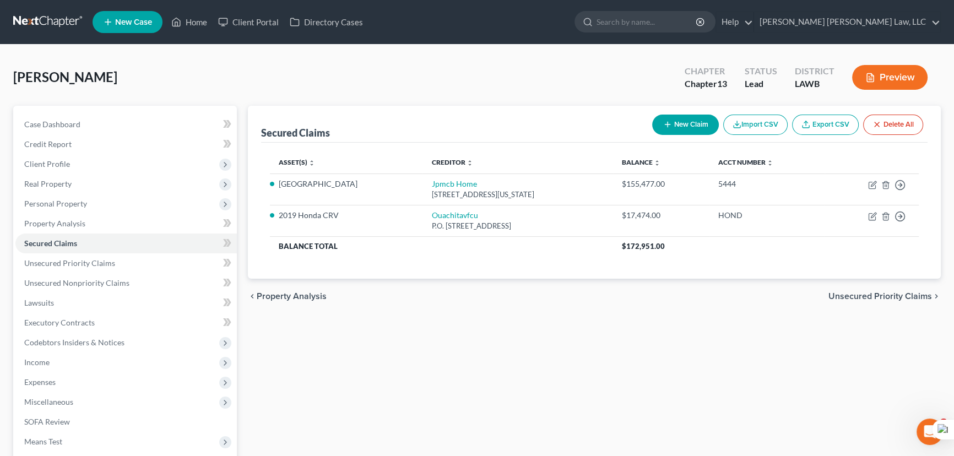
click at [39, 18] on link at bounding box center [48, 22] width 70 height 20
